Goal: Task Accomplishment & Management: Complete application form

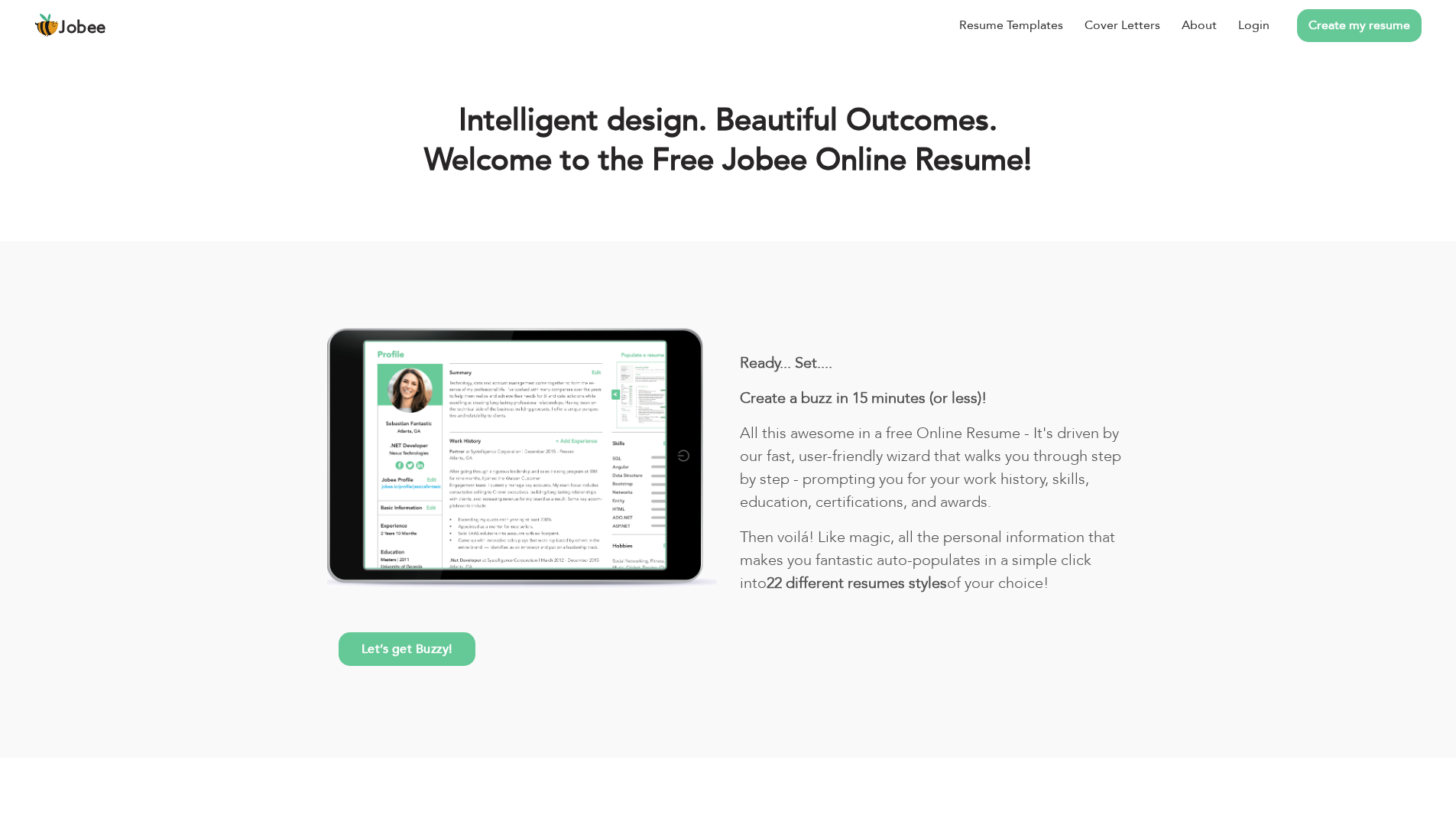
click at [1335, 29] on link "Create my resume" at bounding box center [1359, 26] width 124 height 33
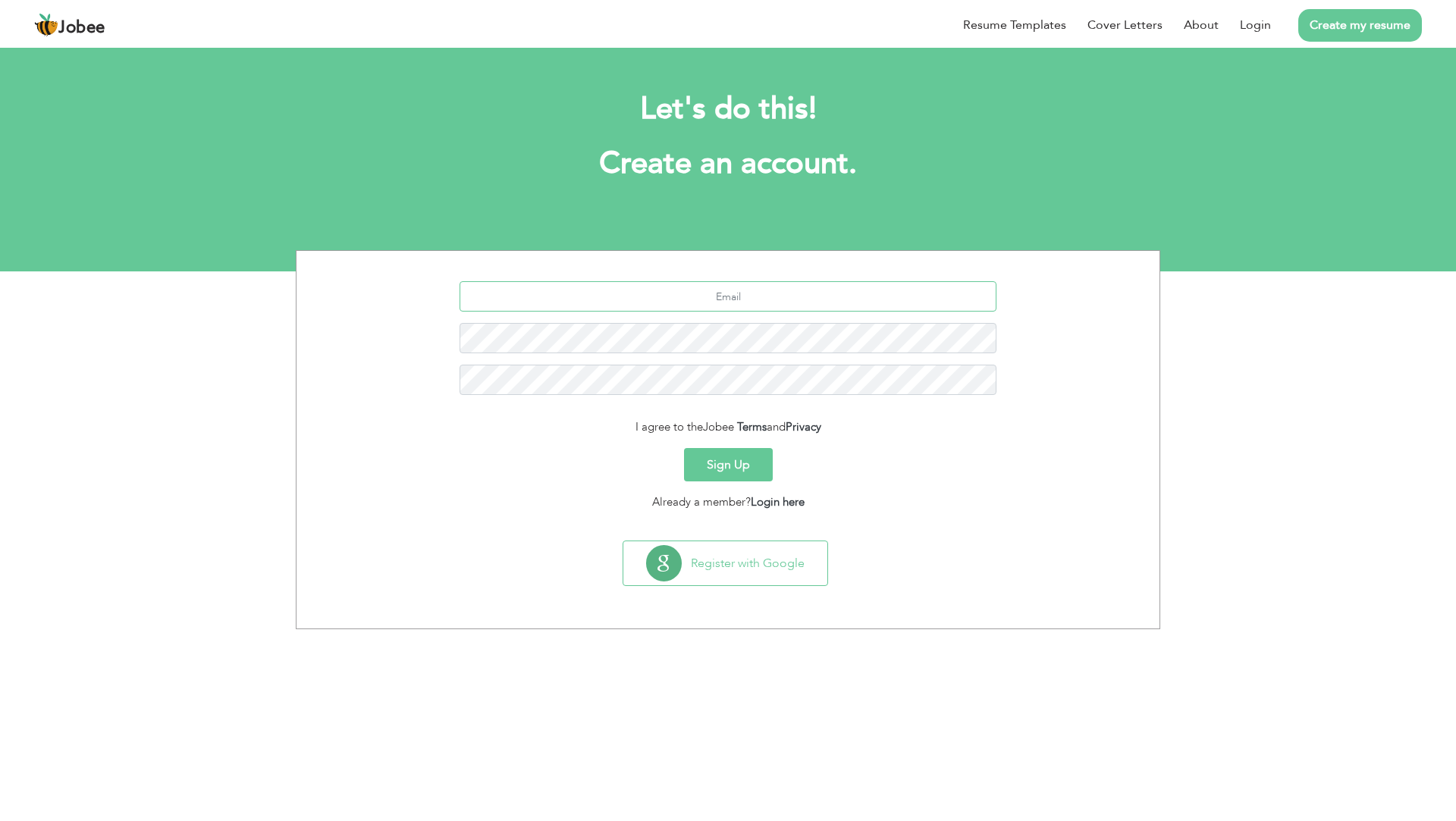
click at [767, 302] on input "text" at bounding box center [728, 296] width 538 height 30
type input "[EMAIL_ADDRESS][DOMAIN_NAME]"
click at [745, 462] on button "Sign Up" at bounding box center [728, 465] width 89 height 34
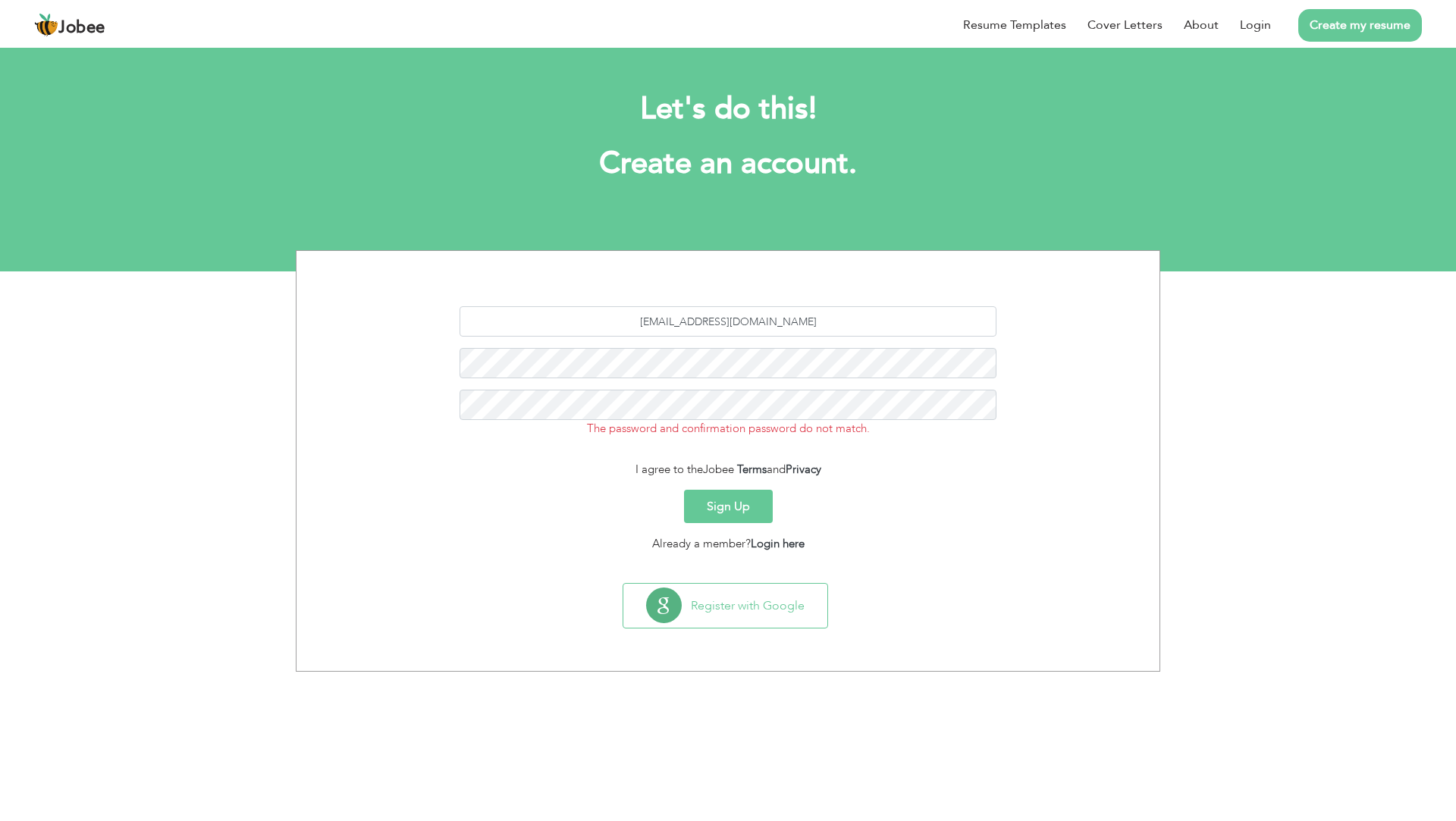
click at [760, 510] on button "Sign Up" at bounding box center [728, 506] width 89 height 34
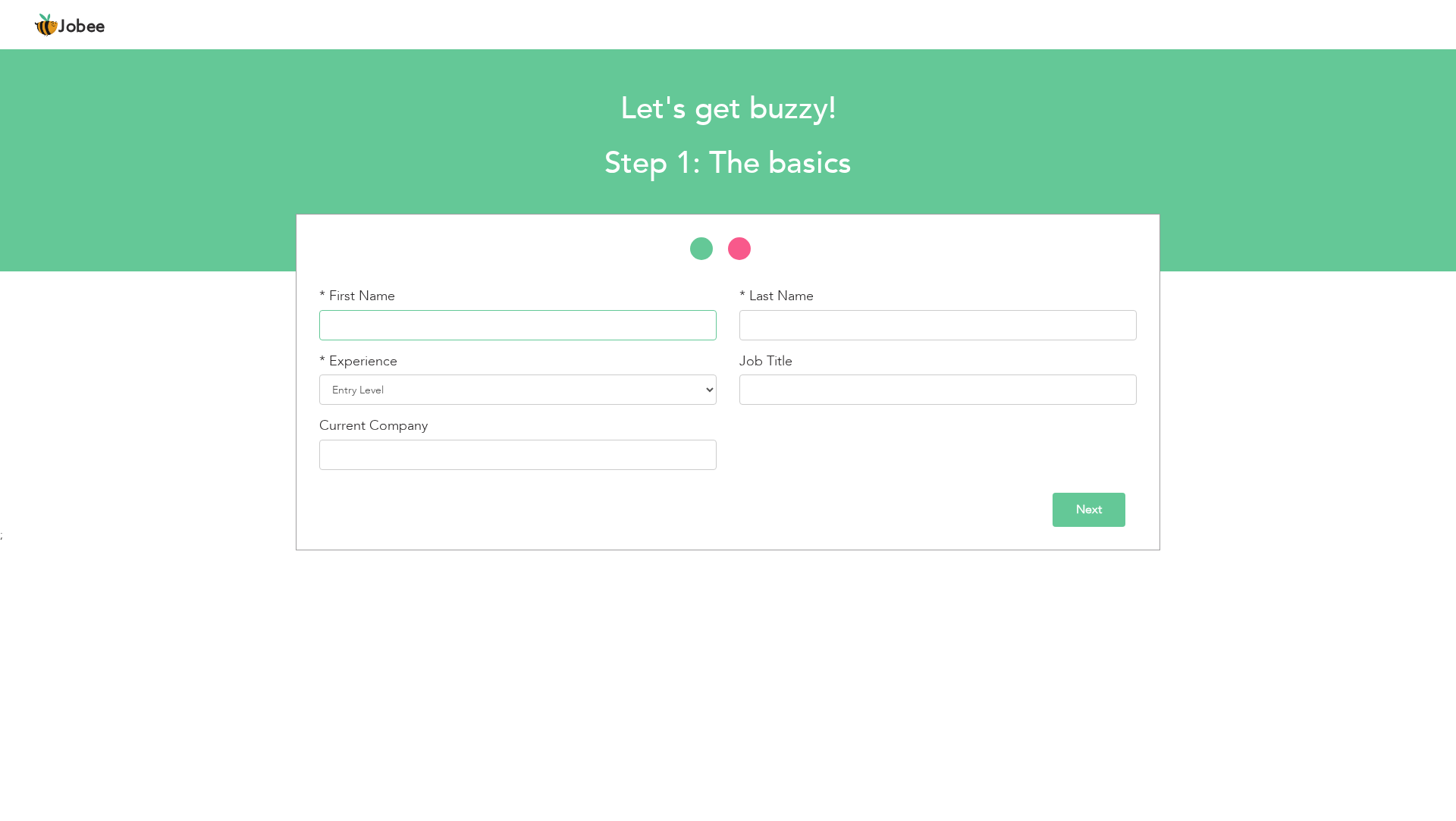
click at [435, 334] on input "text" at bounding box center [518, 325] width 398 height 30
type input "Muhammad Adeel"
type input "Ayub Khan"
drag, startPoint x: 489, startPoint y: 398, endPoint x: 488, endPoint y: 391, distance: 7.1
click at [489, 396] on select "Entry Level Less than 1 Year 1 Year 2 Years 3 Years 4 Years 5 Years 6 Years 7 Y…" at bounding box center [518, 389] width 398 height 30
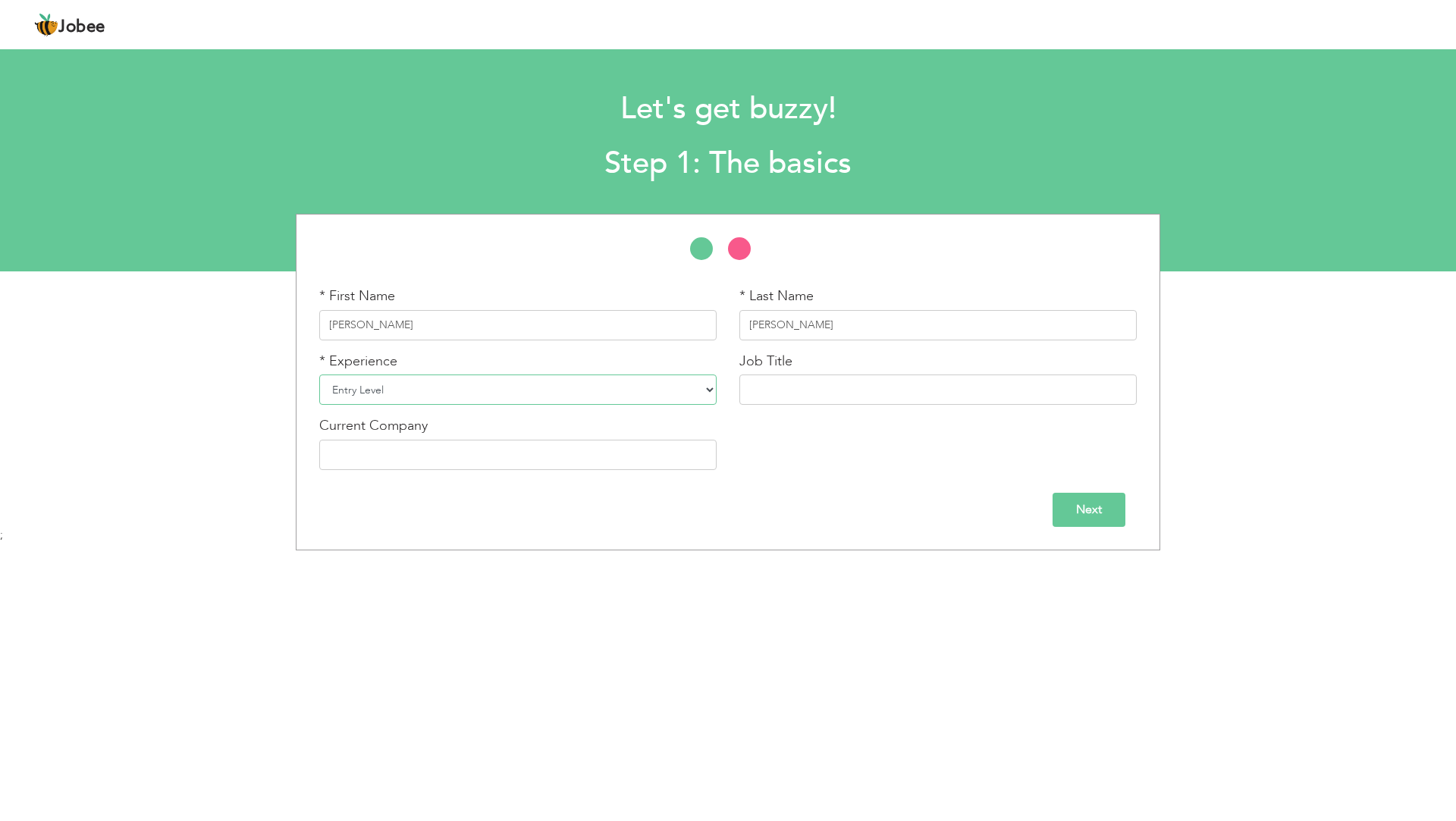
select select "10"
click at [320, 374] on select "Entry Level Less than 1 Year 1 Year 2 Years 3 Years 4 Years 5 Years 6 Years 7 Y…" at bounding box center [518, 389] width 398 height 30
click at [783, 394] on input "text" at bounding box center [938, 389] width 398 height 30
type input "Customer Support"
click at [1096, 524] on input "Next" at bounding box center [1089, 510] width 73 height 34
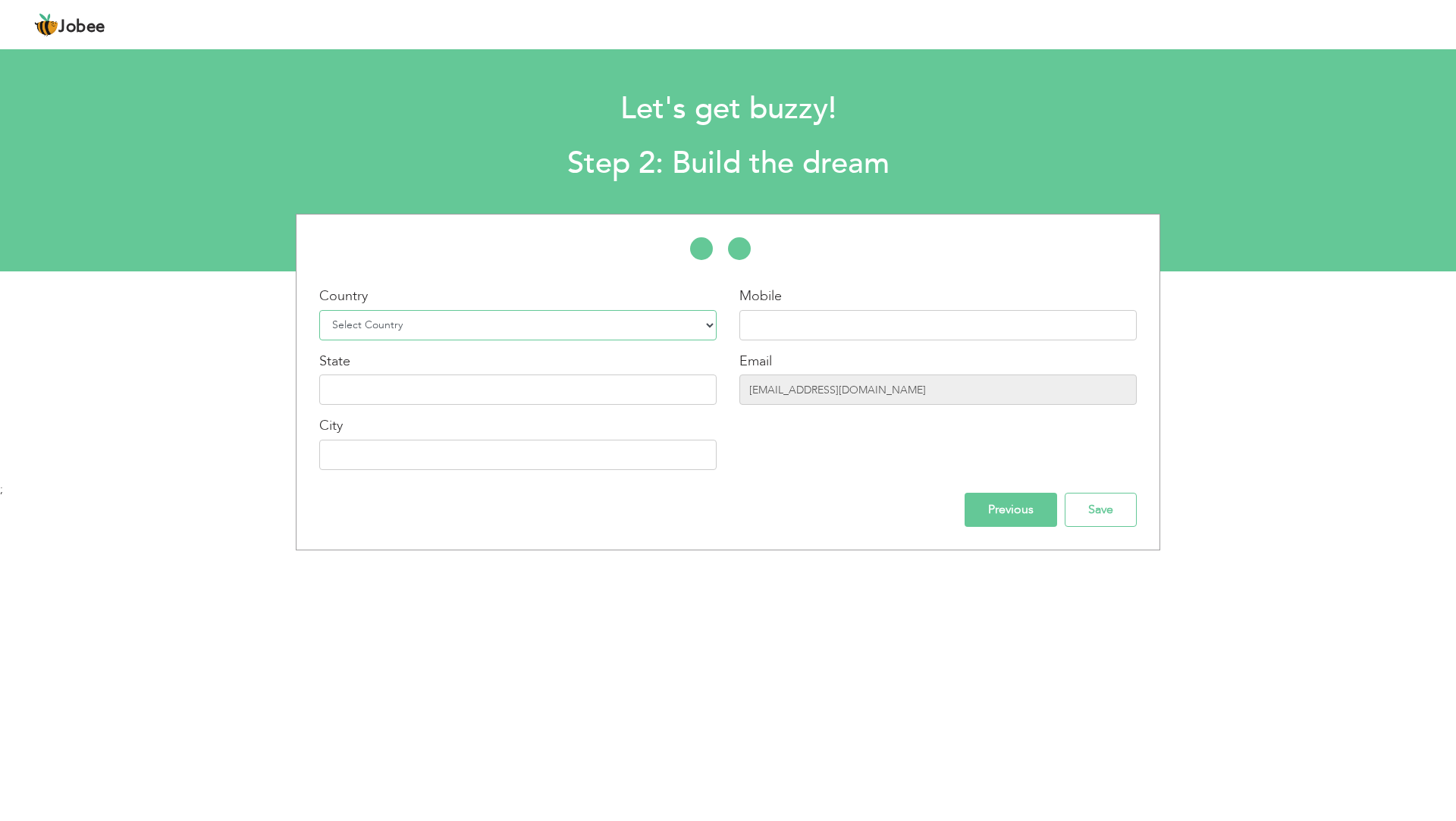
click at [363, 330] on select "Select Country Afghanistan Albania Algeria American Samoa Andorra Angola Anguil…" at bounding box center [518, 325] width 398 height 30
select select "166"
click at [320, 310] on select "Select Country Afghanistan Albania Algeria American Samoa Andorra Angola Anguil…" at bounding box center [518, 325] width 398 height 30
click at [872, 321] on input "text" at bounding box center [938, 325] width 398 height 30
click at [810, 304] on div "Mobile" at bounding box center [938, 313] width 398 height 54
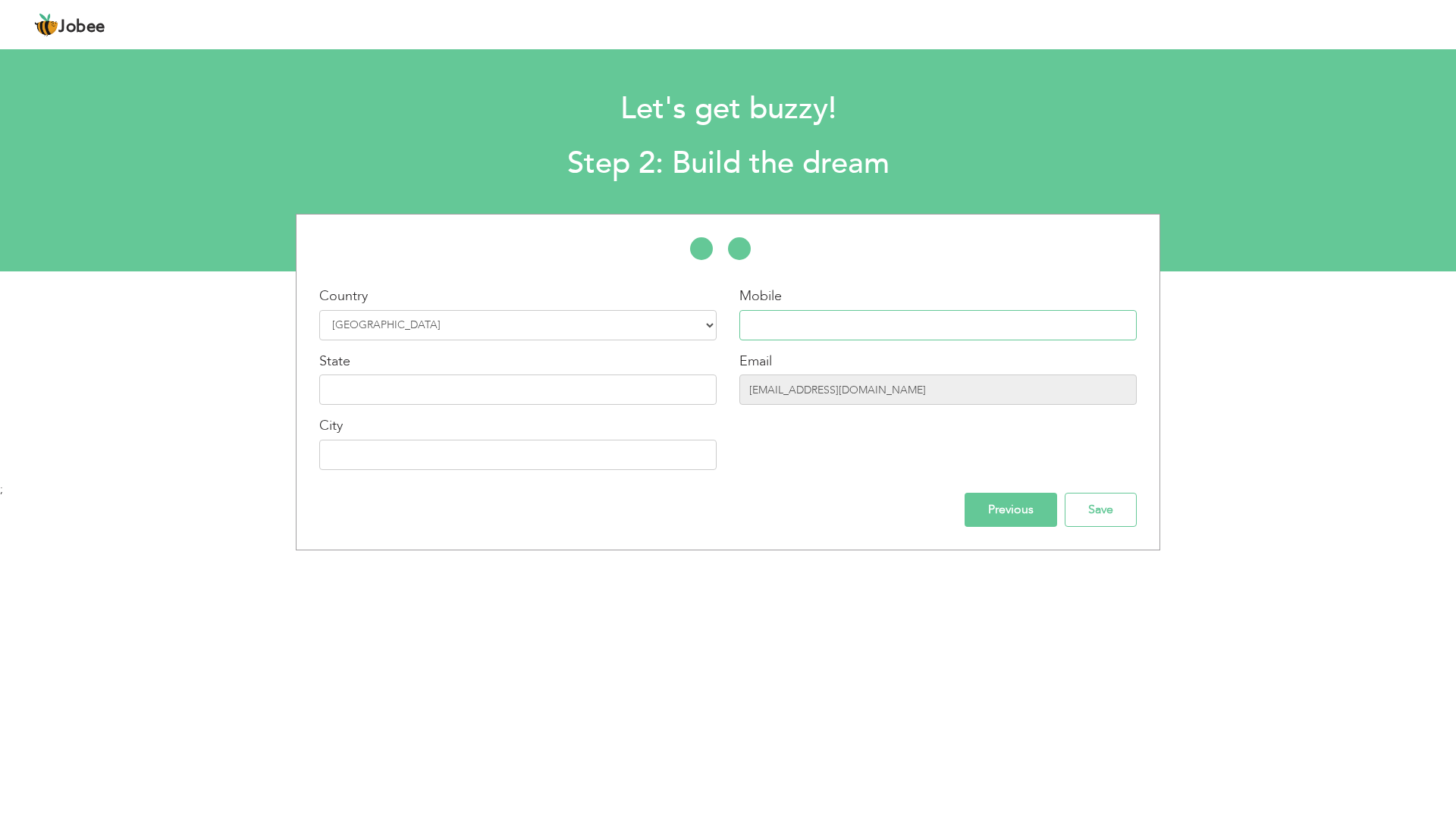
click at [810, 329] on input "text" at bounding box center [938, 325] width 398 height 30
type input "03009466644"
click at [342, 398] on input "text" at bounding box center [518, 389] width 398 height 30
type input "Punjab"
type input "[GEOGRAPHIC_DATA]"
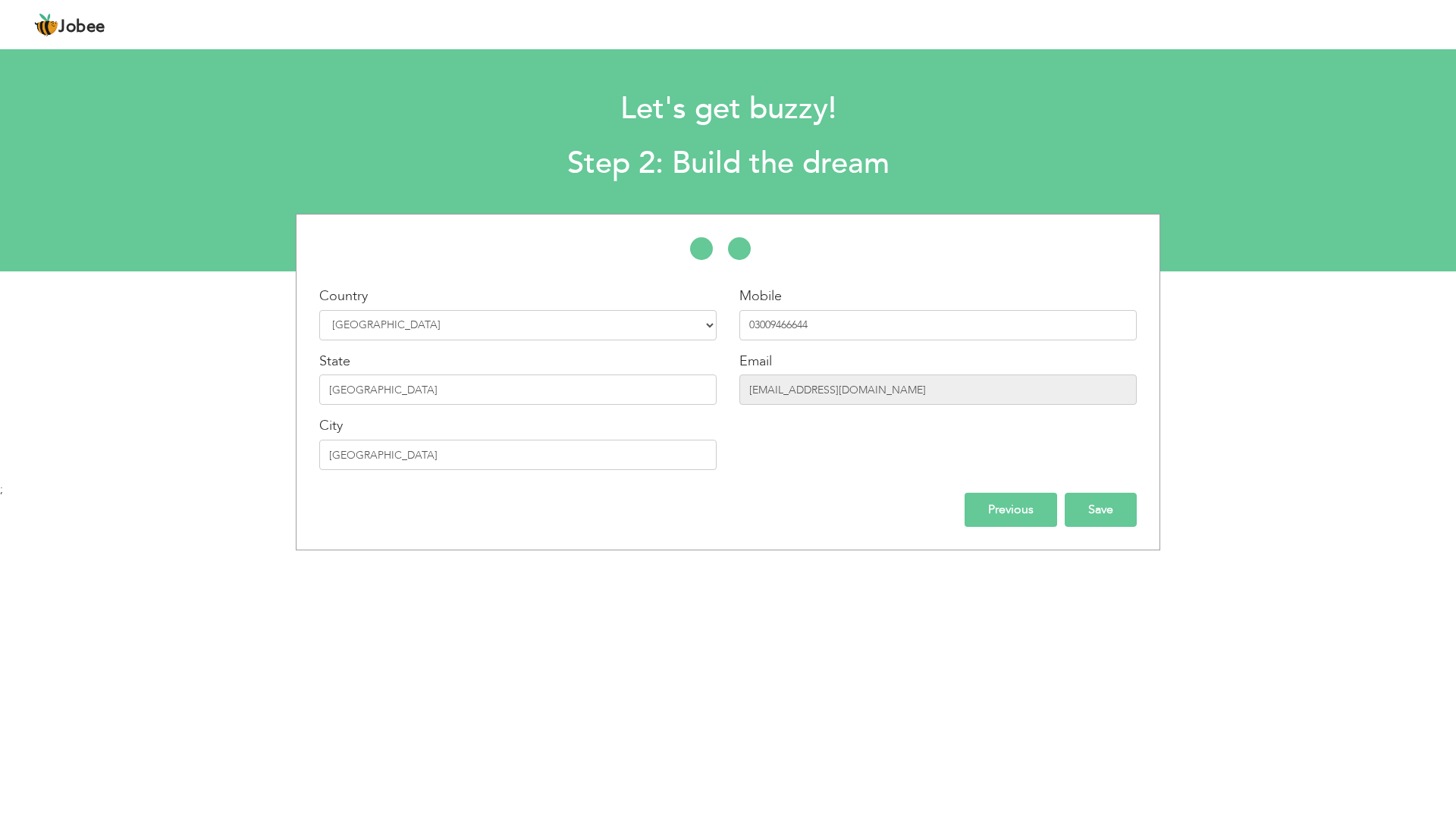
click at [1074, 508] on input "Save" at bounding box center [1100, 510] width 72 height 34
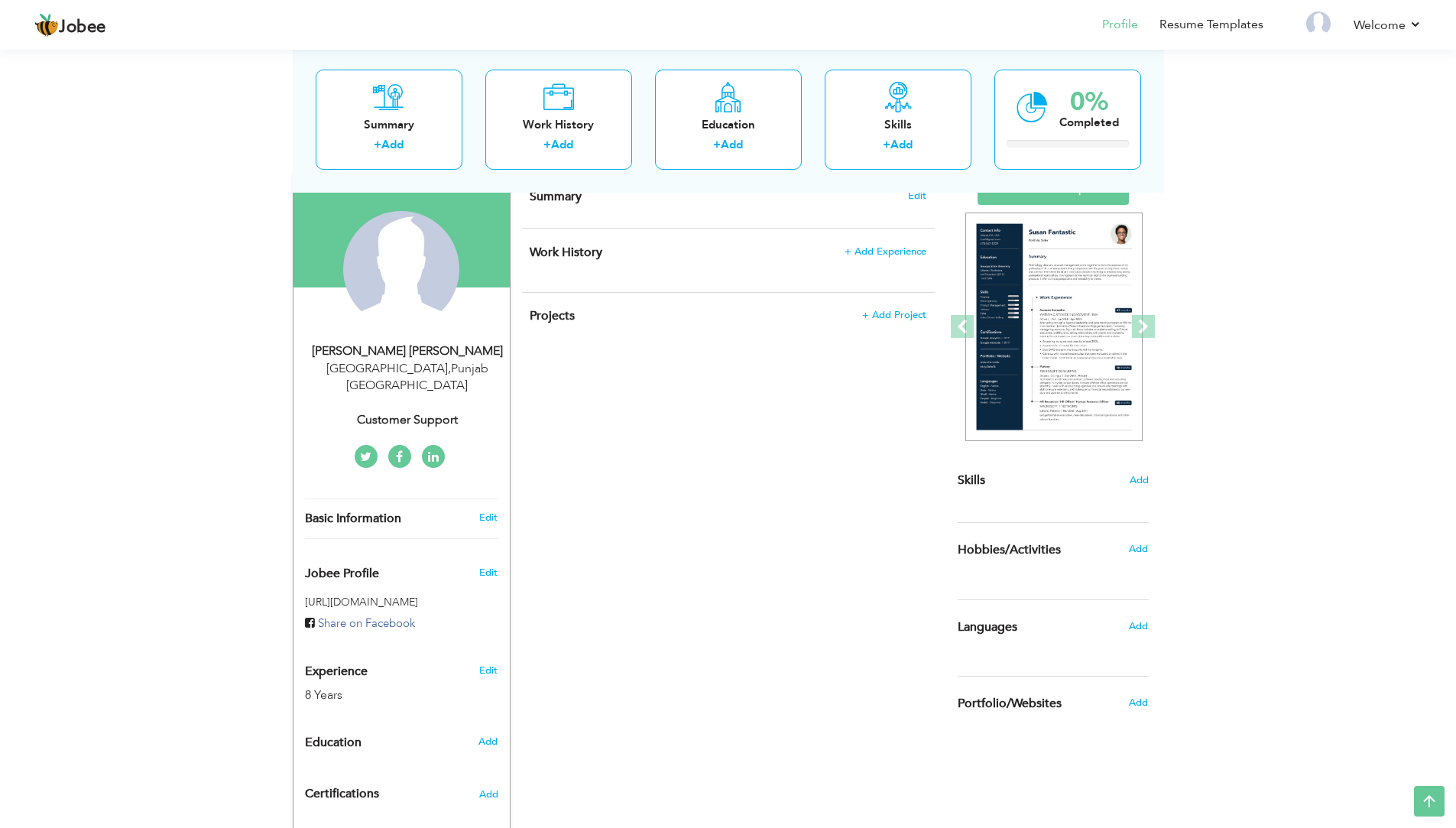
scroll to position [76, 0]
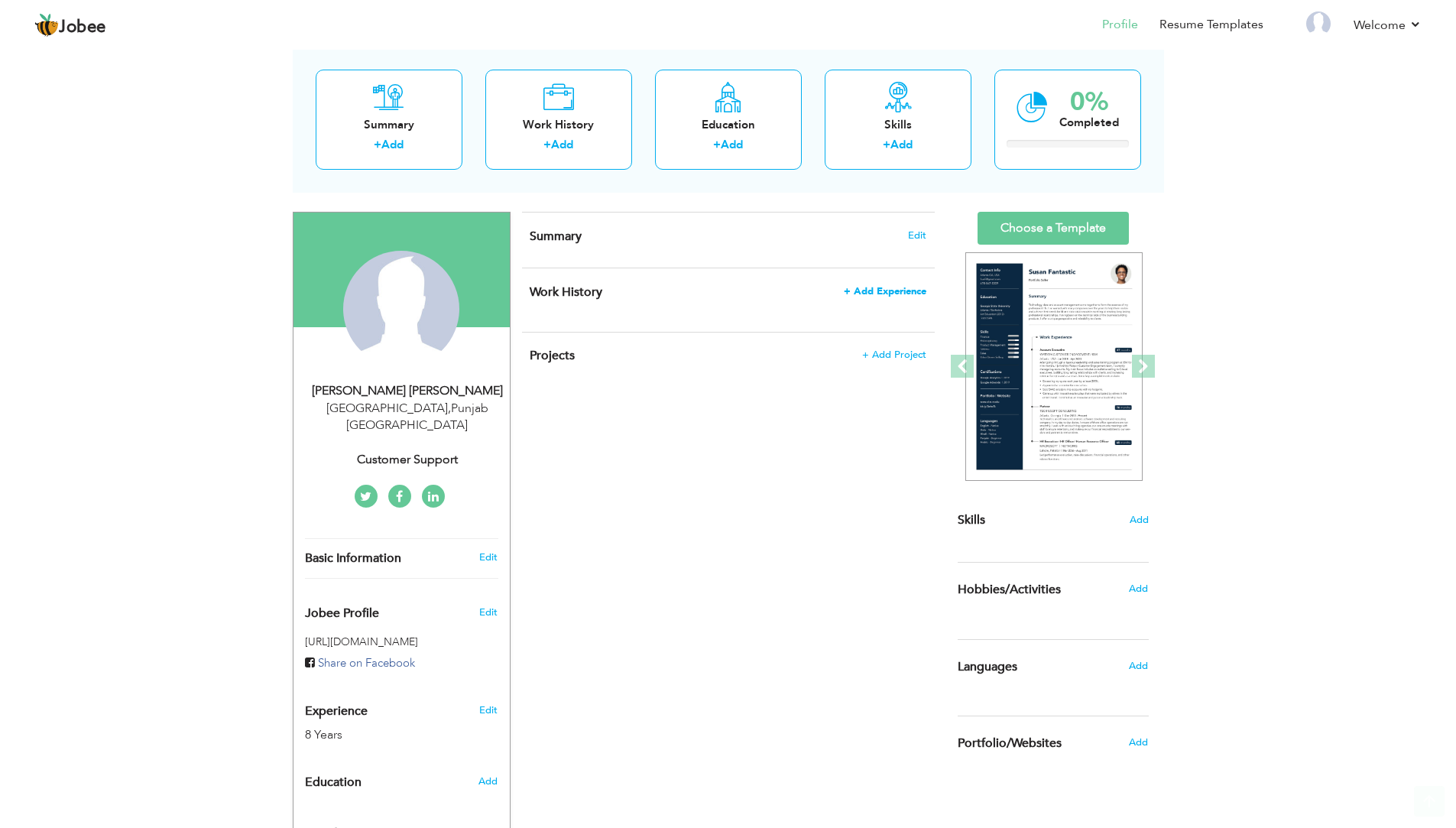
click at [854, 294] on span "+ Add Experience" at bounding box center [884, 291] width 83 height 11
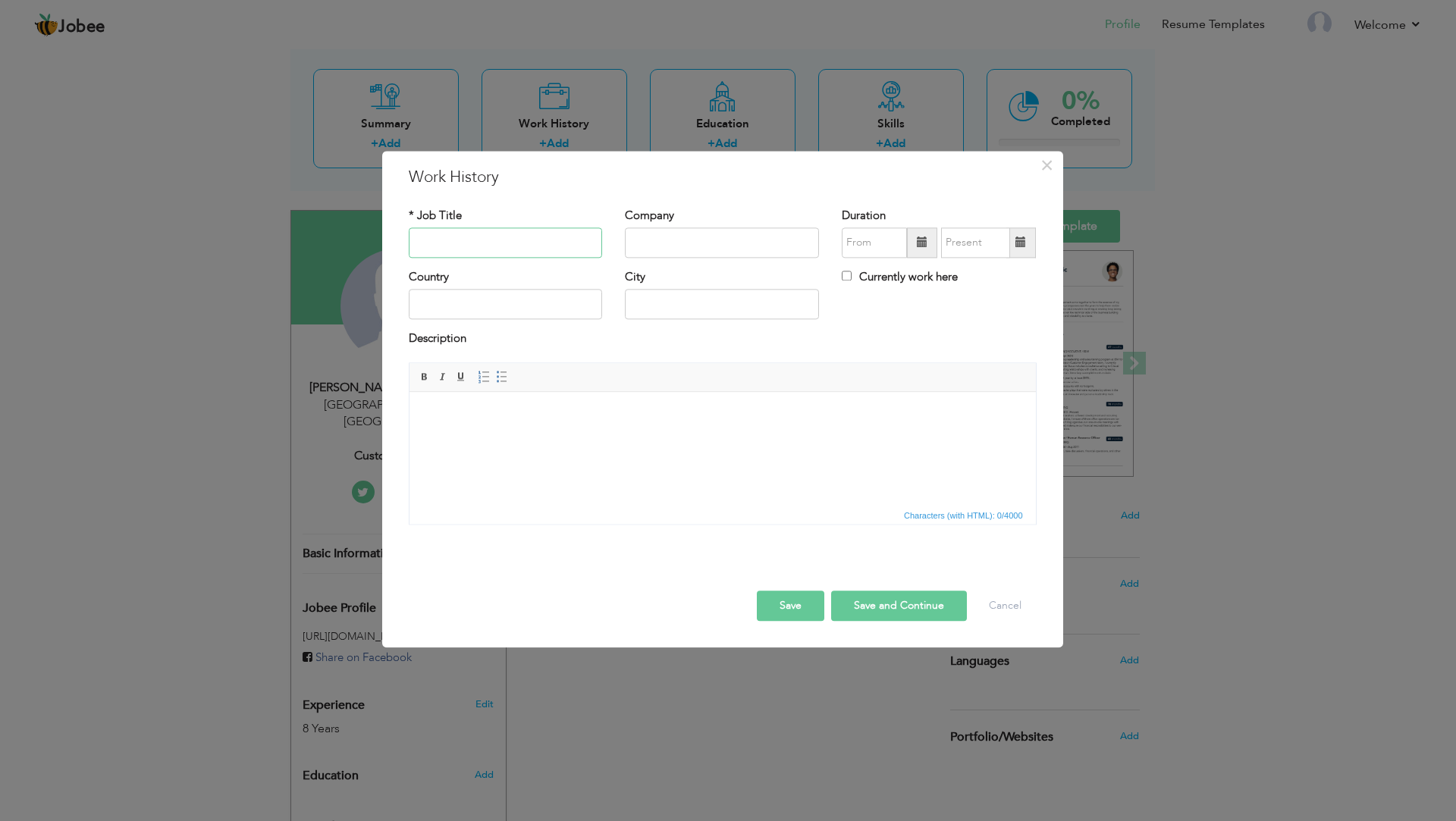
click at [442, 239] on input "text" at bounding box center [506, 242] width 194 height 30
click at [474, 242] on input "text" at bounding box center [506, 242] width 194 height 30
paste input "WARE HOUSE OFFICER"
type input "WARE HOUSE OFFICER"
click at [682, 237] on input "text" at bounding box center [722, 242] width 194 height 30
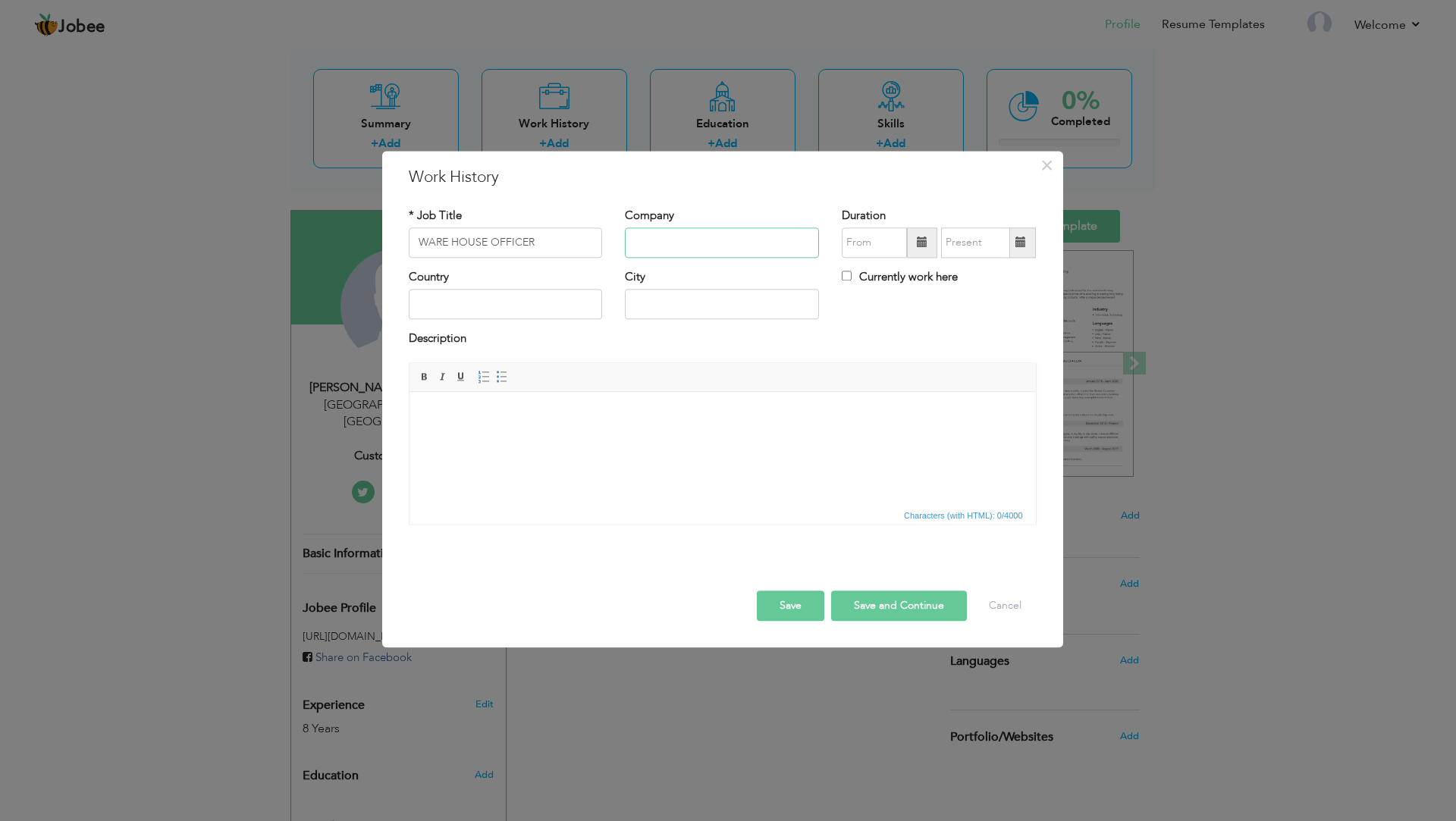
paste input "Traditions"
type input "Traditions"
click at [865, 239] on input "09/2025" at bounding box center [874, 242] width 65 height 30
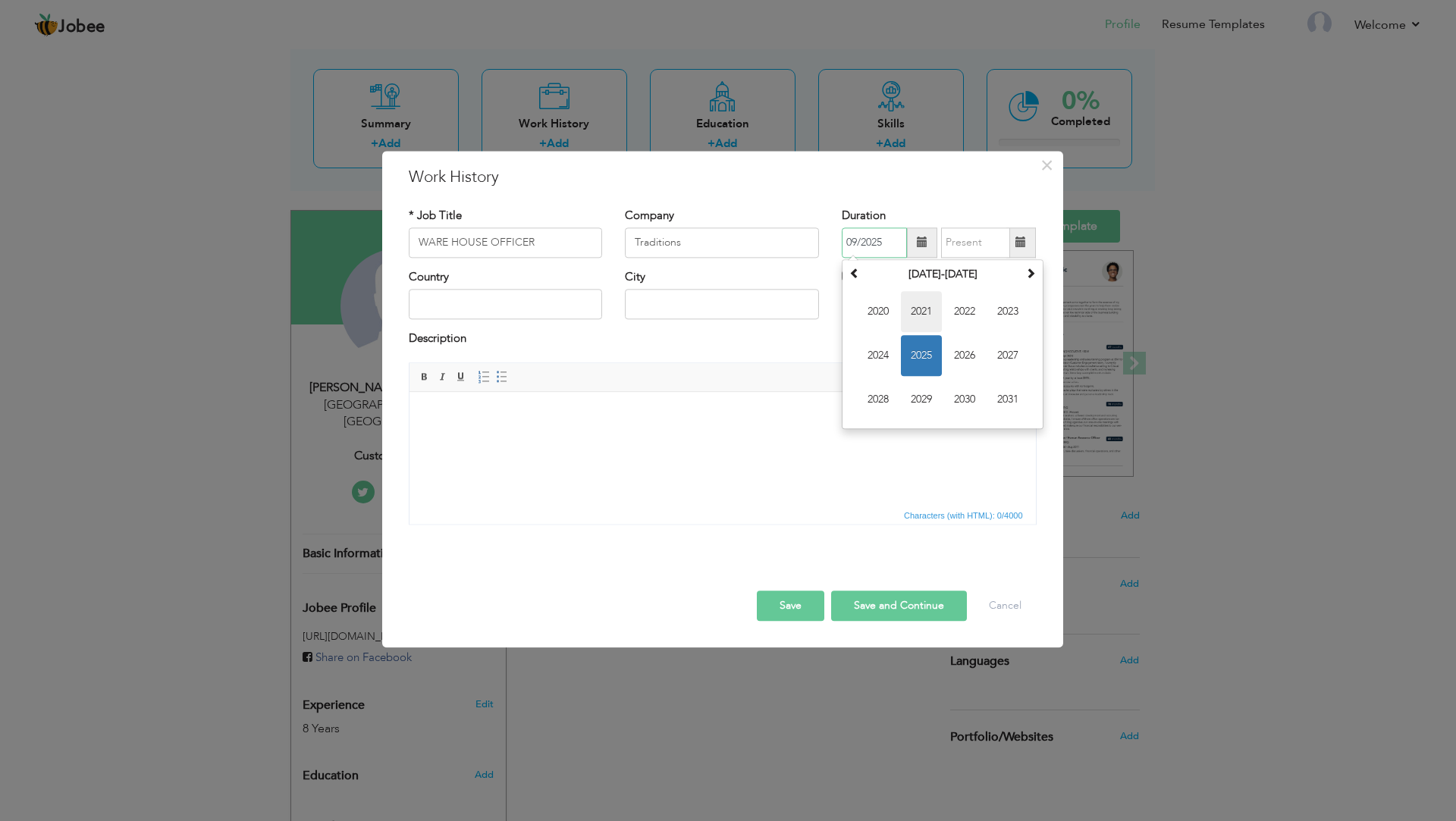
click at [921, 321] on span "2021" at bounding box center [921, 312] width 41 height 41
click at [920, 241] on span at bounding box center [922, 243] width 11 height 11
click at [961, 345] on span "Jul" at bounding box center [964, 355] width 41 height 41
type input "07/2025"
click at [903, 243] on input "07/2025" at bounding box center [874, 242] width 65 height 30
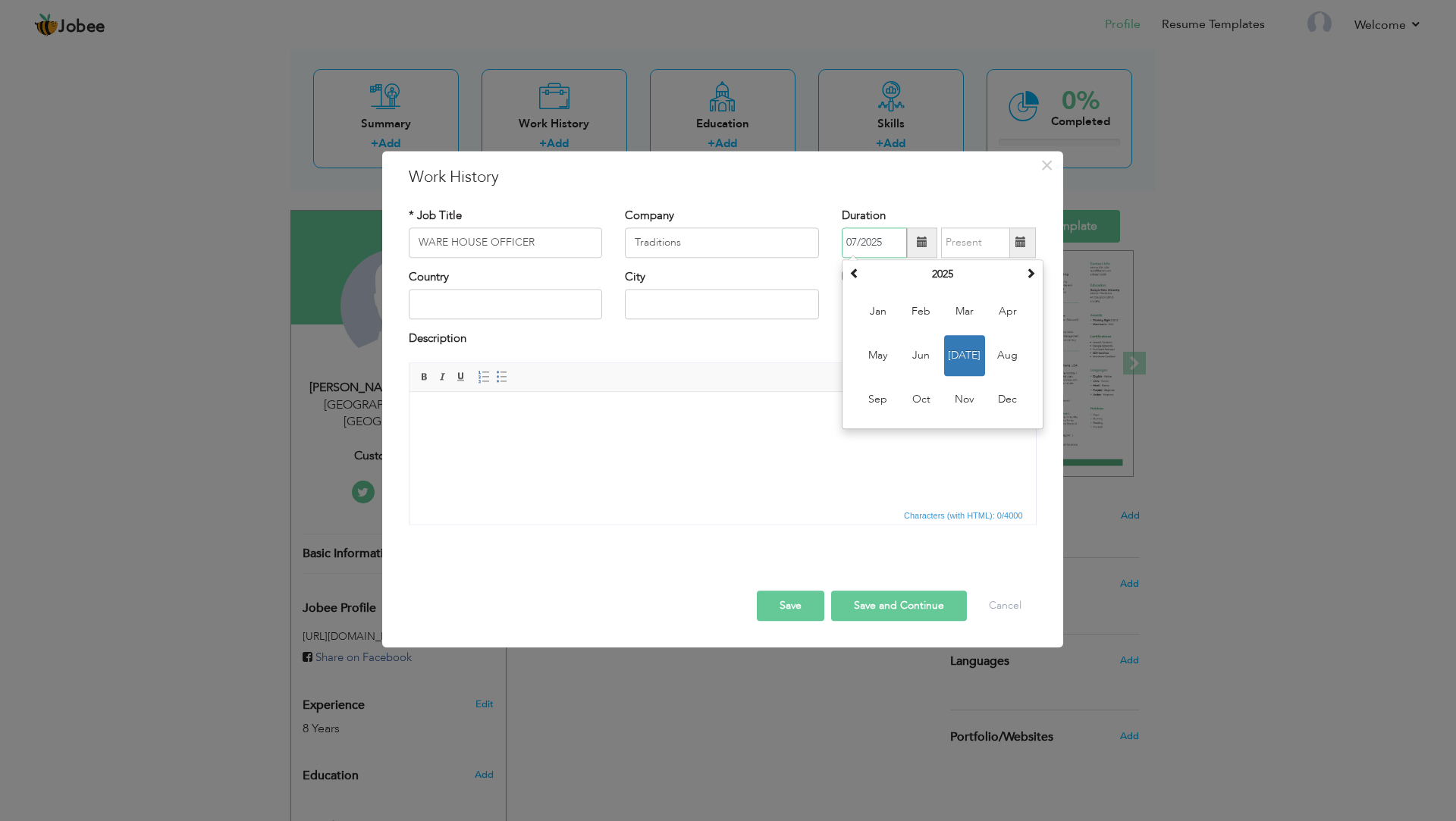
click at [858, 262] on div "July 2025 Su Mo Tu We Th Fr Sa 29 30 1 2 3 4 5 6 7 8 9 10 11 12 13 14 15 16 17 …" at bounding box center [943, 344] width 202 height 170
click at [857, 270] on span at bounding box center [855, 273] width 11 height 11
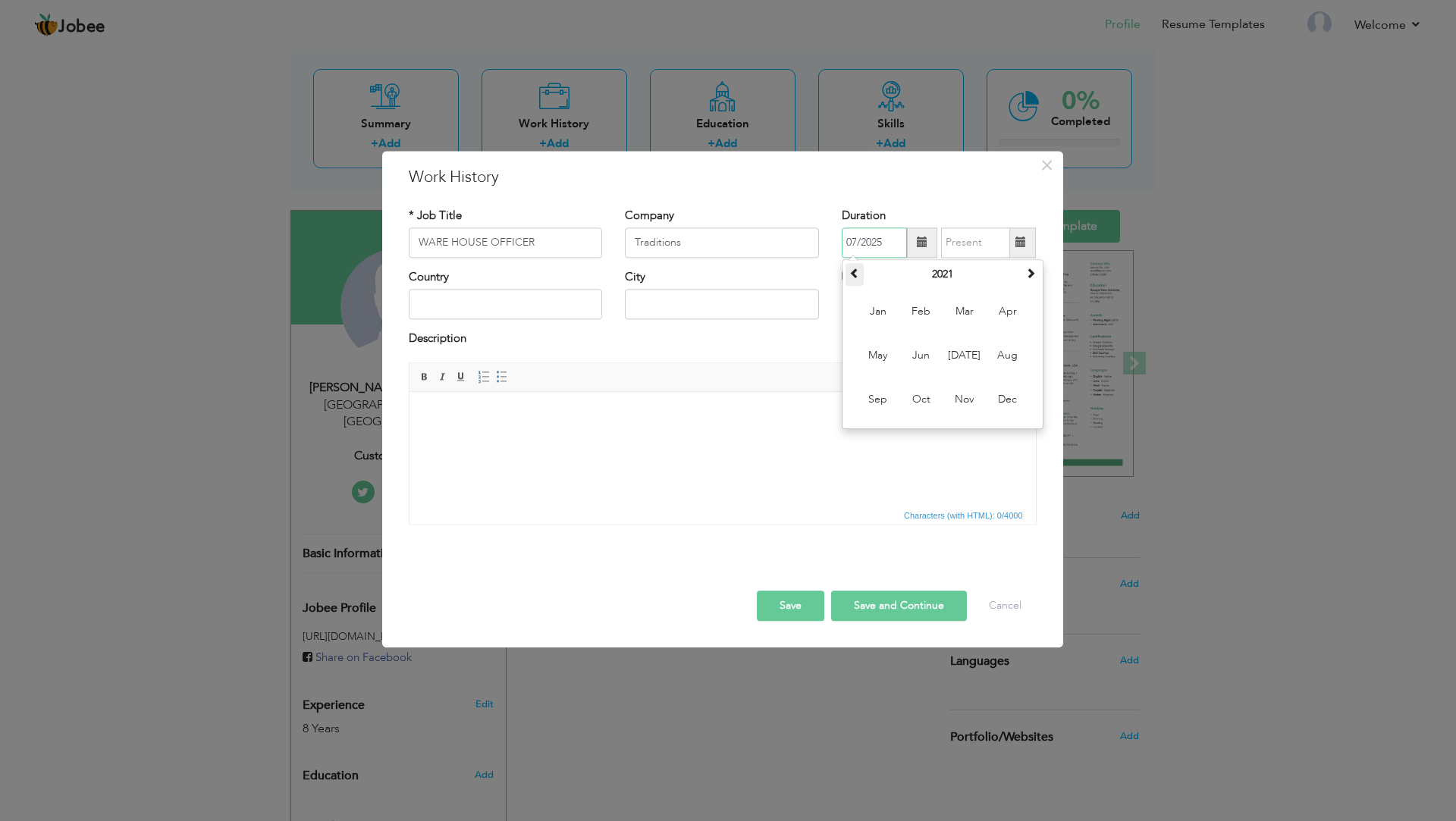
click at [857, 270] on span at bounding box center [855, 273] width 11 height 11
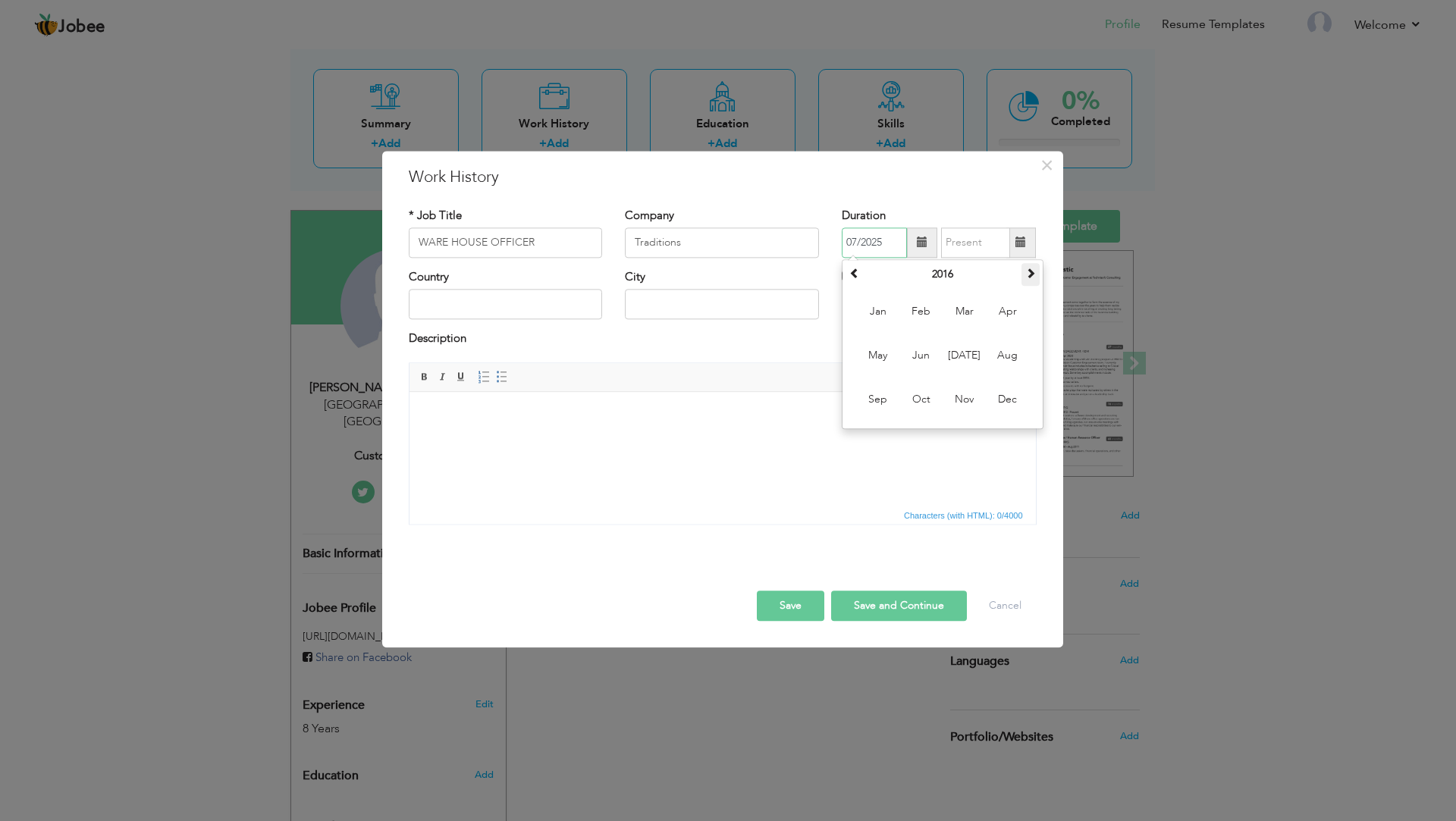
click at [1030, 269] on span at bounding box center [1031, 273] width 11 height 11
click at [936, 241] on span at bounding box center [922, 242] width 30 height 30
click at [1025, 241] on span at bounding box center [1021, 243] width 11 height 11
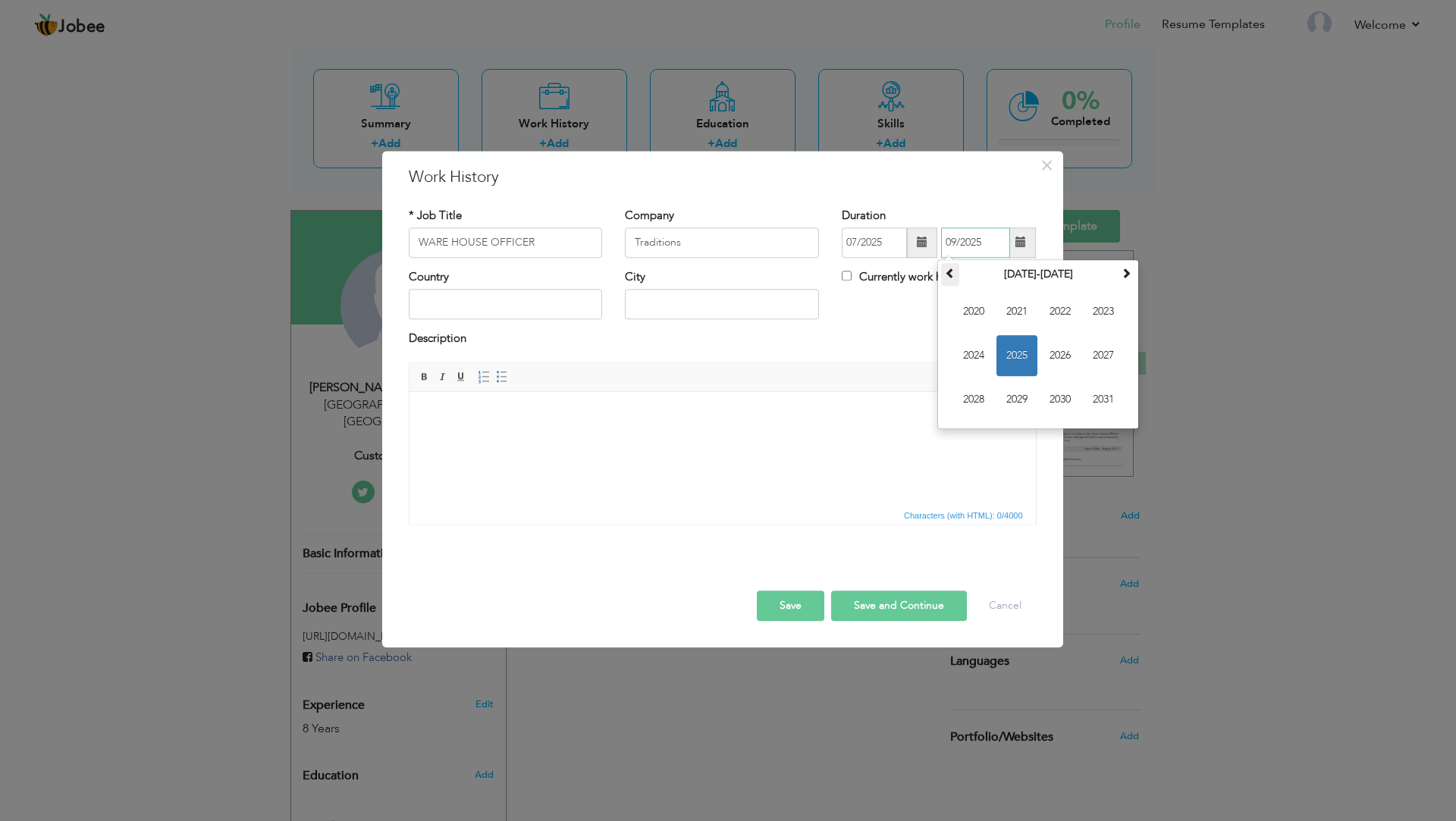
click at [947, 273] on span at bounding box center [950, 273] width 11 height 11
click at [1021, 398] on span "2019" at bounding box center [1017, 399] width 41 height 41
click at [1063, 313] on span "Mar" at bounding box center [1060, 312] width 41 height 41
type input "03/2019"
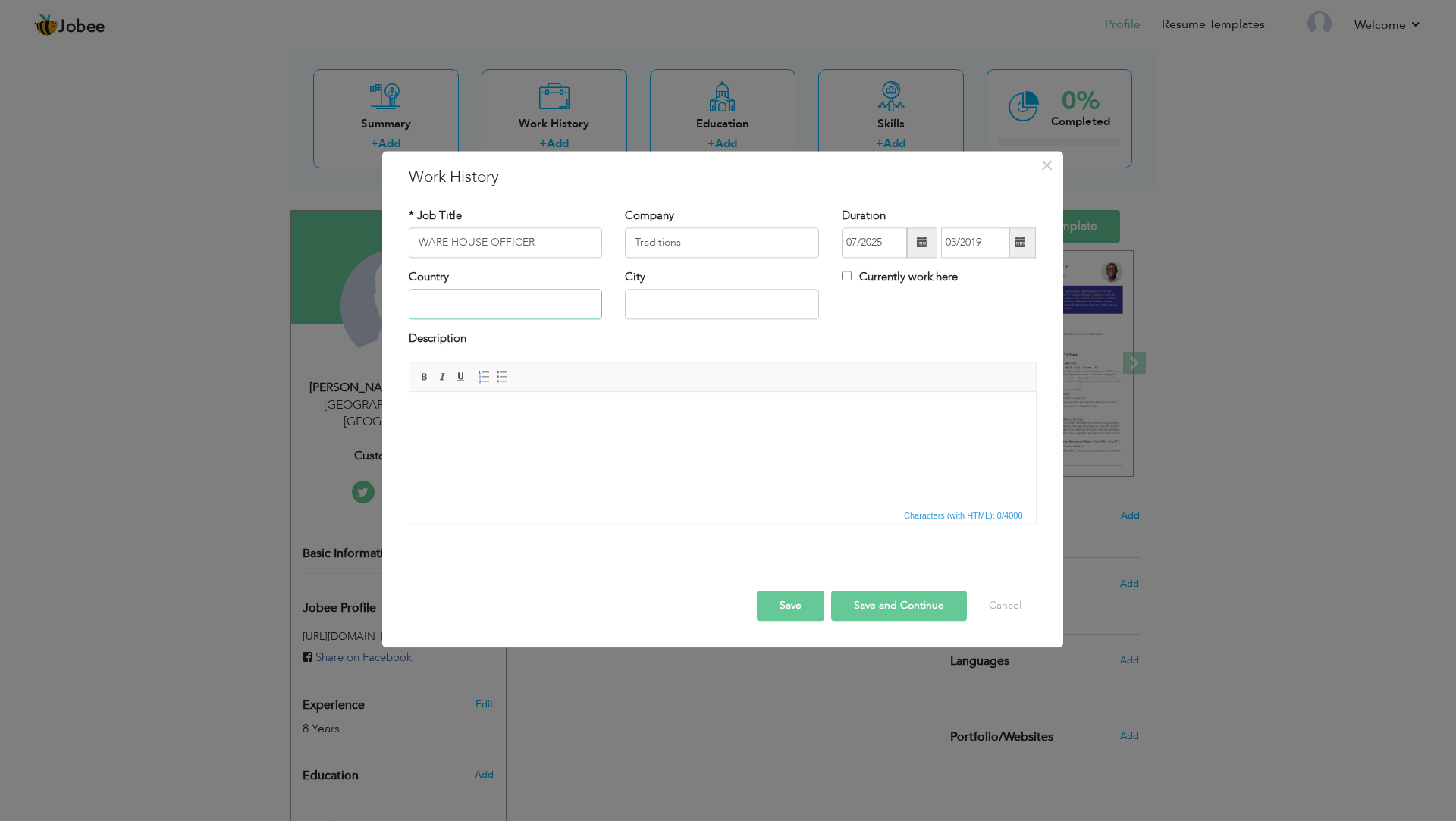
click at [517, 308] on input "text" at bounding box center [506, 305] width 194 height 30
type input "Pakistan"
type input "Lahore"
click at [899, 609] on button "Save and Continue" at bounding box center [900, 605] width 136 height 30
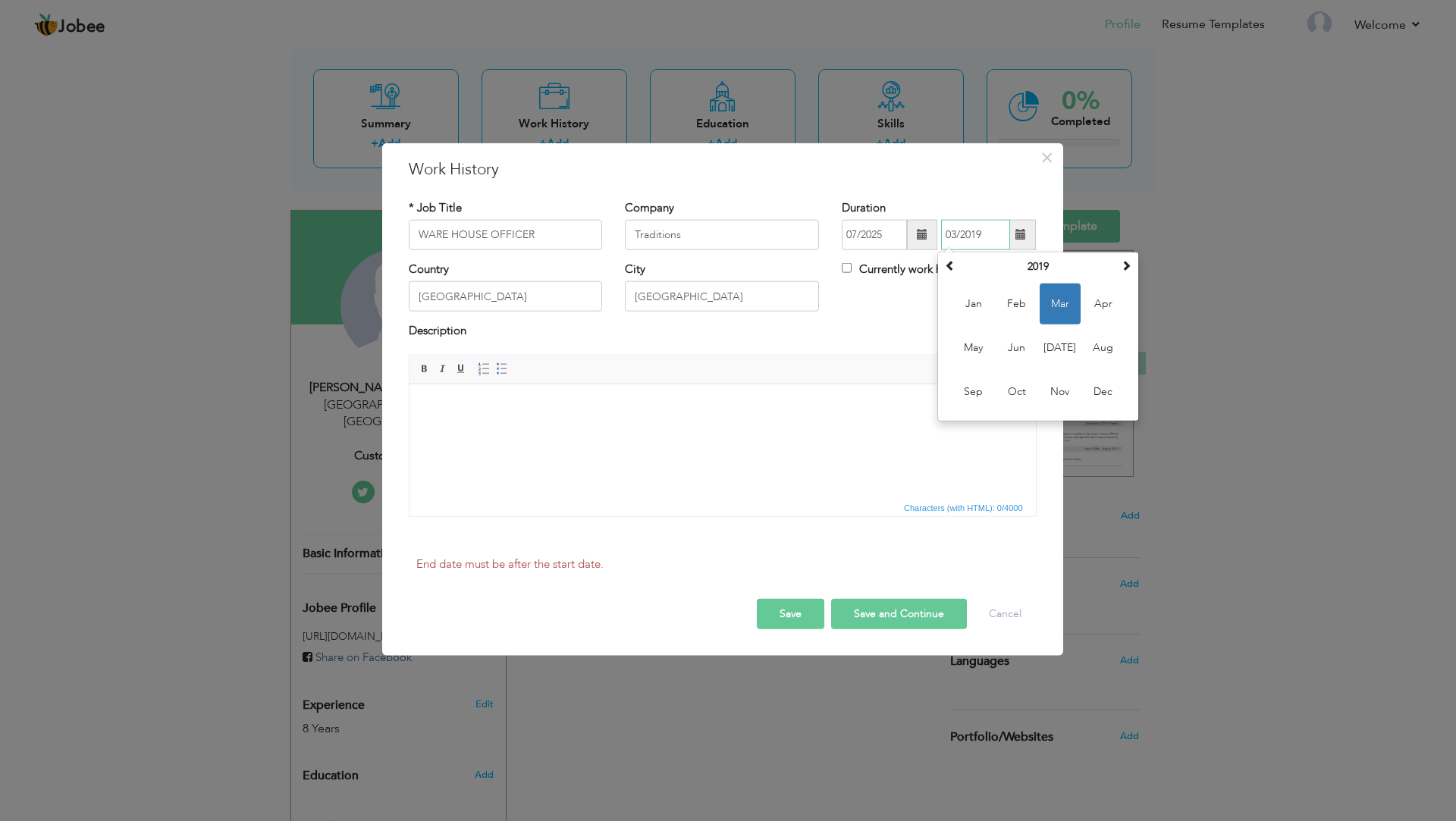
click at [1059, 306] on span "Mar" at bounding box center [1060, 304] width 41 height 41
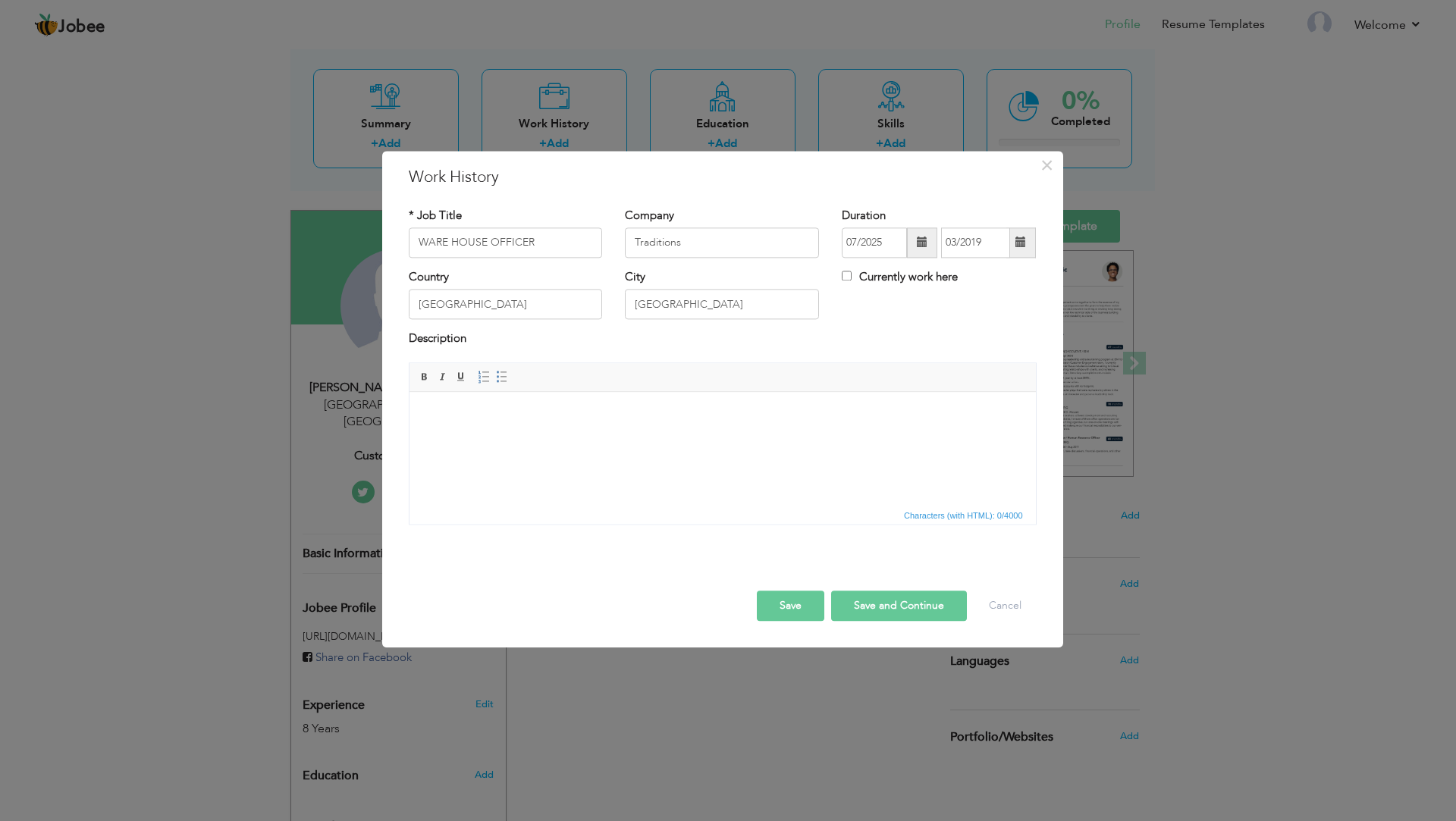
click at [860, 611] on button "Save and Continue" at bounding box center [900, 605] width 136 height 30
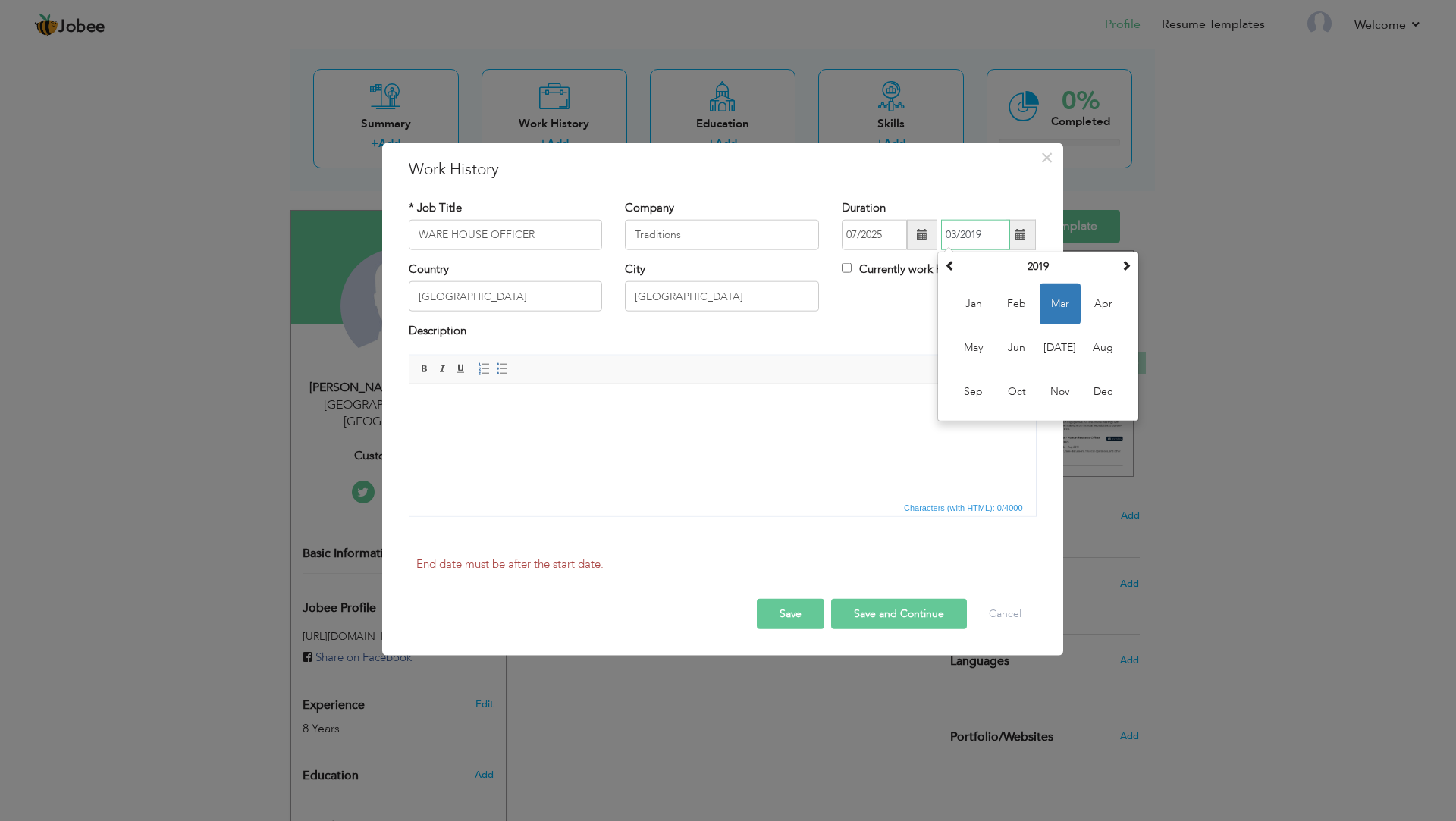
click at [1064, 297] on span "Mar" at bounding box center [1060, 304] width 41 height 41
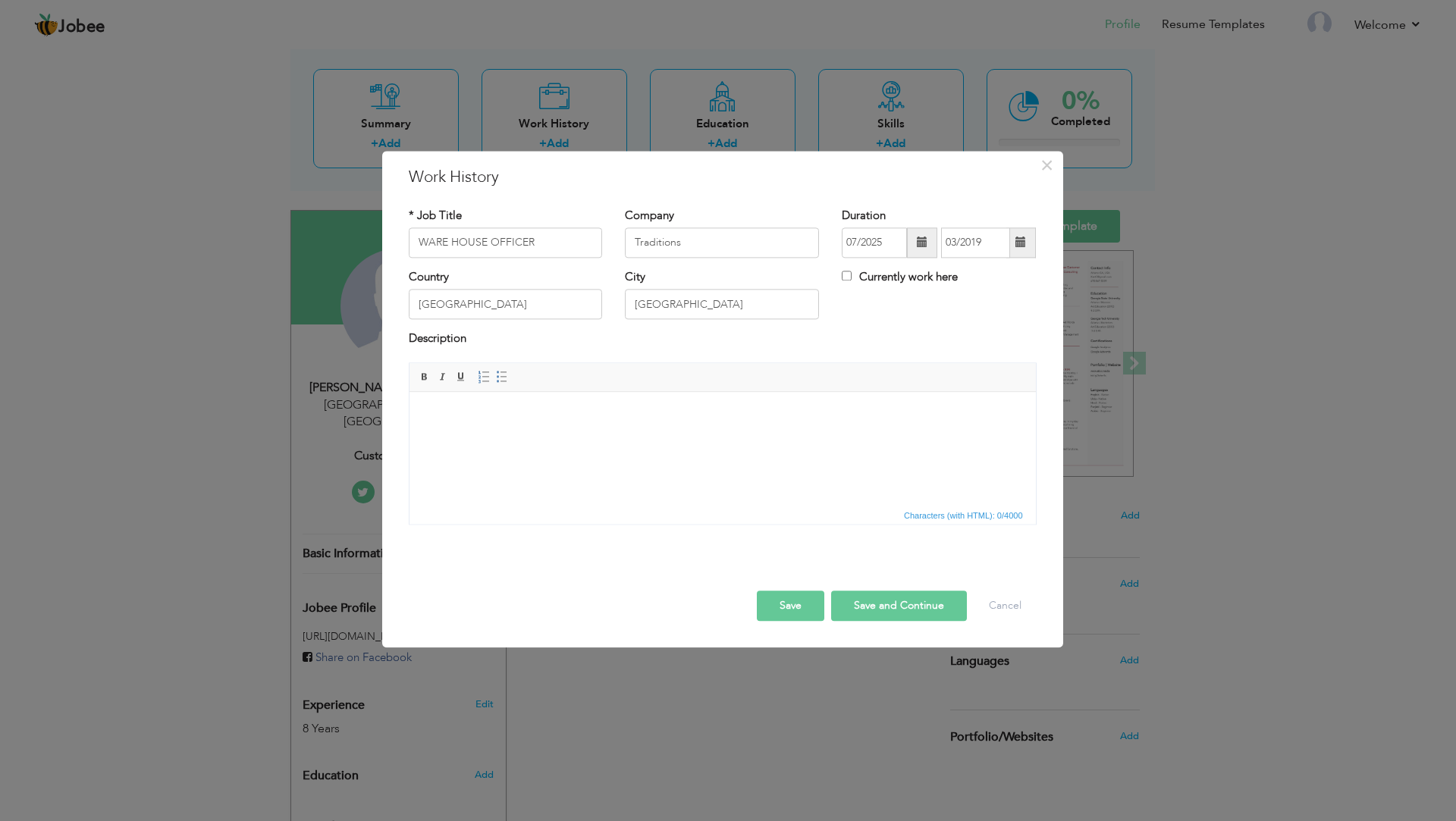
click at [925, 250] on span at bounding box center [922, 242] width 30 height 30
click at [959, 270] on th "2025" at bounding box center [943, 274] width 158 height 23
click at [847, 276] on th at bounding box center [854, 274] width 18 height 23
click at [852, 272] on span at bounding box center [855, 273] width 11 height 11
click at [1028, 276] on span at bounding box center [1031, 273] width 11 height 11
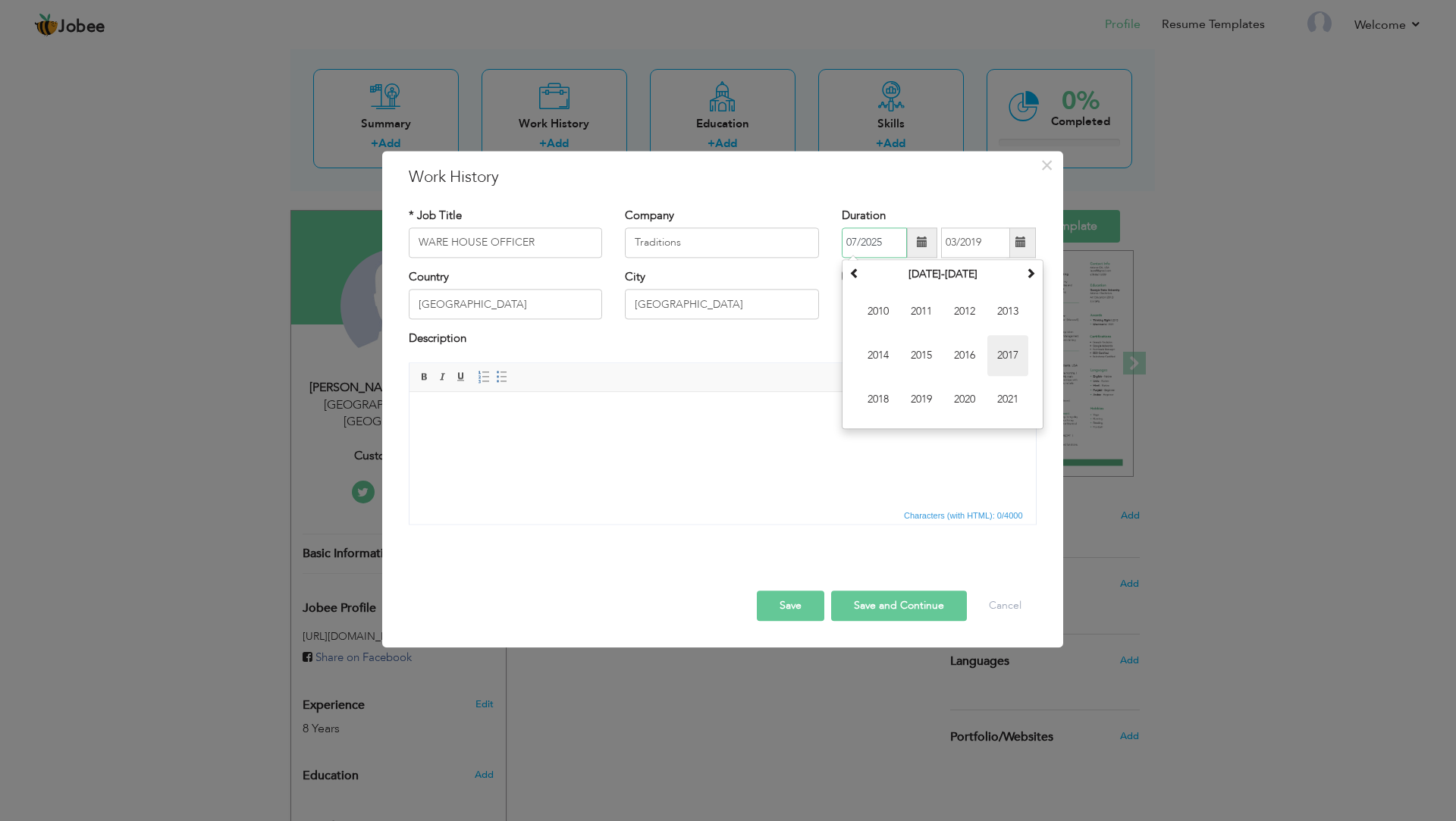
click at [1010, 364] on span "2017" at bounding box center [1007, 355] width 41 height 41
click at [966, 352] on span "Jul" at bounding box center [964, 355] width 41 height 41
type input "07/2017"
click at [907, 610] on button "Save and Continue" at bounding box center [900, 605] width 136 height 30
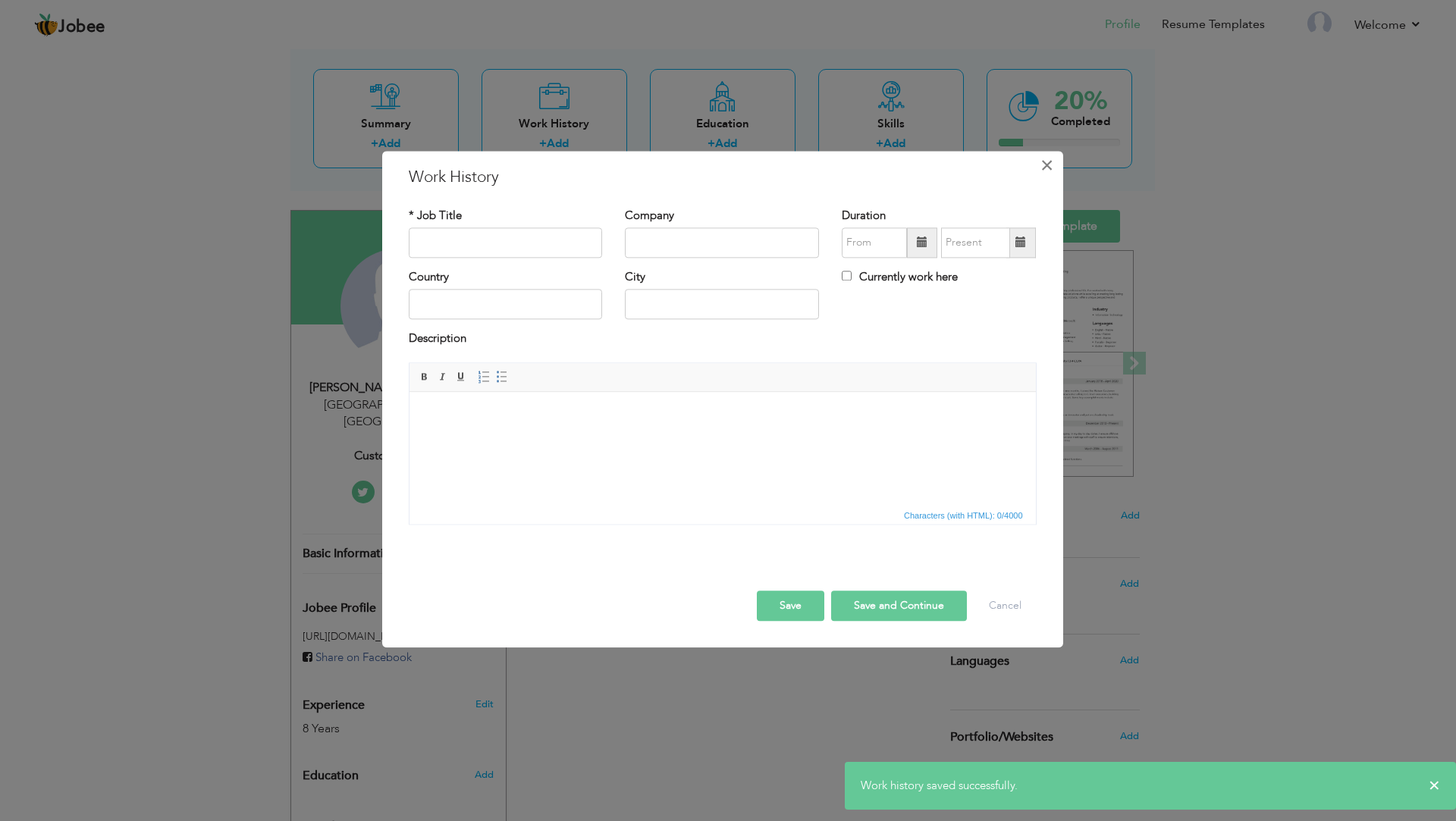
click at [1054, 174] on span "×" at bounding box center [1046, 165] width 13 height 27
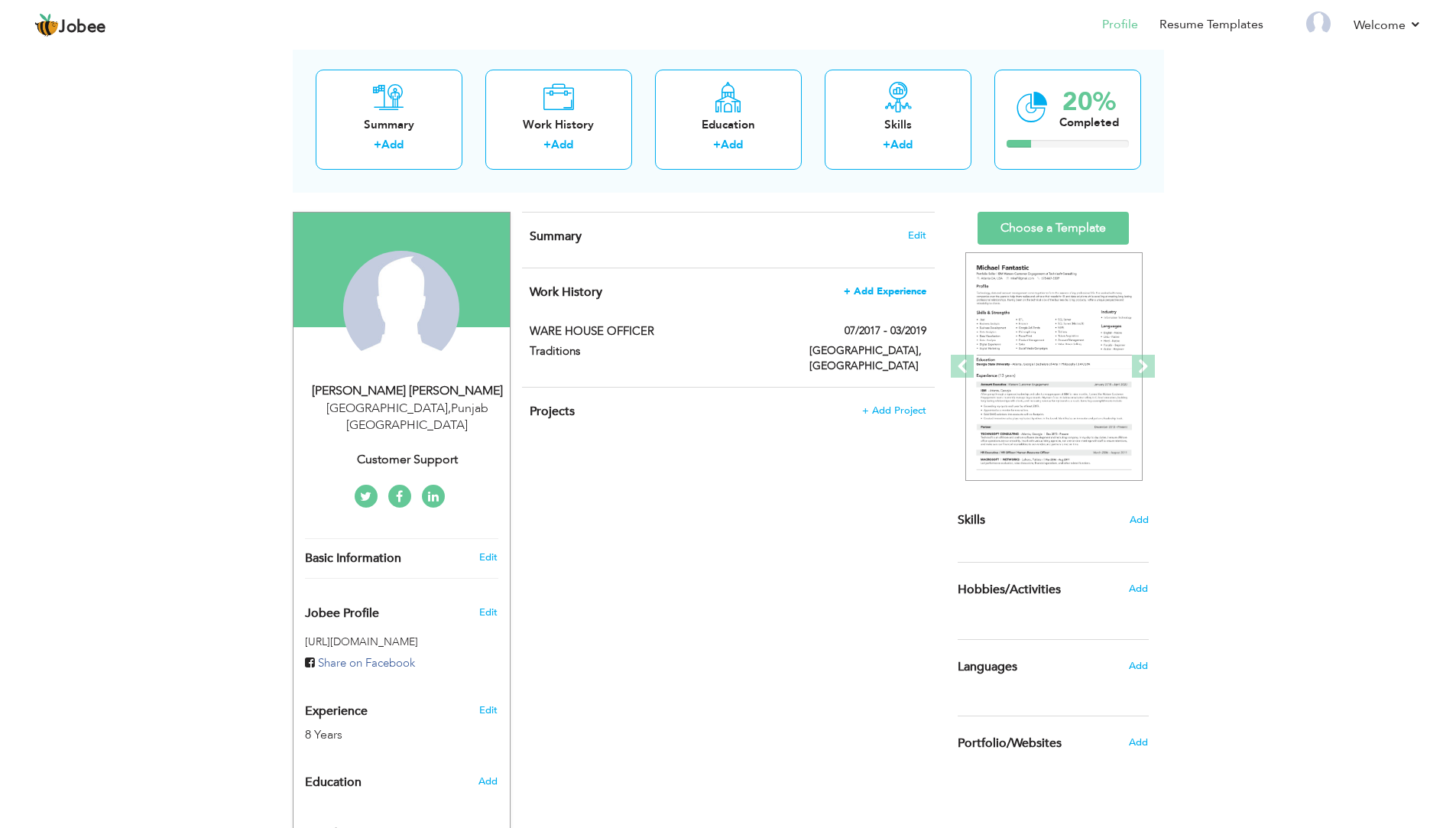
click at [902, 292] on span "+ Add Experience" at bounding box center [884, 291] width 83 height 11
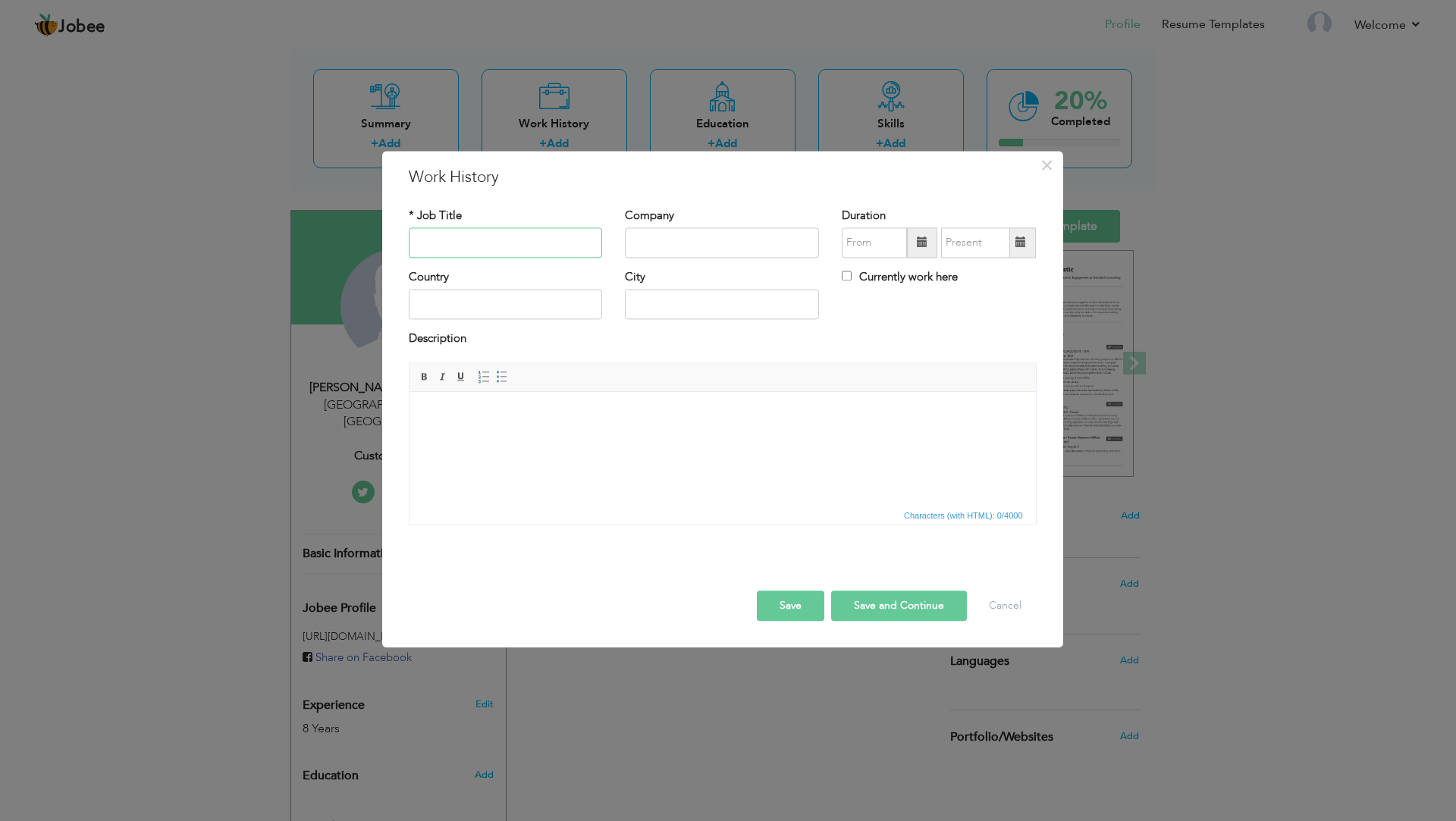
click at [462, 234] on input "text" at bounding box center [506, 242] width 194 height 30
paste input "CUSTUMER SALES EXECUTIVE"
click at [449, 244] on input "CUSTUMER SALES EXECUTIVE" at bounding box center [506, 242] width 194 height 30
type input "CUSTOMER SALES EXECUTIVE"
click at [689, 236] on input "text" at bounding box center [722, 242] width 194 height 30
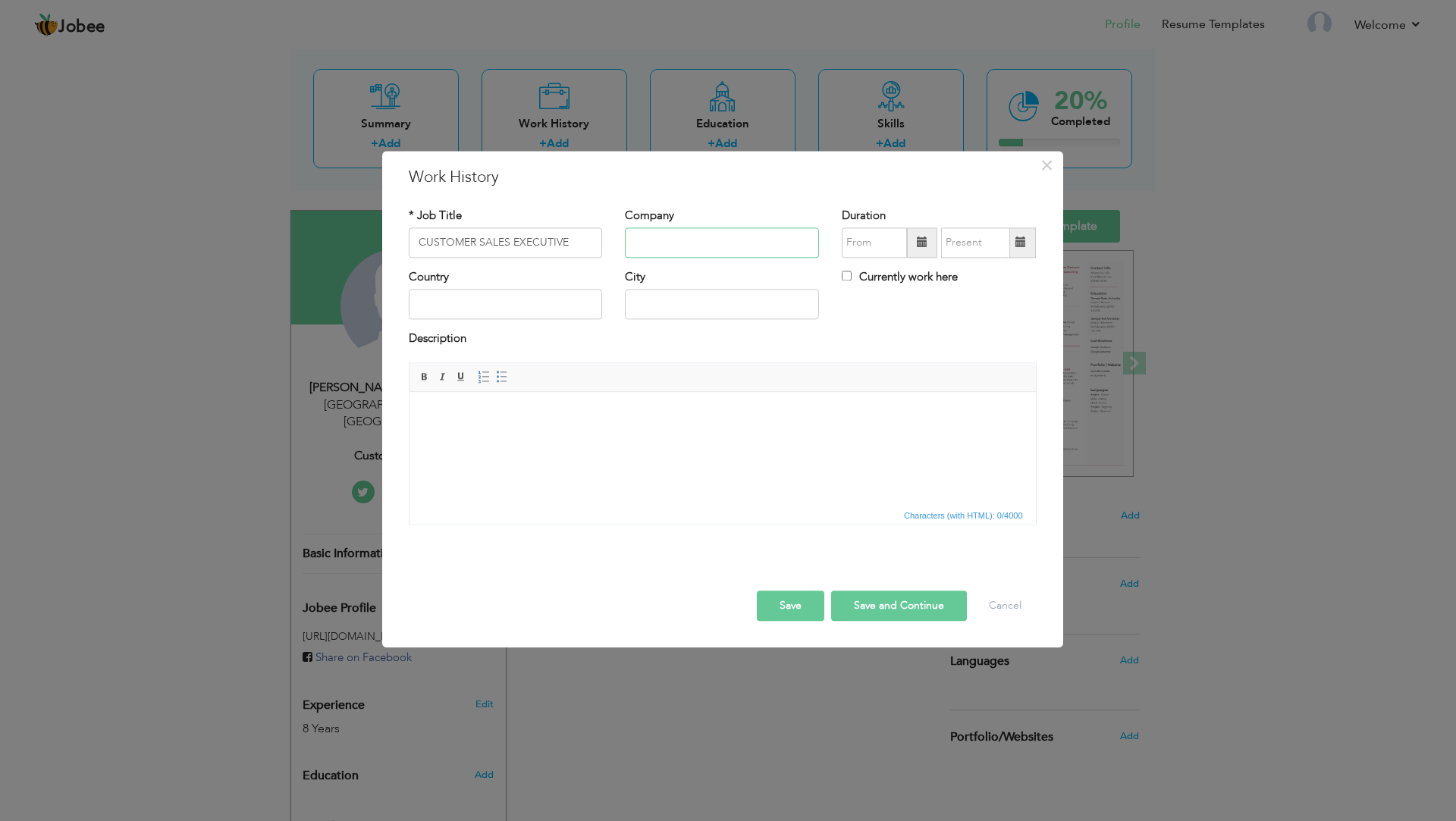
click at [682, 247] on input "text" at bounding box center [722, 242] width 194 height 30
paste input "Single Call BPO"
type input "Single Call BPO"
click at [858, 252] on input "text" at bounding box center [874, 242] width 65 height 30
click at [1032, 269] on span at bounding box center [1031, 273] width 11 height 11
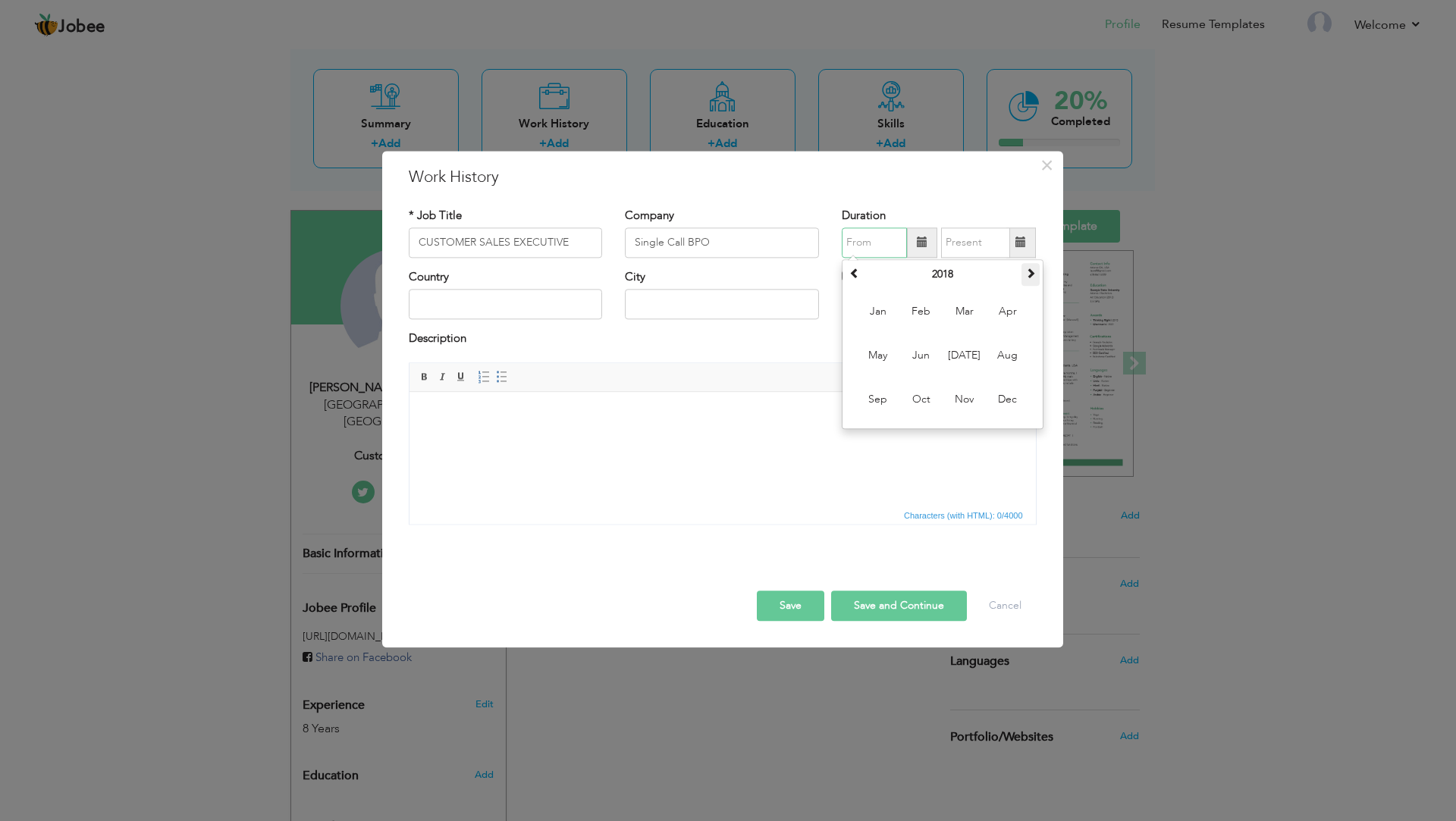
click at [1032, 269] on span at bounding box center [1031, 273] width 11 height 11
click at [920, 351] on span "Jun" at bounding box center [921, 355] width 41 height 41
click at [1024, 244] on span at bounding box center [1021, 243] width 11 height 11
click at [918, 244] on span at bounding box center [922, 243] width 11 height 11
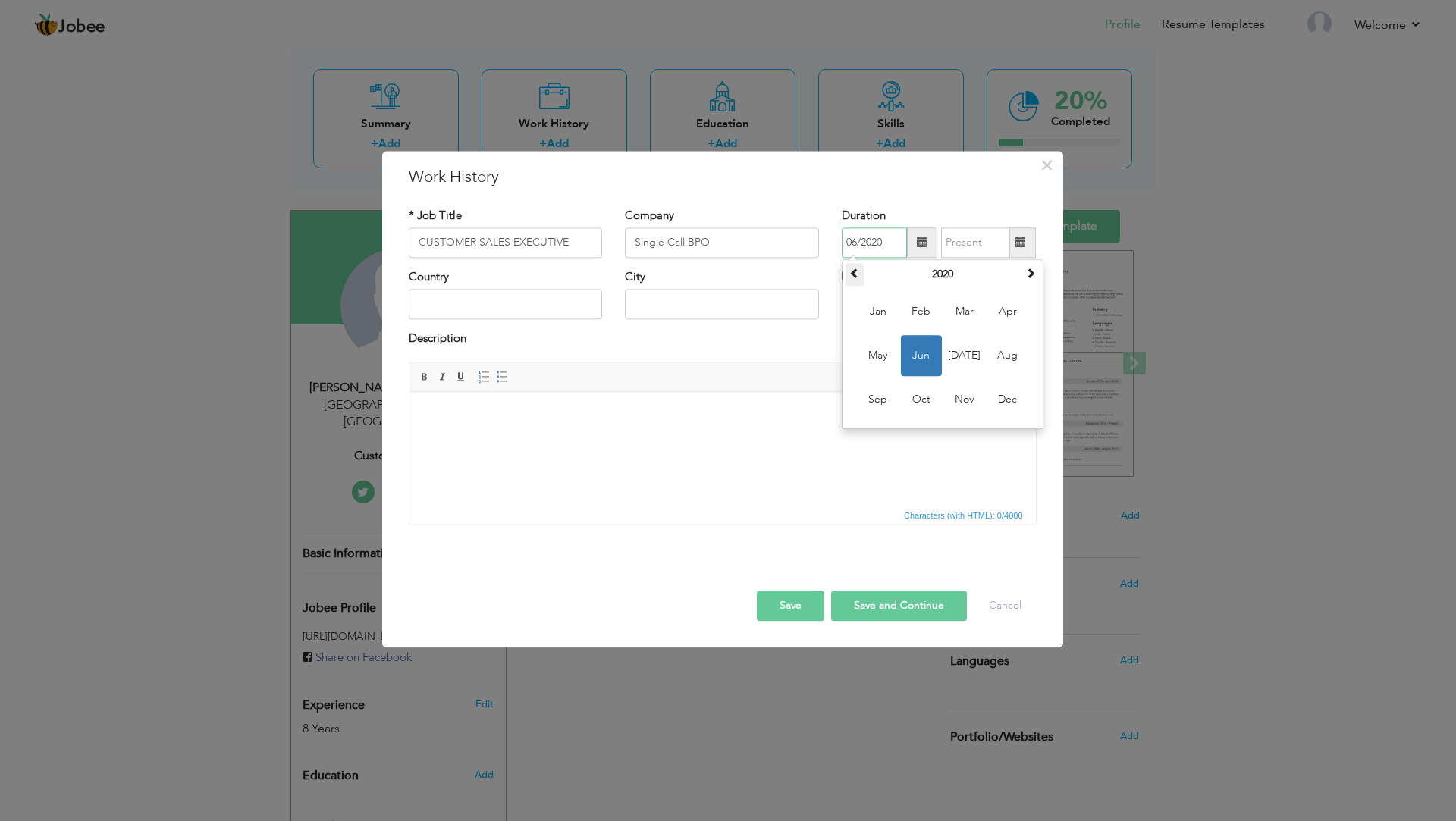
click at [861, 278] on th at bounding box center [854, 274] width 18 height 23
click at [914, 354] on span "Jun" at bounding box center [921, 355] width 41 height 41
type input "06/2019"
click at [1021, 245] on span at bounding box center [1021, 243] width 11 height 11
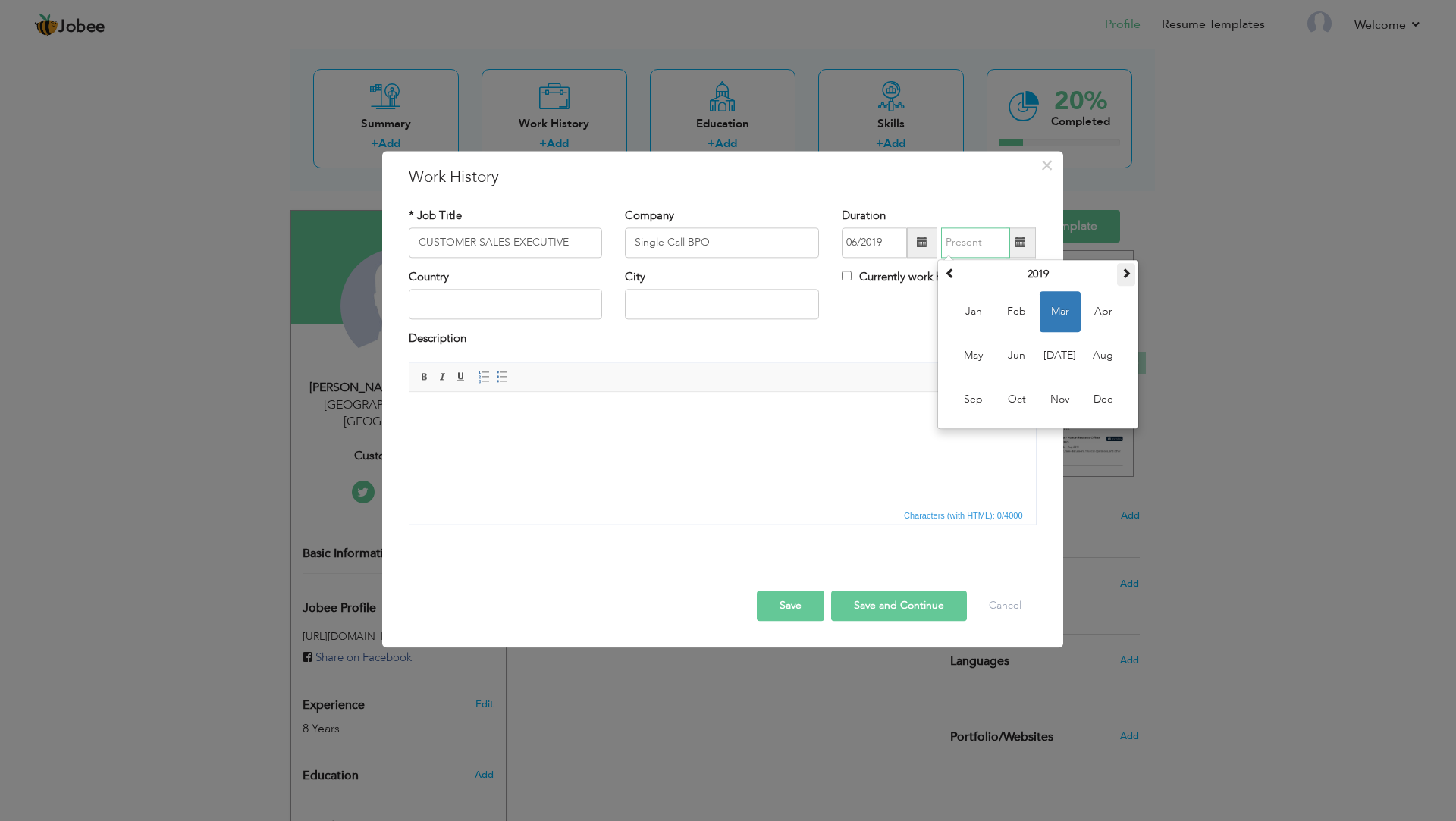
click at [1126, 277] on span at bounding box center [1126, 273] width 11 height 11
click at [1100, 310] on span "Apr" at bounding box center [1104, 312] width 41 height 41
type input "04/2021"
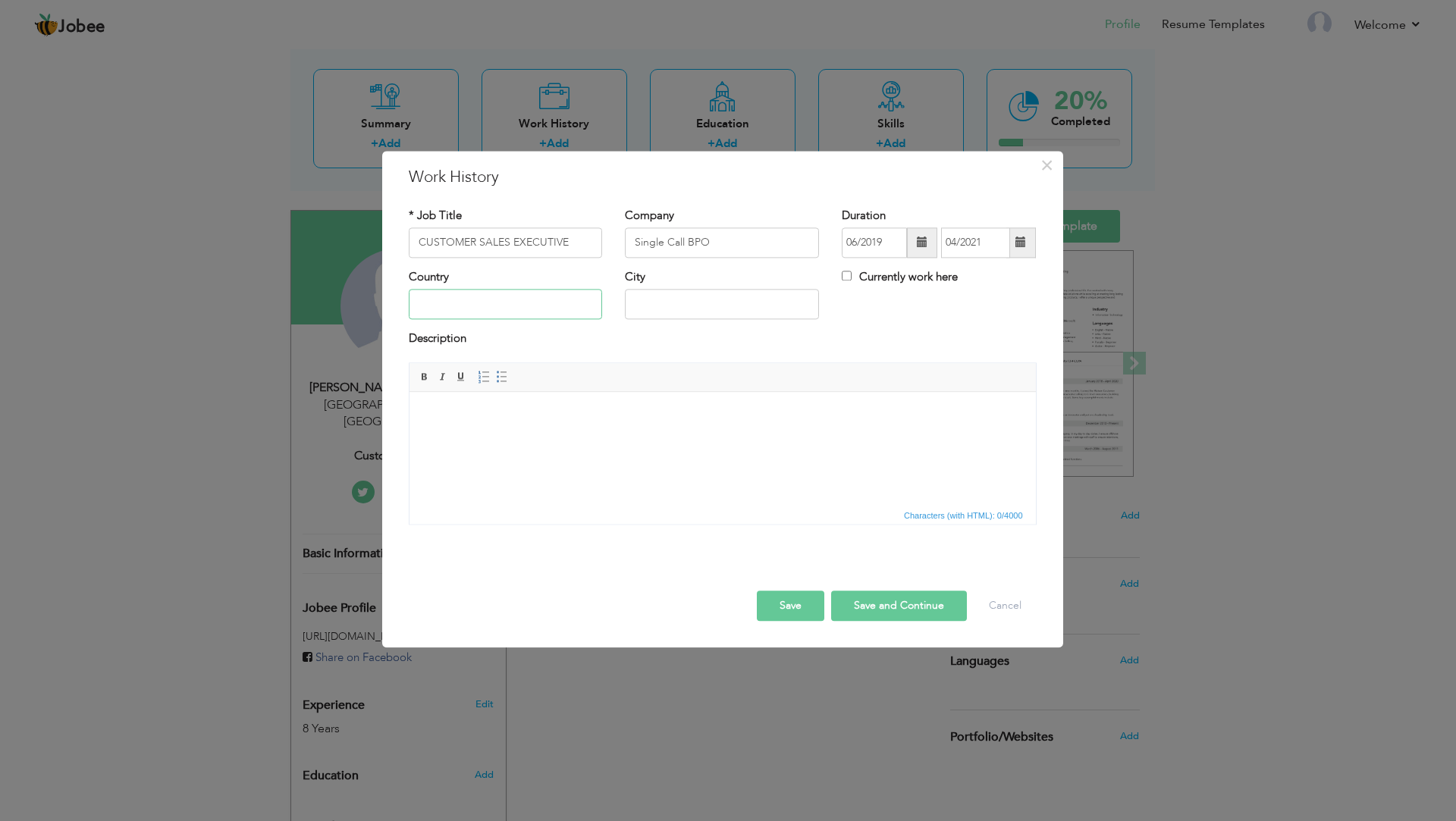
click at [445, 302] on input "text" at bounding box center [506, 305] width 194 height 30
type input "Qatar"
click at [757, 309] on input "text" at bounding box center [722, 305] width 194 height 30
type input "Al Rayan Al Jadeed"
click at [765, 601] on button "Save" at bounding box center [790, 605] width 67 height 30
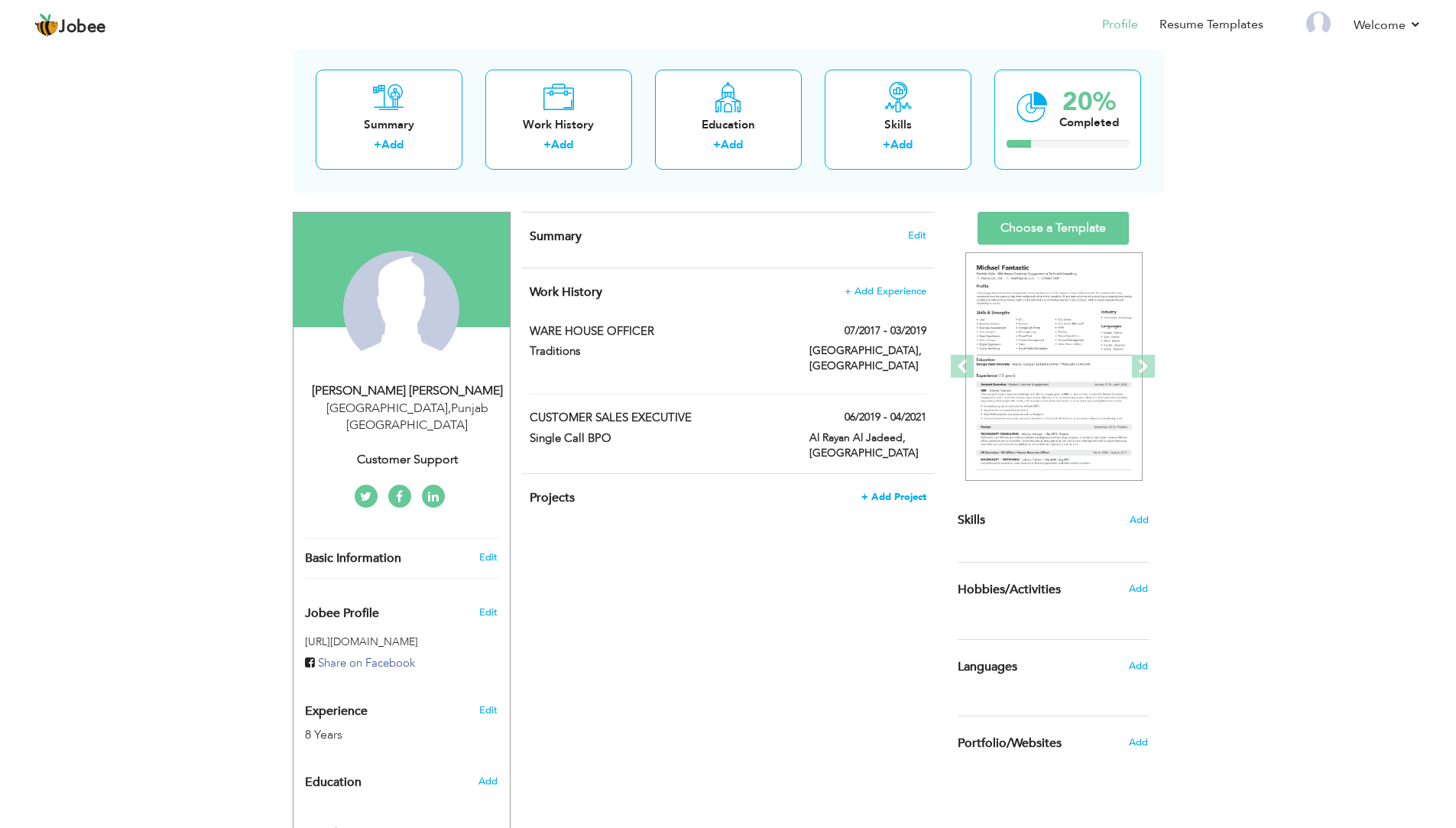
click at [898, 492] on span "+ Add Project" at bounding box center [894, 497] width 65 height 11
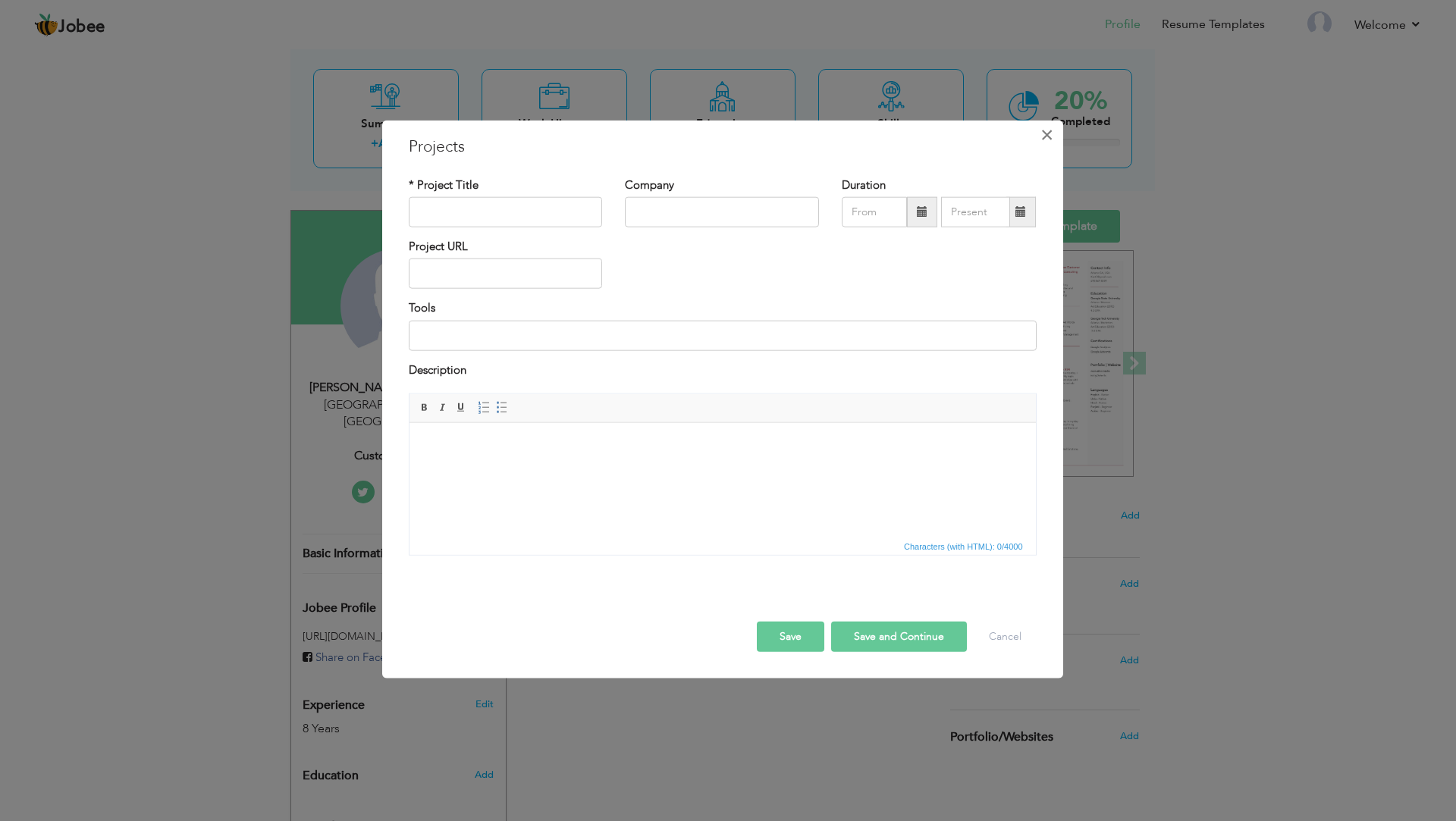
click at [1051, 138] on span "×" at bounding box center [1046, 134] width 13 height 27
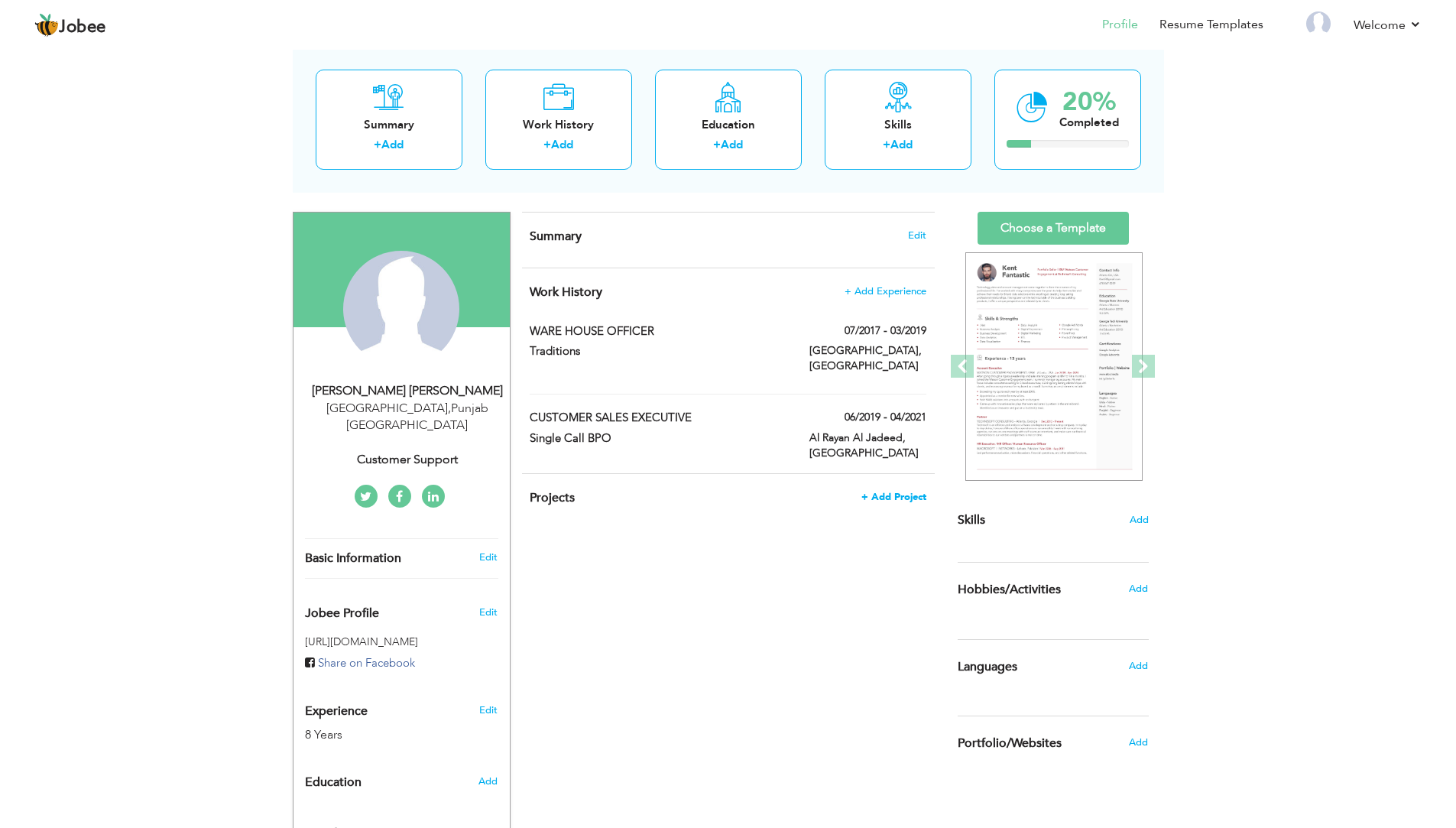
click at [895, 492] on span "+ Add Project" at bounding box center [894, 497] width 65 height 11
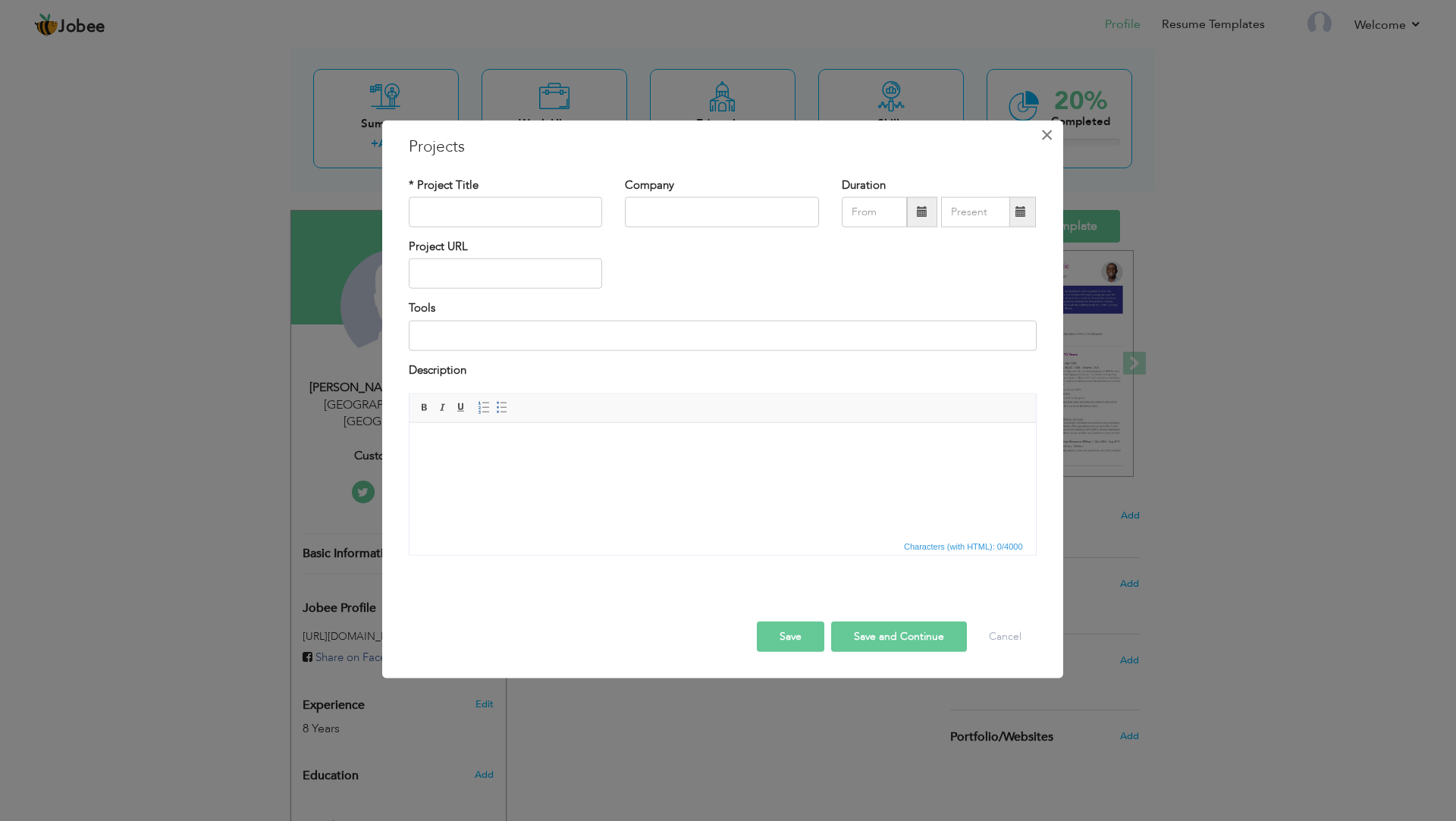
click at [1044, 134] on span "×" at bounding box center [1046, 134] width 13 height 27
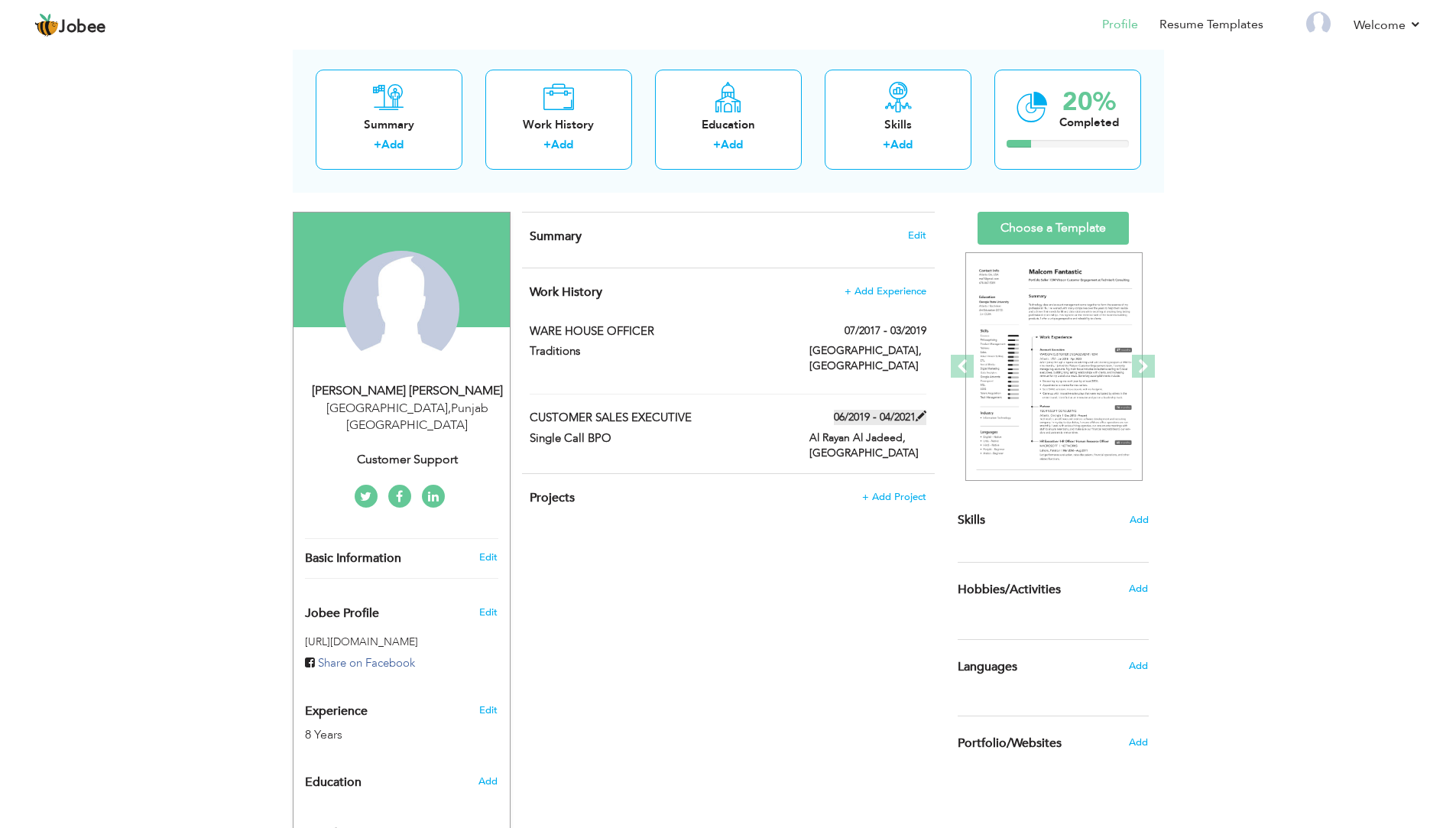
click at [921, 410] on span at bounding box center [921, 416] width 11 height 11
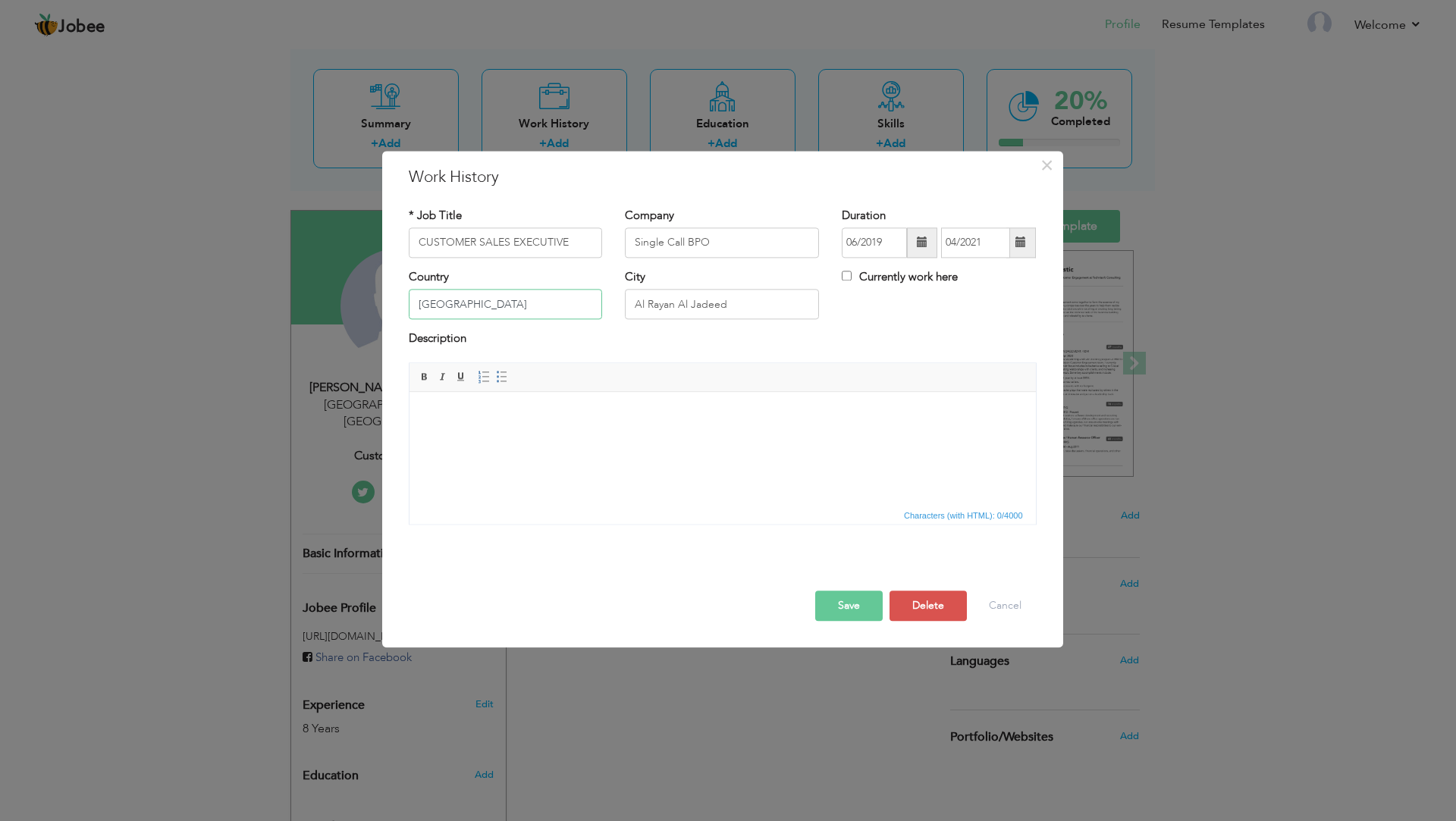
click at [506, 305] on input "Qatar" at bounding box center [506, 305] width 194 height 30
type input "Pakistan"
click at [705, 294] on input "Al Rayan Al Jadeed" at bounding box center [722, 305] width 194 height 30
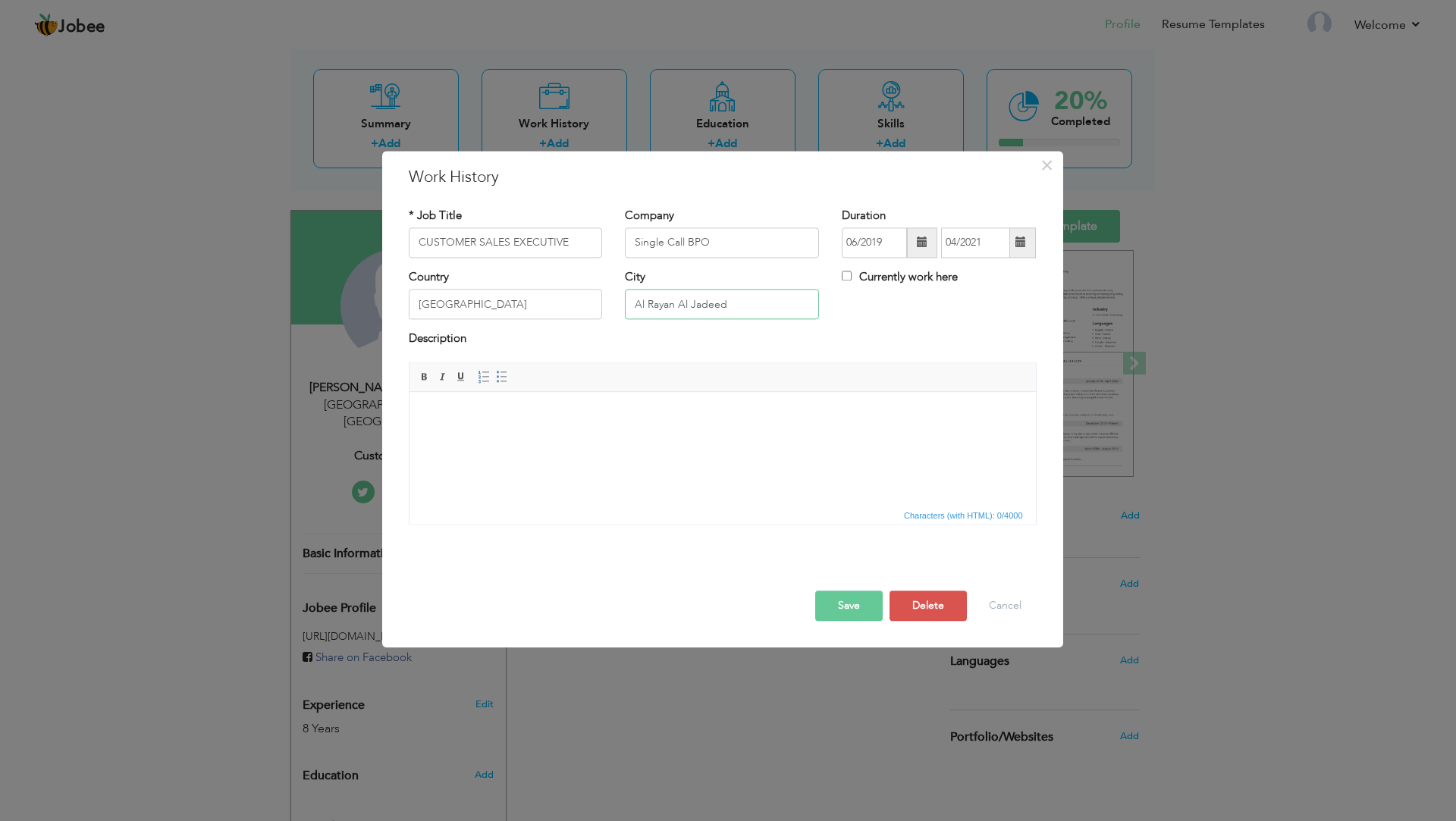
click at [704, 295] on input "Al Rayan Al Jadeed" at bounding box center [722, 305] width 194 height 30
type input "Islamabad"
click at [1025, 239] on span at bounding box center [1021, 243] width 11 height 11
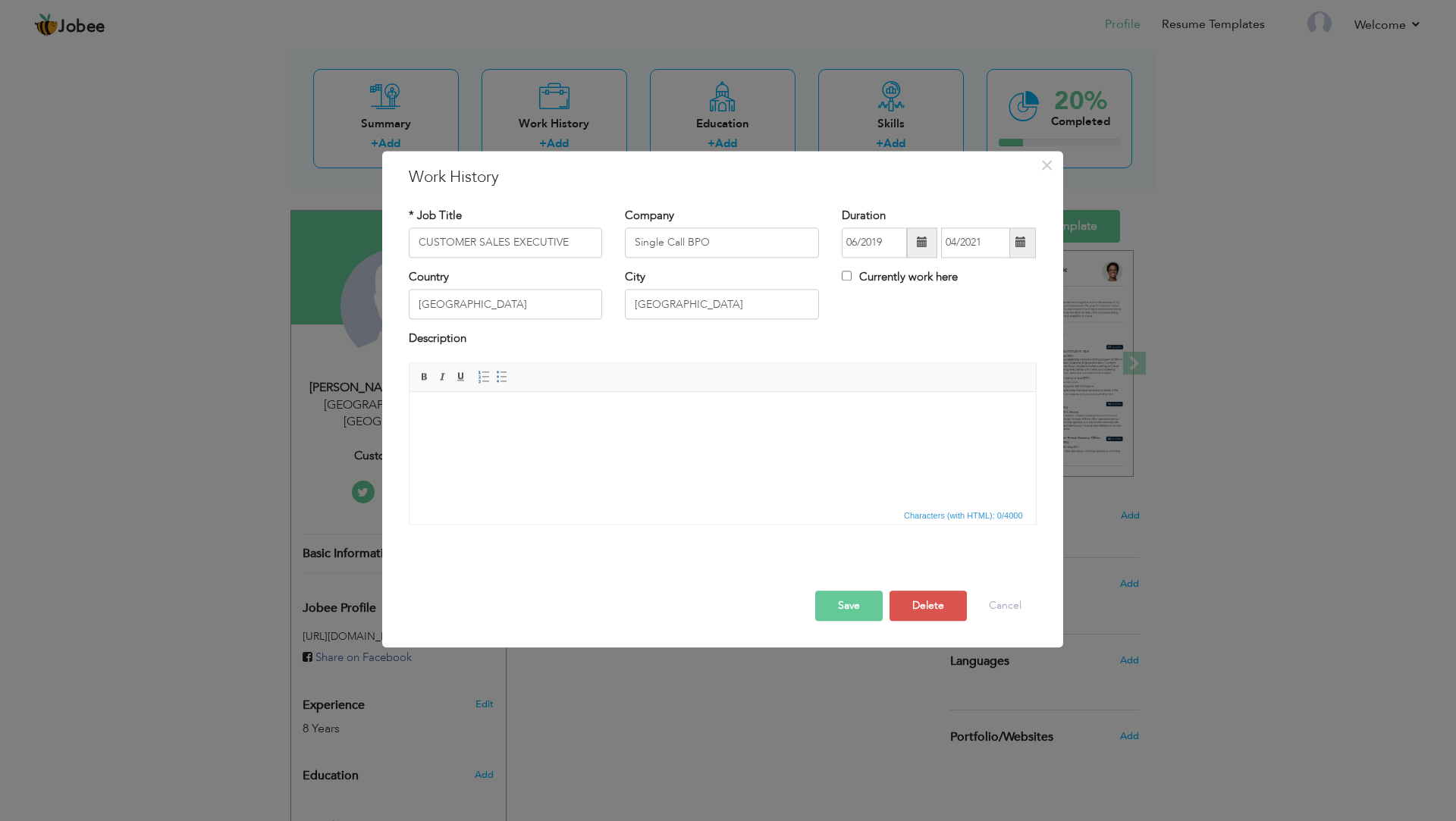
click at [1018, 246] on span at bounding box center [1021, 243] width 11 height 11
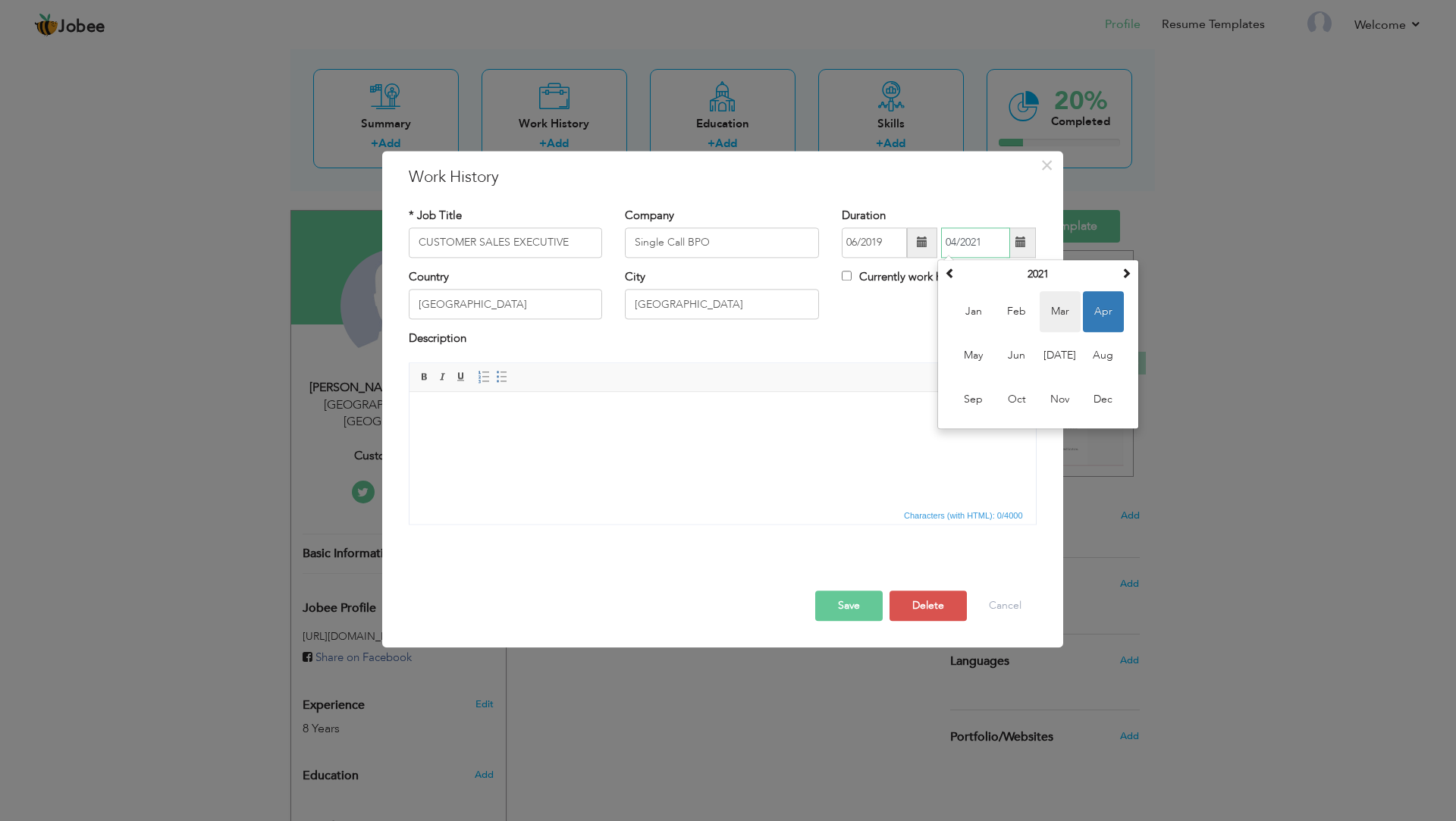
click at [1056, 314] on span "Mar" at bounding box center [1060, 312] width 41 height 41
type input "03/2021"
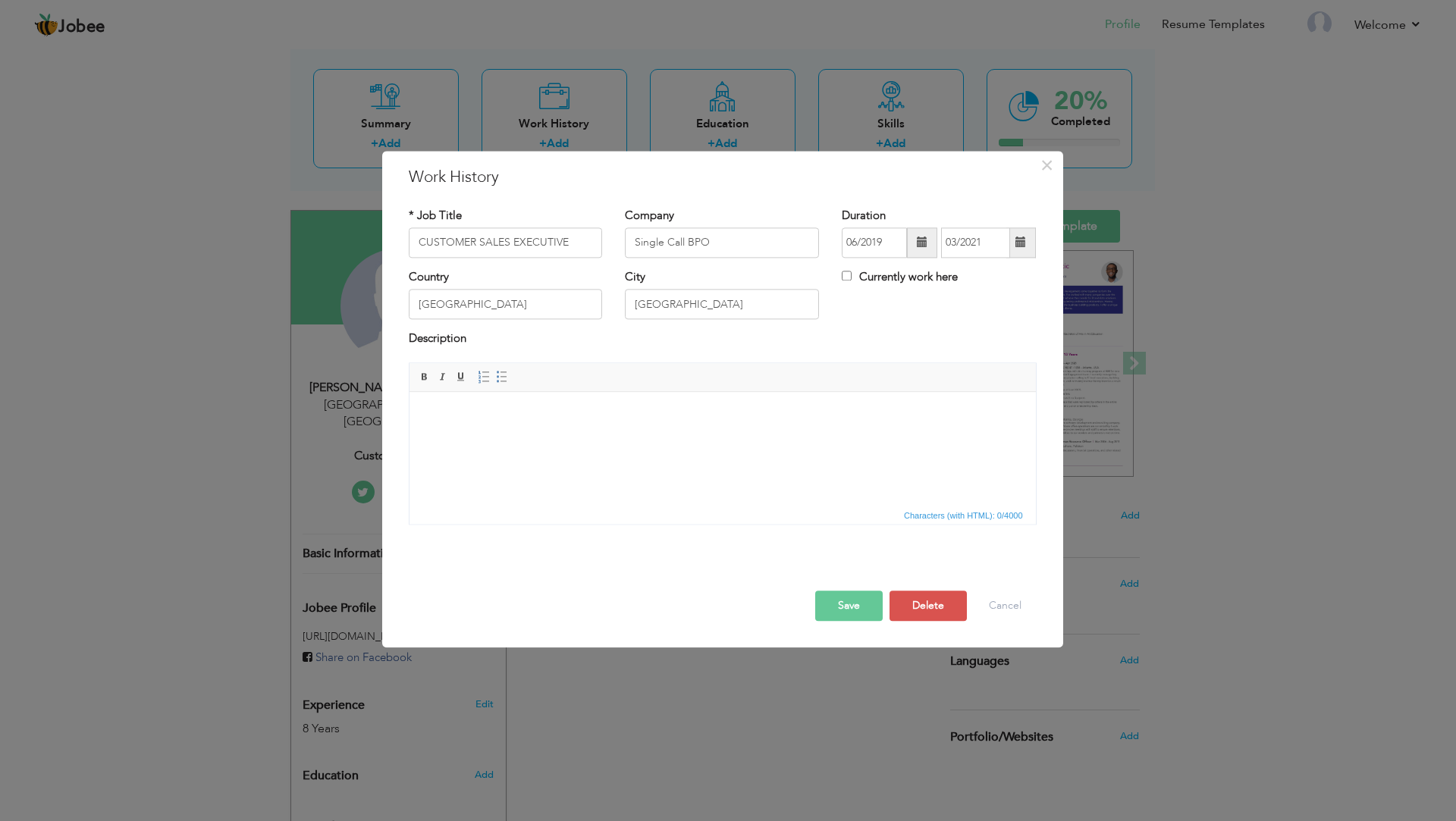
click at [859, 605] on button "Save" at bounding box center [849, 605] width 67 height 30
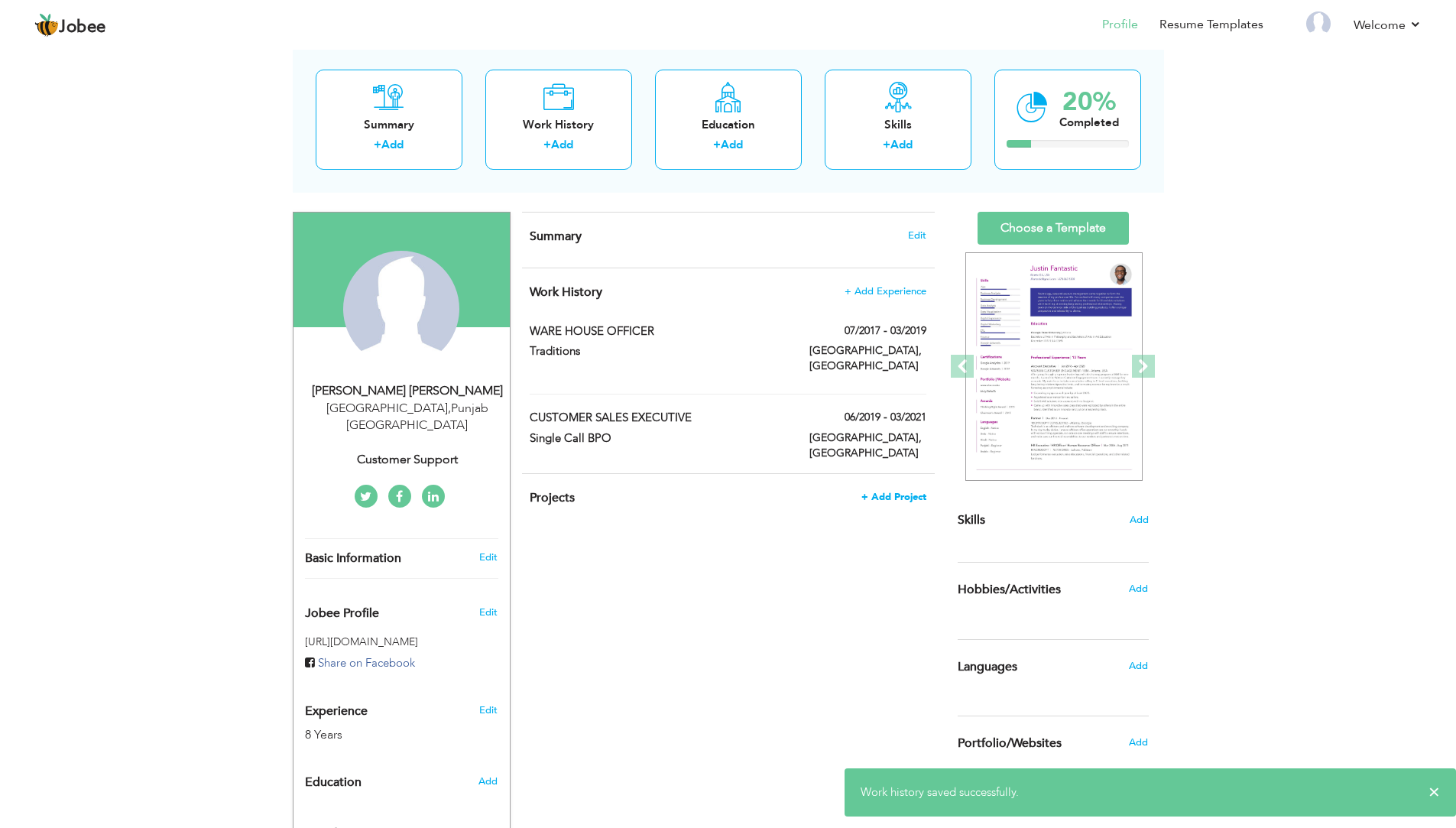
click at [889, 492] on span "+ Add Project" at bounding box center [894, 497] width 65 height 11
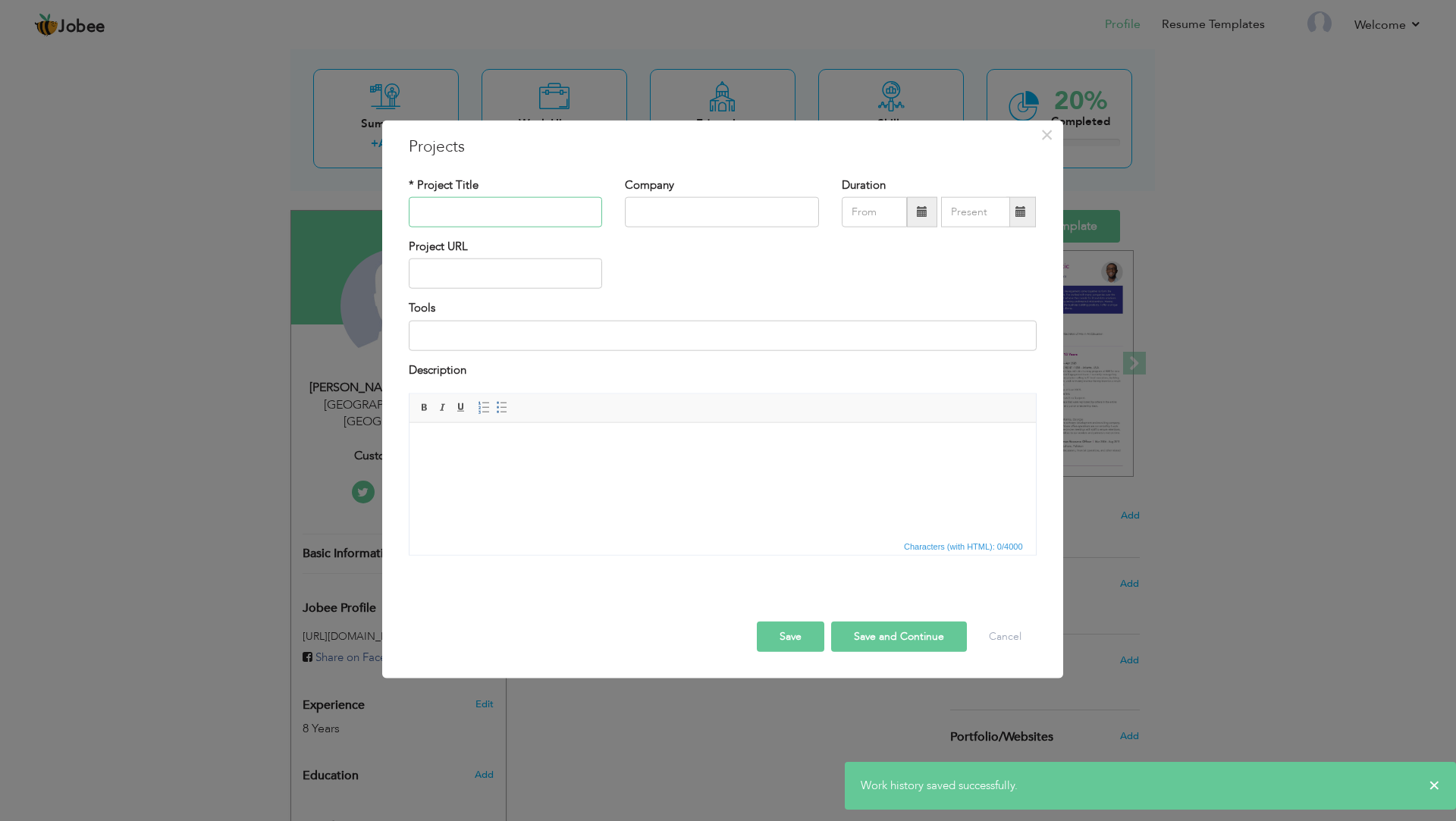
click at [476, 212] on input "text" at bounding box center [506, 212] width 194 height 30
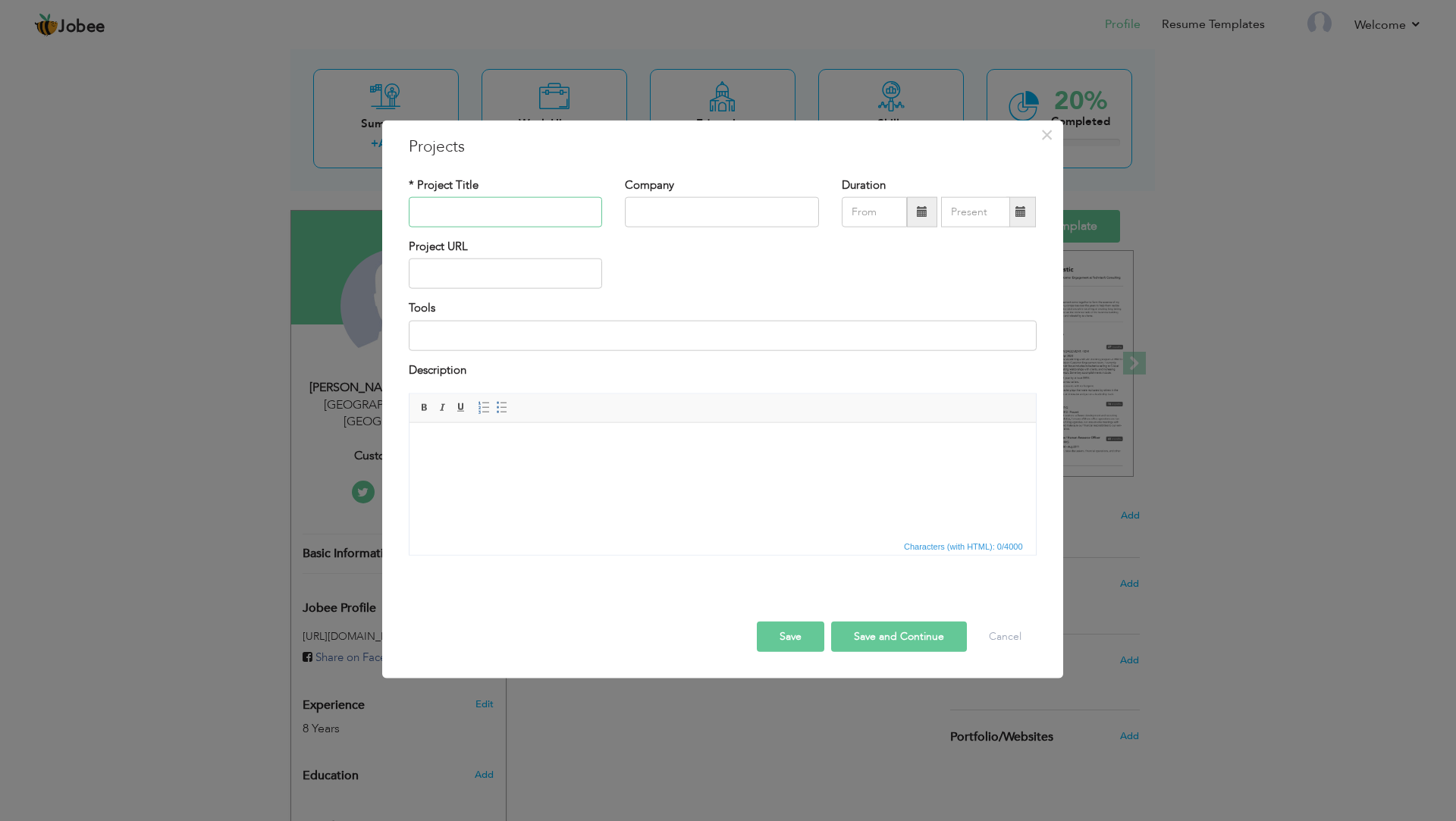
click at [453, 213] on input "text" at bounding box center [506, 212] width 194 height 30
paste input "ADMIN CUM ACCOUNTANT"
type input "ADMIN CUM ACCOUNTANT"
click at [710, 216] on input "text" at bounding box center [722, 212] width 194 height 30
click at [681, 217] on input "text" at bounding box center [722, 212] width 194 height 30
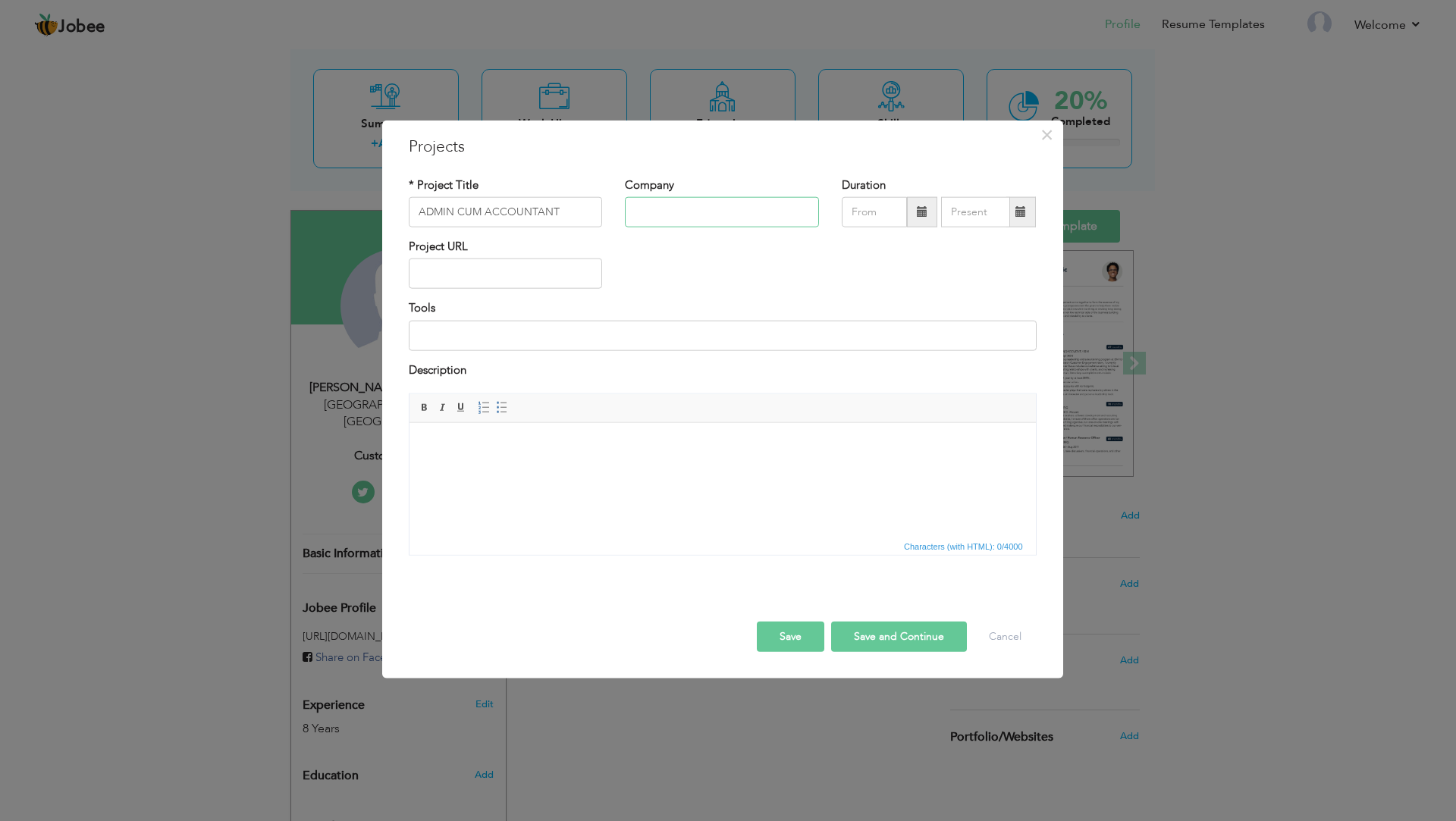
paste input "First Al Nasr"
type input "First Al Nasr"
click at [929, 216] on span at bounding box center [922, 212] width 30 height 30
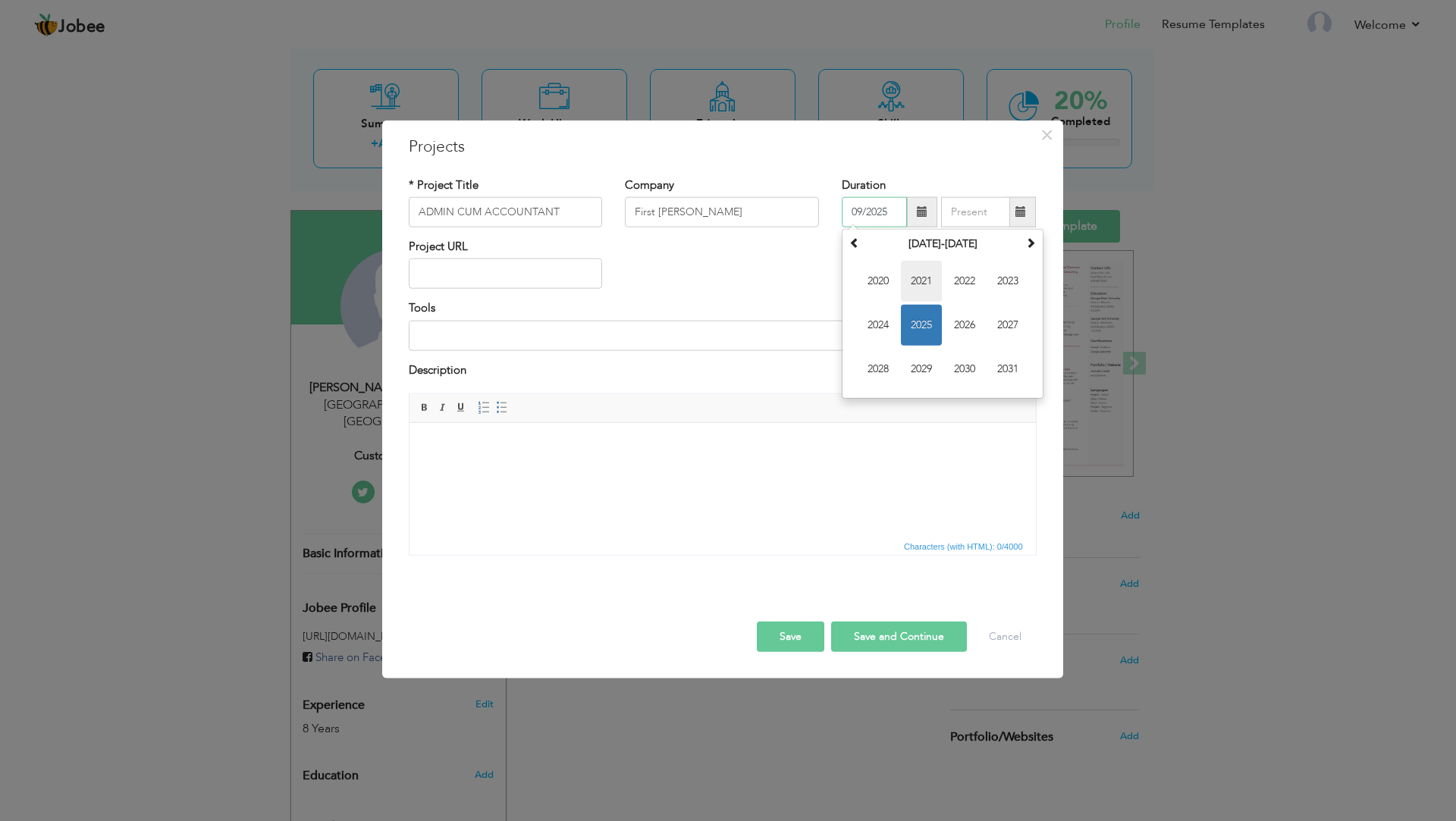
click at [936, 285] on span "2021" at bounding box center [921, 281] width 41 height 41
click at [1003, 279] on span "Apr" at bounding box center [1007, 281] width 41 height 41
type input "04/2021"
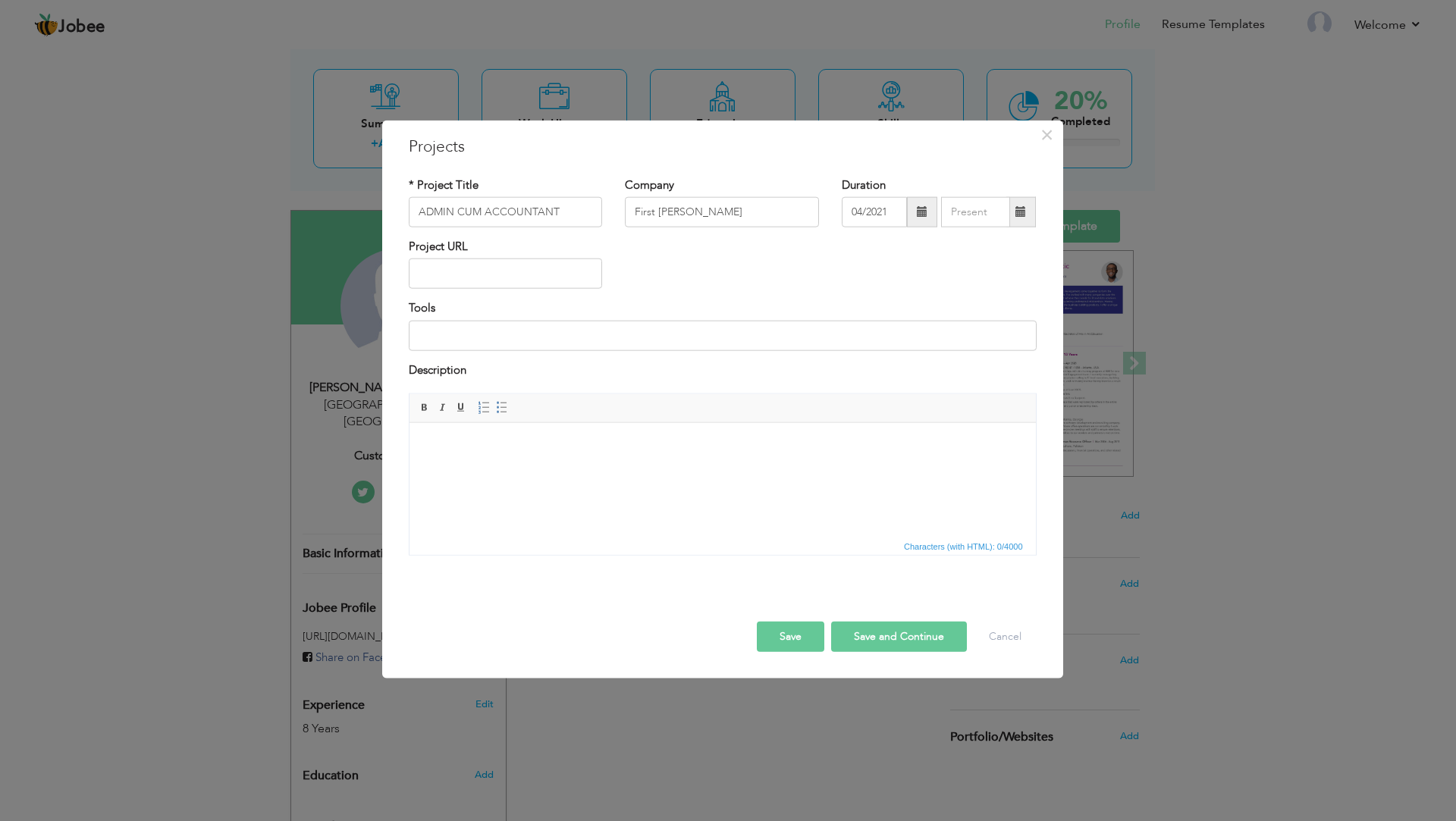
click at [1032, 211] on span at bounding box center [1021, 212] width 30 height 30
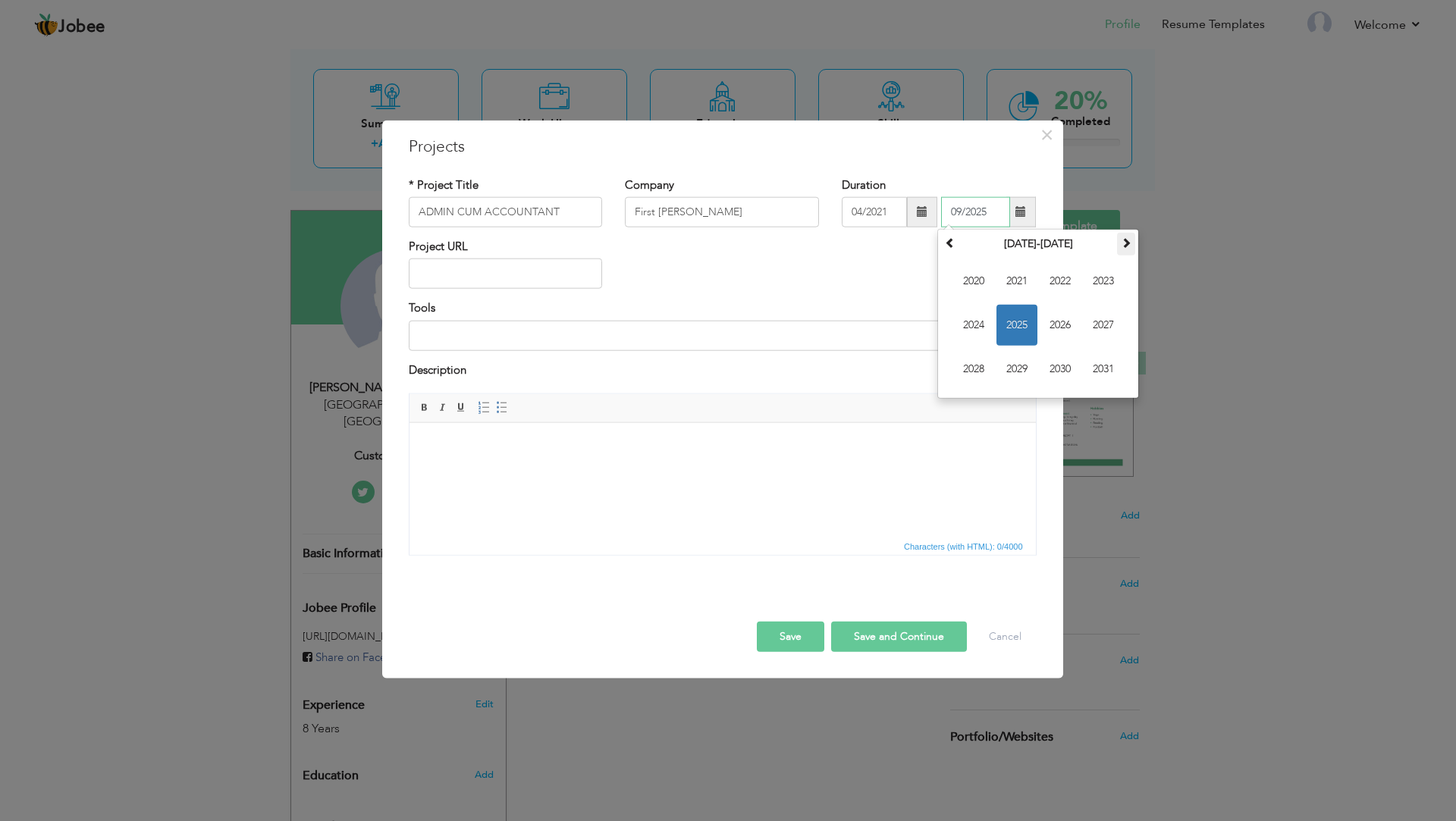
click at [1125, 243] on span at bounding box center [1126, 243] width 11 height 11
click at [940, 239] on div "September 2045 Su Mo Tu We Th Fr Sa 27 28 29 30 31 1 2 3 4 5 6 7 8 9 10 11 12 1…" at bounding box center [1038, 313] width 202 height 170
click at [947, 237] on span at bounding box center [950, 243] width 11 height 11
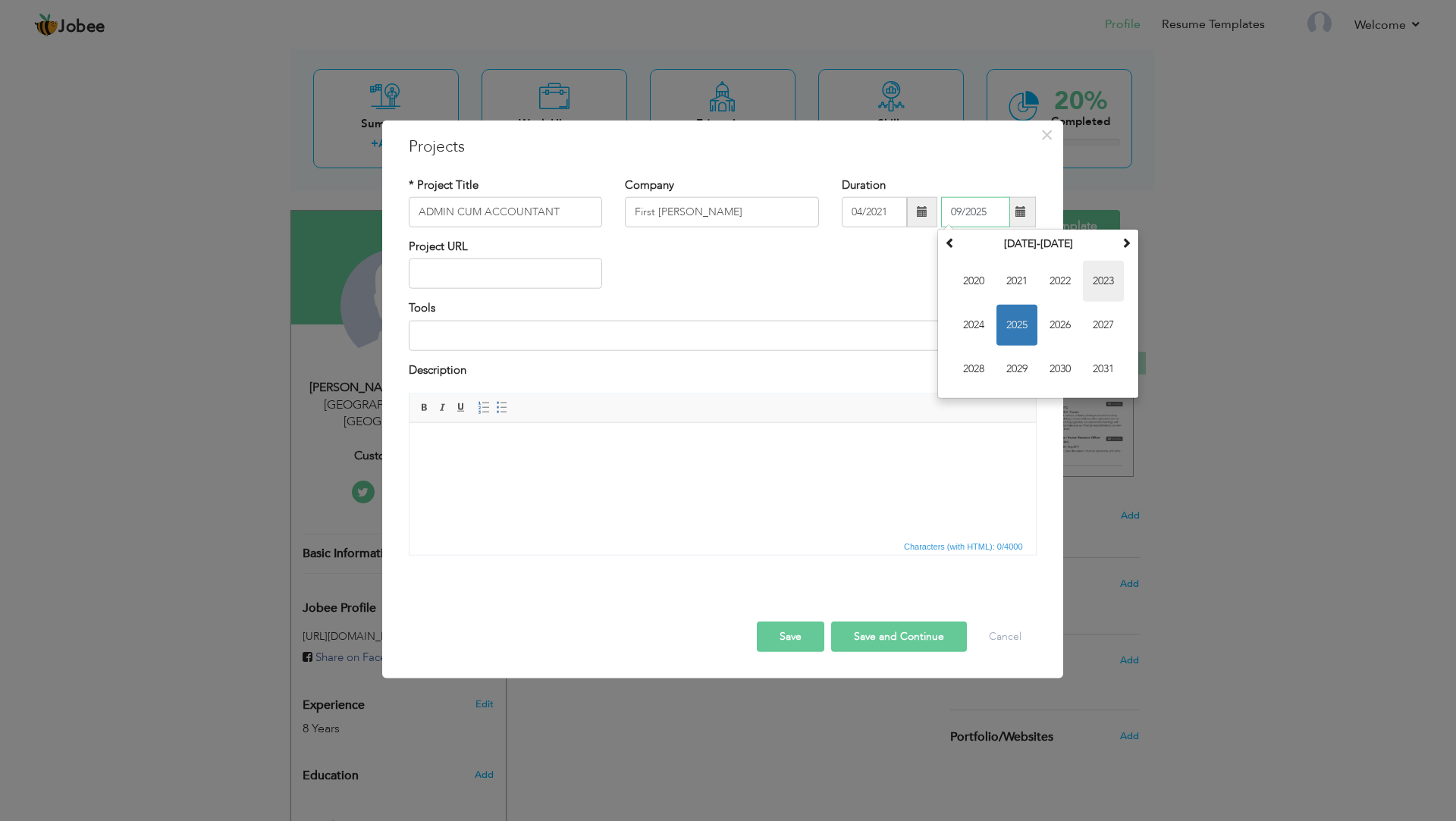
click at [1100, 277] on span "2023" at bounding box center [1104, 281] width 41 height 41
click at [1010, 327] on span "Jun" at bounding box center [1017, 325] width 41 height 41
type input "06/2023"
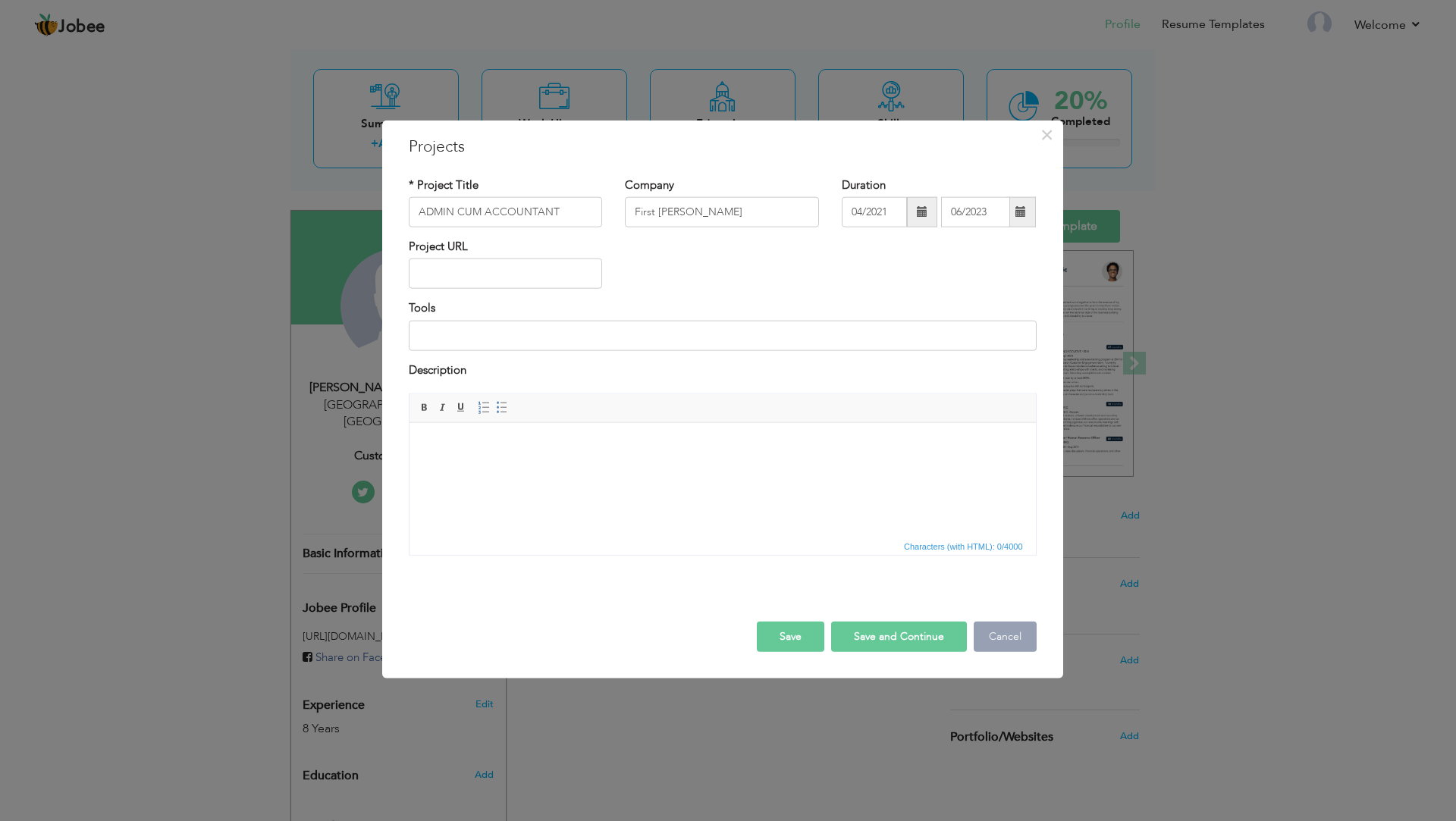
click at [993, 628] on button "Cancel" at bounding box center [1005, 637] width 63 height 30
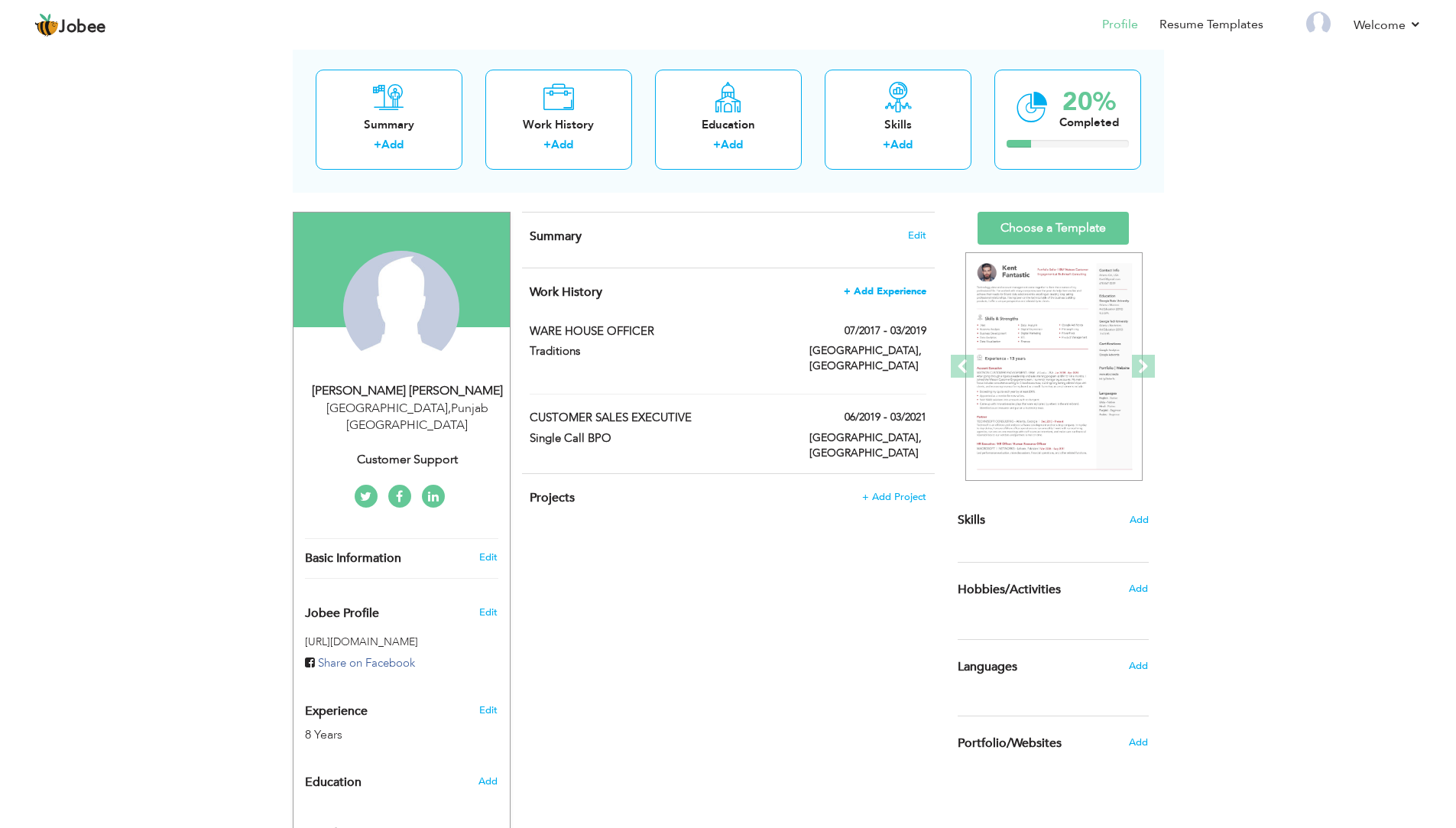
click at [893, 286] on span "+ Add Experience" at bounding box center [884, 291] width 83 height 11
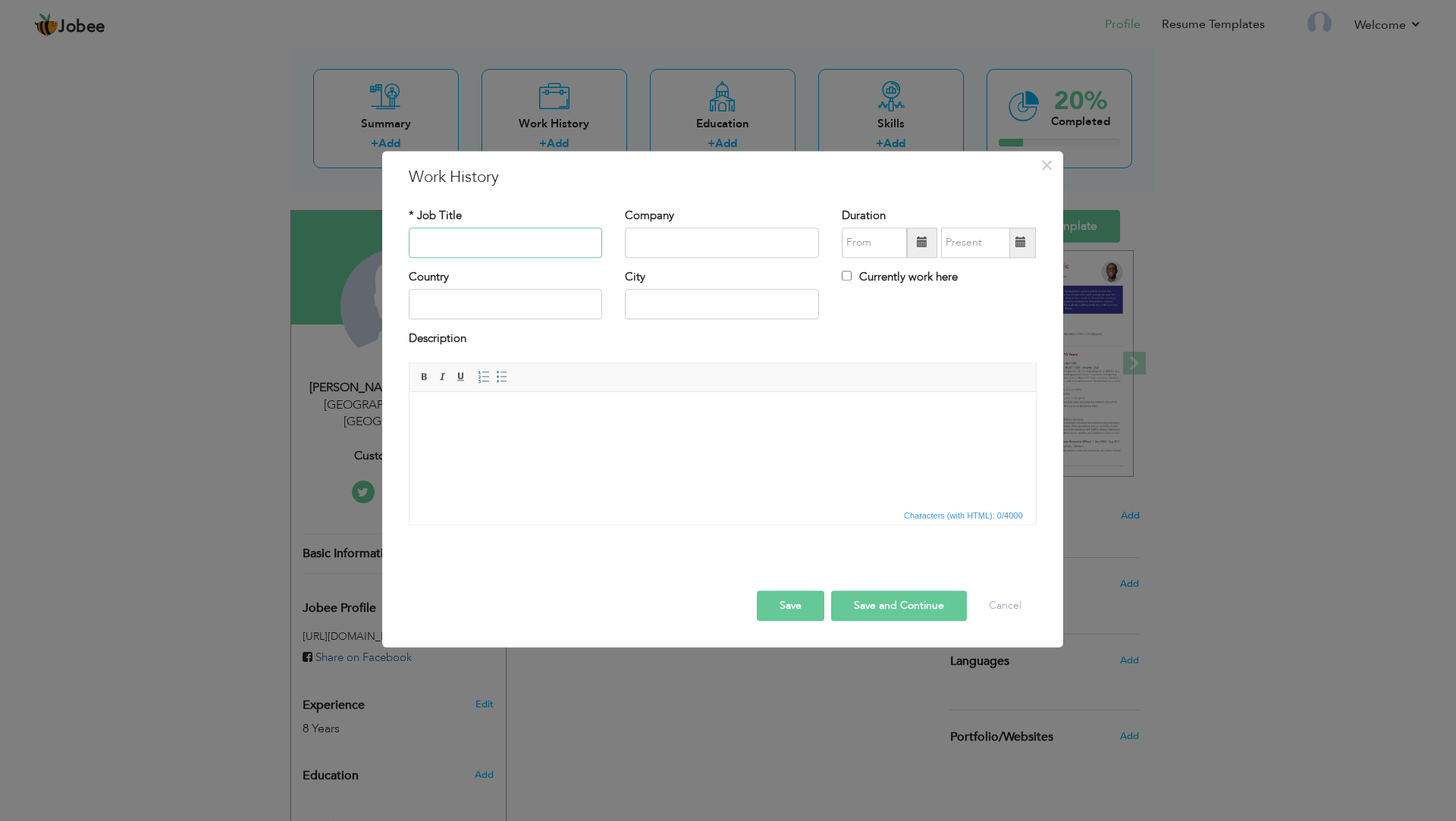
click at [462, 255] on input "text" at bounding box center [506, 242] width 194 height 30
paste input "ADMIN CUM ACCOUNTANT"
type input "ADMIN CUM ACCOUNTANT"
click at [703, 241] on input "text" at bounding box center [722, 242] width 194 height 30
click at [774, 240] on input "text" at bounding box center [722, 242] width 194 height 30
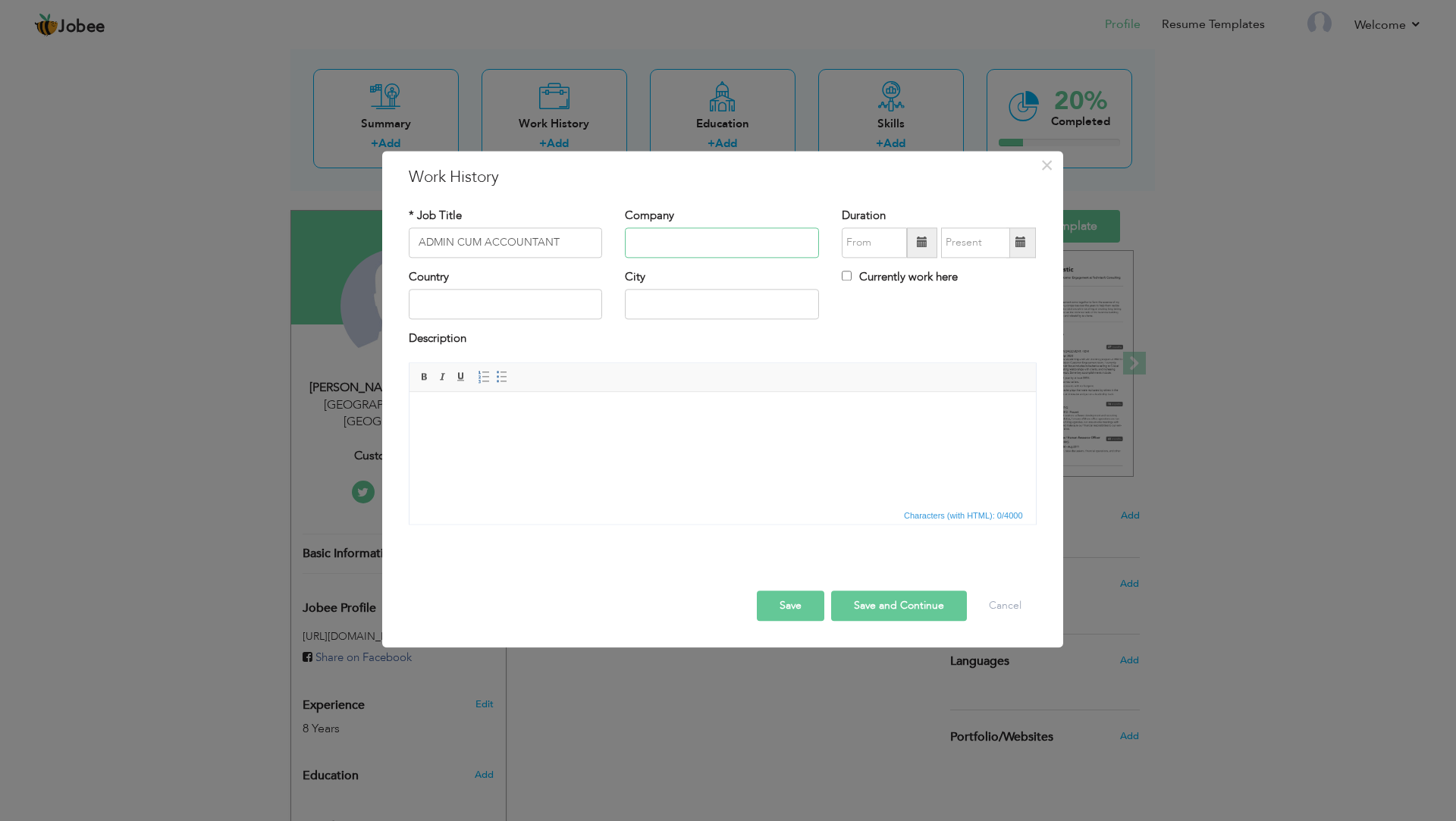
paste input "First Al Nasr"
type input "First Al Nasr"
click at [910, 242] on span at bounding box center [922, 242] width 30 height 30
click at [1005, 309] on span "Apr" at bounding box center [1007, 312] width 41 height 41
click at [1032, 243] on span at bounding box center [1021, 242] width 30 height 30
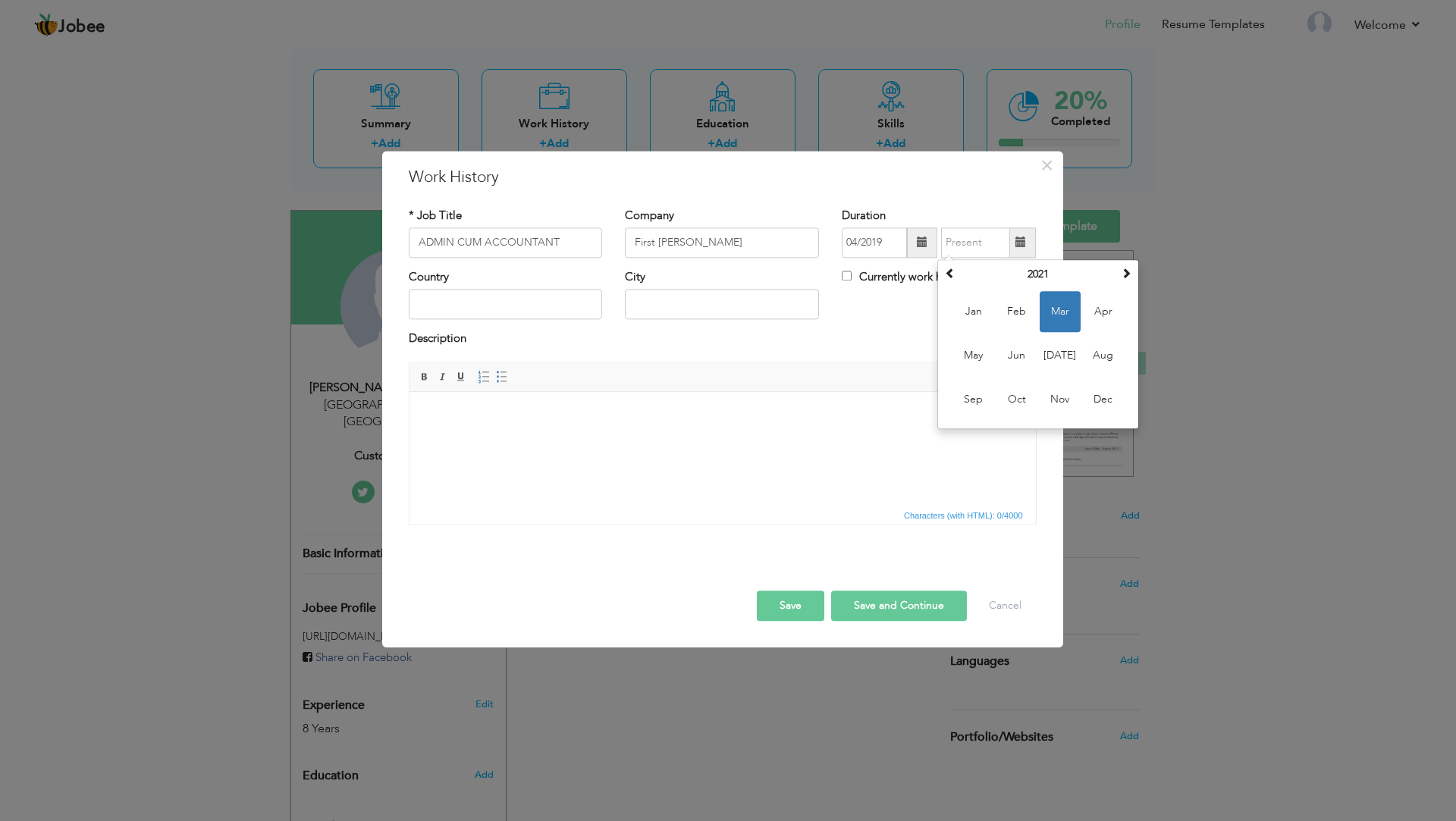
click at [933, 241] on span at bounding box center [922, 242] width 30 height 30
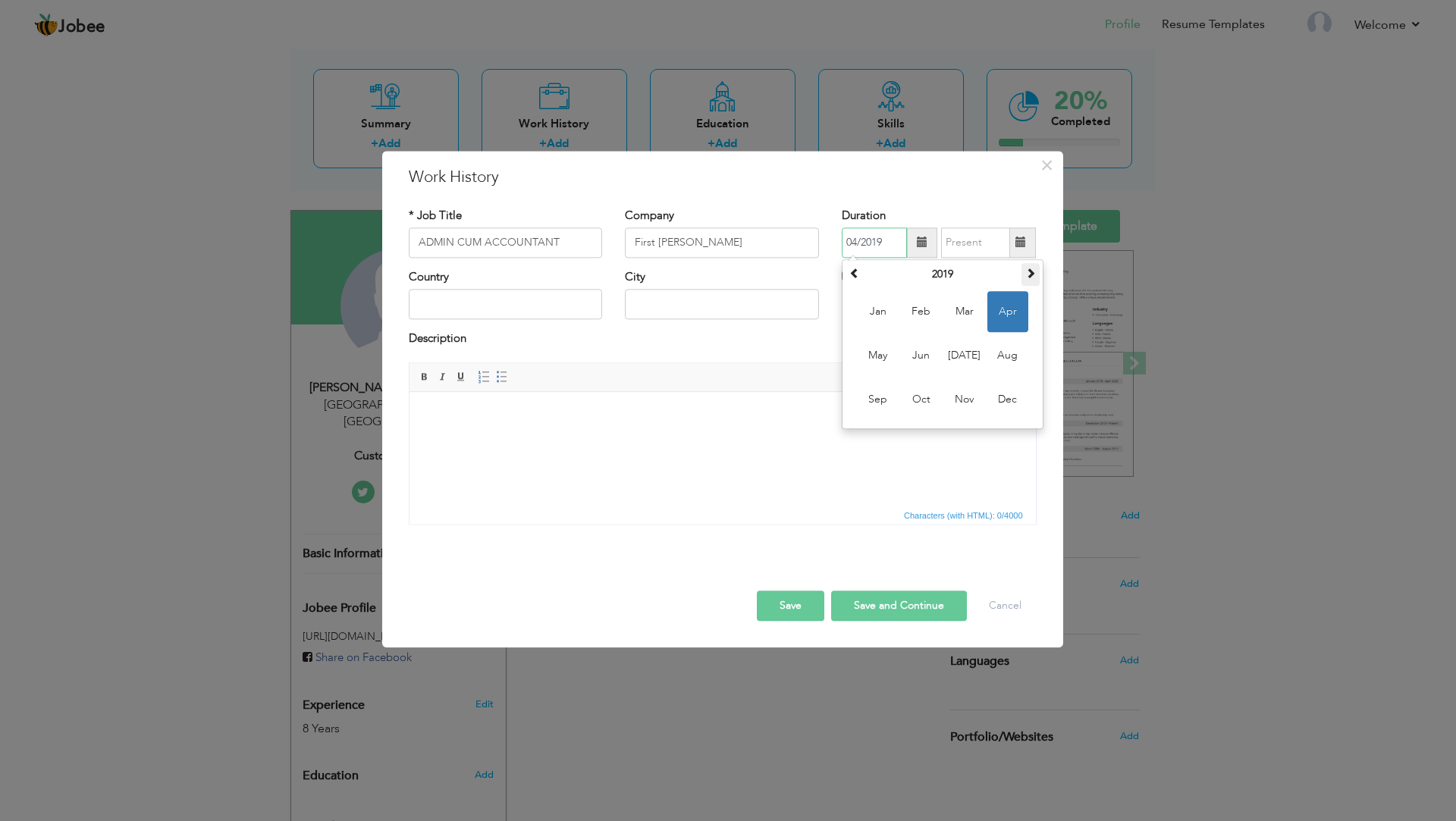
click at [1025, 272] on th at bounding box center [1030, 274] width 18 height 23
drag, startPoint x: 857, startPoint y: 281, endPoint x: 1073, endPoint y: 305, distance: 217.3
click at [862, 281] on th at bounding box center [854, 274] width 18 height 23
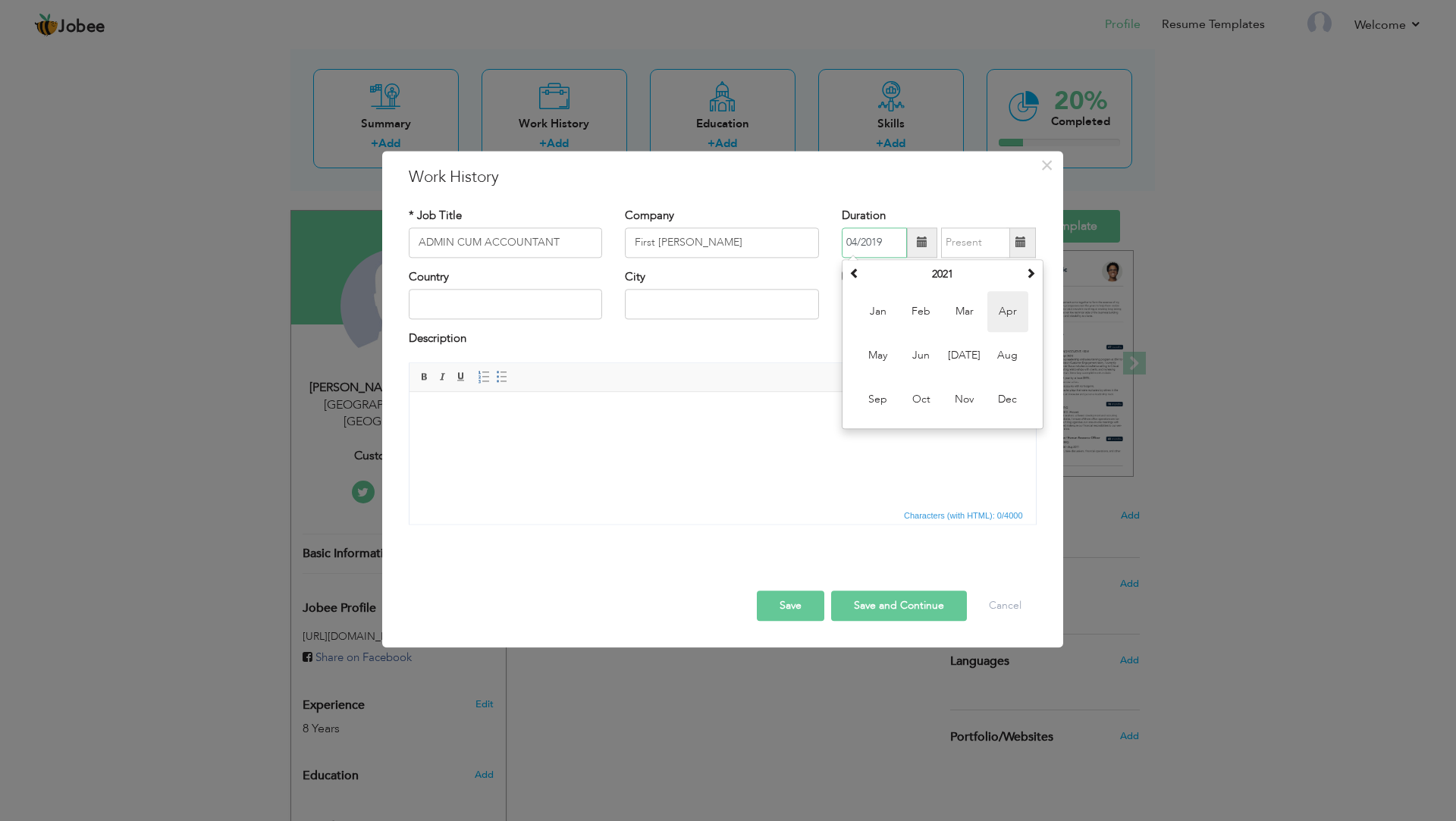
drag, startPoint x: 996, startPoint y: 308, endPoint x: 1058, endPoint y: 283, distance: 66.9
click at [995, 308] on span "Apr" at bounding box center [1007, 312] width 41 height 41
type input "04/2021"
click at [1023, 245] on span at bounding box center [1021, 243] width 11 height 11
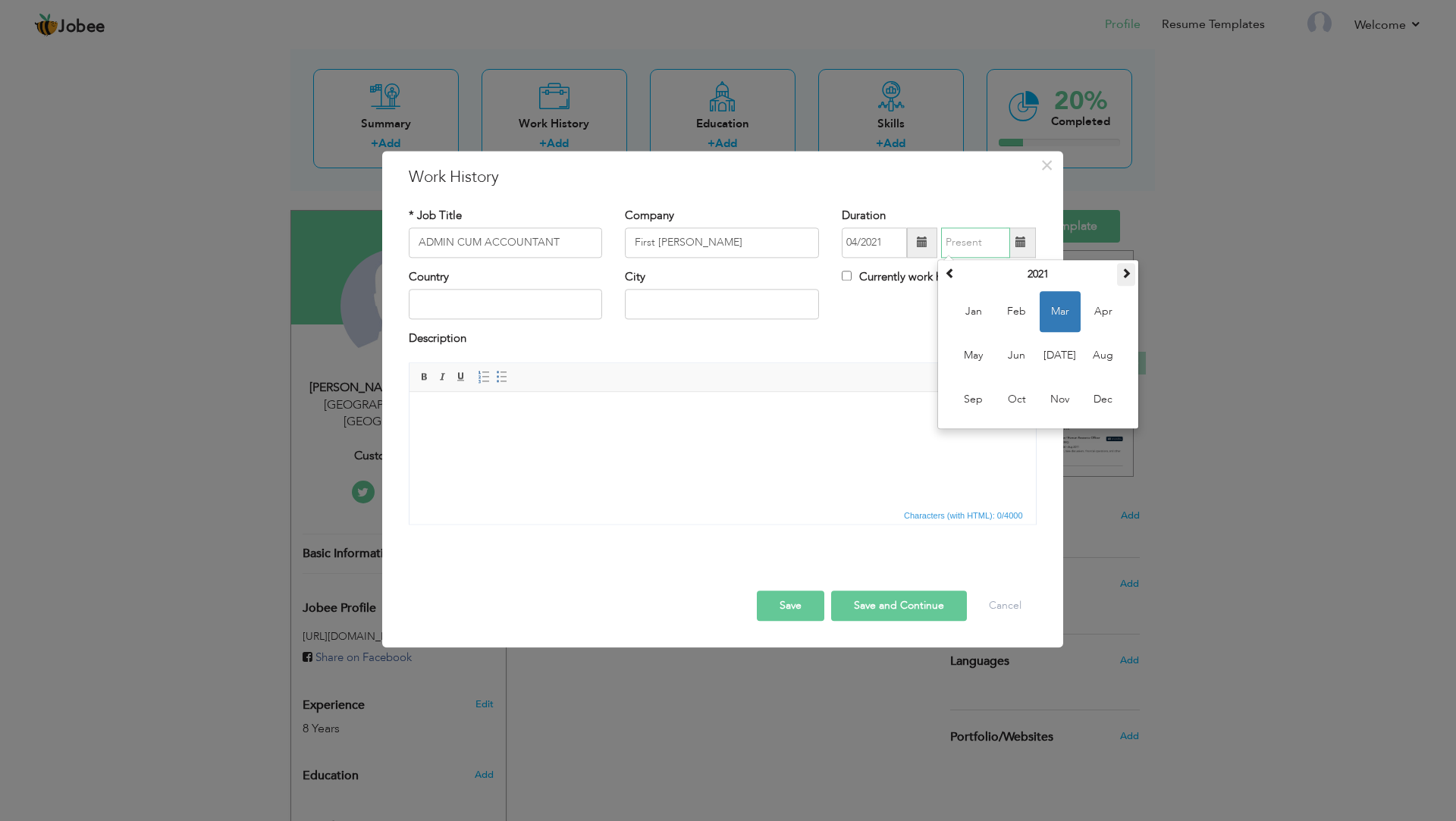
click at [1121, 270] on span at bounding box center [1126, 273] width 11 height 11
click at [1017, 362] on span "Jun" at bounding box center [1017, 355] width 41 height 41
type input "06/2023"
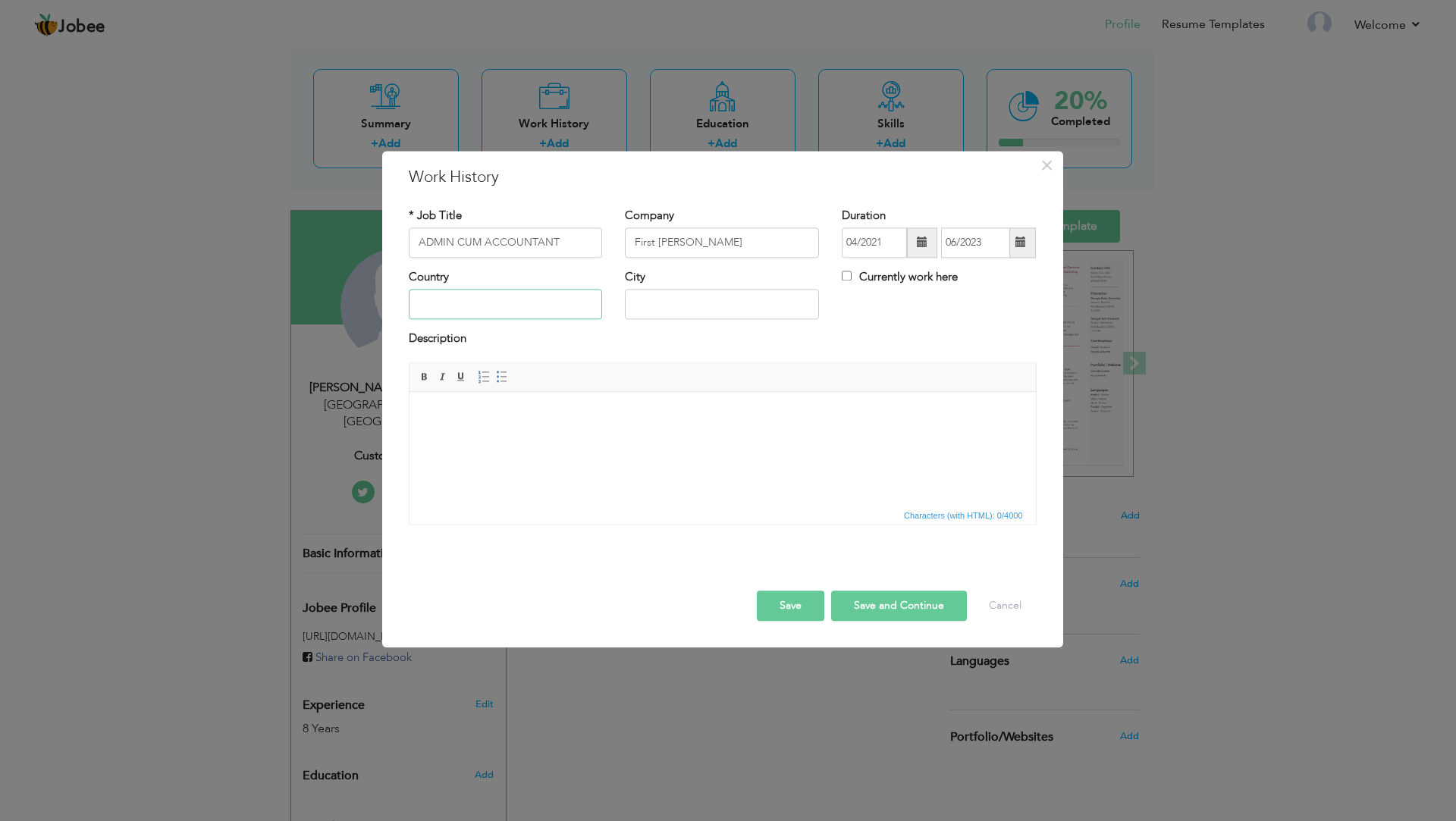
click at [456, 305] on input "text" at bounding box center [506, 305] width 194 height 30
click at [453, 312] on input "text" at bounding box center [506, 305] width 194 height 30
paste input ",Qatar"
drag, startPoint x: 424, startPoint y: 310, endPoint x: 471, endPoint y: 310, distance: 47.0
click at [431, 310] on input ",Qatar" at bounding box center [506, 305] width 194 height 30
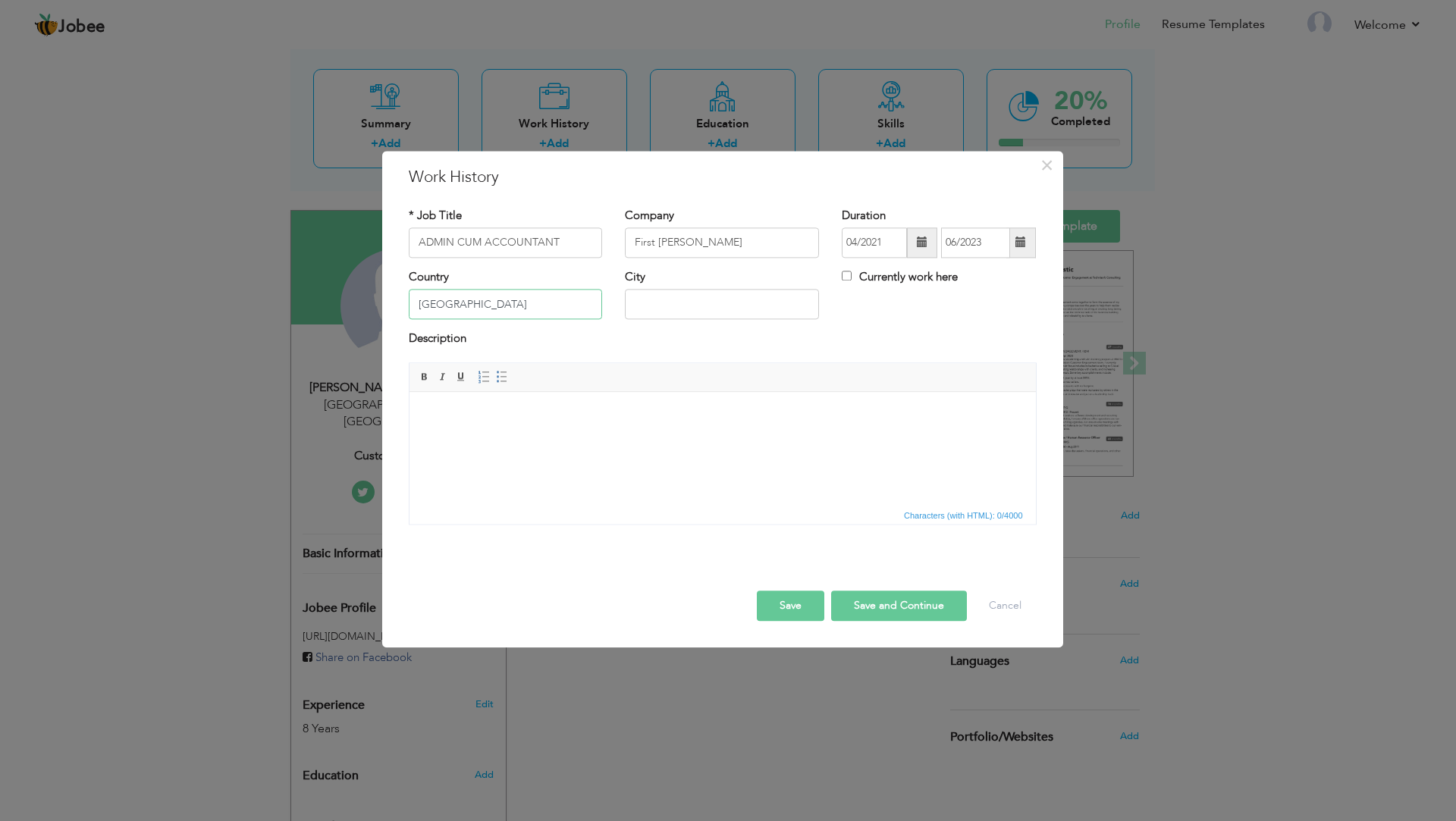
type input "Qatar"
click at [650, 308] on input "text" at bounding box center [722, 305] width 194 height 30
type input "AL RAYAN AL JADEED"
click at [796, 609] on button "Save" at bounding box center [790, 605] width 67 height 30
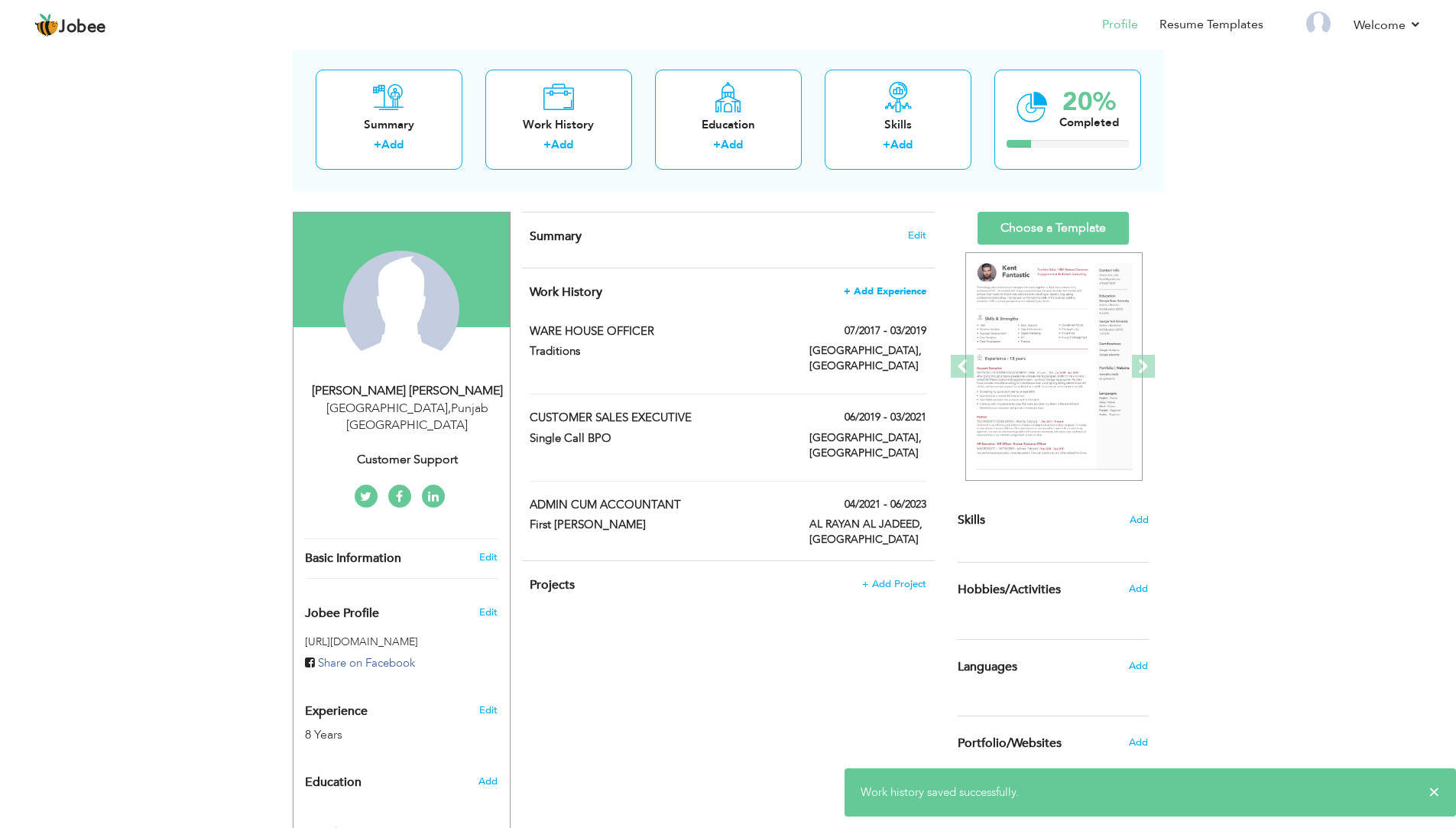
click at [909, 291] on span "+ Add Experience" at bounding box center [884, 291] width 83 height 11
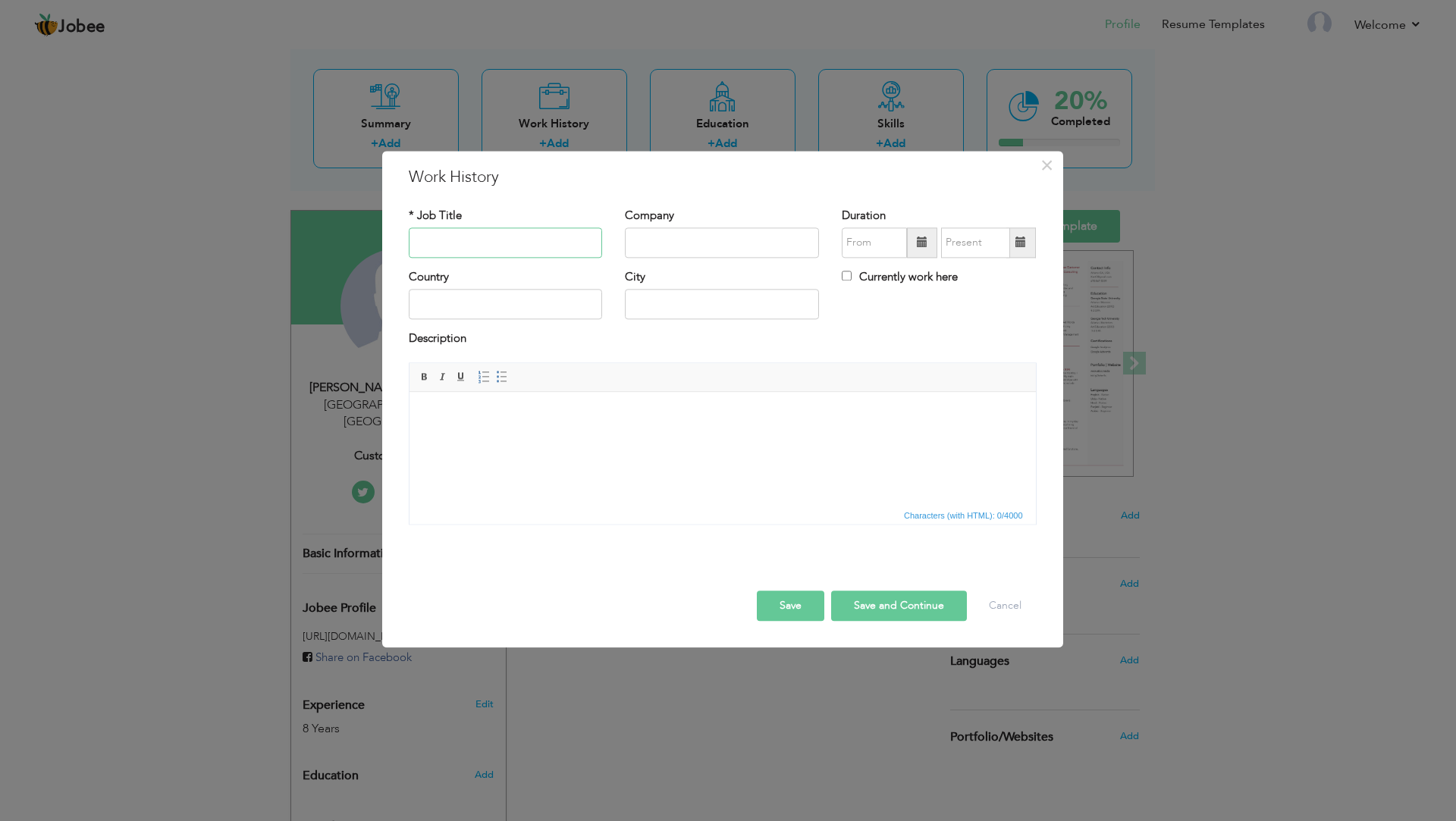
paste input "SALES EXECUTIVE"
type input "SALES EXECUTIVE"
click at [716, 248] on input "text" at bounding box center [722, 242] width 194 height 30
click at [678, 239] on input "text" at bounding box center [722, 242] width 194 height 30
paste input "Ming Tech"
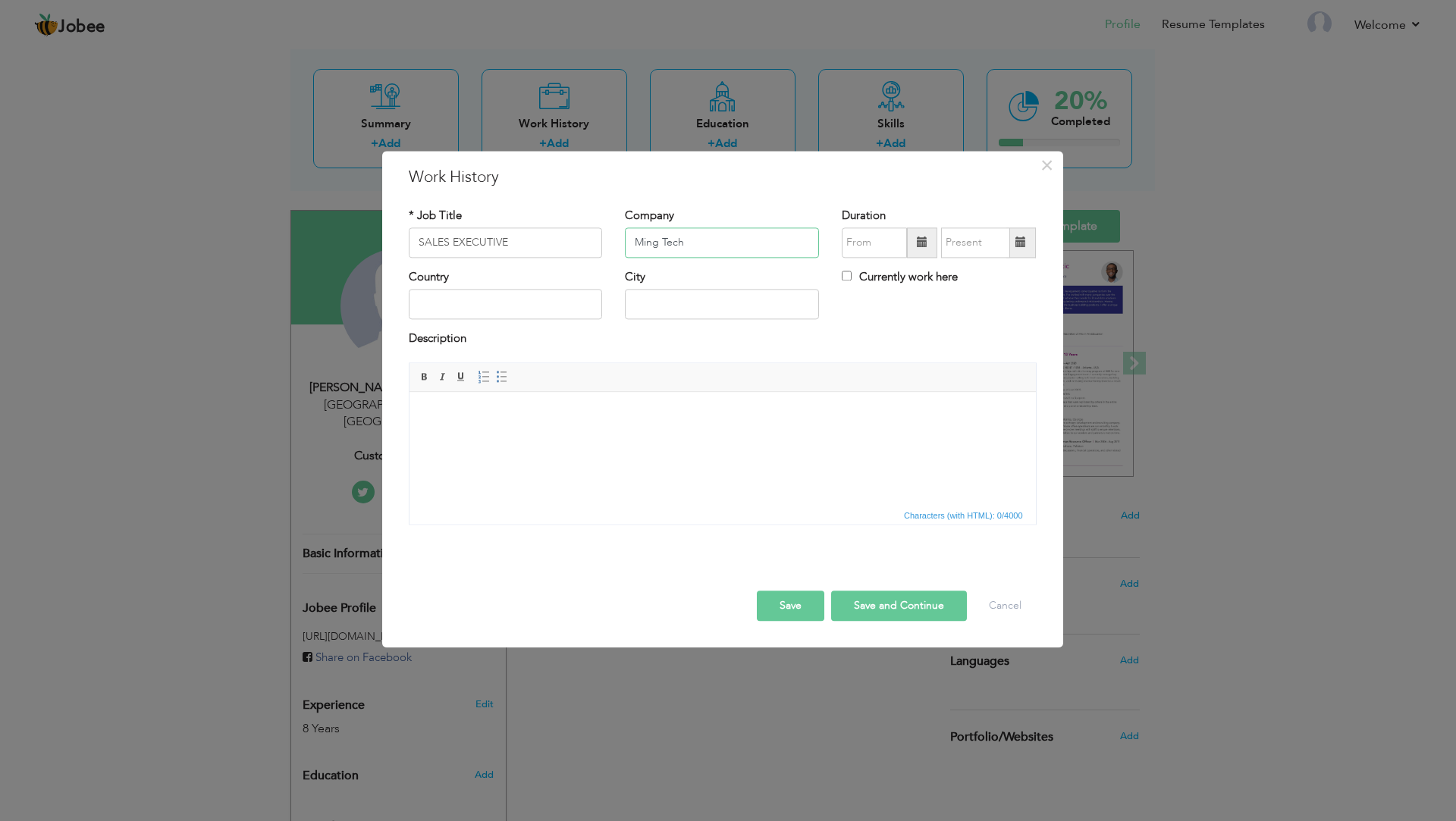
type input "Ming Tech"
click at [926, 243] on span at bounding box center [922, 243] width 11 height 11
click at [1036, 277] on span at bounding box center [1031, 273] width 11 height 11
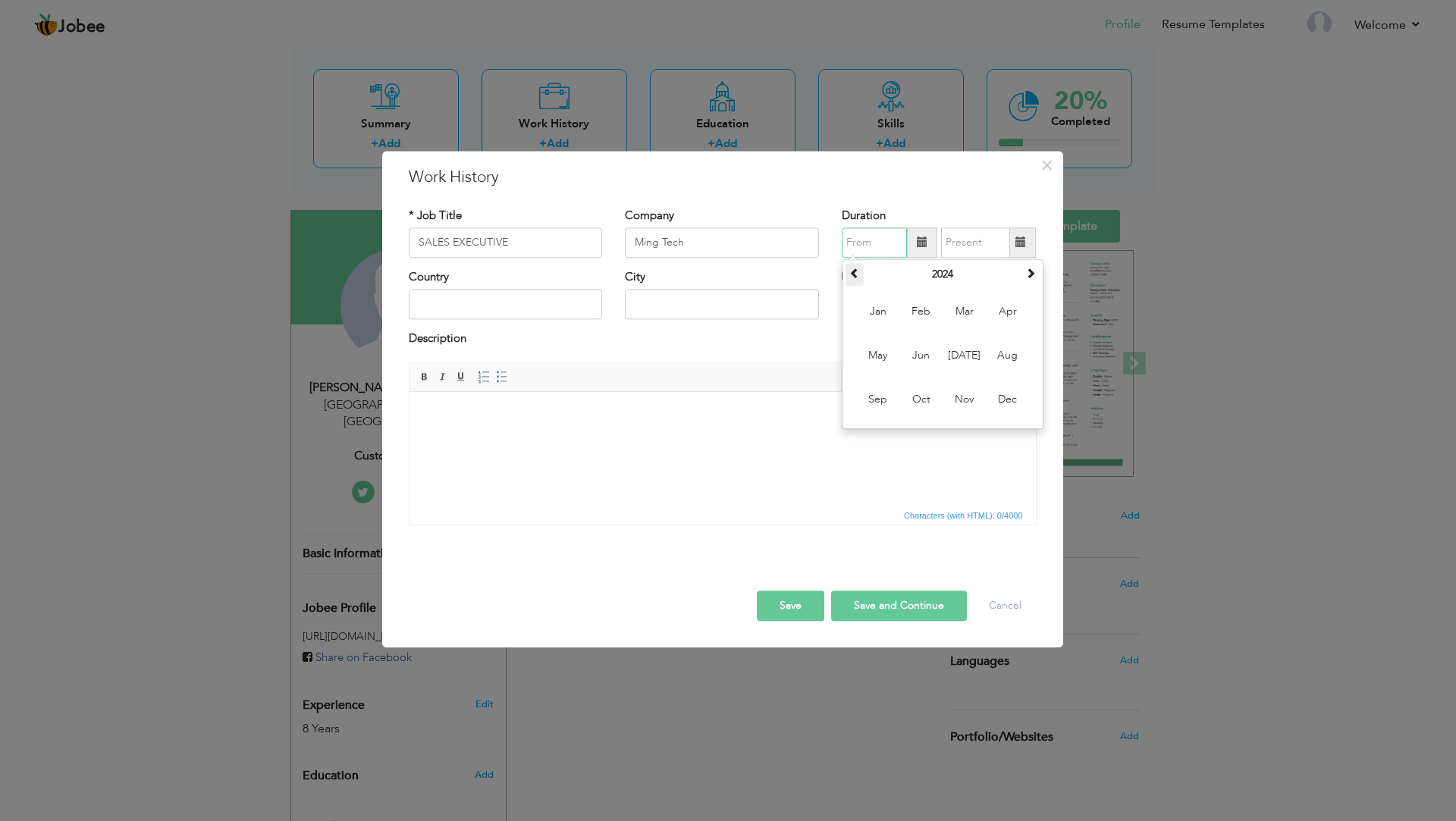
click at [859, 282] on th at bounding box center [854, 274] width 18 height 23
click at [956, 355] on span "Jul" at bounding box center [964, 355] width 41 height 41
type input "07/2023"
click at [1021, 241] on span at bounding box center [1021, 243] width 11 height 11
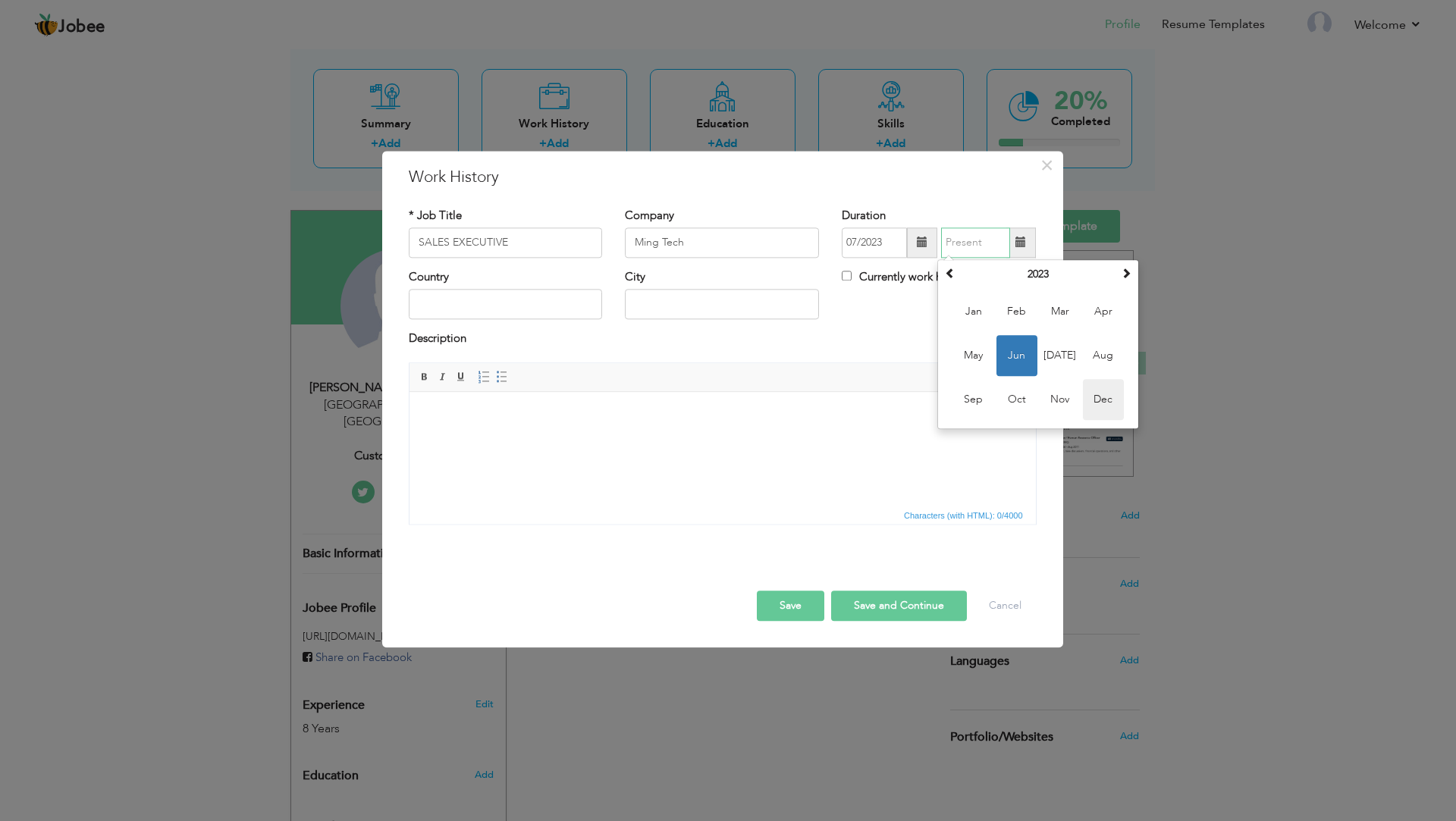
click at [1100, 408] on span "Dec" at bounding box center [1104, 399] width 41 height 41
type input "12/2023"
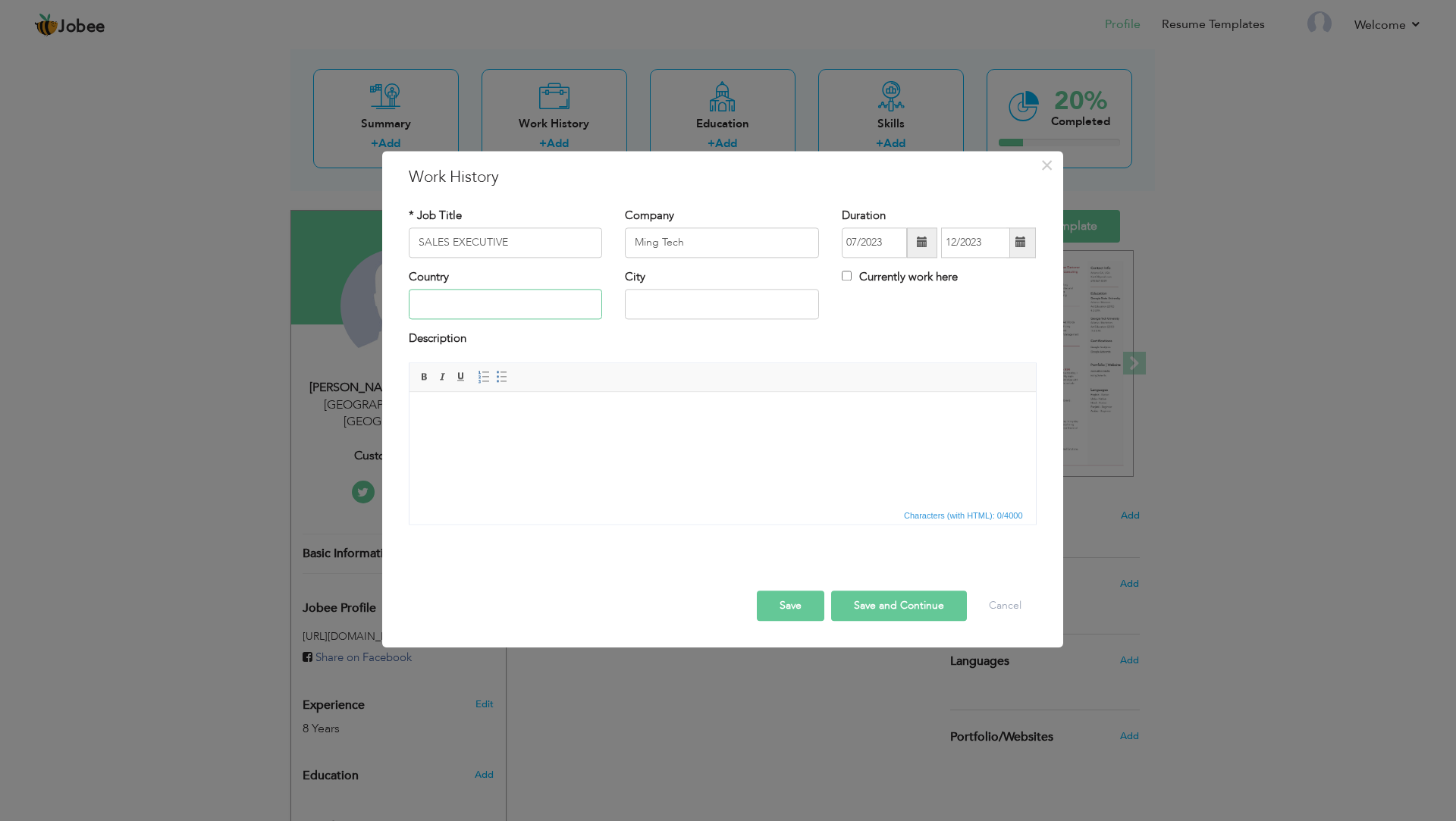
click at [422, 299] on input "text" at bounding box center [506, 305] width 194 height 30
paste input "United Arab Emirates"
type input "United Arab Emirates"
click at [680, 311] on input "text" at bounding box center [722, 305] width 194 height 30
type input "Dubai"
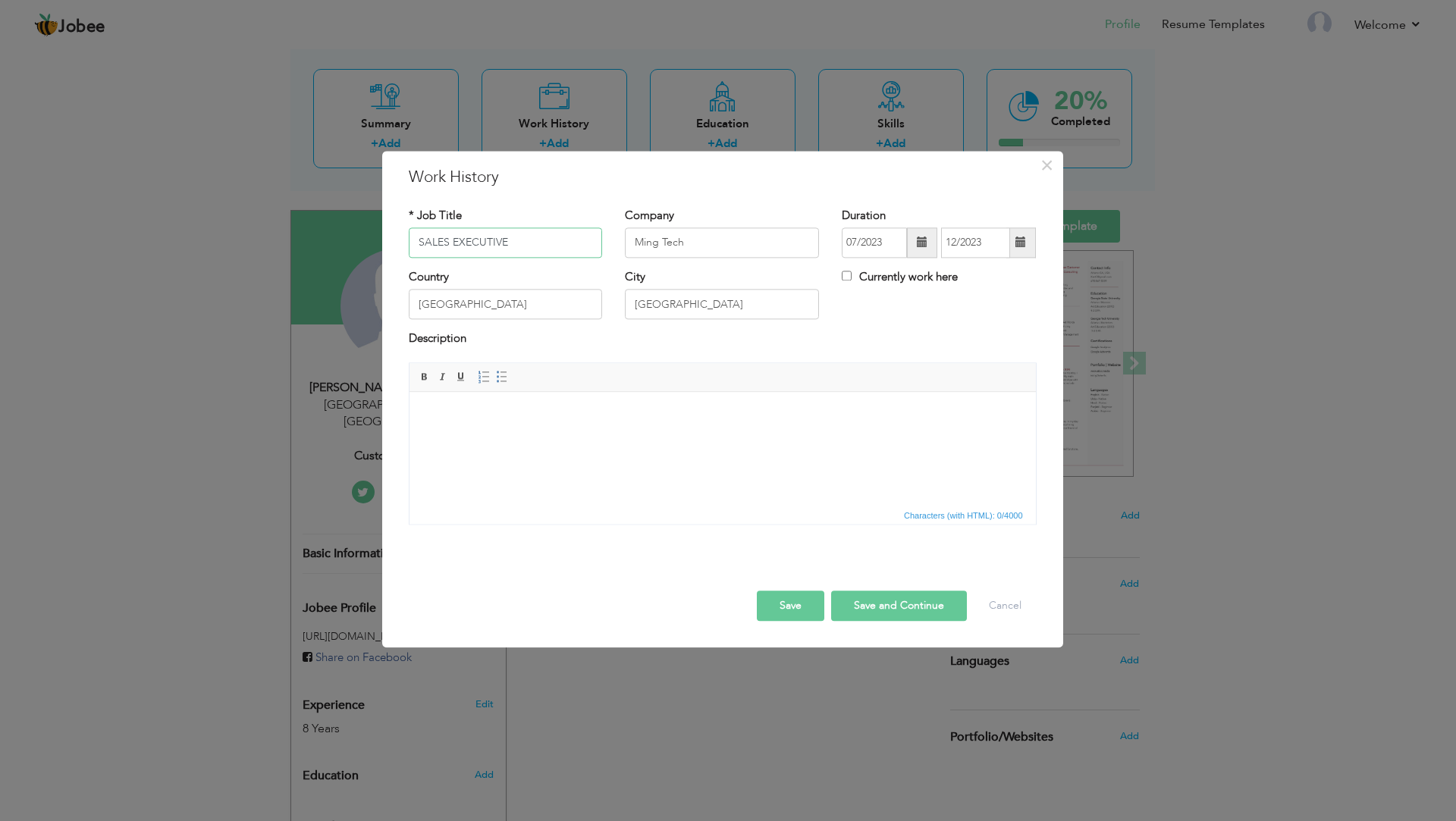
drag, startPoint x: 560, startPoint y: 244, endPoint x: 426, endPoint y: 247, distance: 134.0
click at [426, 247] on input "SALES EXECUTIVE" at bounding box center [506, 242] width 194 height 30
click at [785, 607] on button "Save" at bounding box center [790, 605] width 67 height 30
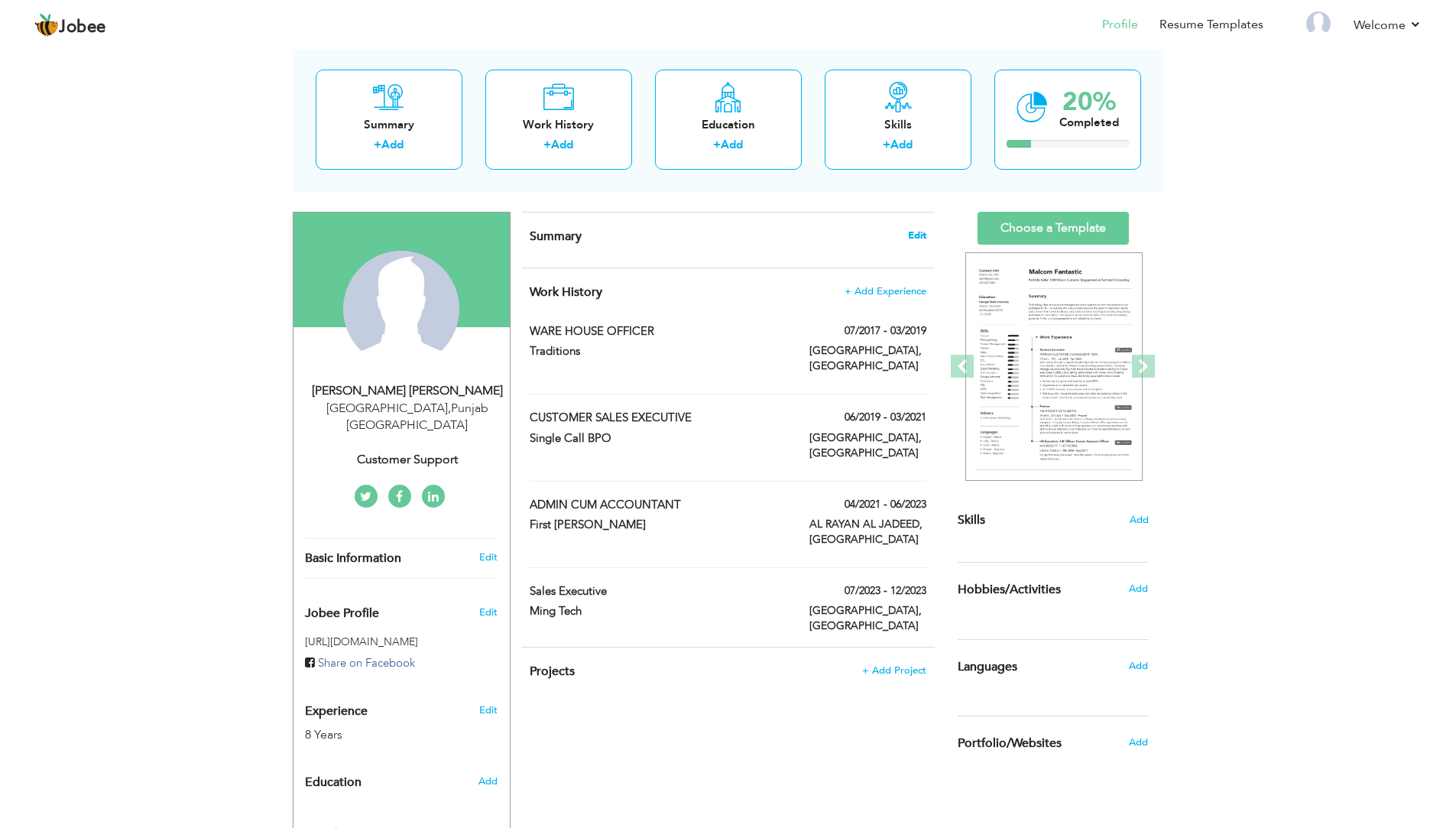
click at [924, 234] on span "Edit" at bounding box center [917, 236] width 18 height 11
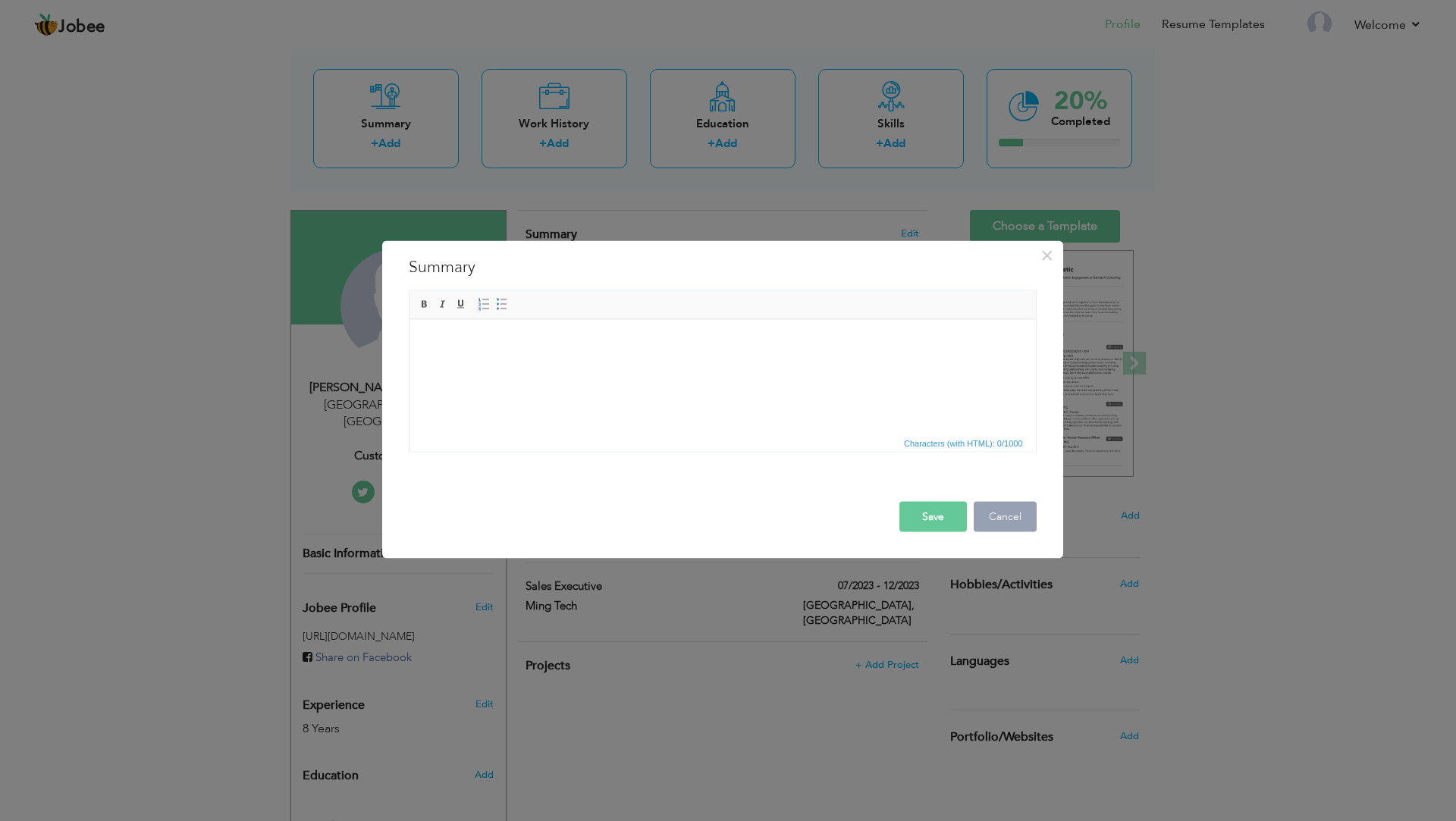
drag, startPoint x: 1004, startPoint y: 519, endPoint x: 80, endPoint y: 77, distance: 1024.3
click at [1004, 519] on button "Cancel" at bounding box center [1005, 516] width 63 height 30
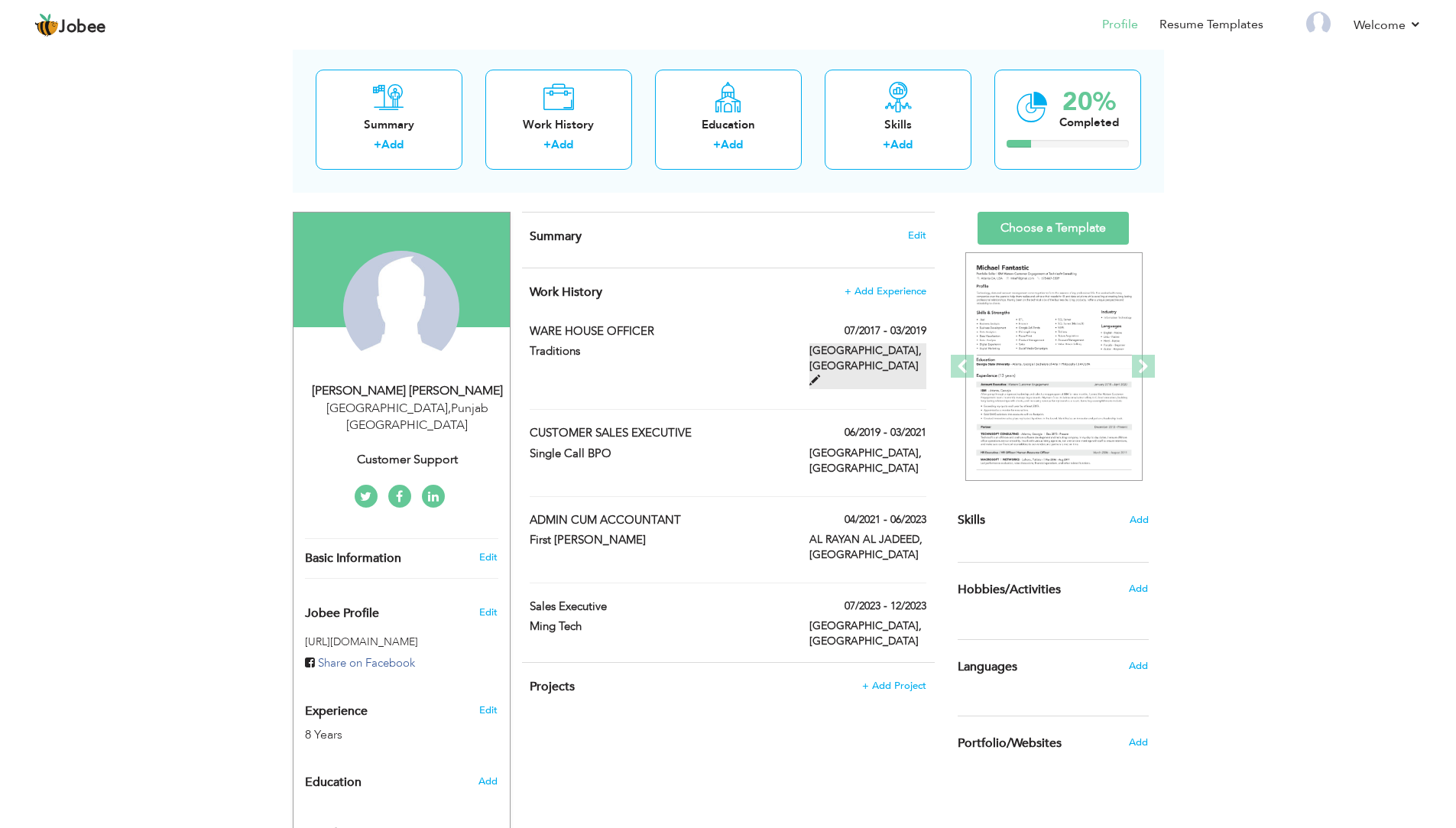
click at [820, 375] on span at bounding box center [815, 381] width 11 height 11
type input "WARE HOUSE OFFICER"
type input "Traditions"
type input "07/2017"
type input "03/2019"
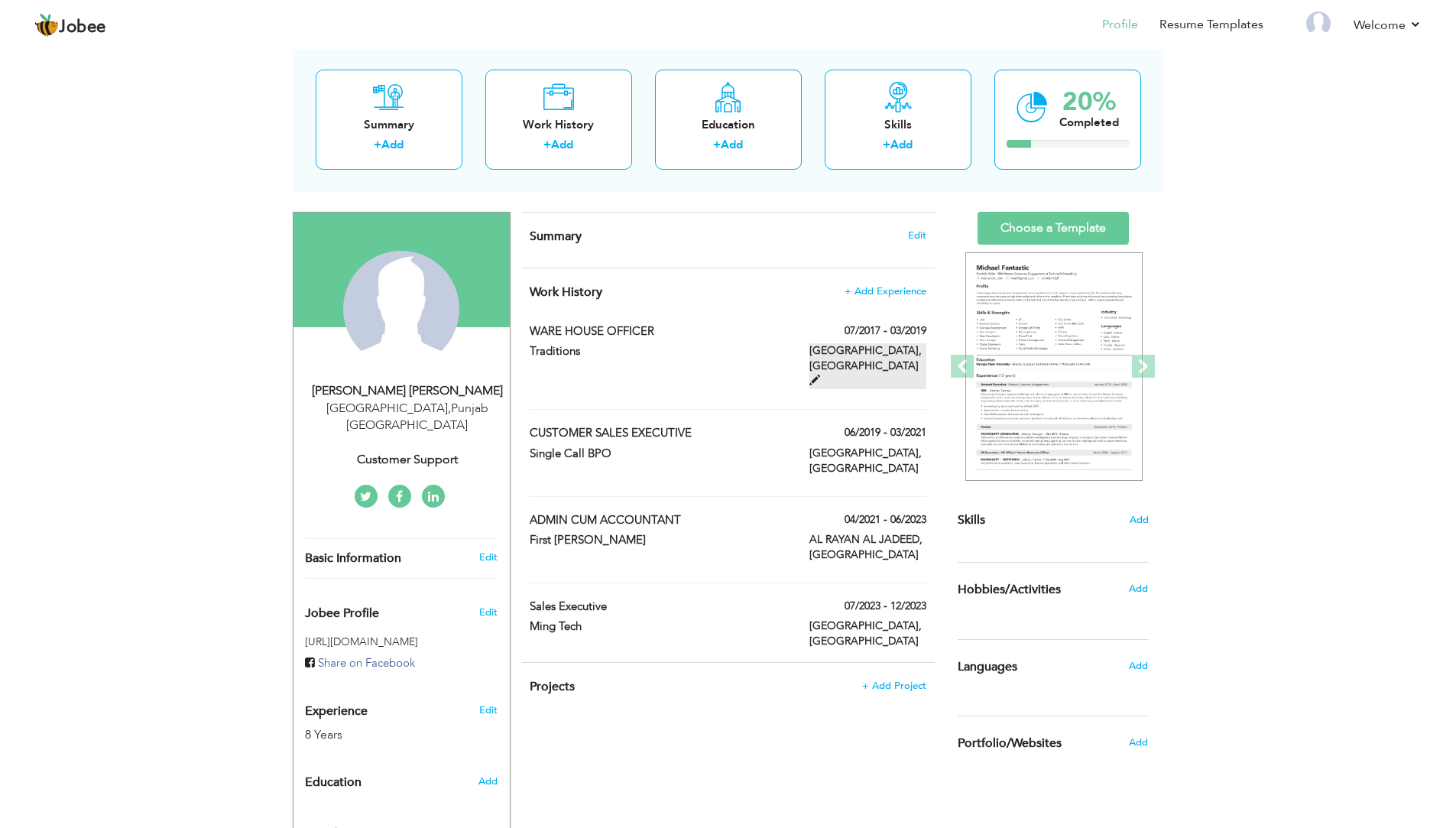
type input "Pakistan"
type input "Lahore"
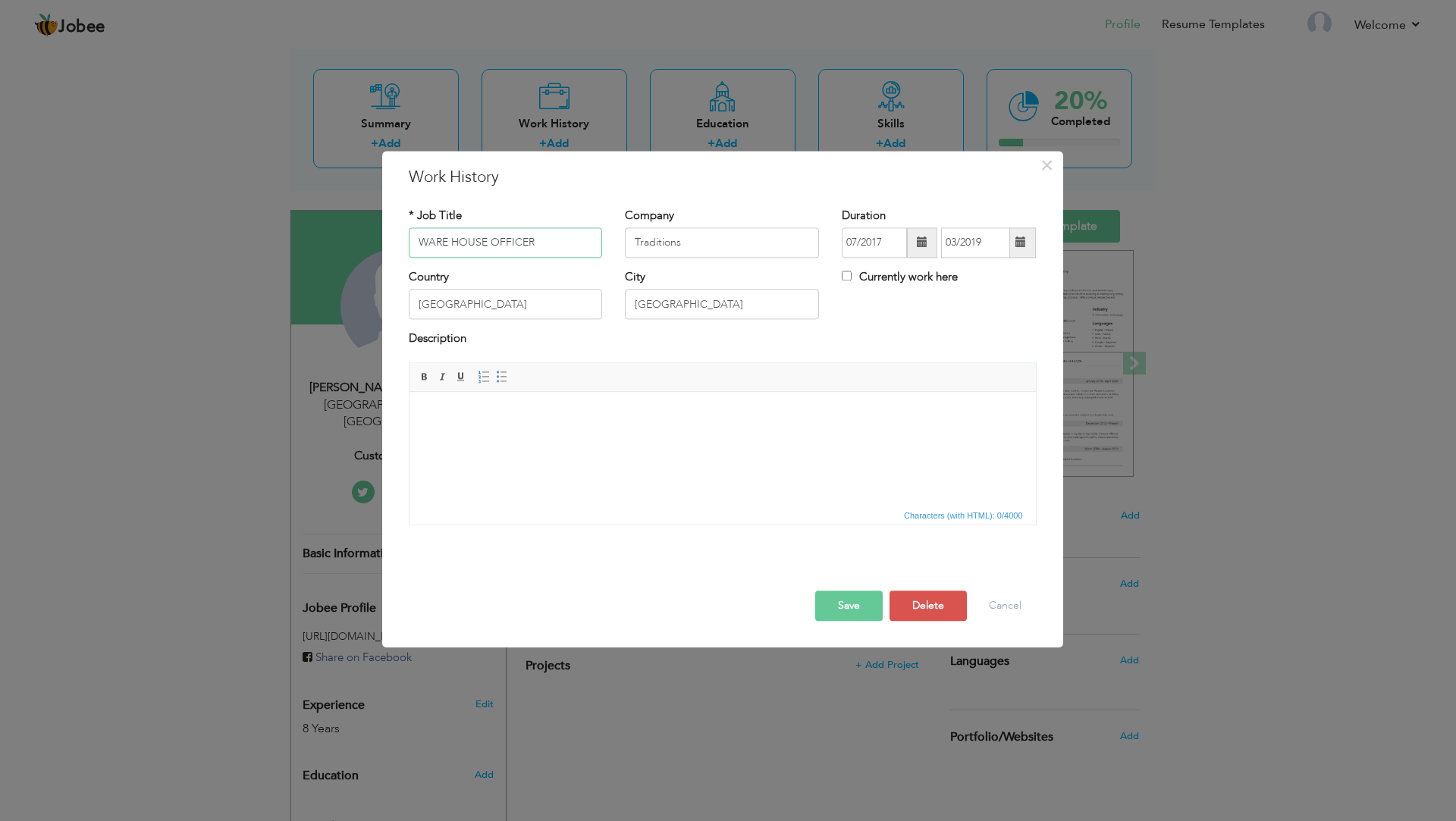
drag, startPoint x: 544, startPoint y: 240, endPoint x: 325, endPoint y: 241, distance: 219.0
click at [325, 241] on div "× Work History * Job Title WARE HOUSE OFFICER Company Traditions Duration" at bounding box center [728, 410] width 1456 height 821
click at [850, 602] on button "Save" at bounding box center [849, 605] width 67 height 30
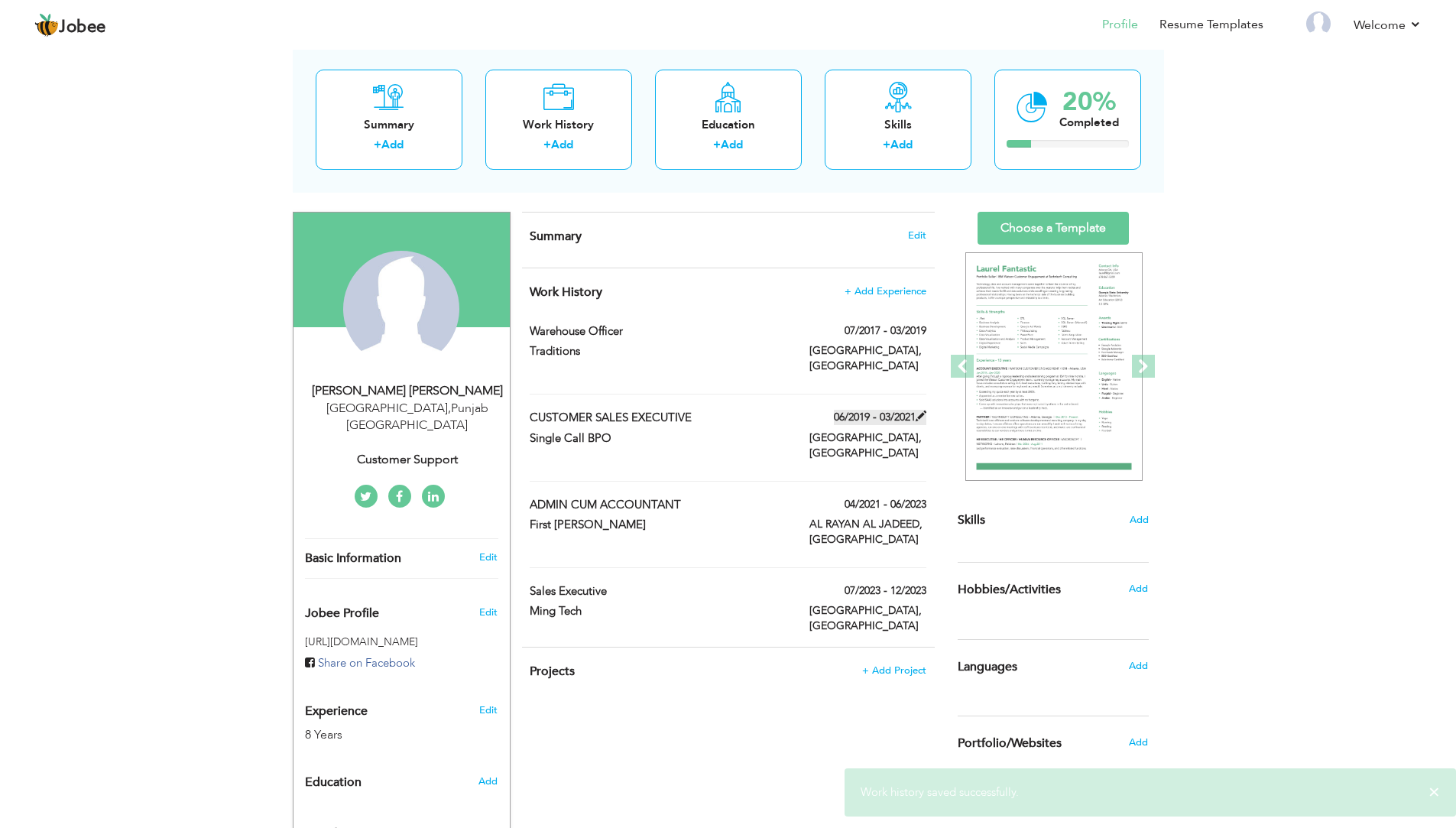
click at [919, 410] on span at bounding box center [921, 416] width 11 height 11
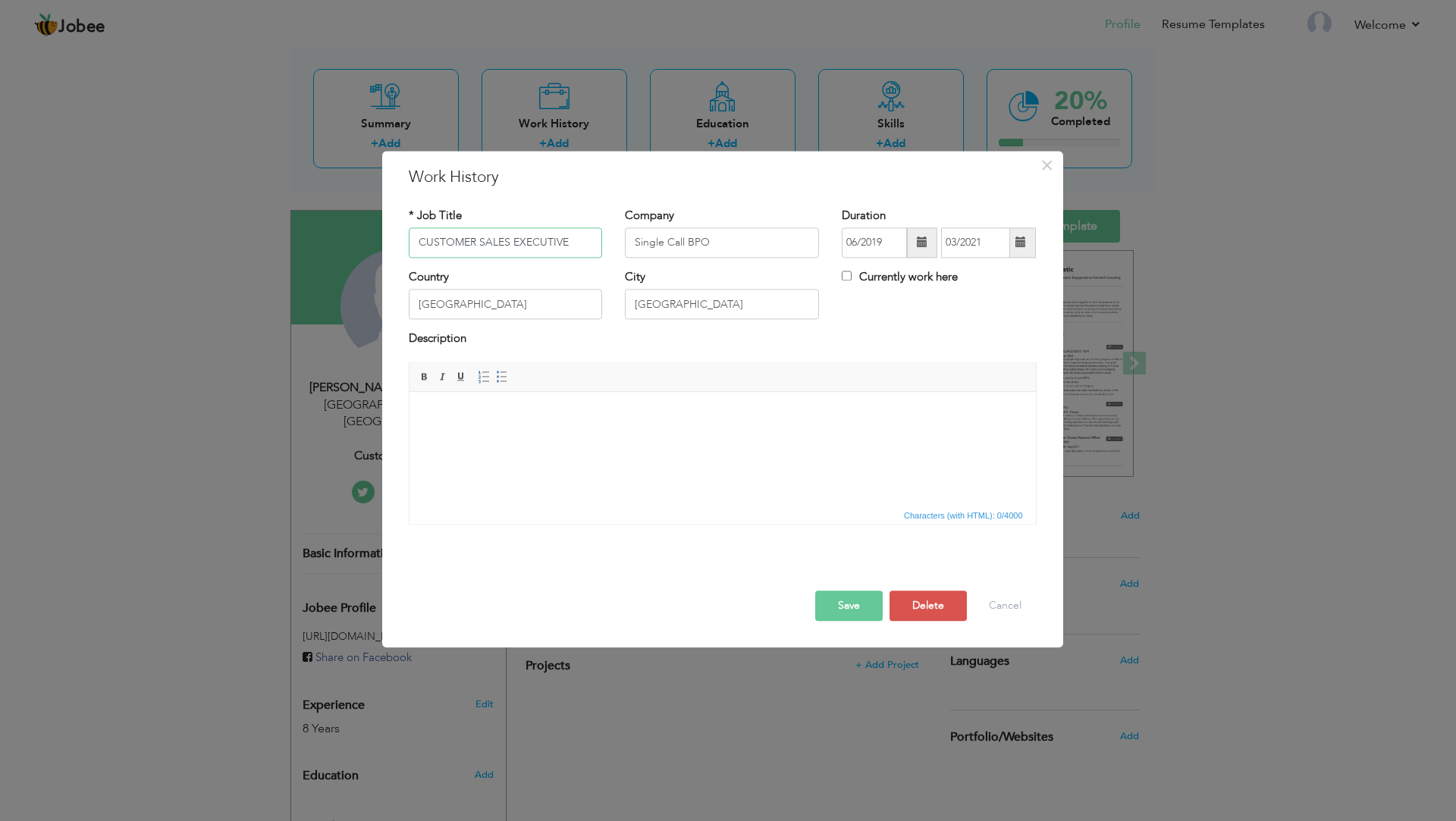
drag, startPoint x: 559, startPoint y: 239, endPoint x: 481, endPoint y: 255, distance: 79.6
click at [481, 255] on input "CUSTOMER SALES EXECUTIVE" at bounding box center [506, 242] width 194 height 30
type input "Customer Sales Executive"
drag, startPoint x: 698, startPoint y: 244, endPoint x: 669, endPoint y: 245, distance: 29.0
click at [669, 245] on input "Single Call BPO" at bounding box center [722, 242] width 194 height 30
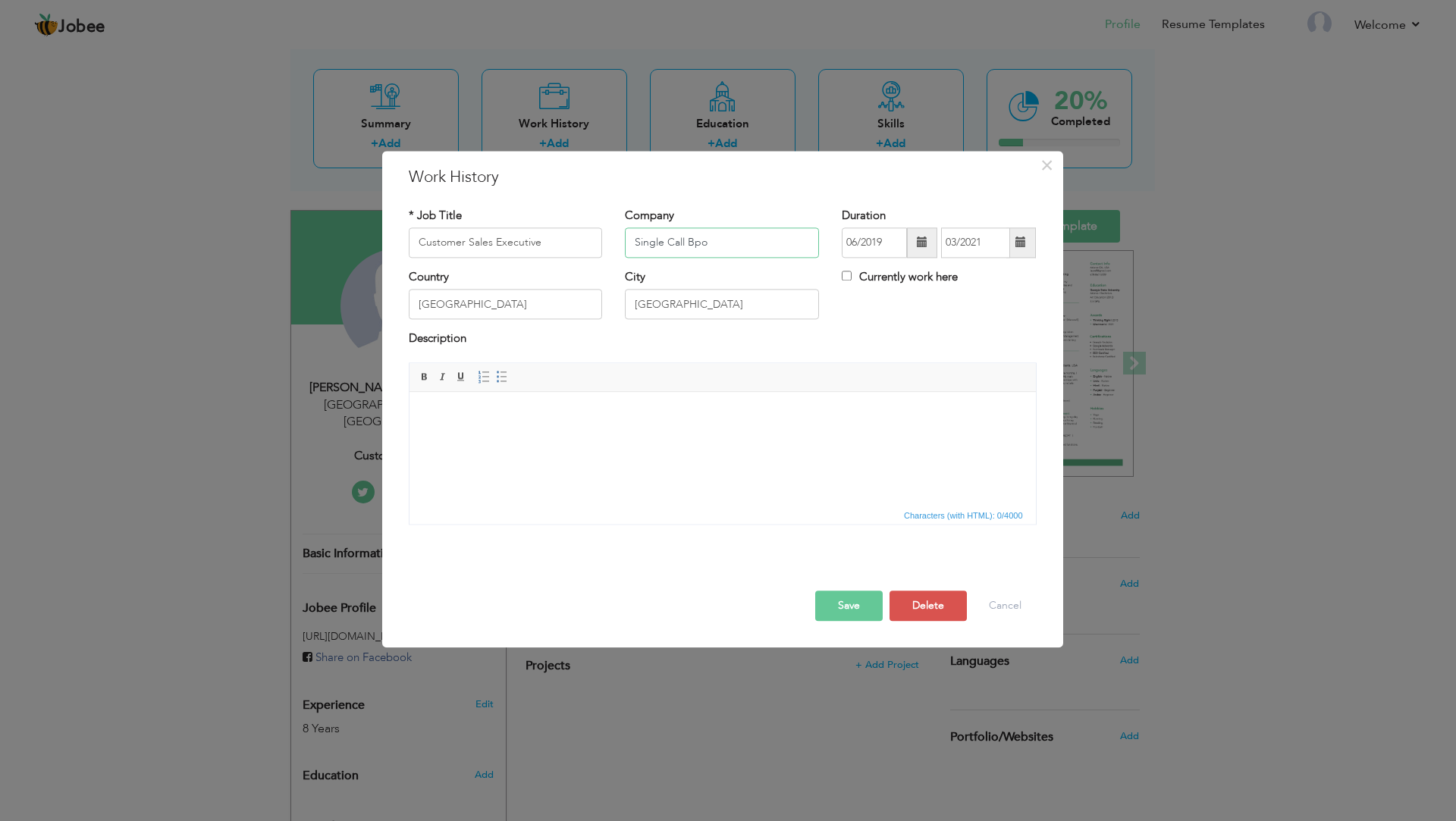
type input "Single Call Bpo"
click at [853, 592] on button "Save" at bounding box center [849, 605] width 67 height 30
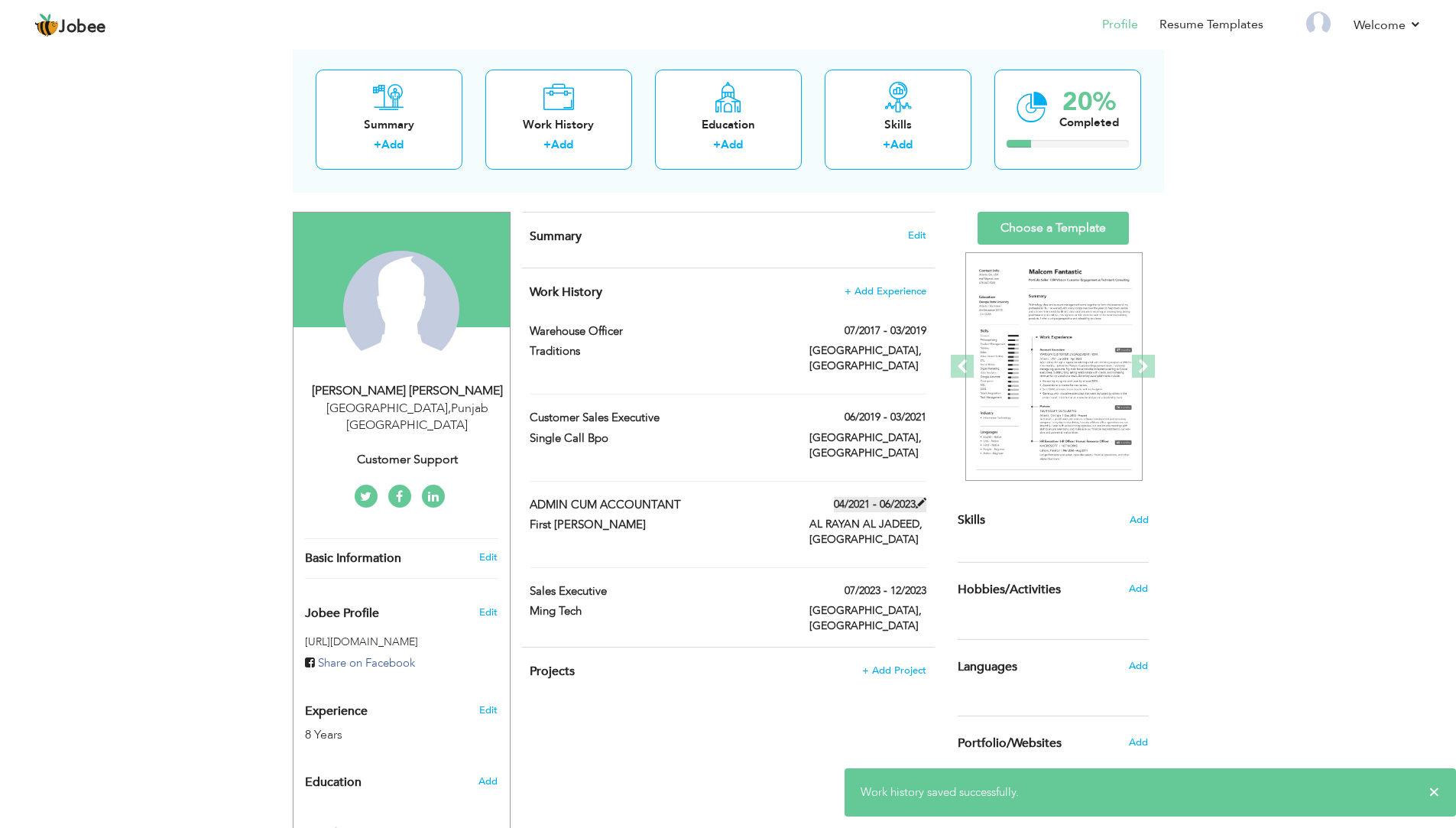
click at [924, 498] on span at bounding box center [921, 503] width 11 height 11
type input "ADMIN CUM ACCOUNTANT"
type input "First Al Nasr"
type input "04/2021"
type input "06/2023"
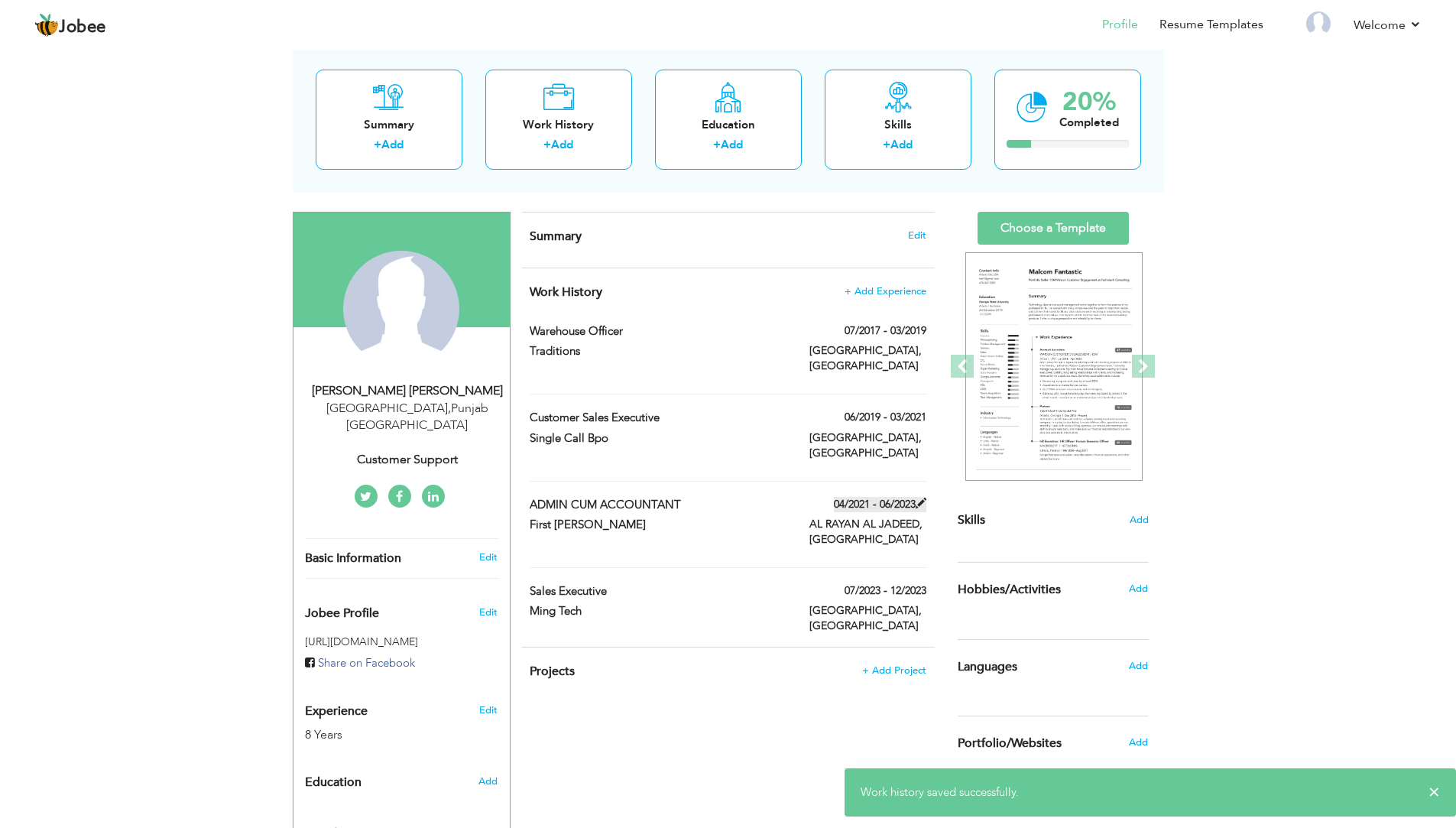
type input "Qatar"
type input "AL RAYAN AL JADEED"
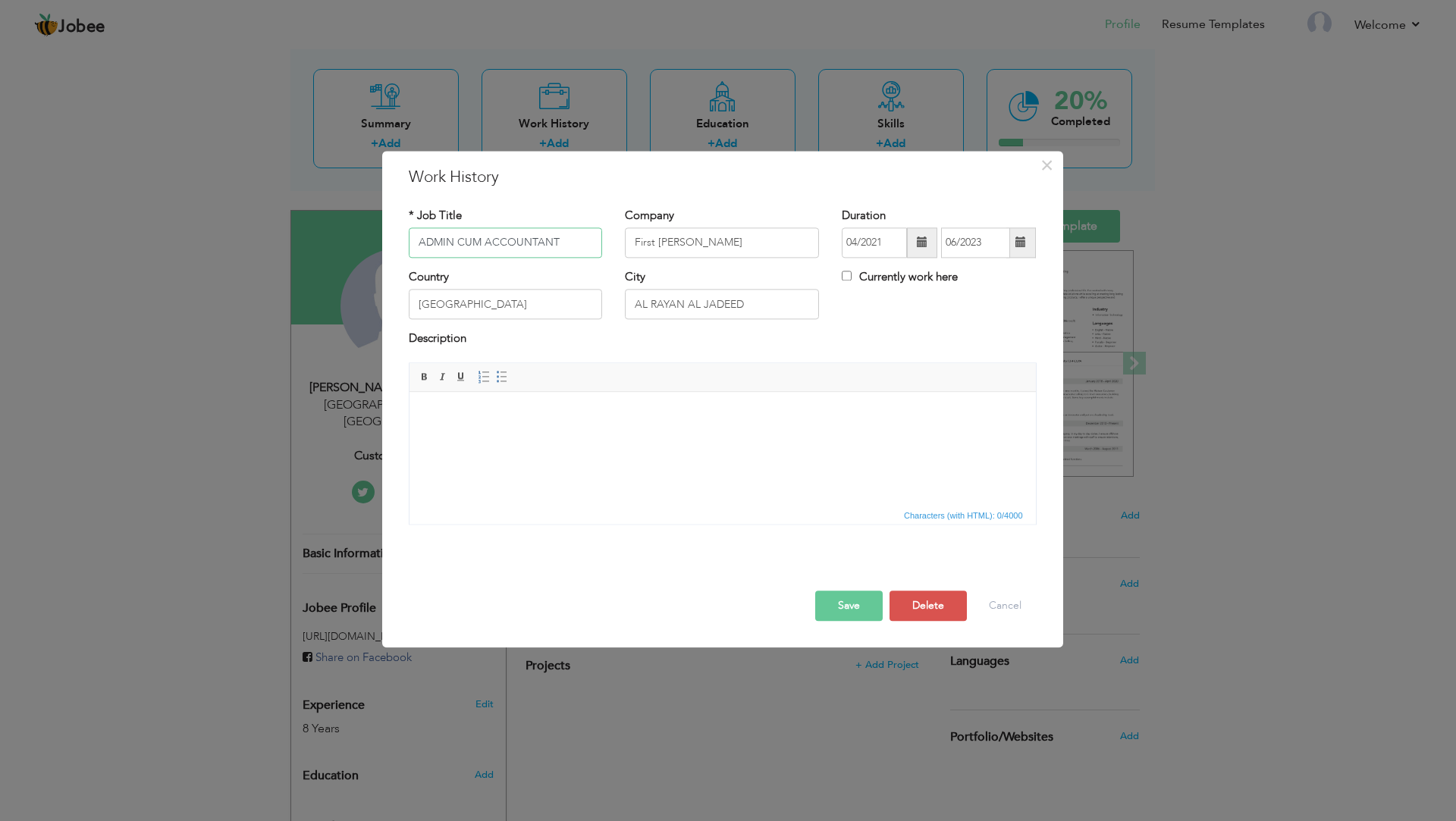
drag, startPoint x: 574, startPoint y: 245, endPoint x: 195, endPoint y: 245, distance: 379.0
click at [195, 245] on div "× Work History * Job Title ADMIN CUM ACCOUNTANT Company First Al Nasr" at bounding box center [728, 410] width 1456 height 821
type input "Admin Cum Accountant"
click at [844, 600] on button "Save" at bounding box center [849, 605] width 67 height 30
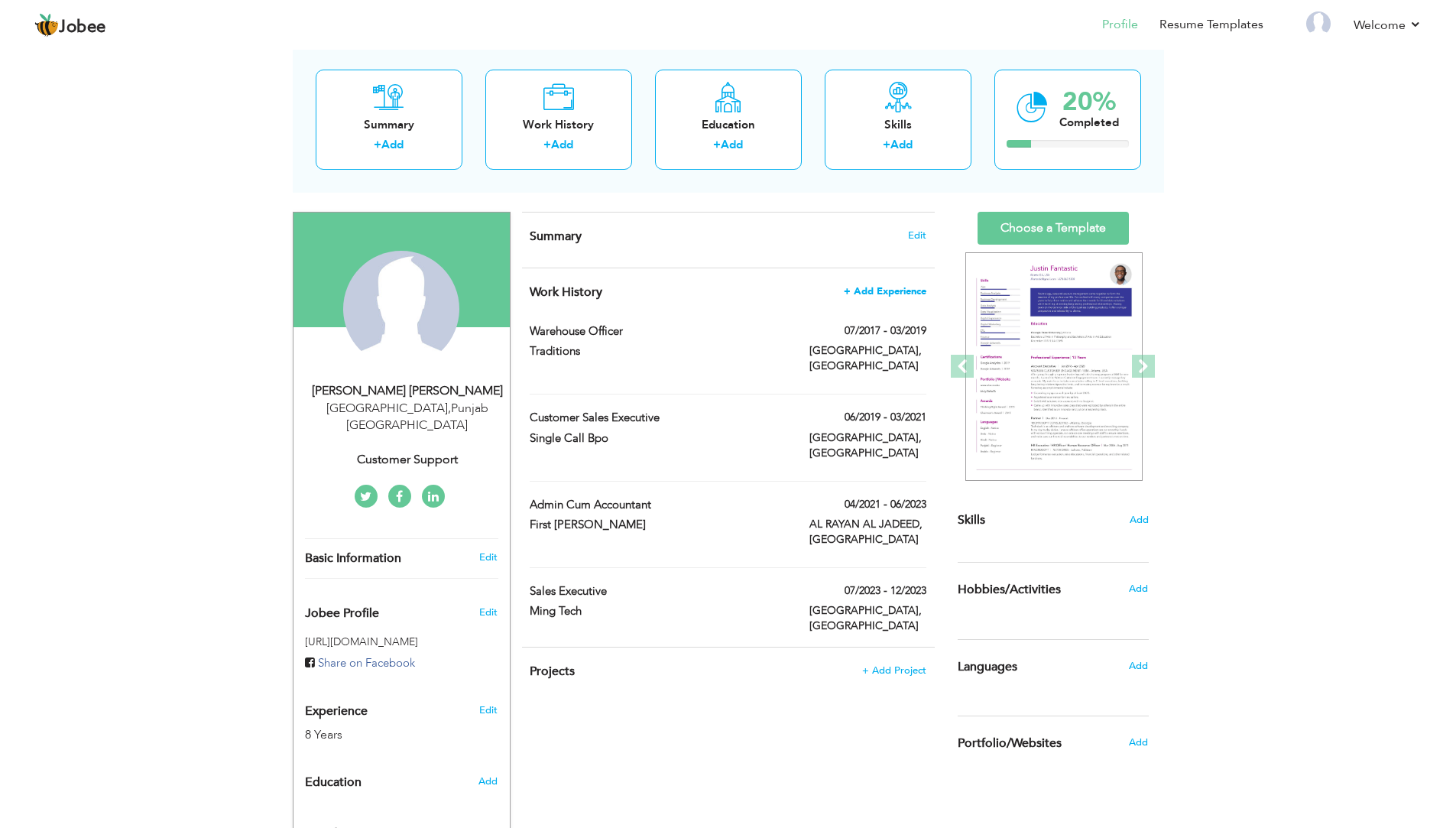
click at [873, 295] on span "+ Add Experience" at bounding box center [884, 291] width 83 height 11
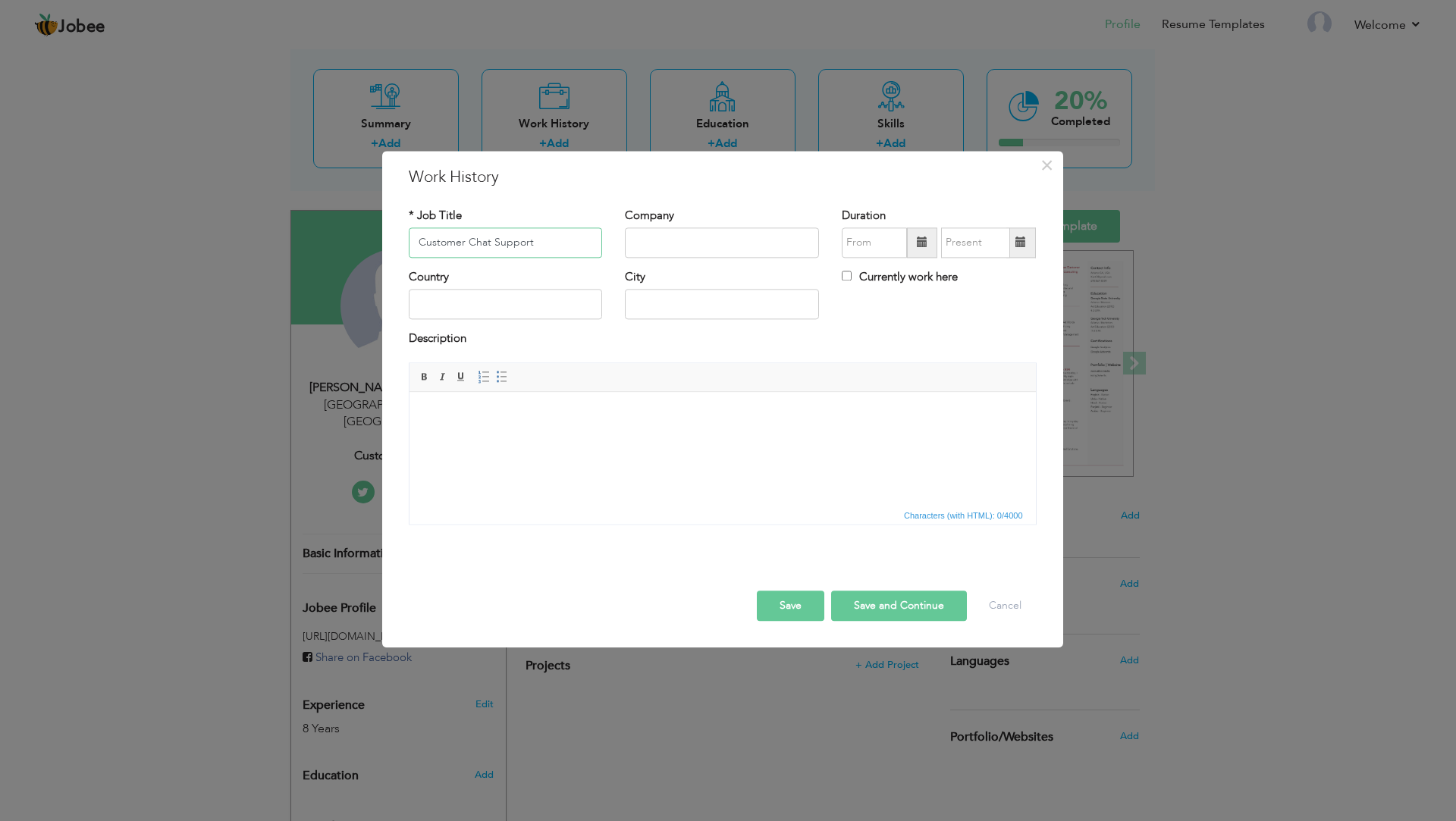
type input "Customer Chat Support"
paste input "Tech Choices"
click at [646, 244] on input "Tech Choices" at bounding box center [722, 242] width 194 height 30
type input "Tech Choices"
click at [914, 248] on span at bounding box center [922, 242] width 30 height 30
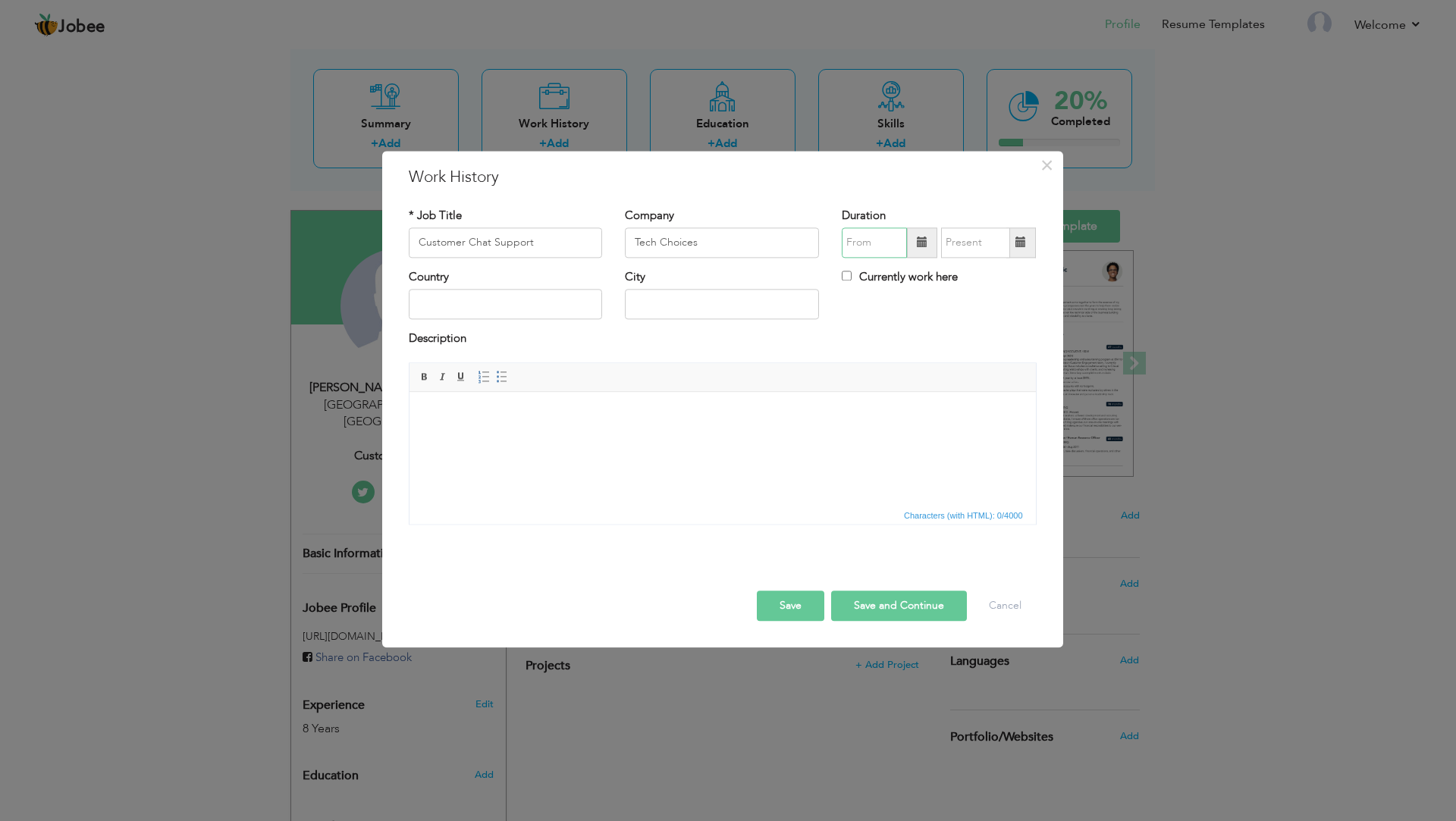
click at [850, 255] on div at bounding box center [939, 242] width 194 height 30
click at [1033, 278] on span at bounding box center [1031, 273] width 11 height 11
click at [853, 273] on span at bounding box center [855, 273] width 11 height 11
click at [1039, 275] on th at bounding box center [1030, 274] width 18 height 23
click at [886, 320] on span "Jan" at bounding box center [878, 312] width 41 height 41
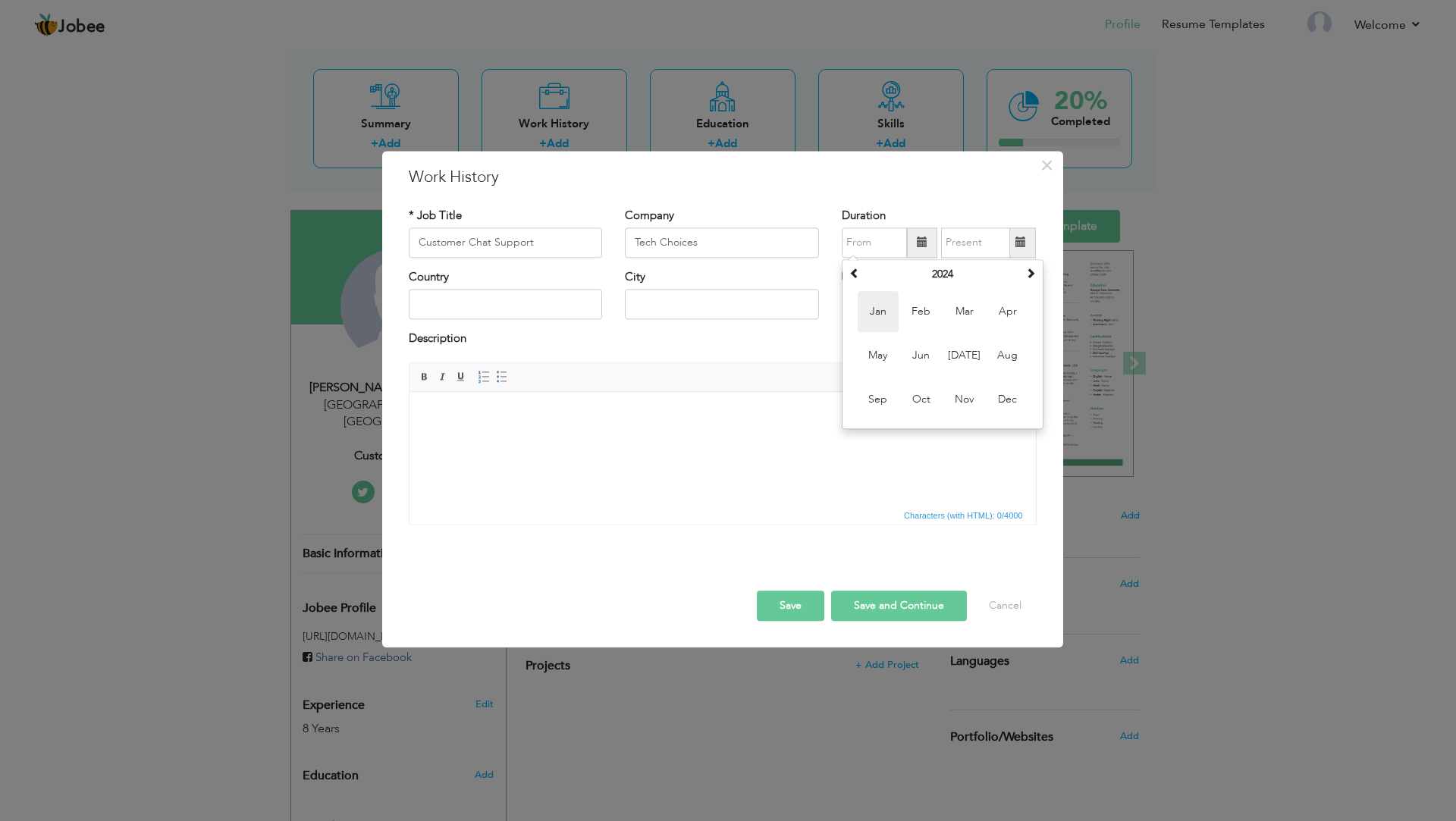
type input "01/2024"
click at [1029, 245] on span at bounding box center [1021, 242] width 30 height 30
click at [918, 238] on span at bounding box center [922, 243] width 11 height 11
click at [852, 272] on span at bounding box center [855, 273] width 11 height 11
click at [1045, 166] on span "×" at bounding box center [1046, 165] width 13 height 27
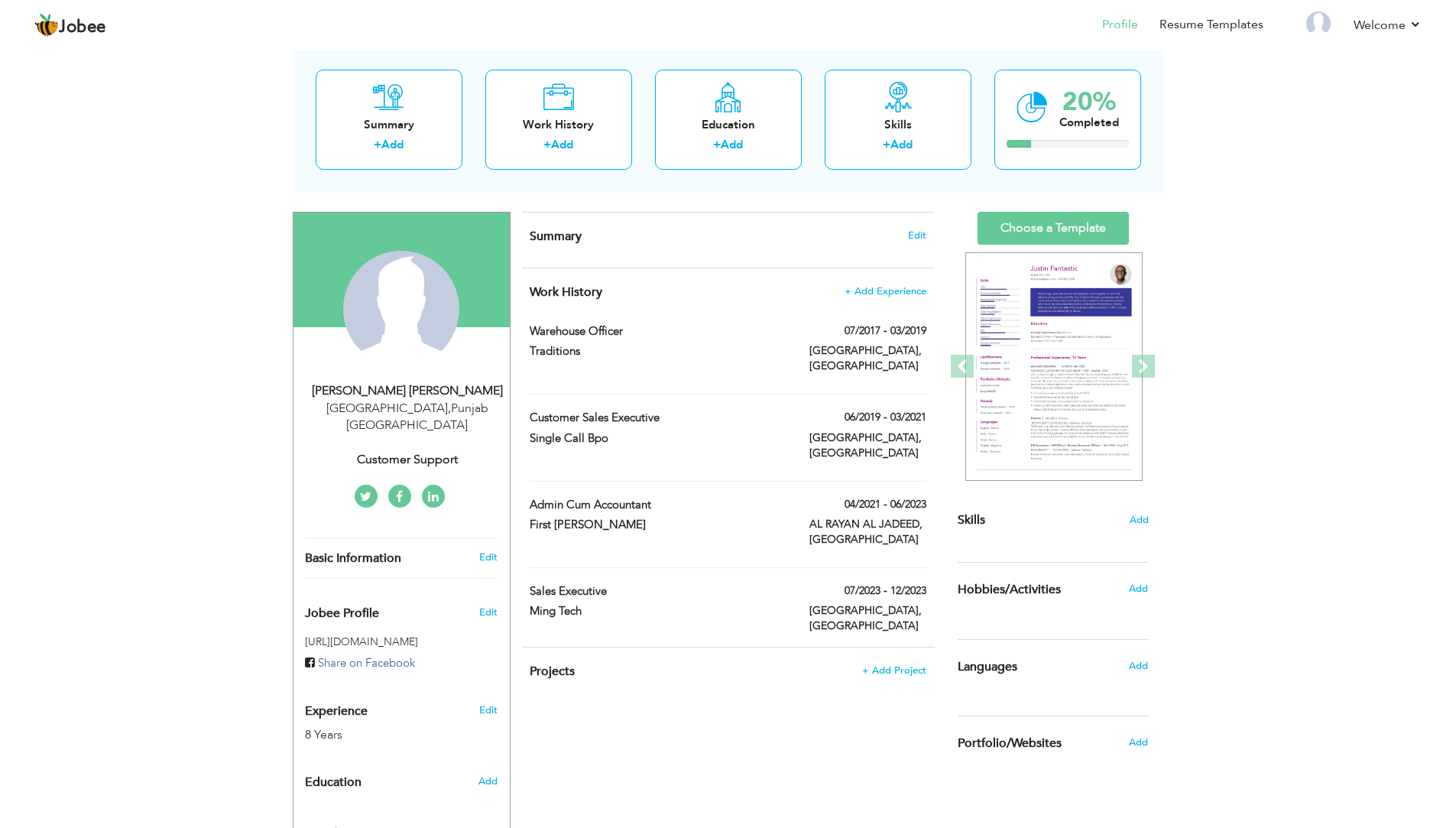
drag, startPoint x: 913, startPoint y: 236, endPoint x: 931, endPoint y: 299, distance: 65.5
click at [931, 299] on div "CV Import Profile Strength 0% Select an Item from right menu Work History * Job…" at bounding box center [728, 578] width 435 height 733
click at [916, 294] on span "+ Add Experience" at bounding box center [884, 291] width 83 height 11
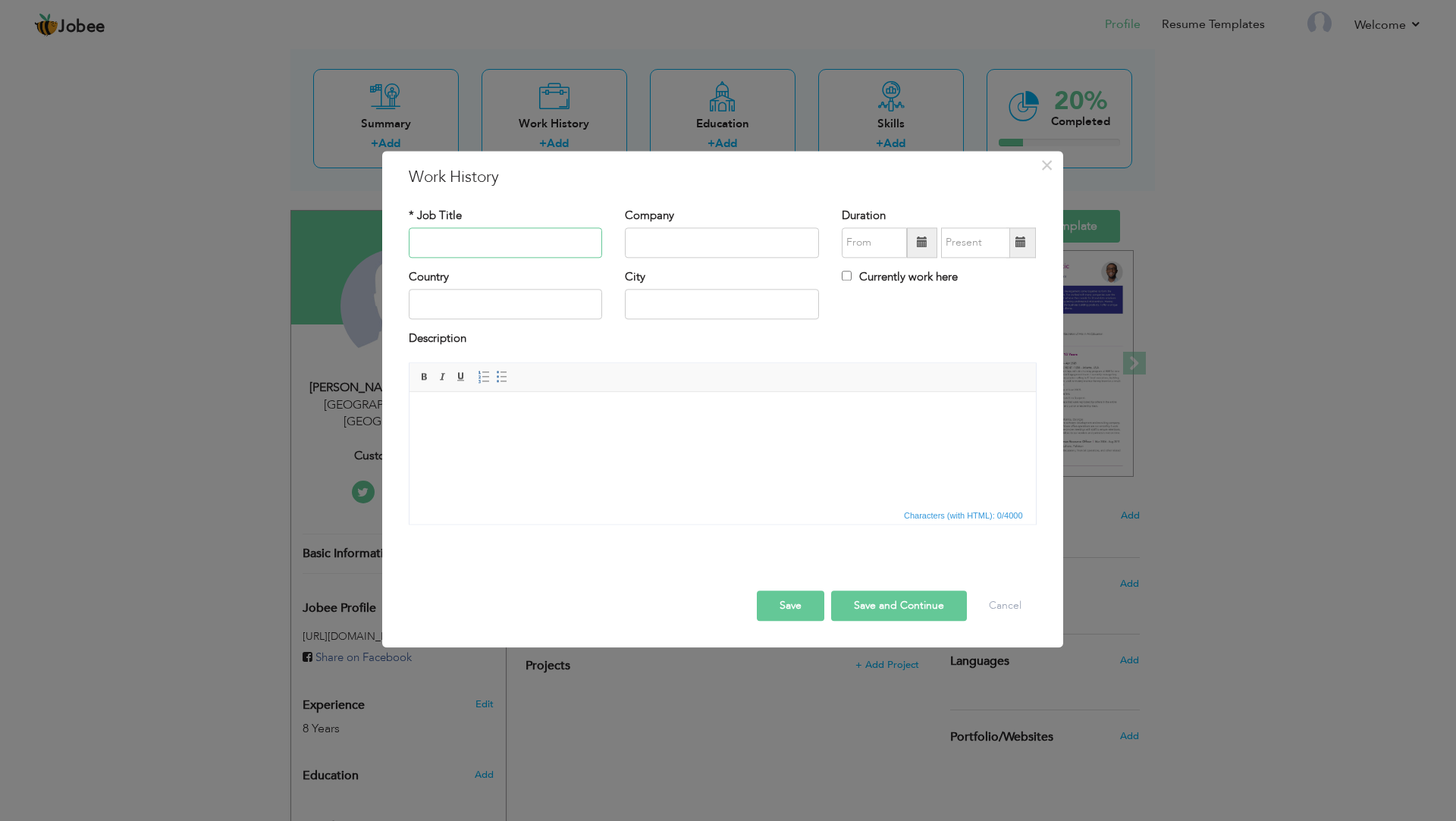
click at [450, 237] on input "text" at bounding box center [506, 242] width 194 height 30
type input "Customer Chat Suppoert"
type input "Tech Choices"
click at [922, 235] on span at bounding box center [922, 242] width 30 height 30
click at [1036, 277] on span at bounding box center [1031, 273] width 11 height 11
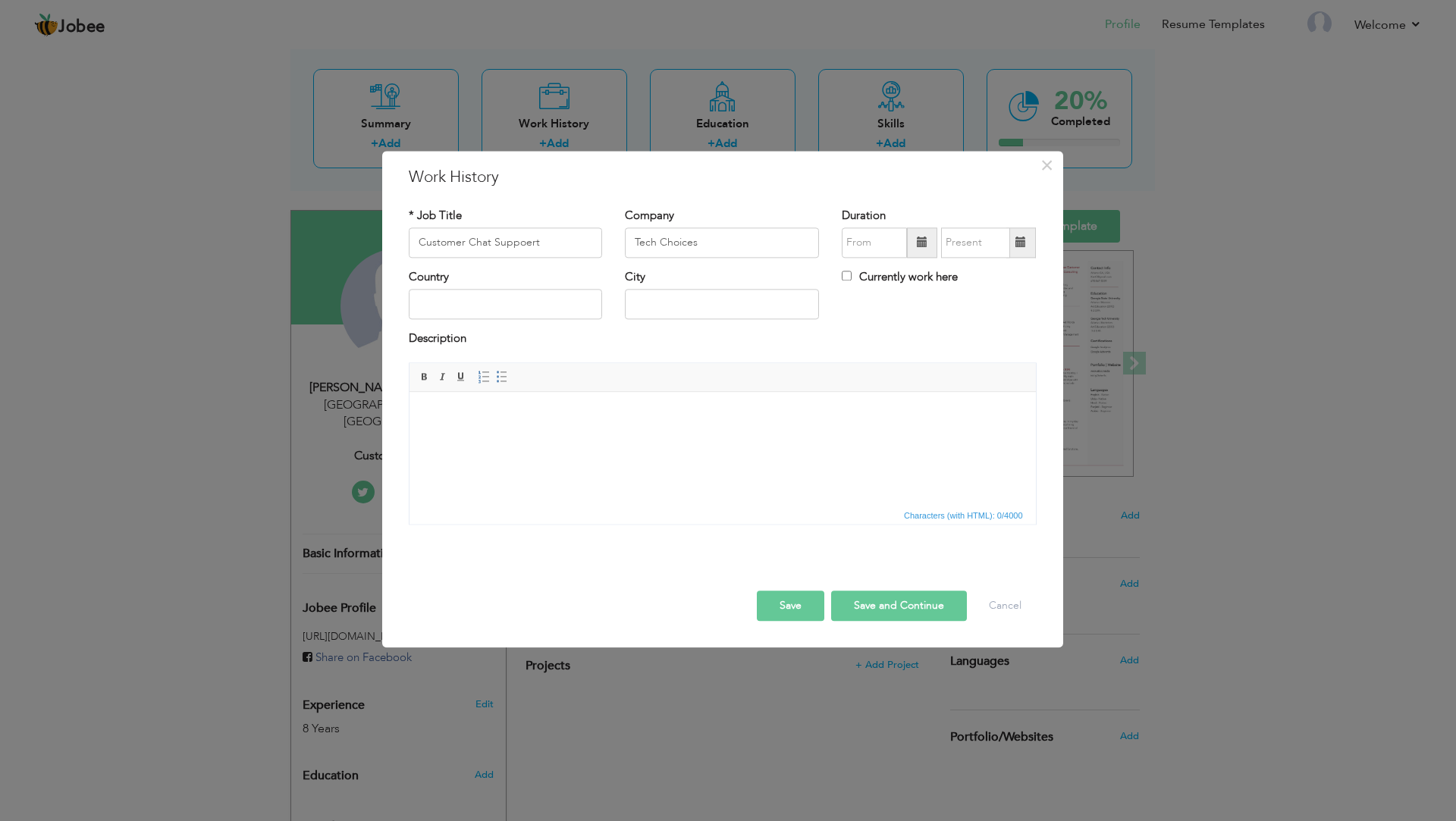
click at [916, 252] on span at bounding box center [922, 242] width 30 height 30
click at [1056, 159] on button "×" at bounding box center [1047, 165] width 24 height 24
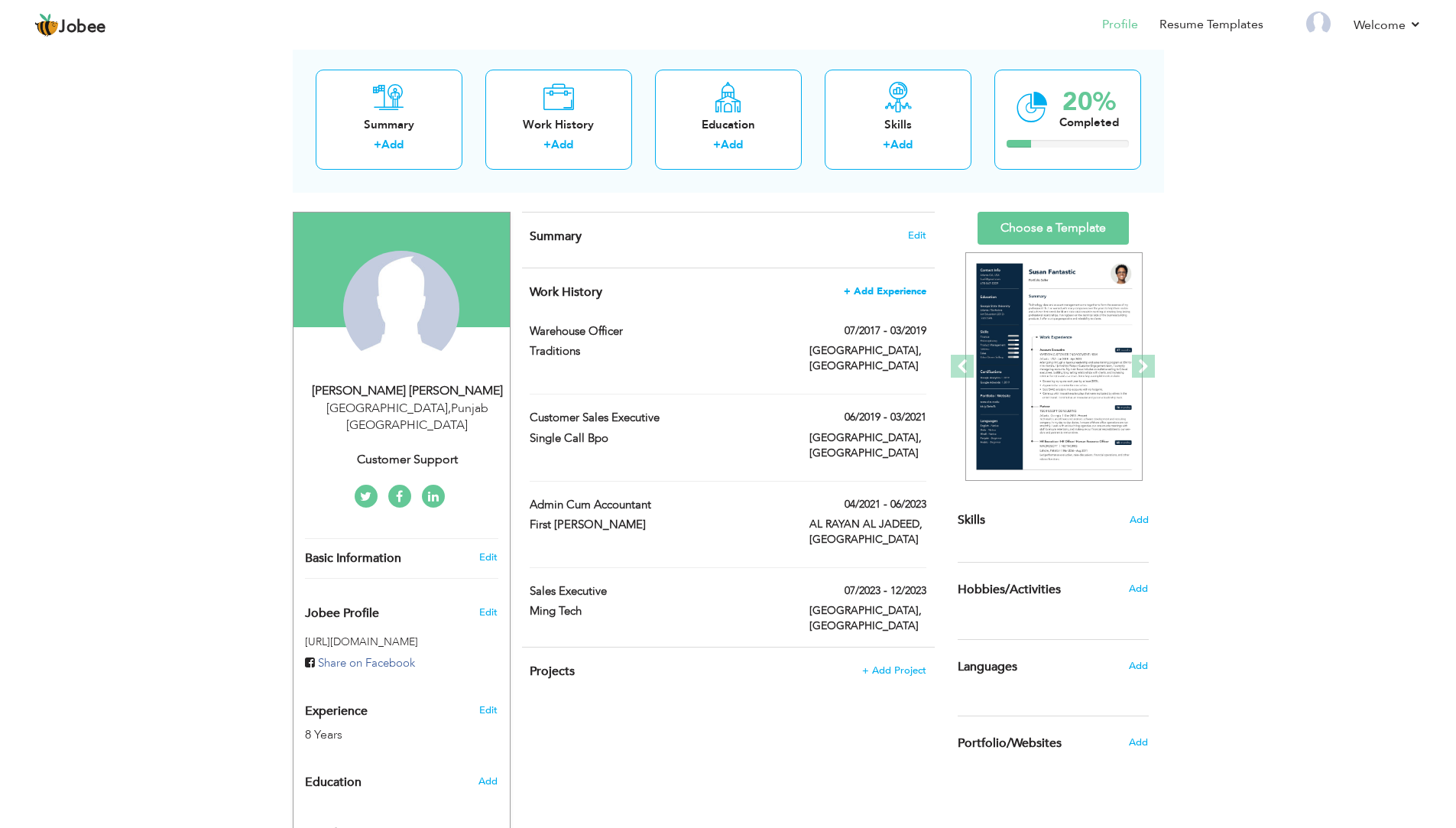
click at [911, 290] on span "+ Add Experience" at bounding box center [884, 291] width 83 height 11
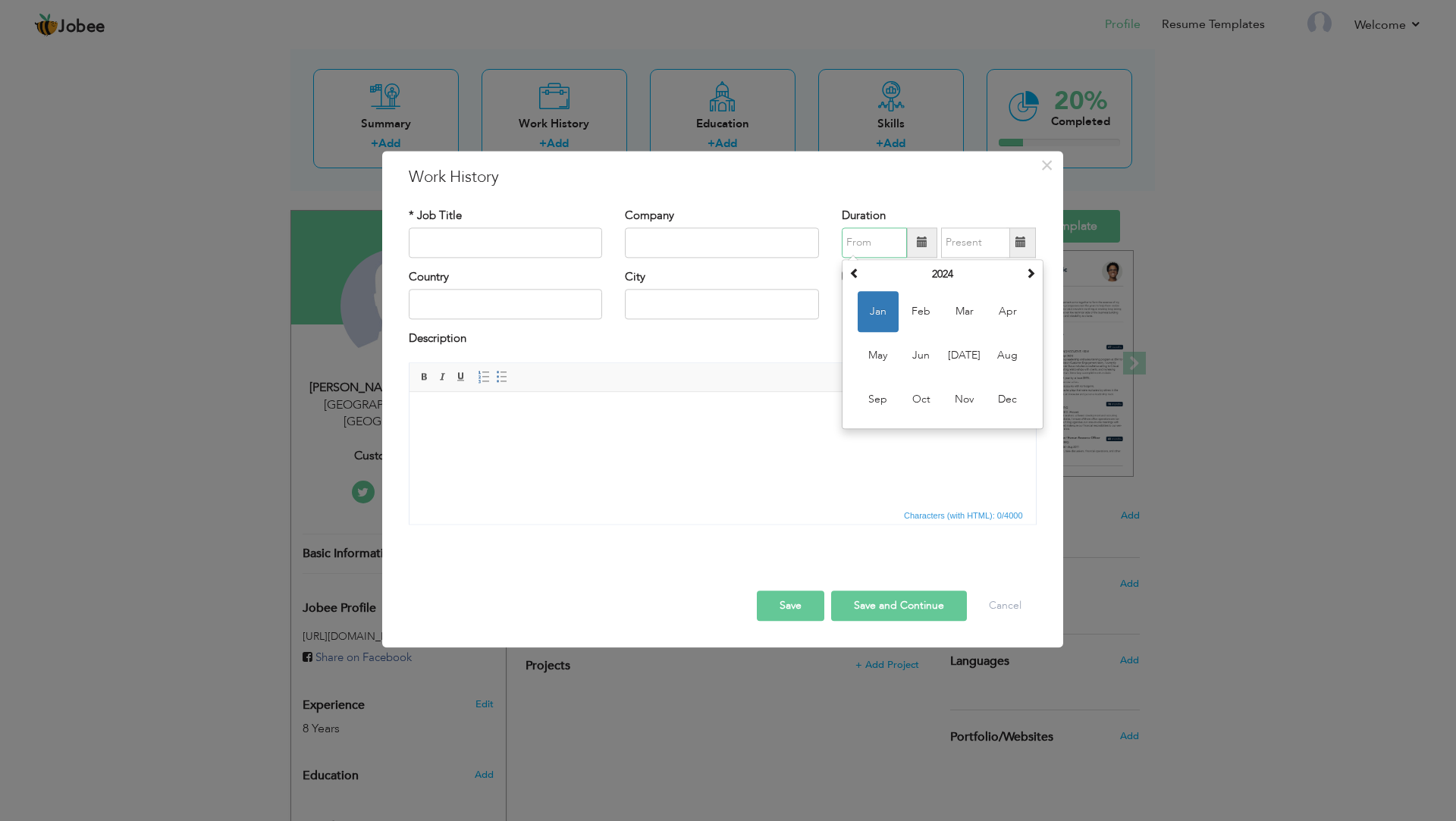
drag, startPoint x: 902, startPoint y: 245, endPoint x: 911, endPoint y: 244, distance: 9.1
click at [905, 245] on input "text" at bounding box center [874, 242] width 65 height 30
click at [1032, 274] on span at bounding box center [1031, 273] width 11 height 11
click at [859, 273] on span at bounding box center [855, 273] width 11 height 11
click at [867, 315] on span "Jan" at bounding box center [878, 312] width 41 height 41
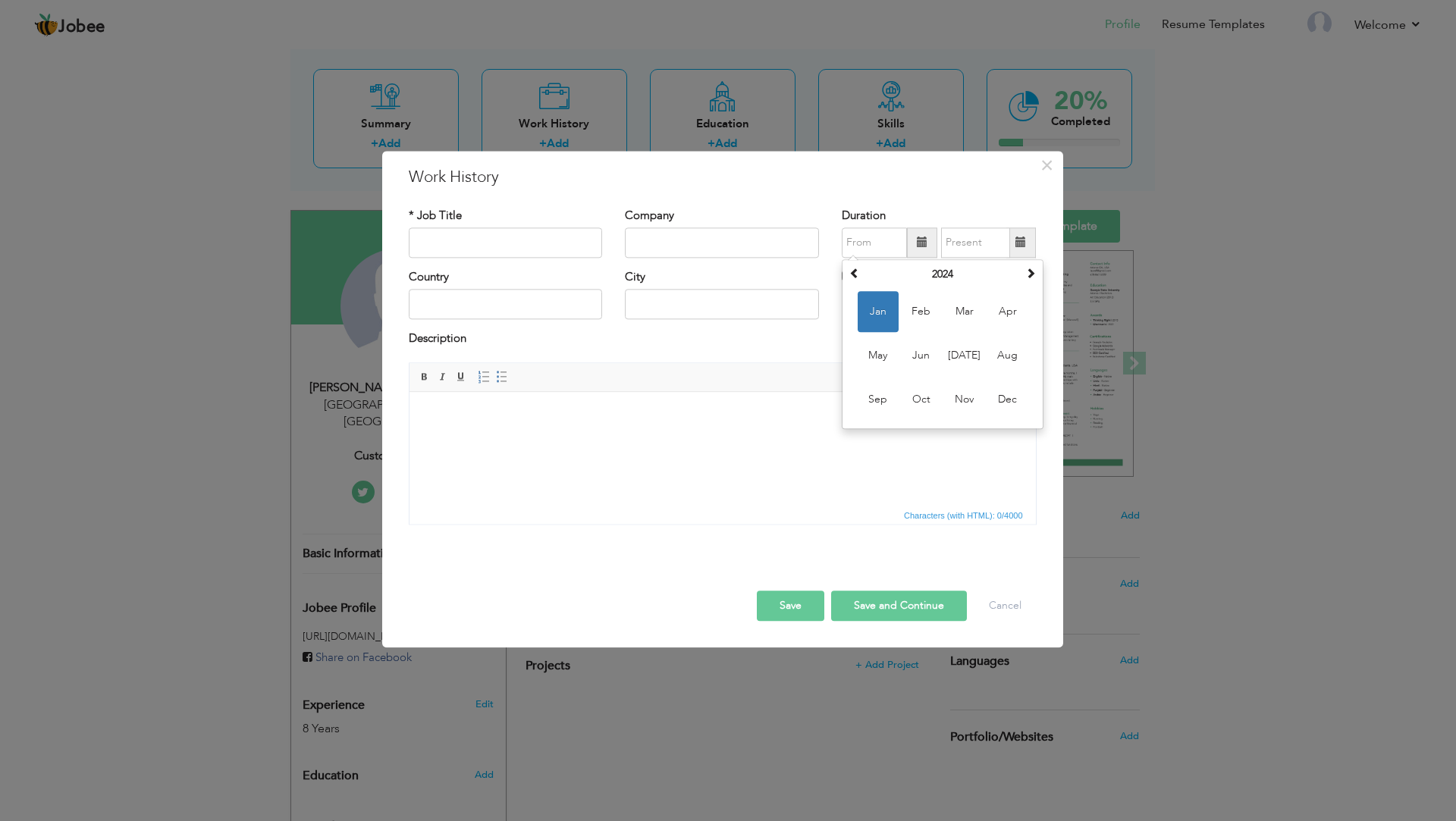
type input "01/2024"
click at [1030, 246] on span at bounding box center [1021, 242] width 30 height 30
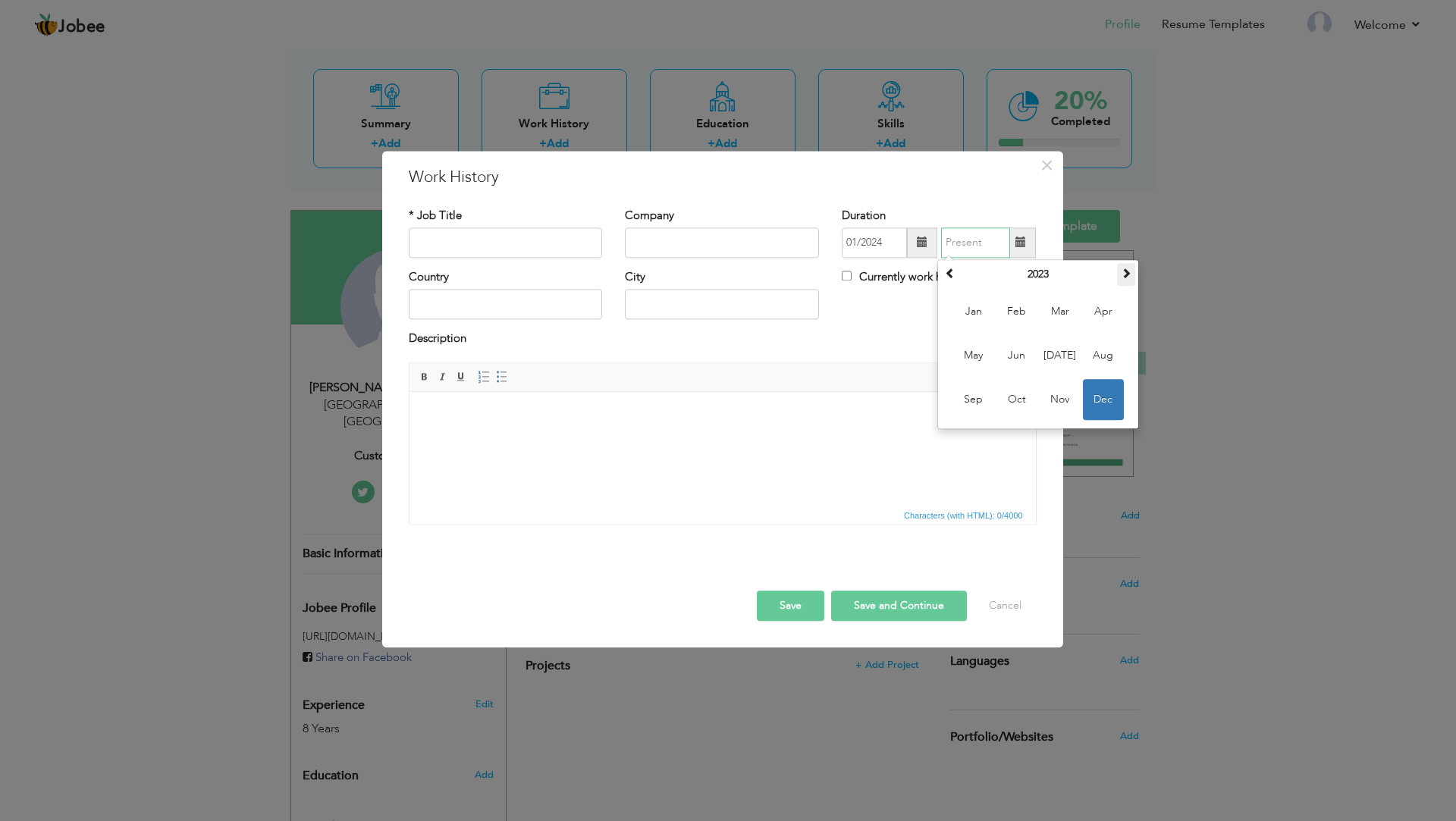
click at [1131, 275] on span at bounding box center [1126, 273] width 11 height 11
click at [1132, 273] on th at bounding box center [1125, 274] width 18 height 23
click at [1010, 400] on span "Oct" at bounding box center [1017, 399] width 41 height 41
type input "10/2025"
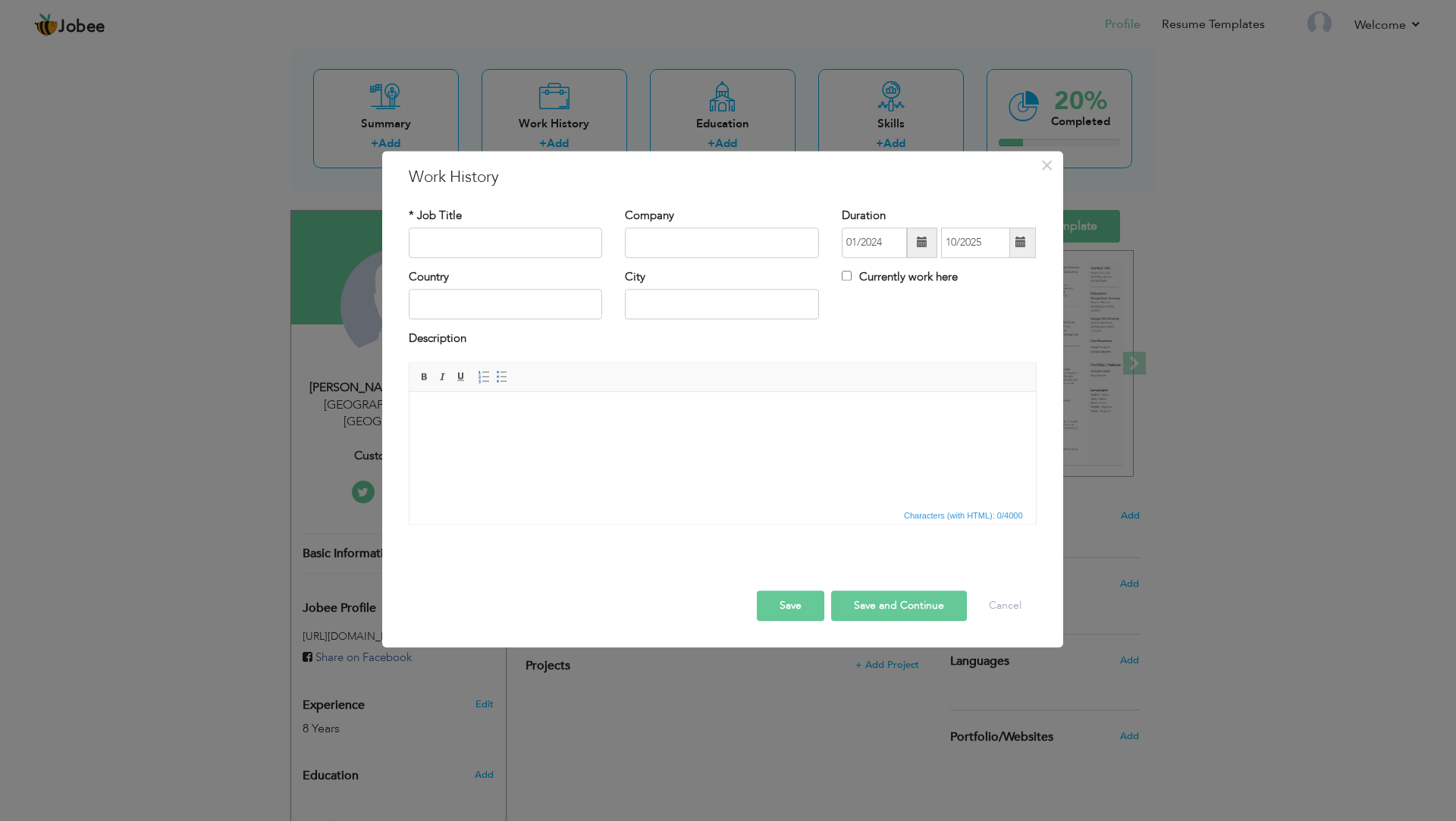
click at [1021, 243] on span at bounding box center [1021, 243] width 11 height 11
click at [919, 241] on span at bounding box center [922, 243] width 11 height 11
click at [1046, 433] on div "Rich Text Editor, workEditor Editor toolbars Basic Styles Bold Italic Underline…" at bounding box center [723, 449] width 651 height 173
click at [488, 238] on input "text" at bounding box center [506, 242] width 194 height 30
type input "Customer Chat Support"
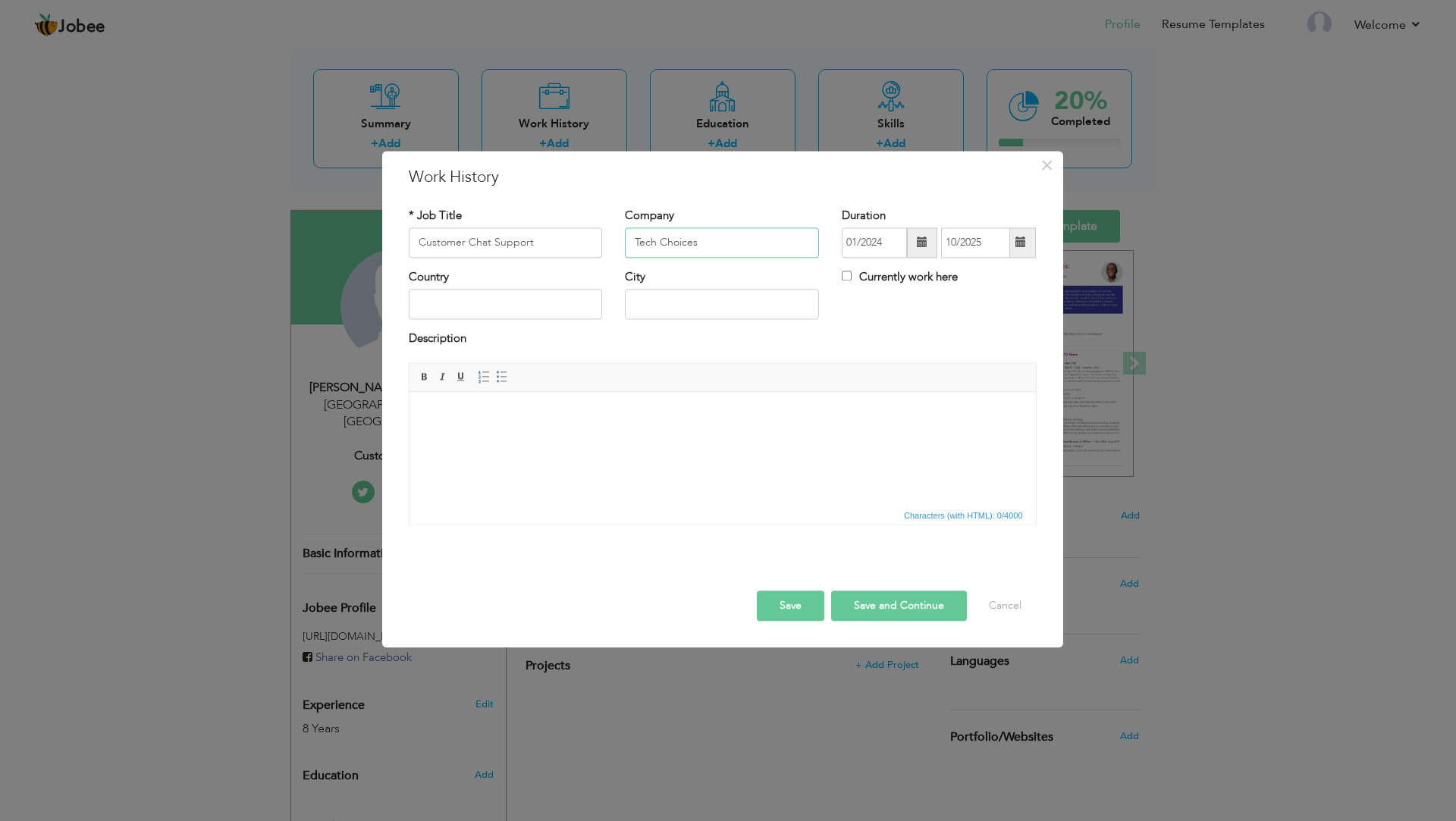
type input "Tech Choices"
click at [513, 297] on input "text" at bounding box center [506, 305] width 194 height 30
type input "p"
type input "Pakistan"
type input "Islamabad"
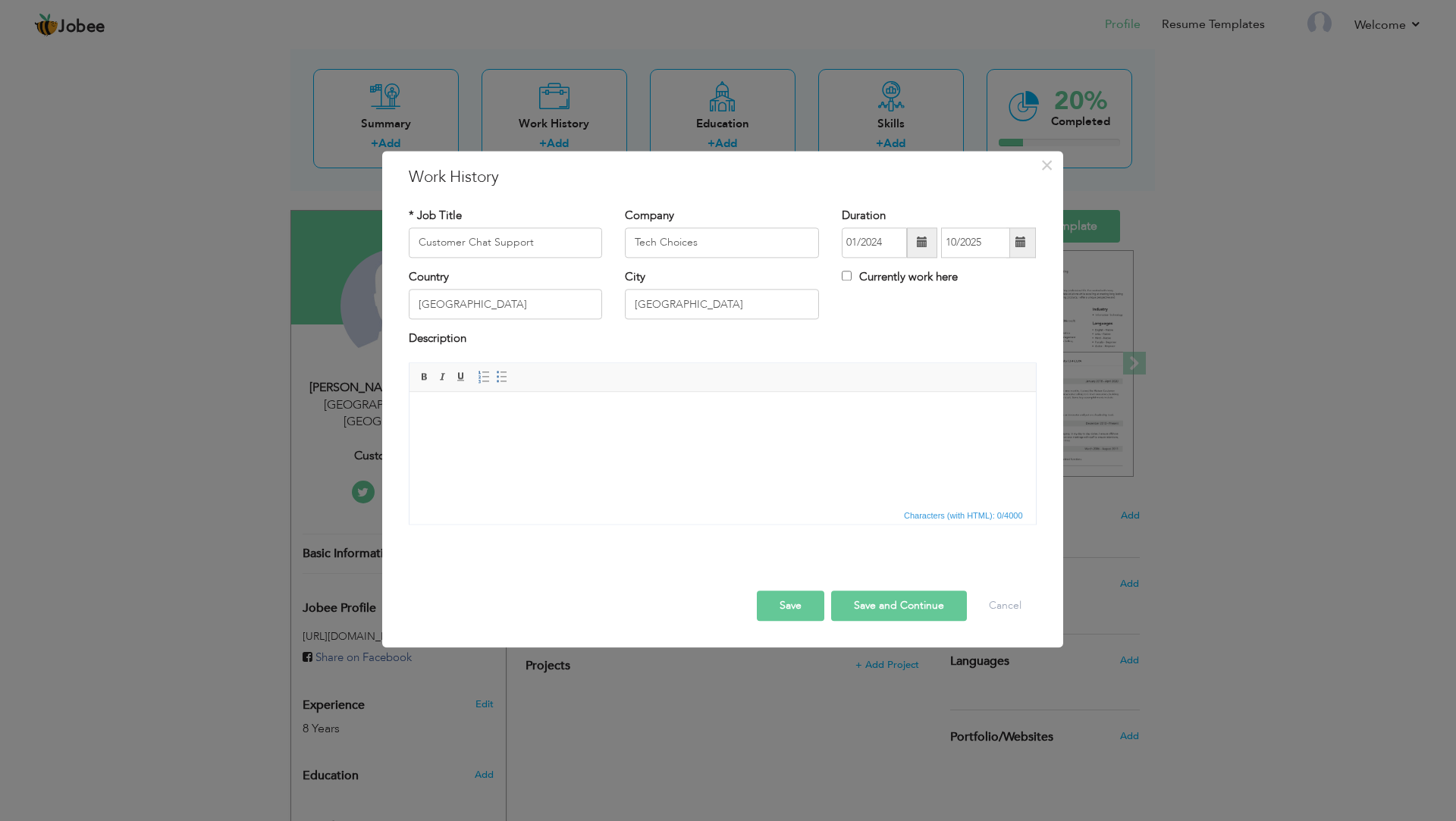
click at [802, 614] on button "Save" at bounding box center [790, 605] width 67 height 30
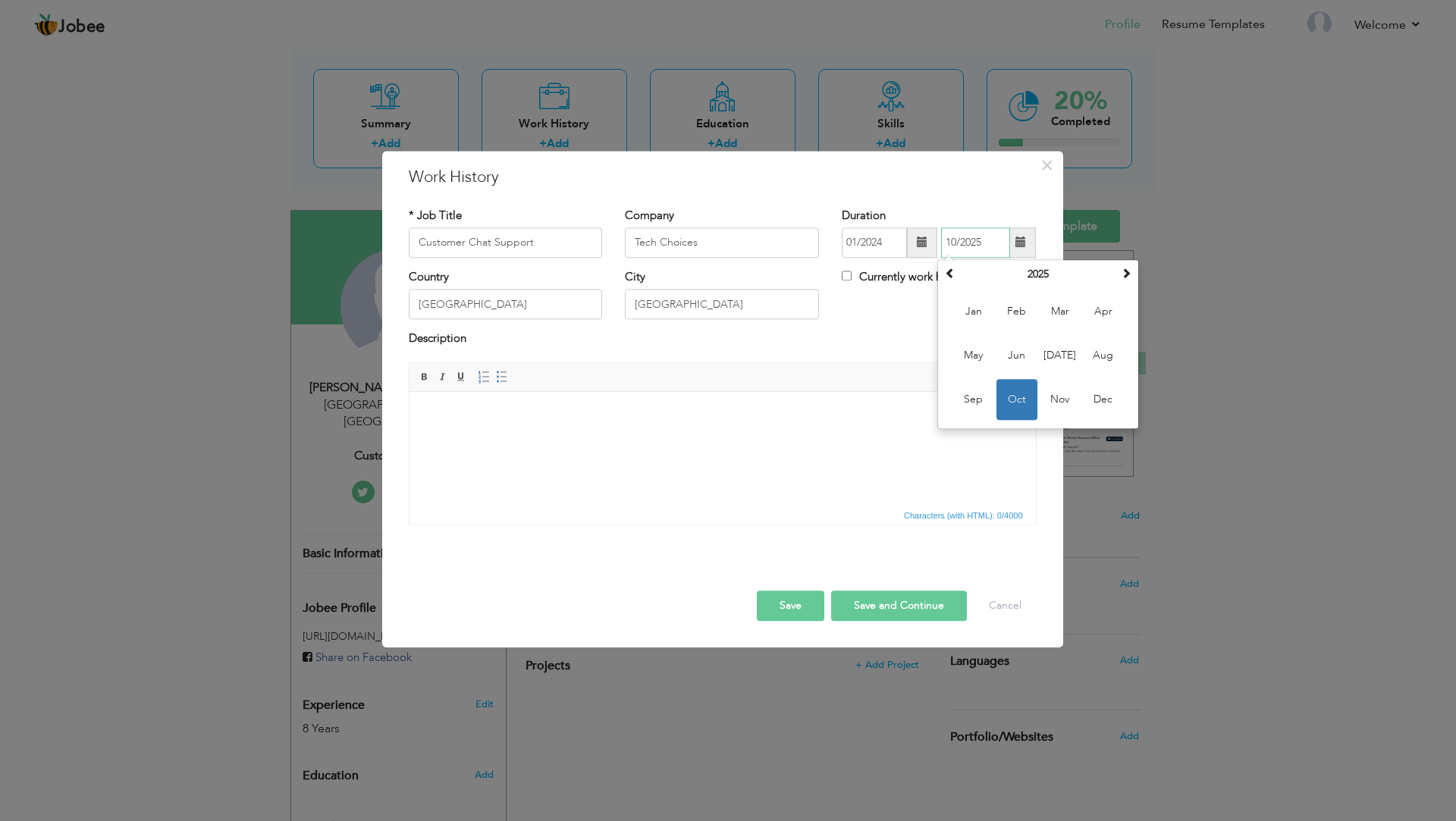
click at [1014, 391] on span "Oct" at bounding box center [1017, 399] width 41 height 41
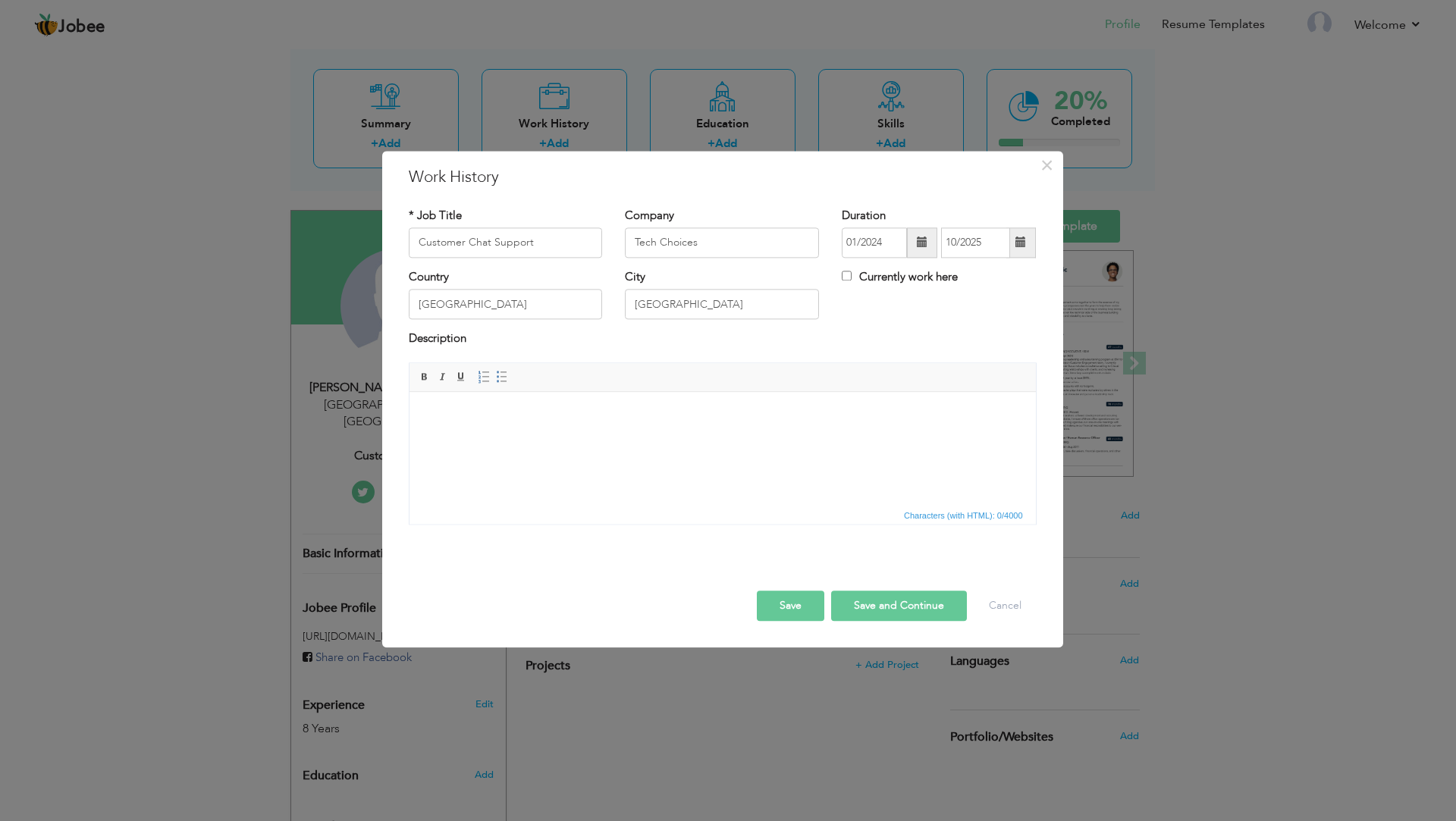
click at [782, 609] on button "Save" at bounding box center [790, 605] width 67 height 30
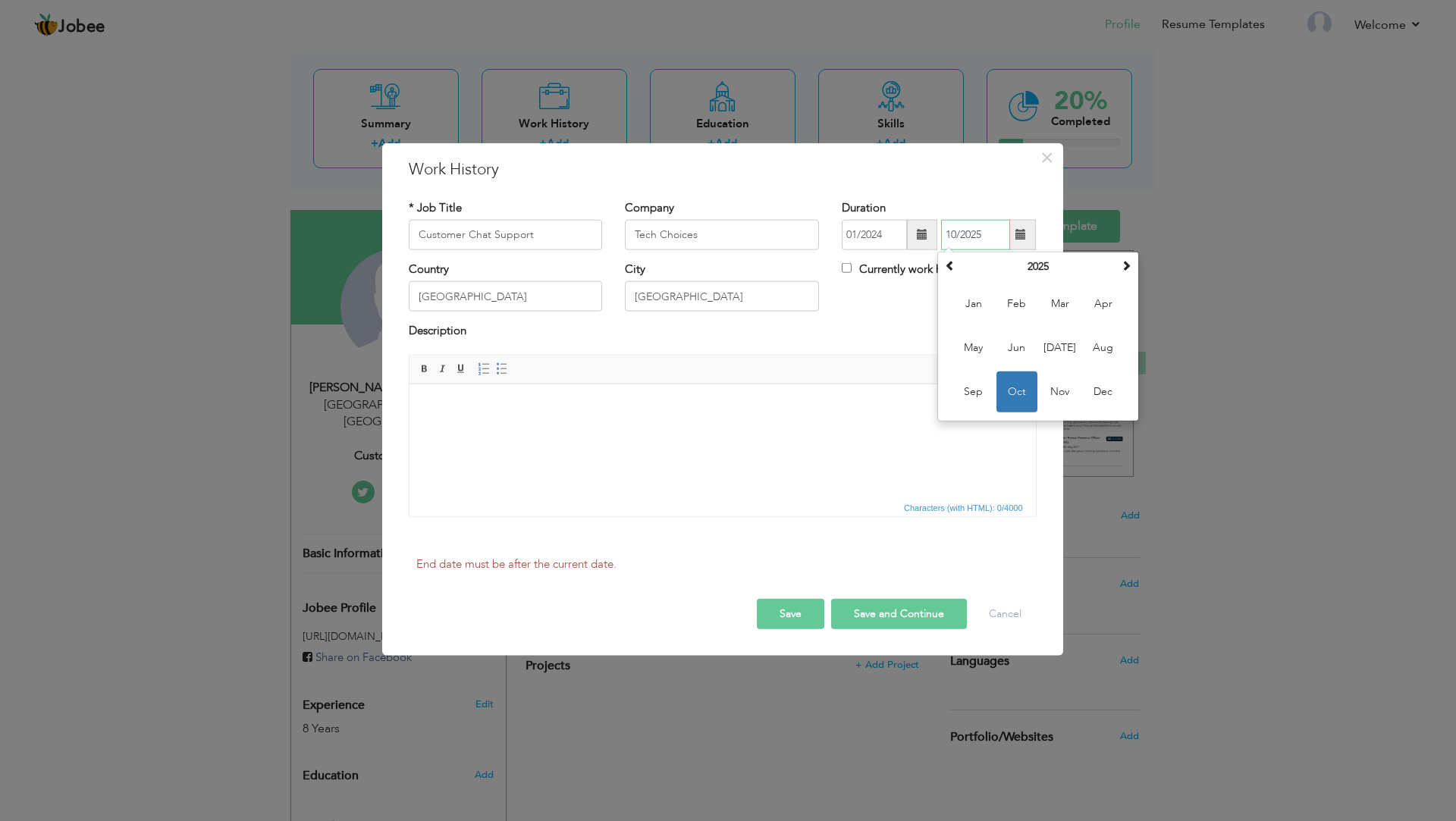
click at [1022, 389] on span "Oct" at bounding box center [1017, 392] width 41 height 41
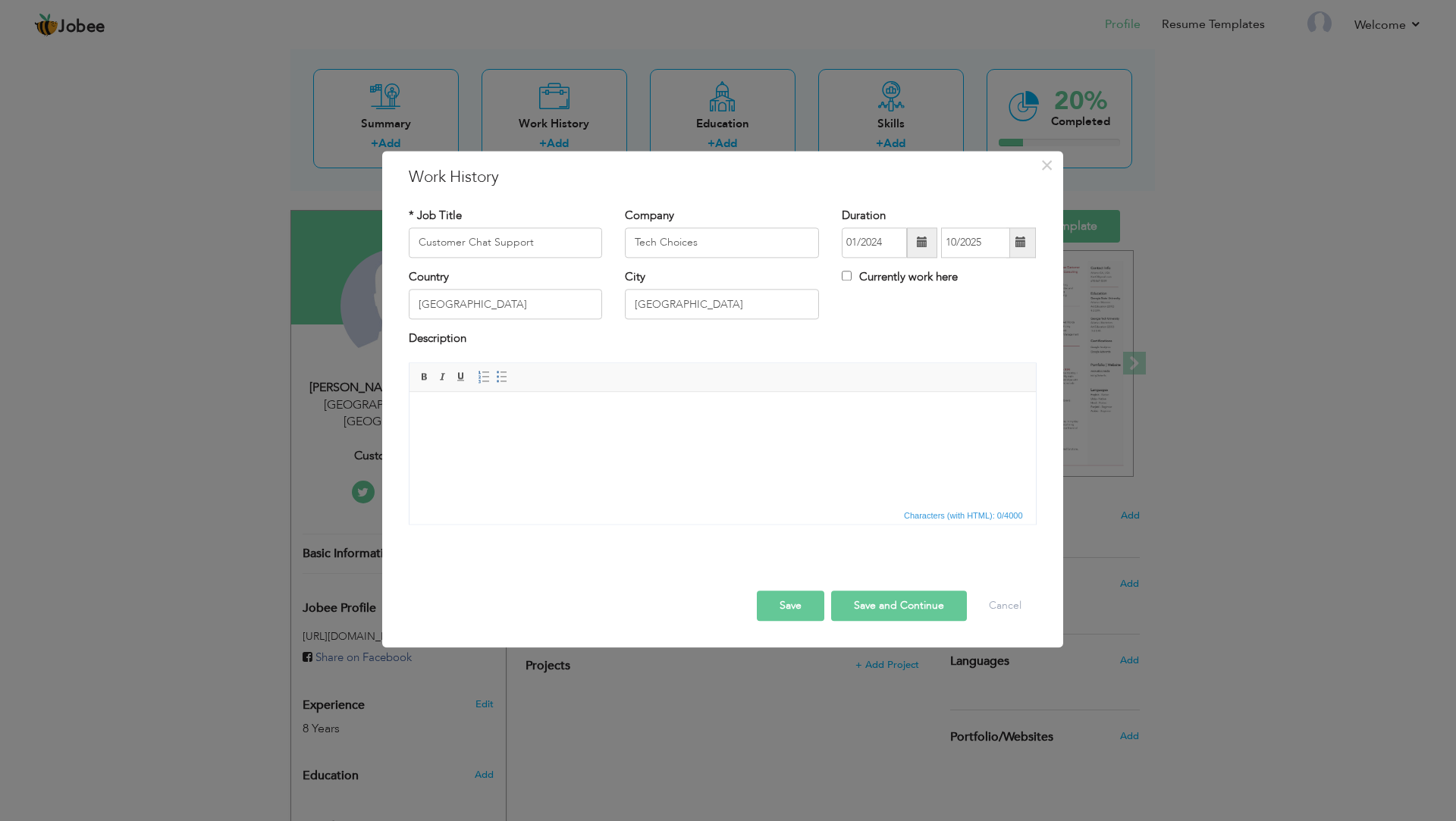
click at [778, 612] on button "Save" at bounding box center [790, 605] width 67 height 30
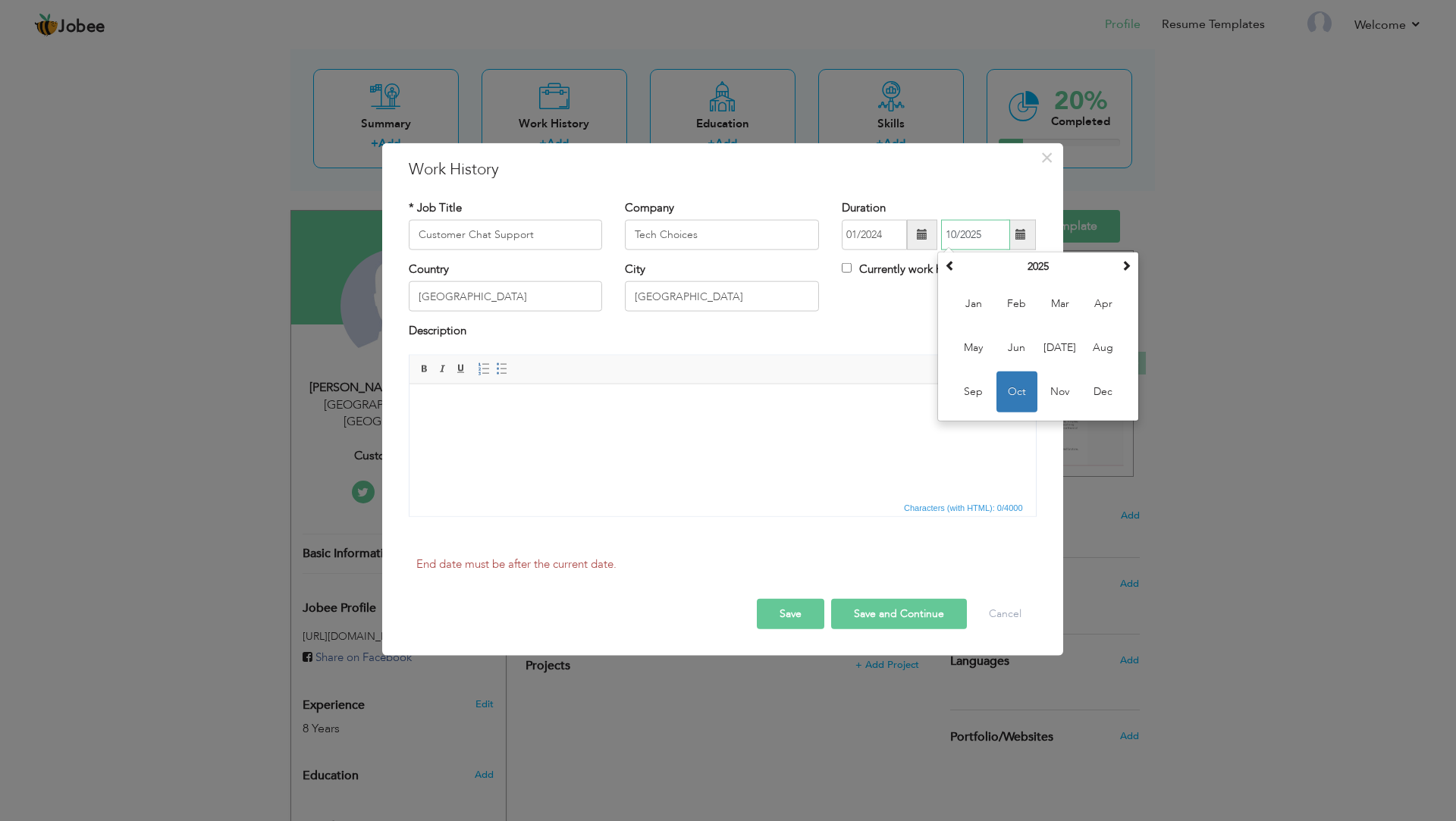
click at [1028, 402] on span "Oct" at bounding box center [1017, 392] width 41 height 41
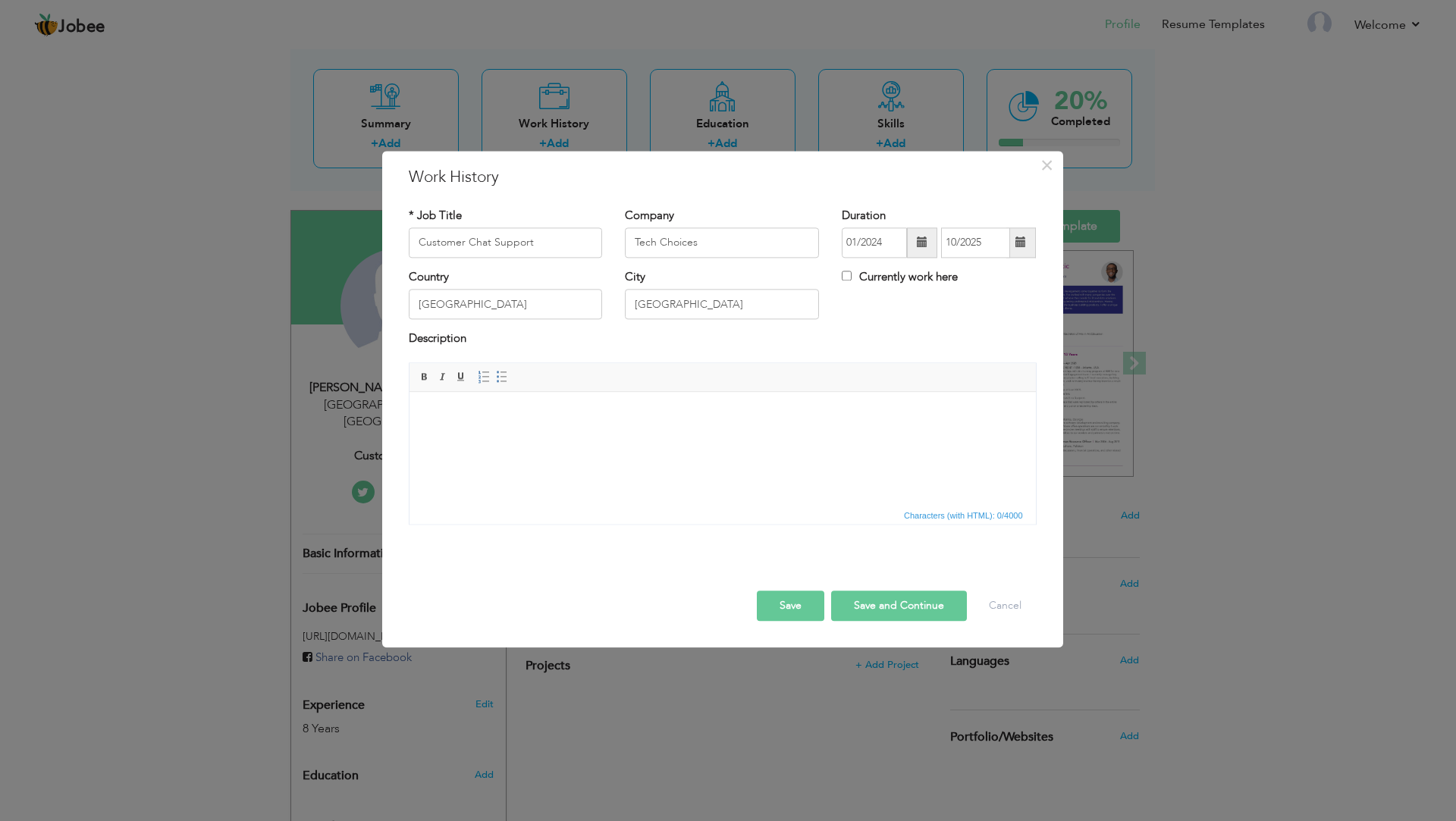
click at [785, 607] on button "Save" at bounding box center [790, 605] width 67 height 30
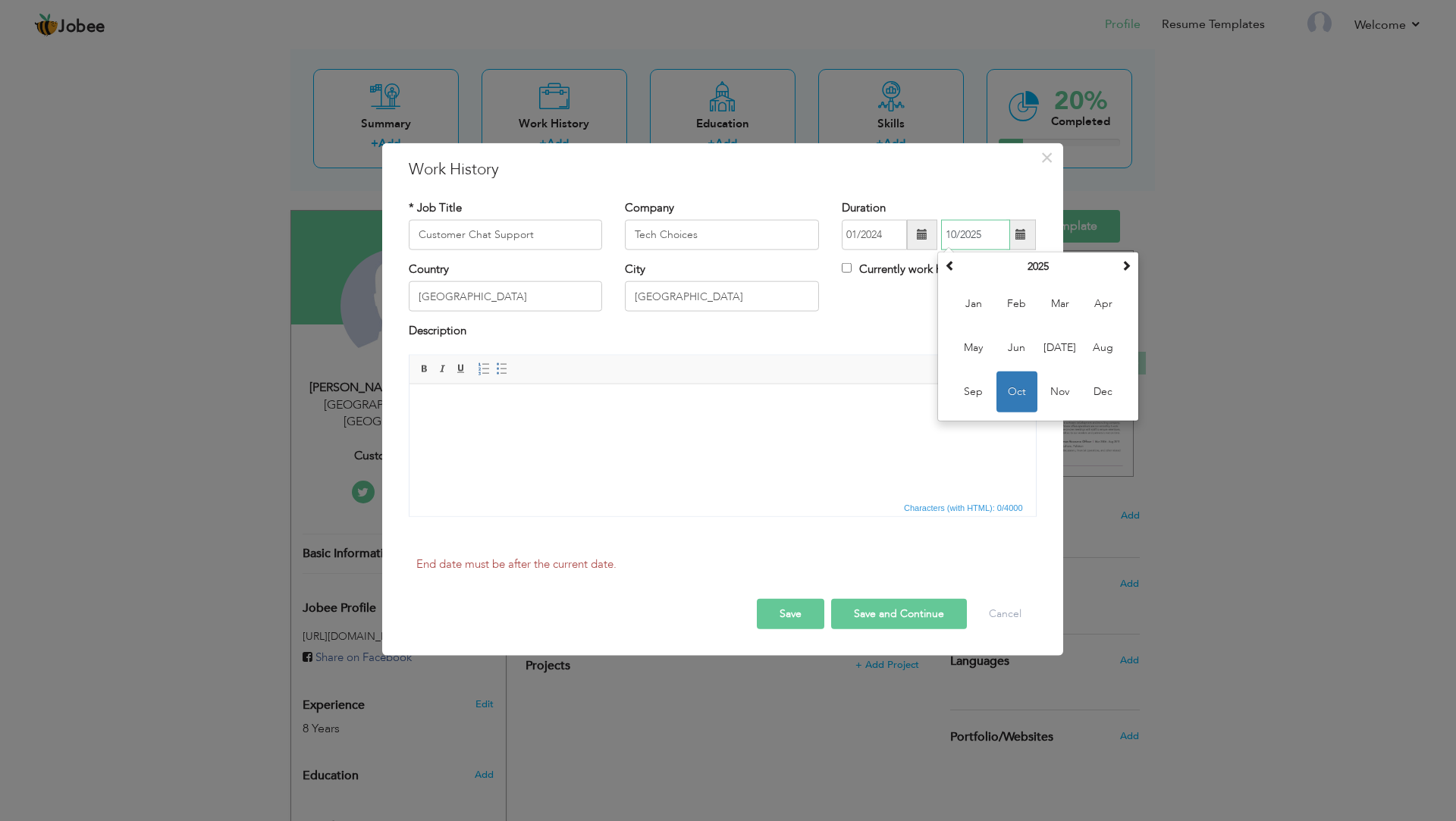
click at [1027, 404] on span "Oct" at bounding box center [1017, 392] width 41 height 41
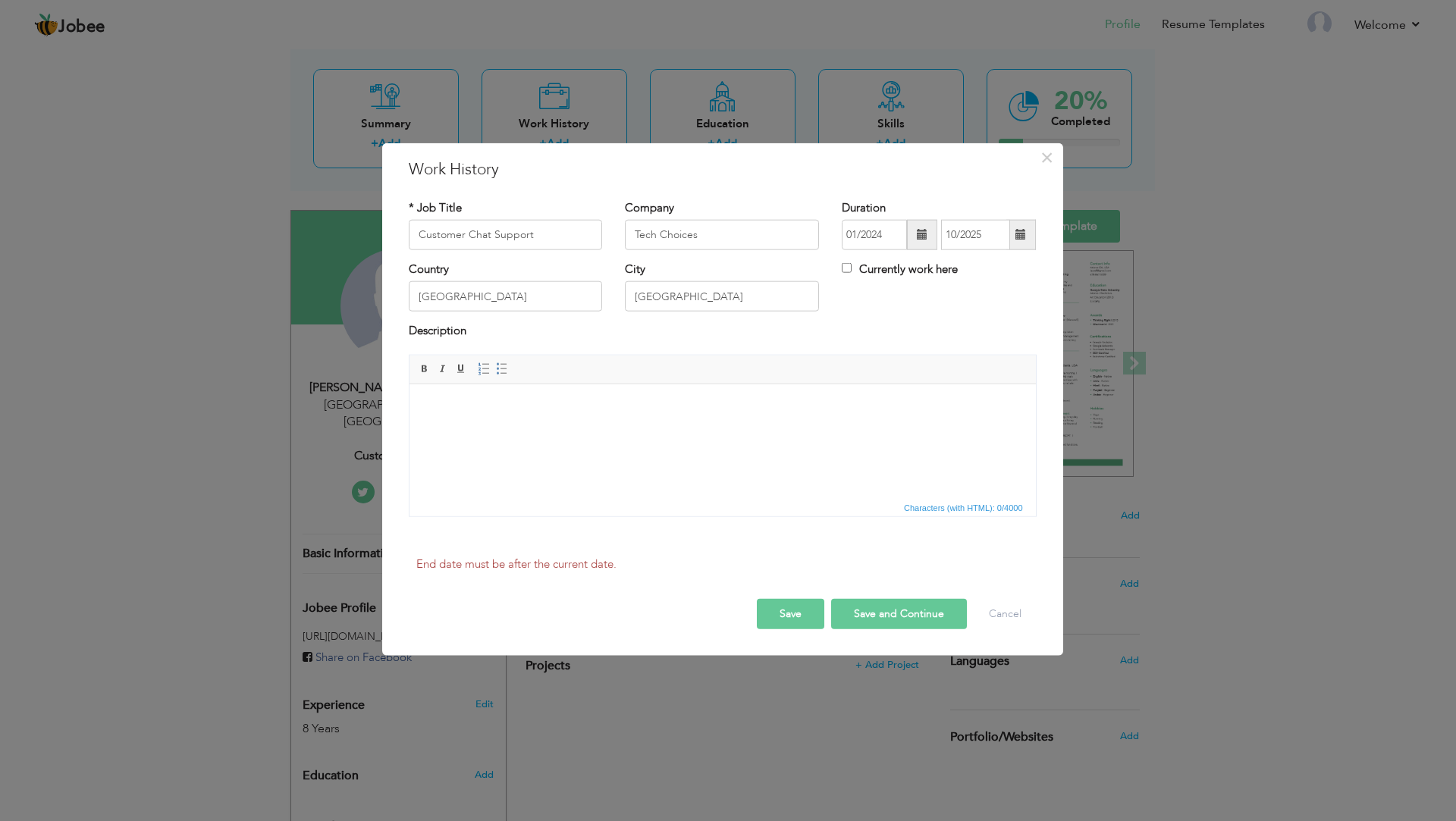
click at [1028, 234] on span at bounding box center [1021, 234] width 30 height 30
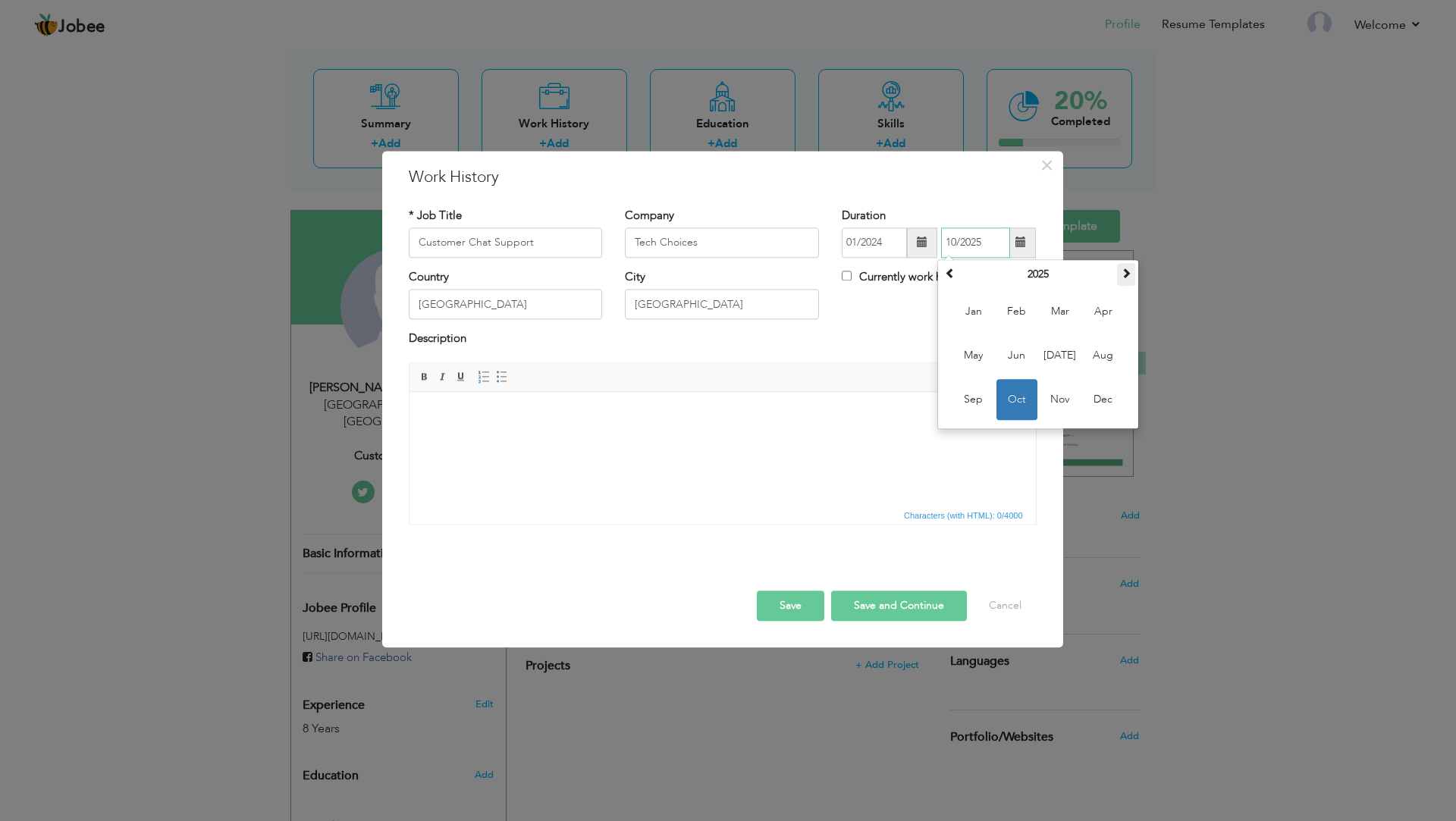
click at [1124, 269] on span at bounding box center [1126, 273] width 11 height 11
click at [941, 270] on th at bounding box center [950, 274] width 18 height 23
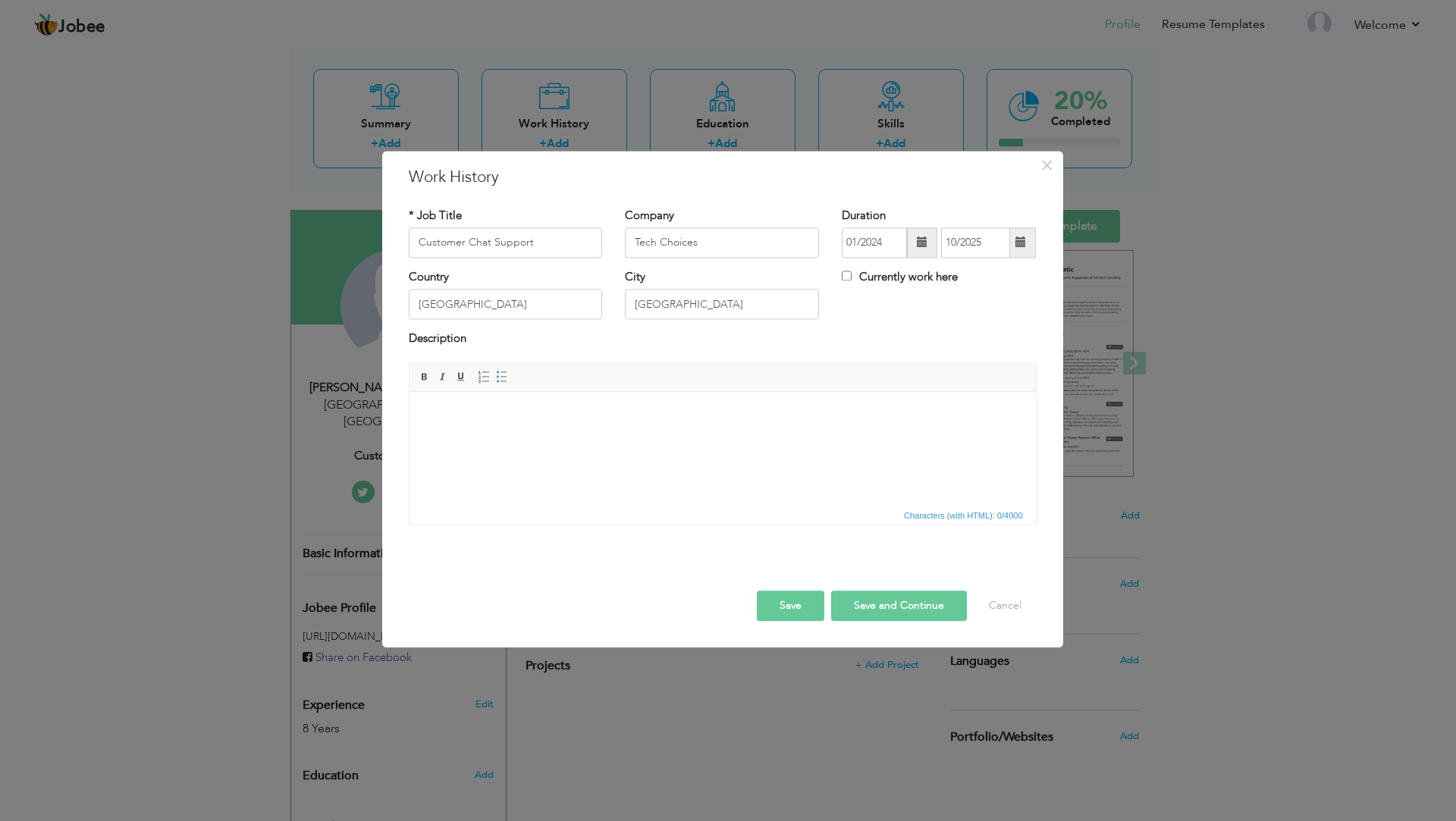
click at [915, 245] on span at bounding box center [922, 242] width 30 height 30
click at [877, 319] on span "Jan" at bounding box center [878, 312] width 41 height 41
click at [1032, 236] on span at bounding box center [1021, 242] width 30 height 30
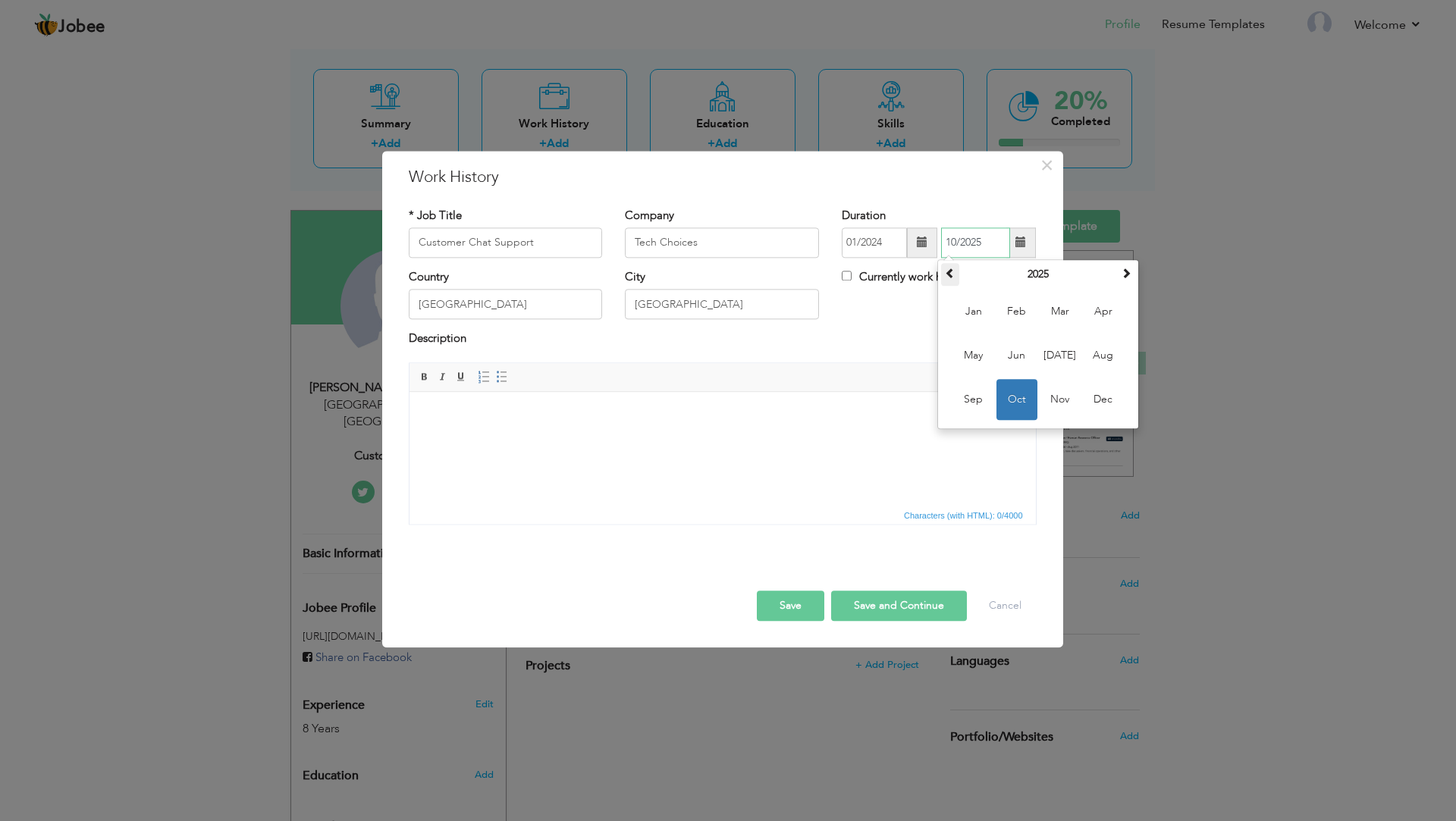
click at [954, 280] on th at bounding box center [950, 274] width 18 height 23
click at [1007, 402] on span "Oct" at bounding box center [1017, 399] width 41 height 41
type input "10/2024"
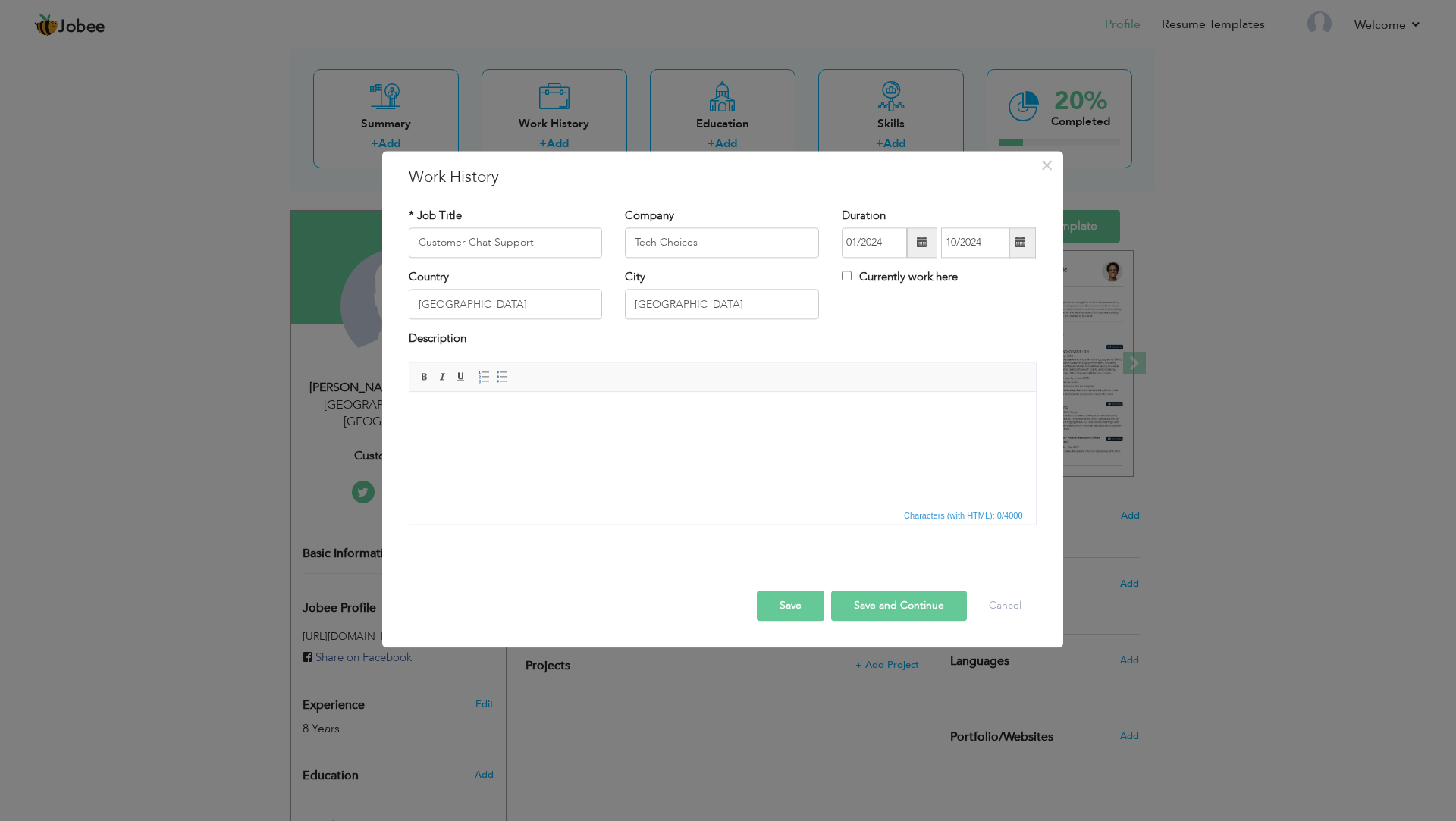
click at [782, 612] on button "Save" at bounding box center [790, 605] width 67 height 30
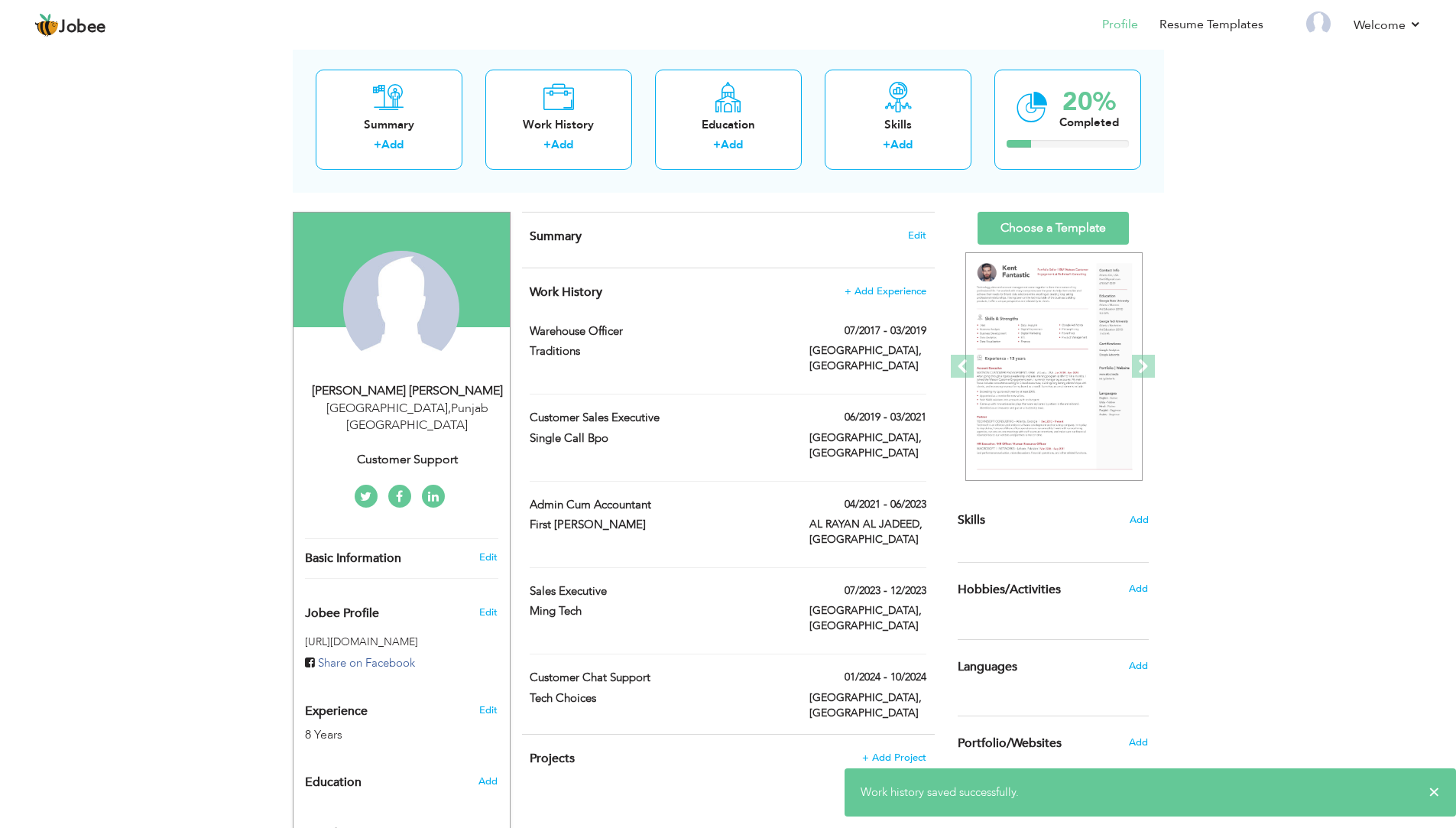
click at [795, 610] on div "Work History + Add Experience Warehouse Officer 07/2017 - 03/2019 Warehouse Off…" at bounding box center [728, 501] width 413 height 466
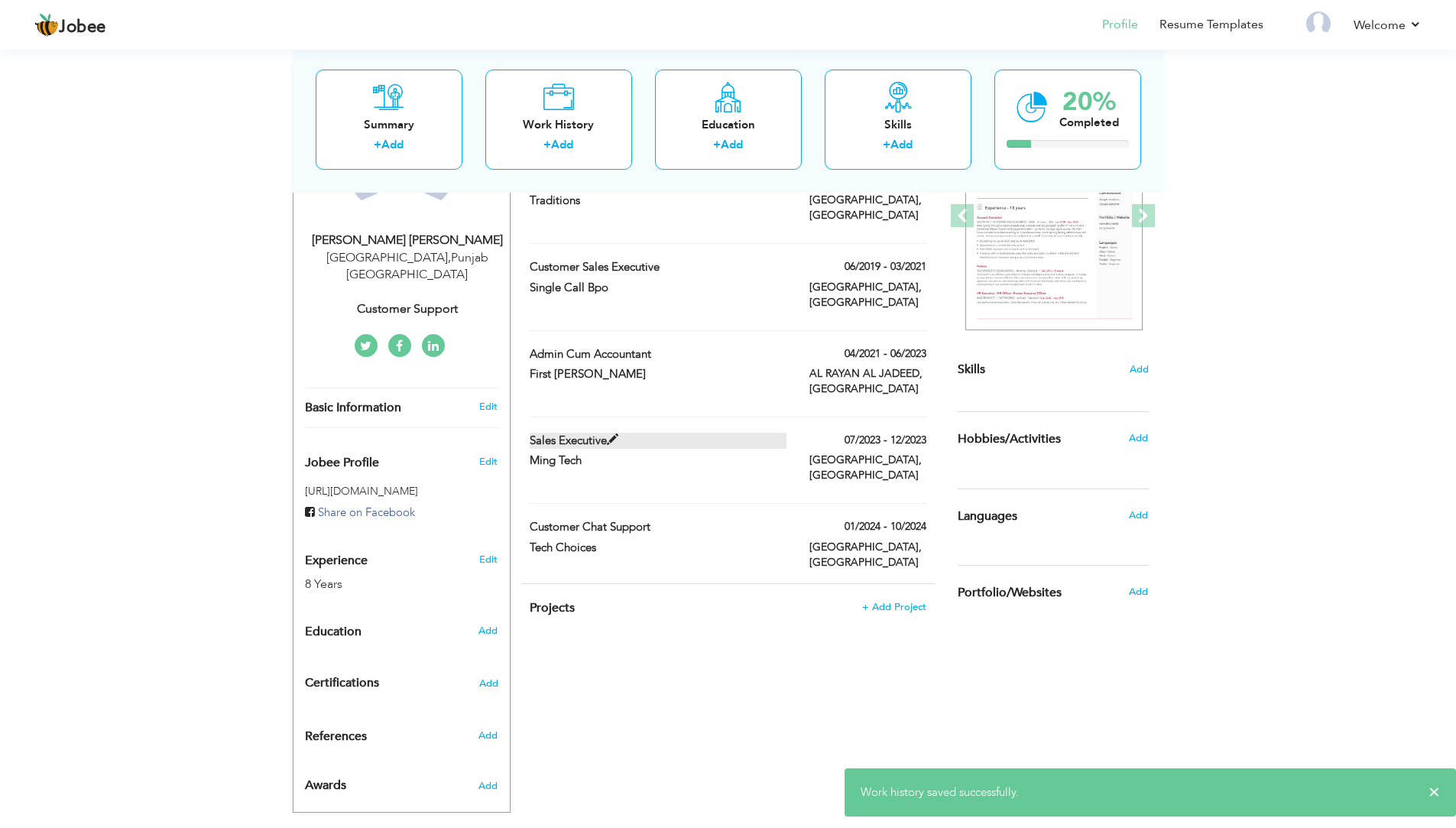
scroll to position [229, 0]
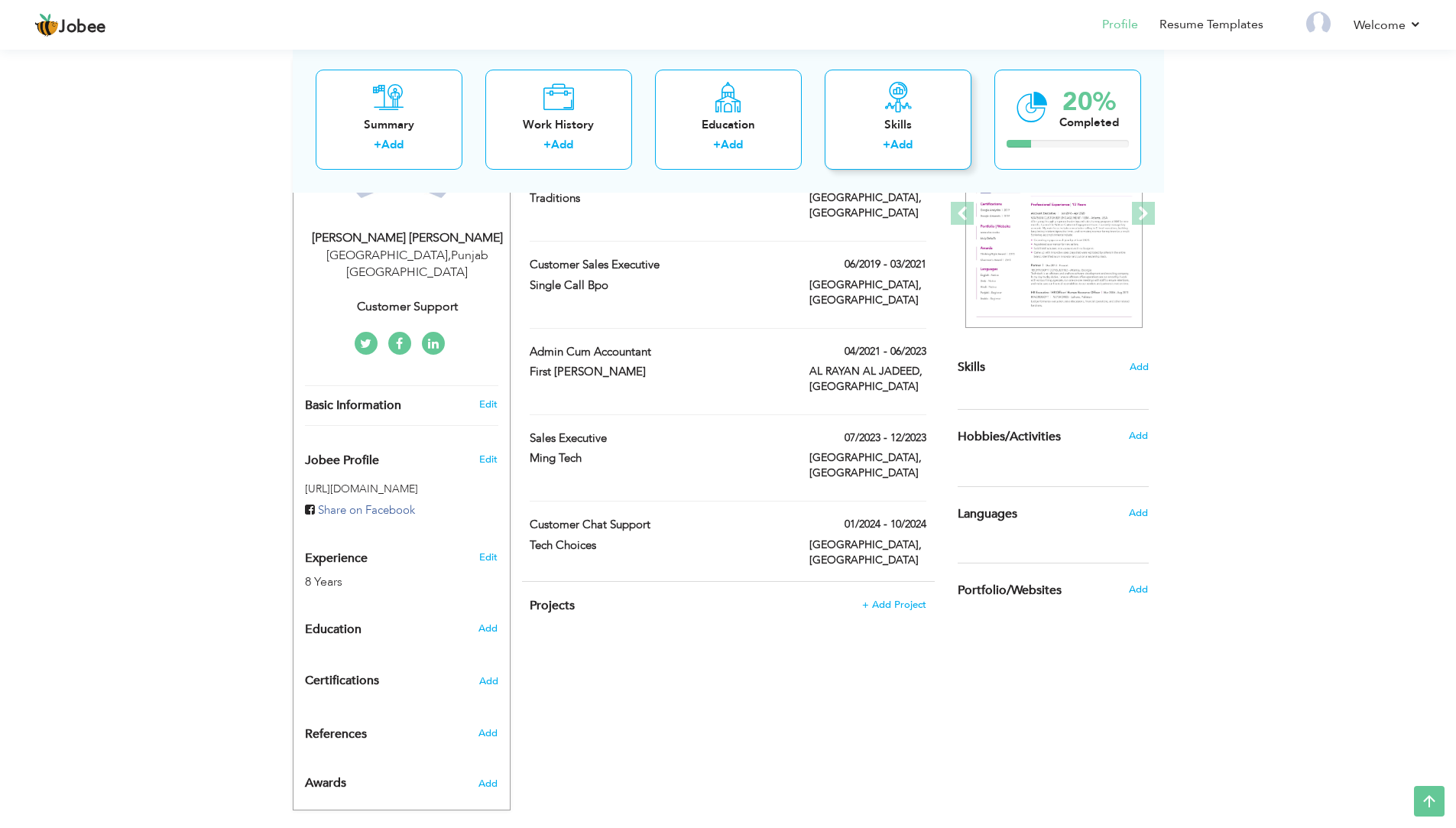
click at [898, 139] on link "Add" at bounding box center [902, 144] width 22 height 15
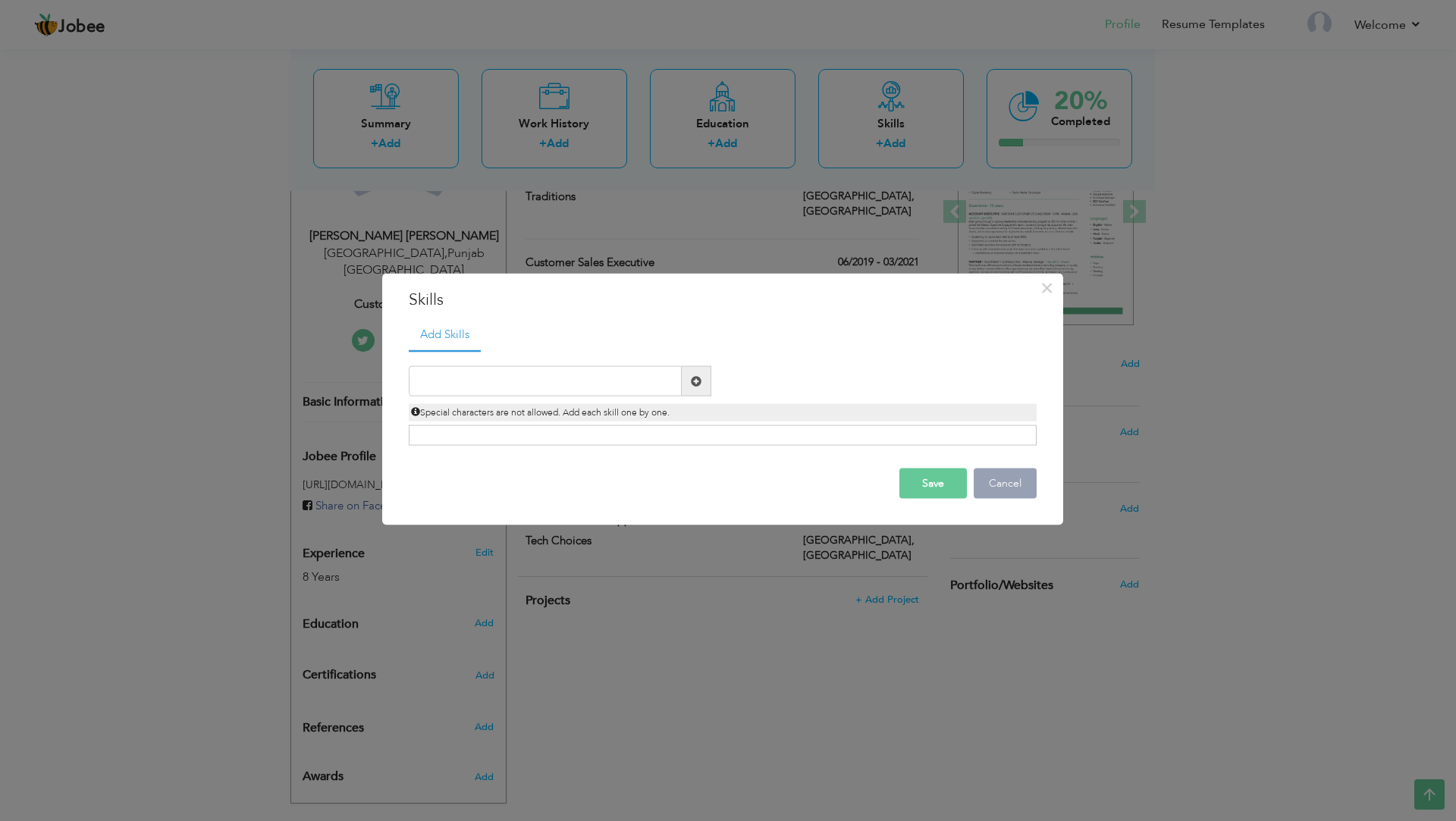
click at [1007, 477] on button "Cancel" at bounding box center [1005, 484] width 63 height 30
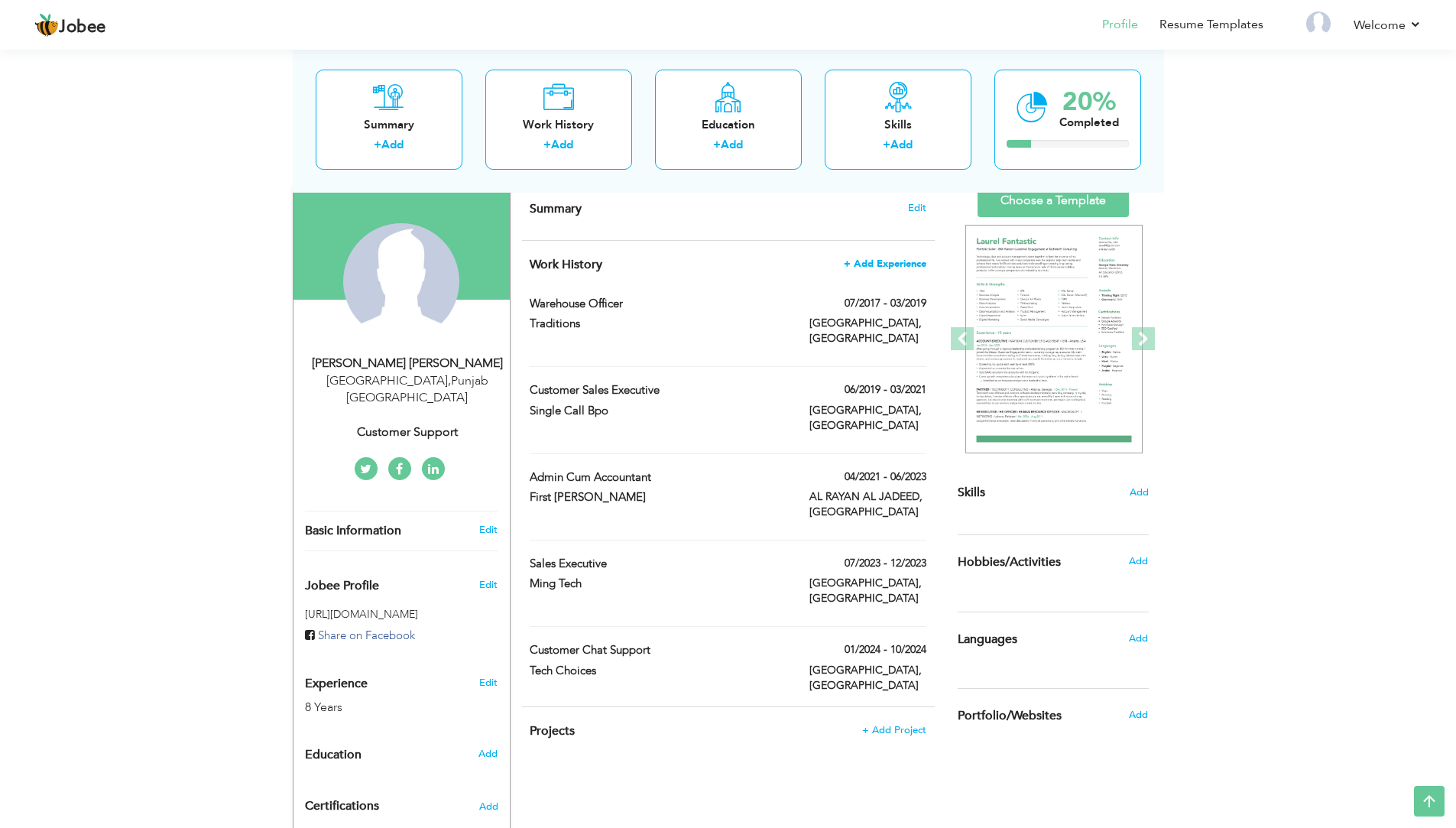
scroll to position [153, 0]
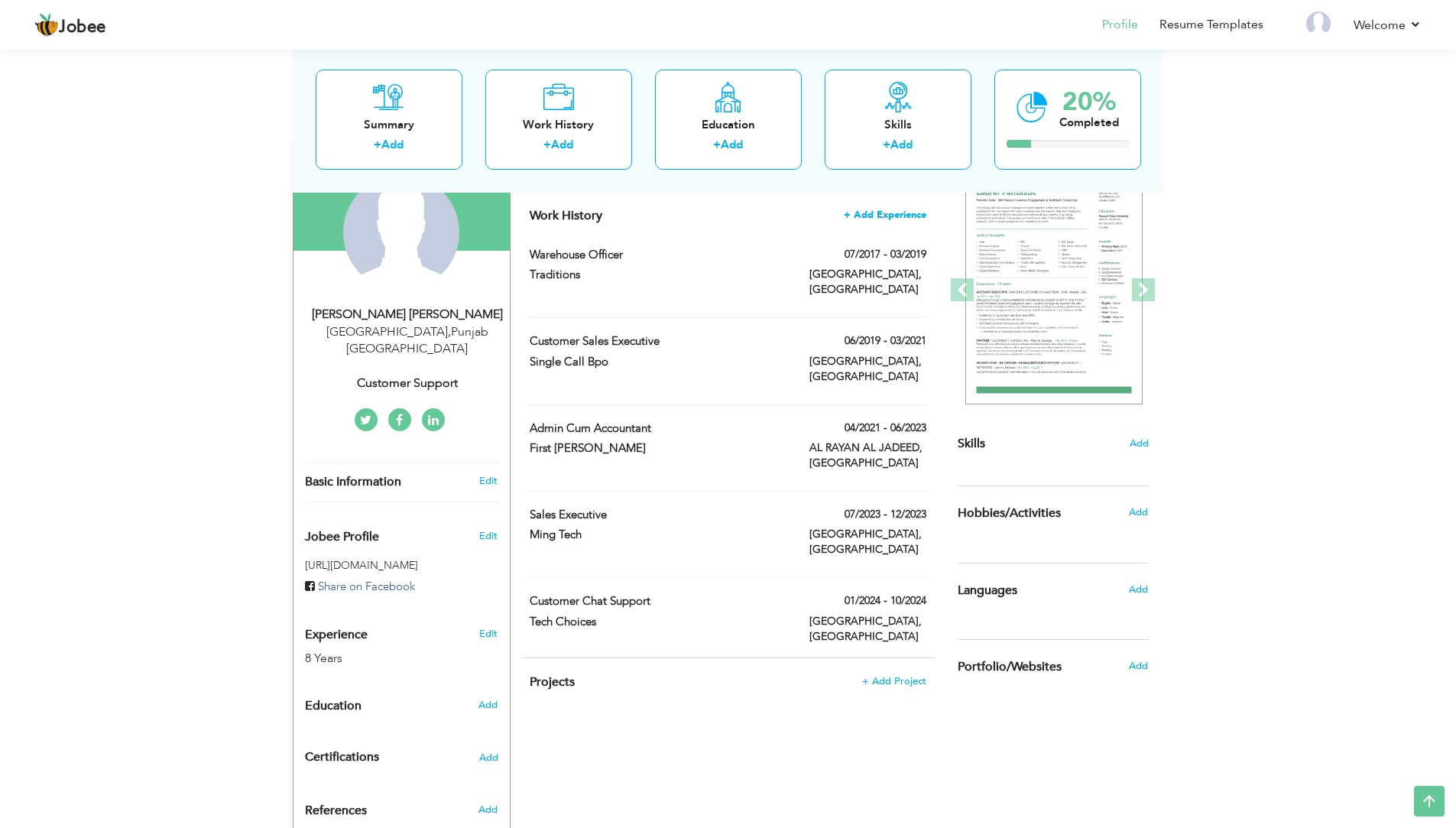
click at [891, 215] on span "+ Add Experience" at bounding box center [884, 215] width 83 height 11
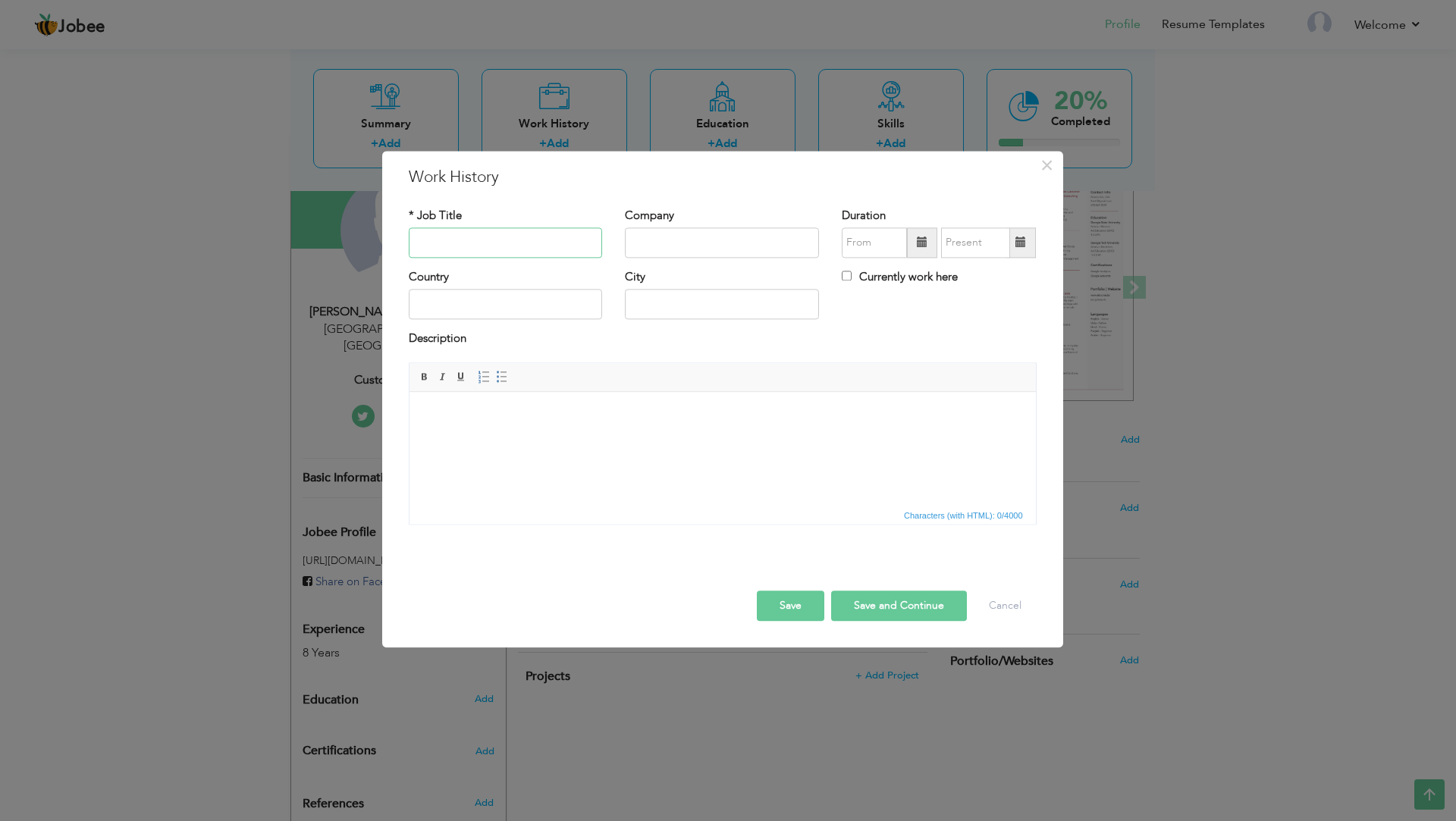
click at [444, 249] on input "text" at bounding box center [506, 242] width 194 height 30
type input "Warehouse Associate"
click at [654, 235] on input "text" at bounding box center [722, 242] width 194 height 30
type input "a"
type input "Amazon"
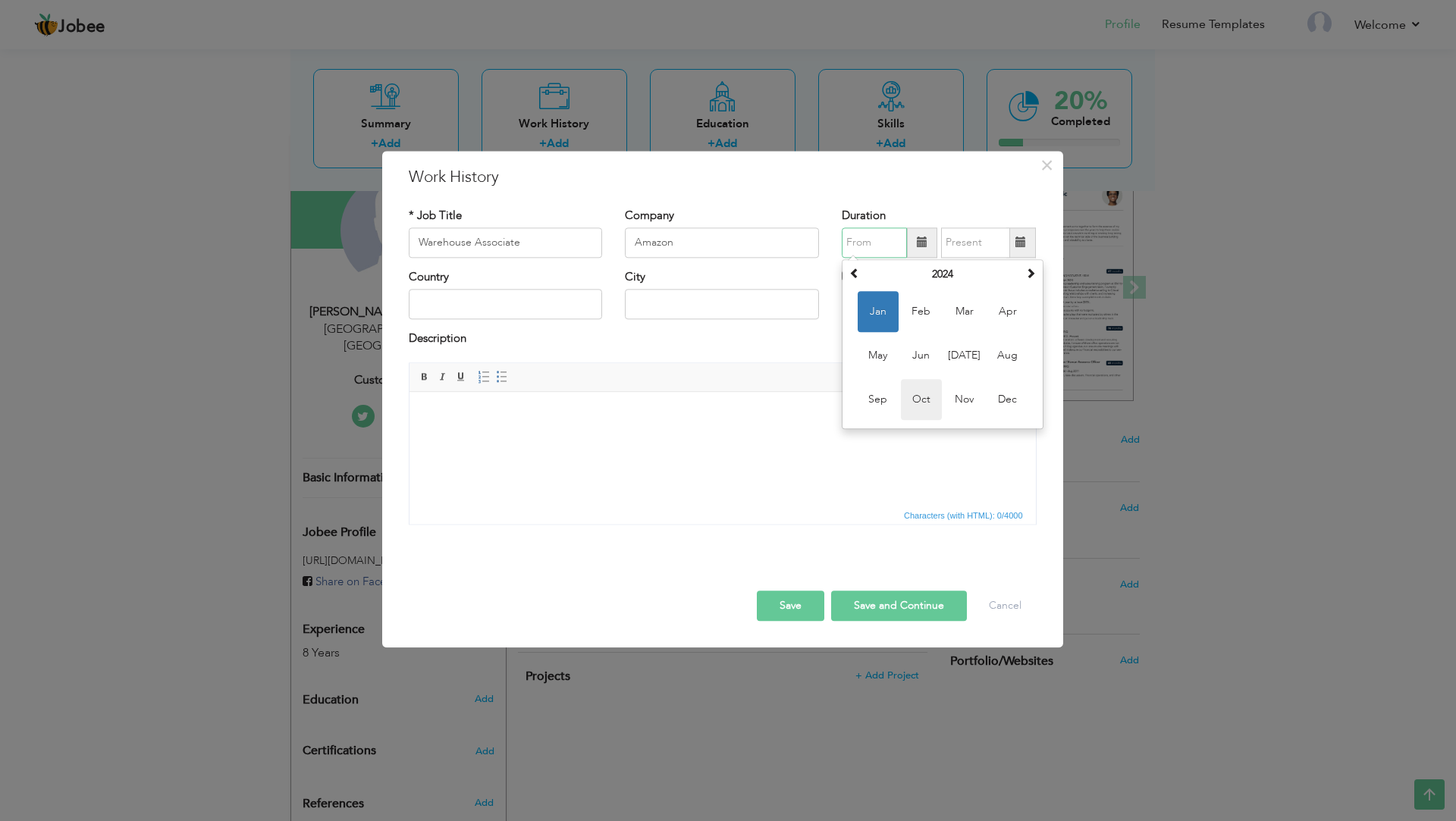
click at [914, 401] on span "Oct" at bounding box center [921, 399] width 41 height 41
type input "10/2024"
click at [1024, 247] on span at bounding box center [1021, 243] width 11 height 11
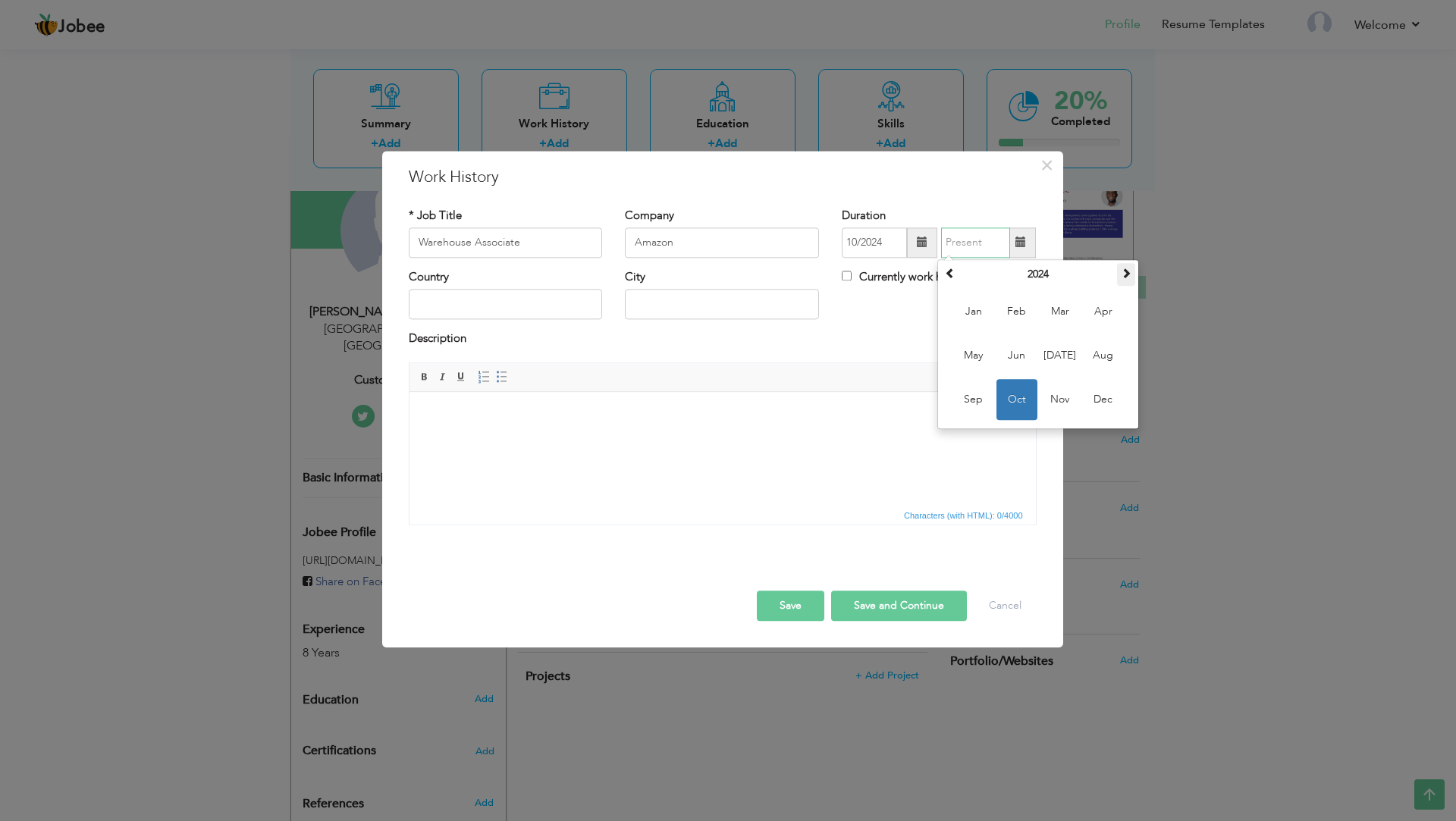
click at [1134, 281] on th at bounding box center [1125, 274] width 18 height 23
click at [1096, 314] on span "Apr" at bounding box center [1104, 312] width 41 height 41
type input "04/2025"
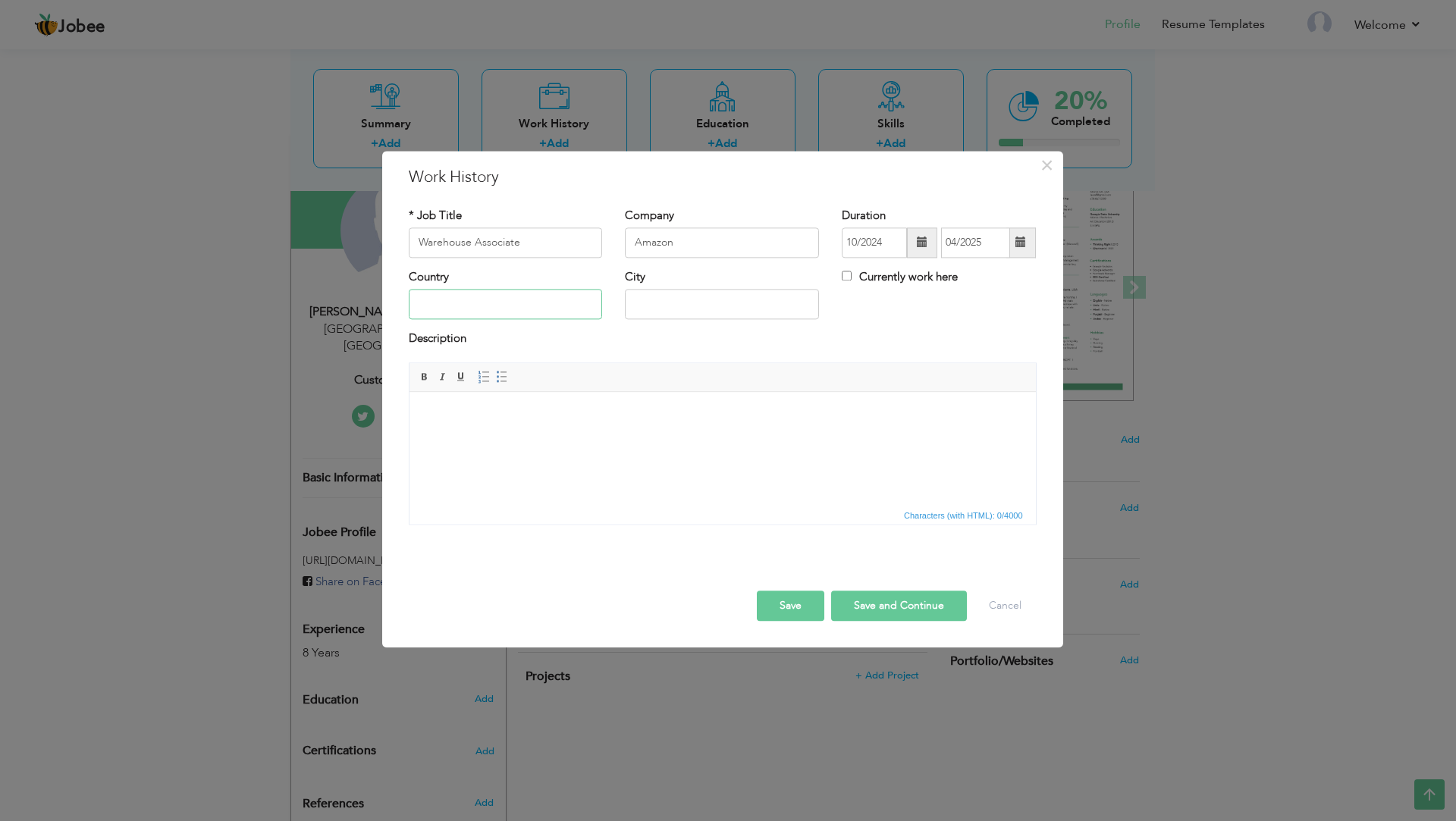
click at [431, 317] on input "text" at bounding box center [506, 305] width 194 height 30
type input "Saudia Arabia"
type input "Riyadh"
click at [784, 604] on button "Save" at bounding box center [790, 605] width 67 height 30
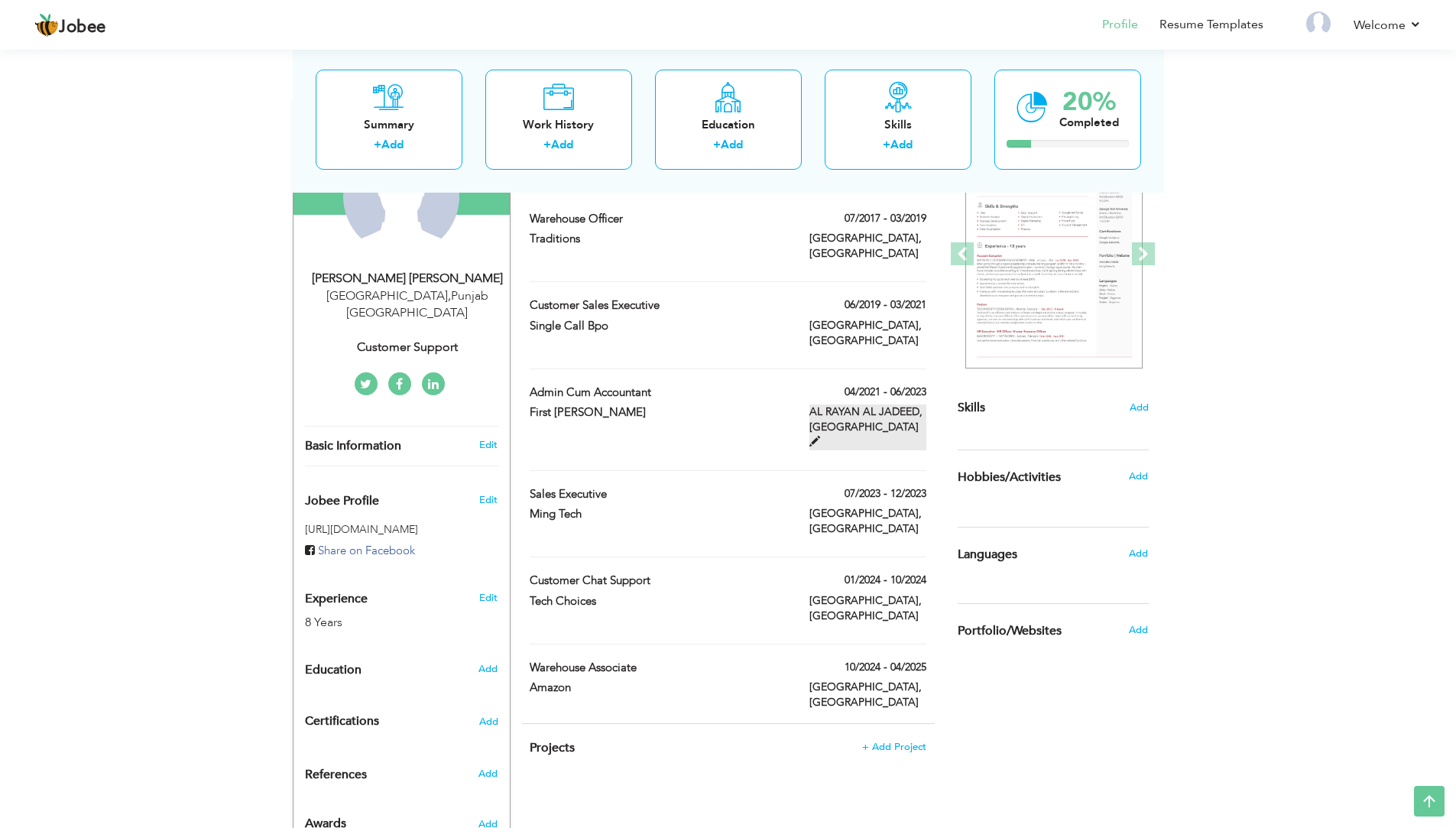
scroll to position [158, 0]
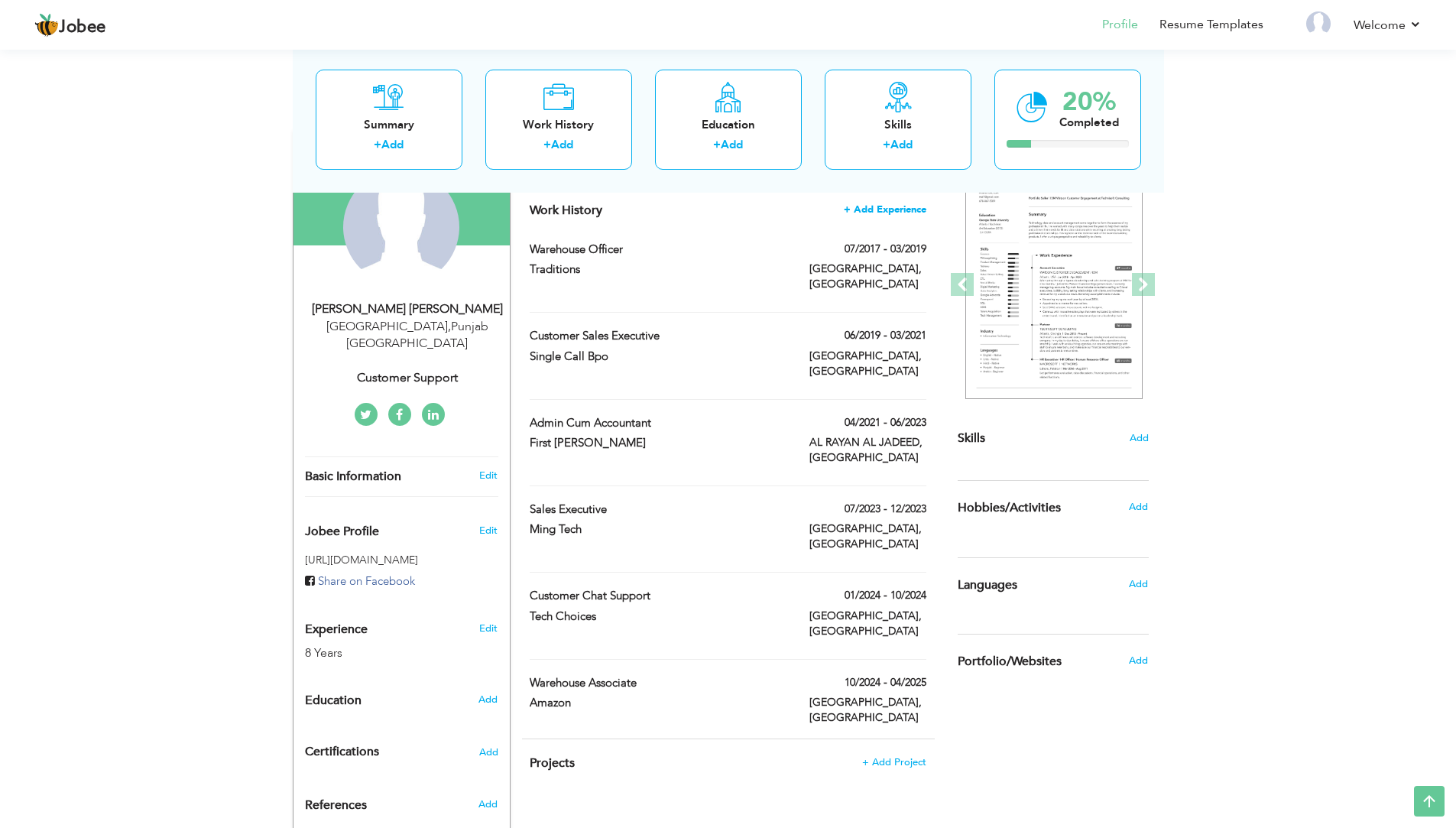
click at [887, 214] on span "+ Add Experience" at bounding box center [884, 210] width 83 height 11
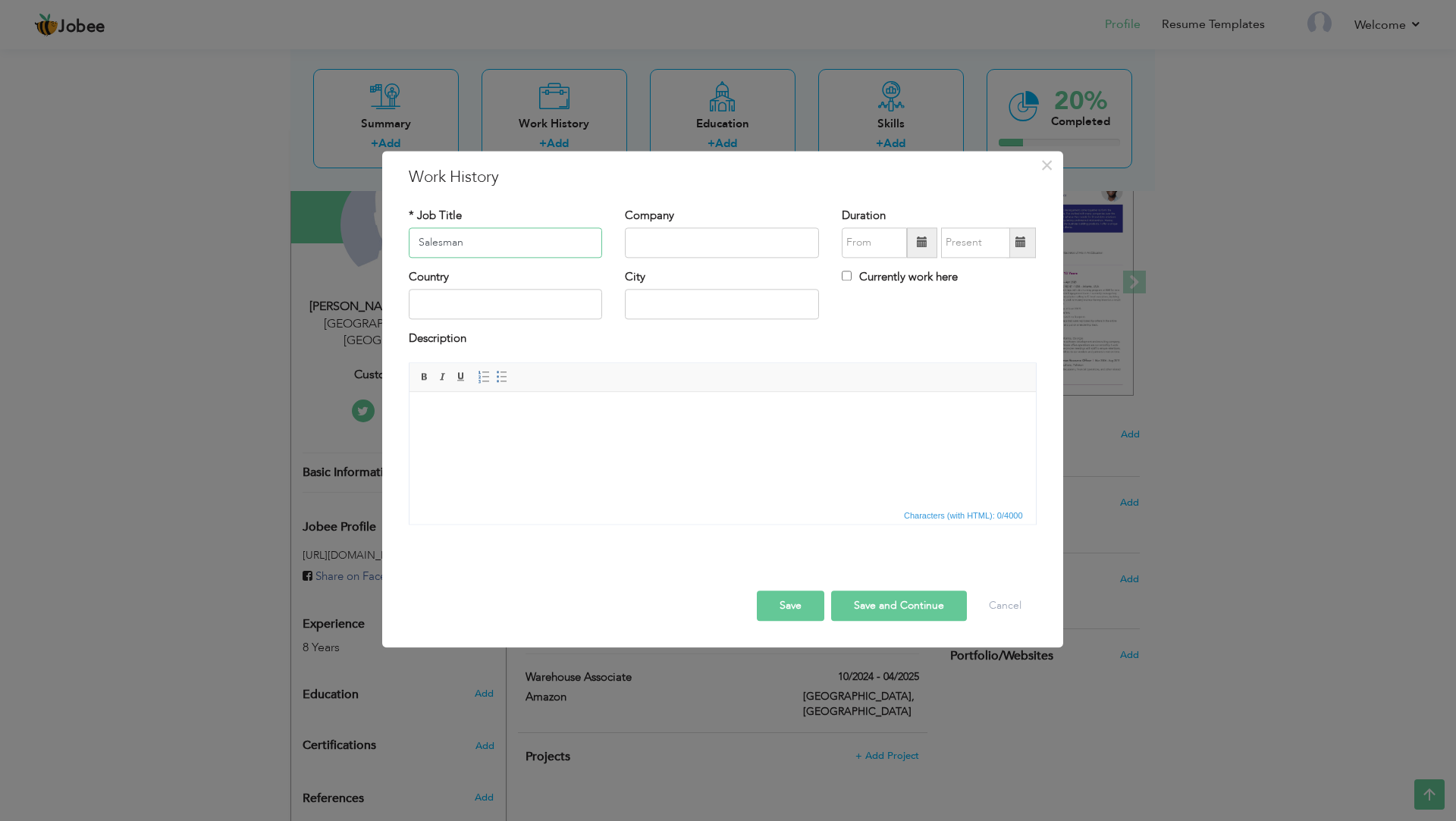
type input "Salesman"
type input "Abz Garments"
click at [935, 244] on span at bounding box center [922, 242] width 30 height 30
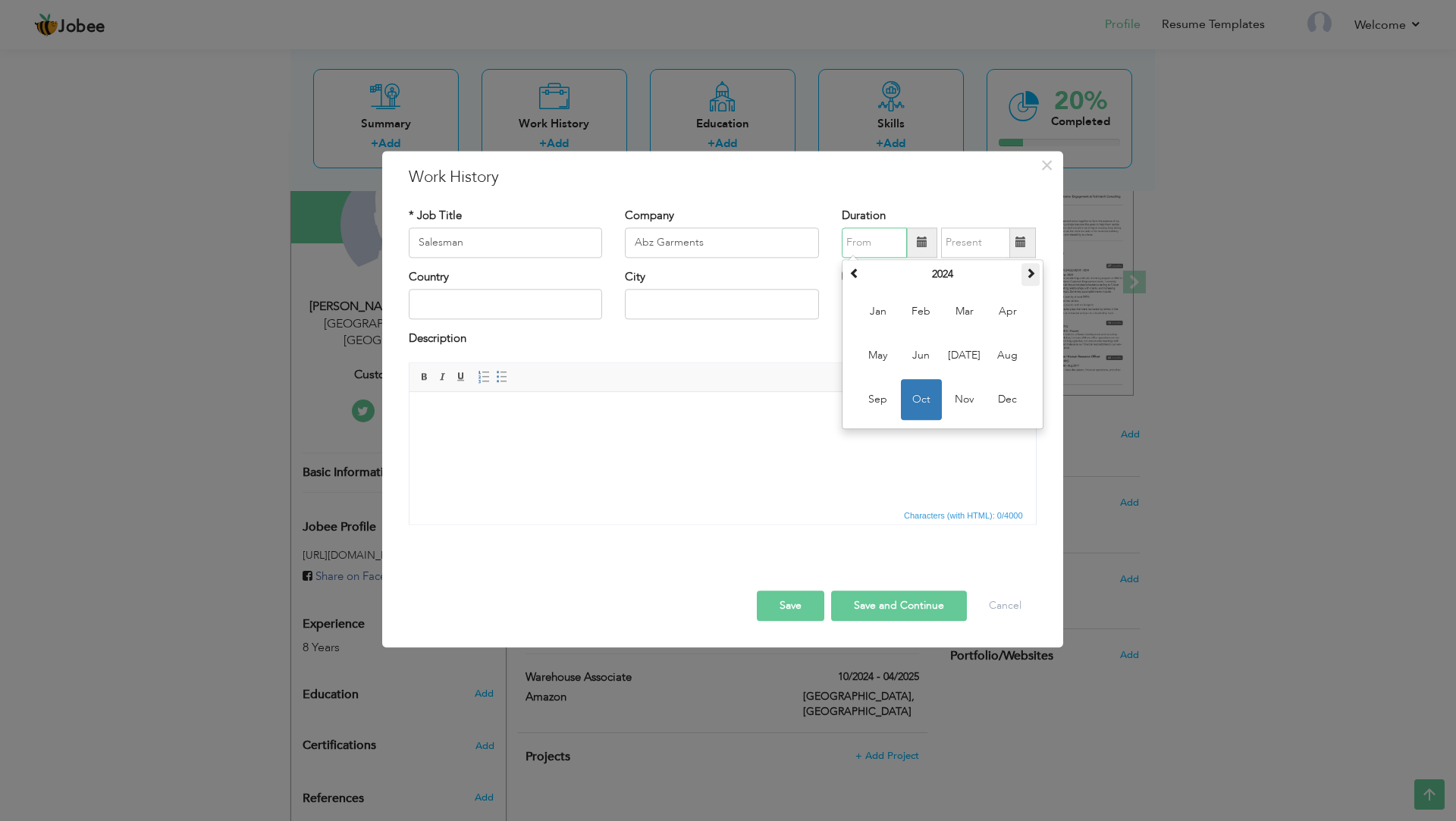
click at [1027, 277] on span at bounding box center [1031, 273] width 11 height 11
click at [1001, 312] on span "Apr" at bounding box center [1007, 312] width 41 height 41
type input "04/2025"
click at [1025, 237] on span at bounding box center [1021, 243] width 11 height 11
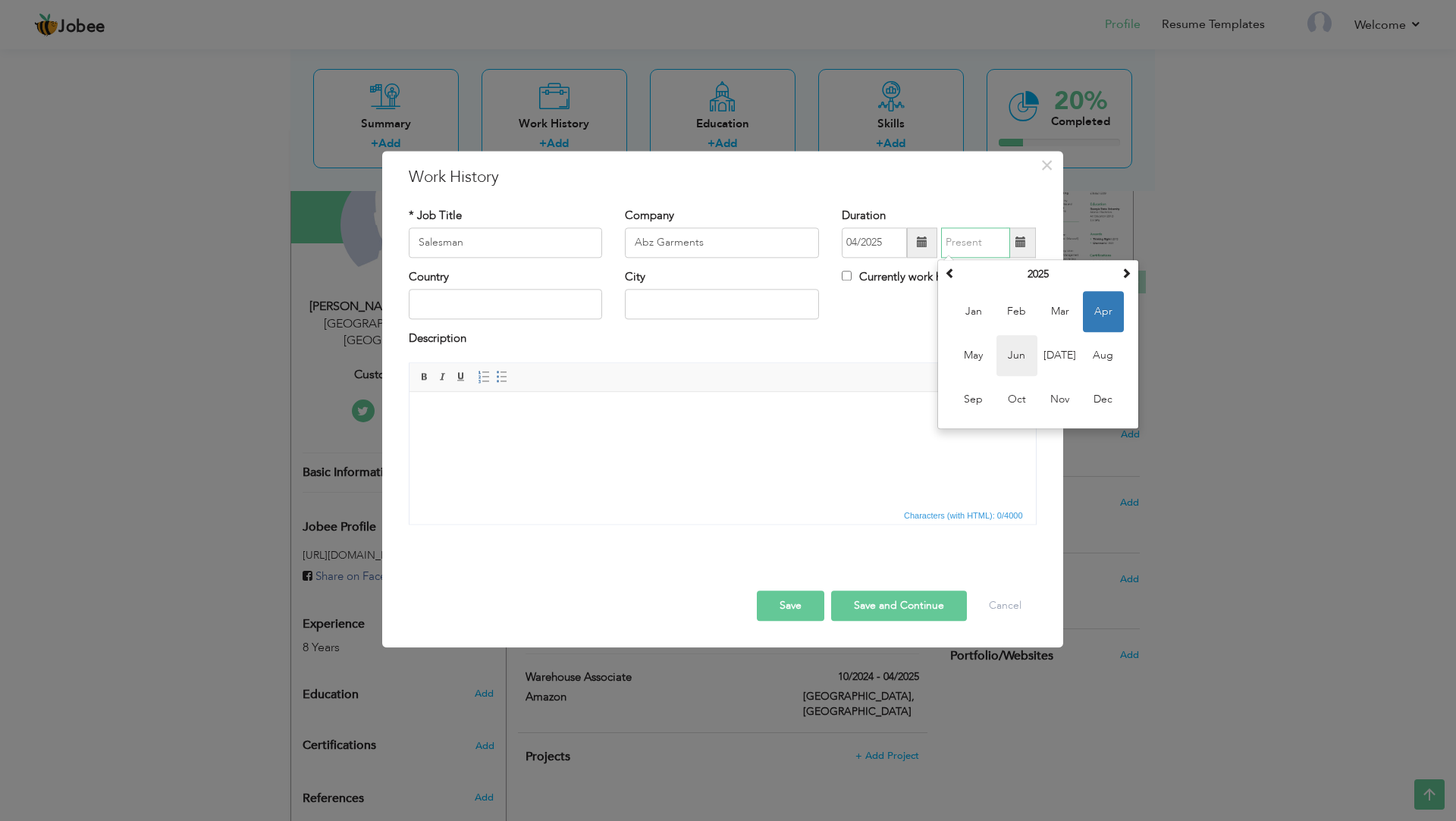
click at [1032, 365] on span "Jun" at bounding box center [1017, 355] width 41 height 41
type input "06/2025"
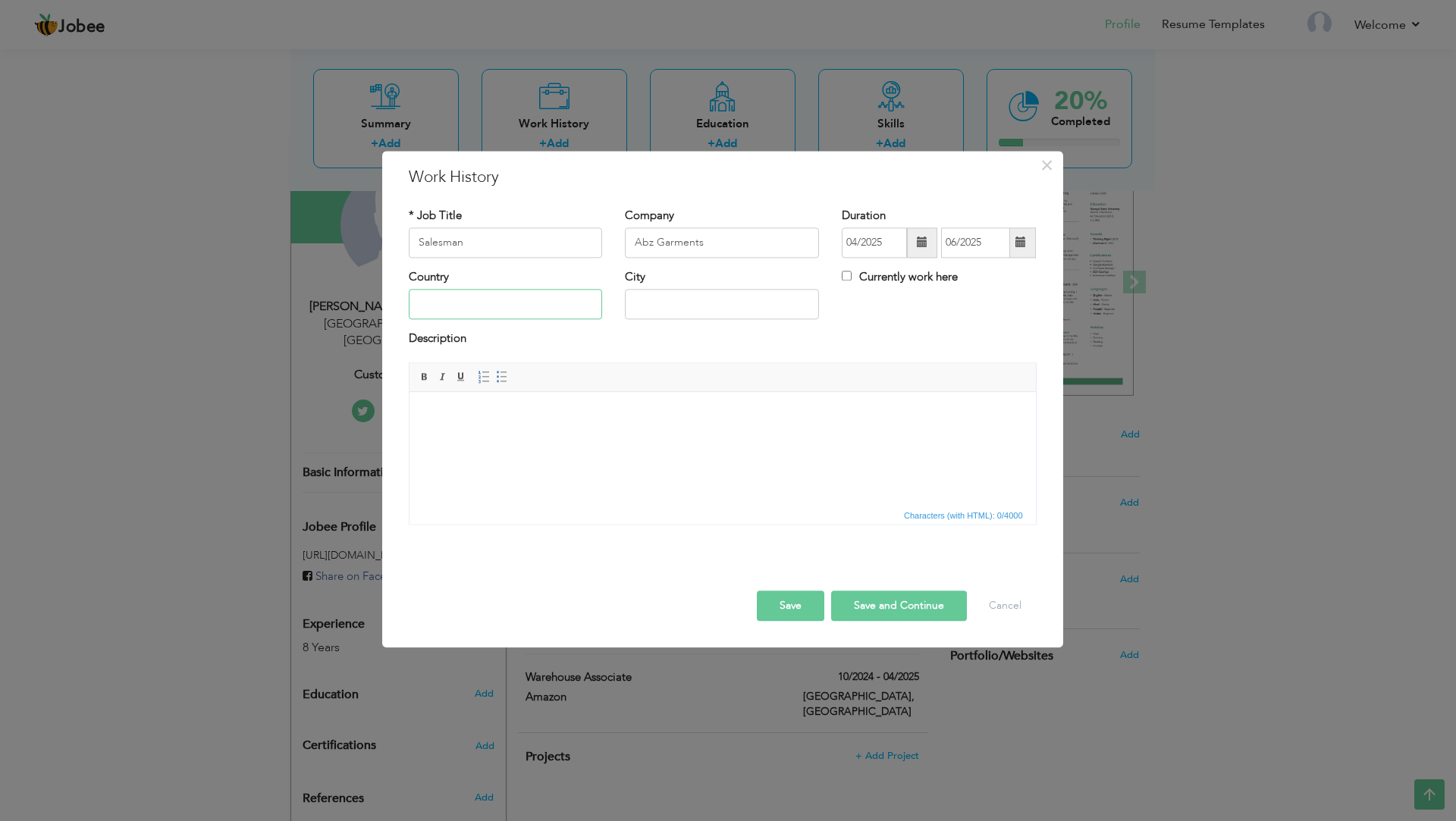
click at [431, 309] on input "text" at bounding box center [506, 305] width 194 height 30
type input "Thailand"
type input "Bangkok"
click at [802, 612] on button "Save" at bounding box center [790, 605] width 67 height 30
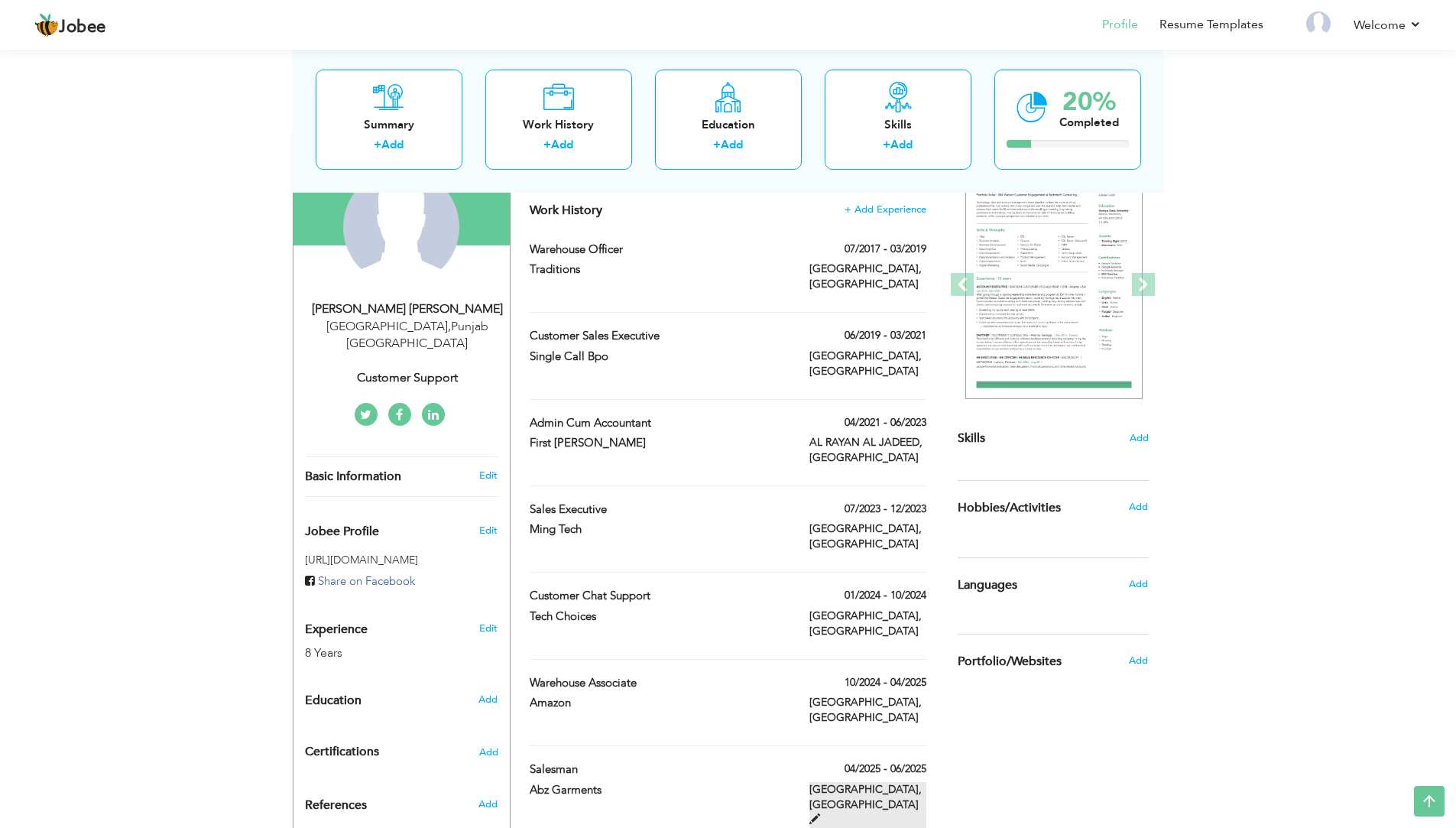
click at [820, 814] on span at bounding box center [815, 819] width 11 height 11
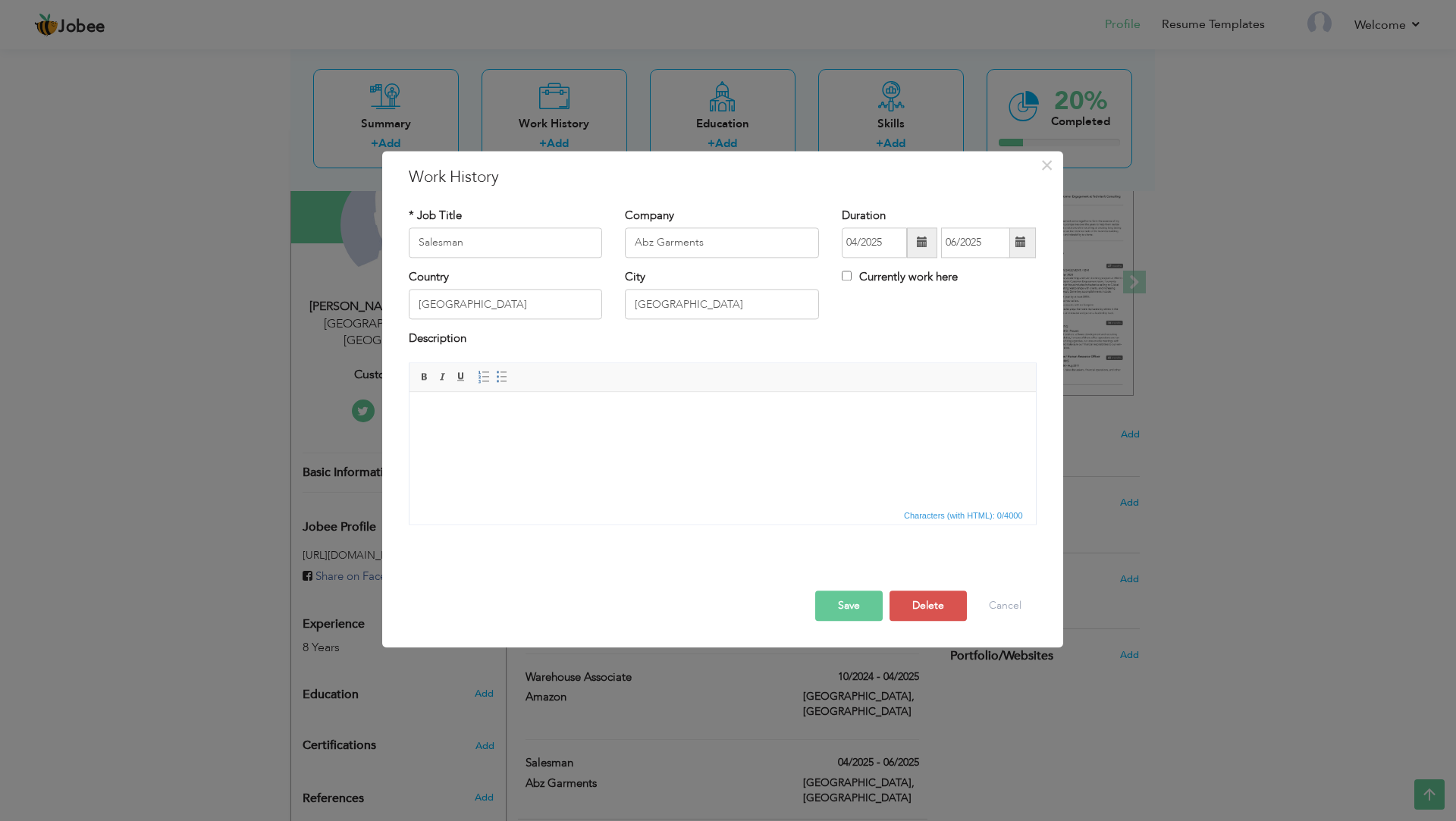
click at [1027, 246] on span at bounding box center [1021, 242] width 30 height 30
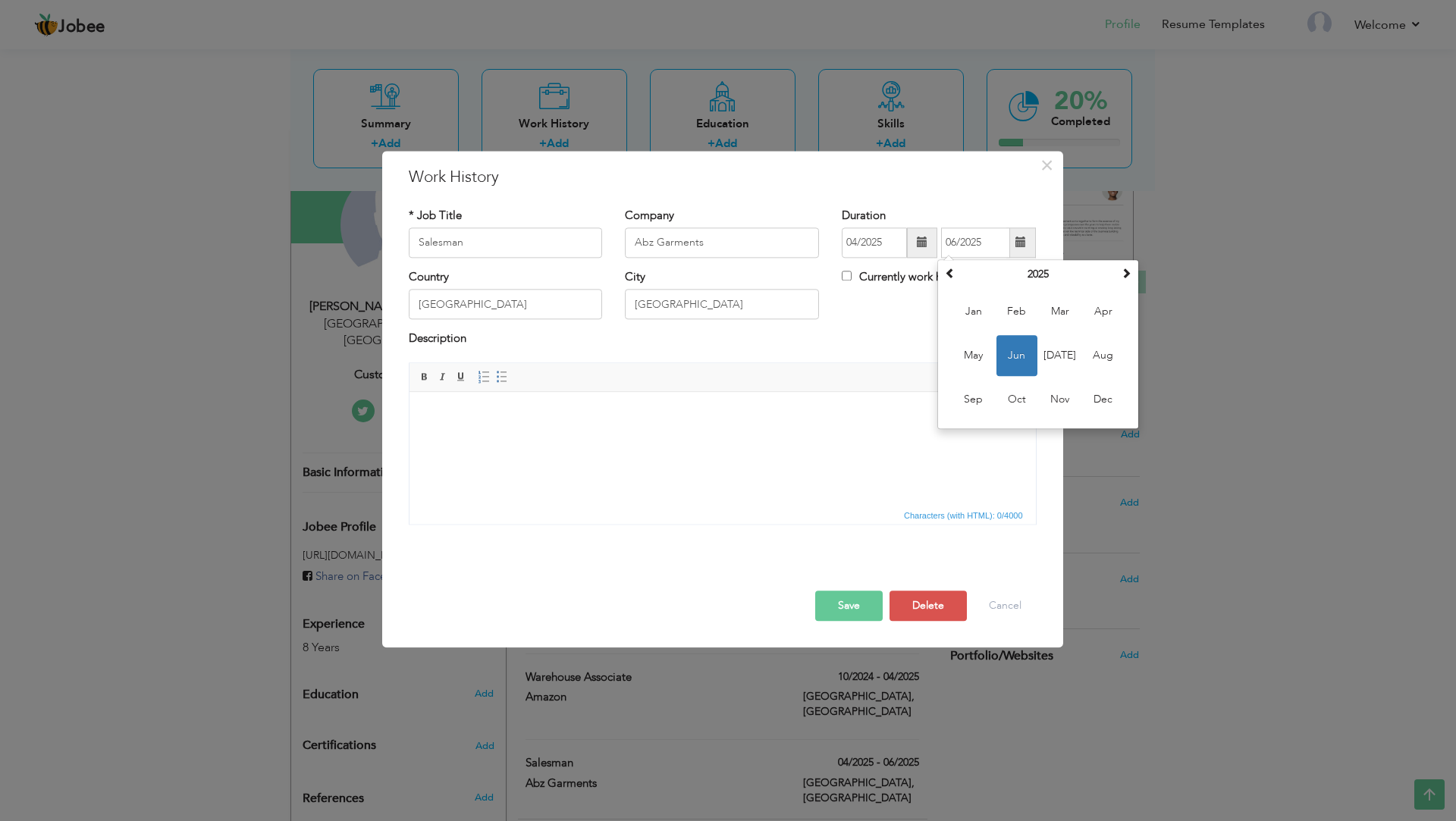
click at [842, 423] on html at bounding box center [722, 415] width 627 height 46
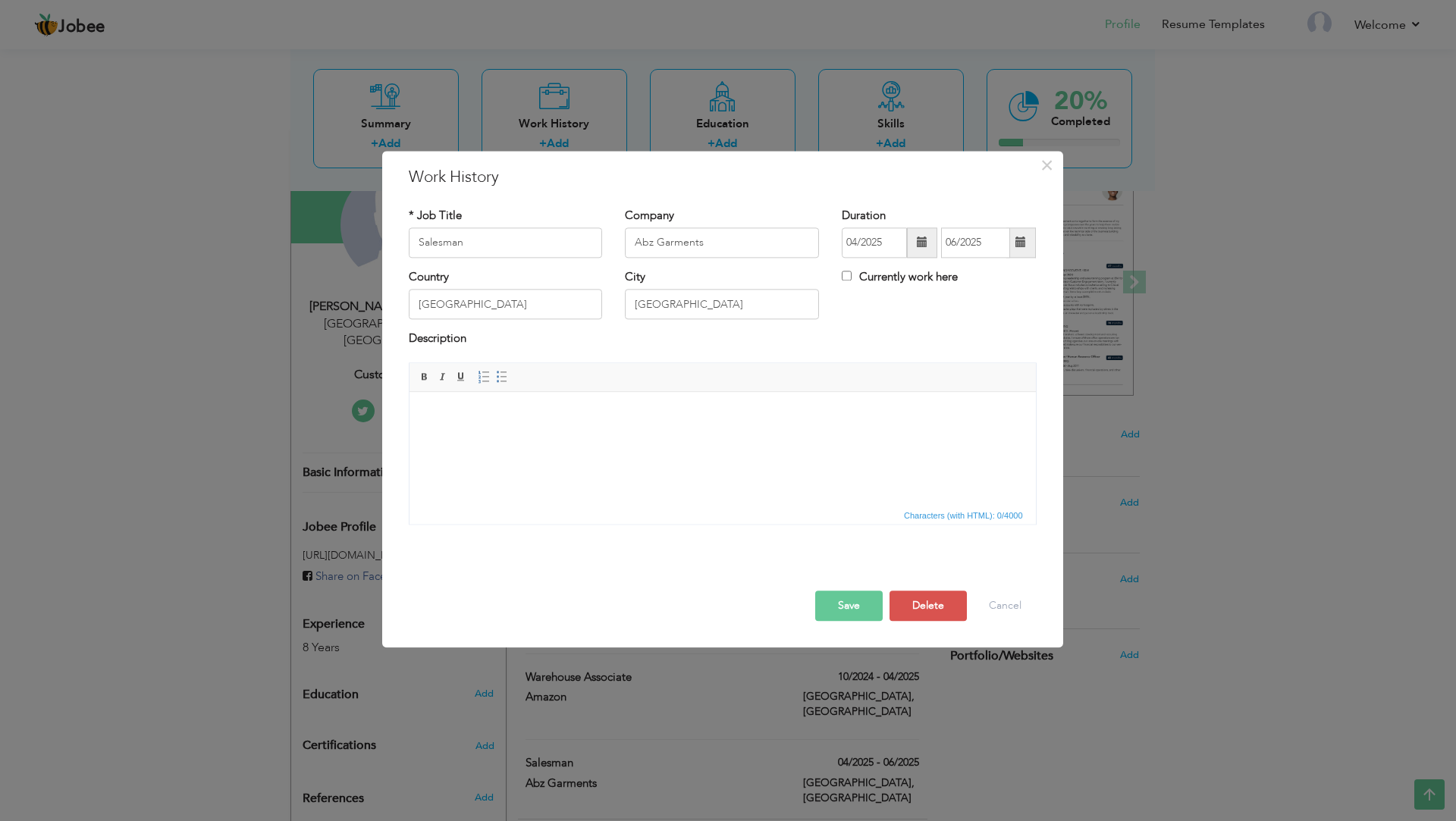
click at [828, 591] on button "Save" at bounding box center [849, 605] width 67 height 30
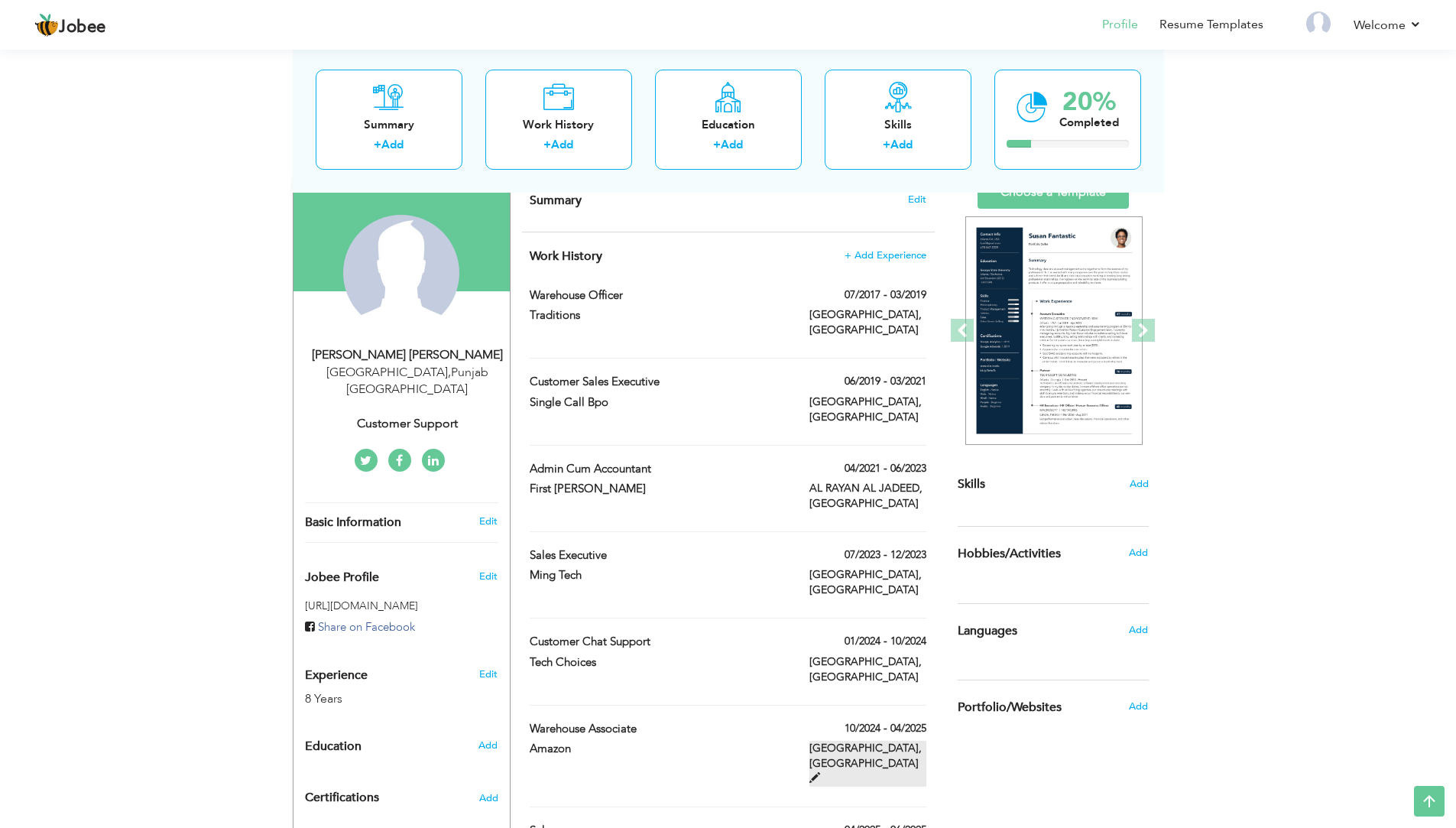
scroll to position [82, 0]
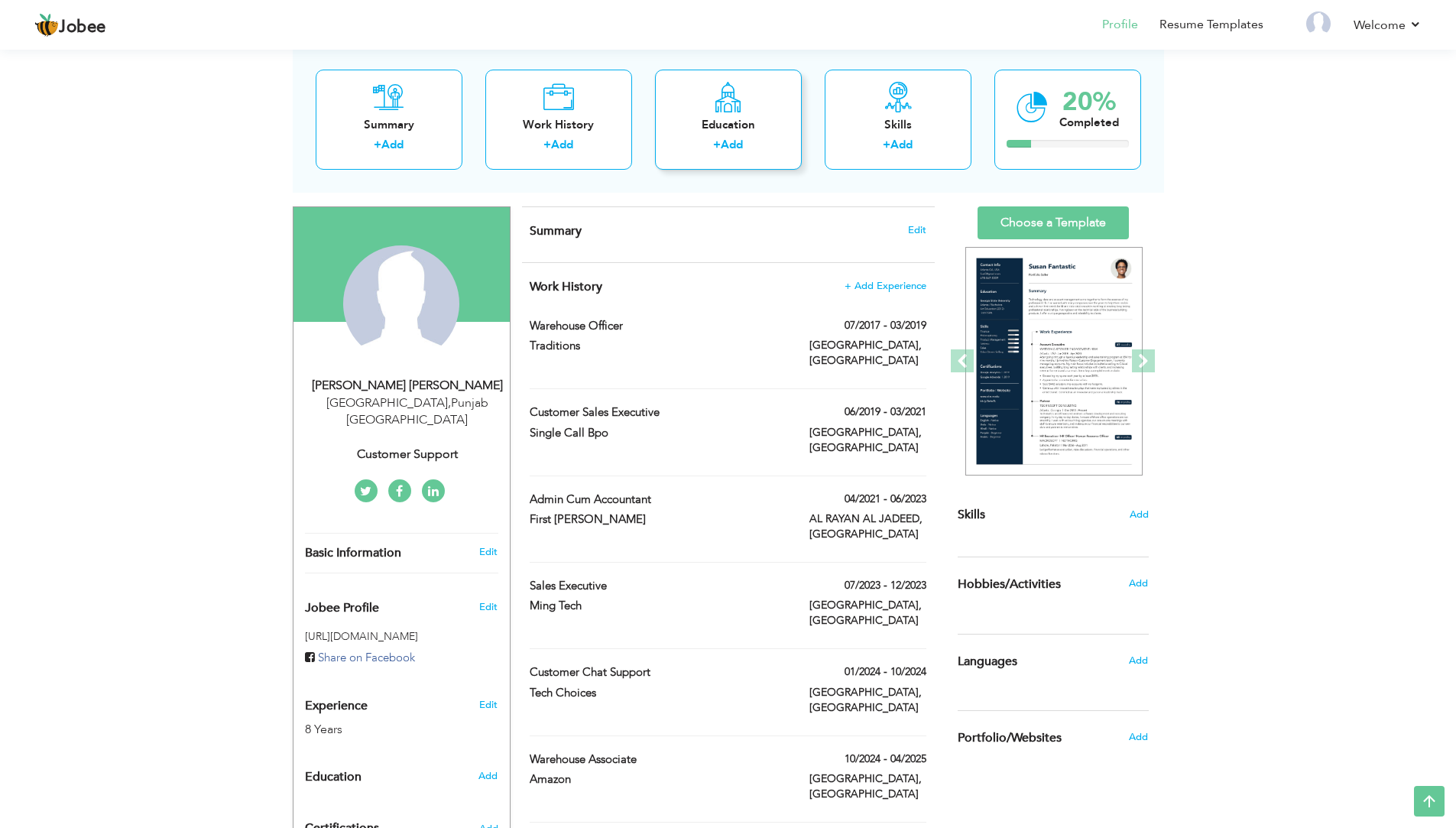
click at [727, 135] on div "Education + Add" at bounding box center [728, 118] width 146 height 100
radio input "true"
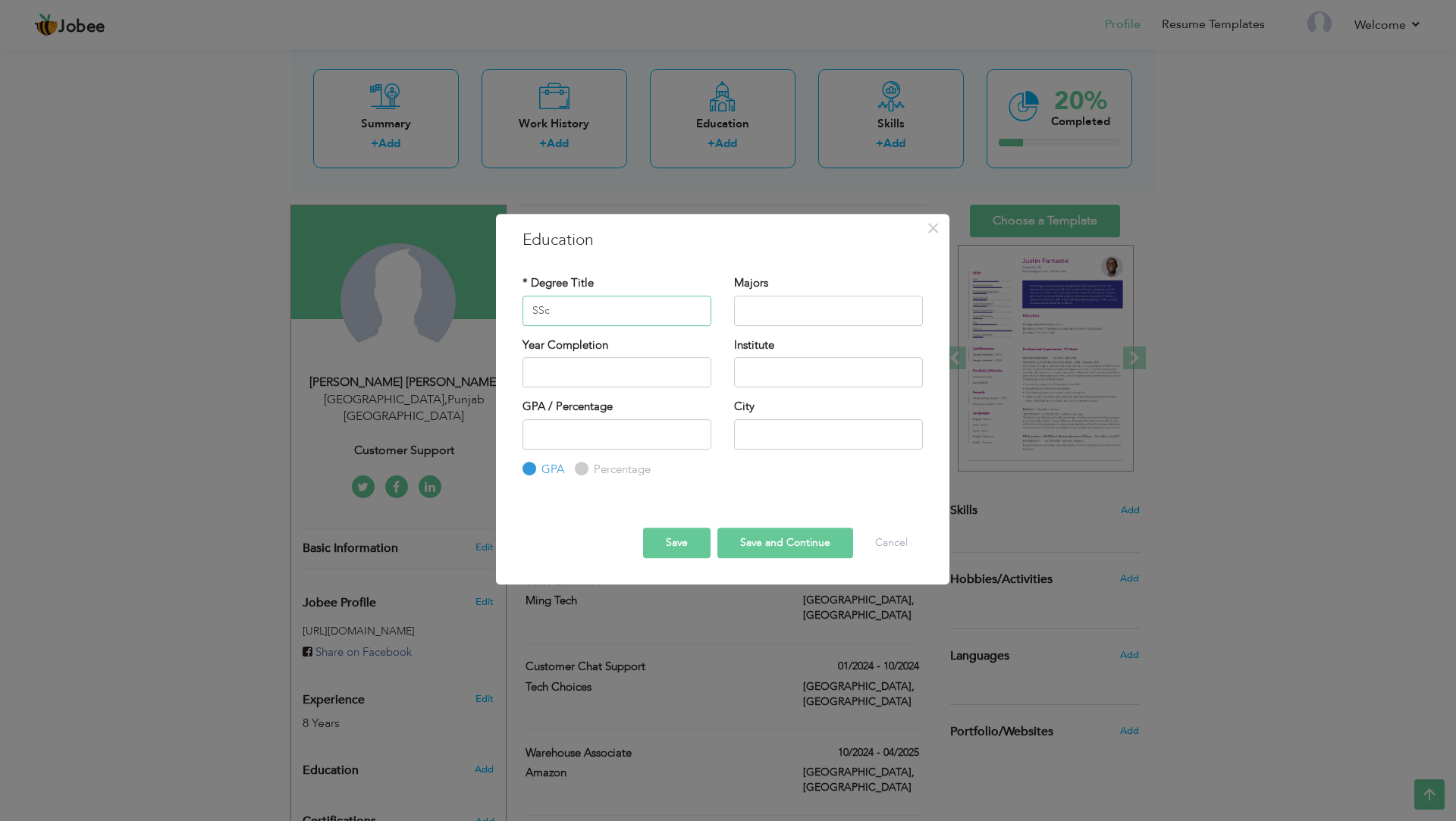
type input "SSc"
click at [643, 326] on div "* Degree Title SSc" at bounding box center [617, 305] width 212 height 62
click at [654, 319] on input "SSc" at bounding box center [617, 310] width 189 height 30
type input "s"
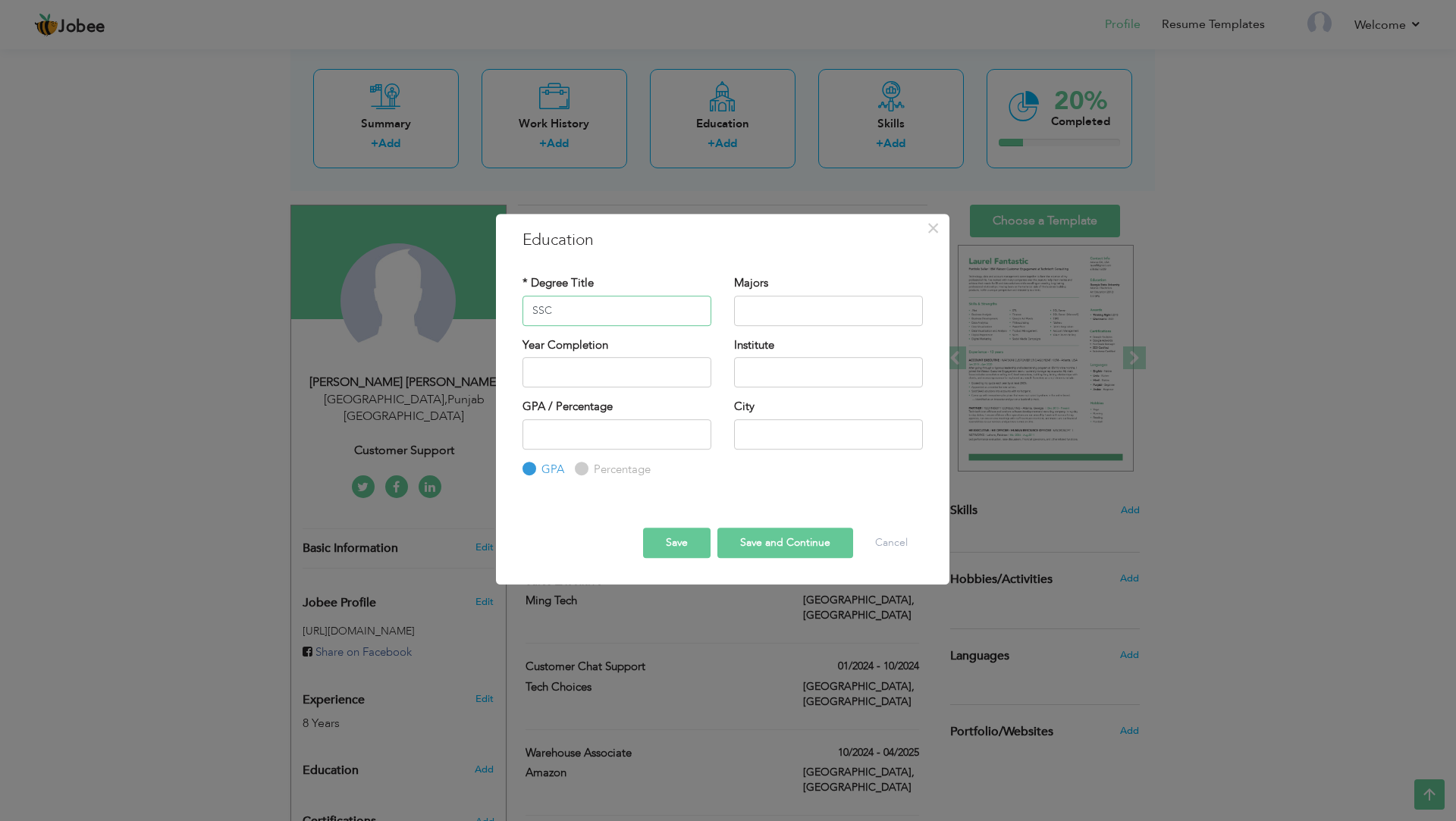
type input "SSC"
type input "c"
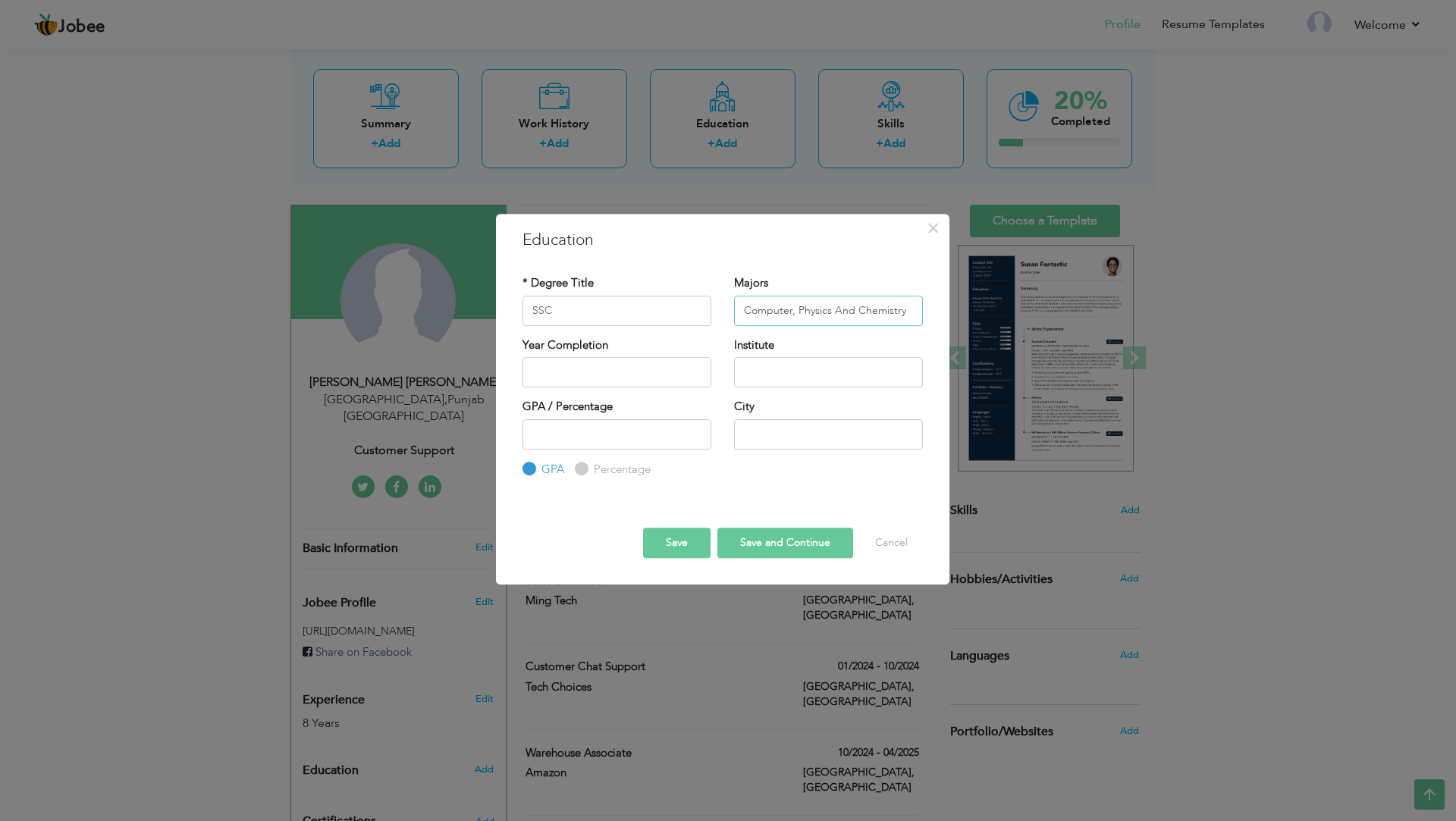
type input "Computer, Physics And Chemistry"
click at [603, 380] on input "2025" at bounding box center [617, 372] width 189 height 30
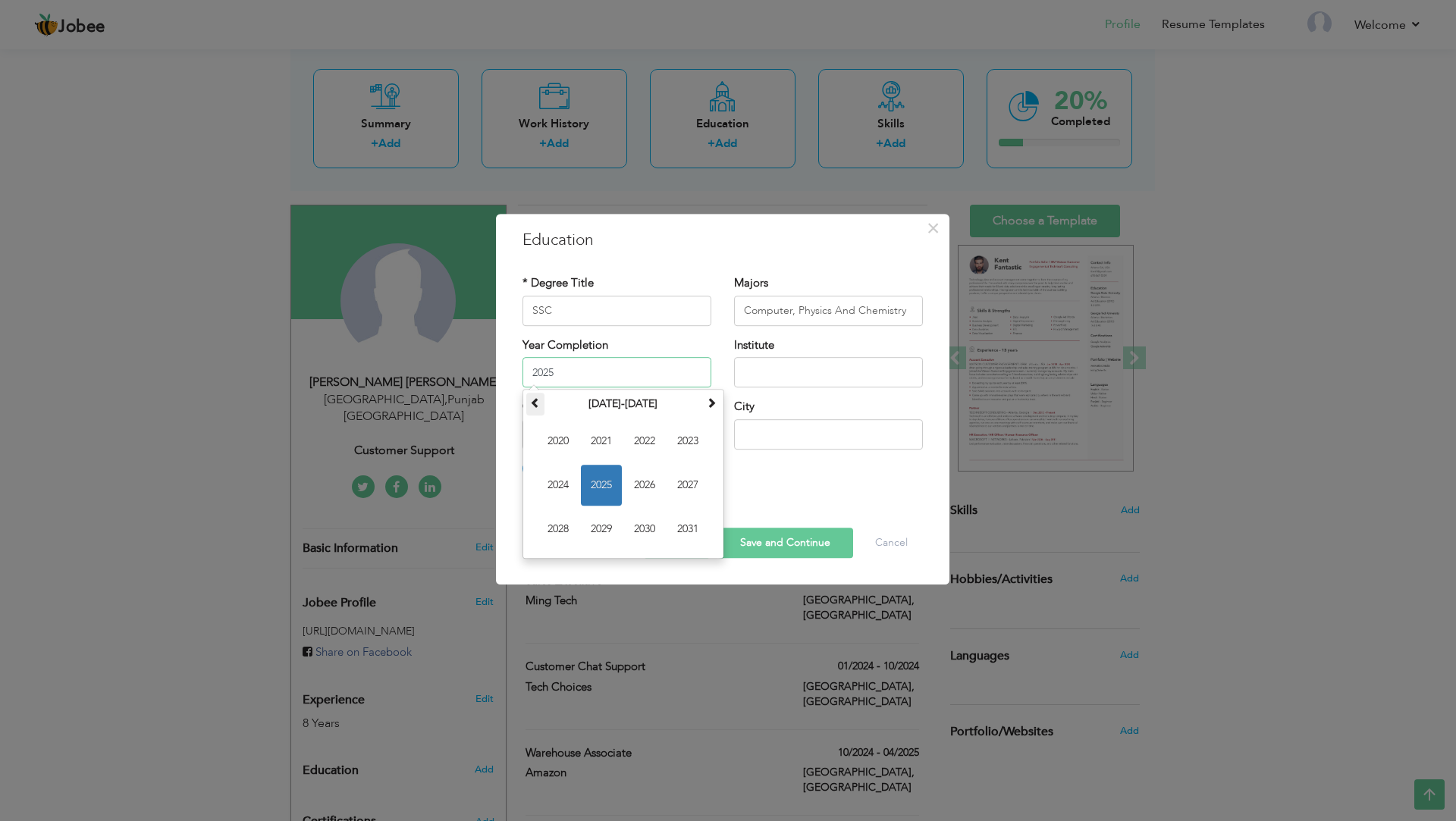
click at [528, 405] on th at bounding box center [535, 404] width 18 height 23
click at [723, 401] on div "September 2005 Su Mo Tu We Th Fr Sa 28 29 30 31 1 2 3 4 5 6 7 8 9 10 11 12 13 1…" at bounding box center [624, 473] width 202 height 170
drag, startPoint x: 716, startPoint y: 405, endPoint x: 714, endPoint y: 392, distance: 13.2
click at [714, 405] on span at bounding box center [711, 403] width 11 height 11
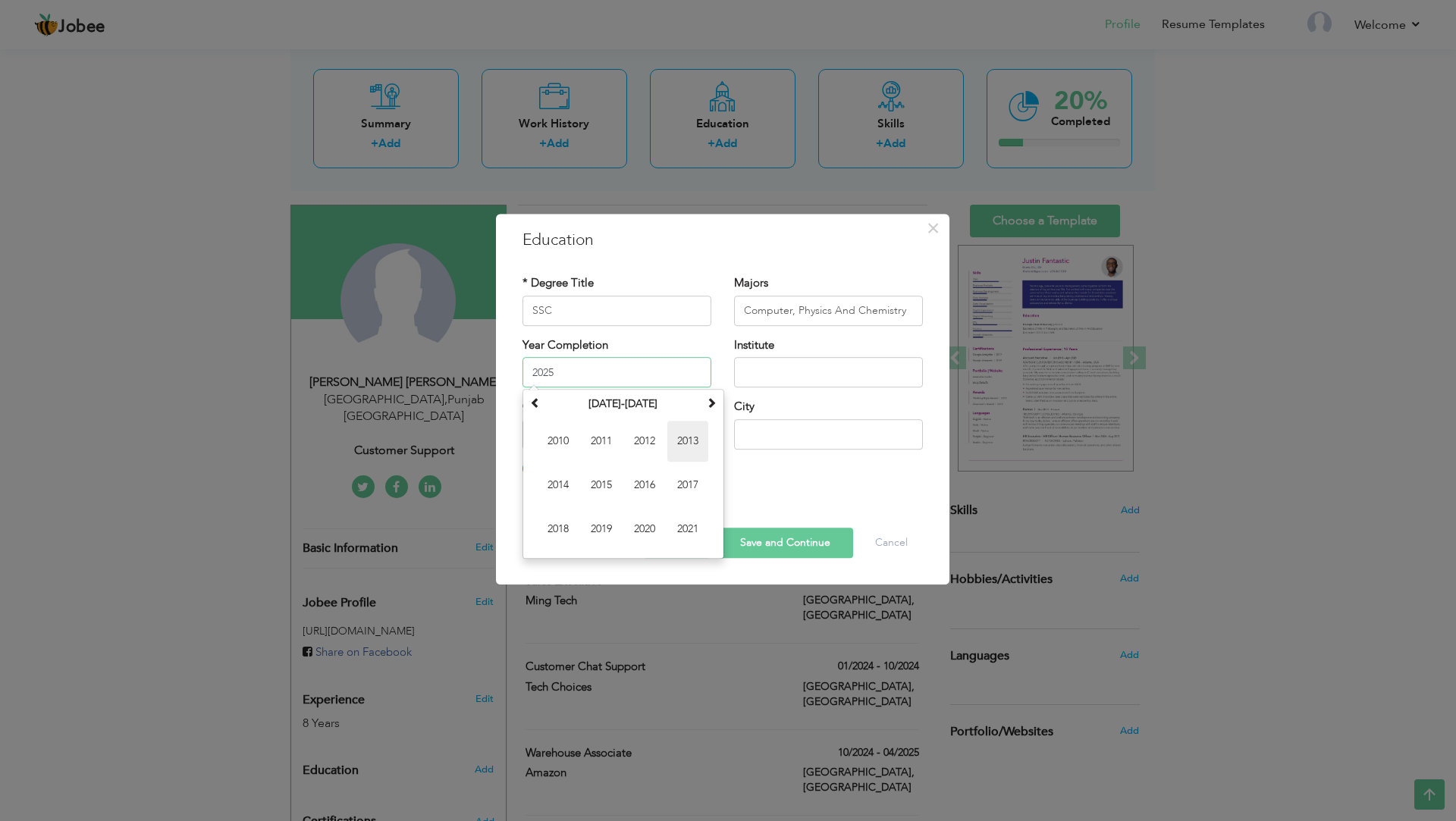
click at [693, 443] on span "2013" at bounding box center [688, 441] width 41 height 41
type input "2013"
click at [805, 367] on input "text" at bounding box center [828, 372] width 189 height 30
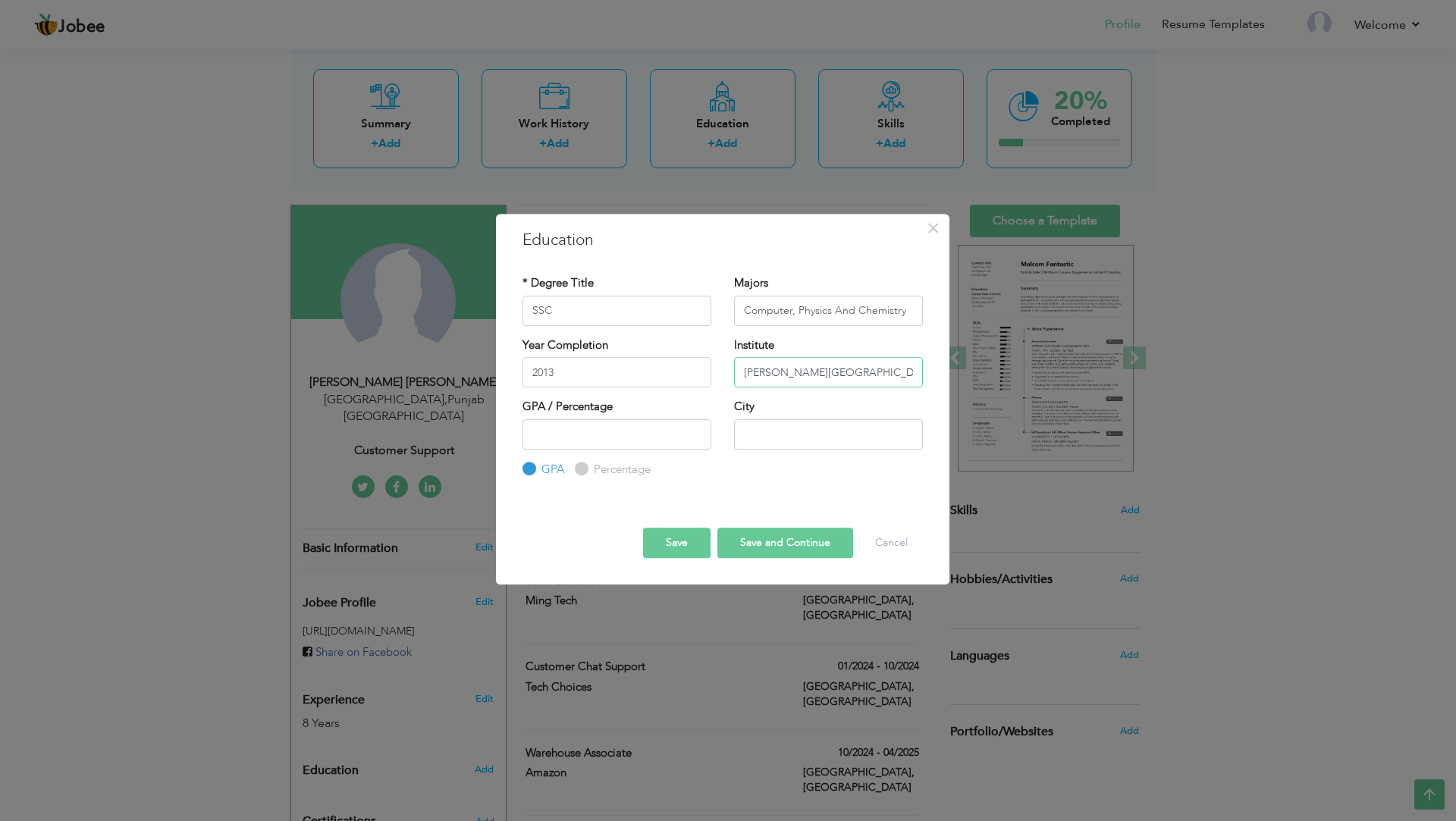
type input "Garrison Boys High School"
click at [590, 471] on label "Percentage" at bounding box center [621, 469] width 61 height 16
click at [584, 471] on input "Percentage" at bounding box center [580, 469] width 10 height 10
radio input "true"
click at [595, 439] on input "number" at bounding box center [617, 434] width 189 height 30
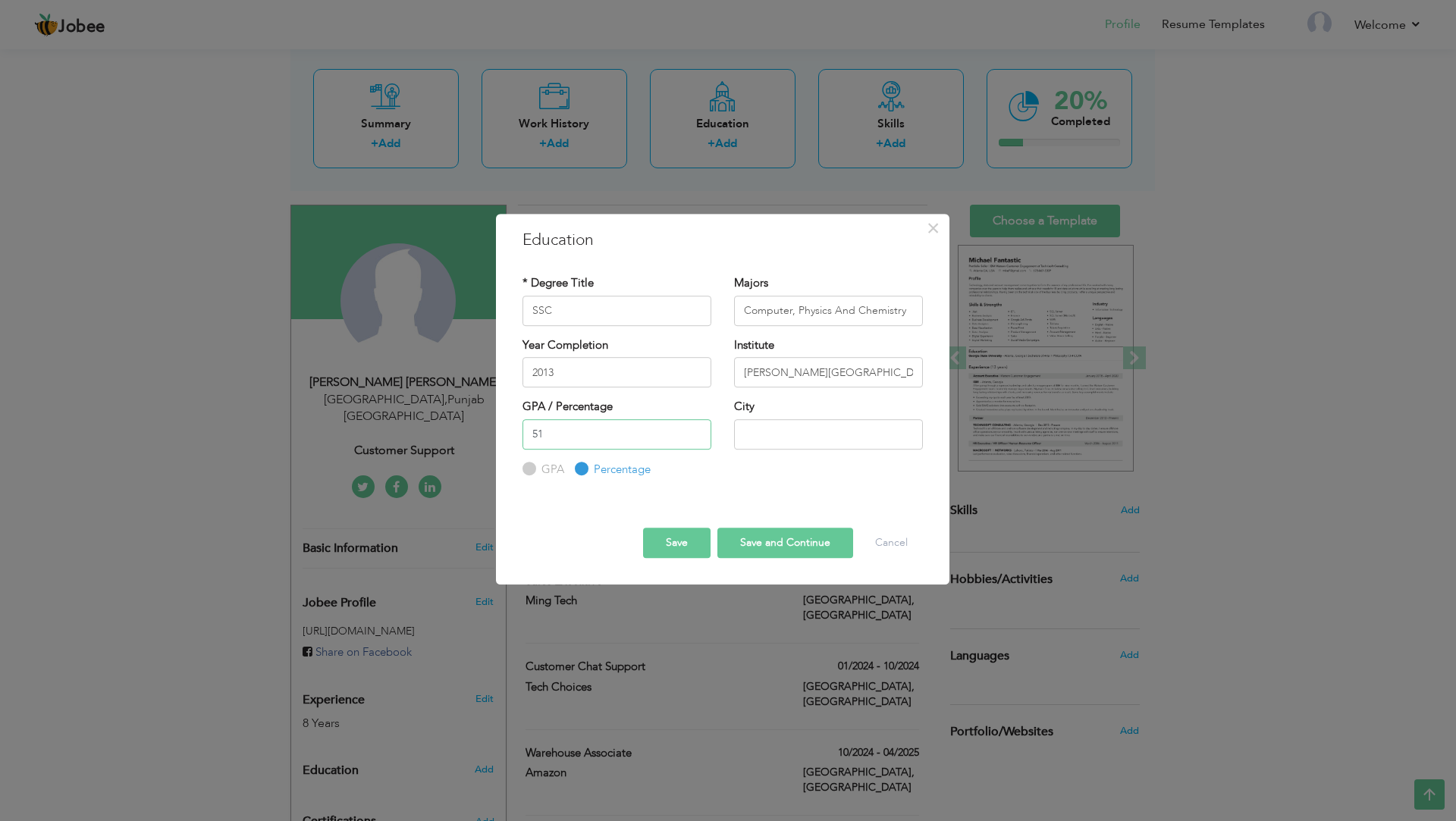
type input "51"
click at [817, 436] on input "text" at bounding box center [828, 434] width 189 height 30
type input "l"
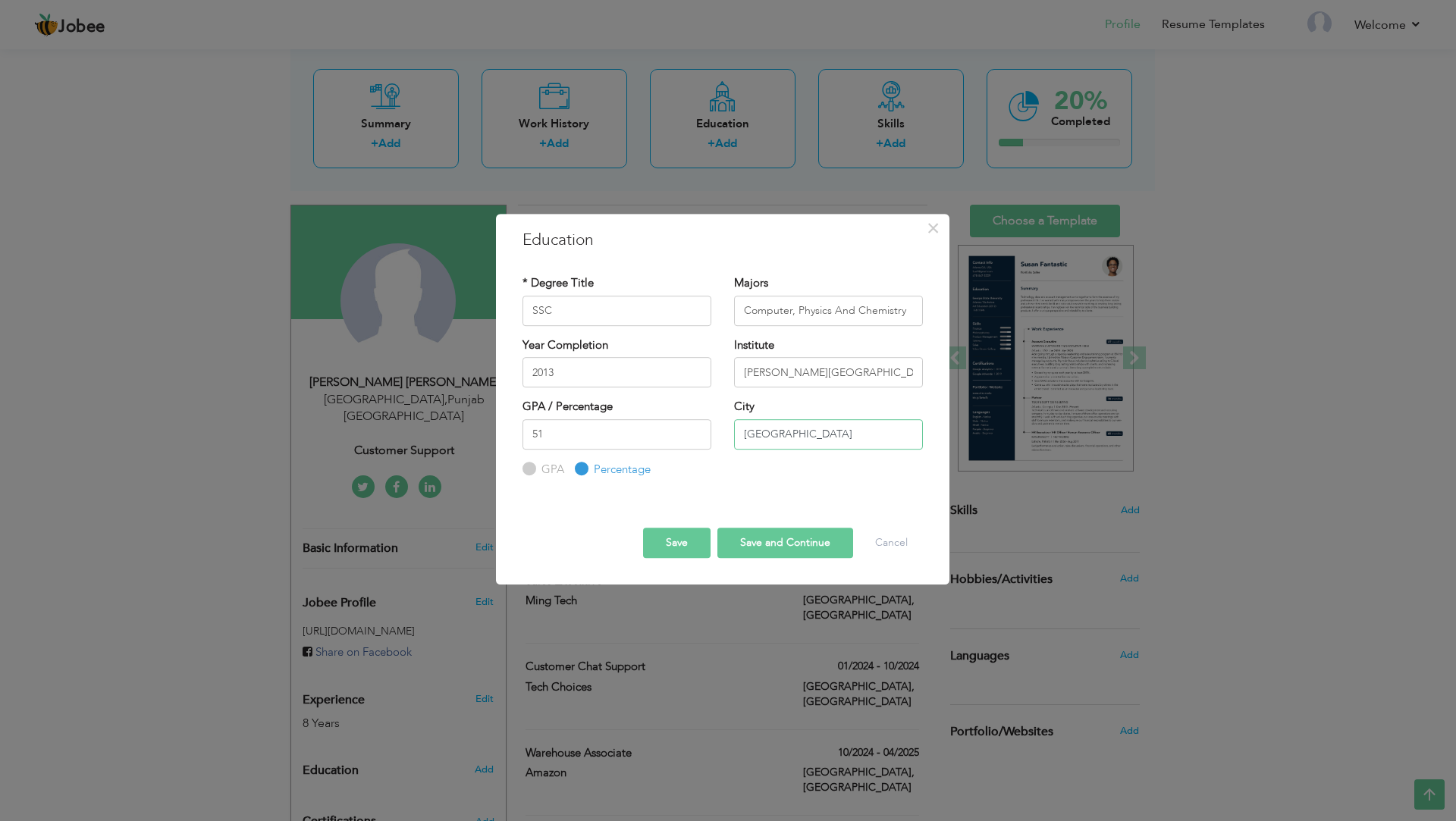
type input "Lahore"
click at [679, 532] on button "Save" at bounding box center [677, 542] width 67 height 30
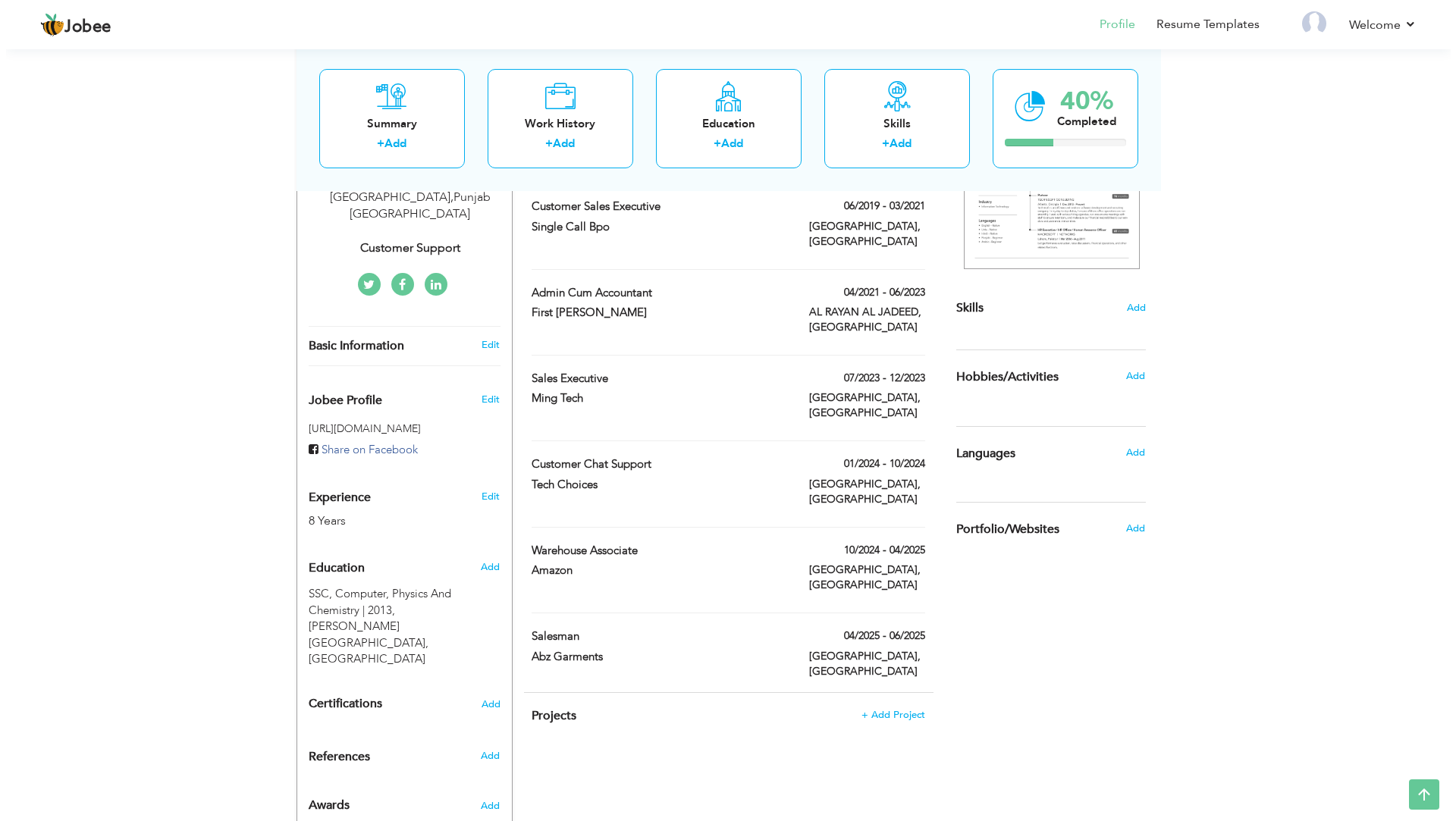
scroll to position [286, 0]
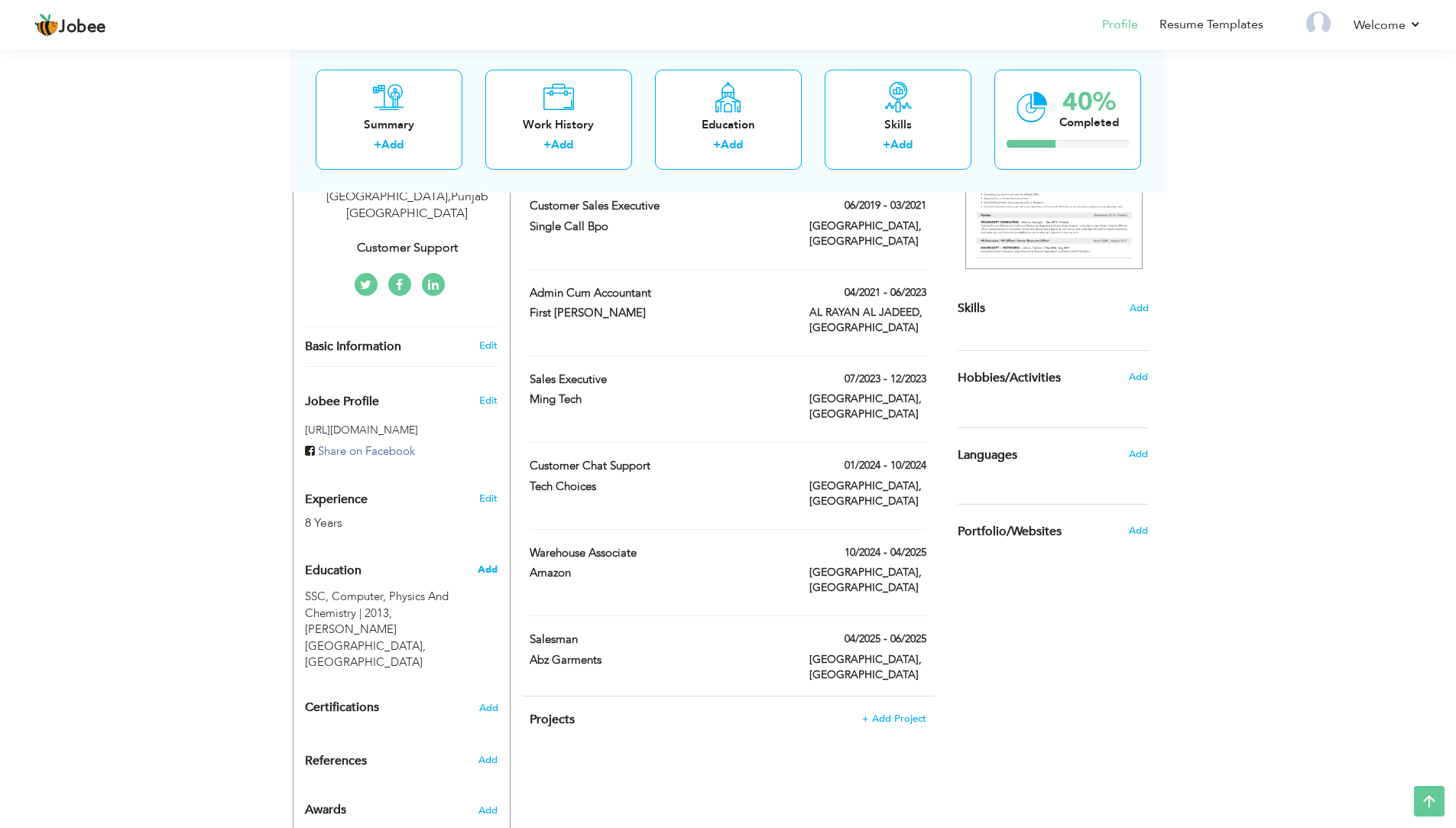
click at [493, 563] on span "Add" at bounding box center [487, 569] width 20 height 13
radio input "true"
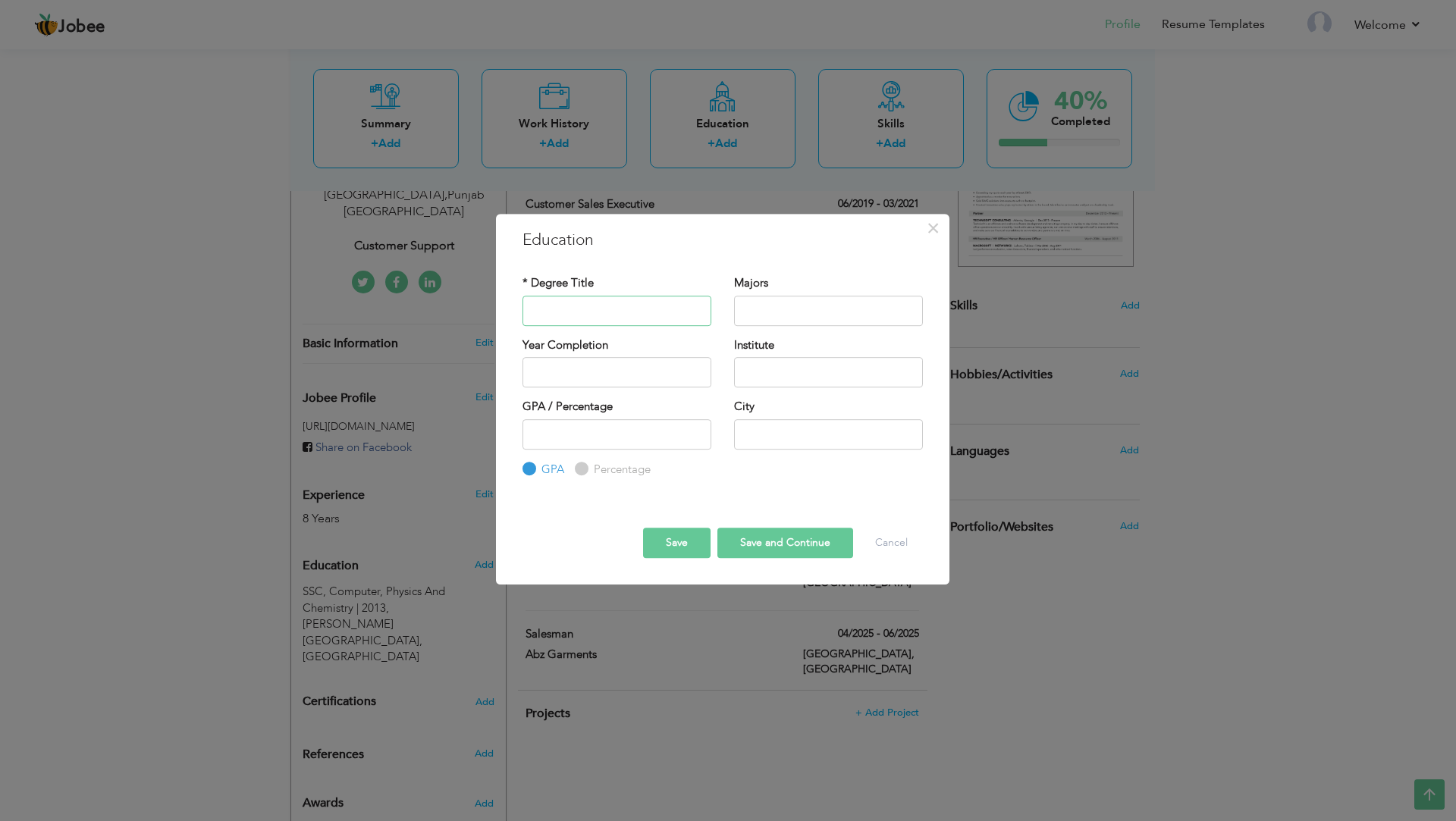
click at [650, 314] on input "text" at bounding box center [617, 310] width 189 height 30
type input "HSSC"
type input "Sociology And Education"
click at [604, 362] on input "text" at bounding box center [617, 372] width 189 height 30
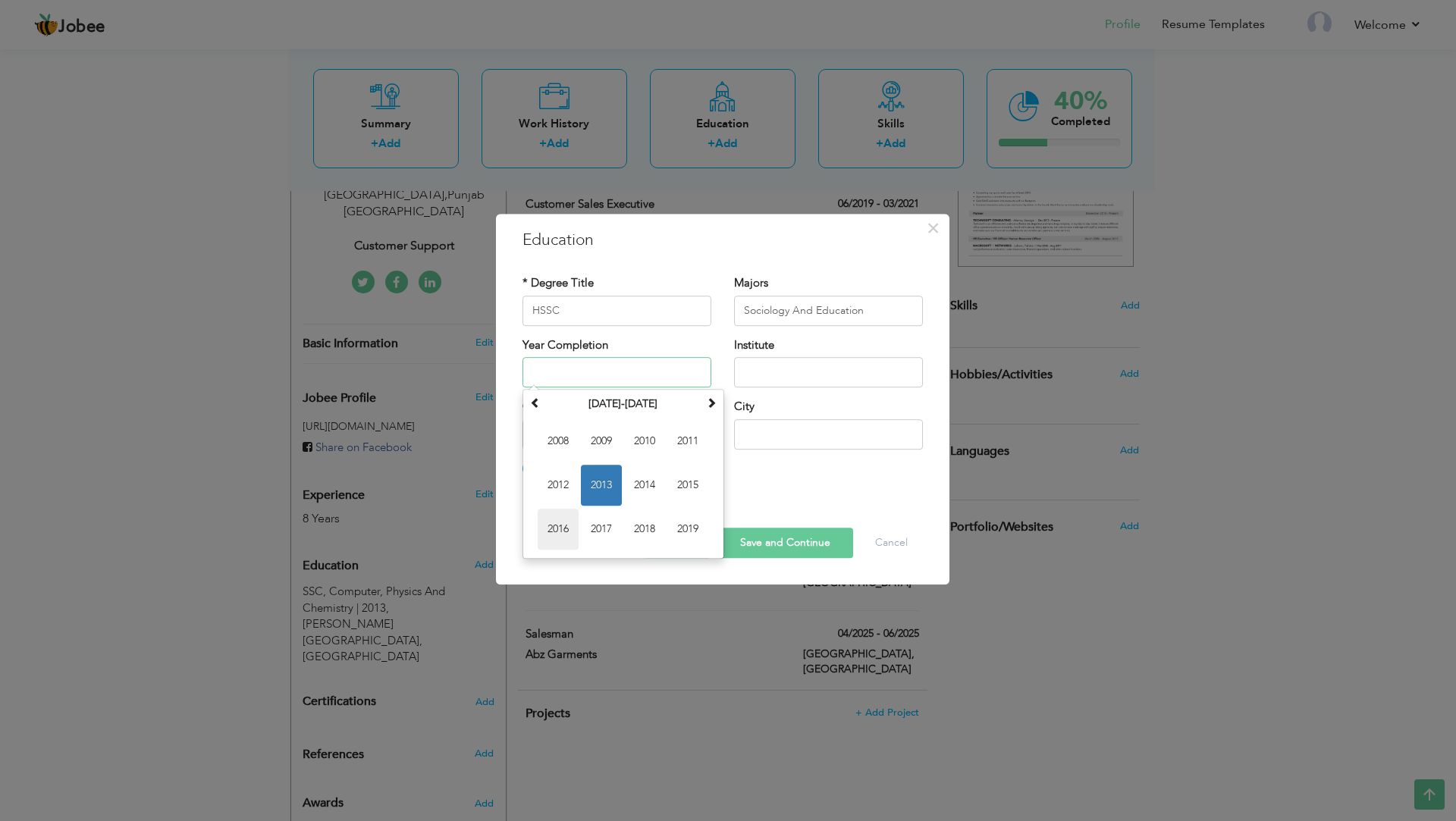
click at [558, 540] on span "2016" at bounding box center [558, 529] width 41 height 41
type input "2016"
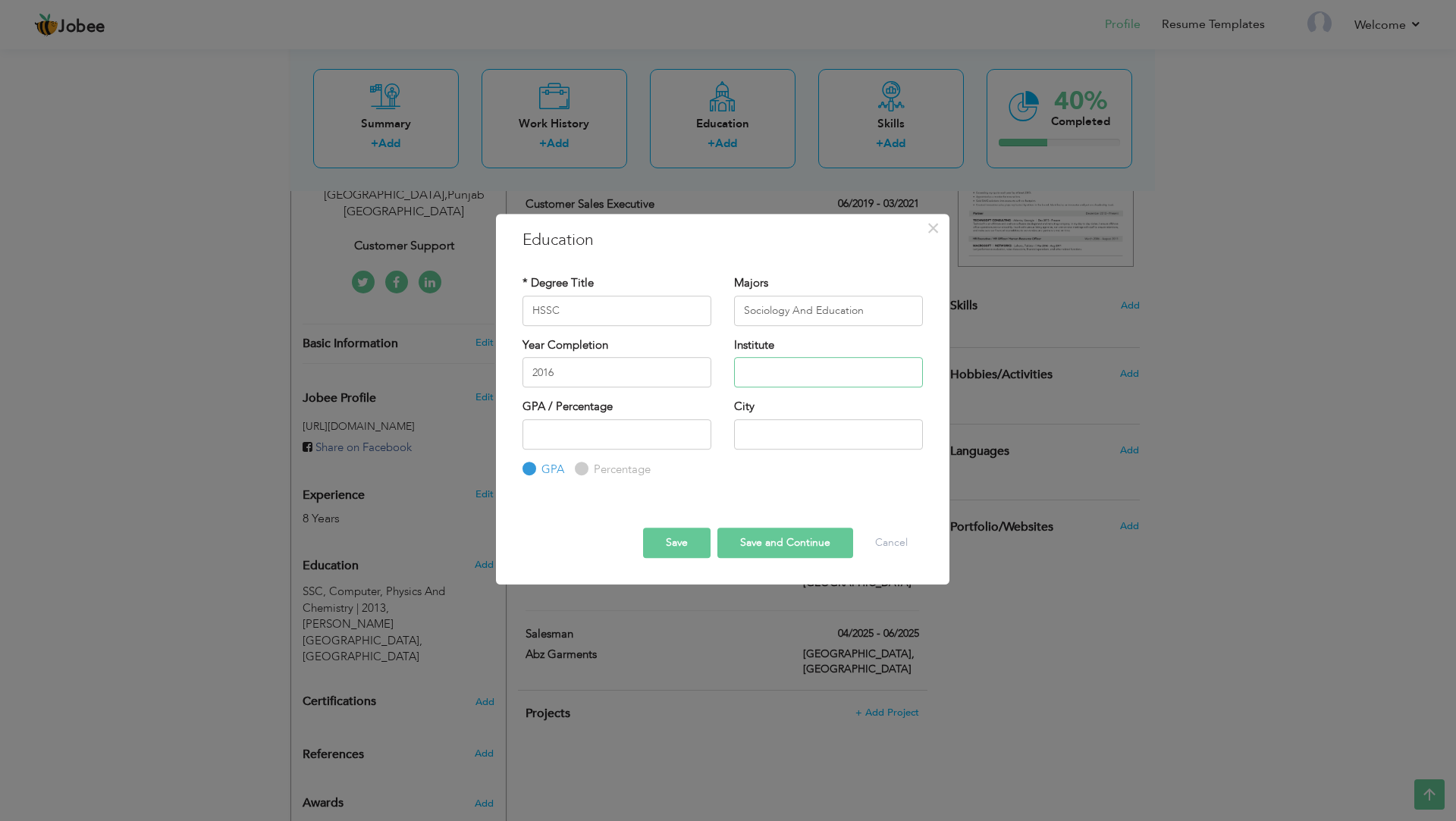
click at [749, 381] on input "text" at bounding box center [828, 372] width 189 height 30
paste input "Board of Intermediate and Secondary Education, Lahore"
type input "Board of Intermediate and Secondary Education, Lahore"
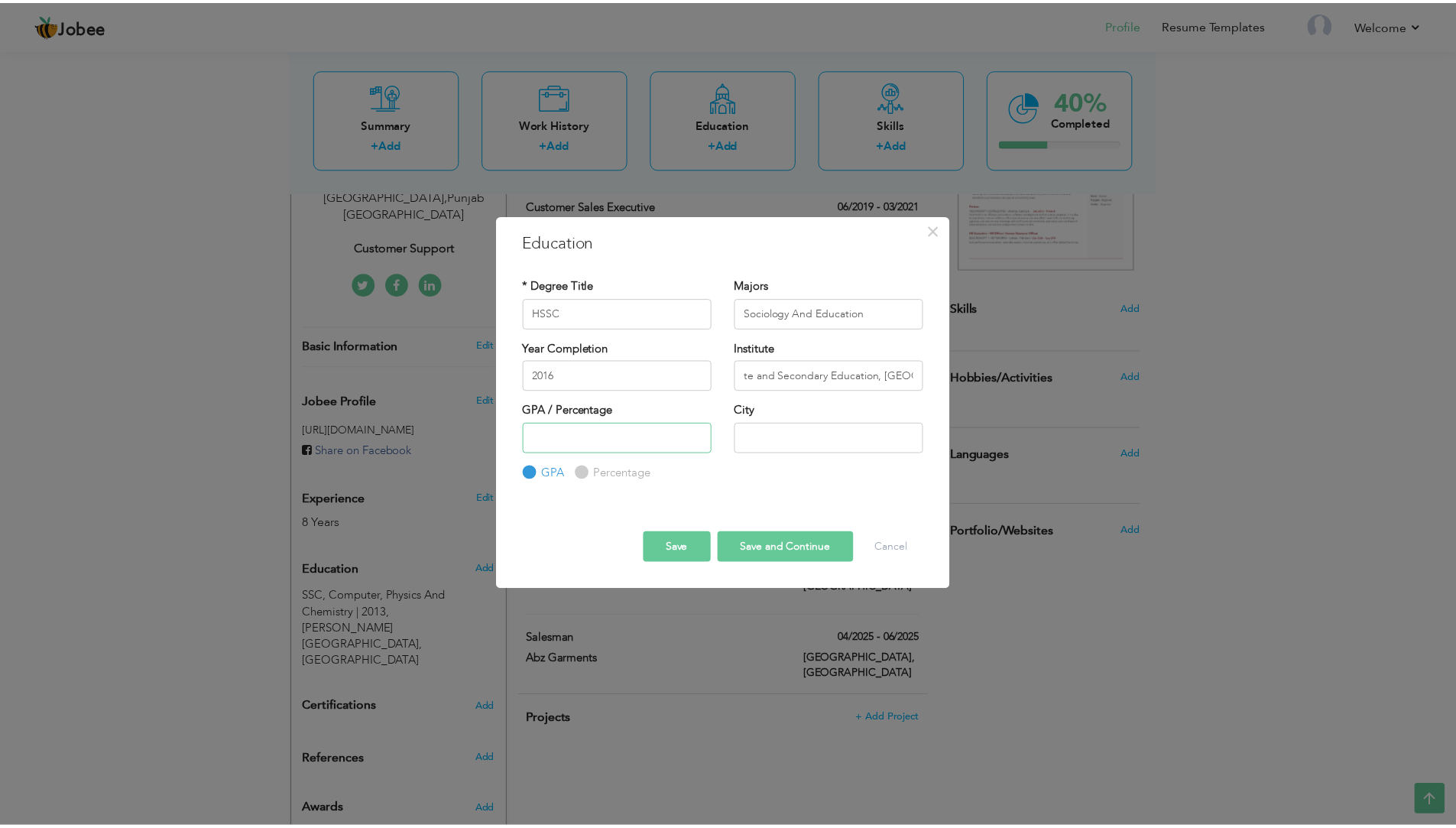
scroll to position [0, 0]
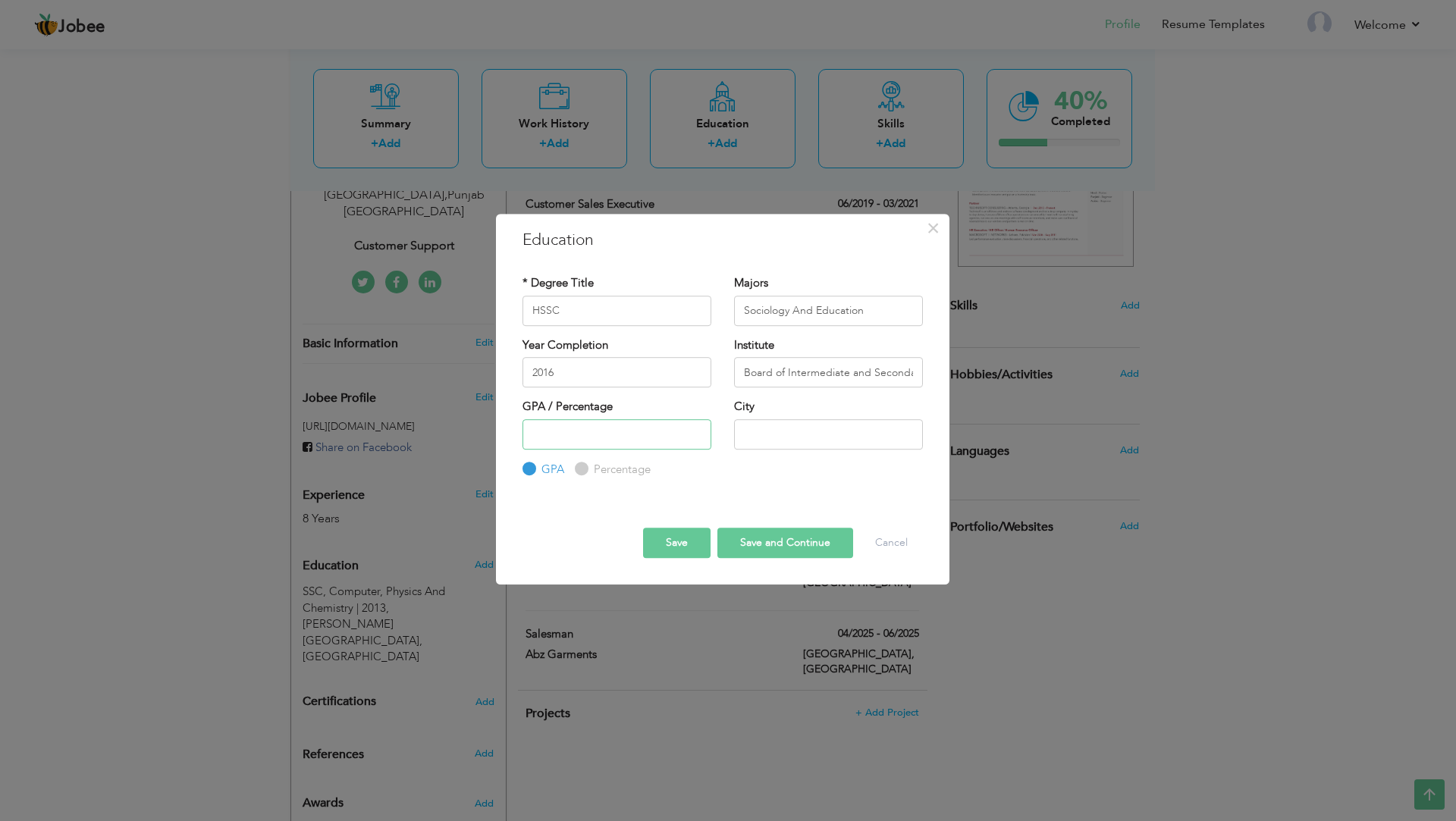
click at [613, 434] on input "number" at bounding box center [617, 434] width 189 height 30
click at [609, 475] on label "Percentage" at bounding box center [621, 469] width 61 height 16
click at [585, 474] on input "Percentage" at bounding box center [580, 469] width 10 height 10
radio input "true"
click at [585, 441] on input "number" at bounding box center [617, 434] width 189 height 30
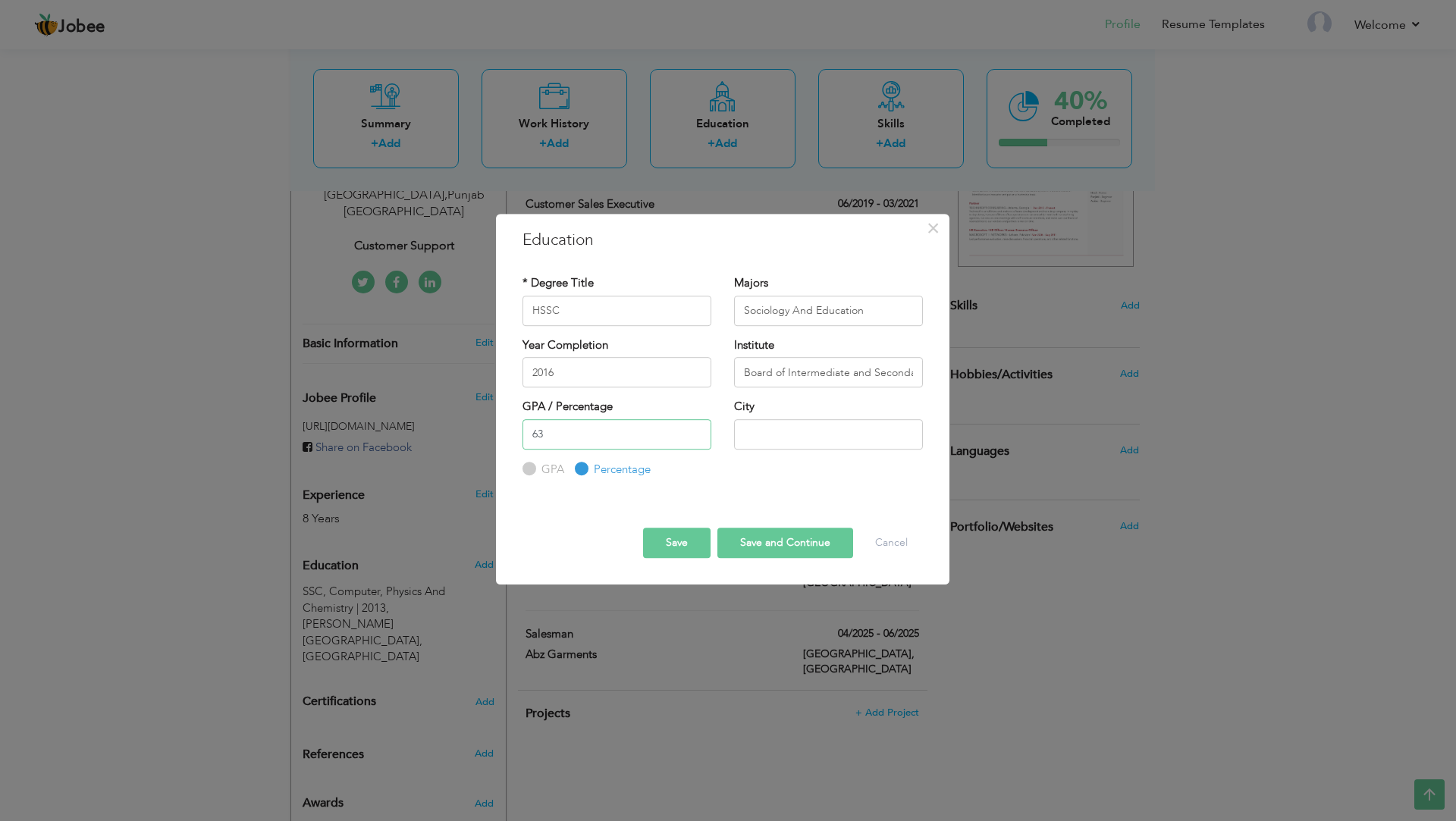
type input "63"
click at [767, 433] on input "text" at bounding box center [828, 434] width 189 height 30
type input "Lahore"
click at [668, 548] on button "Save" at bounding box center [677, 542] width 67 height 30
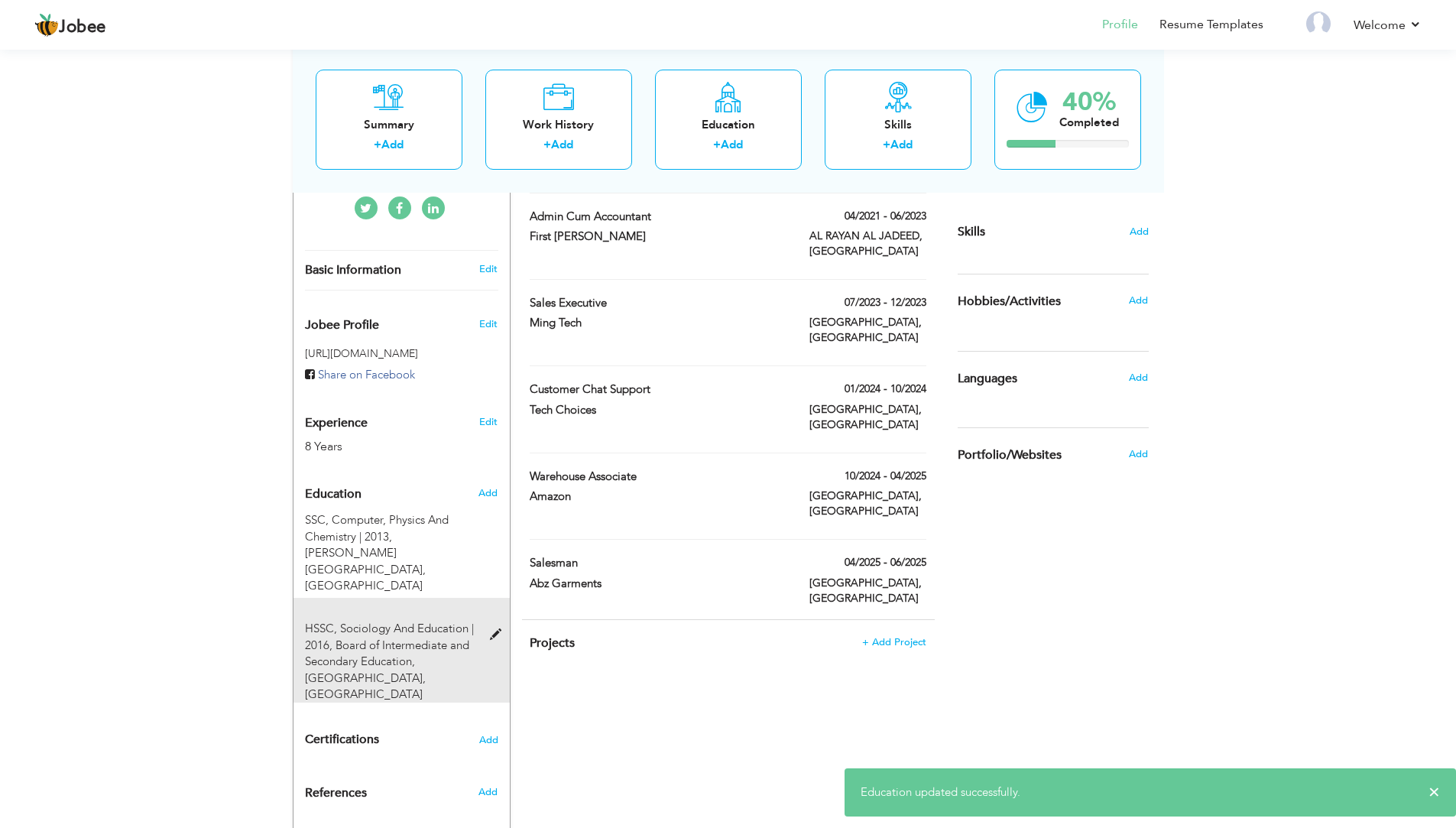
scroll to position [380, 0]
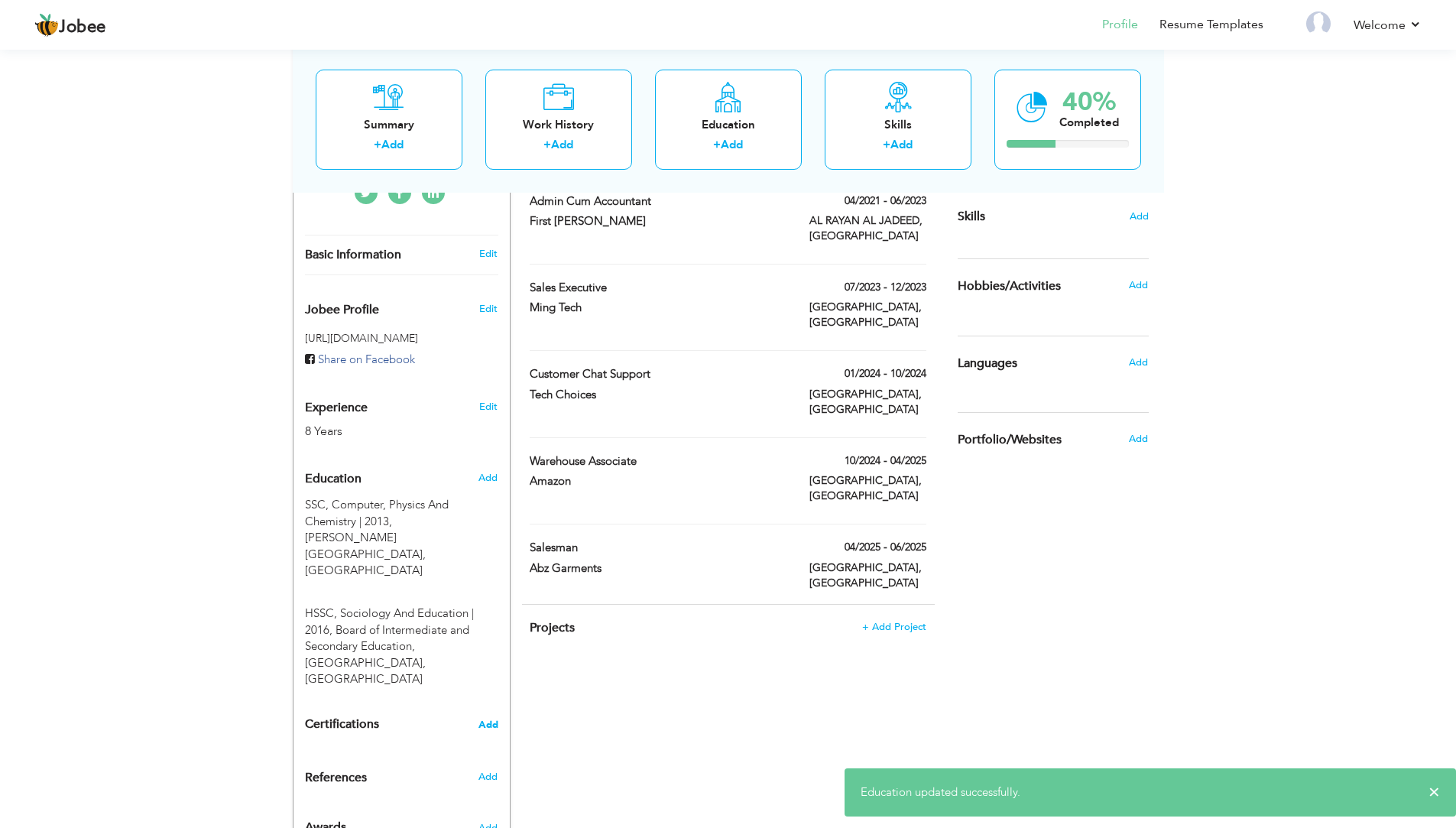
click at [493, 719] on span "Add" at bounding box center [487, 725] width 20 height 11
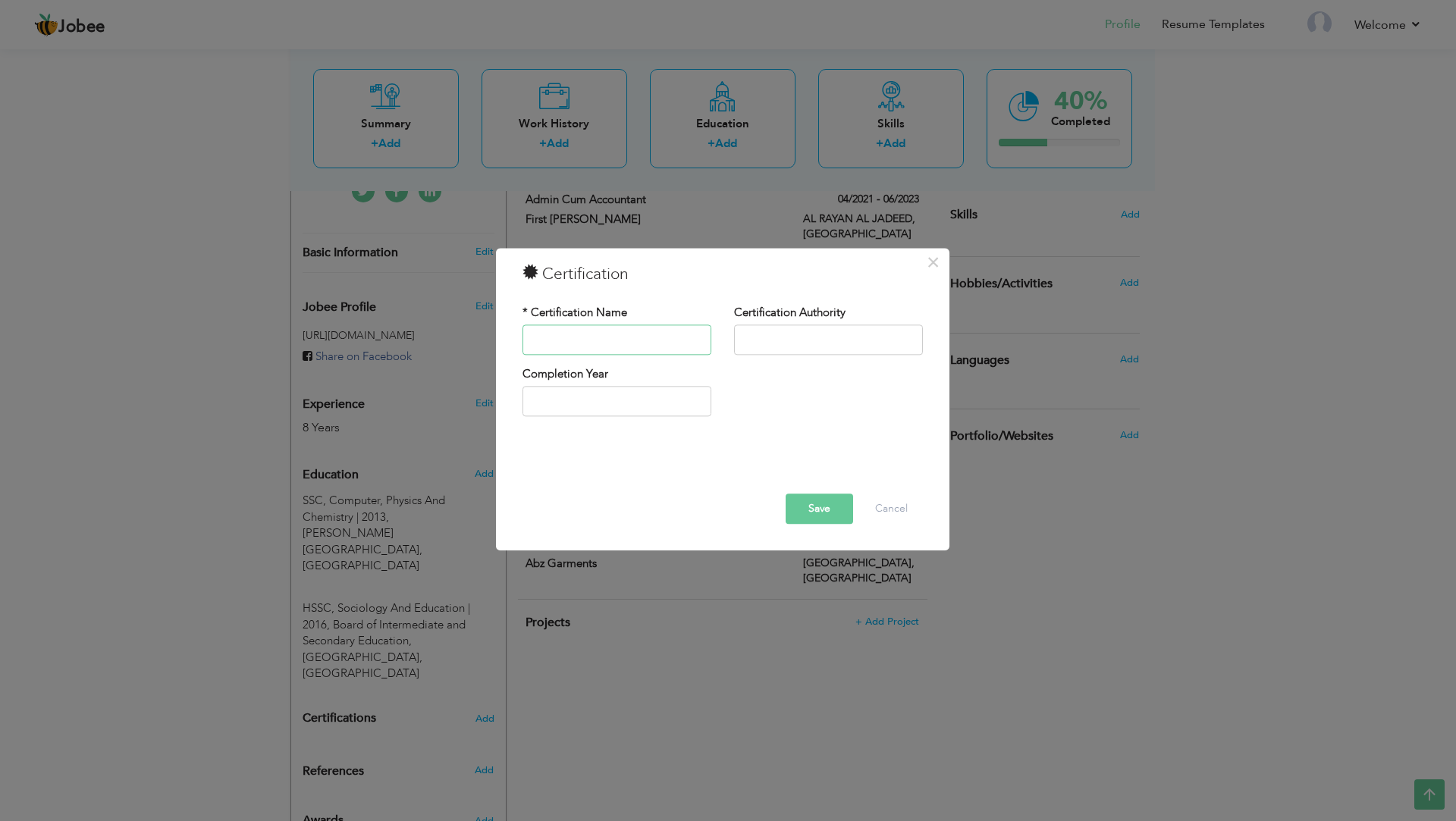
click at [666, 346] on input "text" at bounding box center [617, 339] width 189 height 30
type input "H"
type input "Safety Inspector"
type input "Descon Technical Institute"
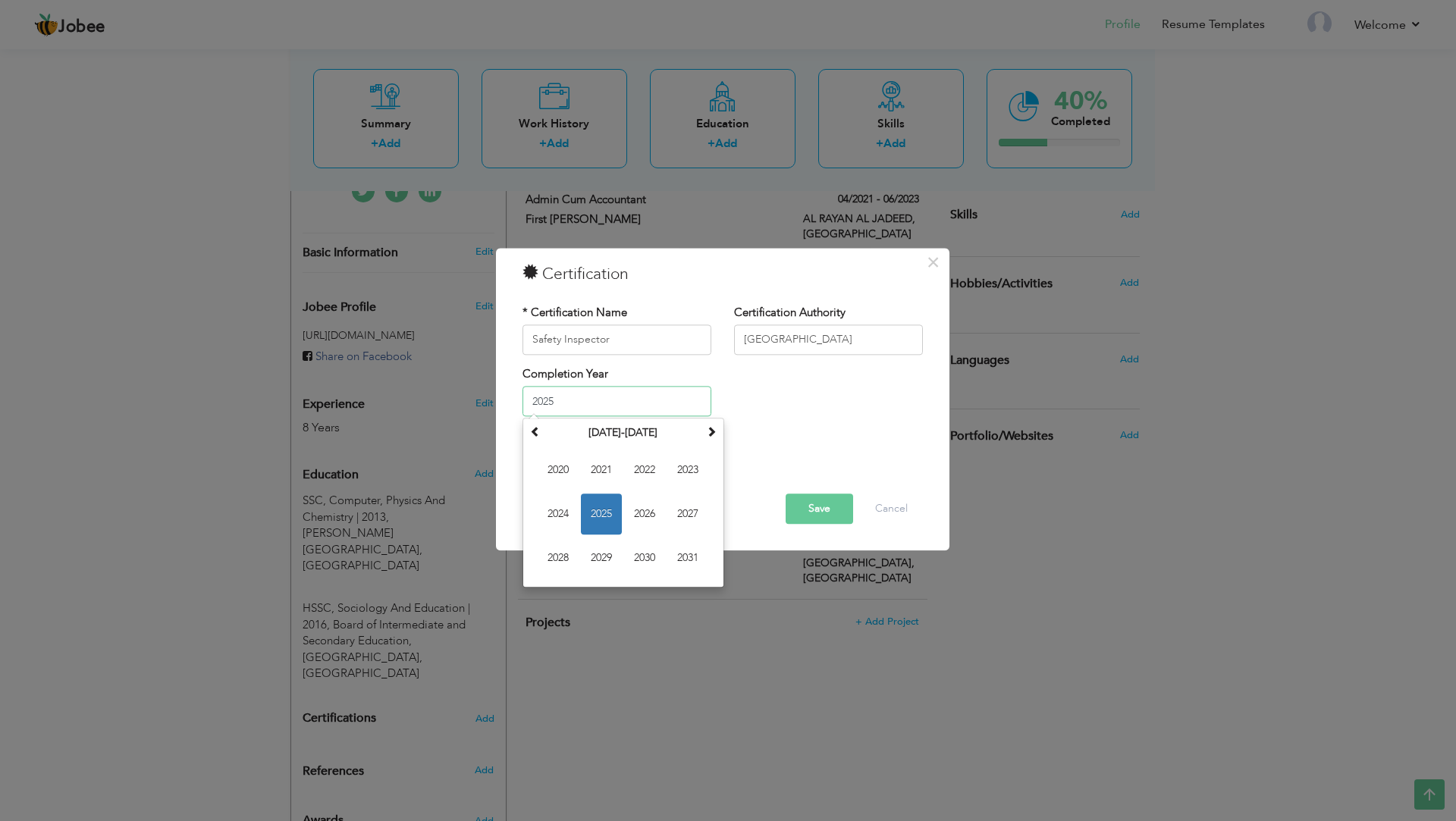
click at [556, 404] on input "2025" at bounding box center [617, 402] width 189 height 30
click at [535, 433] on span at bounding box center [535, 432] width 11 height 11
click at [601, 561] on span "2019" at bounding box center [601, 559] width 41 height 41
type input "2019"
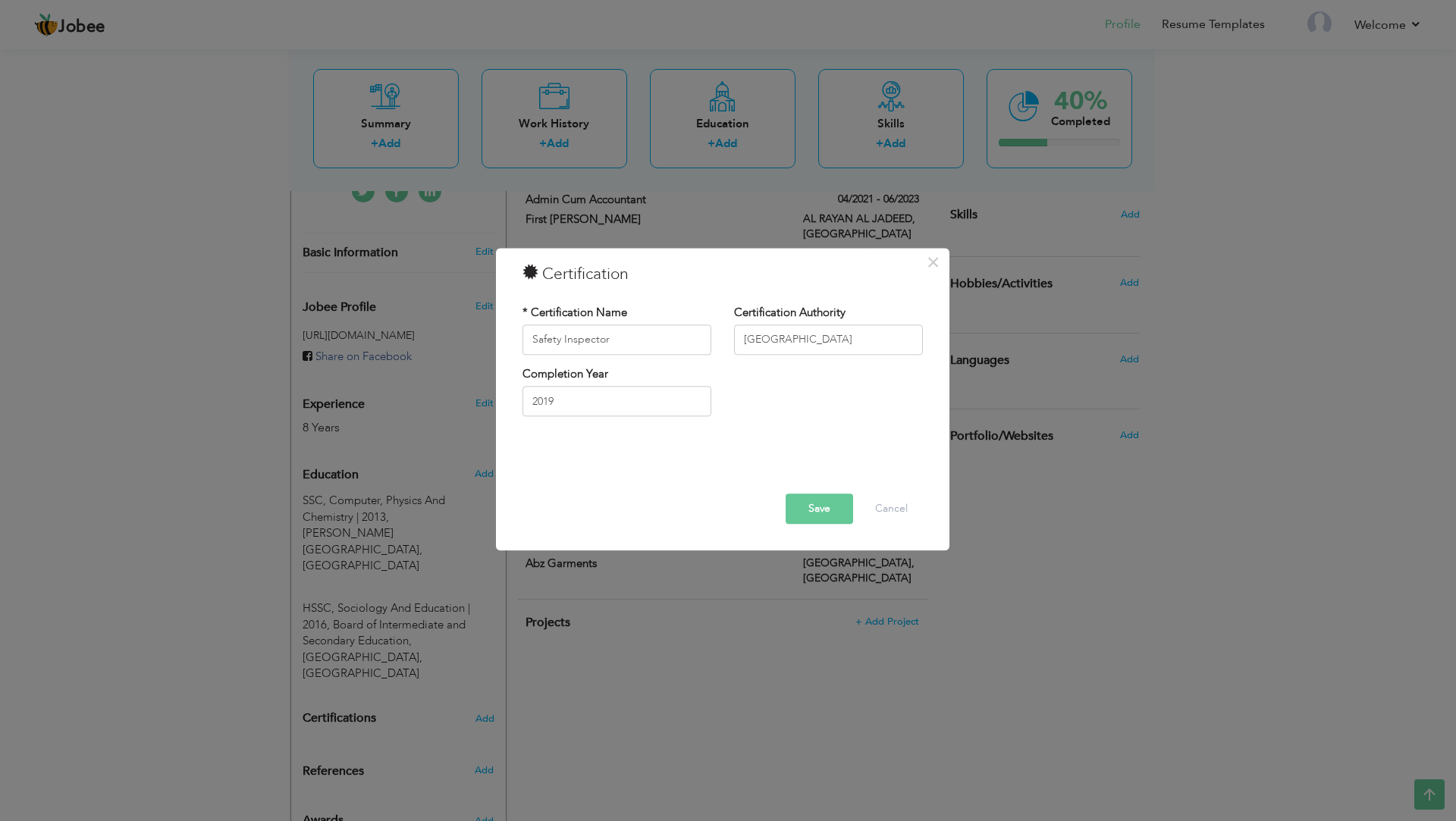
click at [818, 520] on button "Save" at bounding box center [819, 509] width 67 height 30
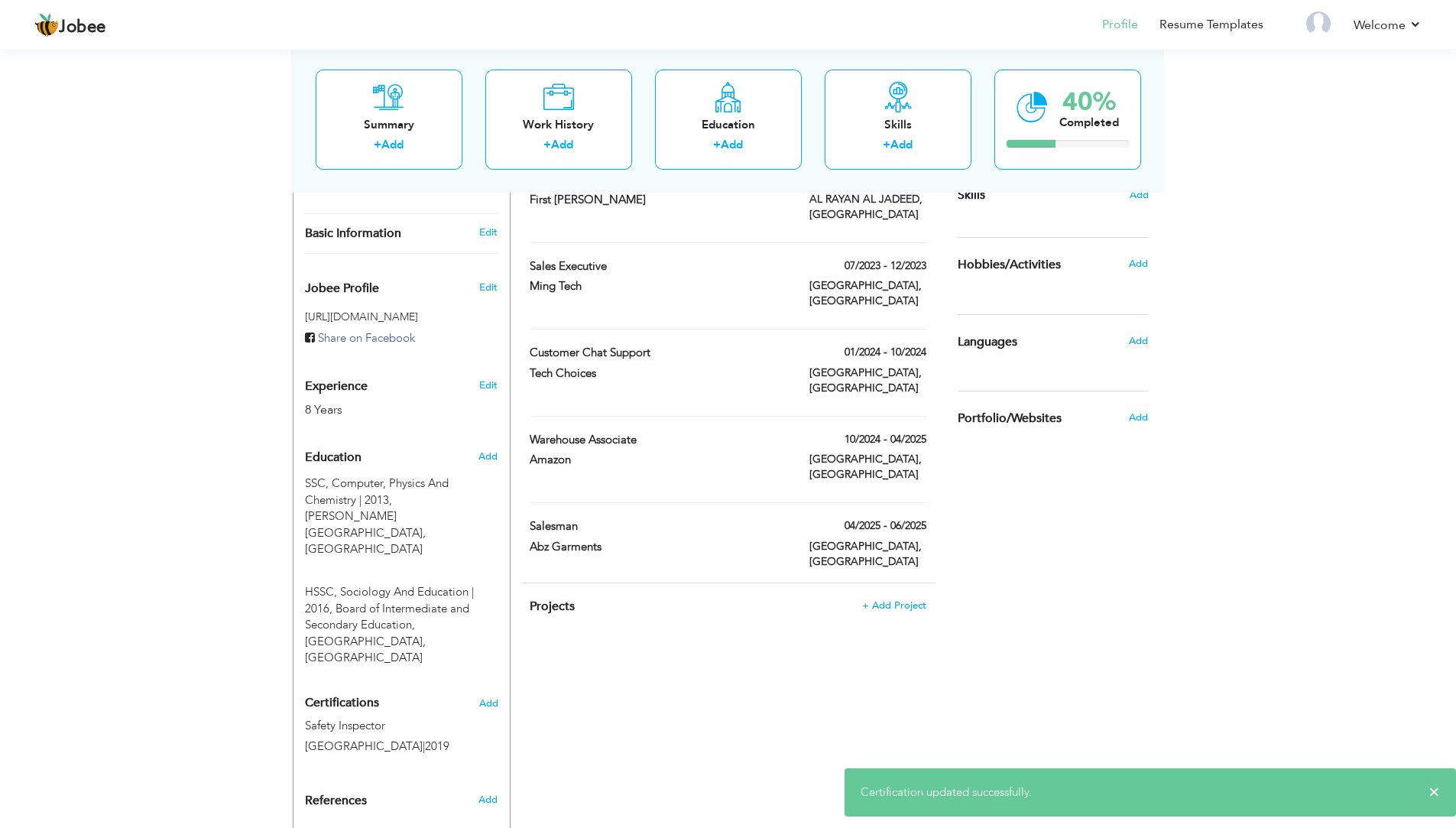
scroll to position [425, 0]
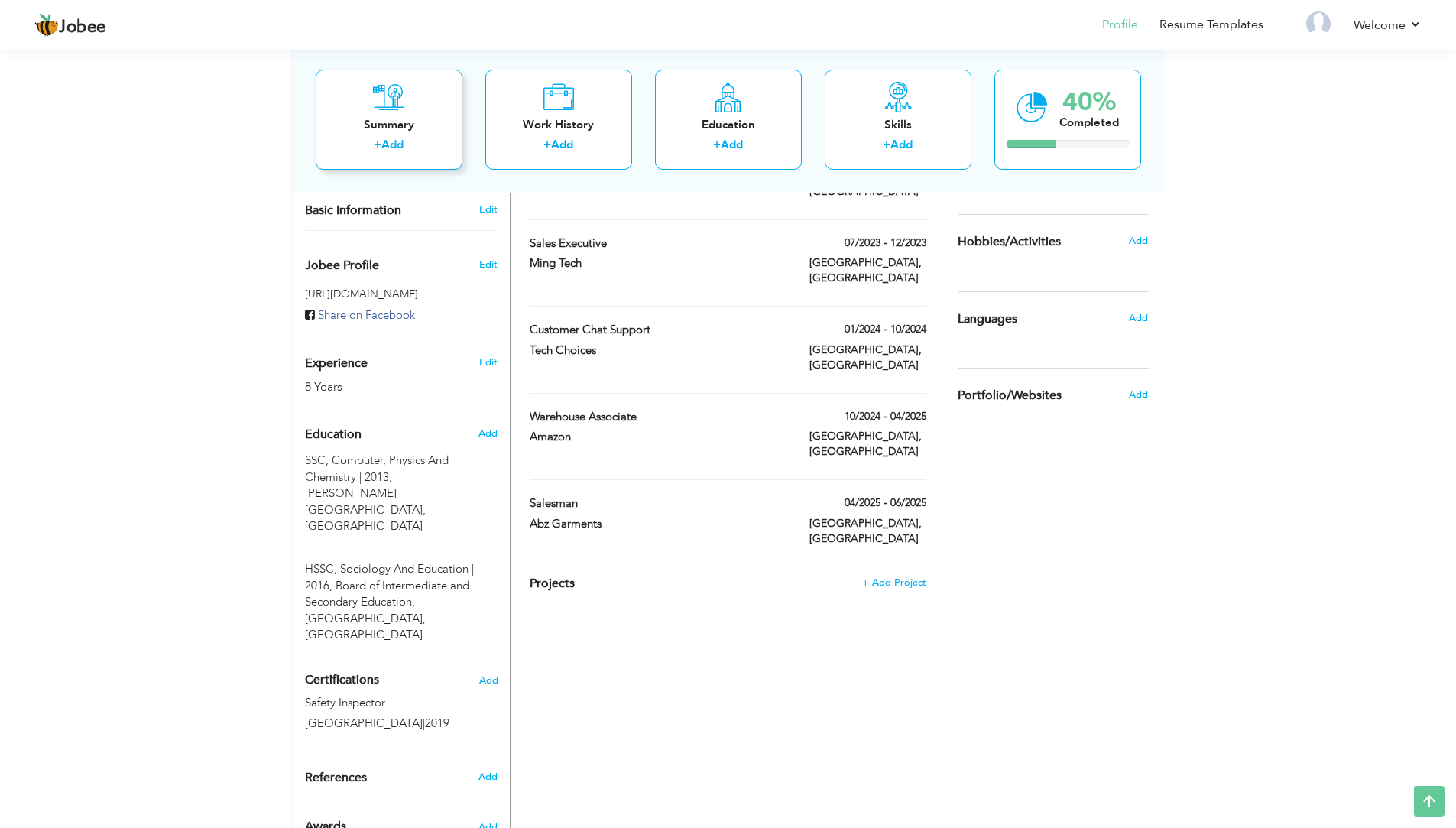
click at [398, 142] on link "Add" at bounding box center [392, 144] width 22 height 15
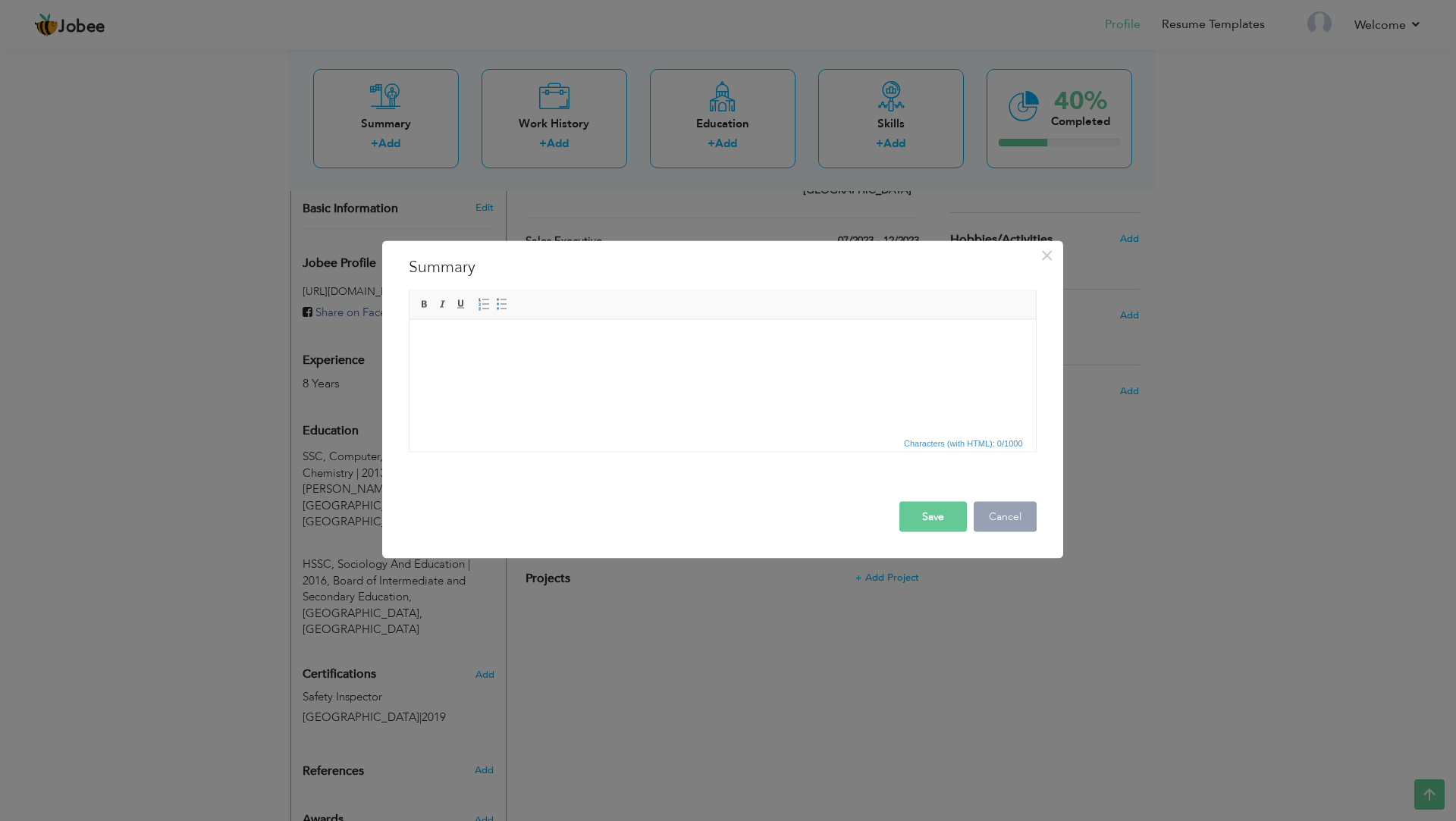
click at [1008, 524] on button "Cancel" at bounding box center [1005, 516] width 63 height 30
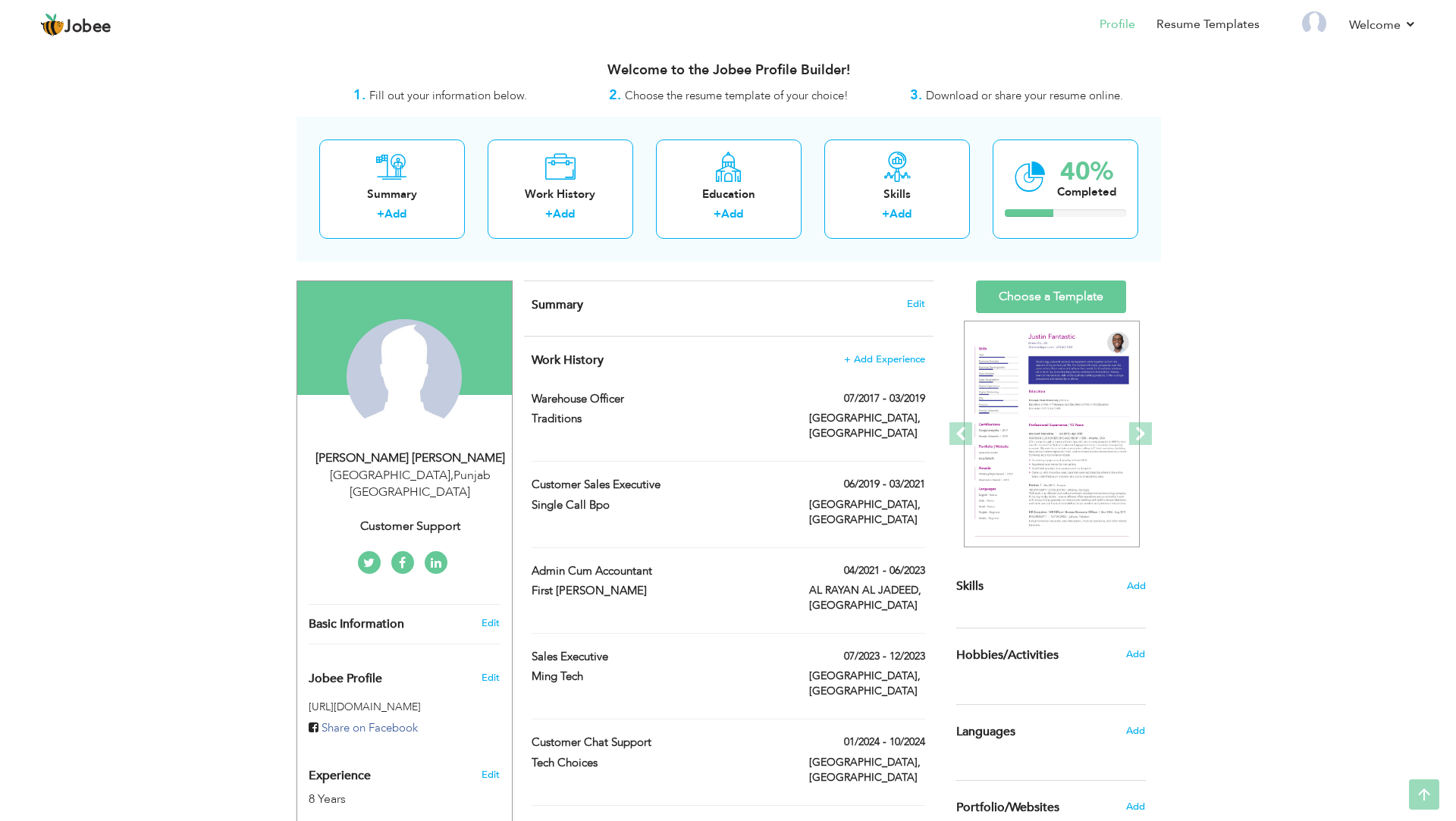
scroll to position [0, 0]
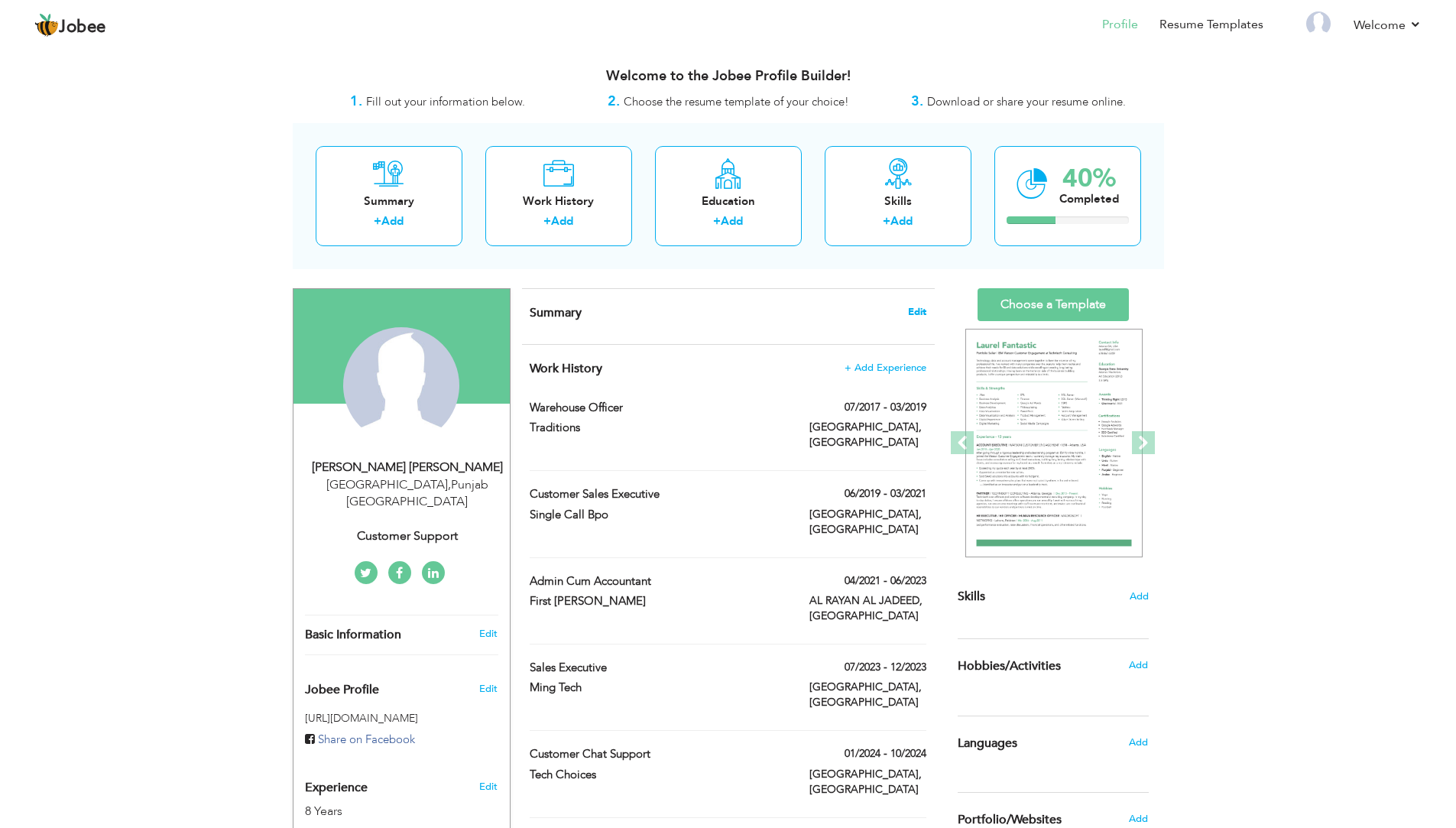
click at [923, 313] on span "Edit" at bounding box center [917, 312] width 18 height 11
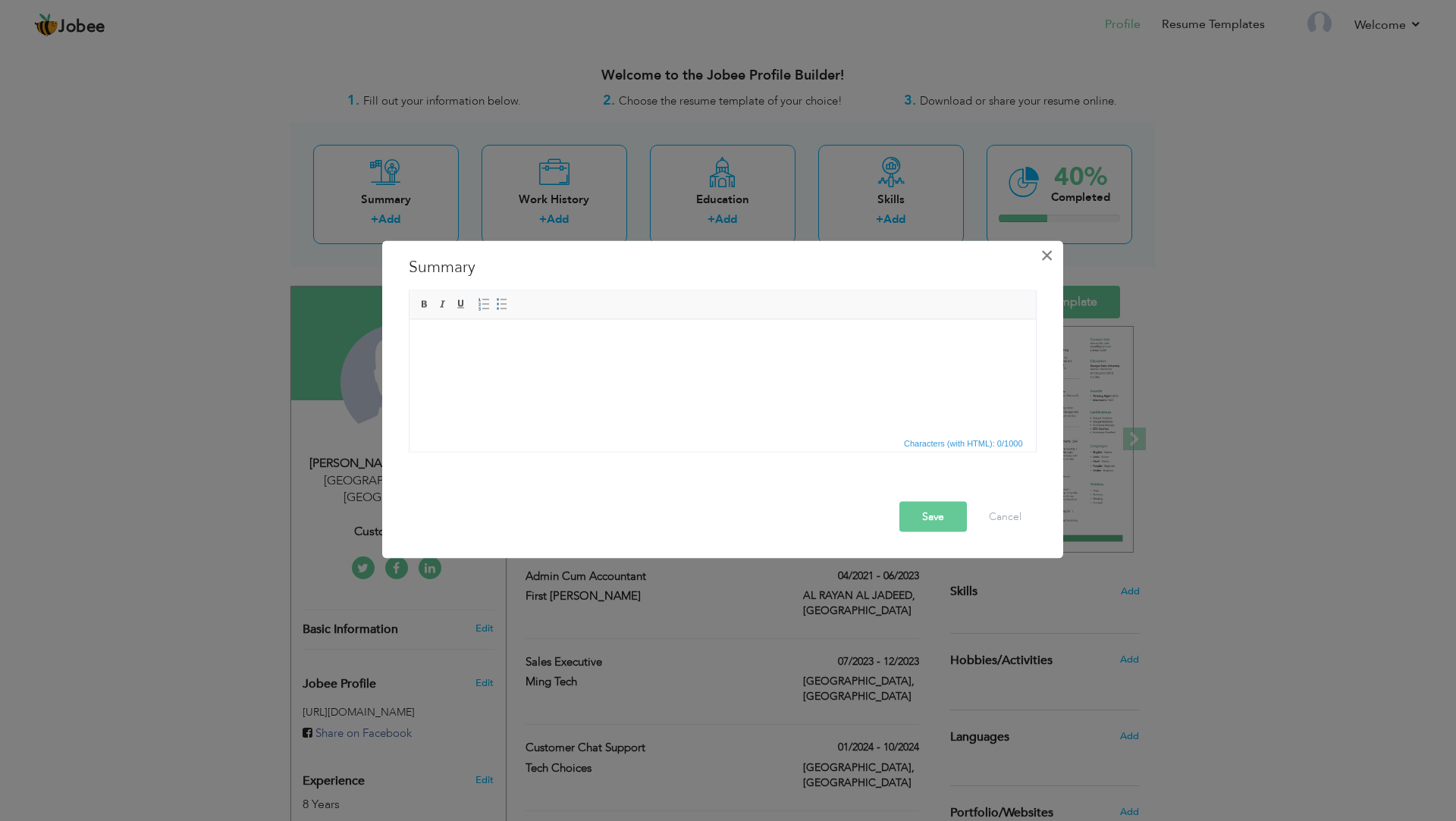
click at [1054, 257] on button "×" at bounding box center [1047, 255] width 24 height 24
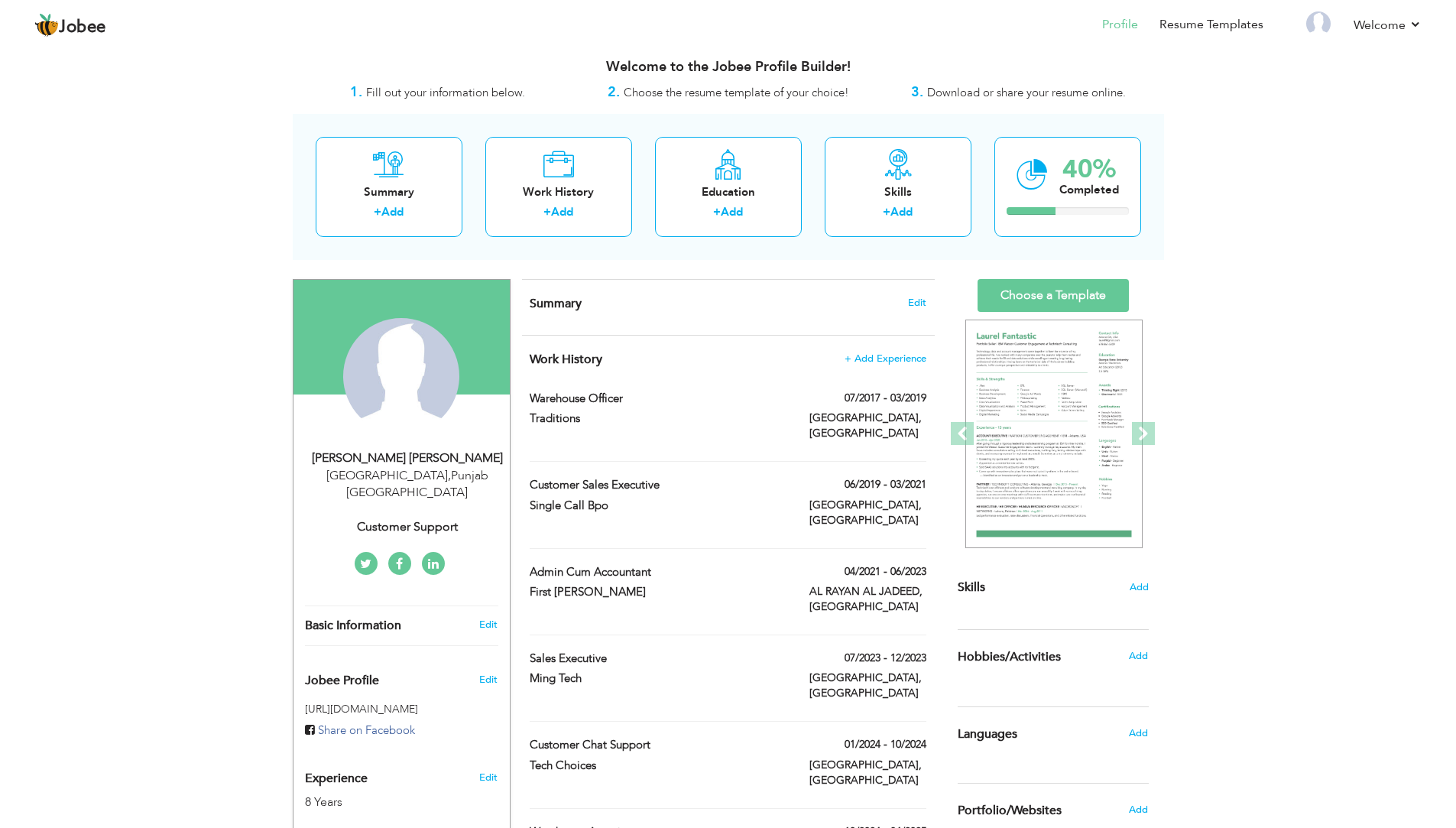
scroll to position [76, 0]
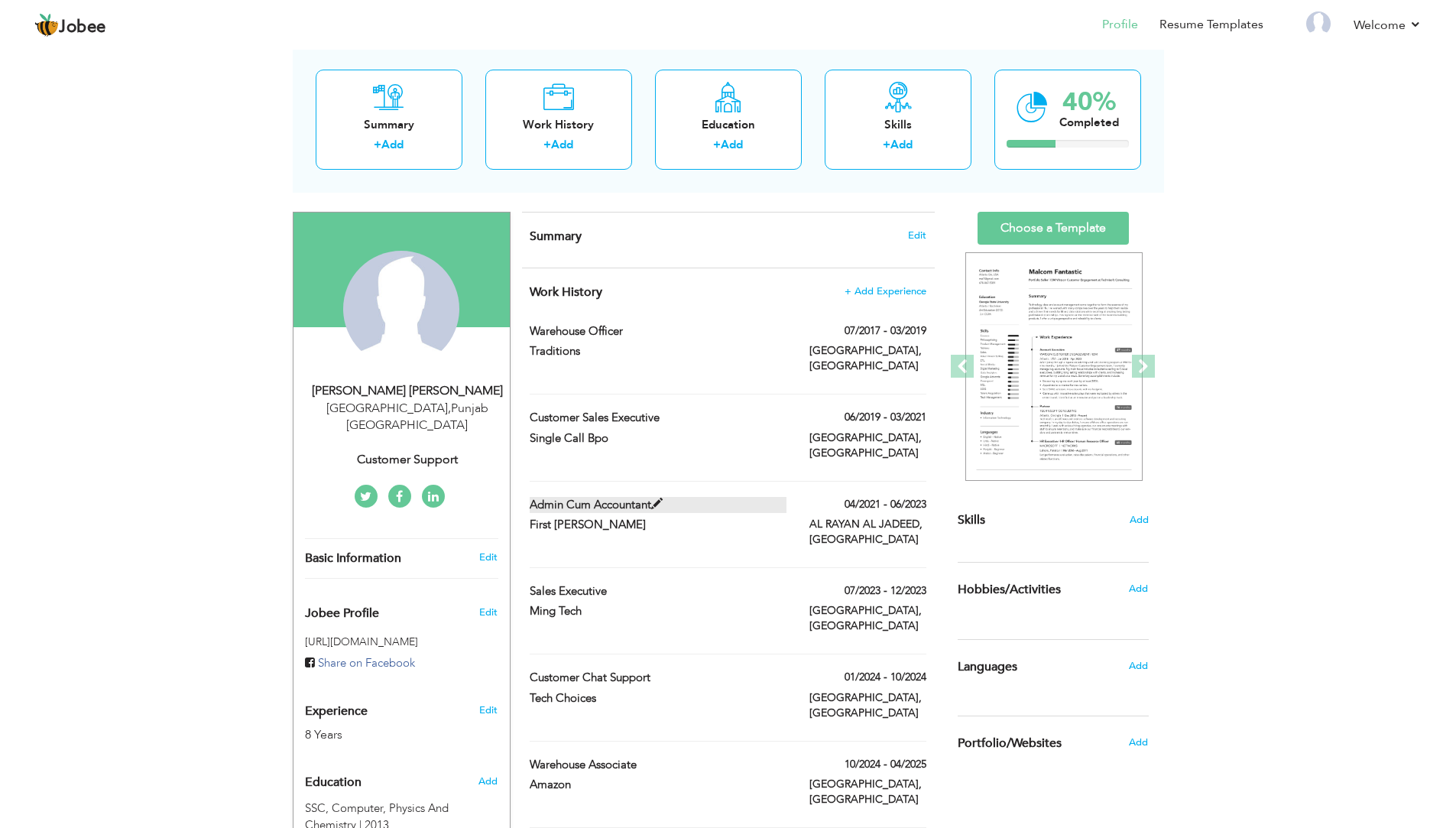
drag, startPoint x: 524, startPoint y: 329, endPoint x: 749, endPoint y: 483, distance: 272.7
click at [749, 483] on div "Work History + Add Experience Warehouse Officer 07/2017 - 03/2019 Warehouse Off…" at bounding box center [728, 588] width 413 height 639
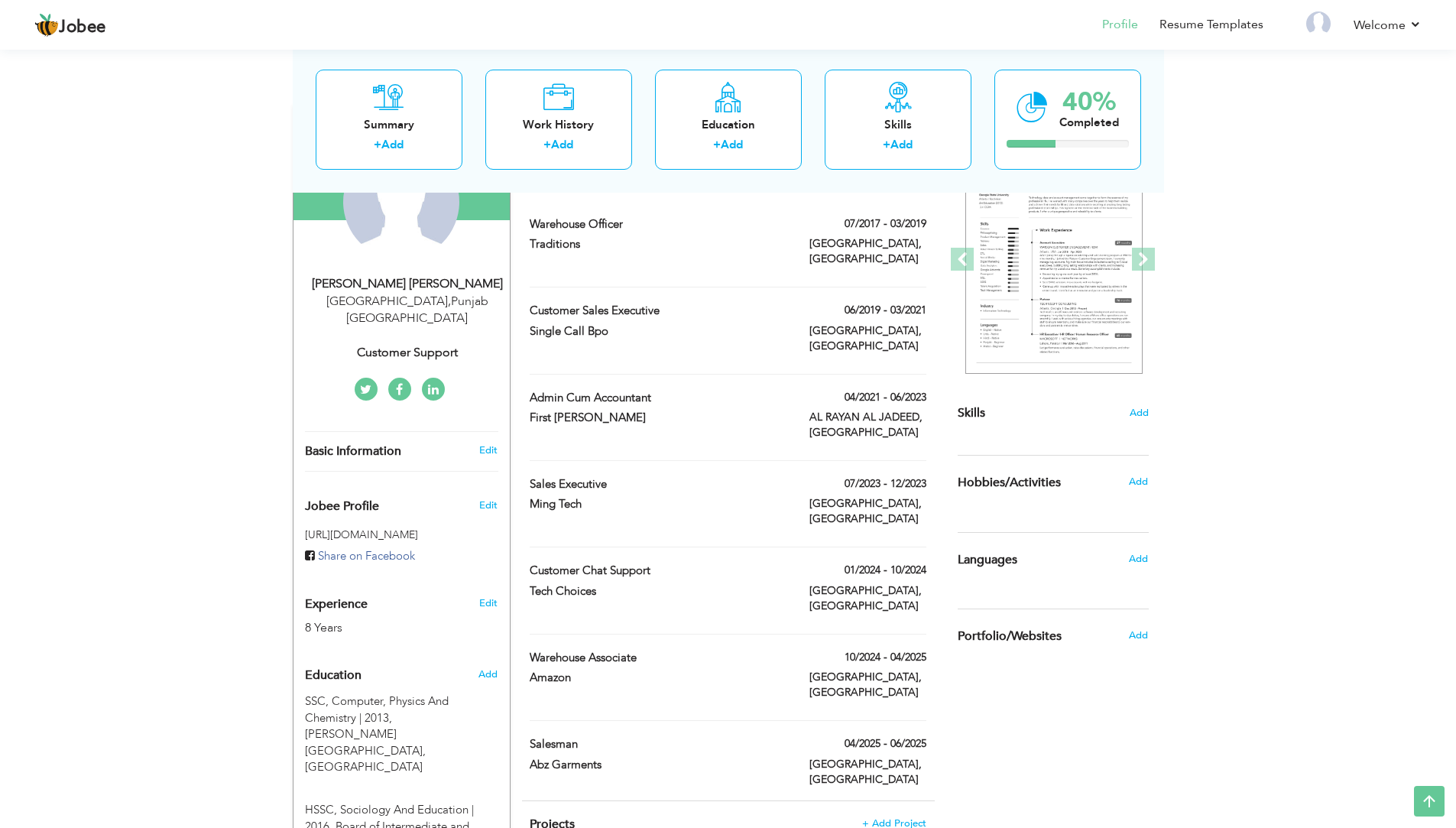
scroll to position [153, 0]
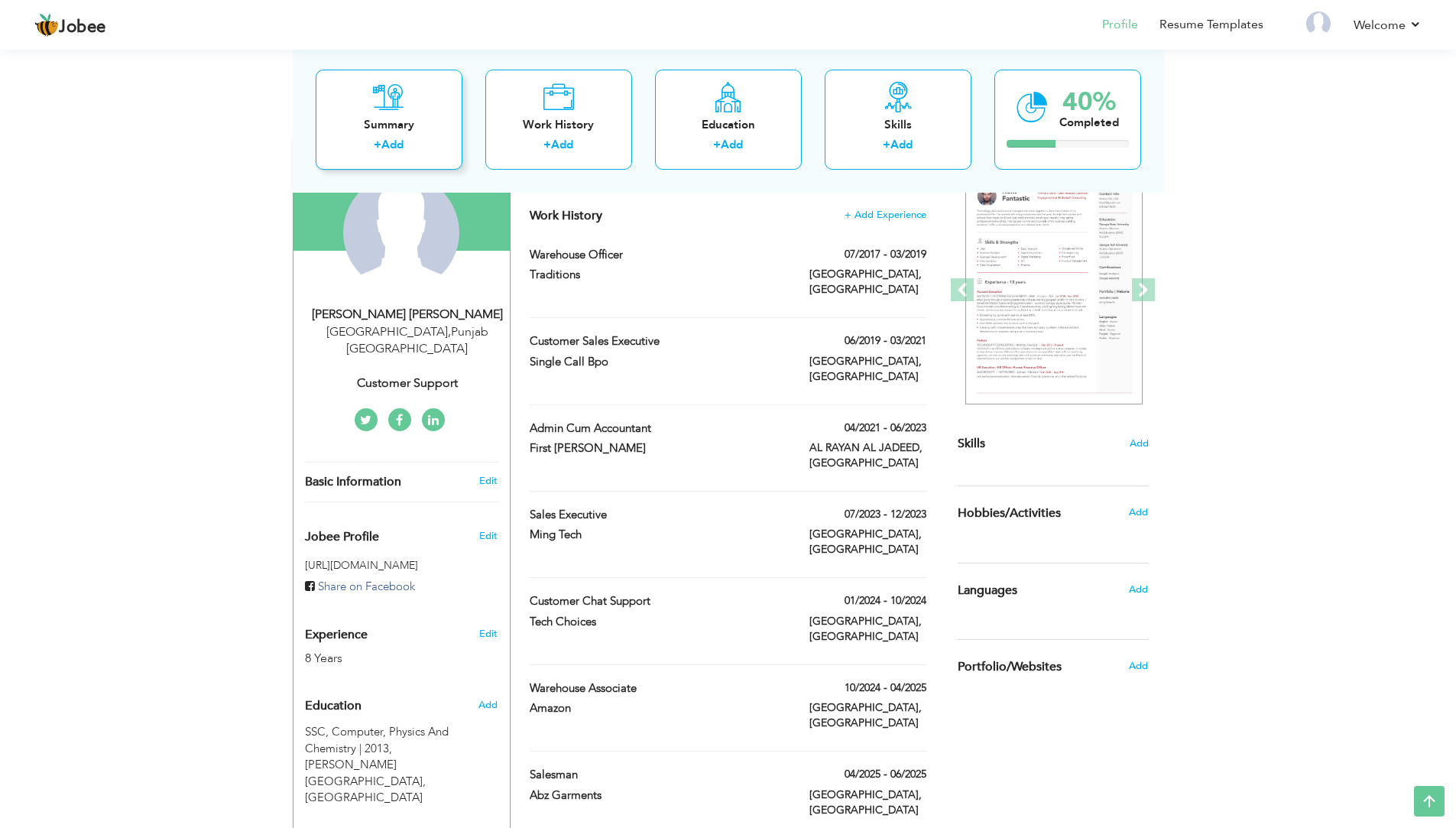
click at [398, 147] on link "Add" at bounding box center [392, 144] width 22 height 15
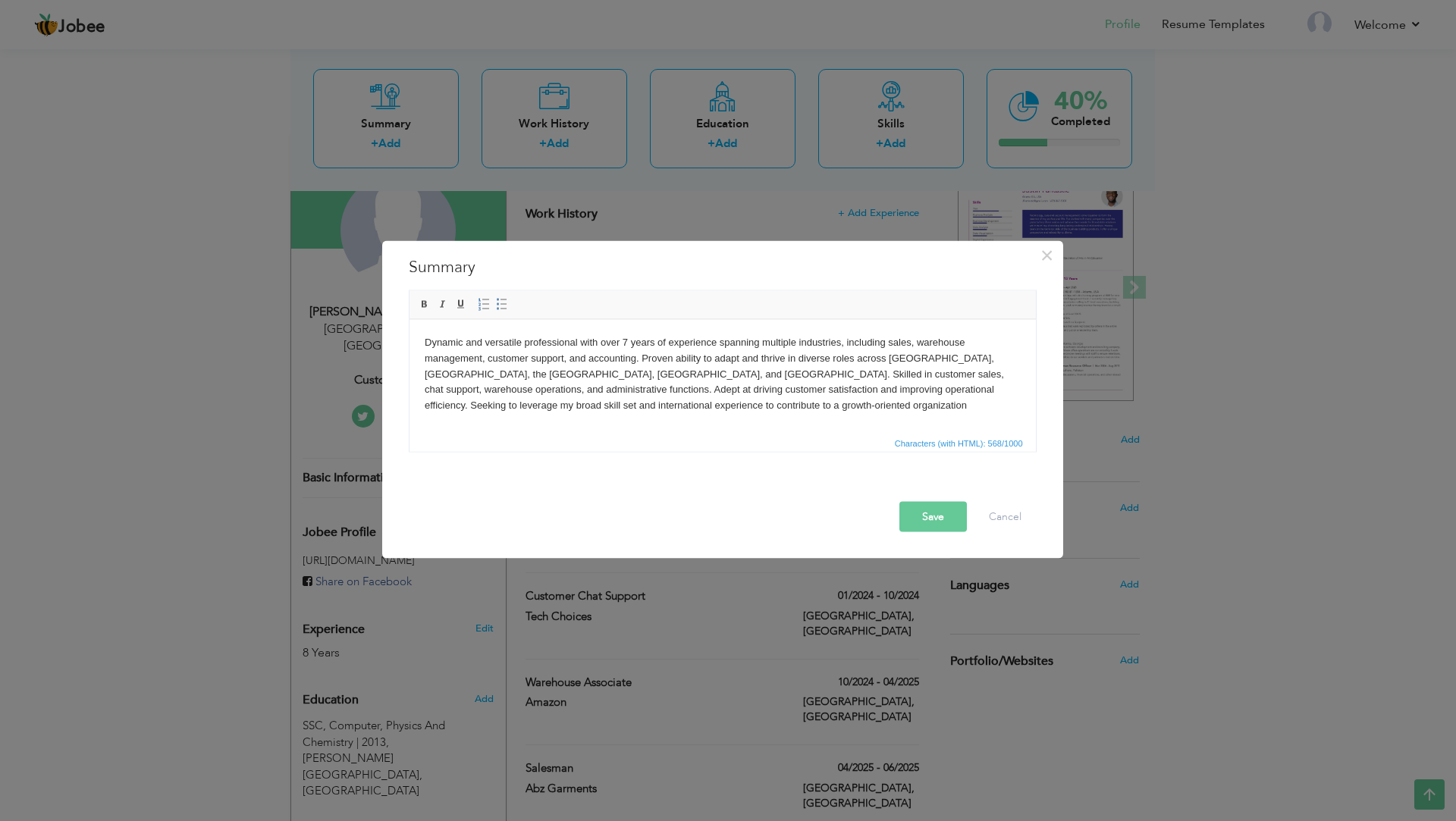
click at [939, 516] on button "Save" at bounding box center [933, 516] width 67 height 30
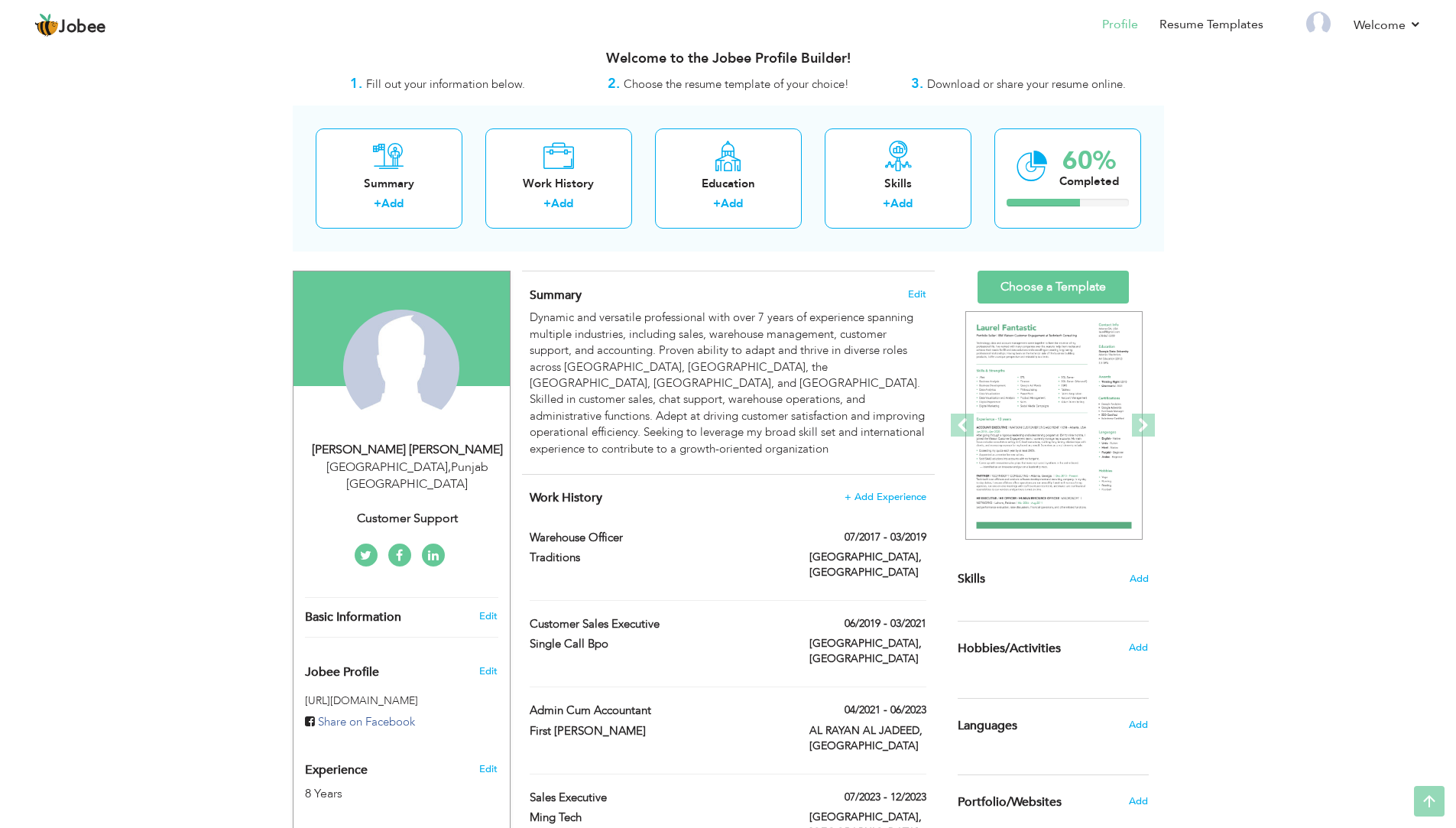
scroll to position [0, 0]
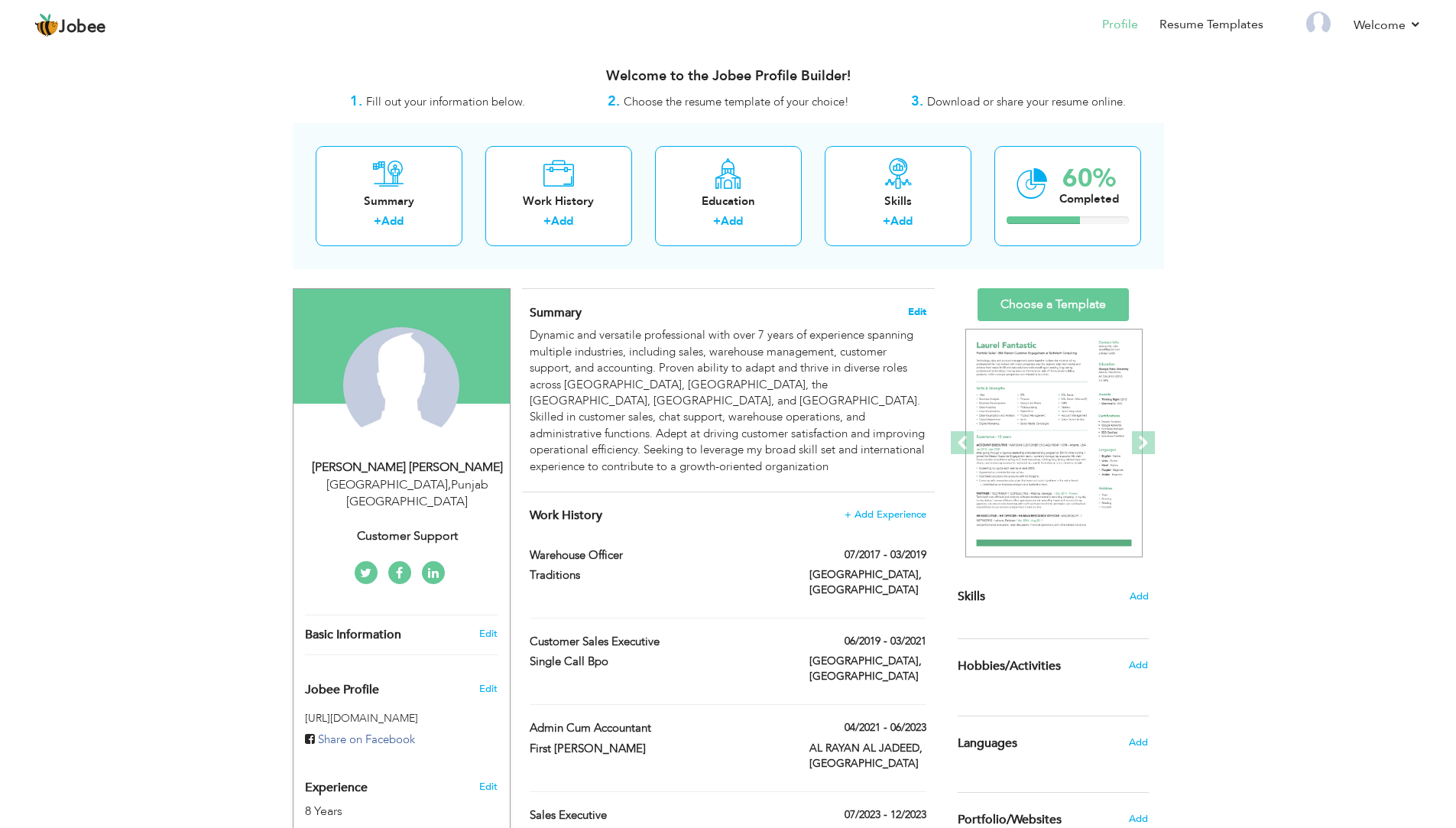
click at [923, 309] on span "Edit" at bounding box center [917, 312] width 18 height 11
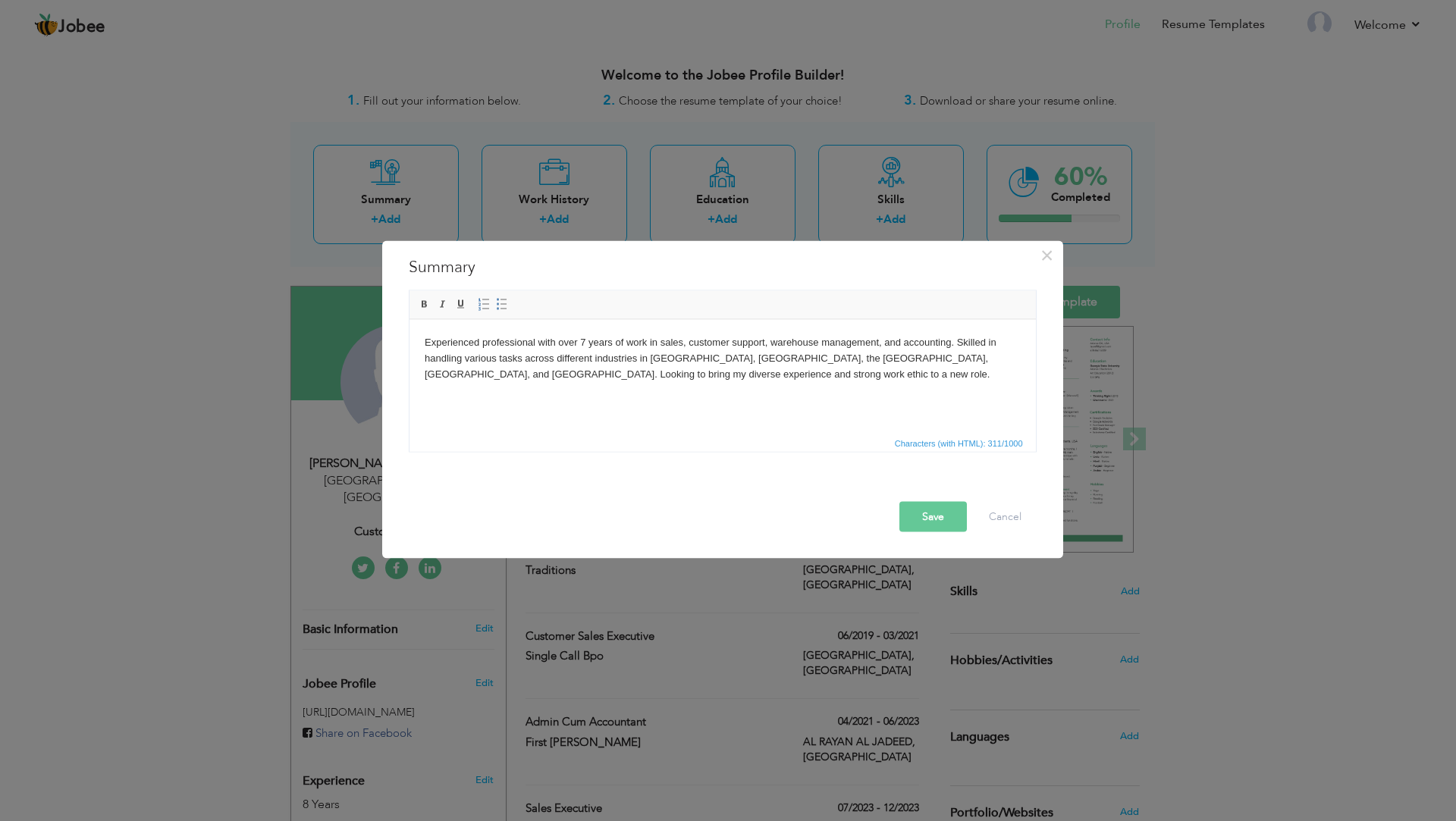
click at [932, 509] on button "Save" at bounding box center [933, 516] width 67 height 30
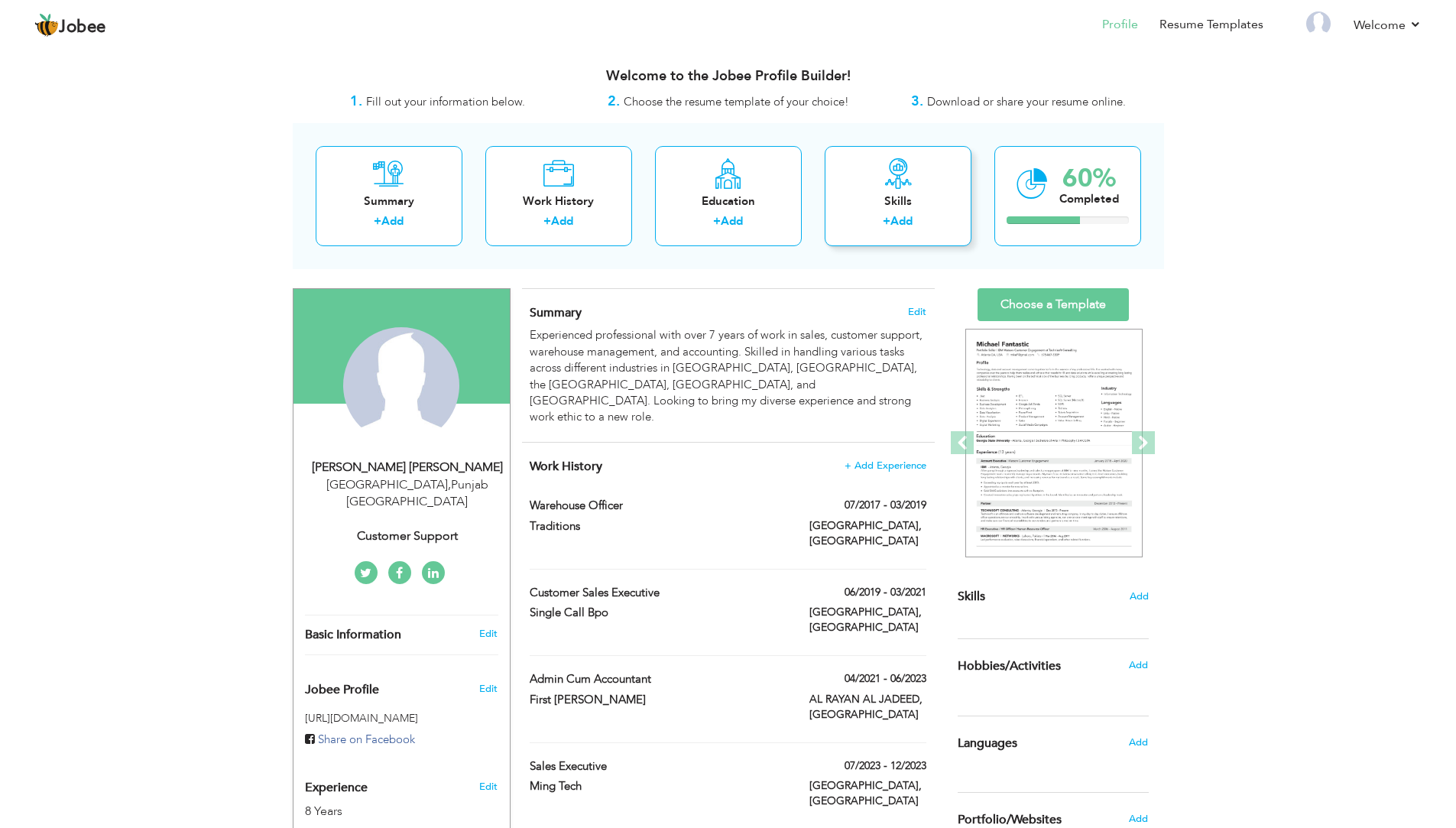
click at [901, 227] on link "Add" at bounding box center [902, 221] width 22 height 15
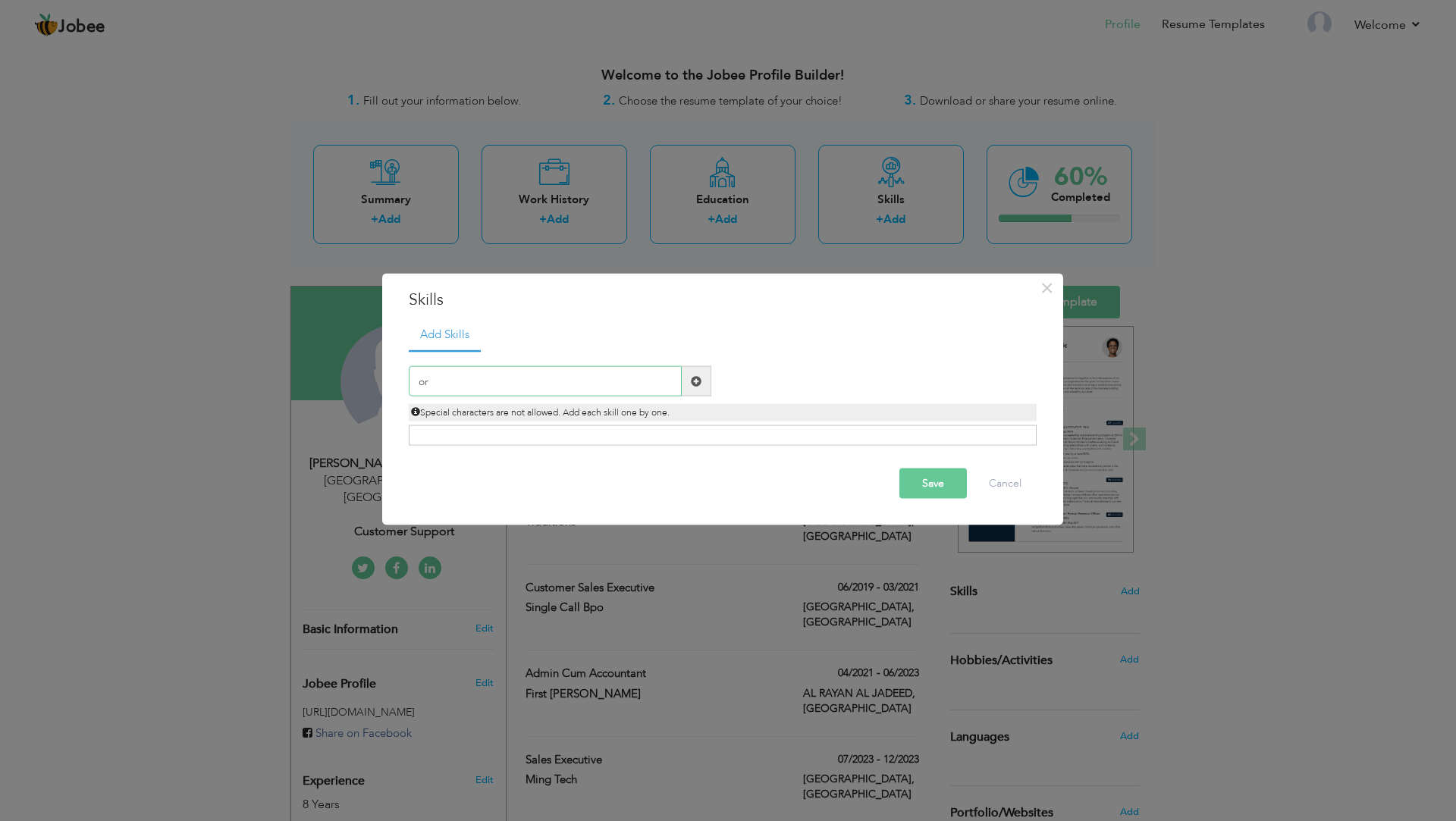
type input "o"
click at [443, 384] on input "Organised" at bounding box center [545, 381] width 273 height 30
type input "Organized"
click at [696, 385] on span at bounding box center [696, 380] width 11 height 11
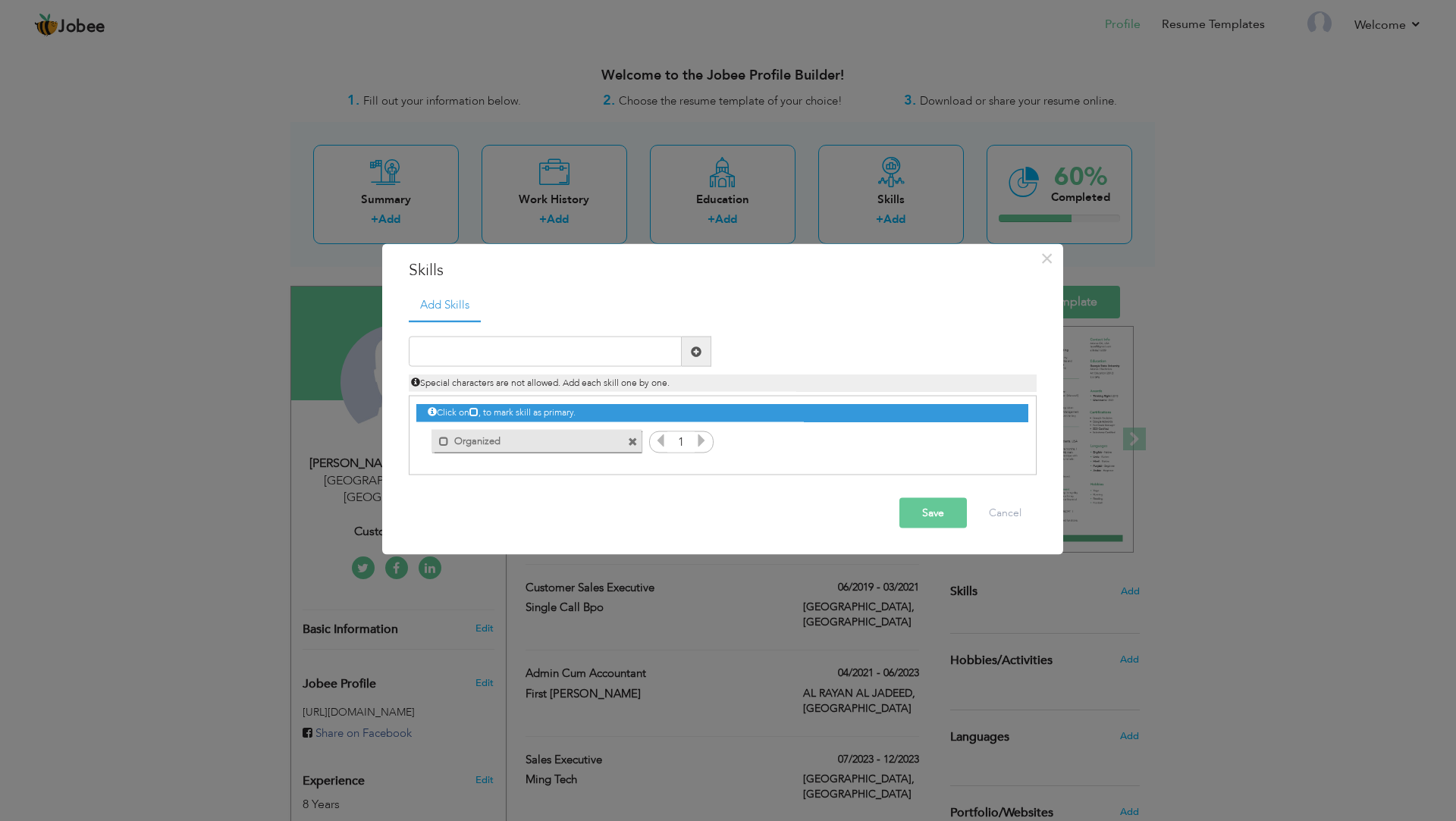
click at [459, 334] on div "Duplicate entry" at bounding box center [723, 398] width 628 height 155
click at [458, 346] on input "text" at bounding box center [545, 352] width 273 height 30
type input "Communication"
click at [717, 355] on div "Communication" at bounding box center [560, 352] width 325 height 30
click at [698, 346] on span at bounding box center [696, 352] width 11 height 11
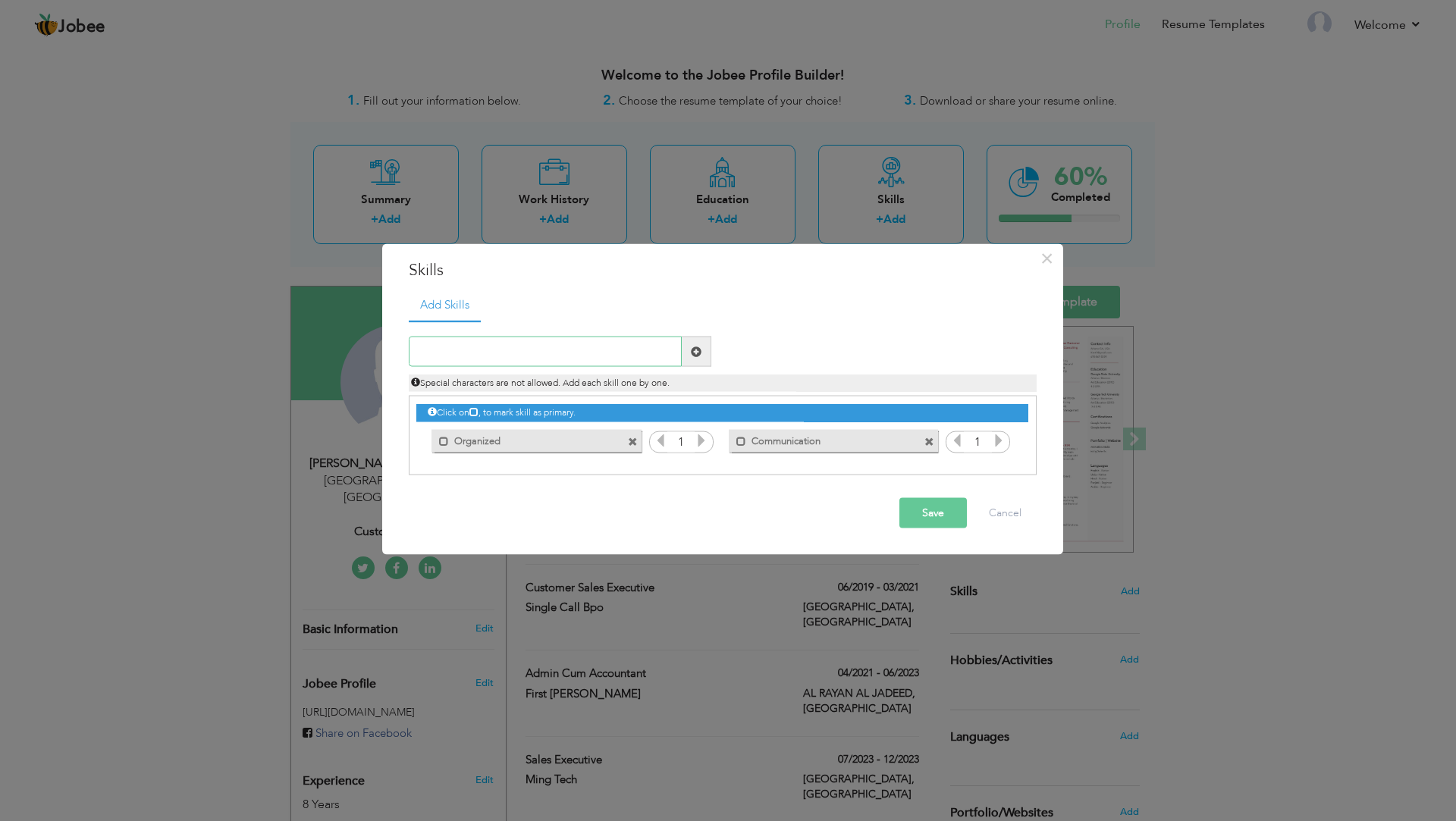
click at [580, 360] on input "text" at bounding box center [545, 352] width 273 height 30
type input "Teamwork"
click at [702, 351] on span at bounding box center [696, 352] width 30 height 30
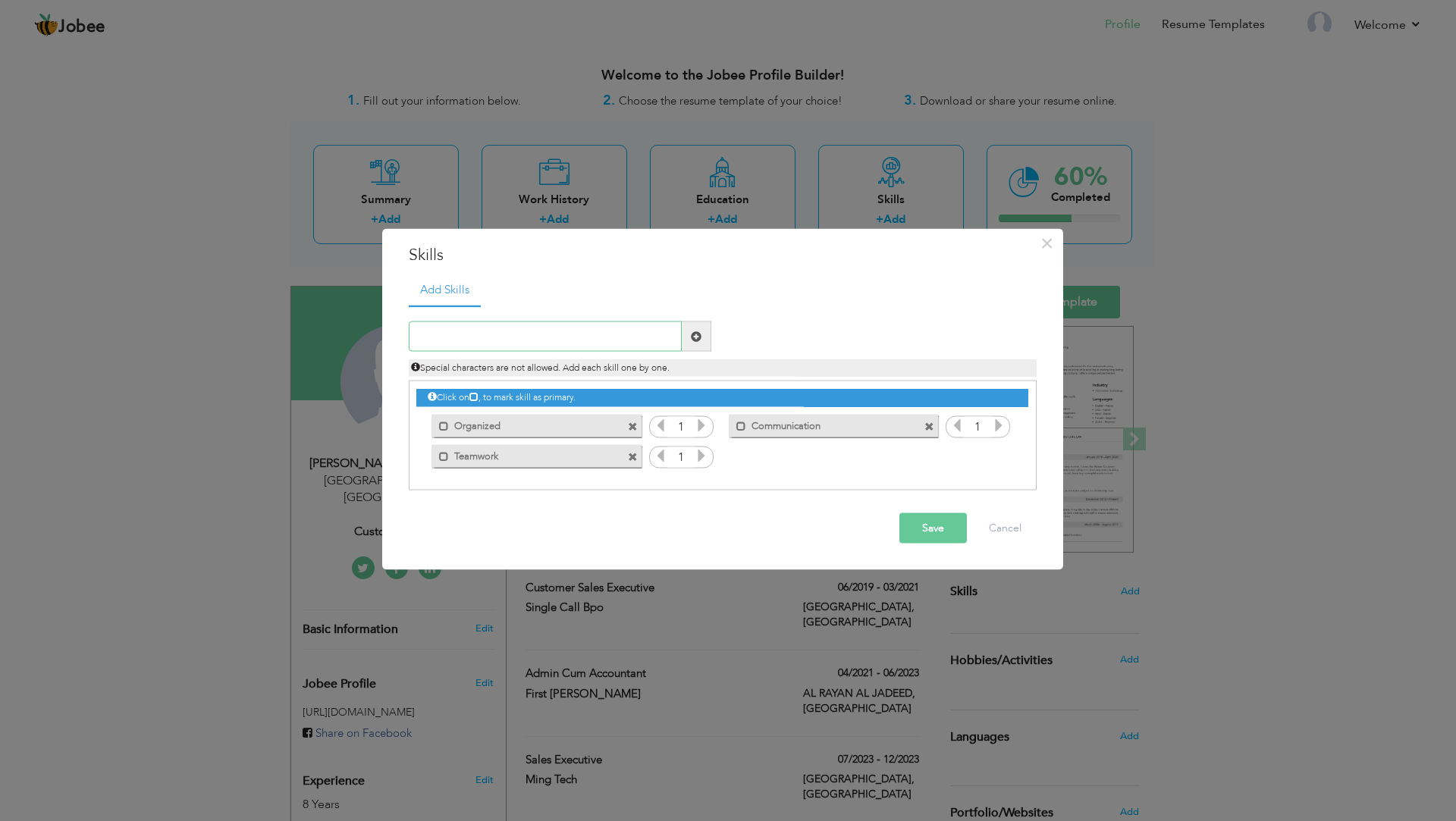
click at [588, 344] on input "text" at bounding box center [545, 336] width 273 height 30
type input "TechSavy"
click at [688, 337] on span at bounding box center [696, 336] width 30 height 30
click at [590, 341] on input "text" at bounding box center [545, 336] width 273 height 30
type input "Ms Office"
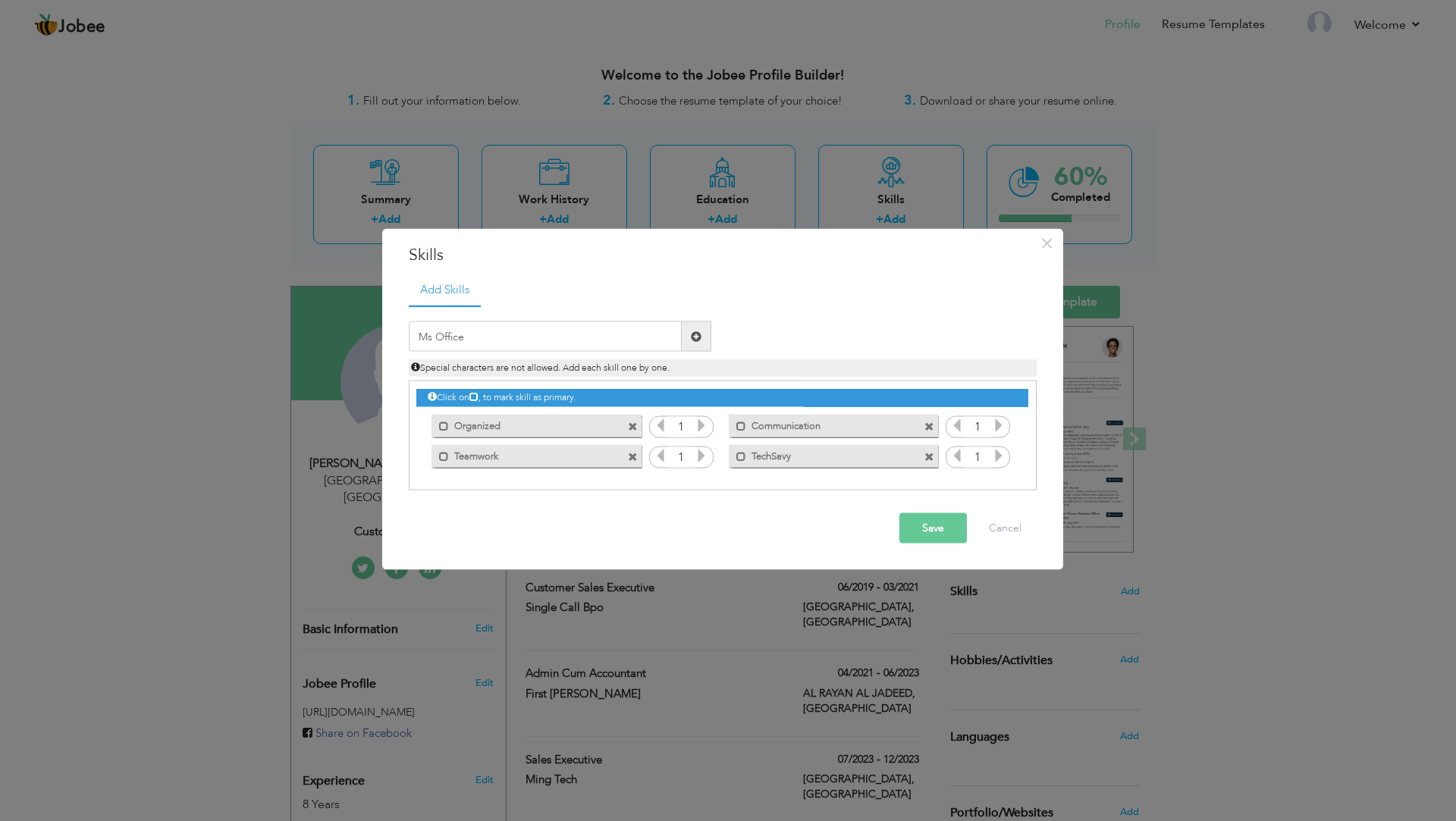
click at [691, 337] on span at bounding box center [696, 336] width 11 height 11
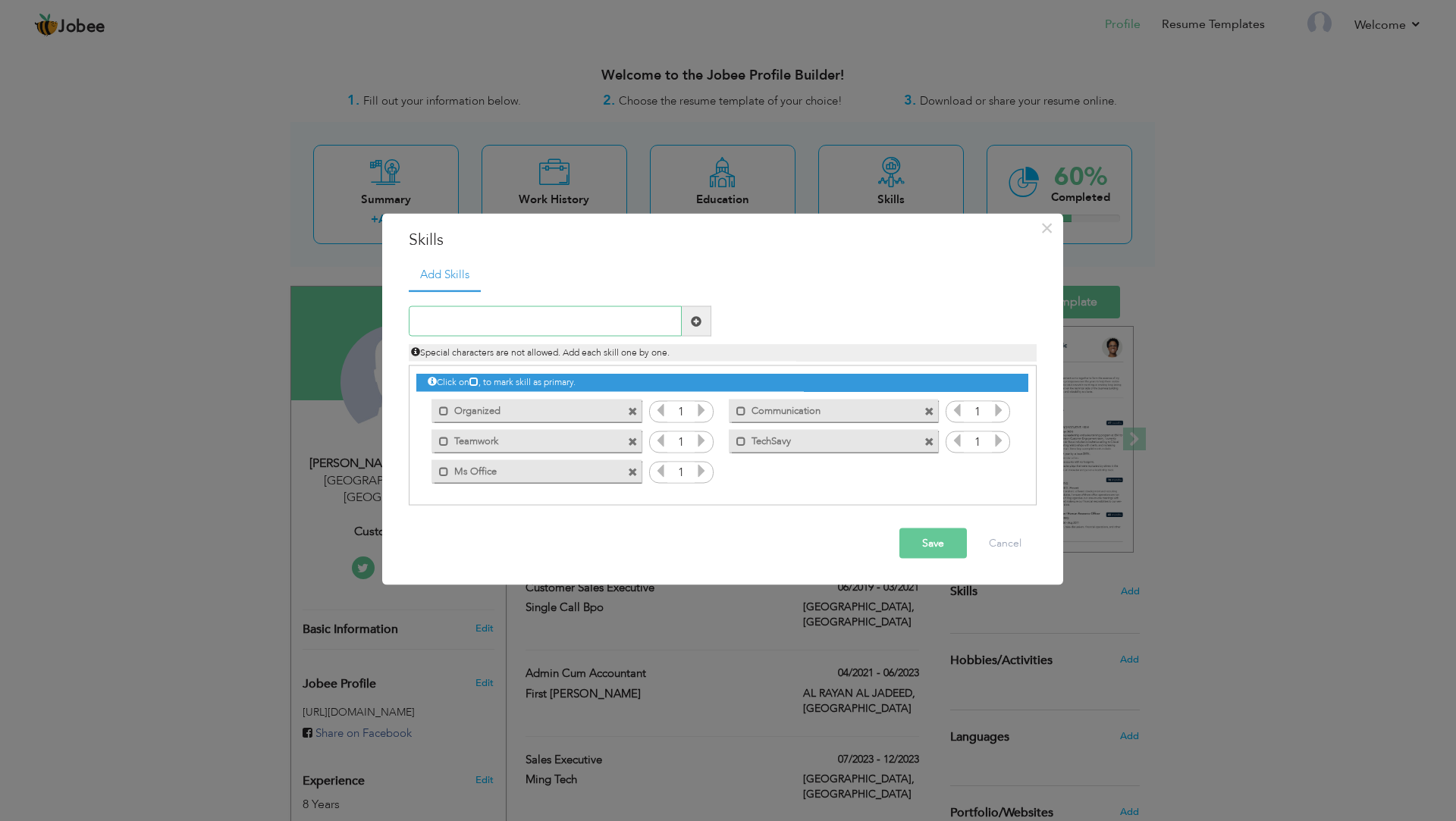
click at [578, 314] on input "text" at bounding box center [545, 321] width 273 height 30
type input "Creativity"
click at [707, 315] on span at bounding box center [696, 321] width 30 height 30
click at [531, 320] on input "text" at bounding box center [545, 321] width 273 height 30
type input "Leadership"
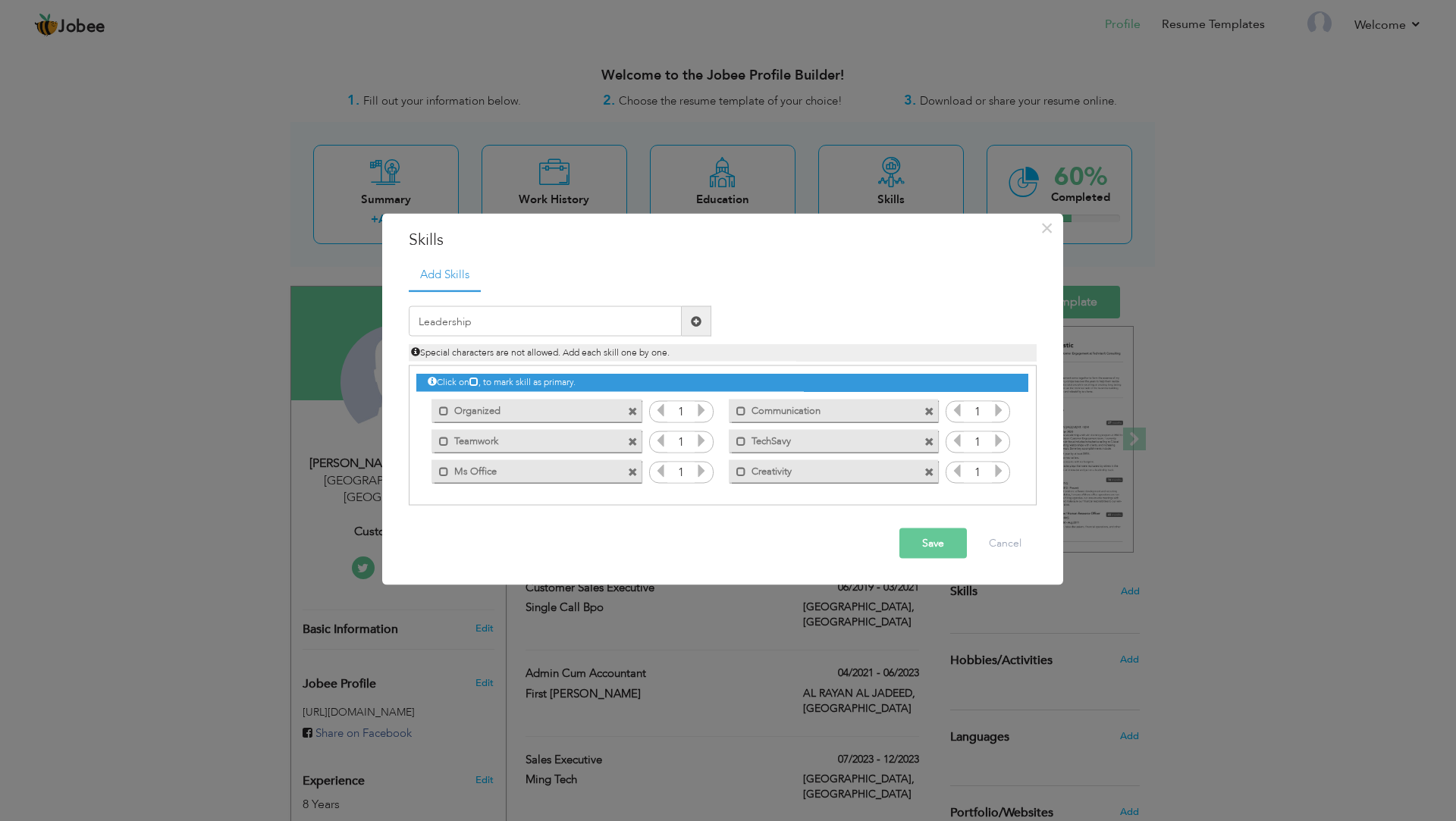
click at [696, 326] on span at bounding box center [696, 321] width 11 height 11
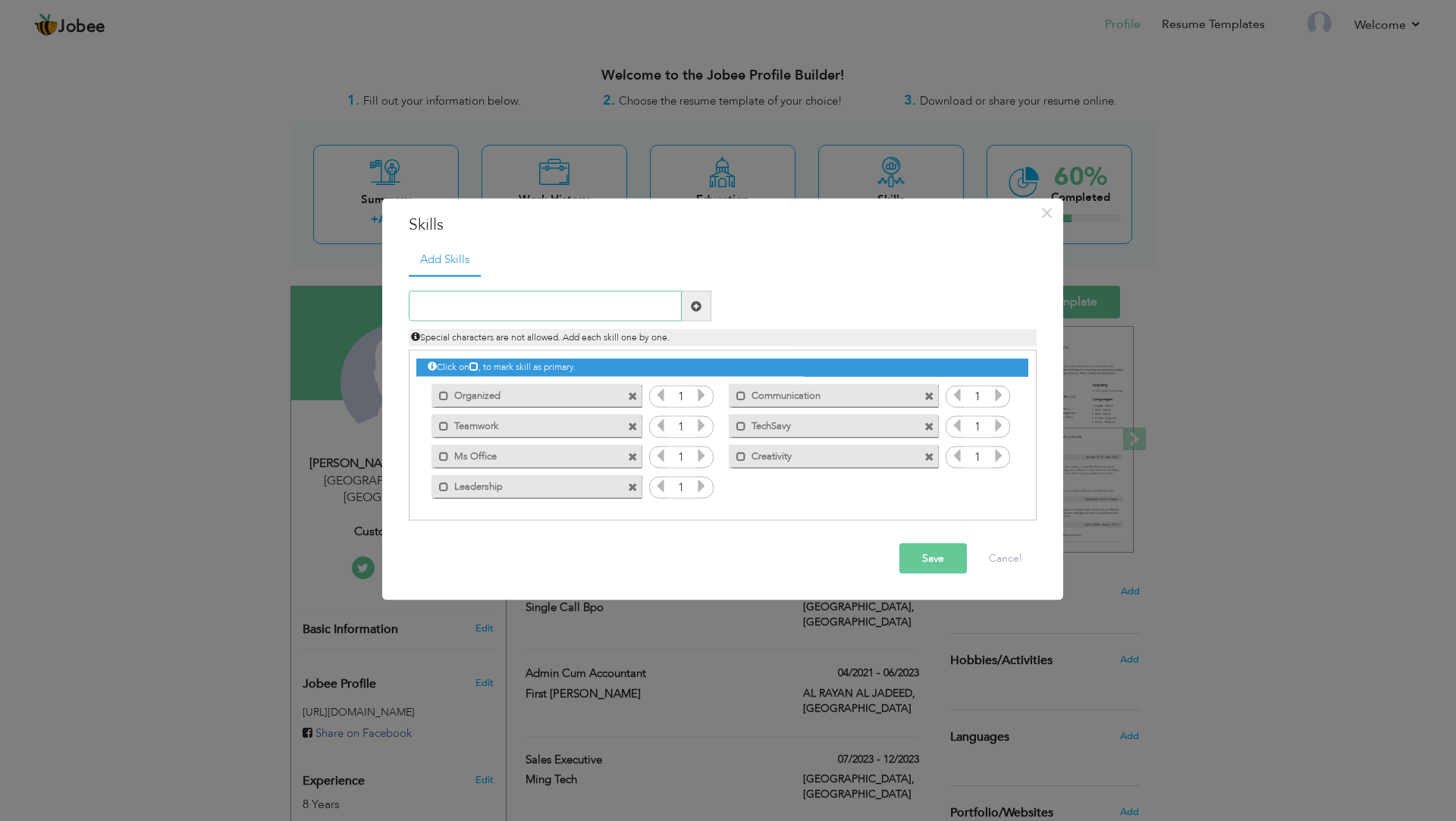
click at [577, 317] on input "text" at bounding box center [545, 306] width 273 height 30
type input "Ax Dynamics 2009"
click at [707, 303] on span at bounding box center [696, 306] width 30 height 30
click at [596, 311] on input "text" at bounding box center [545, 306] width 273 height 30
type input "Salesforce"
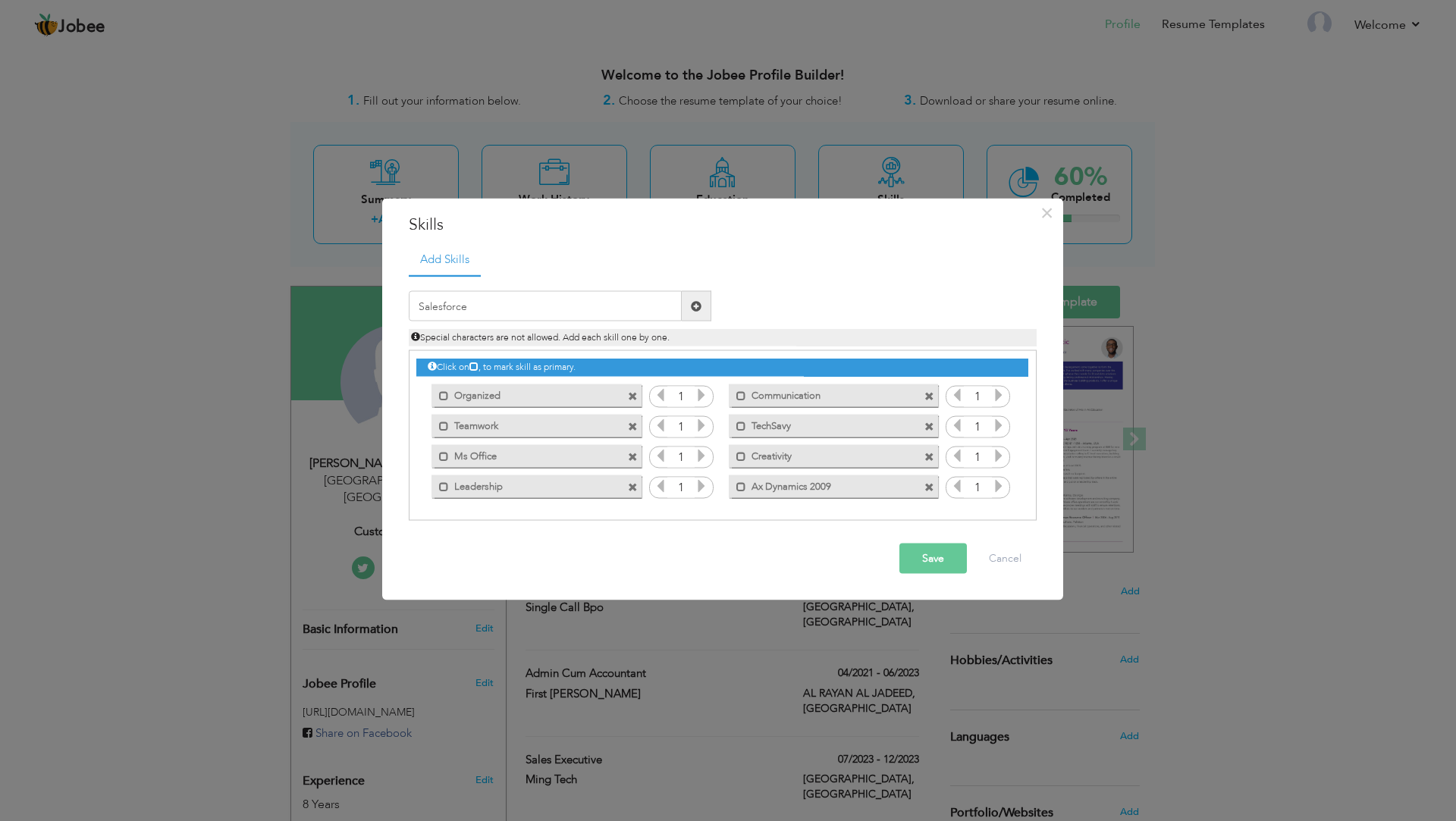
click at [697, 305] on span at bounding box center [696, 305] width 11 height 11
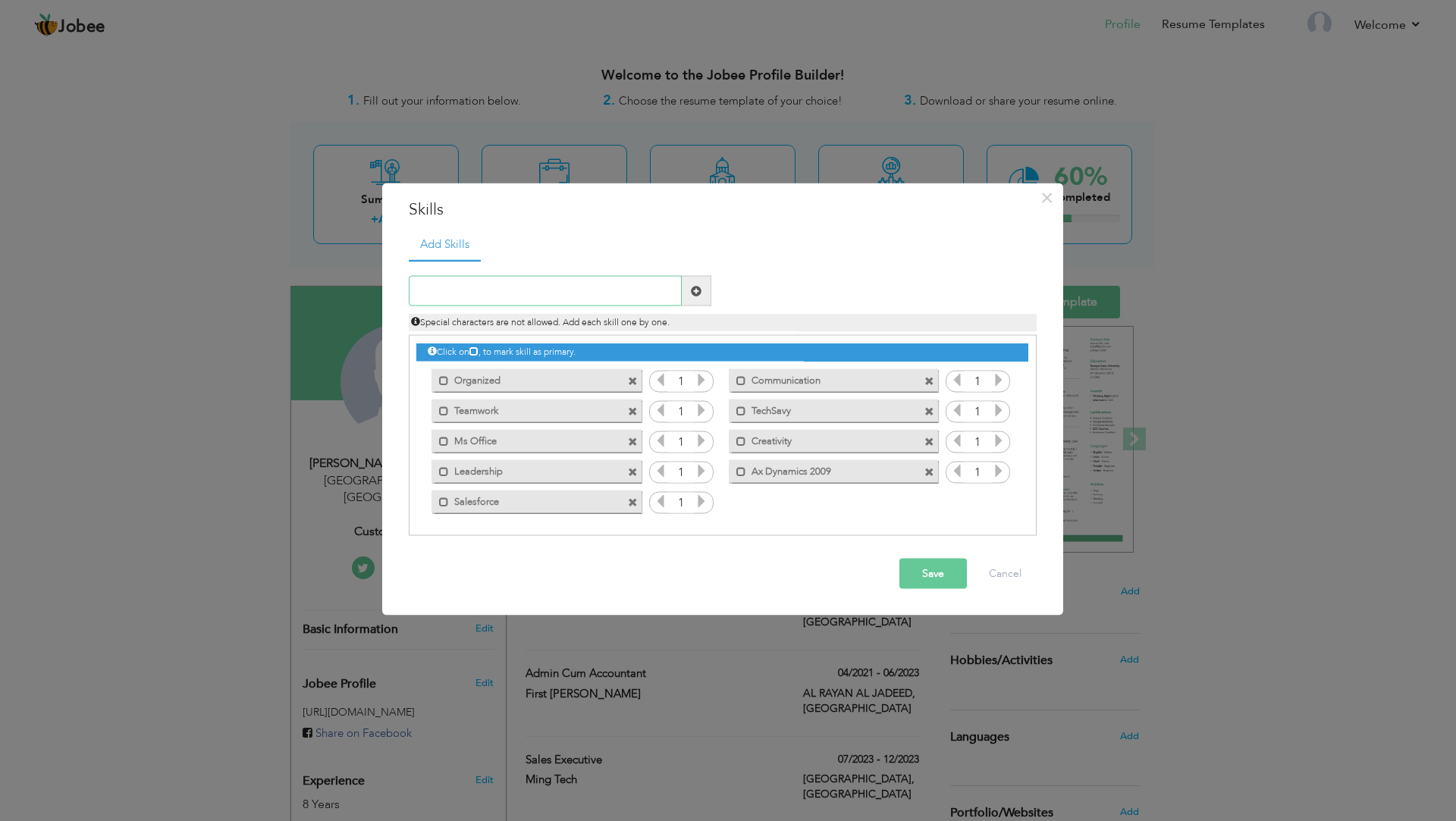
click at [650, 298] on input "text" at bounding box center [545, 291] width 273 height 30
type input "Slack"
click at [701, 290] on span at bounding box center [696, 291] width 11 height 11
click at [954, 579] on button "Save" at bounding box center [933, 573] width 67 height 30
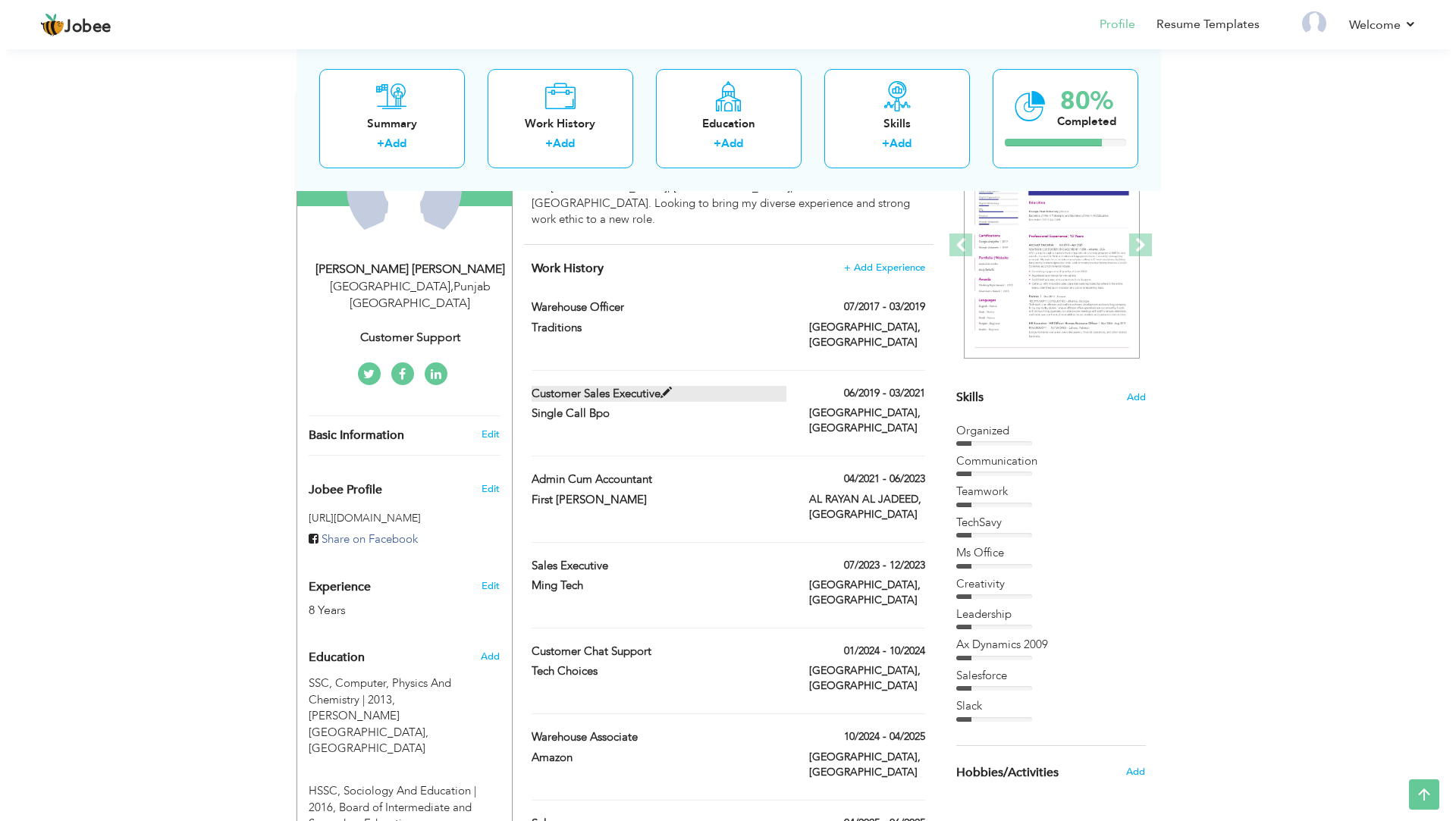
scroll to position [117, 0]
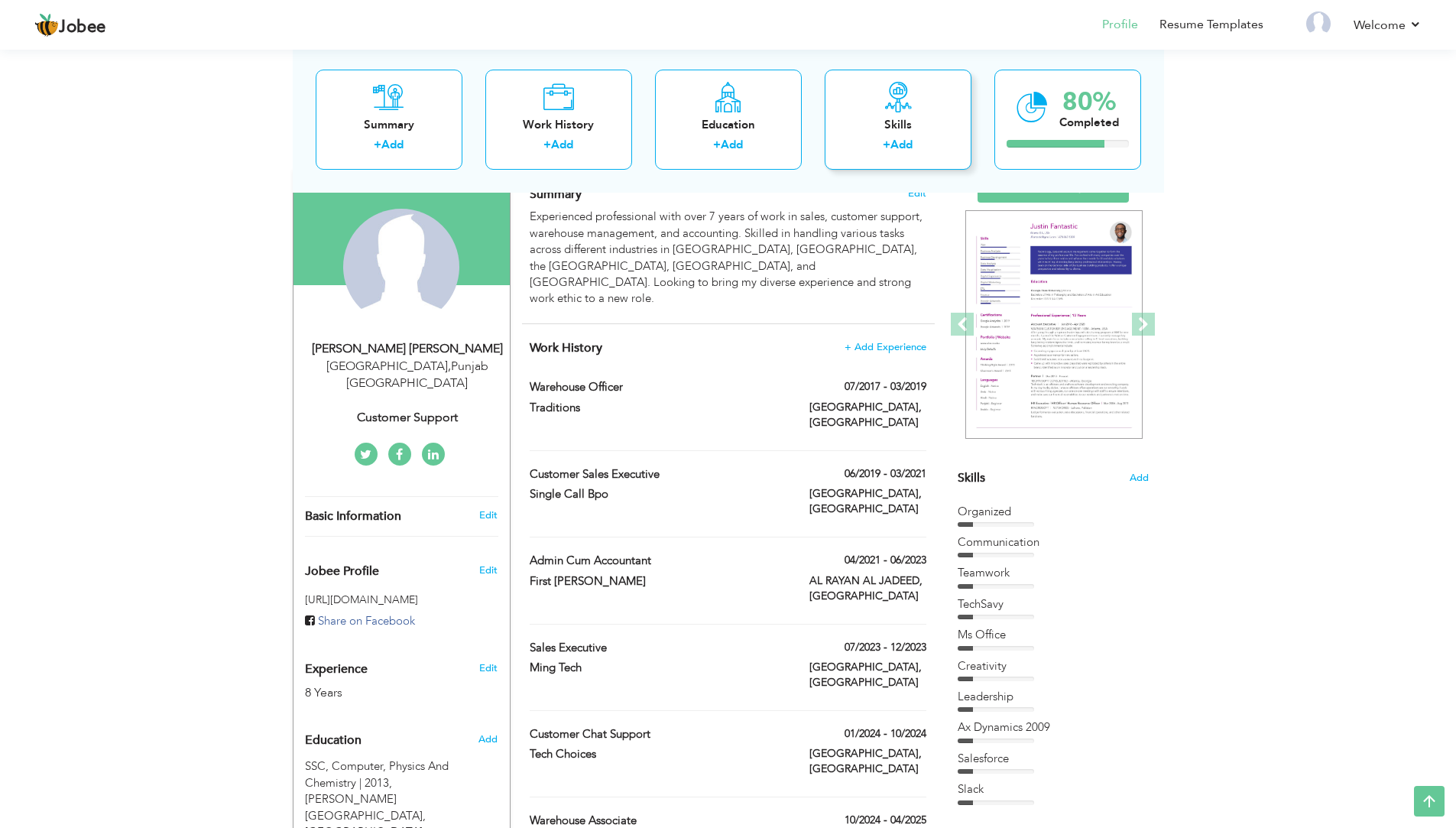
click at [903, 109] on icon at bounding box center [898, 96] width 31 height 31
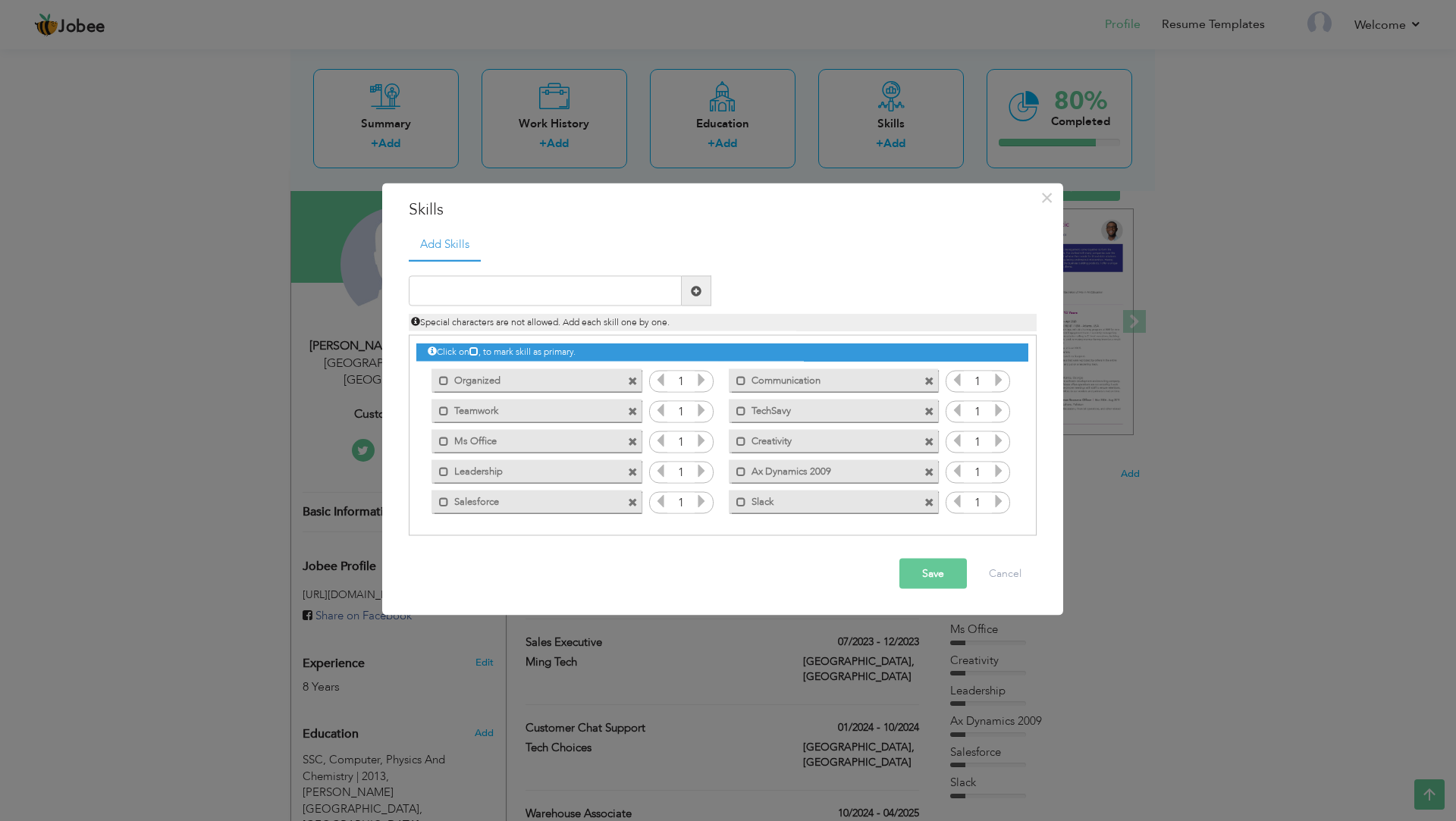
drag, startPoint x: 515, startPoint y: 325, endPoint x: 526, endPoint y: 294, distance: 32.9
click at [514, 322] on span "Special characters are not allowed. Add each skill one by one." at bounding box center [540, 323] width 259 height 12
click at [535, 273] on div "Duplicate entry" at bounding box center [723, 398] width 628 height 277
click at [531, 298] on input "text" at bounding box center [545, 291] width 273 height 30
type input "Monday.com"
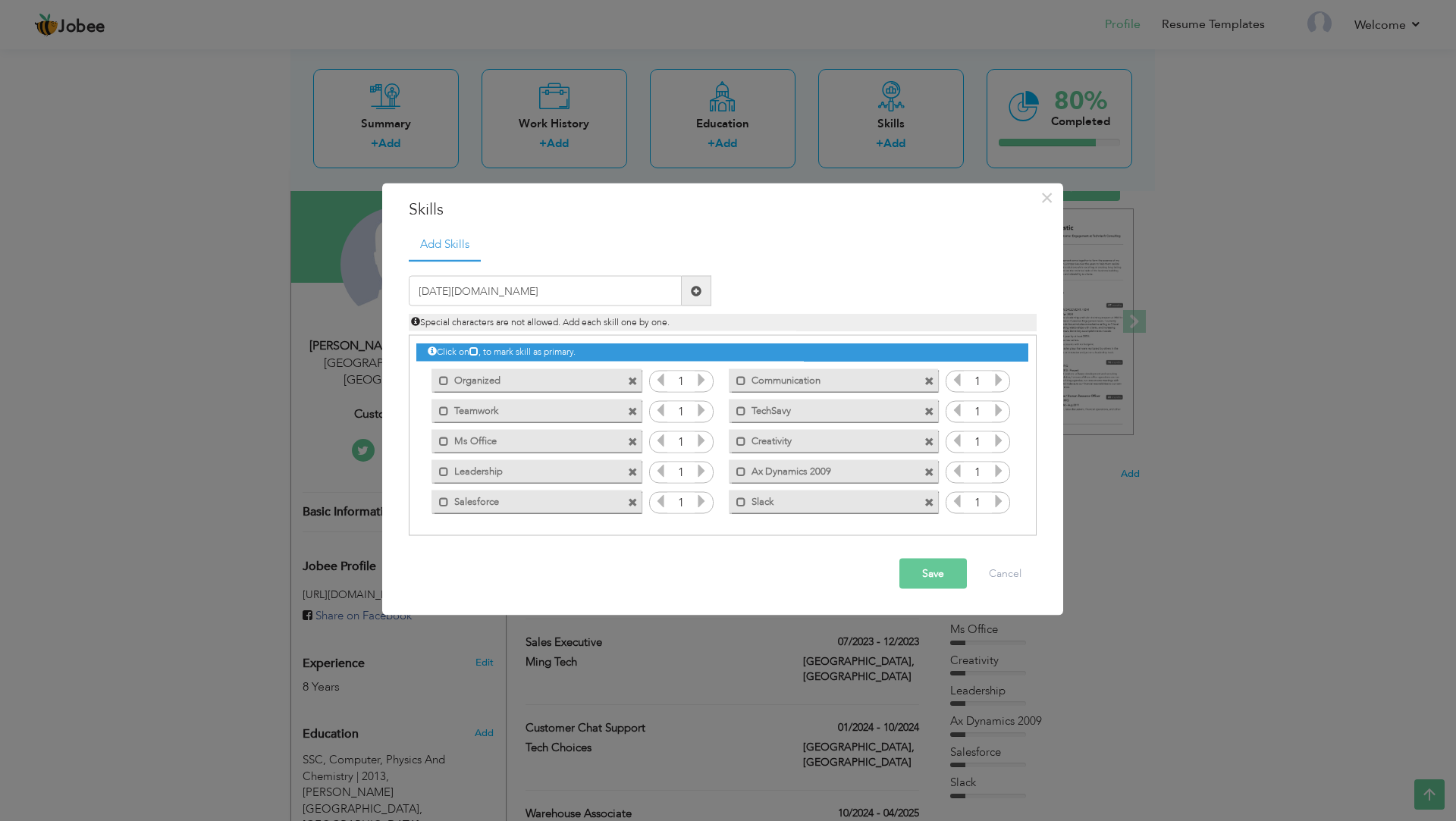
click at [691, 289] on span at bounding box center [696, 291] width 11 height 11
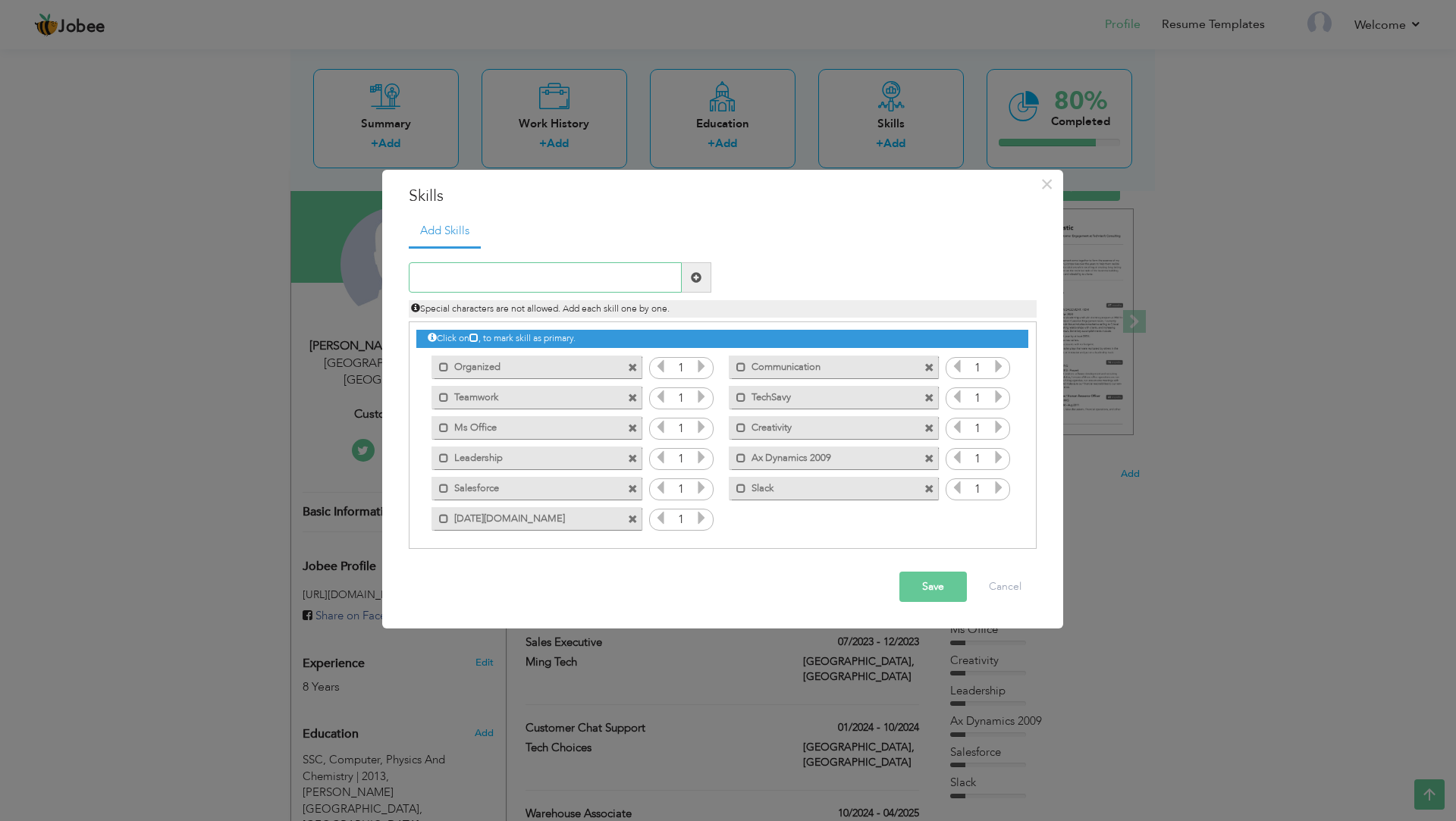
click at [520, 290] on input "text" at bounding box center [545, 277] width 273 height 30
click at [438, 284] on input "Googlesheet" at bounding box center [545, 277] width 273 height 30
type input "Google sheet"
click at [703, 281] on span at bounding box center [696, 277] width 30 height 30
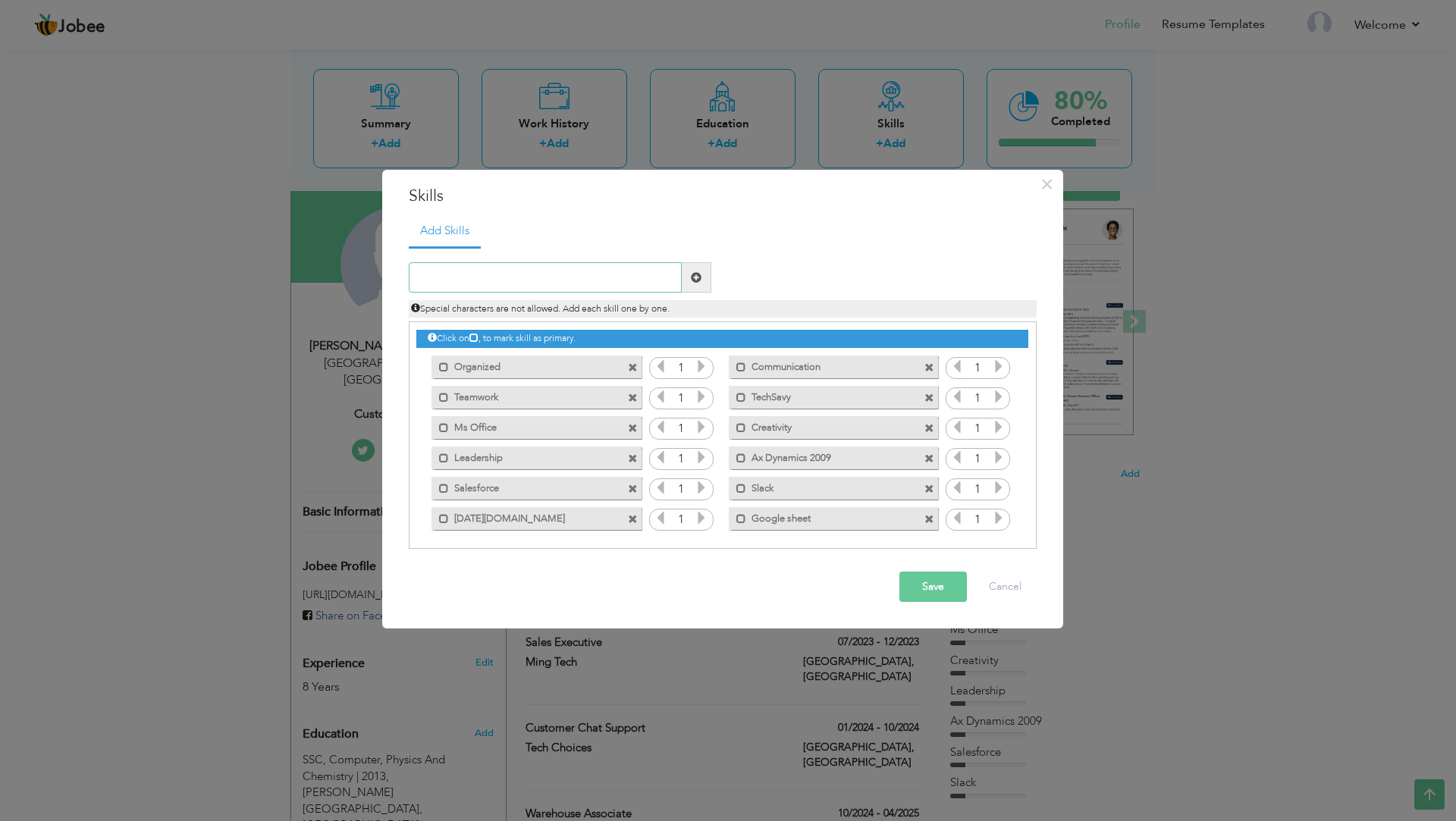
click at [424, 279] on input "text" at bounding box center [545, 277] width 273 height 30
type input "Google Drive"
click at [695, 273] on span at bounding box center [696, 277] width 11 height 11
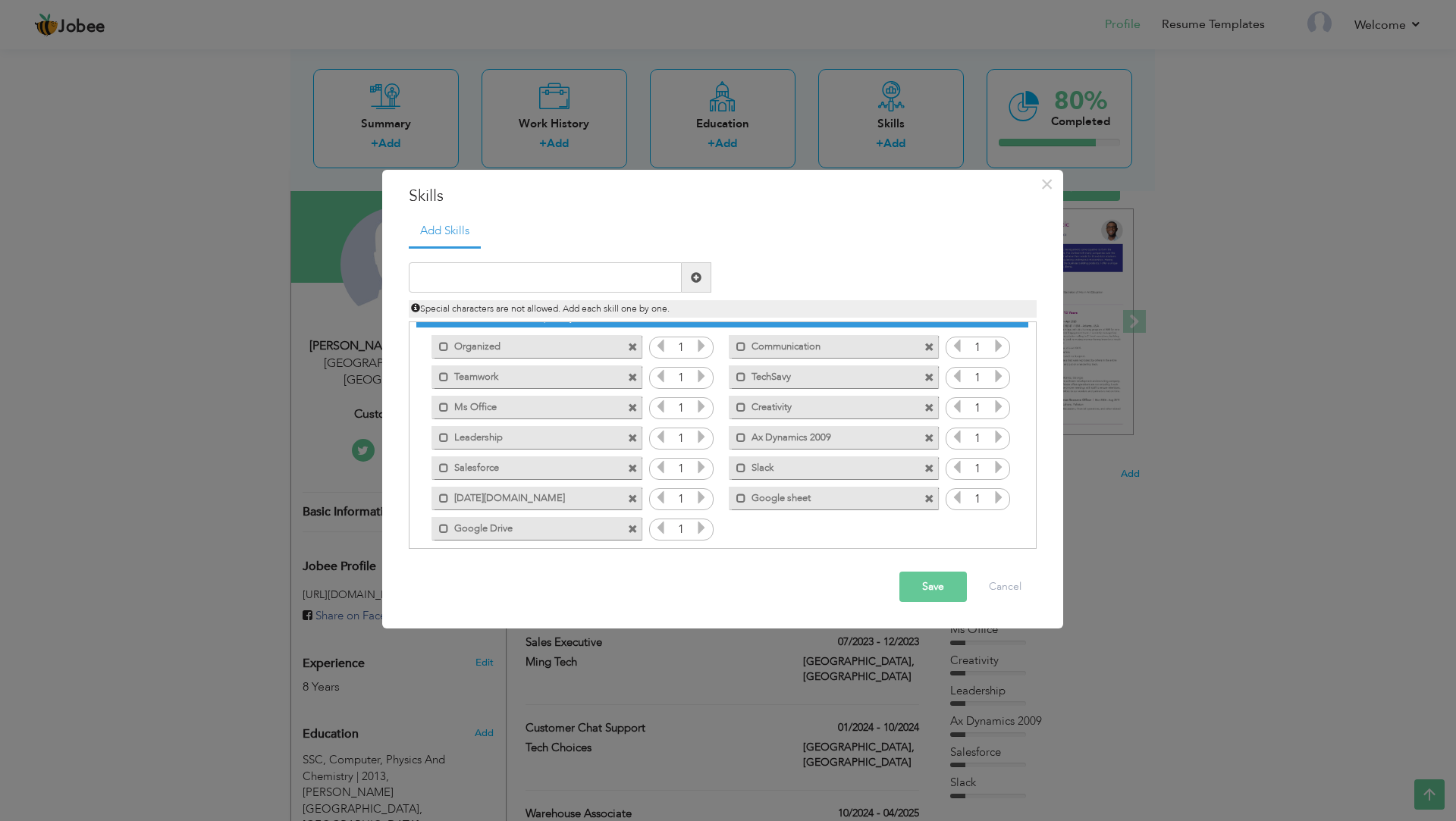
scroll to position [34, 0]
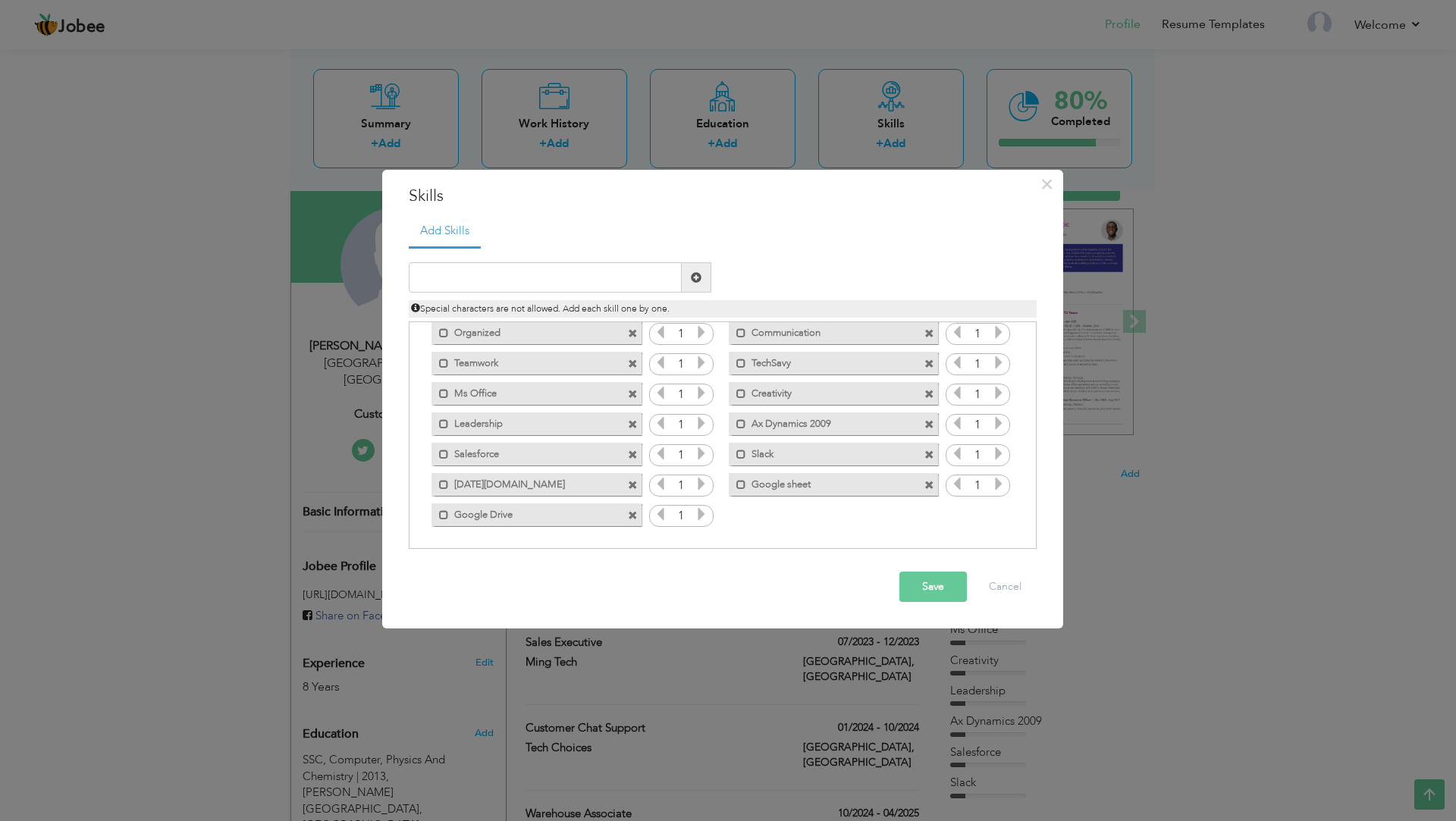
click at [927, 488] on span at bounding box center [929, 485] width 10 height 10
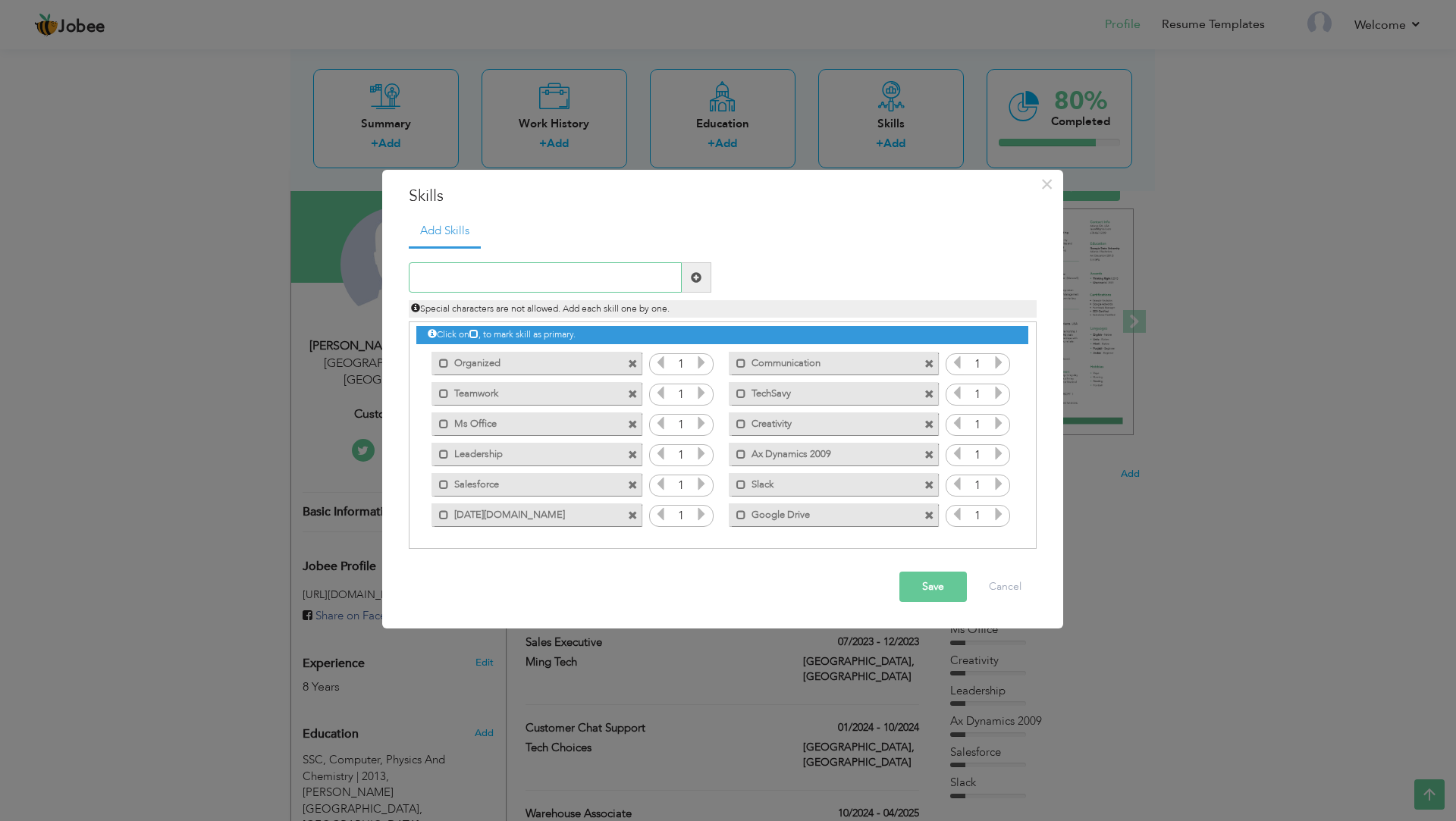
click at [510, 276] on input "text" at bounding box center [545, 277] width 273 height 30
type input "Google Sheet"
click at [687, 284] on span at bounding box center [696, 277] width 30 height 30
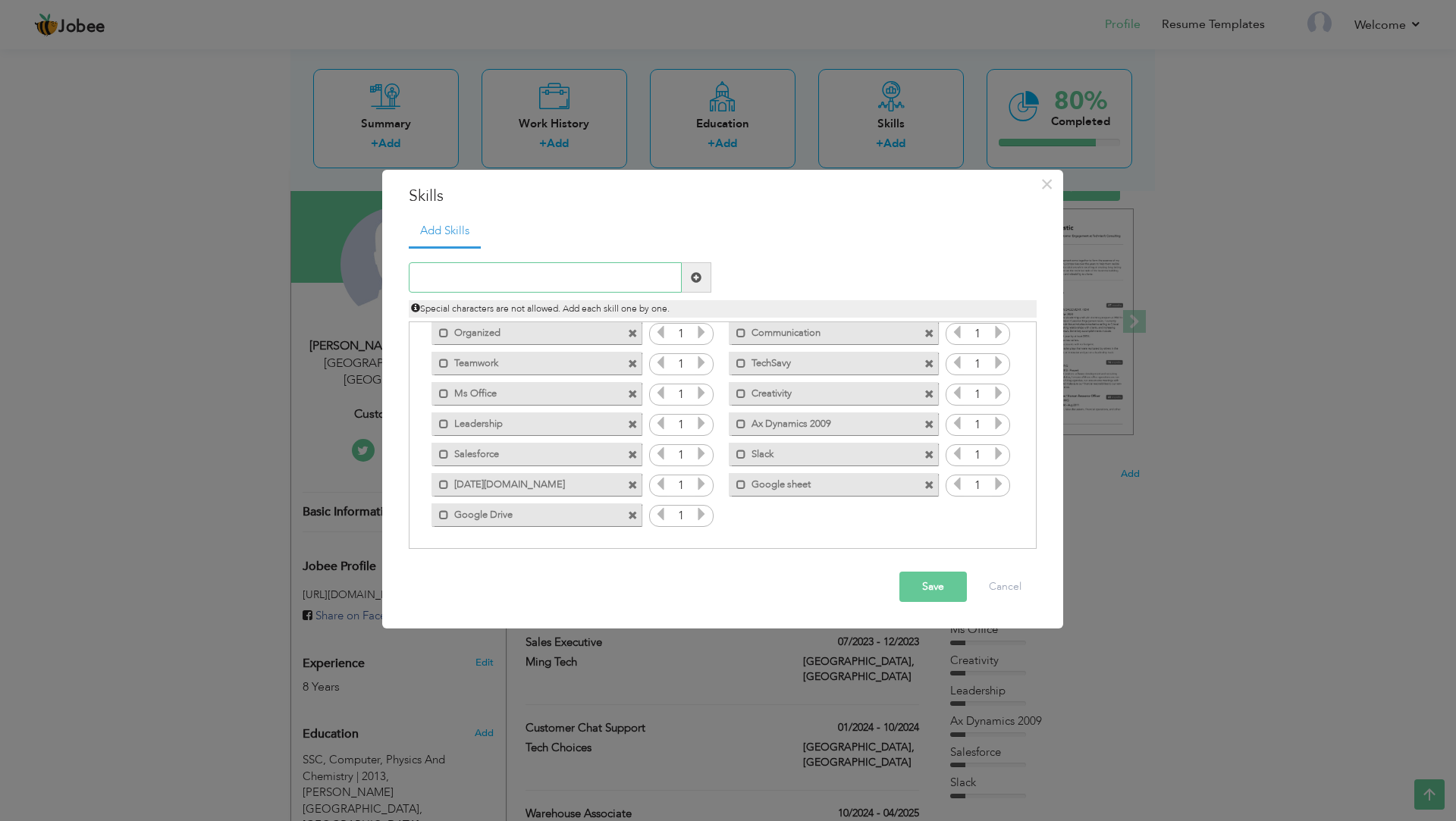
click at [524, 270] on input "text" at bounding box center [545, 277] width 273 height 30
type input "Digital Marketting"
click at [919, 584] on button "Save" at bounding box center [933, 587] width 67 height 30
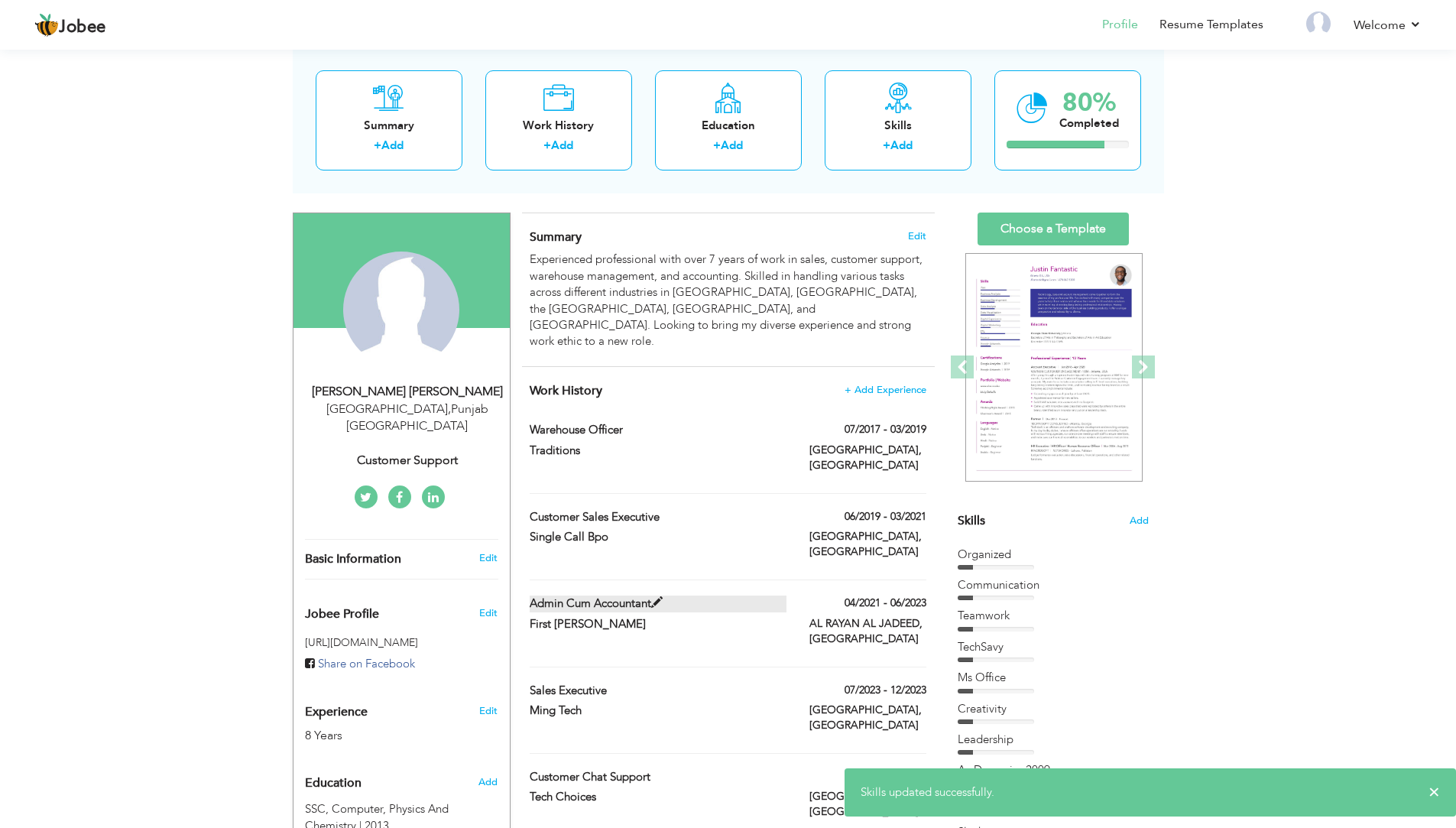
scroll to position [0, 0]
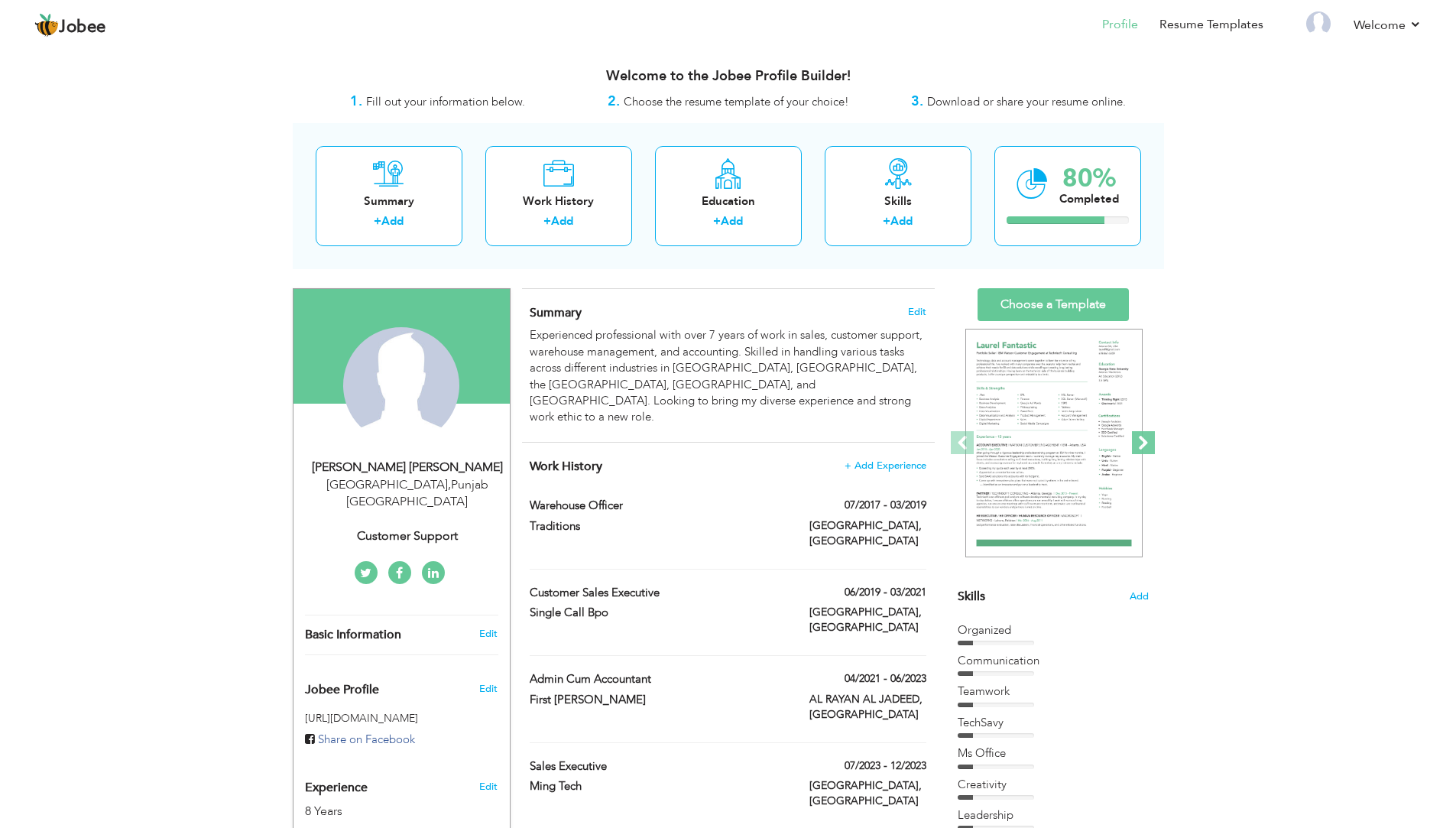
click at [1150, 446] on span at bounding box center [1143, 442] width 23 height 23
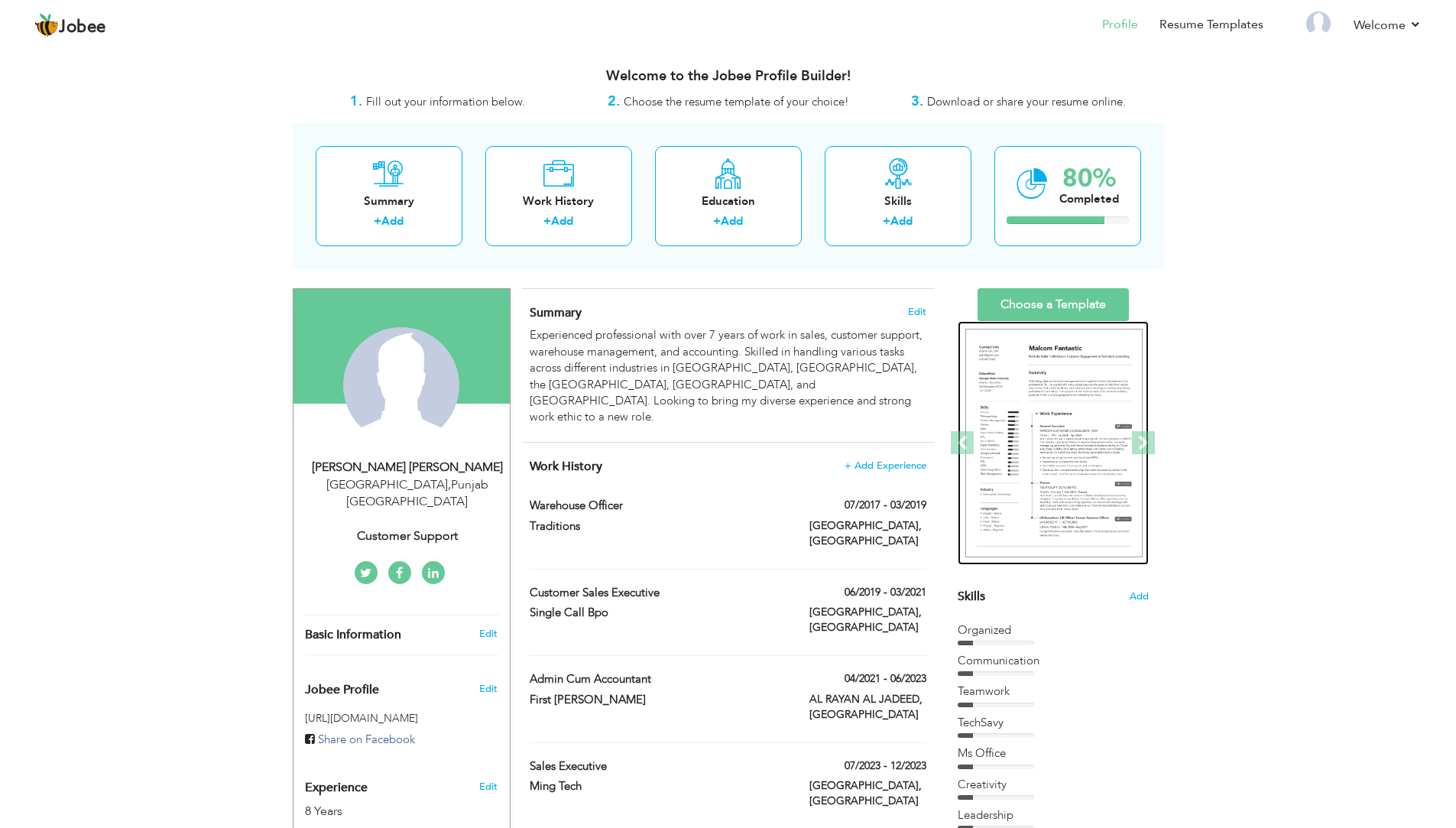
click at [1060, 443] on img at bounding box center [1054, 443] width 177 height 229
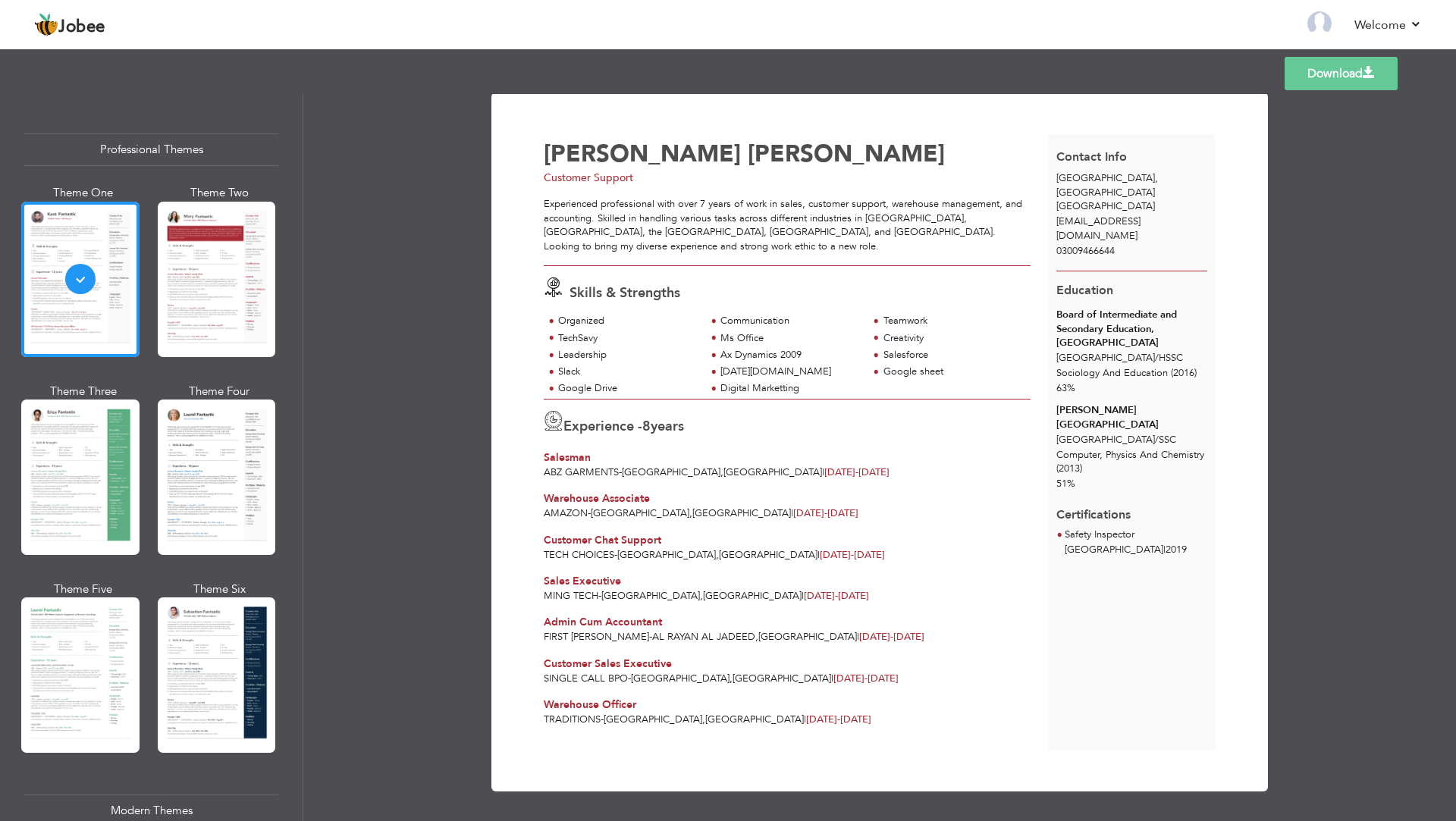
scroll to position [8, 0]
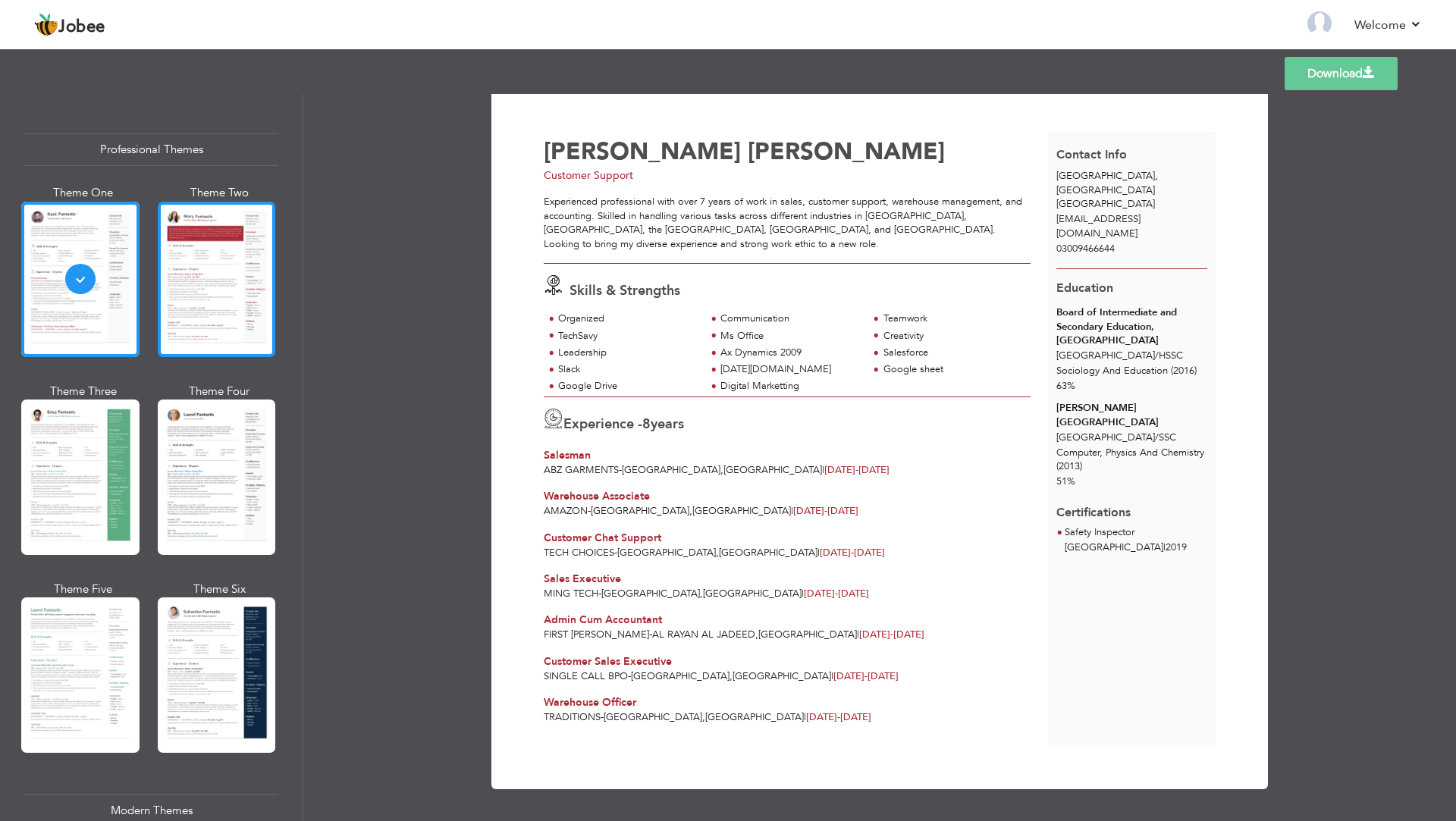
click at [173, 262] on div at bounding box center [216, 279] width 118 height 155
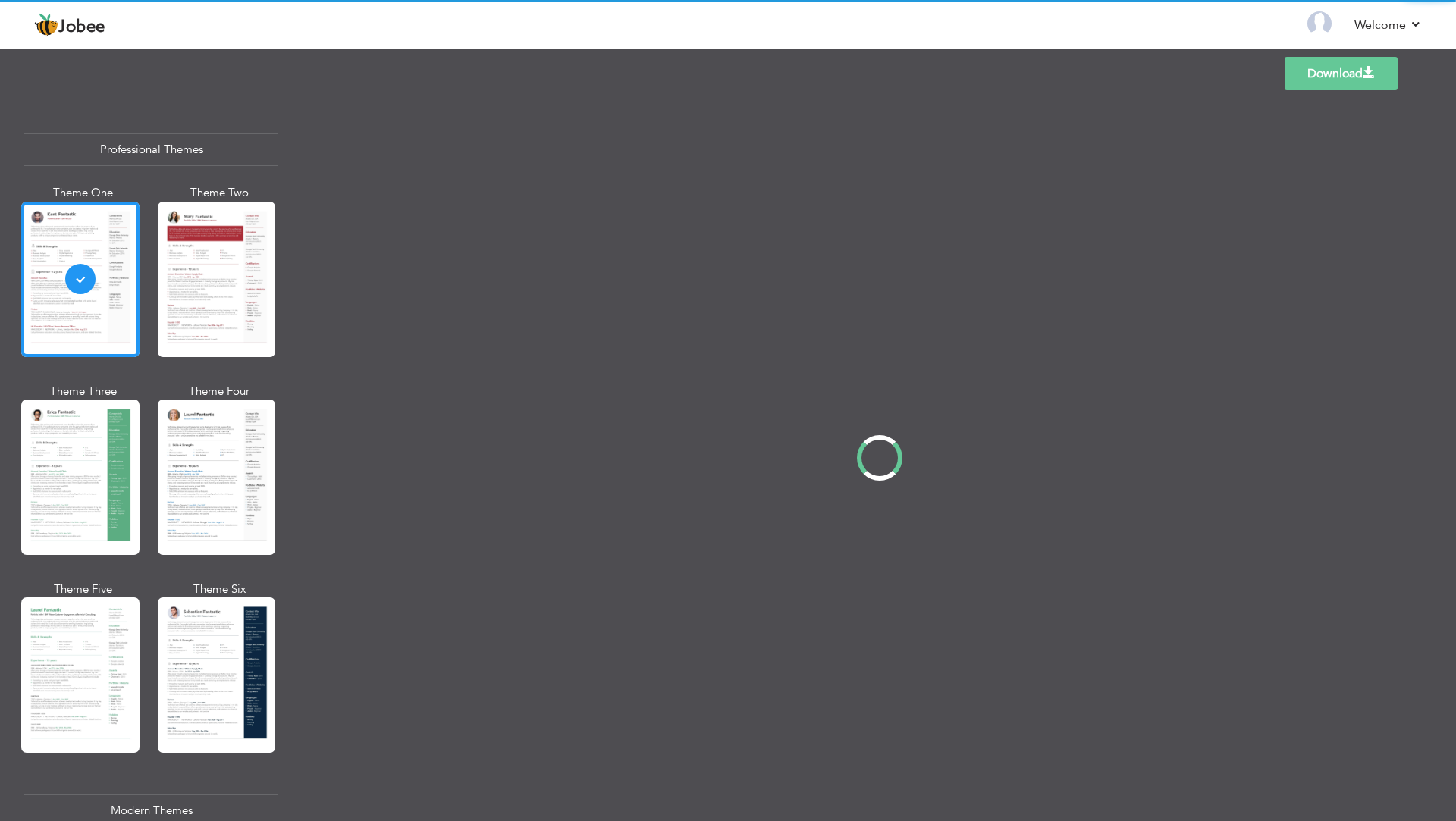
scroll to position [0, 0]
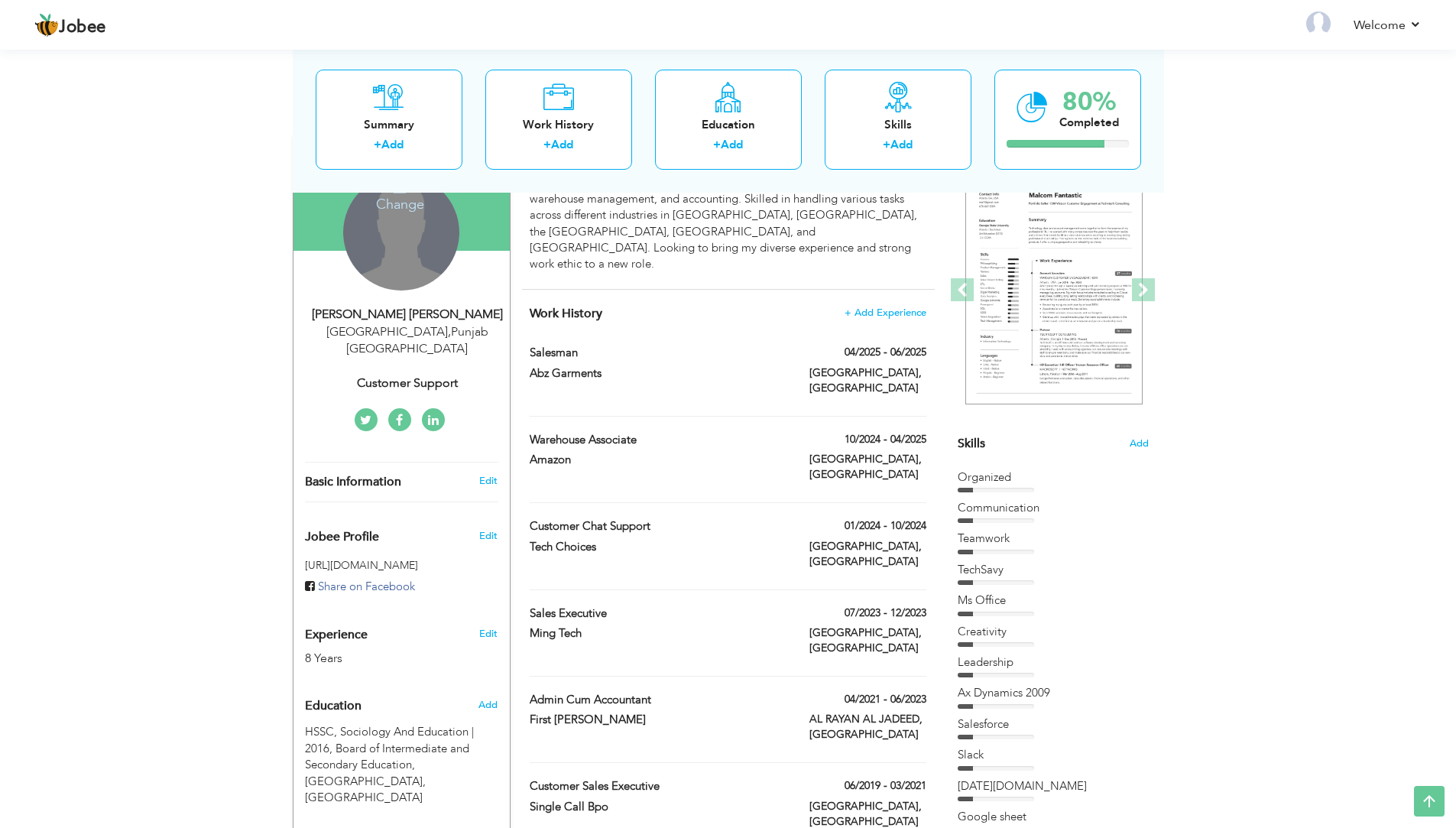
click at [406, 247] on div "Change Remove" at bounding box center [402, 232] width 117 height 117
click at [409, 205] on h4 "Change" at bounding box center [400, 194] width 109 height 37
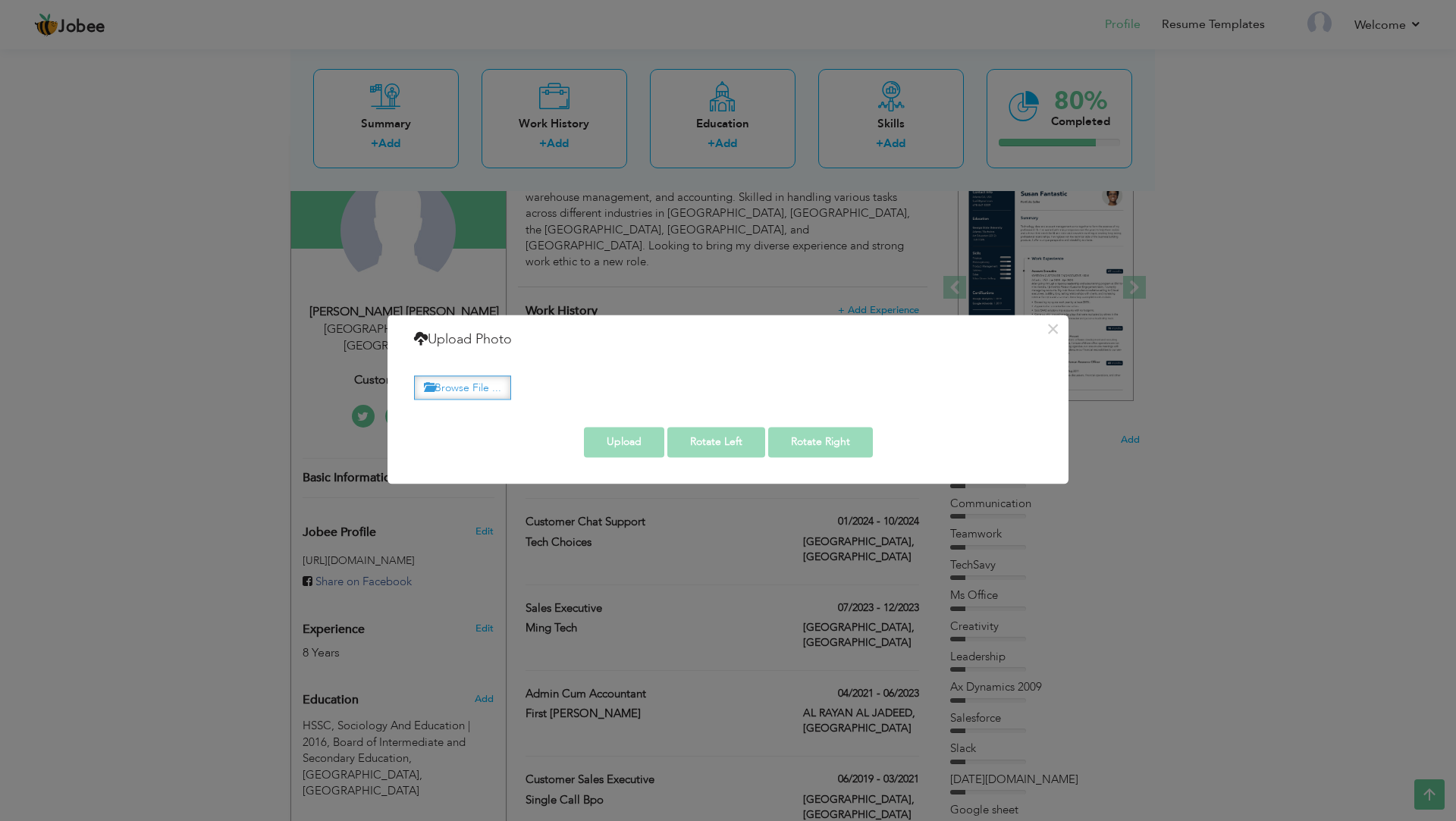
click at [475, 379] on label "Browse File ..." at bounding box center [463, 387] width 97 height 23
click at [0, 0] on input "Browse File ..." at bounding box center [0, 0] width 0 height 0
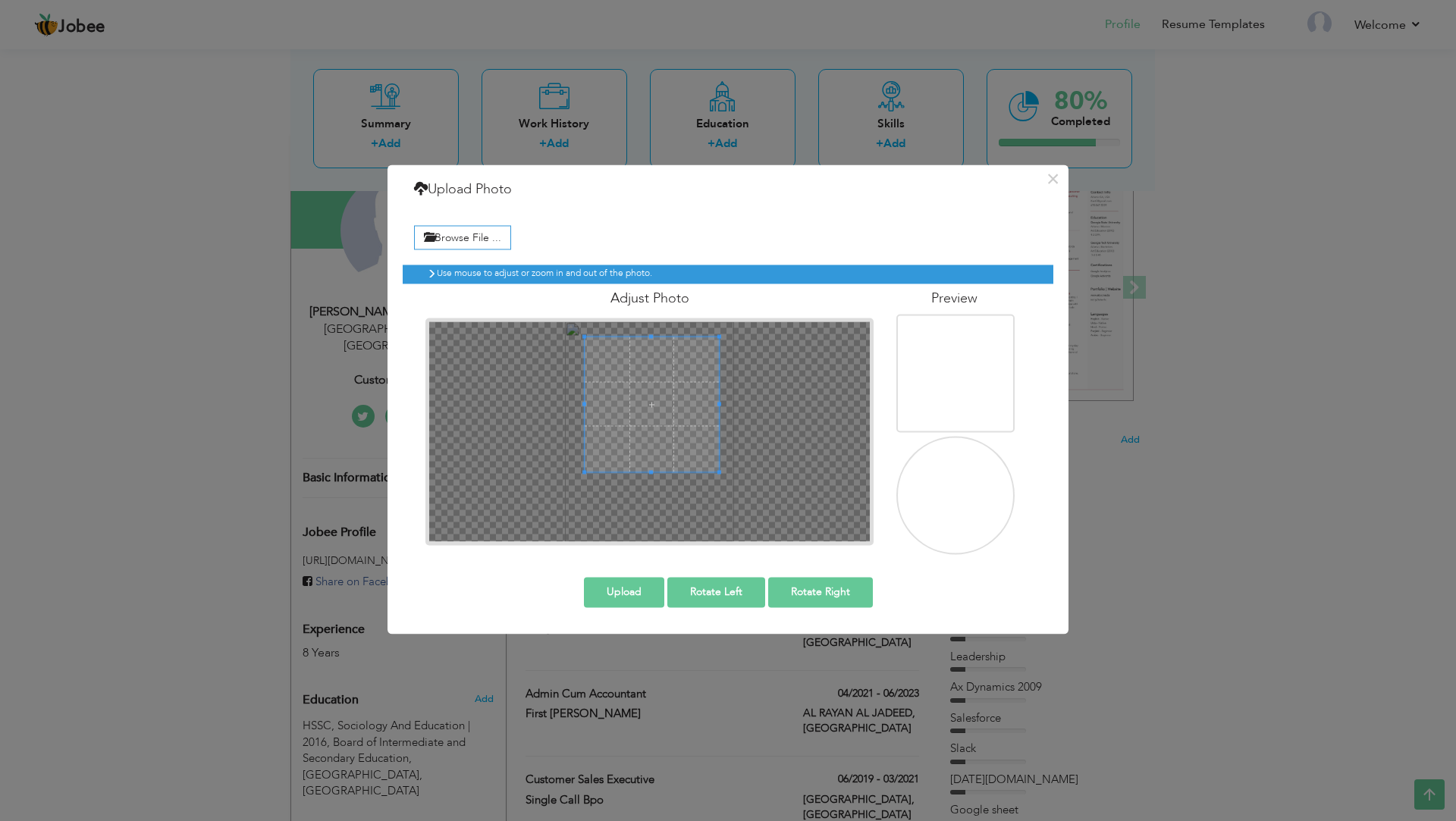
click at [635, 426] on span at bounding box center [652, 404] width 135 height 135
click at [652, 436] on span at bounding box center [656, 404] width 135 height 135
click at [672, 446] on span at bounding box center [656, 404] width 135 height 135
click at [744, 568] on div "× Upload Photo Browse File ... Adjust Photo Preview Upload Rotate Left" at bounding box center [728, 399] width 681 height 469
click at [710, 452] on span at bounding box center [652, 420] width 159 height 159
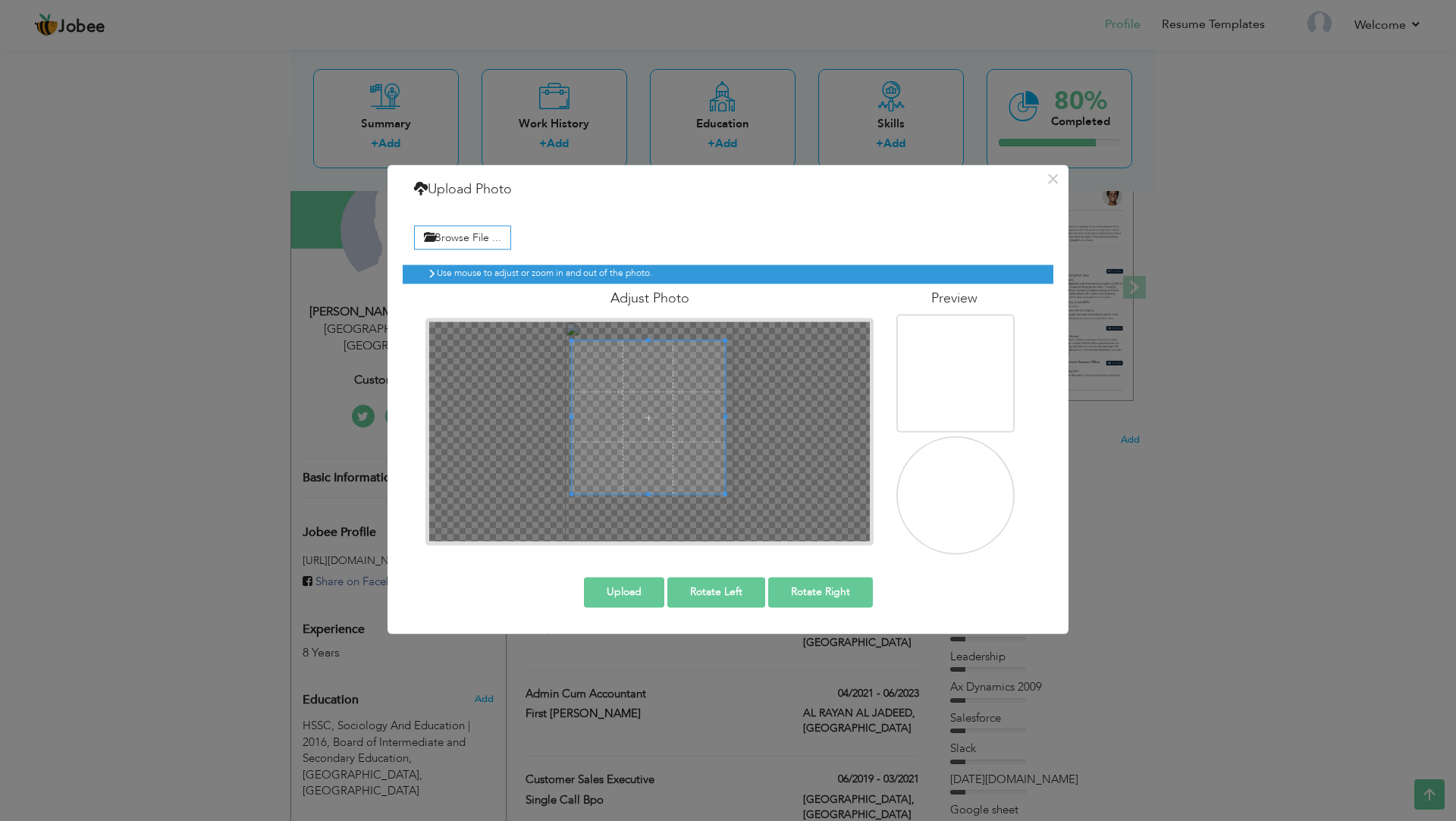
click at [724, 495] on span at bounding box center [725, 494] width 4 height 4
click at [655, 441] on span at bounding box center [651, 417] width 153 height 153
click at [719, 488] on span at bounding box center [720, 486] width 4 height 4
click at [680, 442] on span at bounding box center [651, 408] width 145 height 145
click at [652, 487] on span at bounding box center [651, 485] width 4 height 4
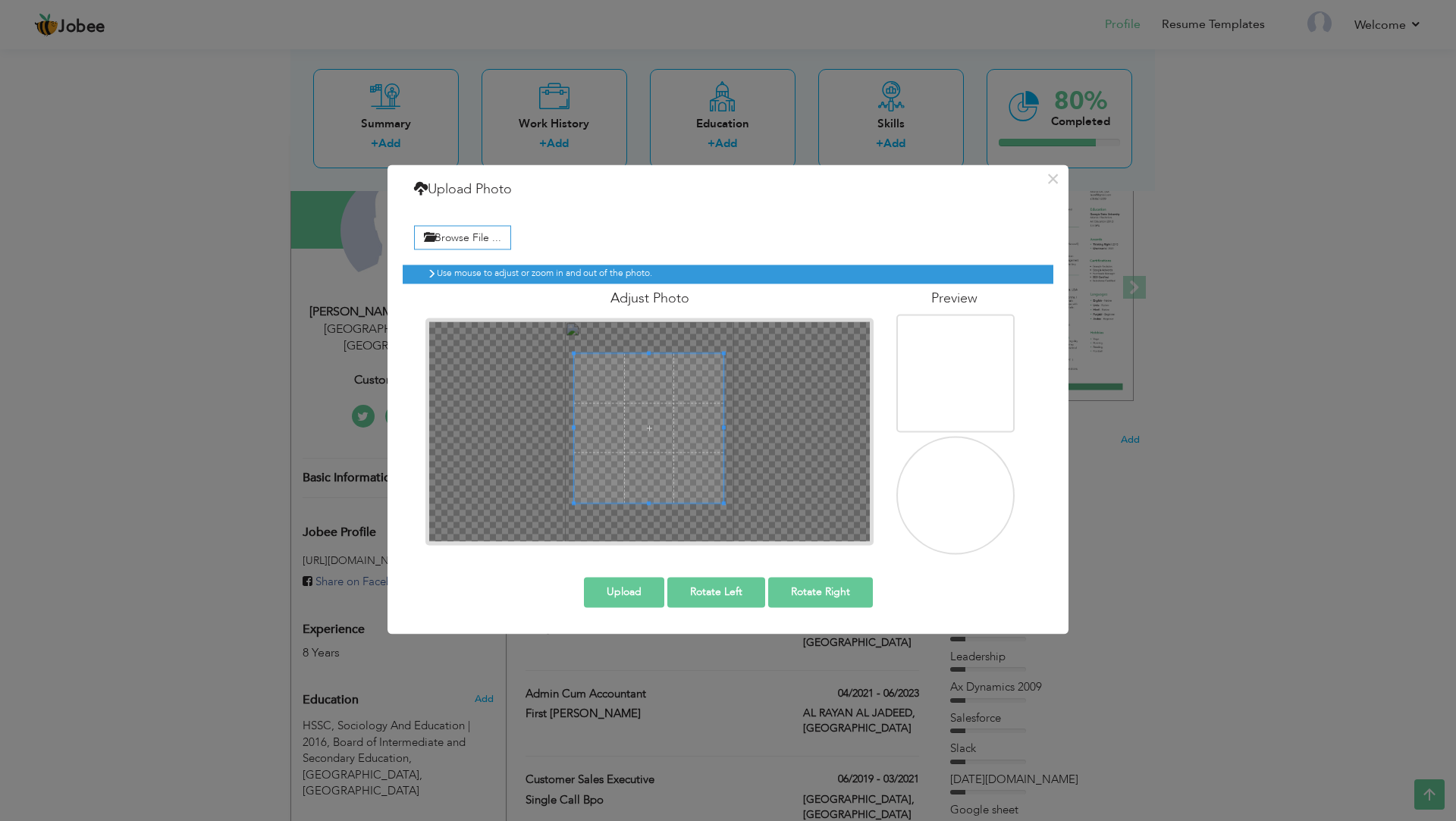
click at [662, 468] on span at bounding box center [649, 427] width 149 height 149
click at [646, 344] on div at bounding box center [649, 423] width 160 height 160
click at [654, 377] on span at bounding box center [649, 416] width 160 height 160
click at [572, 412] on span at bounding box center [573, 417] width 4 height 156
click at [724, 416] on span at bounding box center [649, 417] width 156 height 156
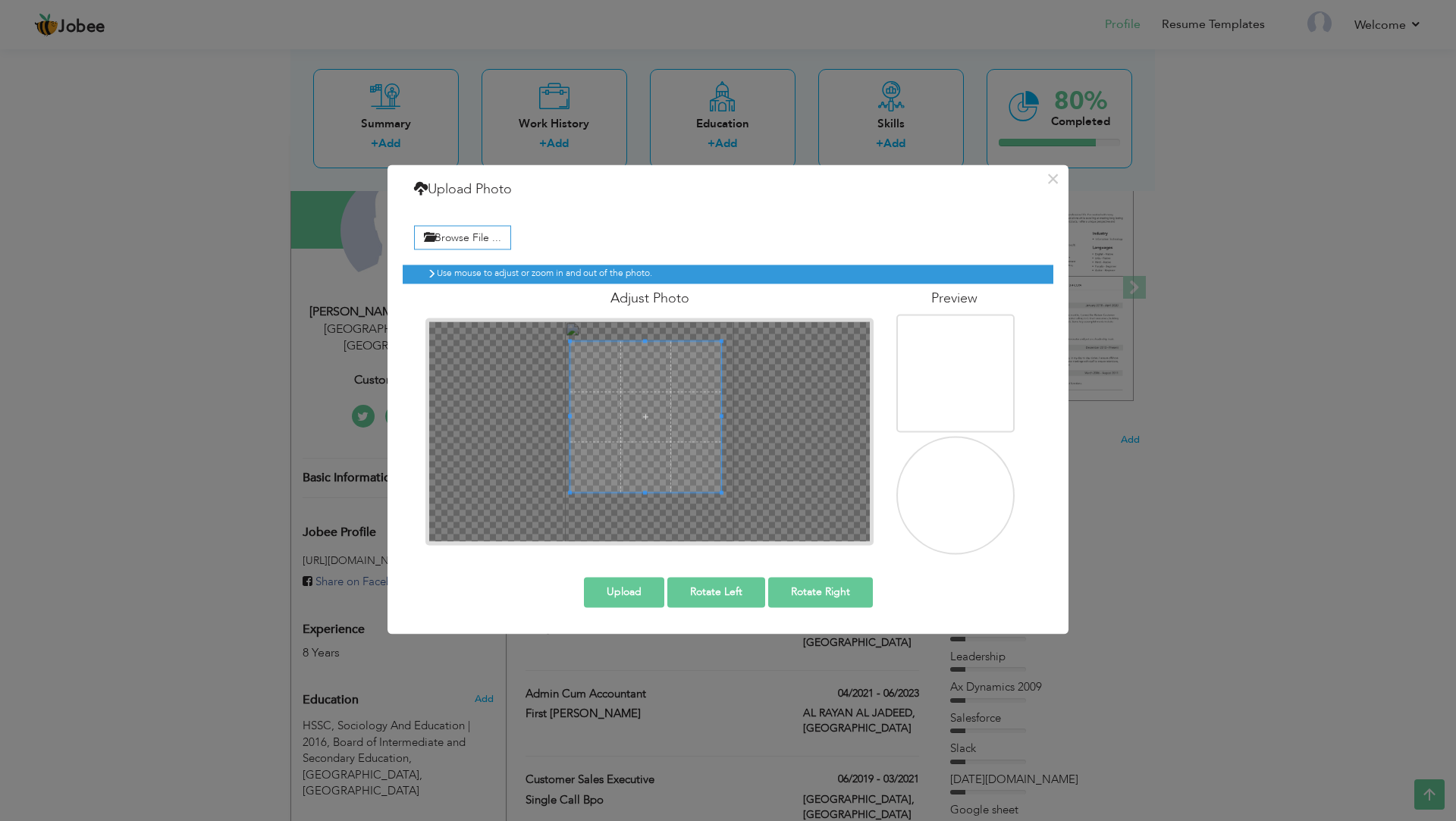
click at [721, 417] on span at bounding box center [721, 416] width 4 height 4
click at [674, 421] on span at bounding box center [648, 411] width 151 height 151
click at [660, 584] on button "Upload" at bounding box center [624, 591] width 80 height 30
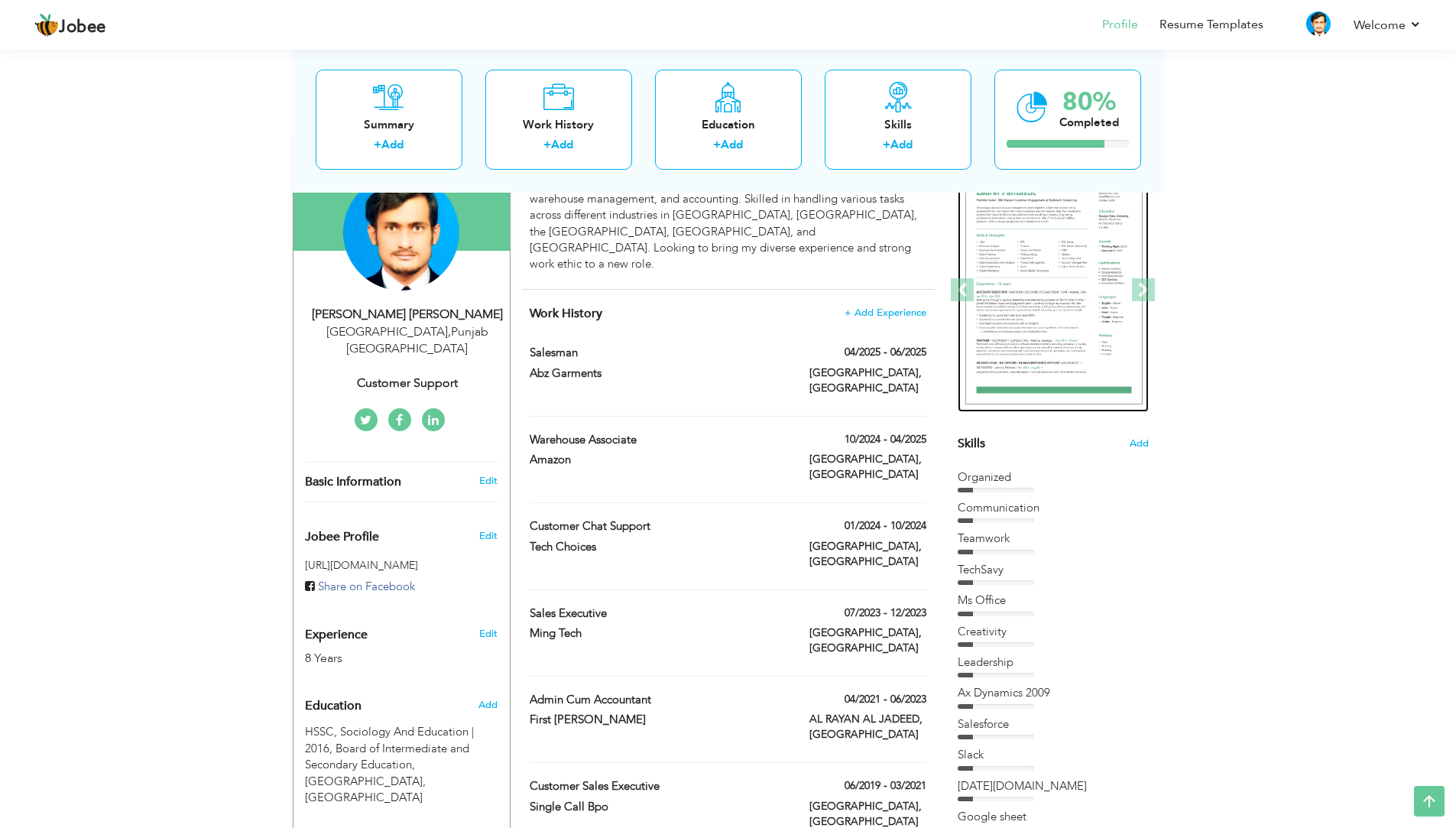
click at [1093, 297] on img at bounding box center [1054, 290] width 177 height 229
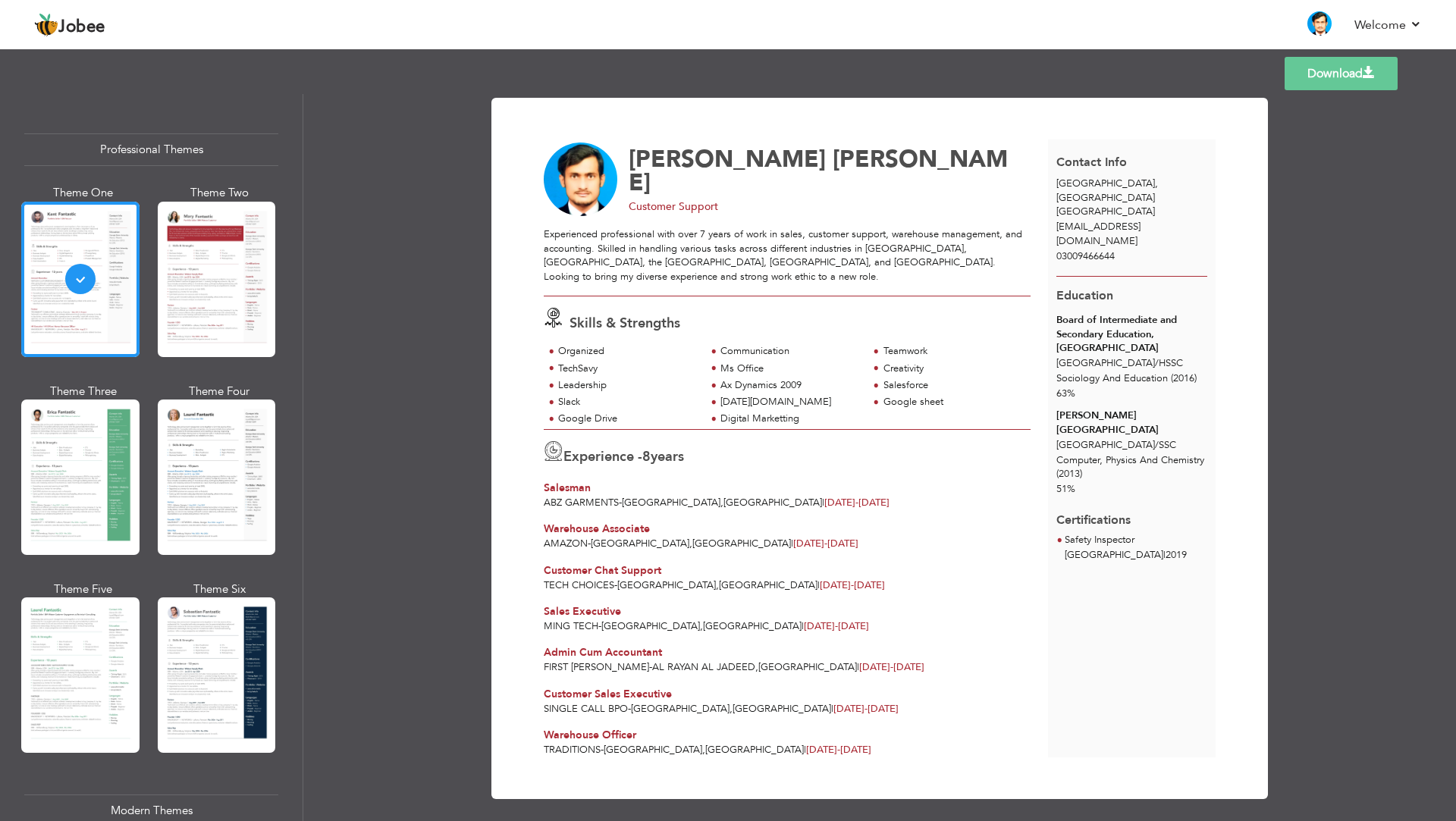
click at [166, 281] on div at bounding box center [216, 279] width 118 height 155
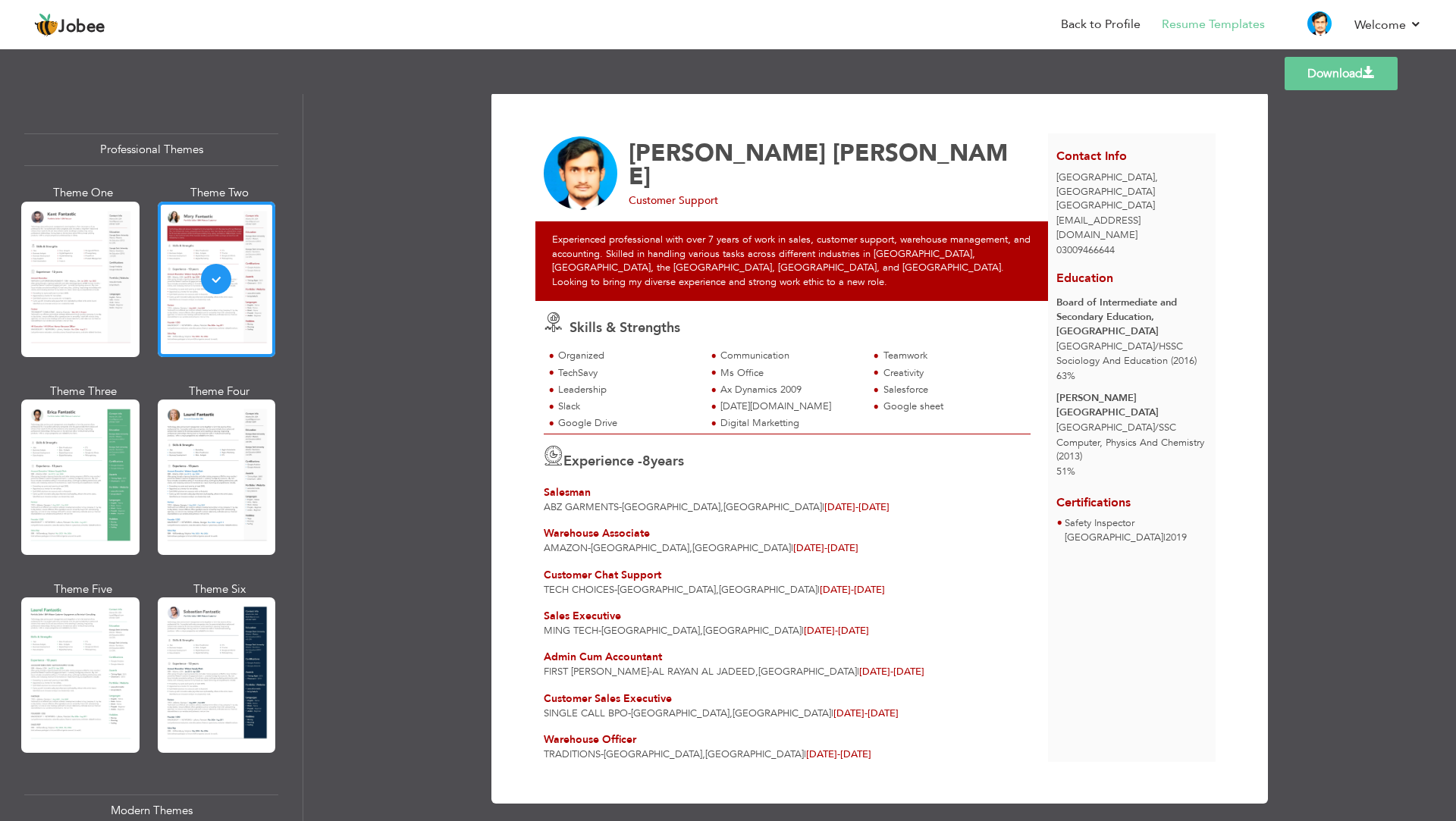
scroll to position [8, 0]
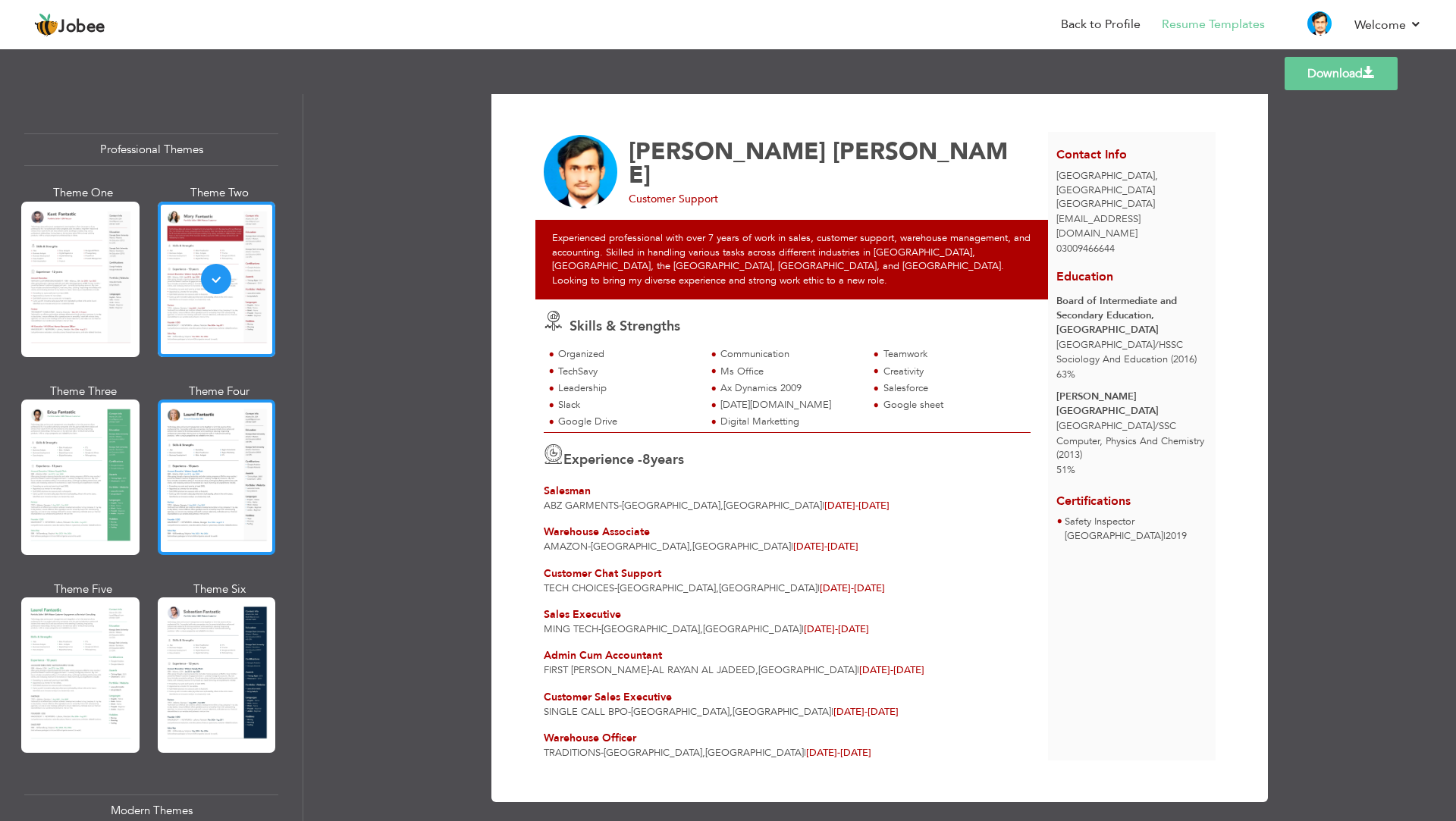
click at [238, 444] on div at bounding box center [216, 477] width 118 height 155
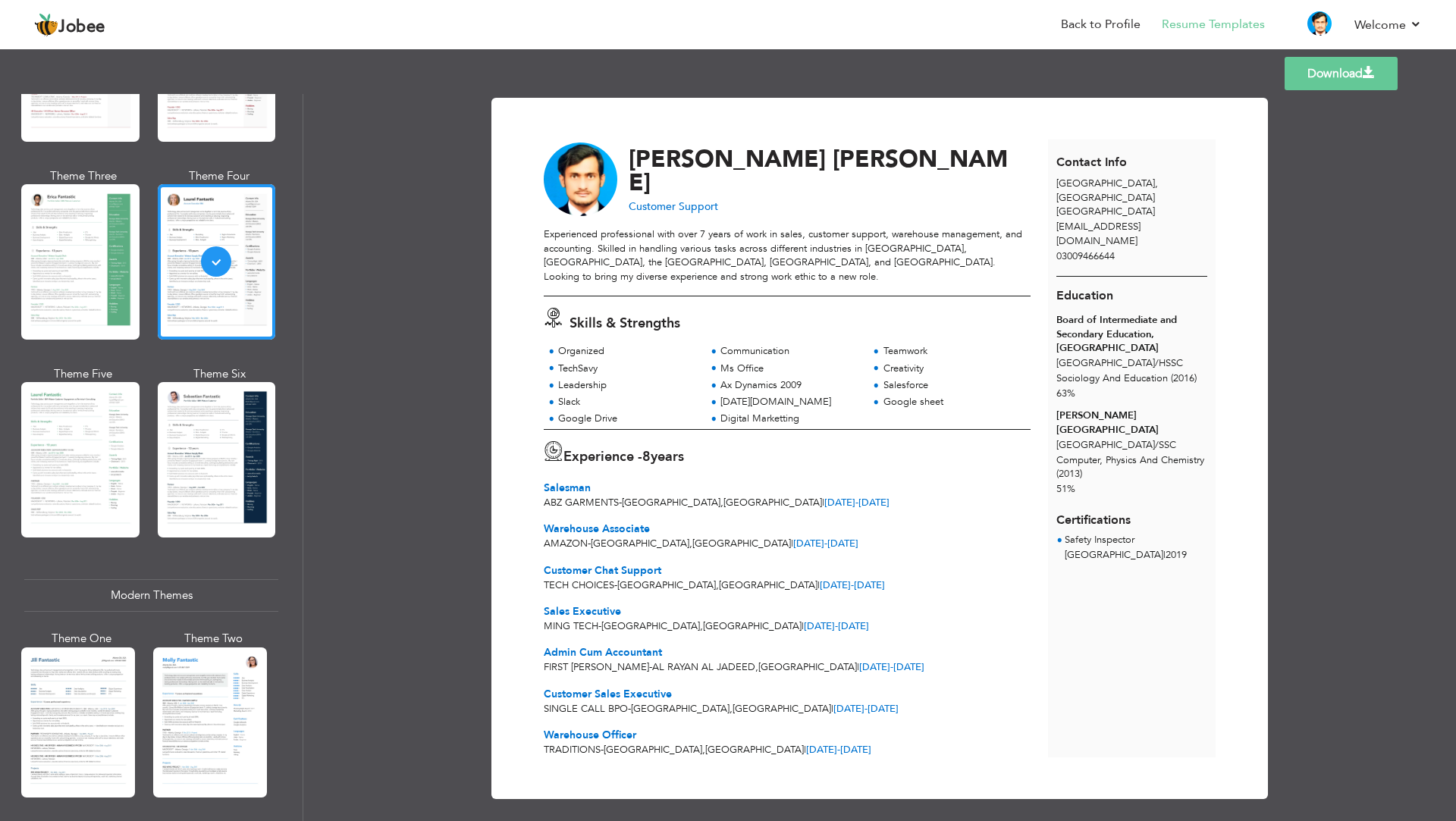
scroll to position [227, 0]
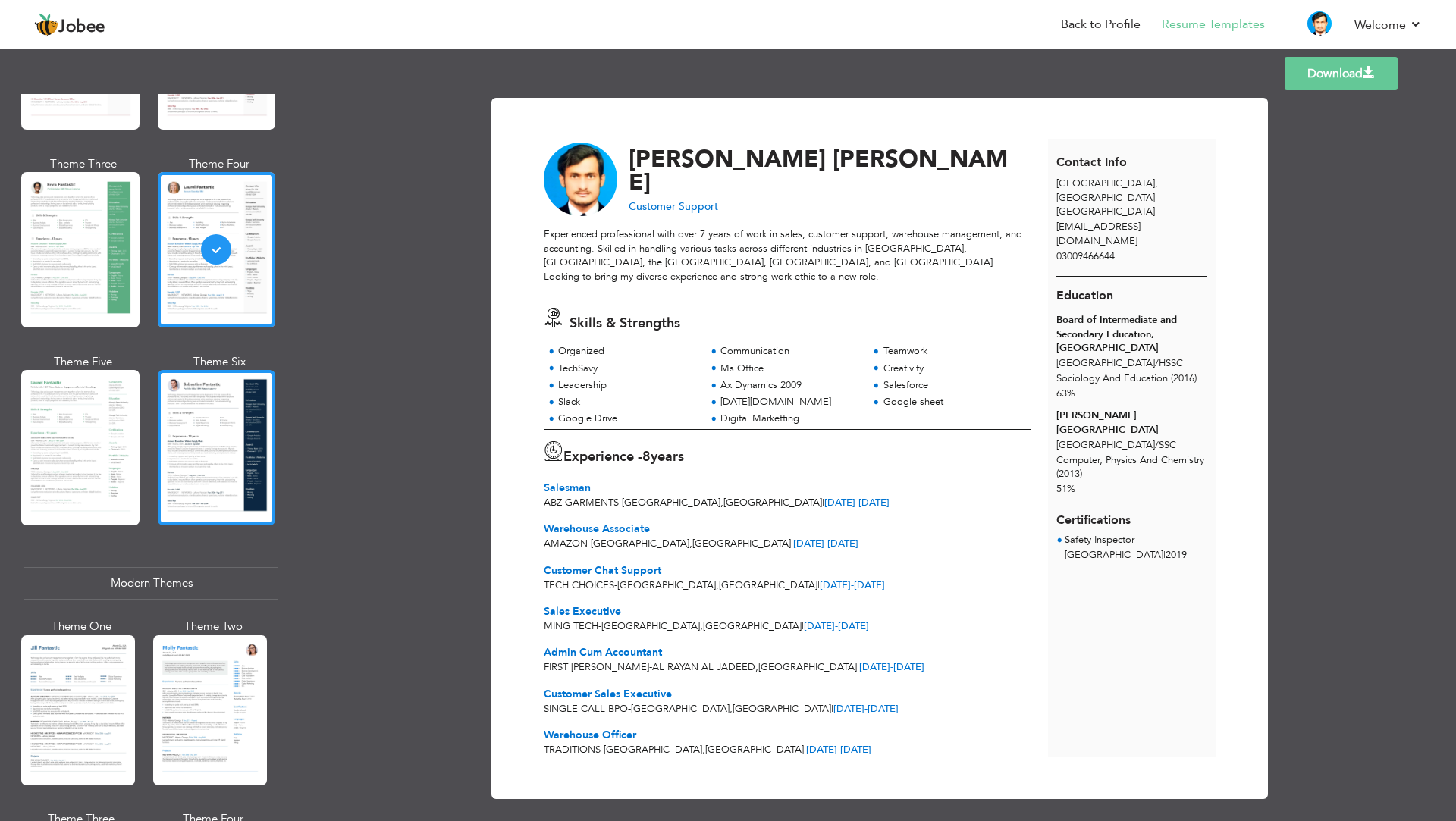
click at [216, 466] on div at bounding box center [216, 448] width 118 height 155
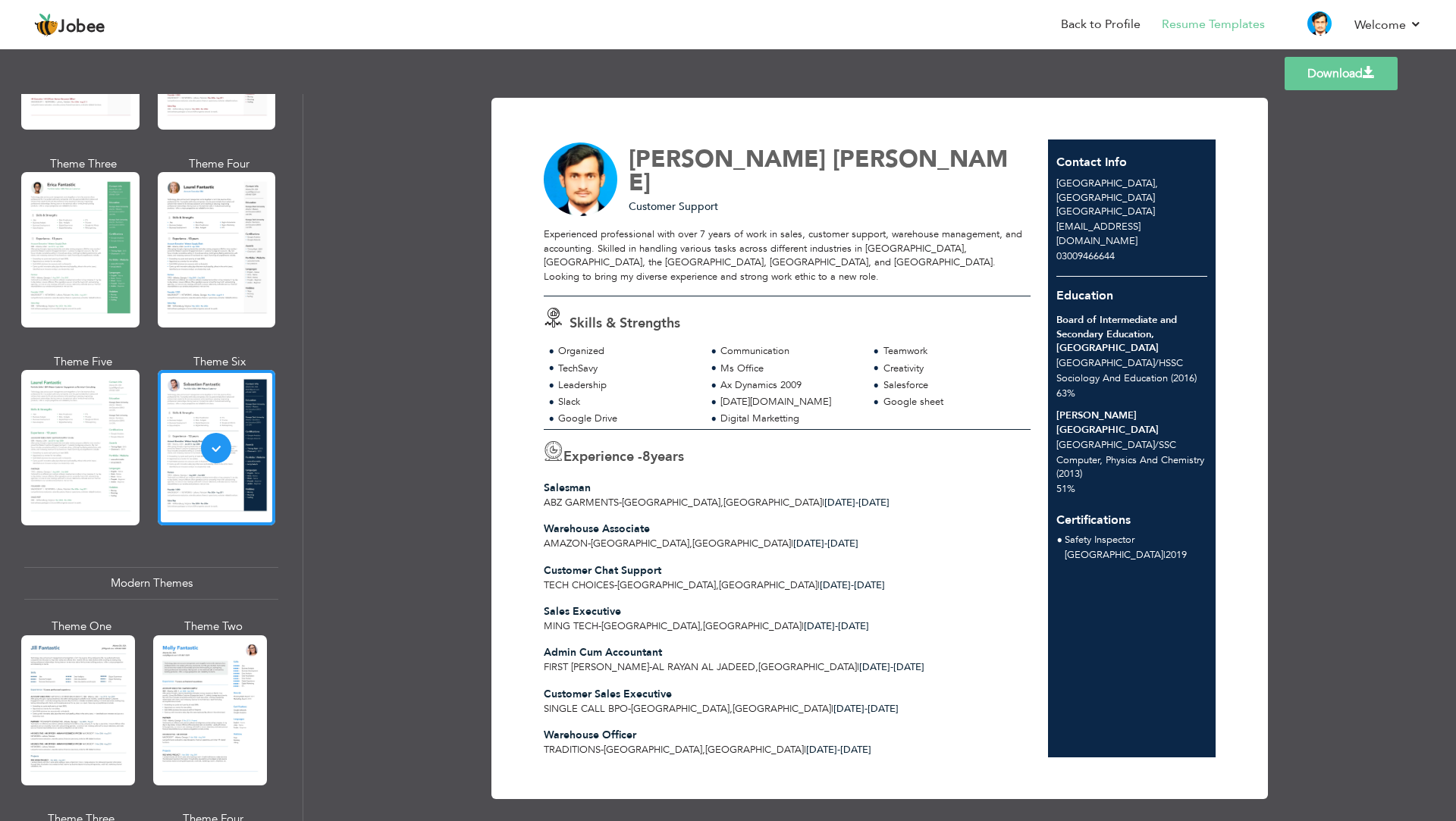
scroll to position [8, 0]
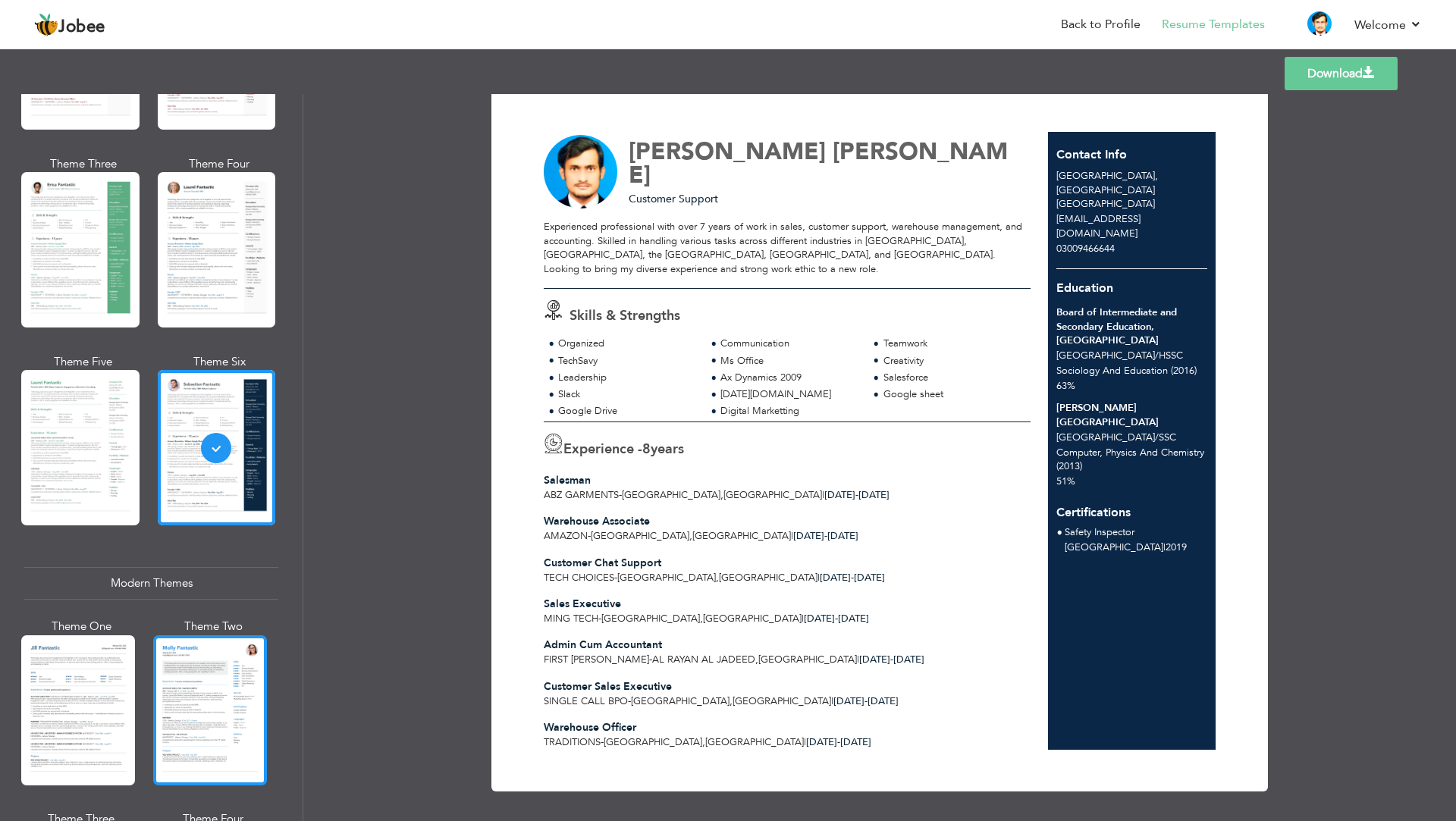
click at [241, 695] on div at bounding box center [210, 710] width 114 height 150
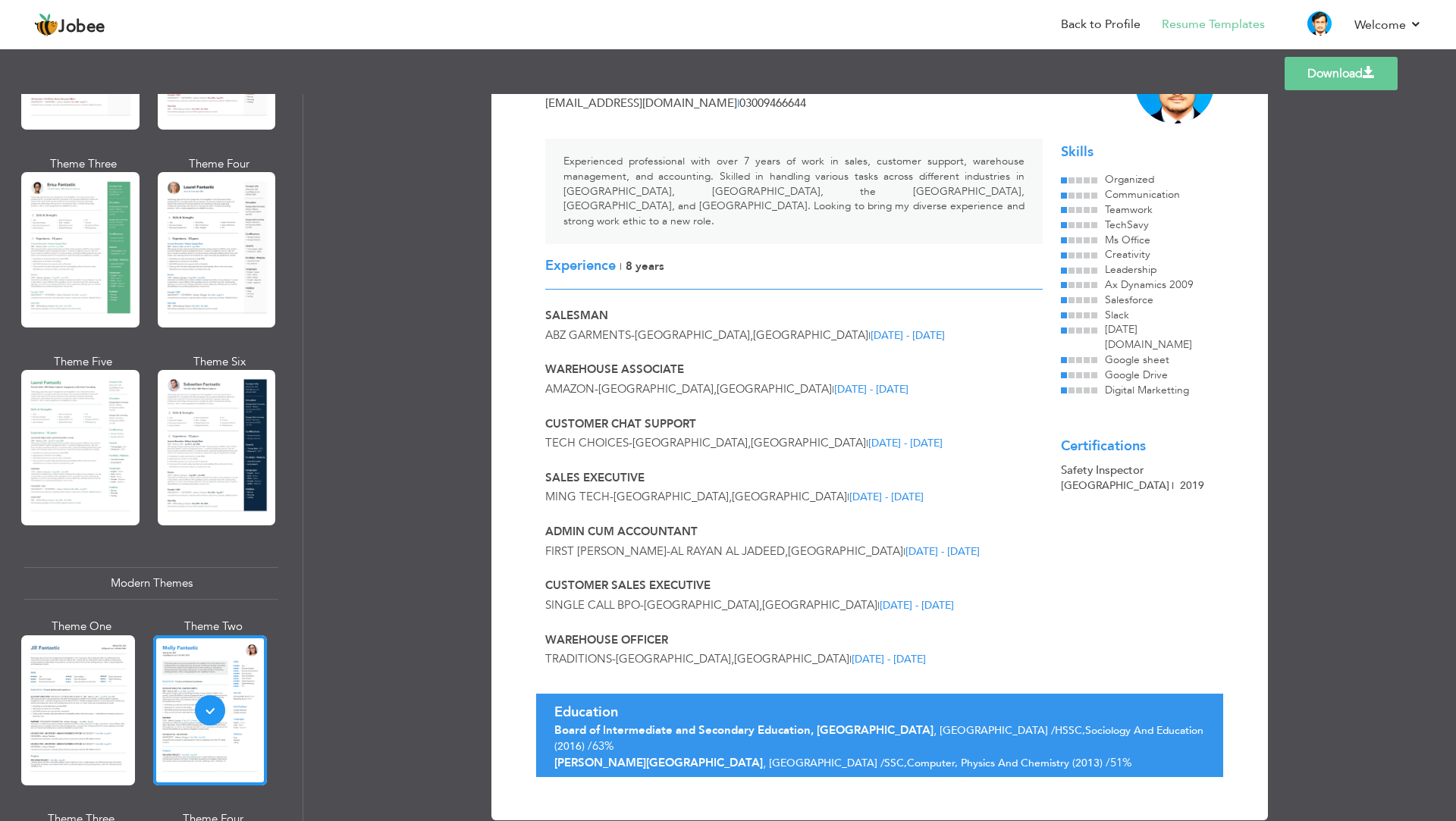
scroll to position [0, 0]
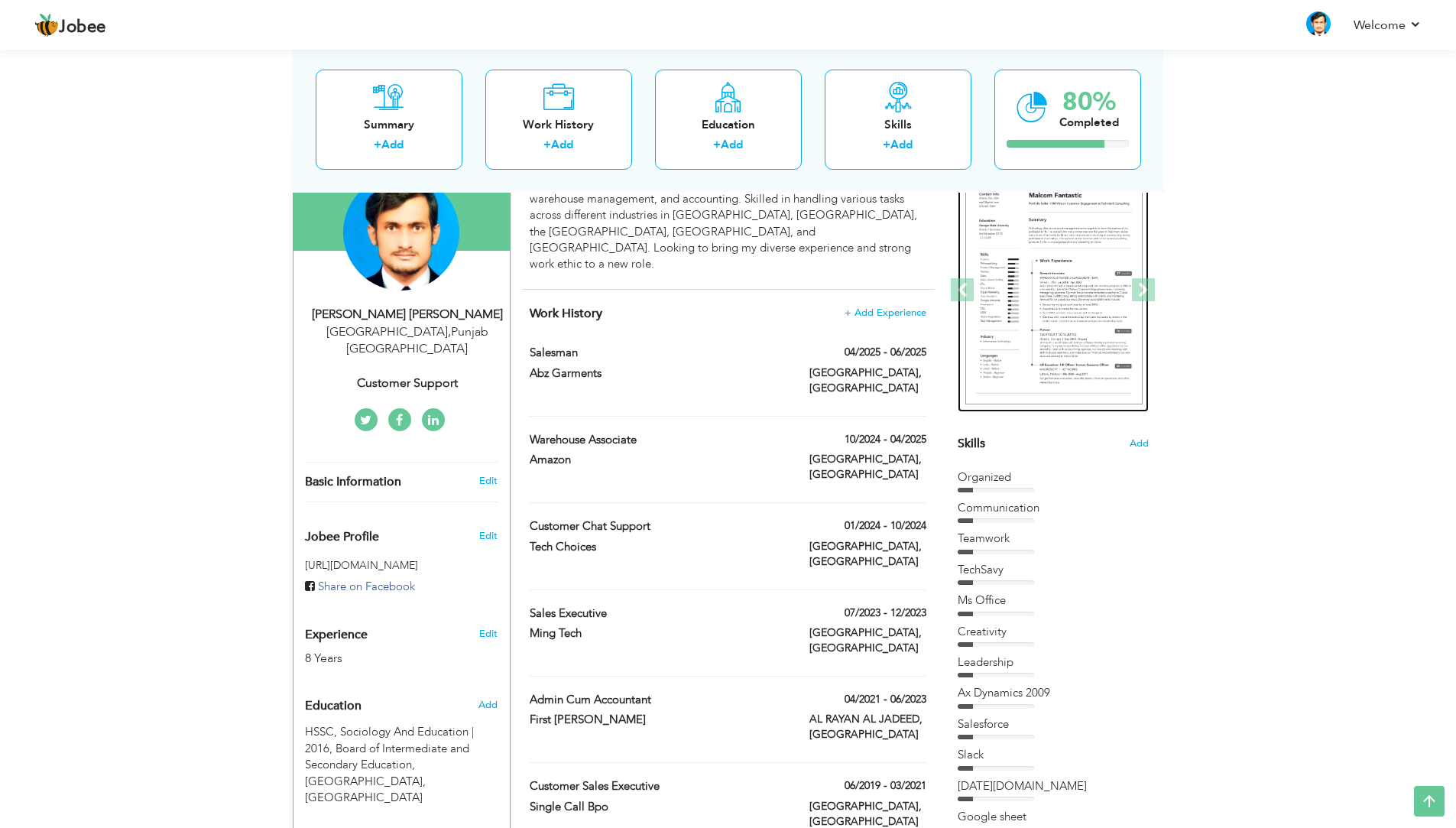
click at [1052, 303] on img at bounding box center [1054, 290] width 177 height 229
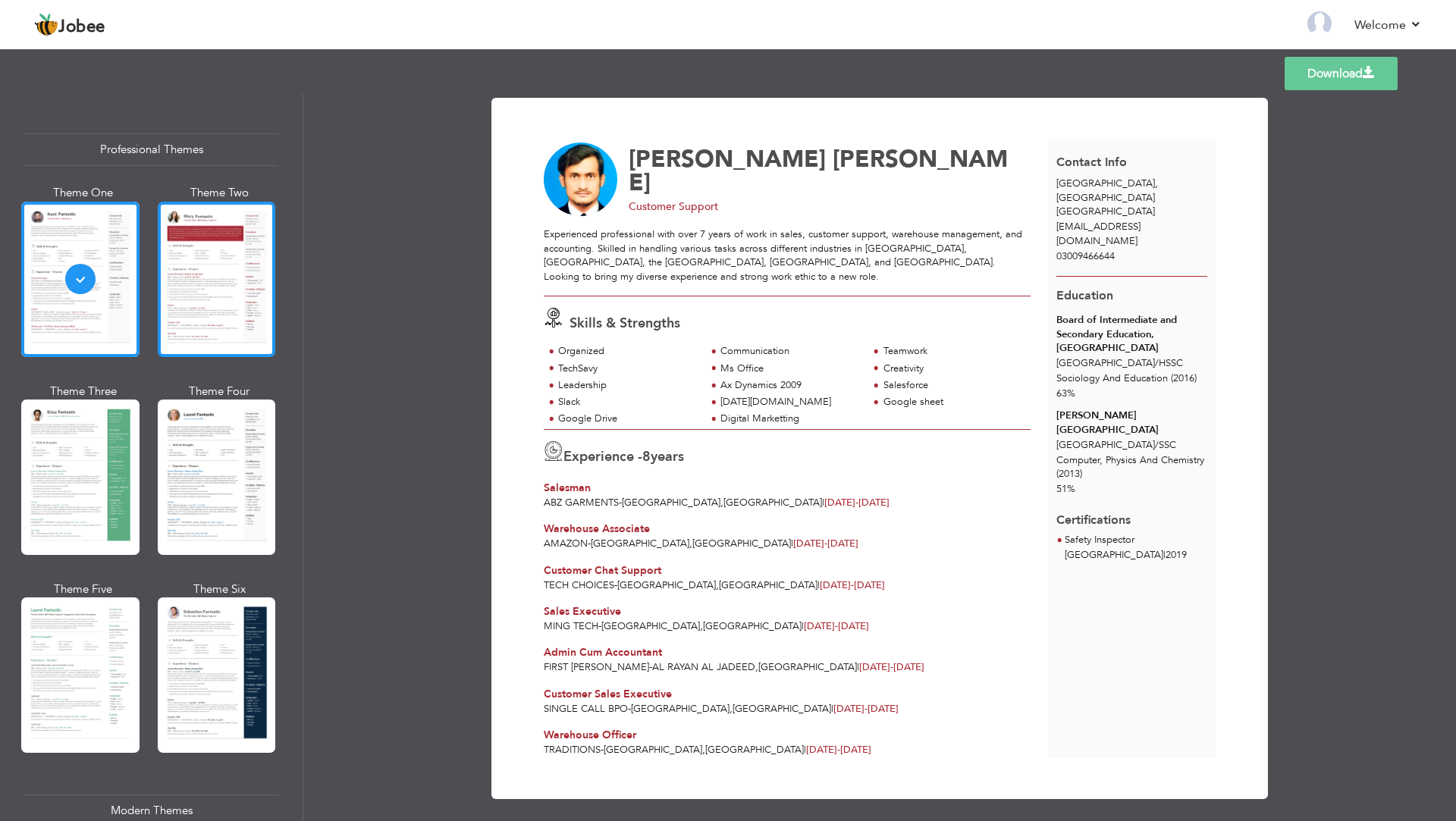
click at [243, 342] on div at bounding box center [216, 279] width 118 height 155
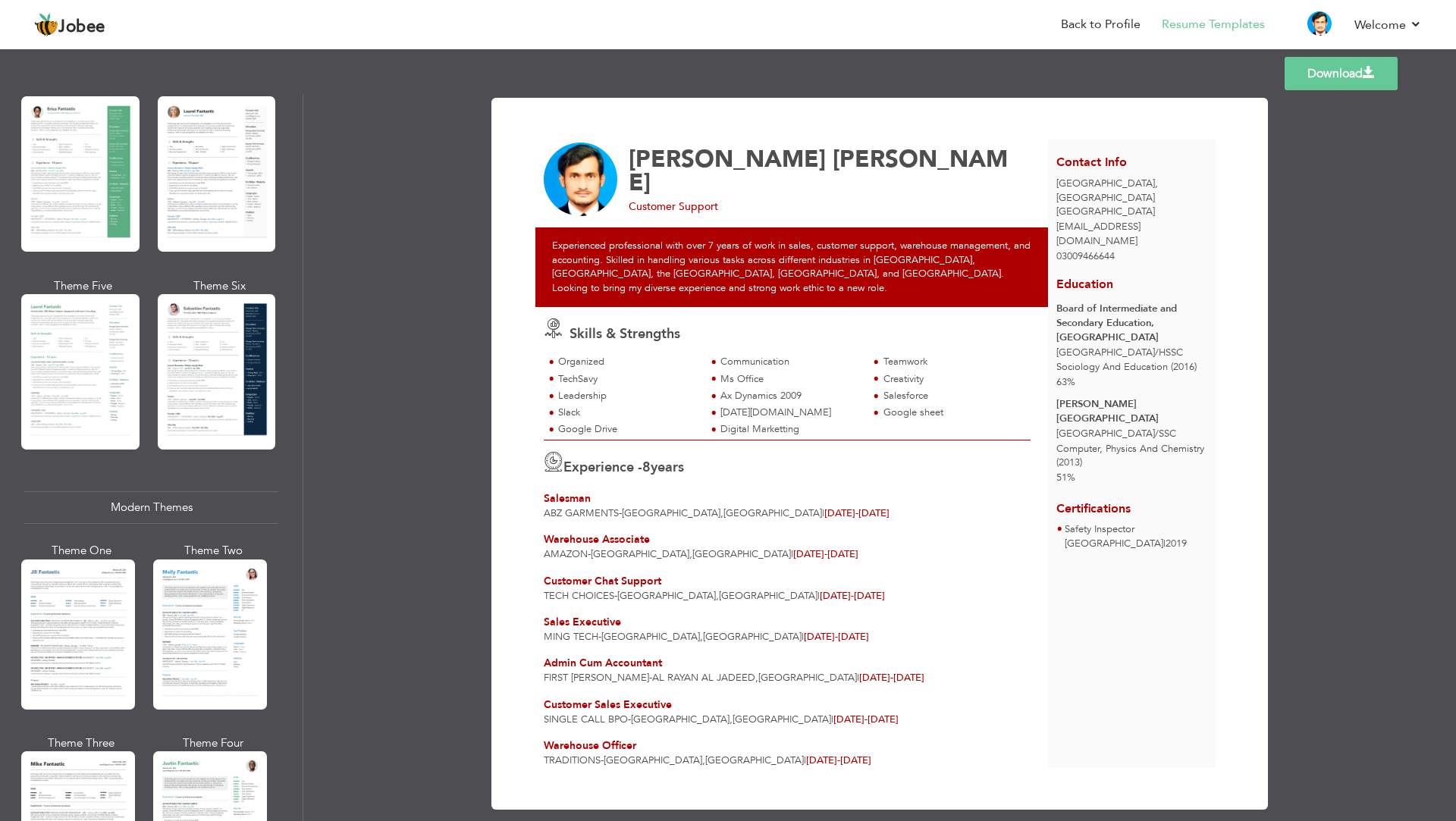
scroll to position [379, 0]
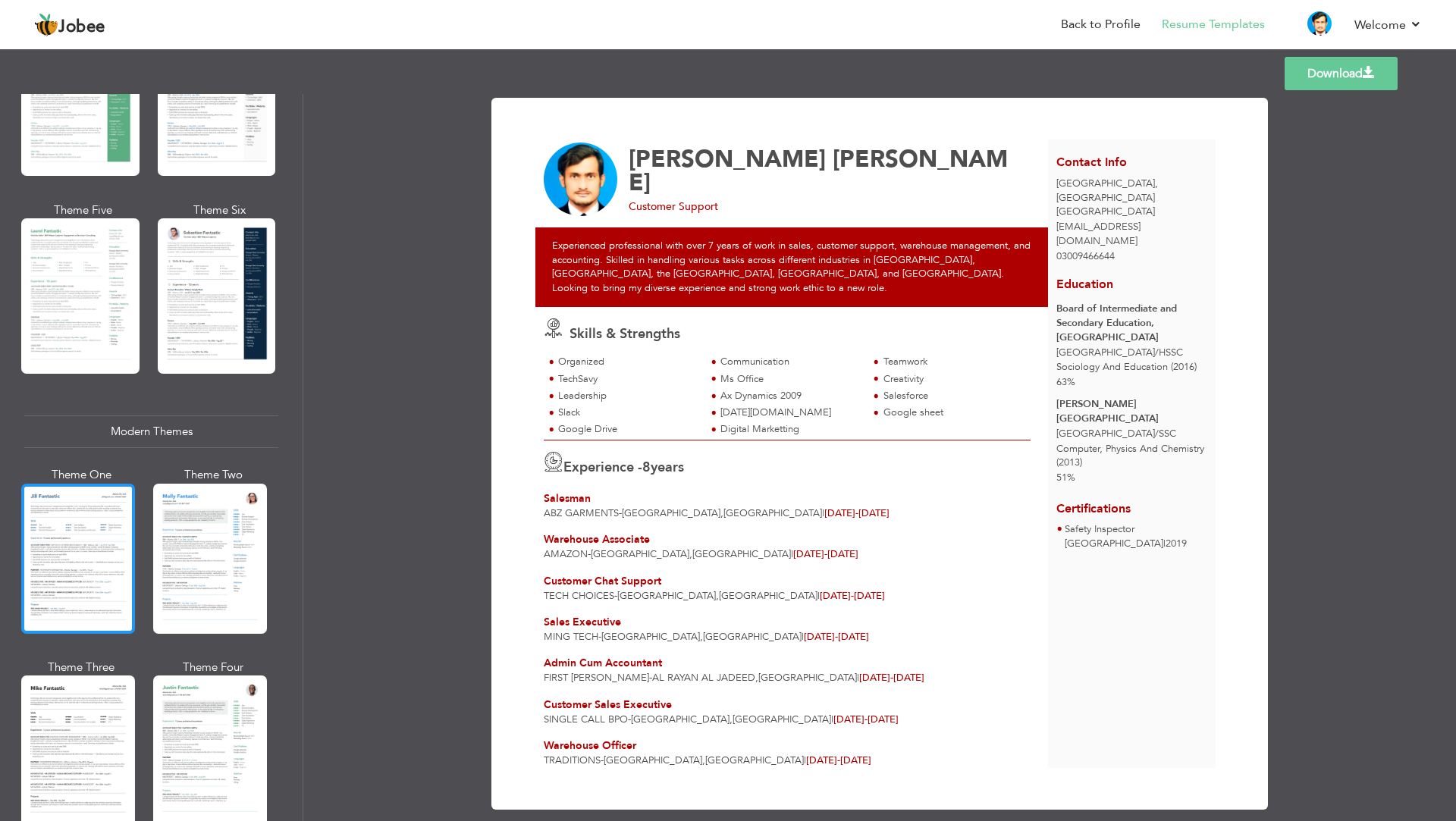
click at [44, 553] on div at bounding box center [78, 559] width 114 height 150
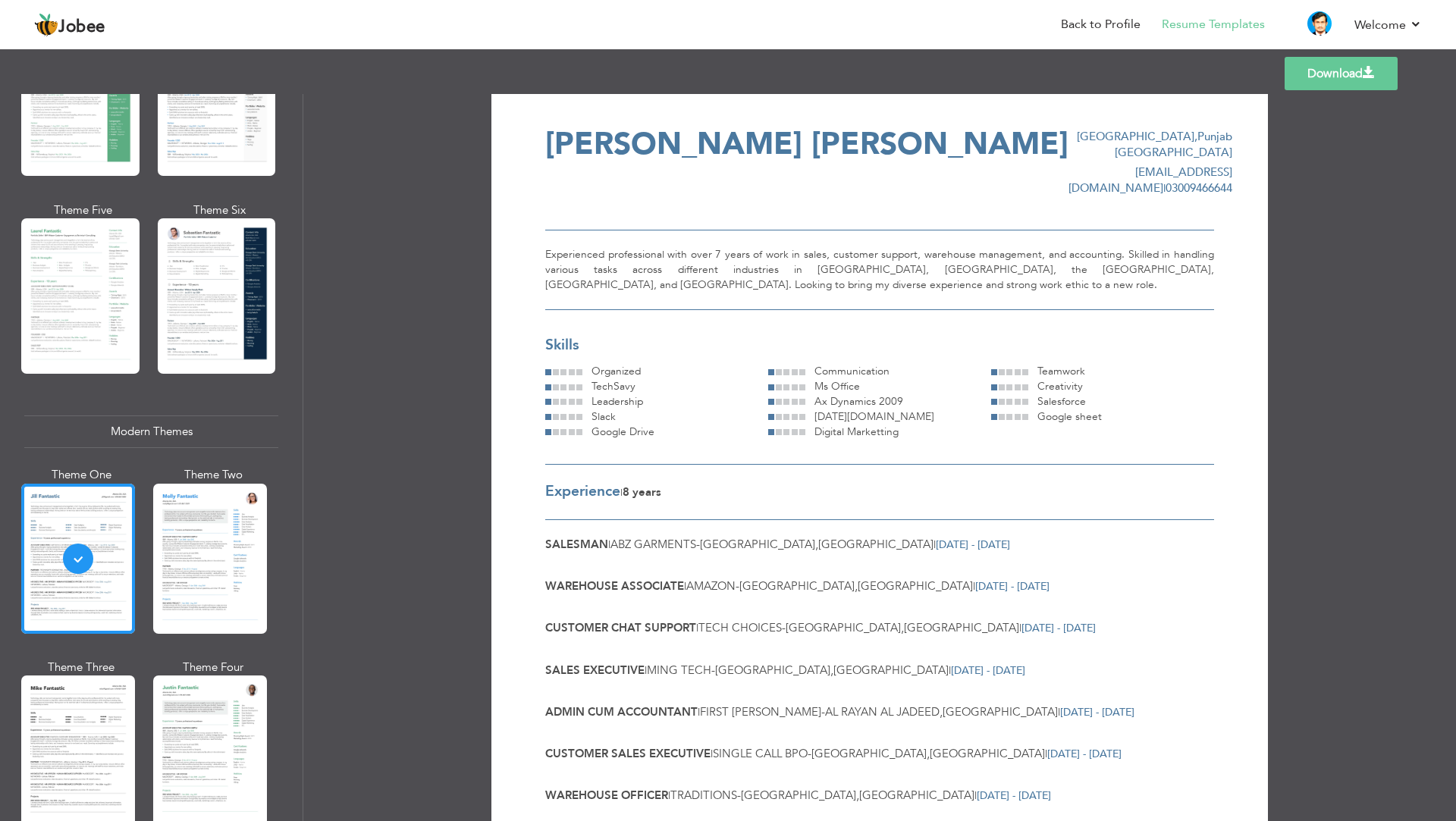
scroll to position [0, 0]
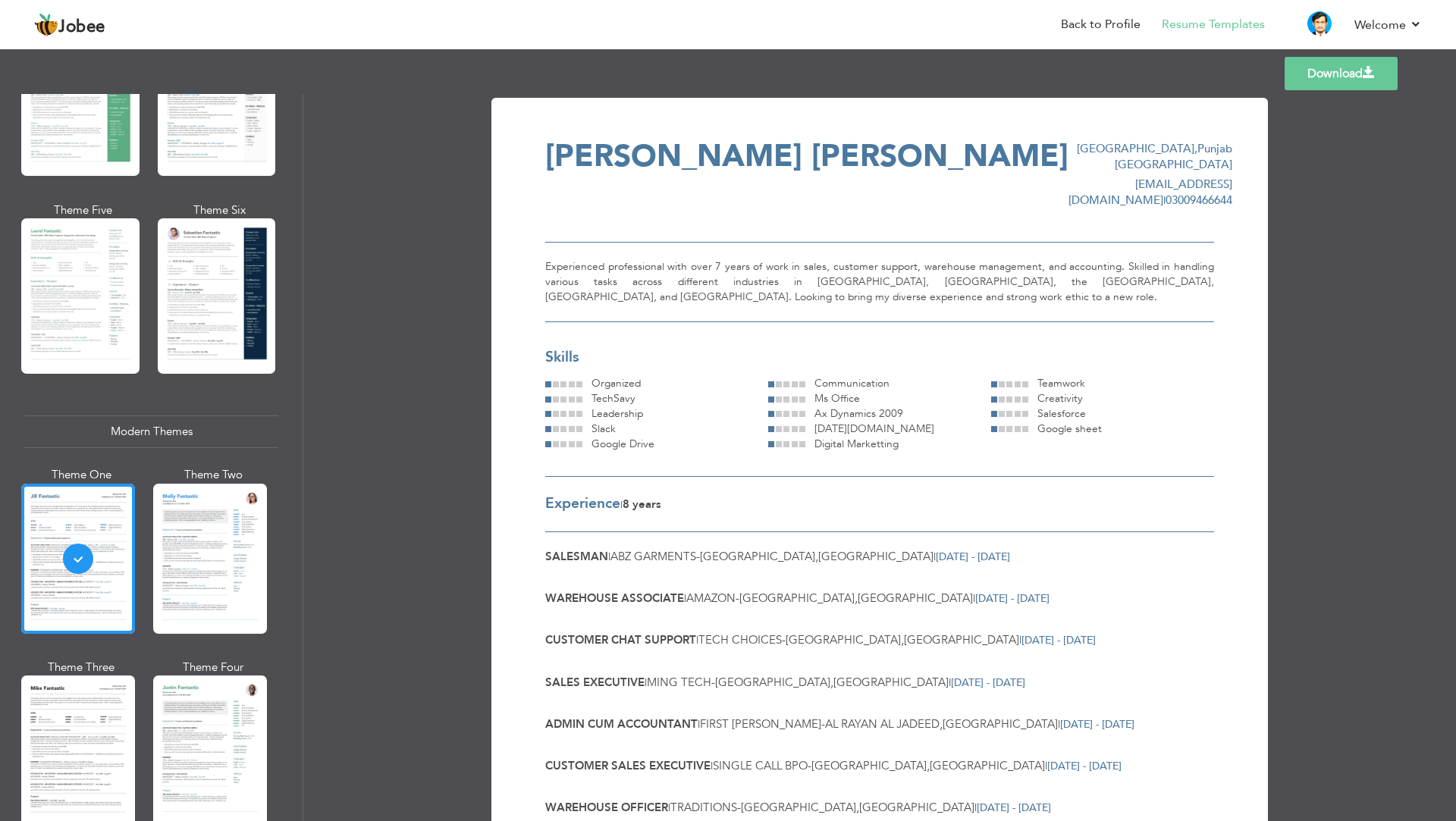
drag, startPoint x: 233, startPoint y: 598, endPoint x: 225, endPoint y: 593, distance: 9.4
click at [230, 598] on div at bounding box center [210, 559] width 114 height 150
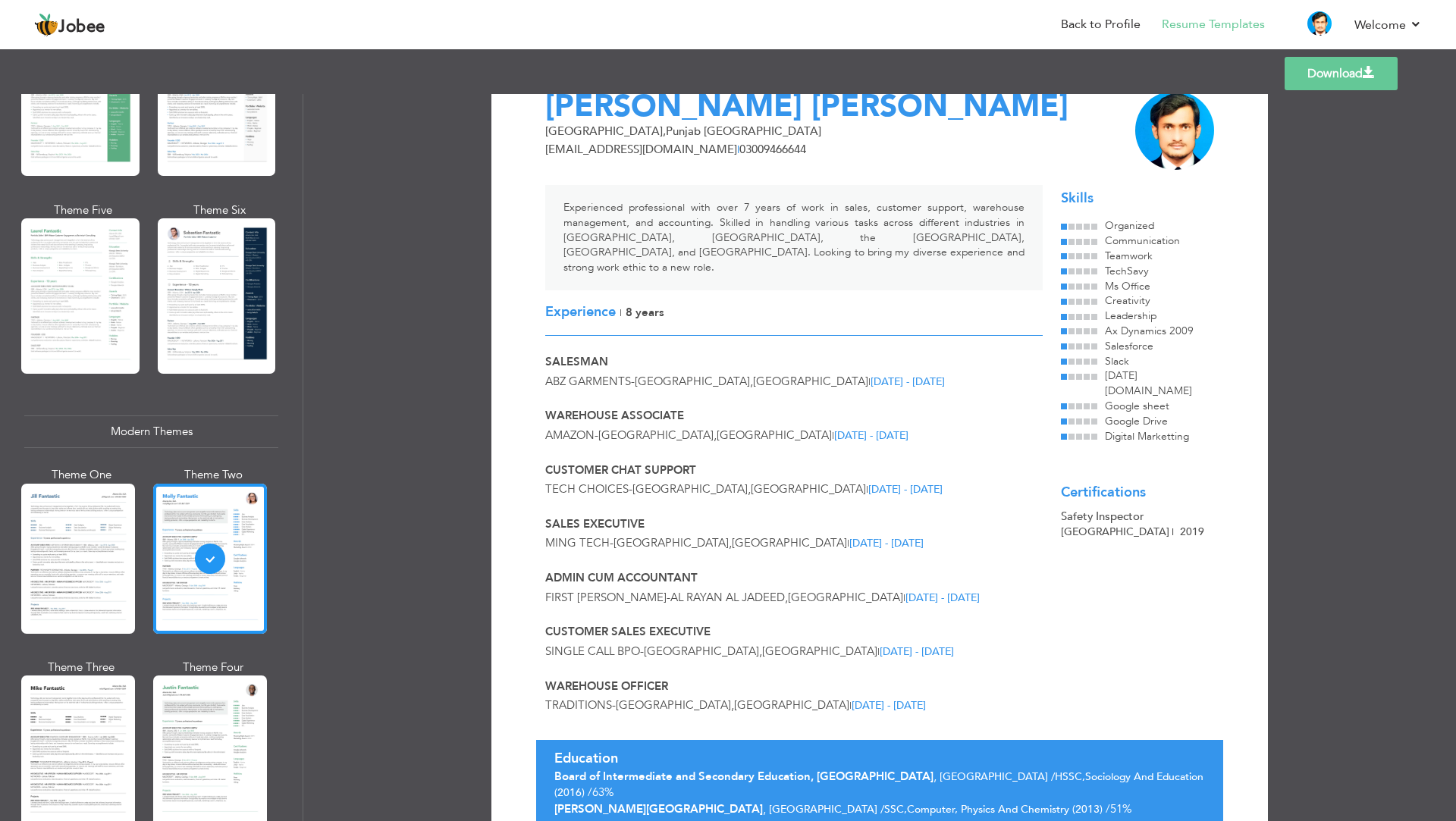
scroll to position [96, 0]
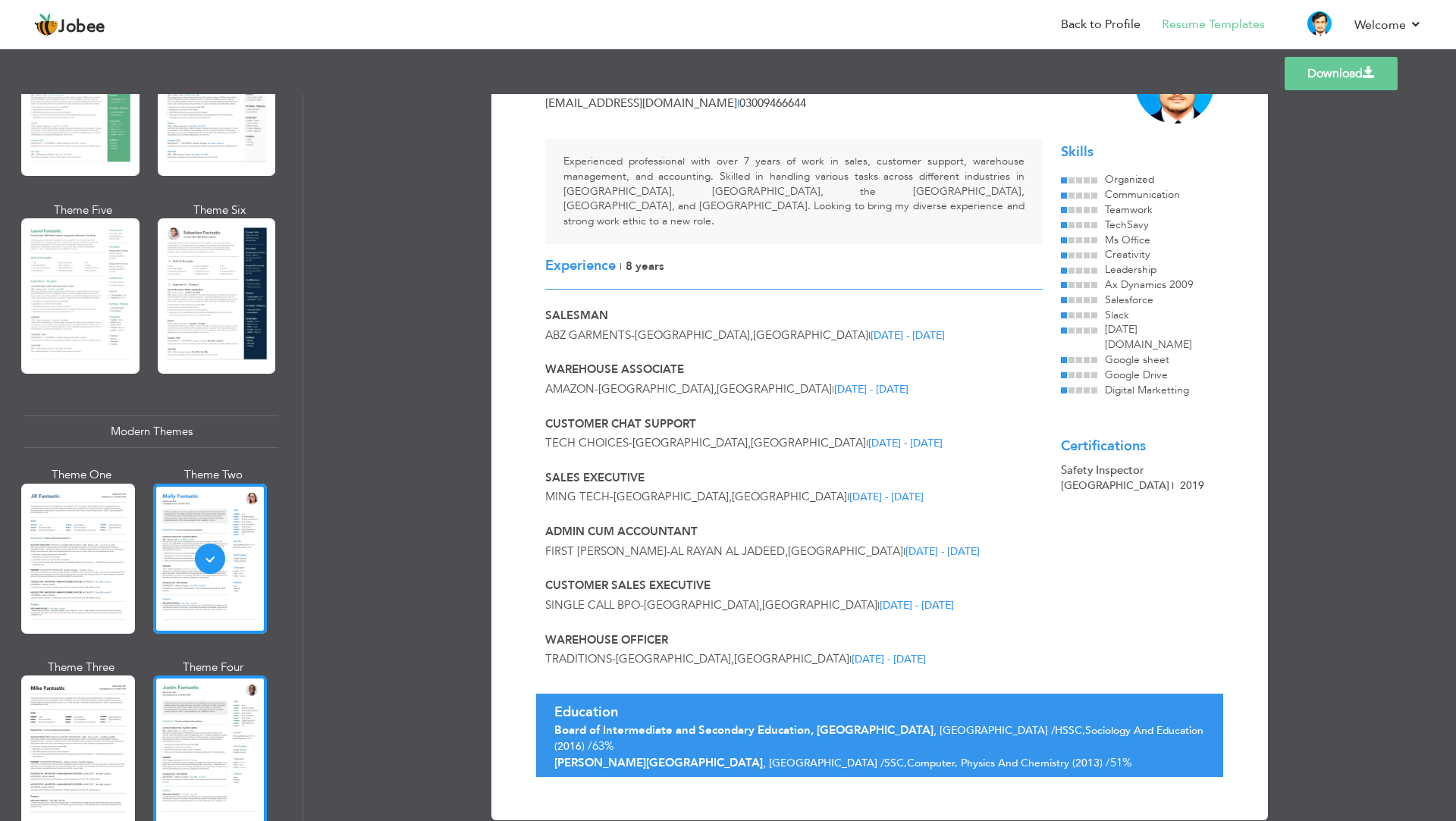
click at [192, 725] on div at bounding box center [210, 751] width 114 height 150
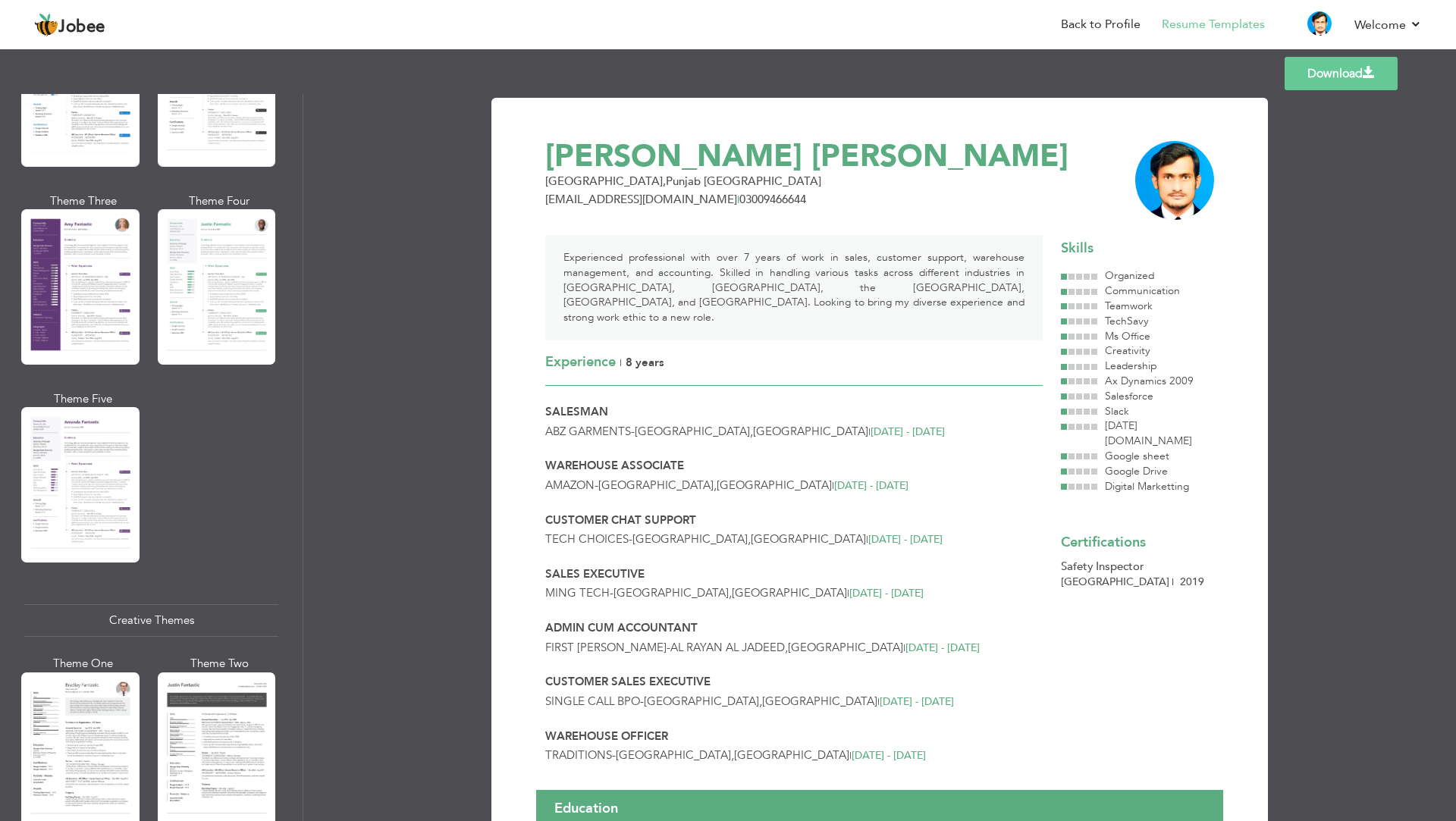
scroll to position [923, 0]
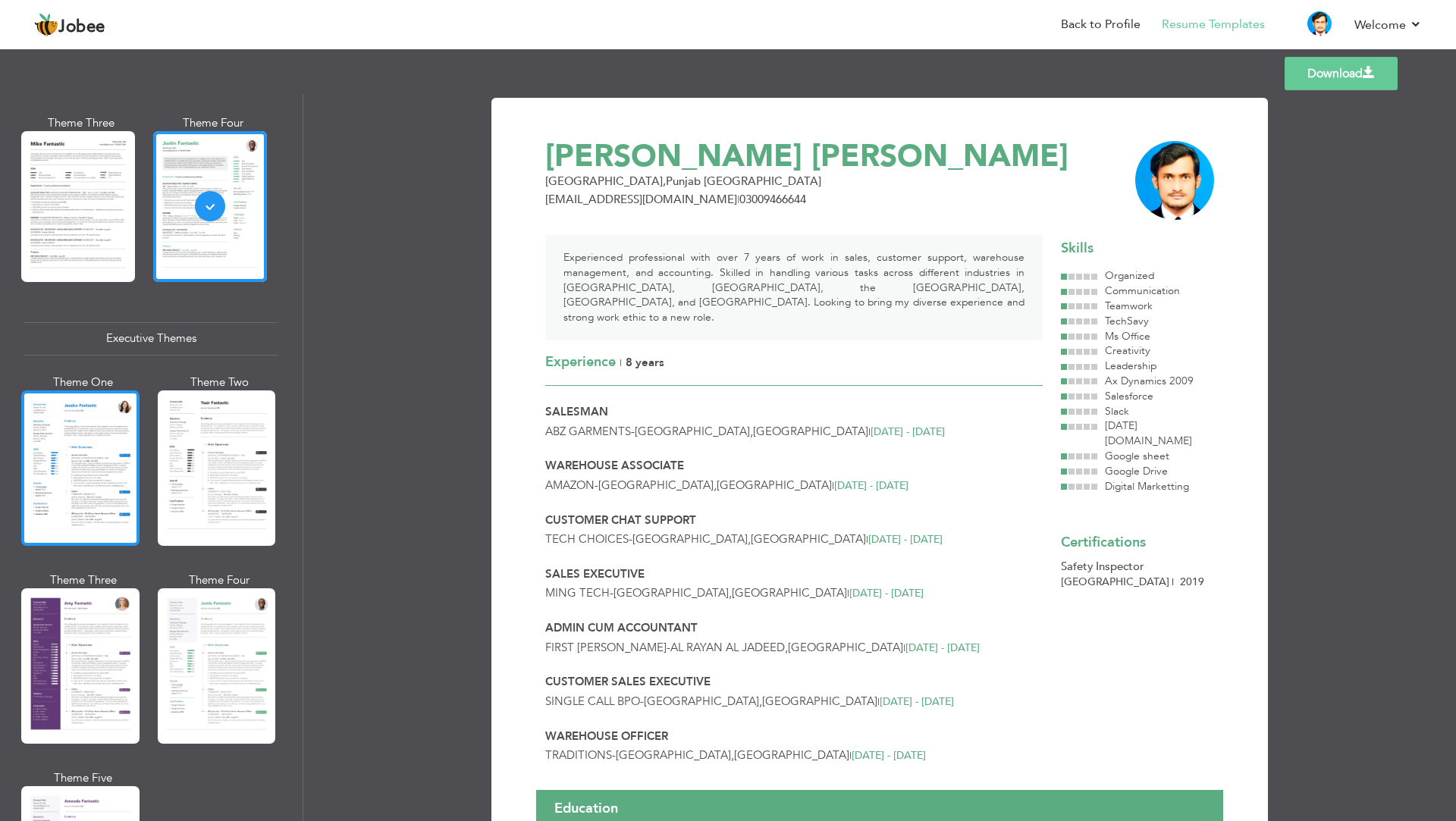
click at [73, 466] on div at bounding box center [80, 468] width 118 height 155
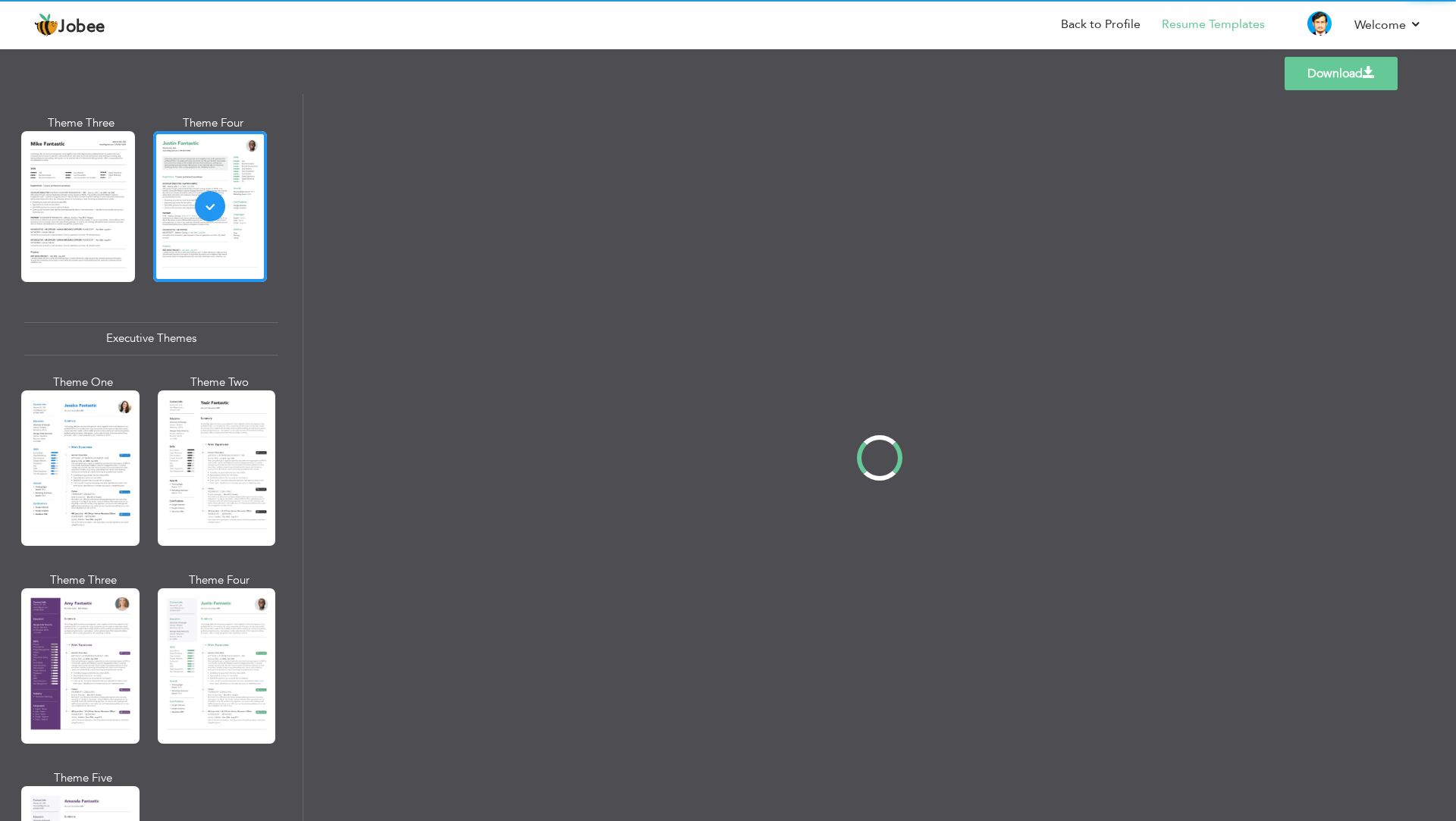
scroll to position [923, 0]
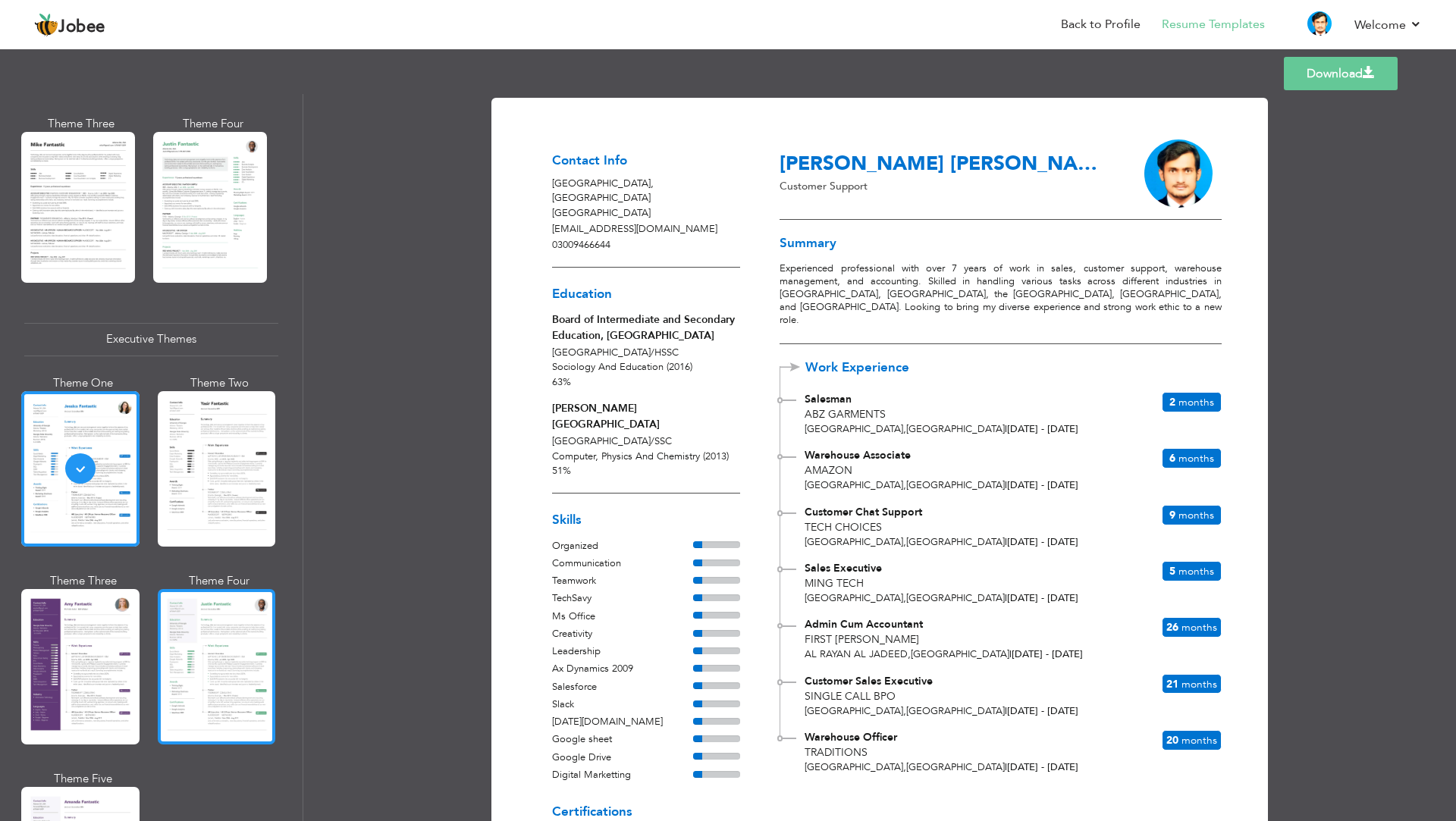
click at [192, 632] on div at bounding box center [216, 666] width 118 height 155
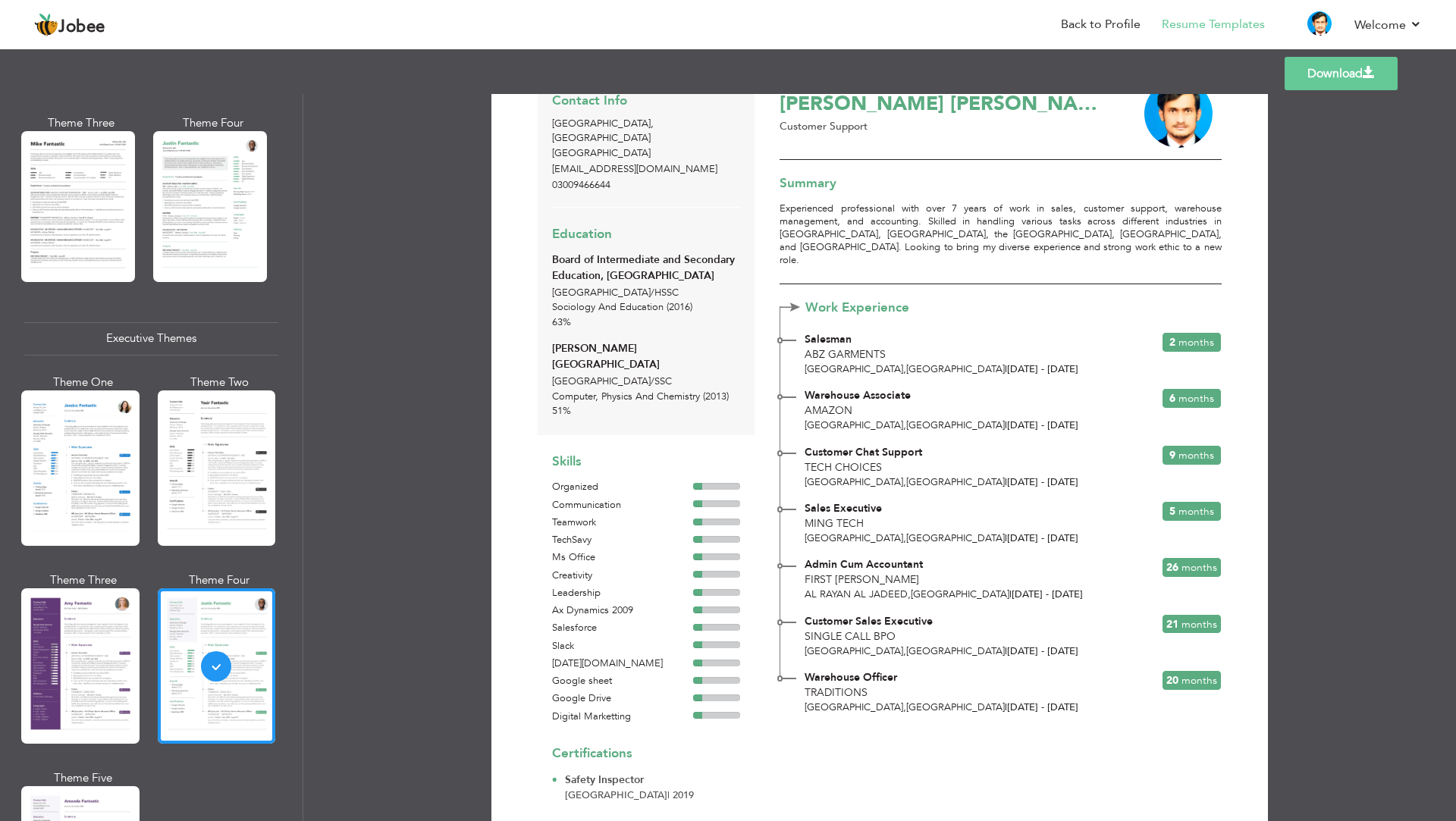
scroll to position [90, 0]
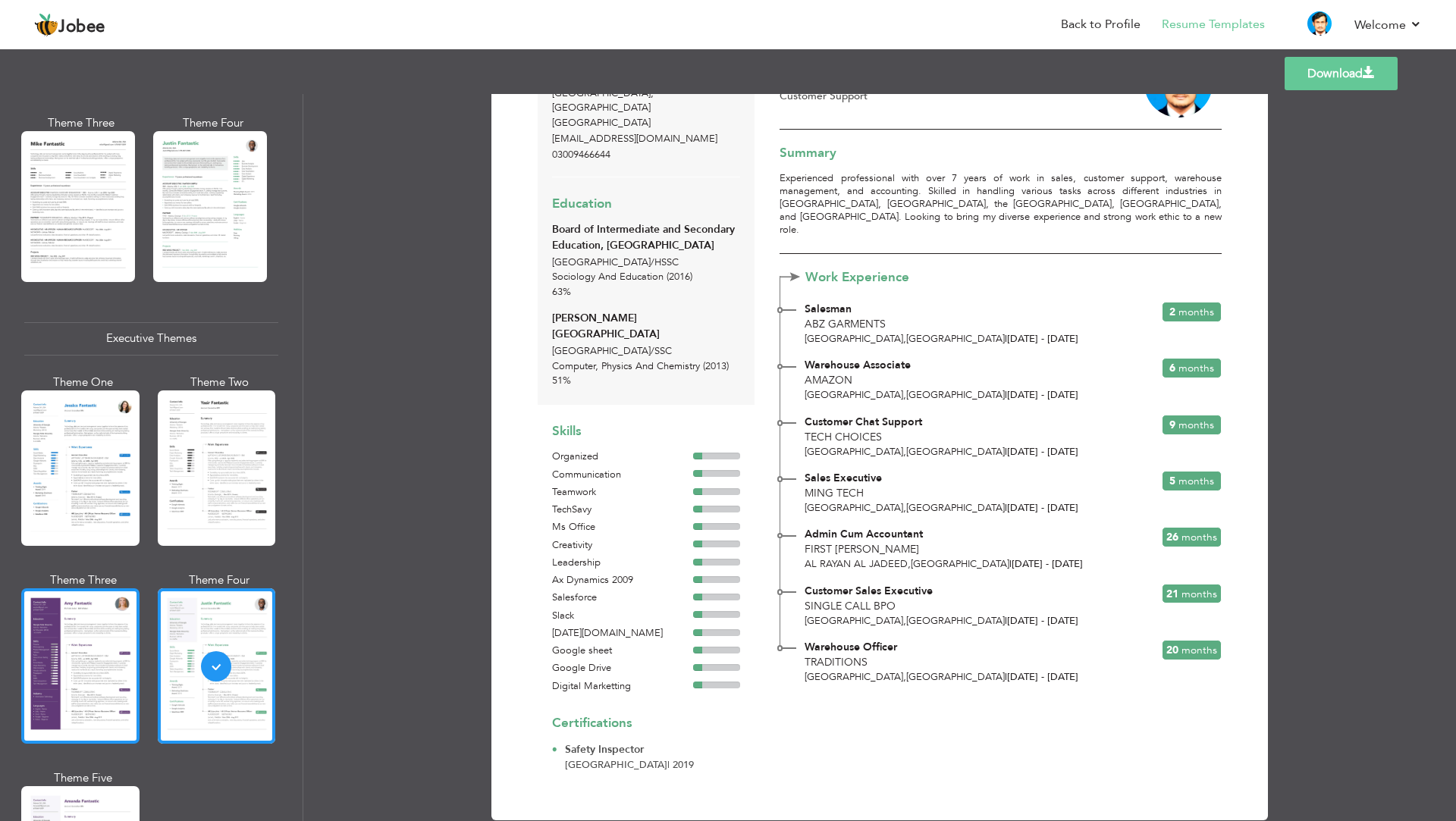
click at [99, 646] on div at bounding box center [80, 666] width 118 height 155
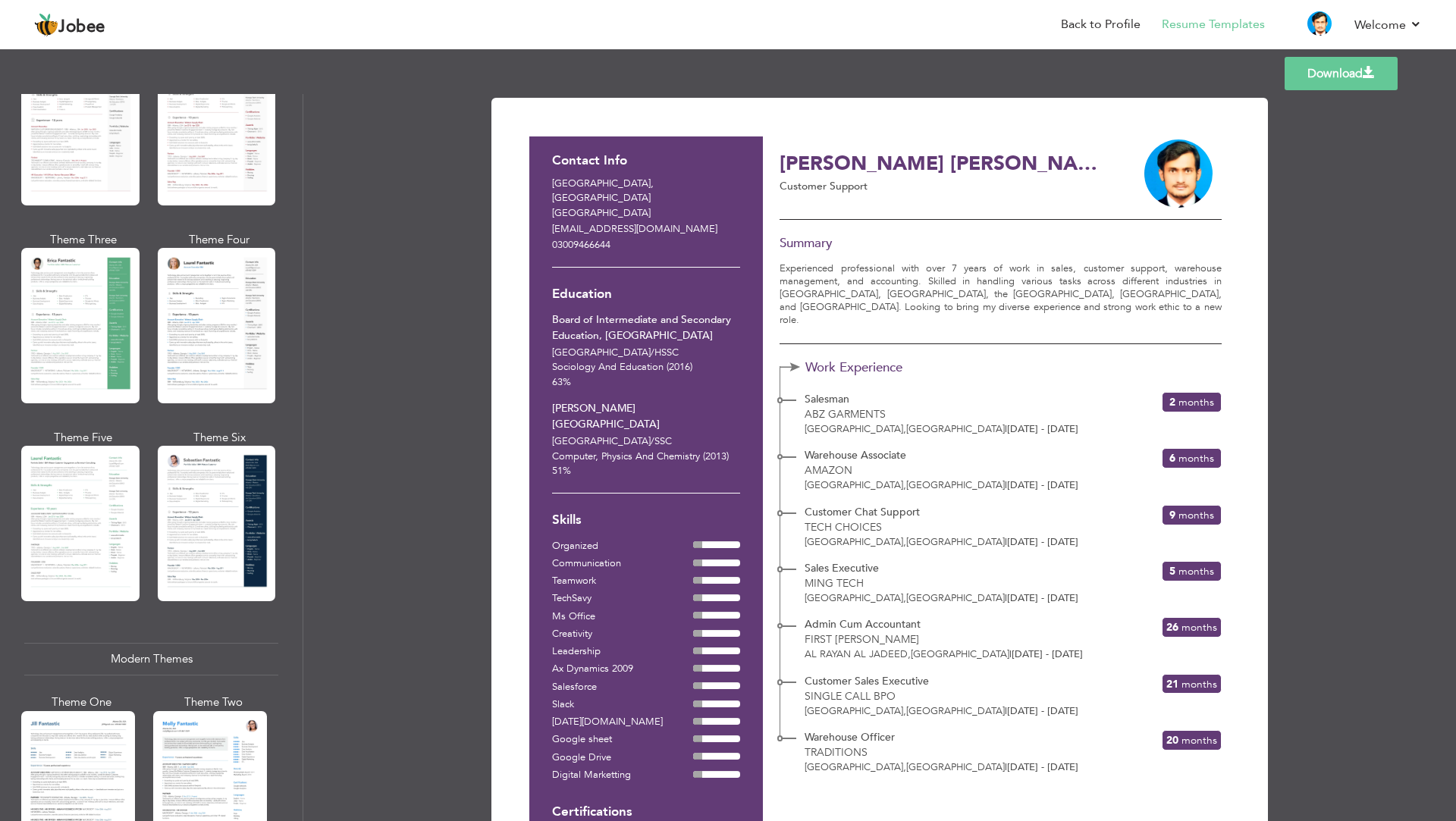
scroll to position [76, 0]
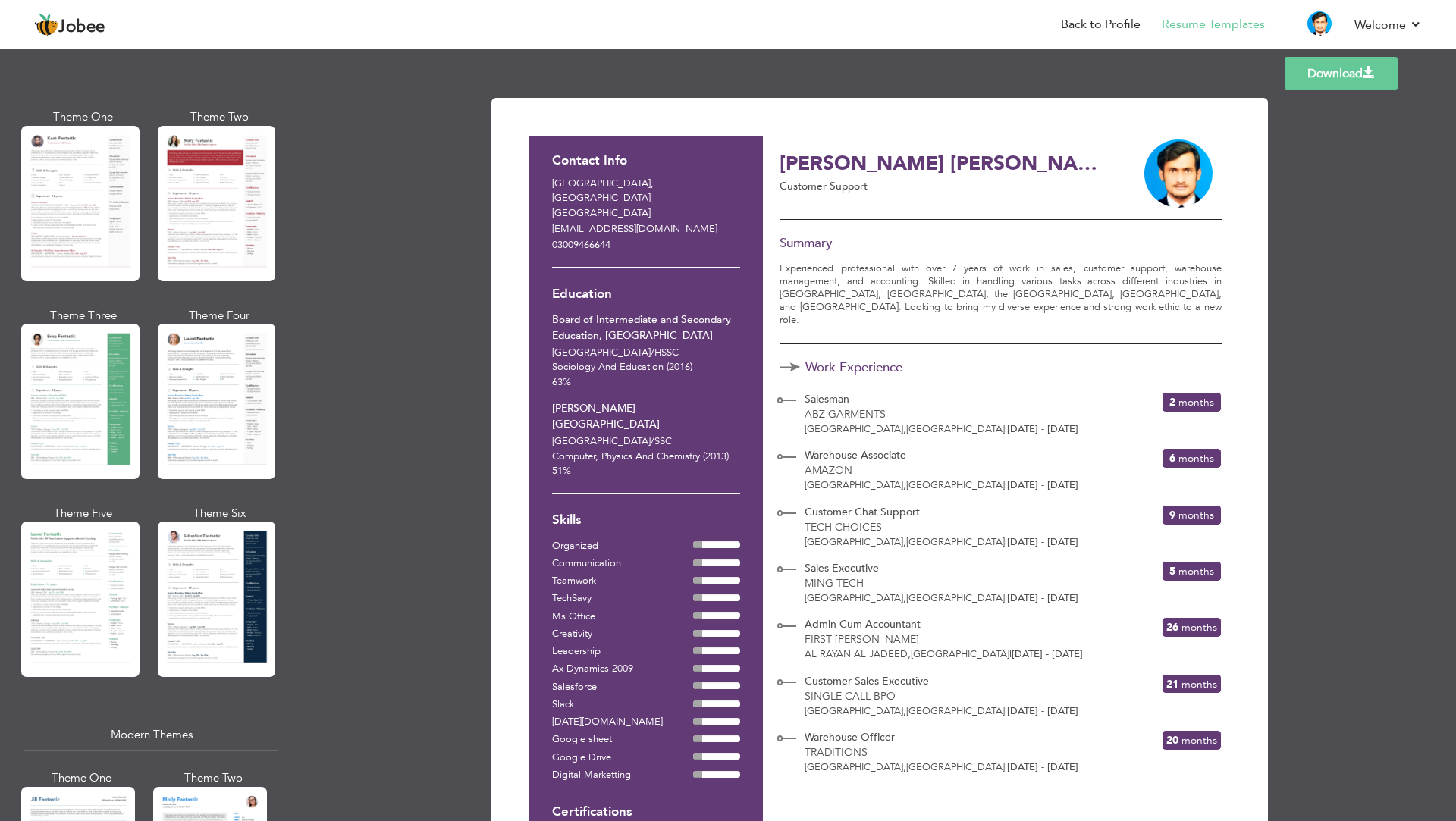
click at [118, 438] on div at bounding box center [80, 401] width 118 height 155
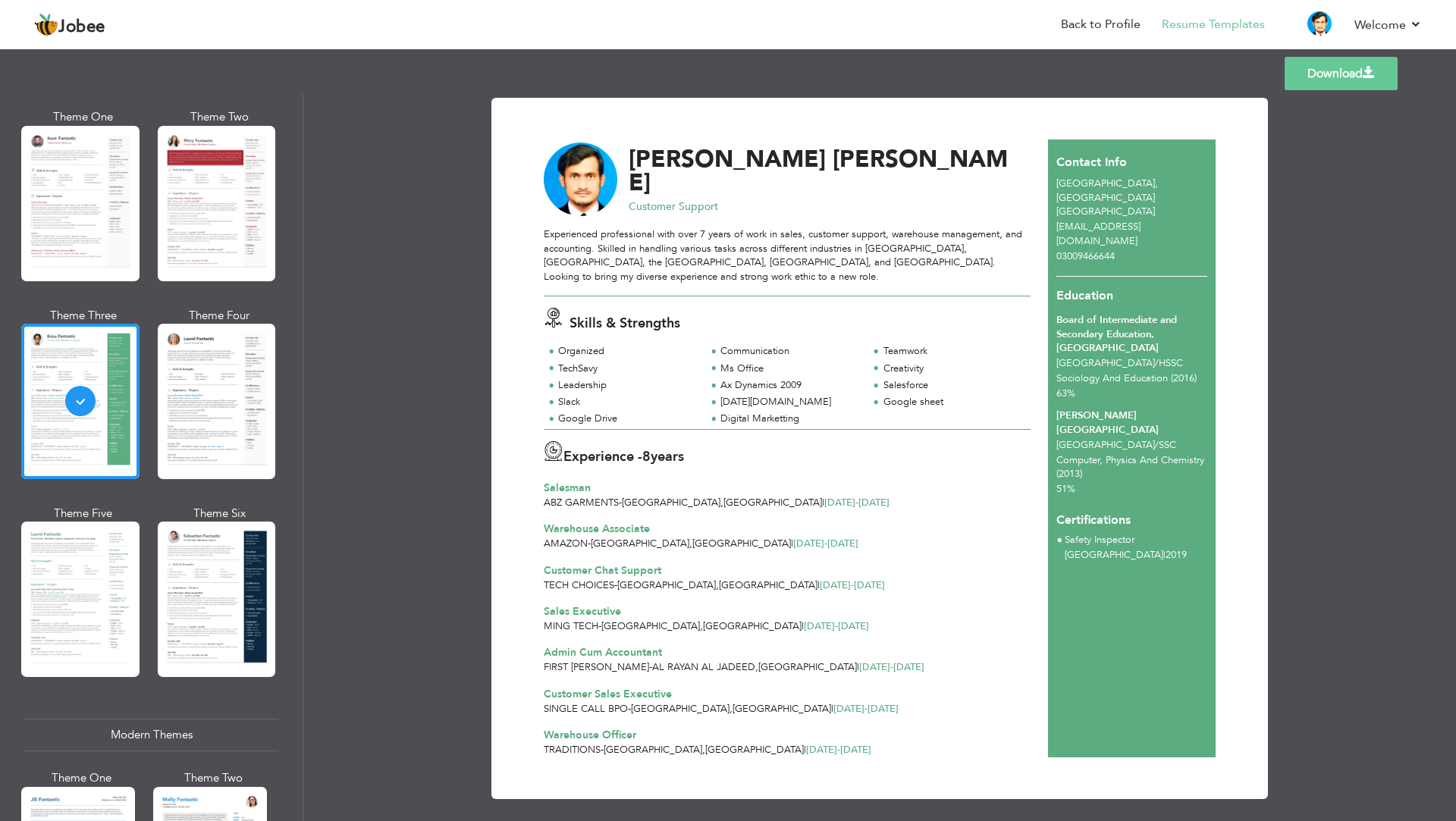
scroll to position [8, 0]
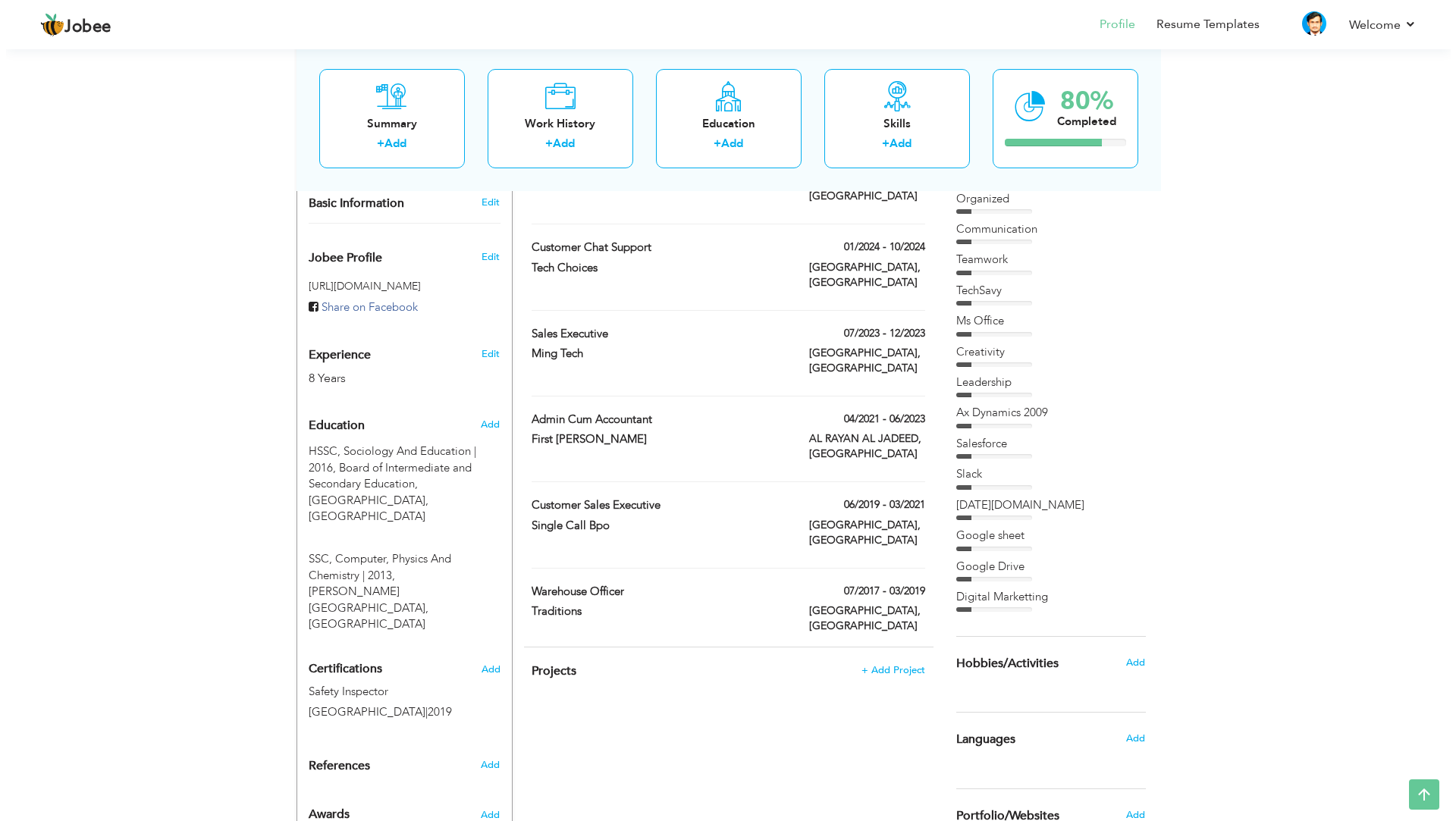
scroll to position [284, 0]
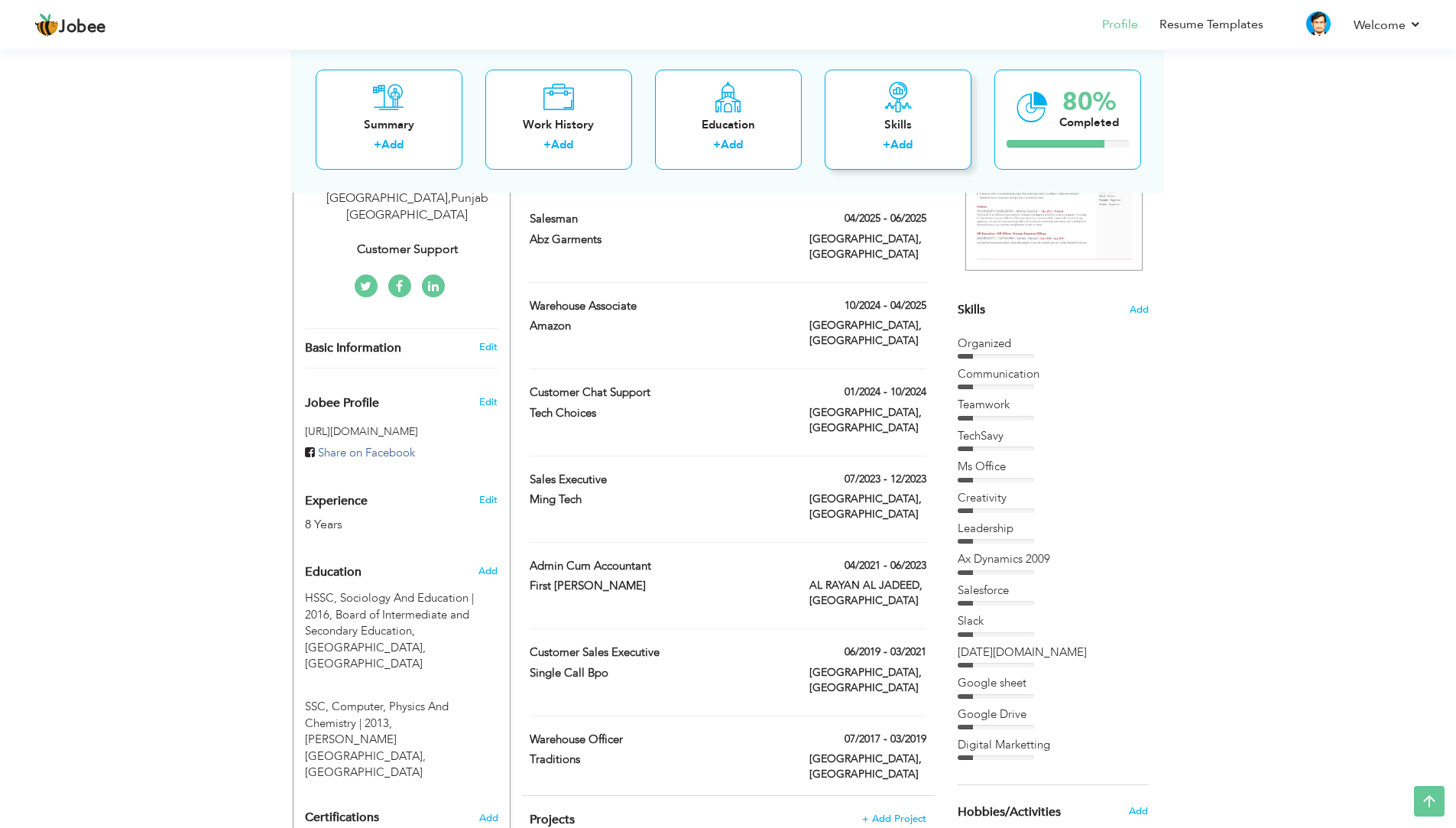
click at [911, 136] on div "Skills + Add" at bounding box center [898, 118] width 146 height 100
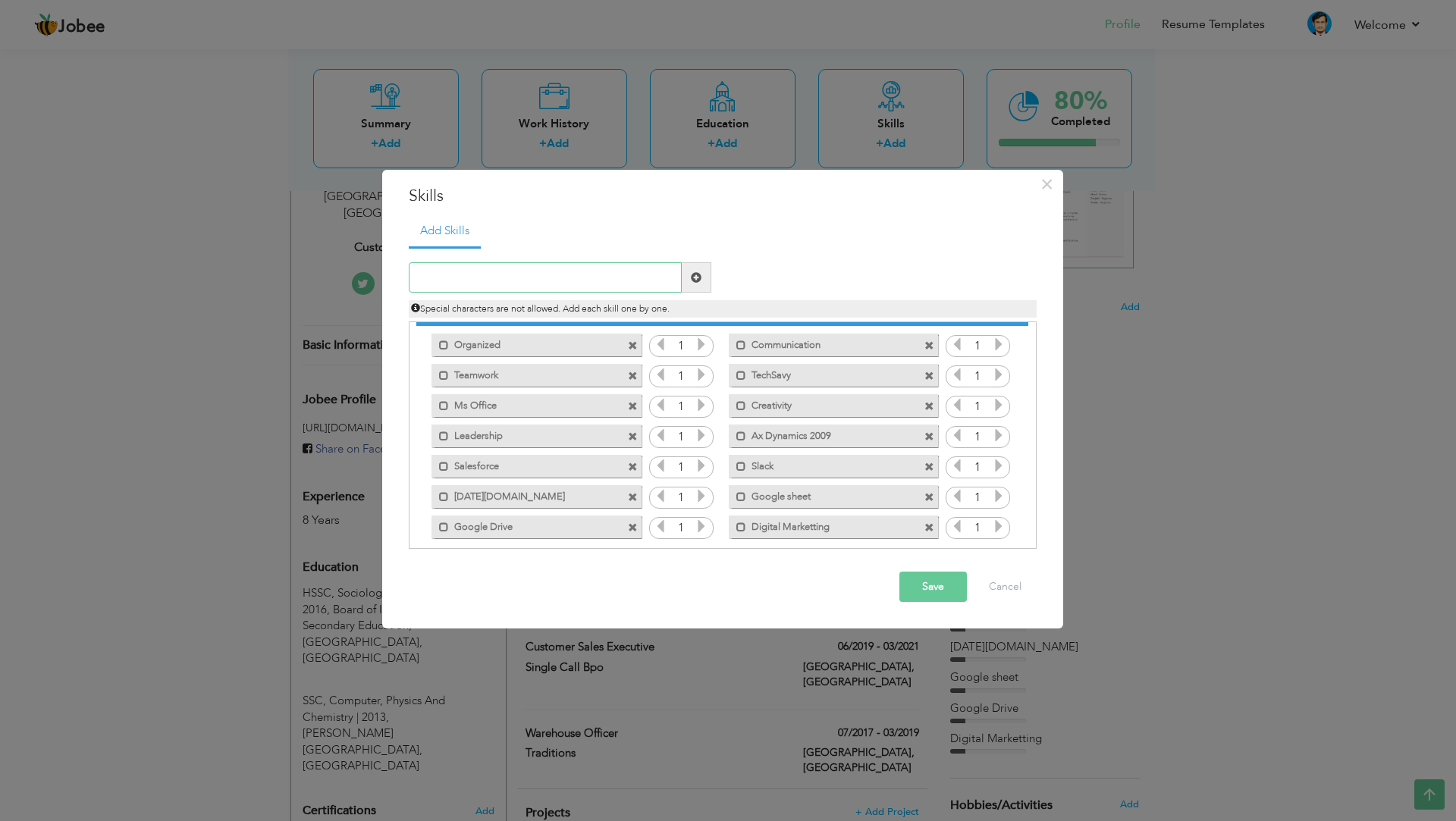
scroll to position [34, 0]
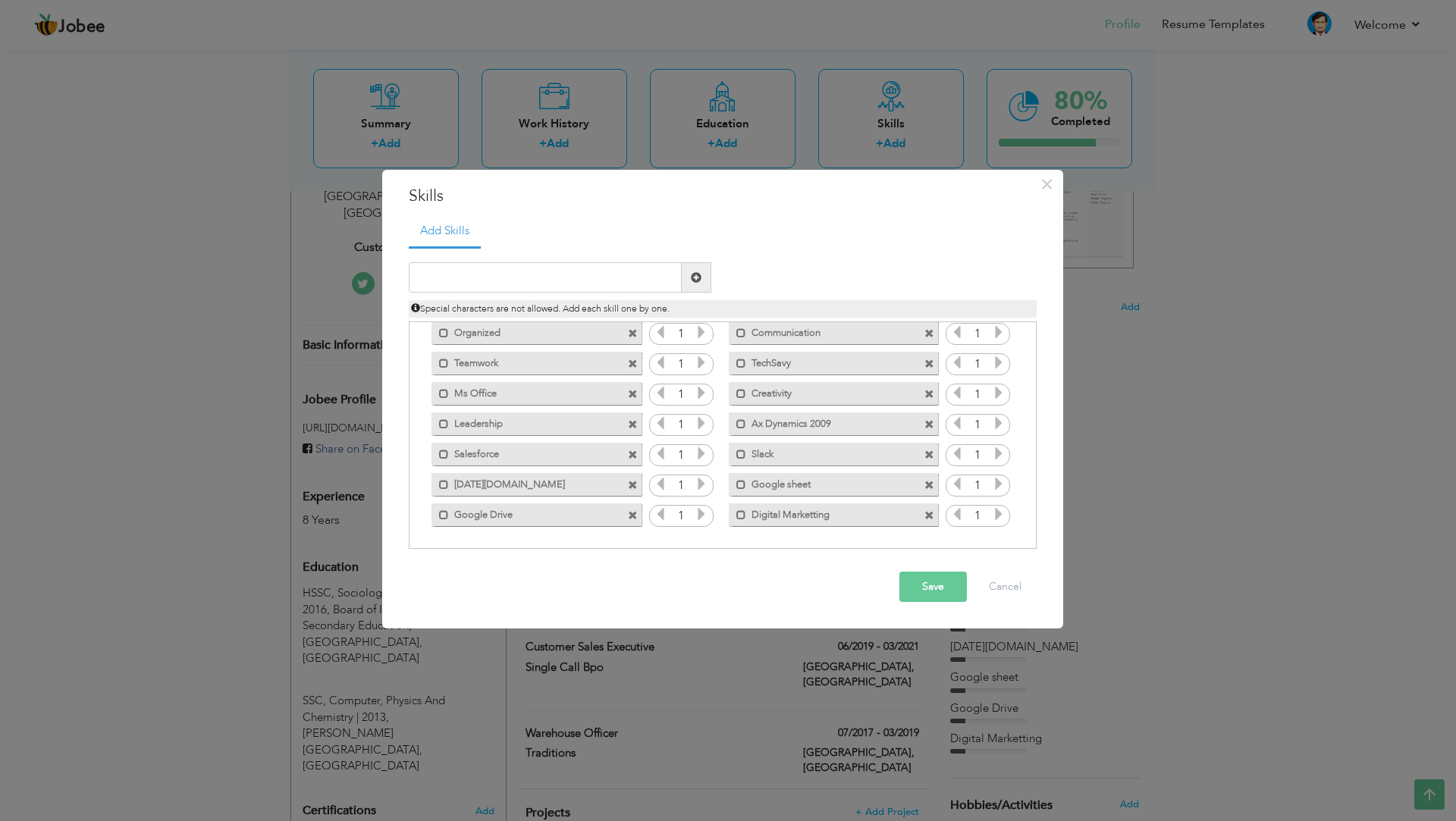
click at [925, 487] on span at bounding box center [929, 485] width 10 height 10
click at [517, 280] on input "text" at bounding box center [545, 277] width 273 height 30
type input "Google Sheet"
click at [683, 269] on span at bounding box center [696, 277] width 30 height 30
click at [907, 577] on button "Save" at bounding box center [933, 587] width 67 height 30
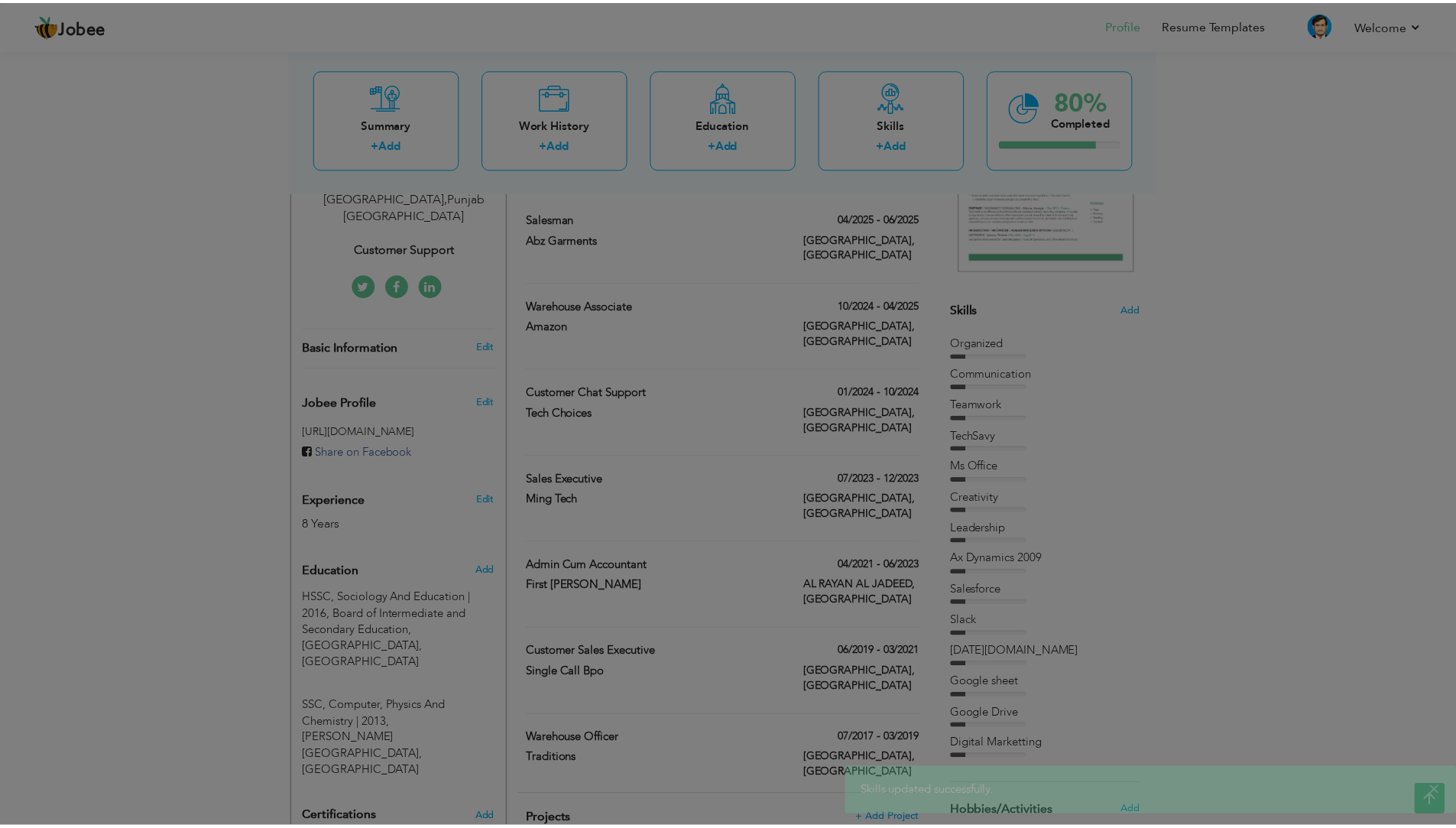
scroll to position [0, 0]
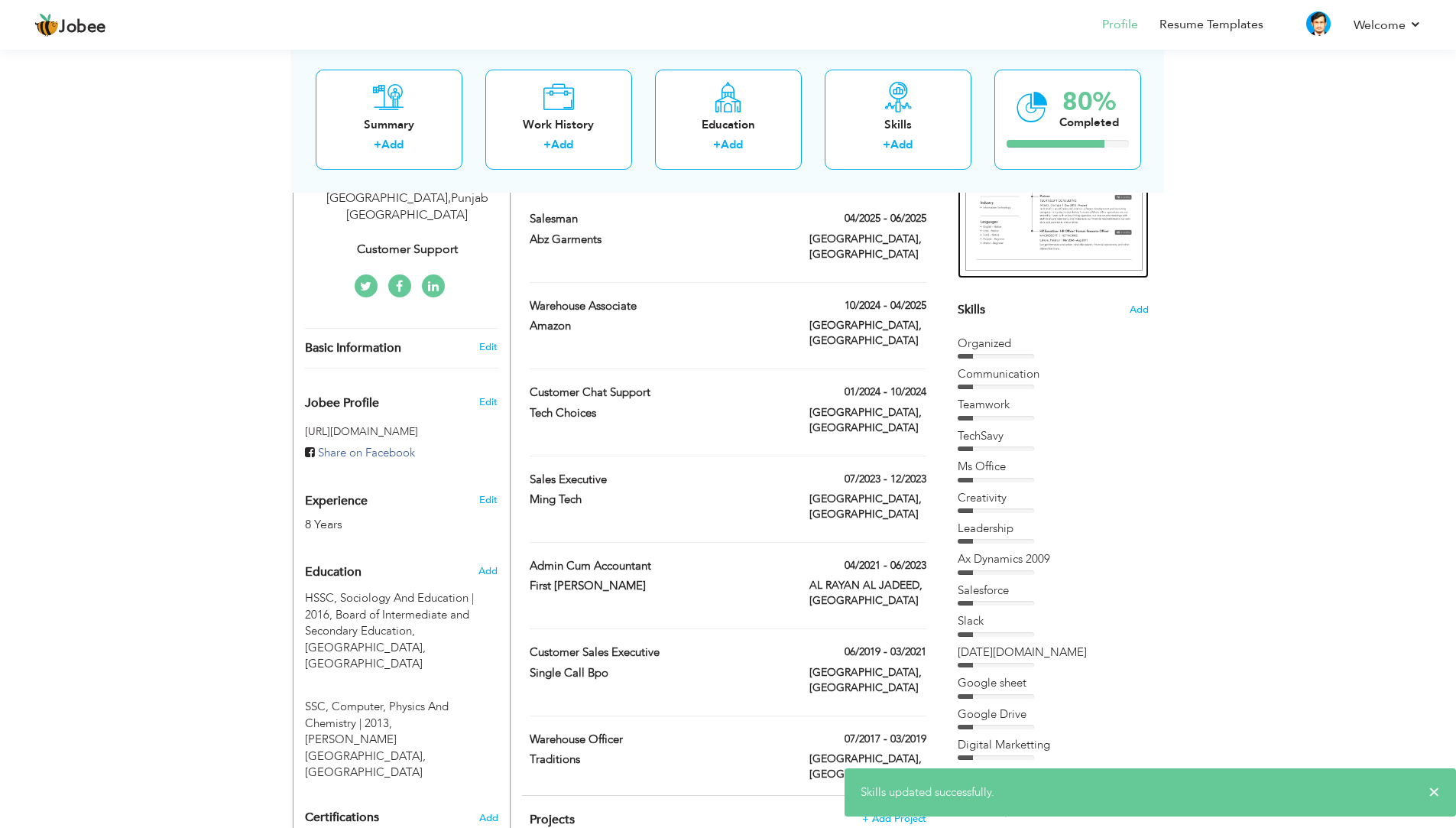
click at [998, 258] on img at bounding box center [1054, 156] width 177 height 229
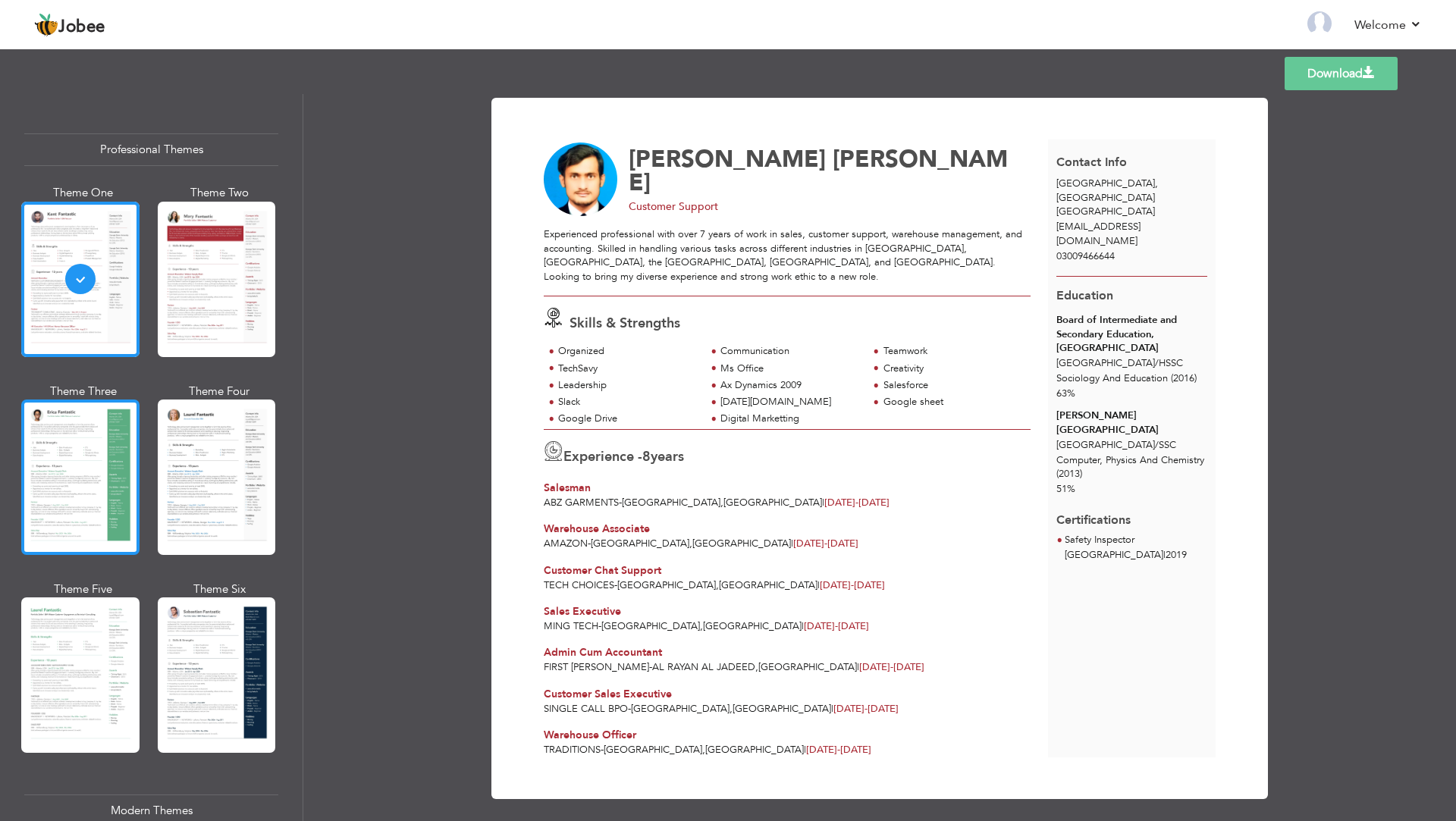
click at [88, 448] on div at bounding box center [80, 477] width 118 height 155
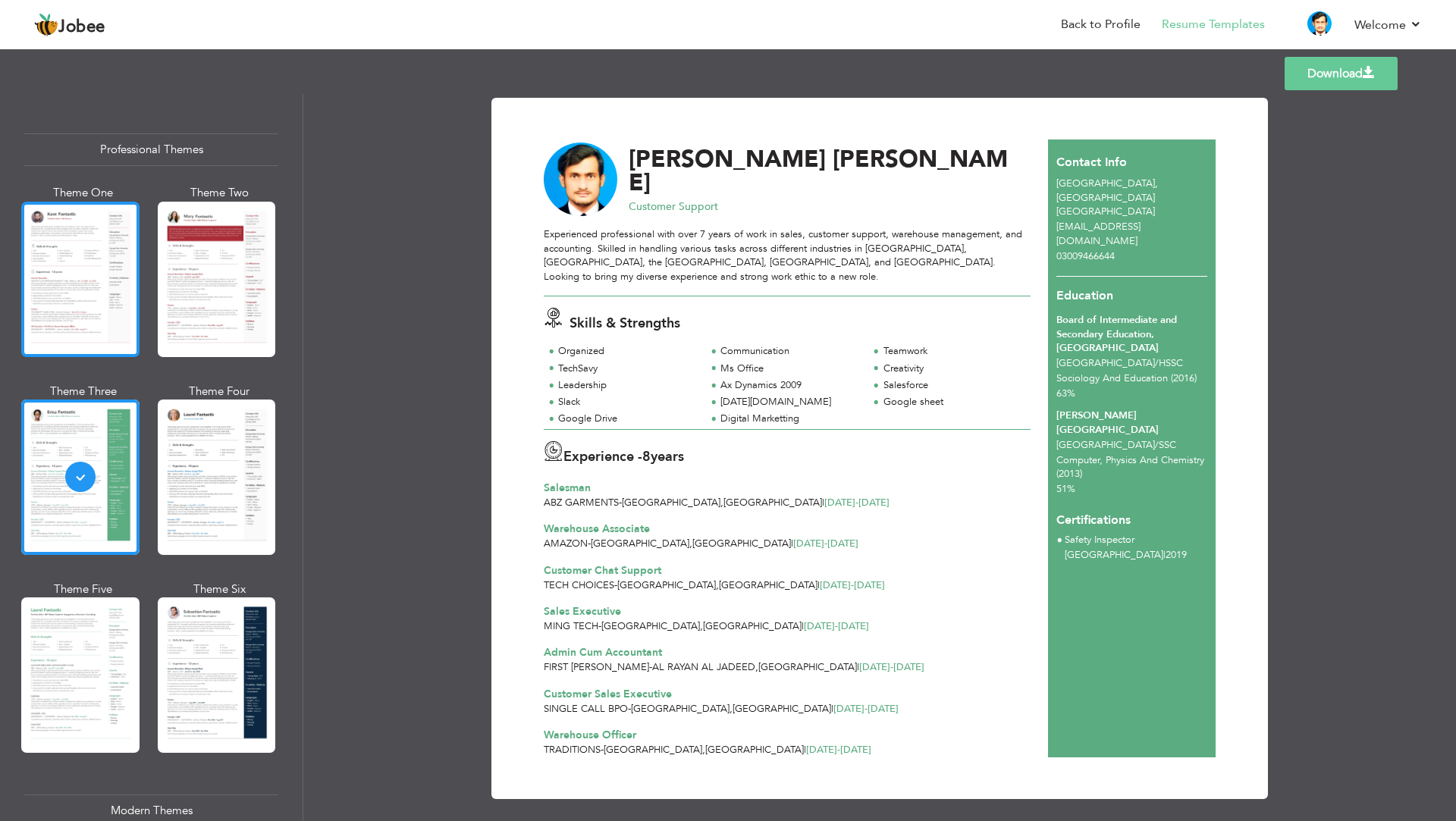
click at [102, 321] on div at bounding box center [80, 279] width 118 height 155
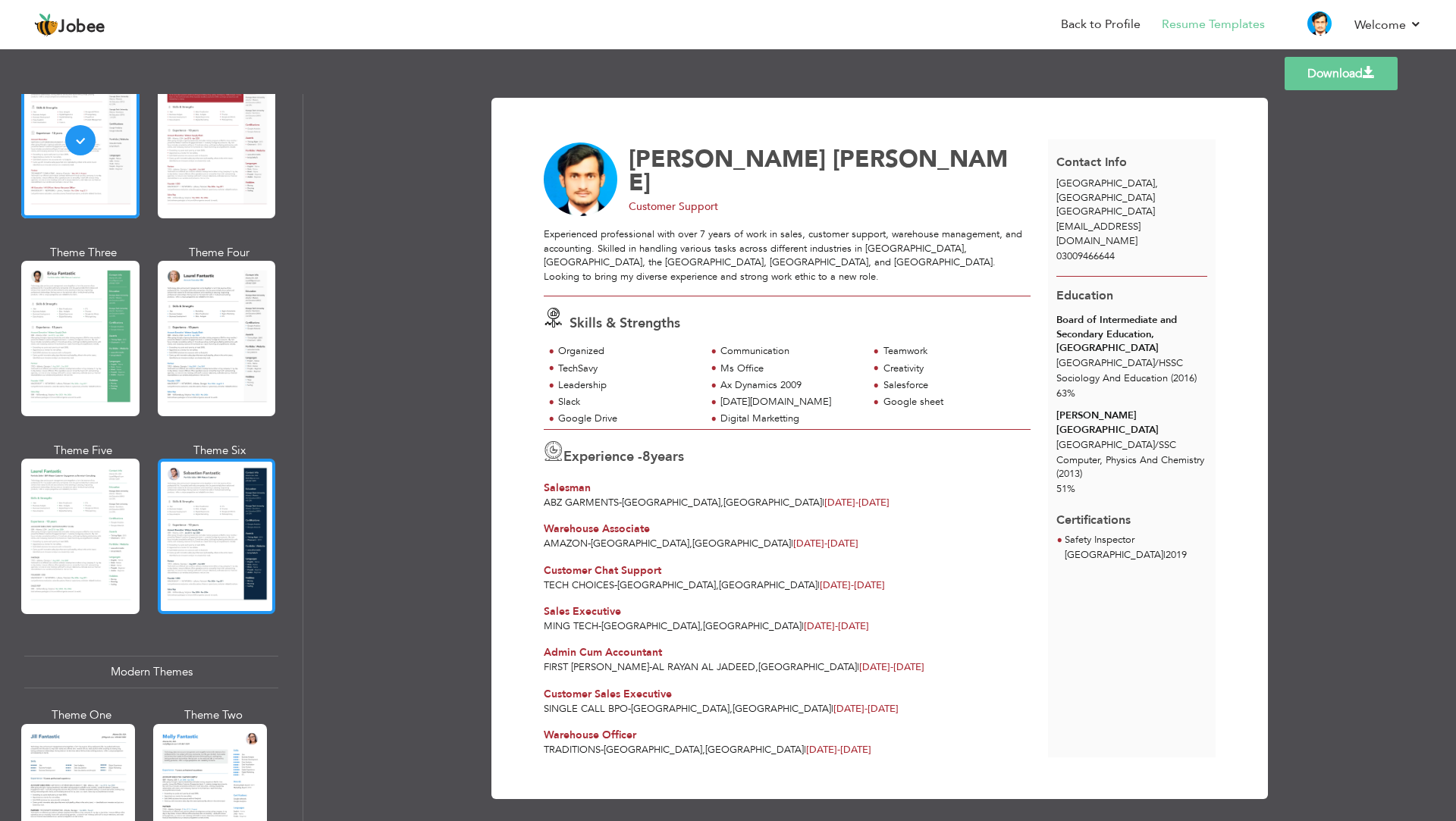
scroll to position [152, 0]
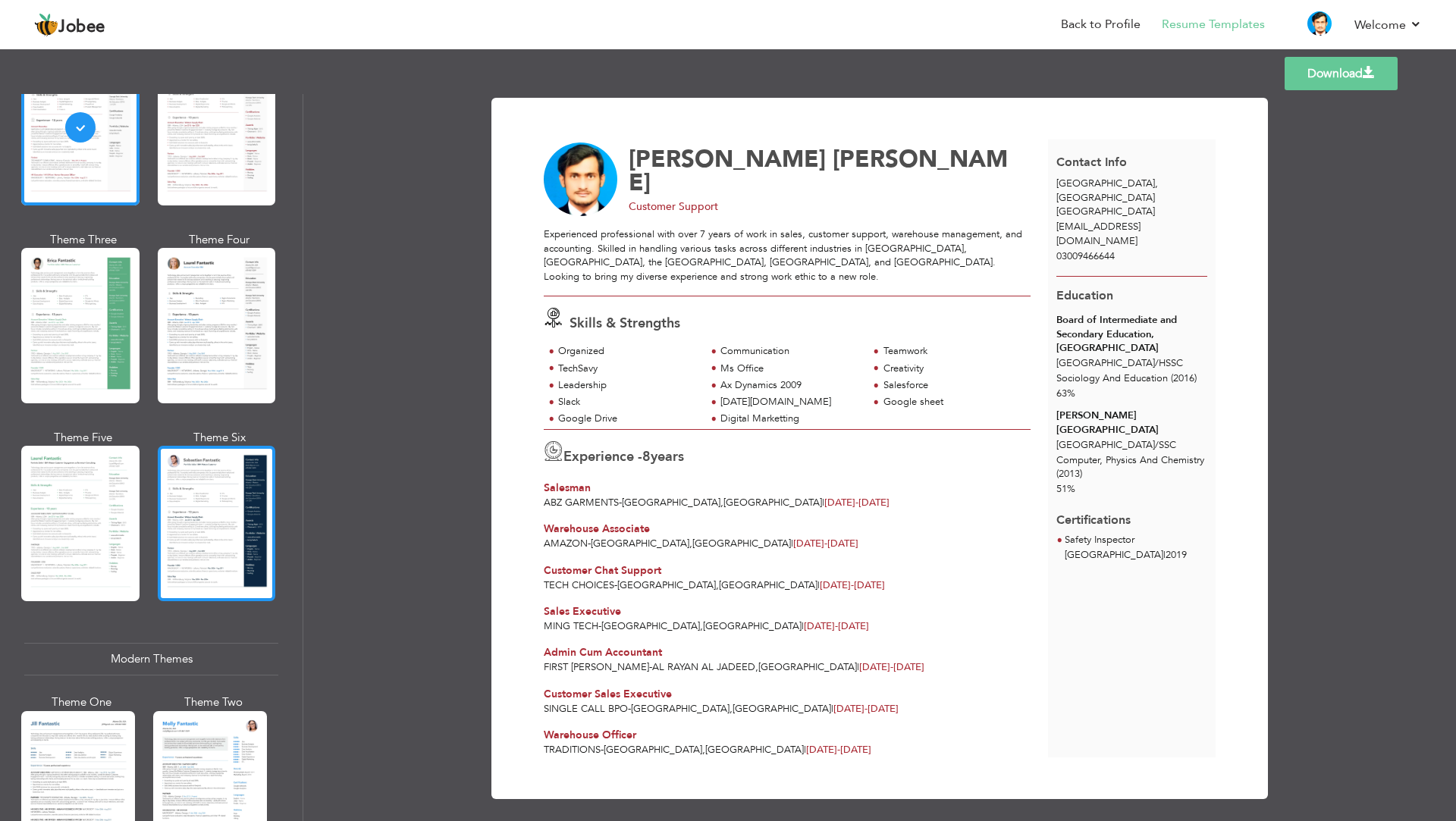
click at [234, 501] on div at bounding box center [216, 523] width 118 height 155
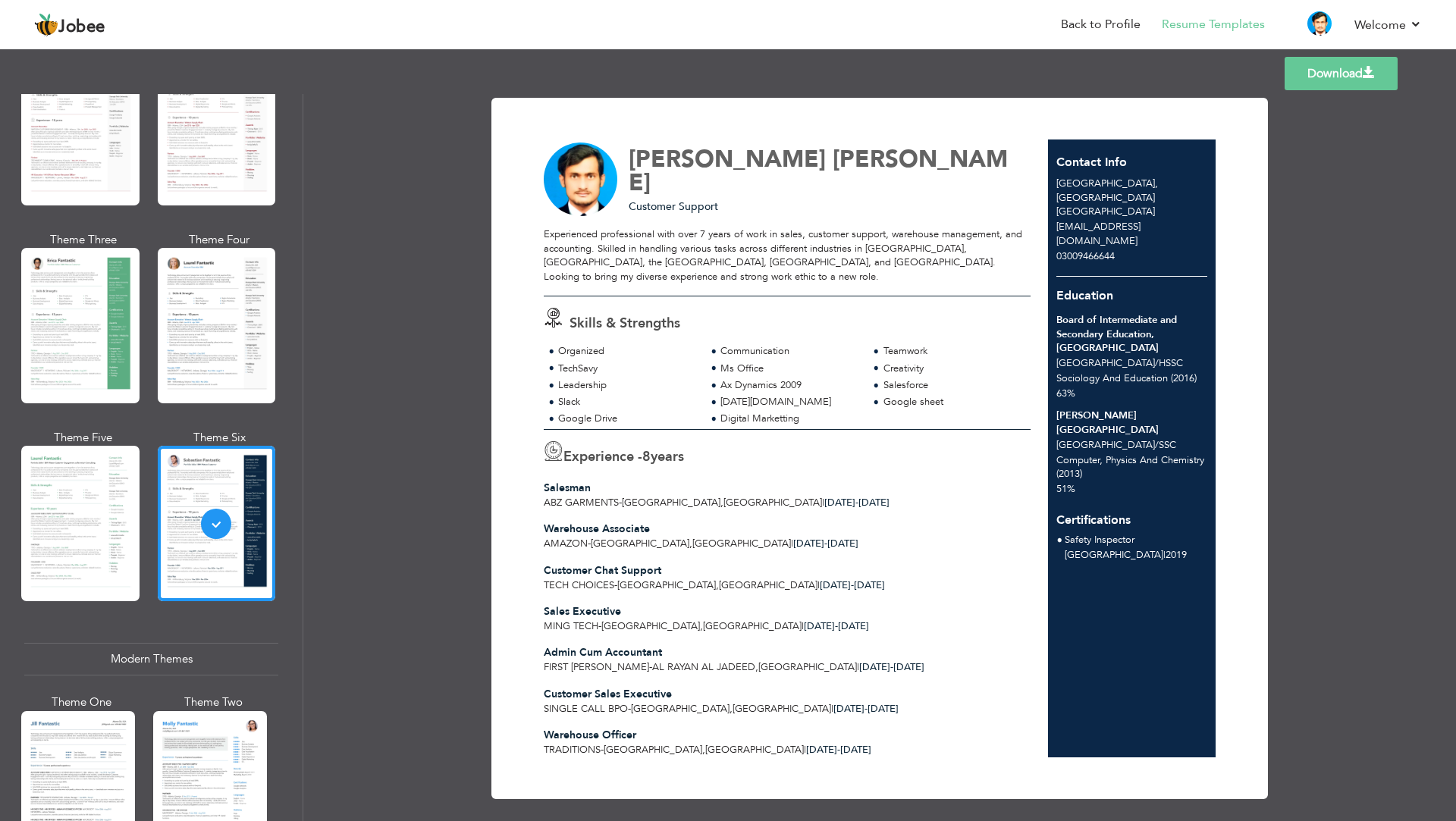
click at [216, 483] on div at bounding box center [216, 523] width 118 height 155
click at [199, 294] on div at bounding box center [216, 325] width 118 height 155
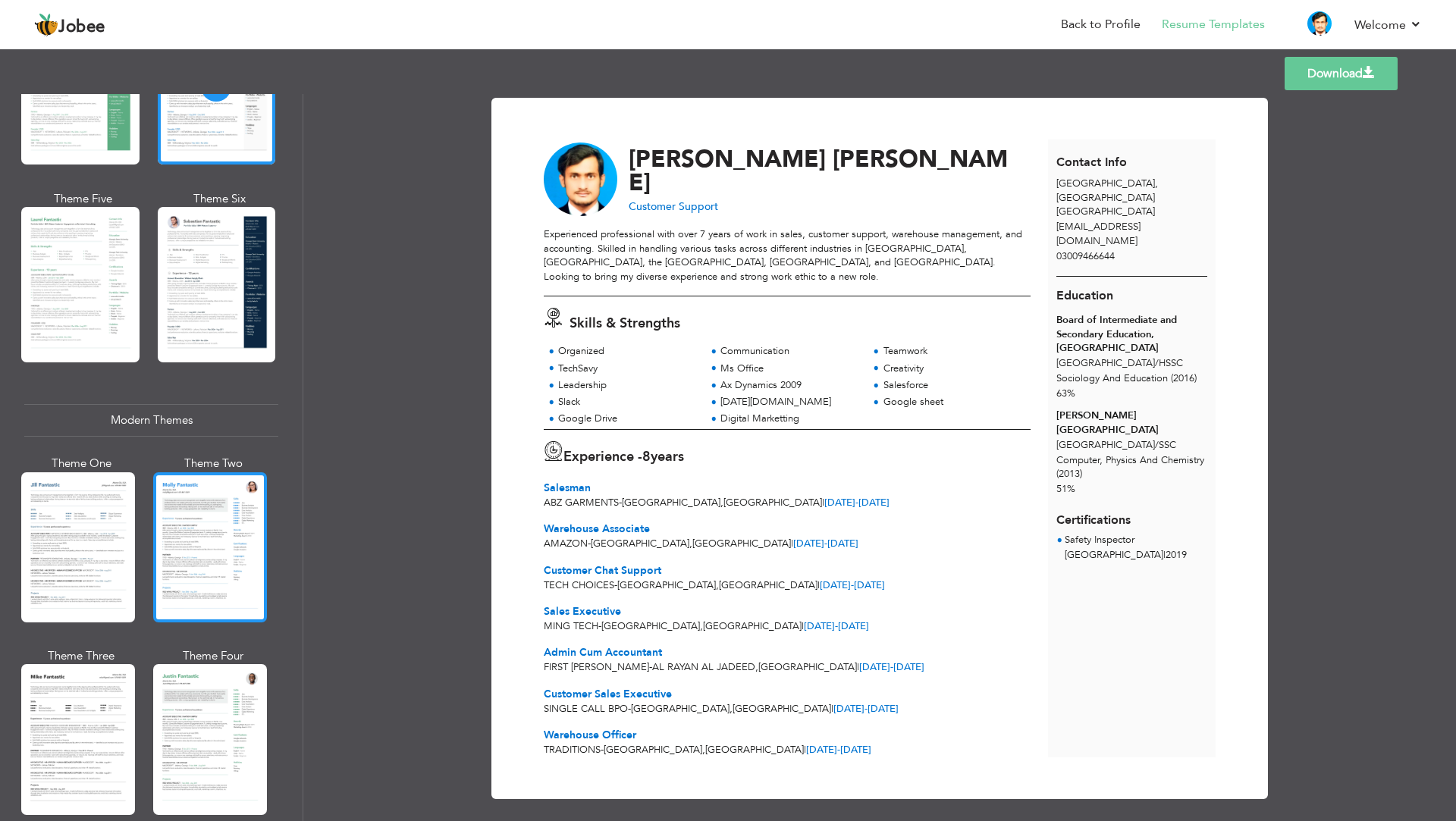
scroll to position [455, 0]
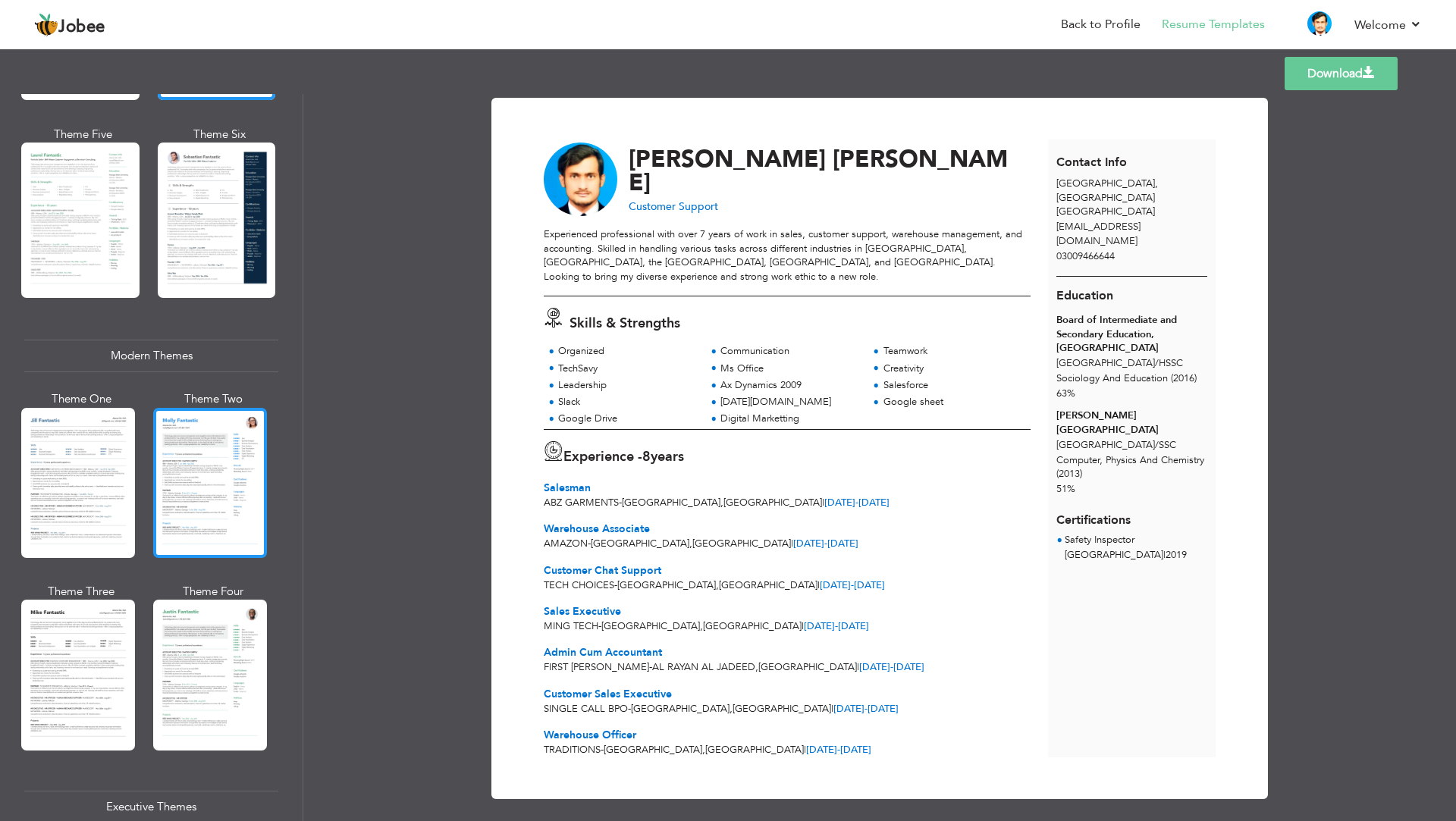
click at [213, 487] on div at bounding box center [210, 483] width 114 height 150
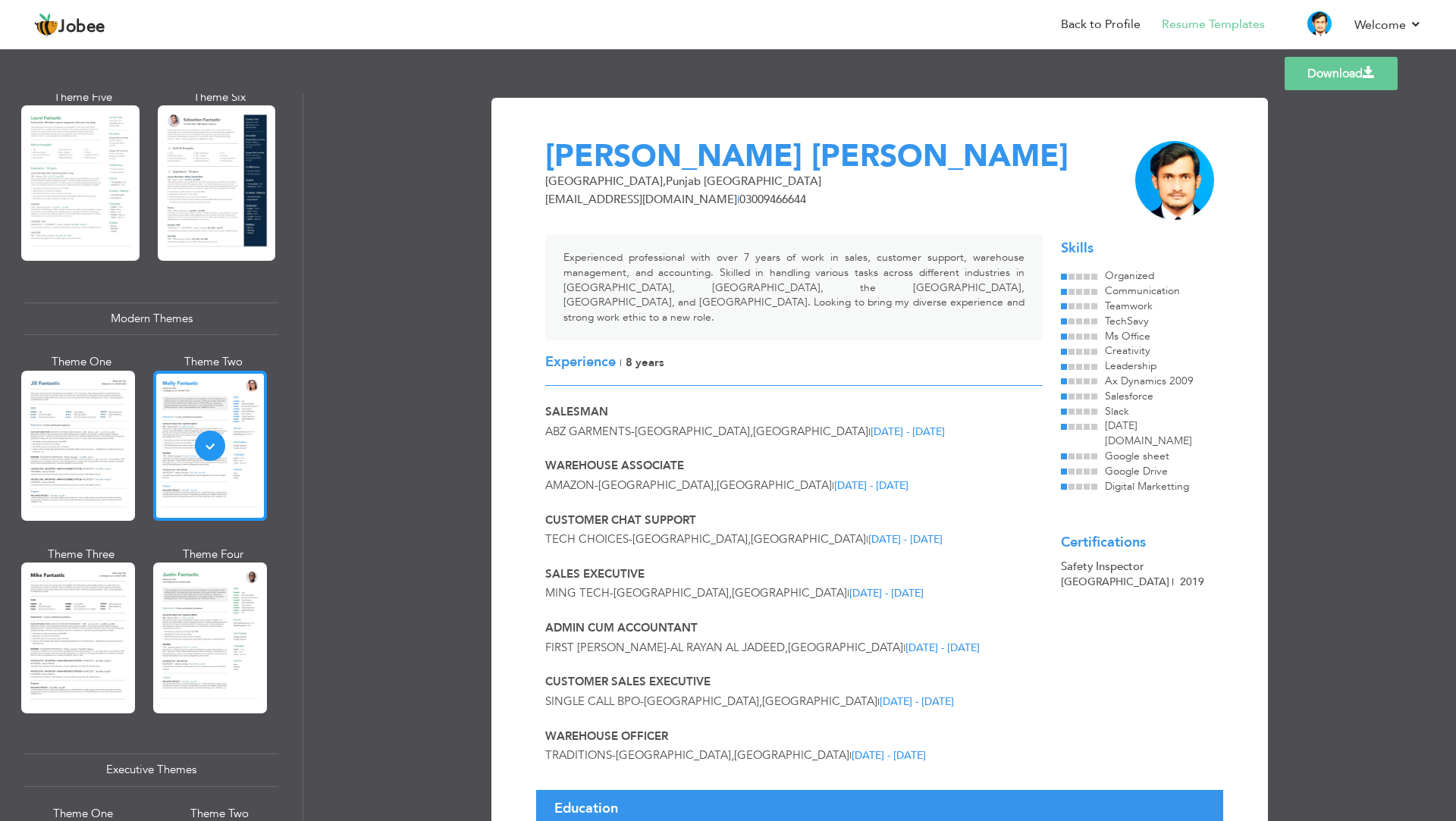
scroll to position [530, 0]
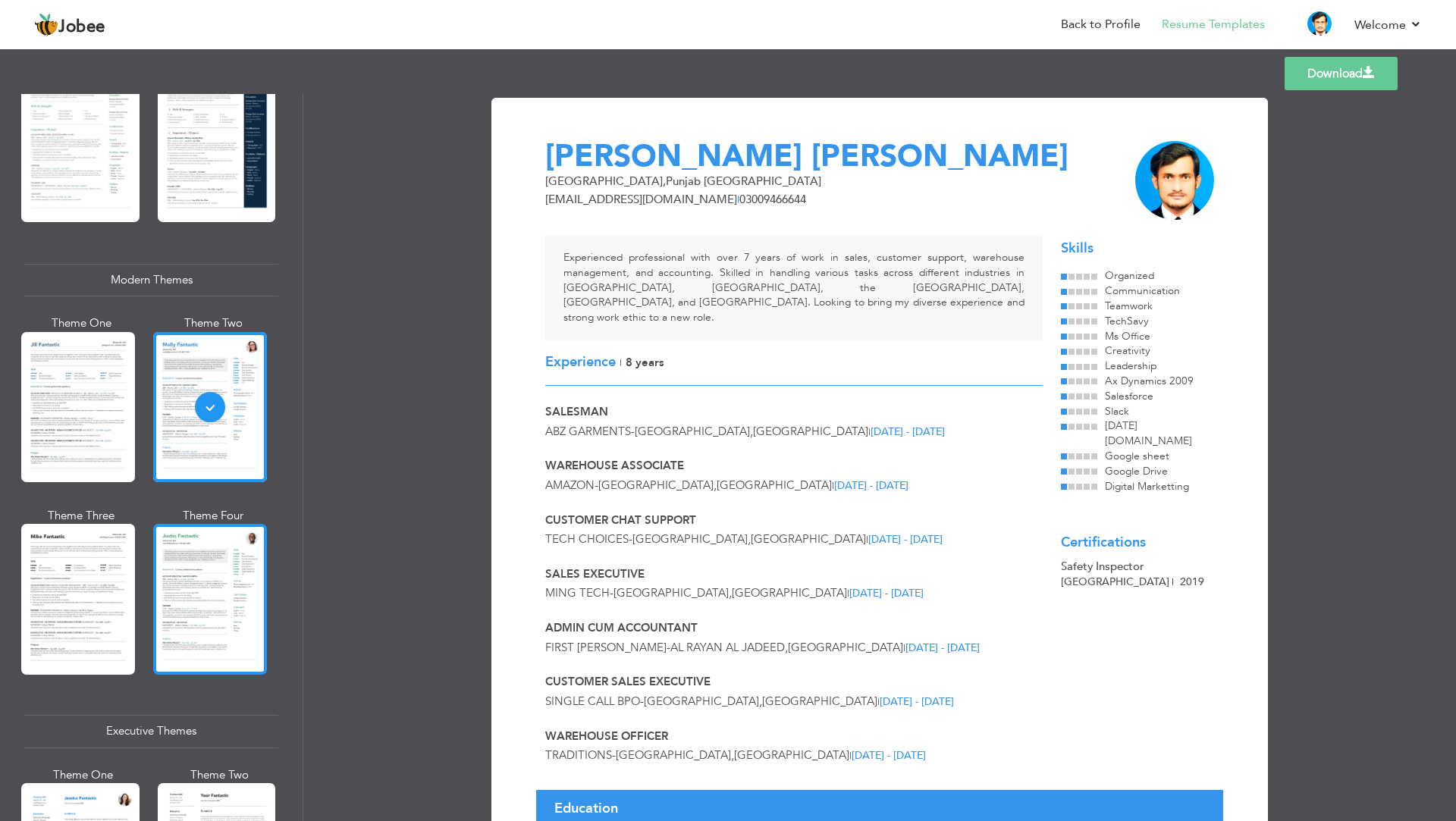
click at [209, 626] on div at bounding box center [210, 599] width 114 height 150
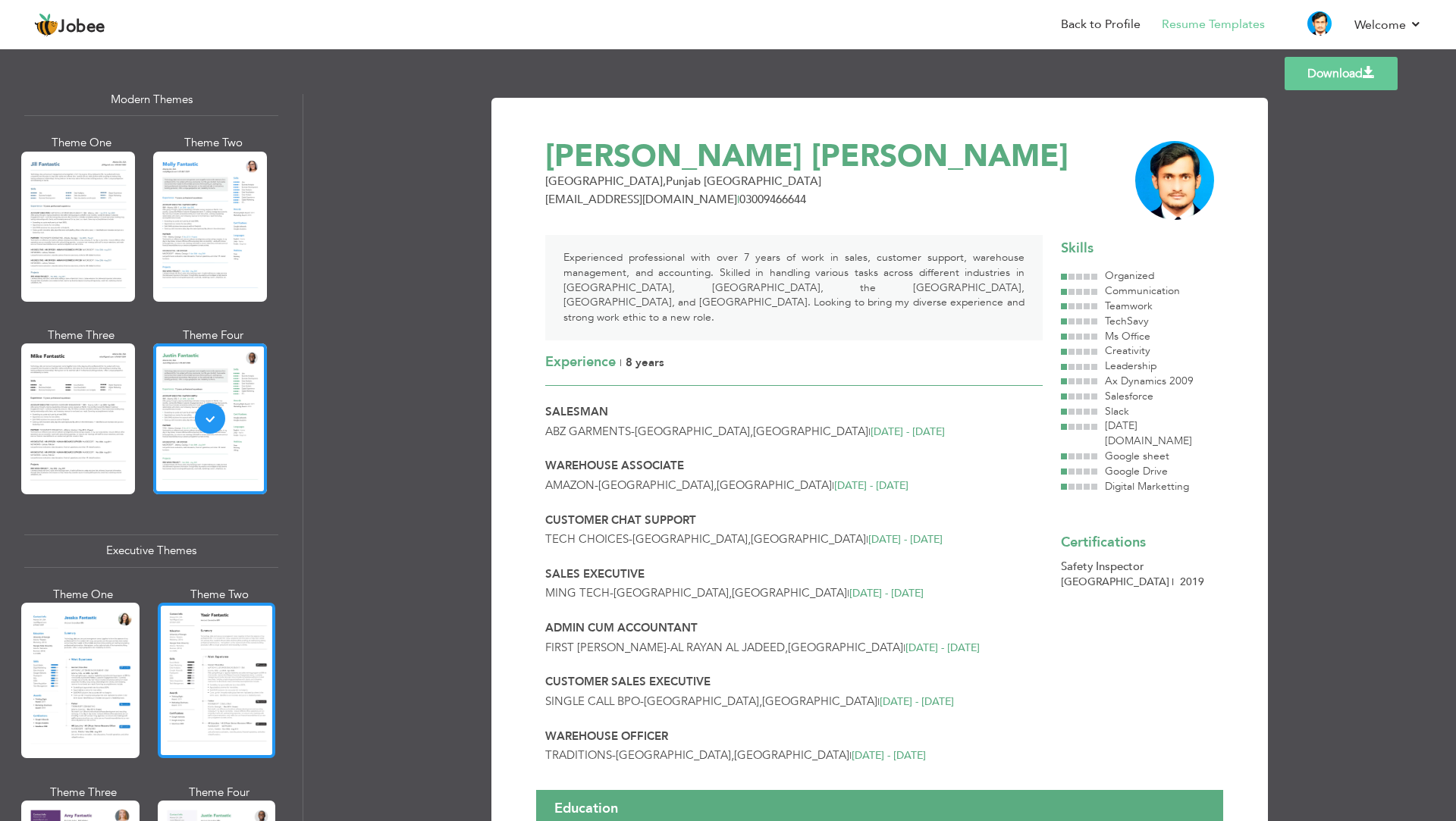
scroll to position [758, 0]
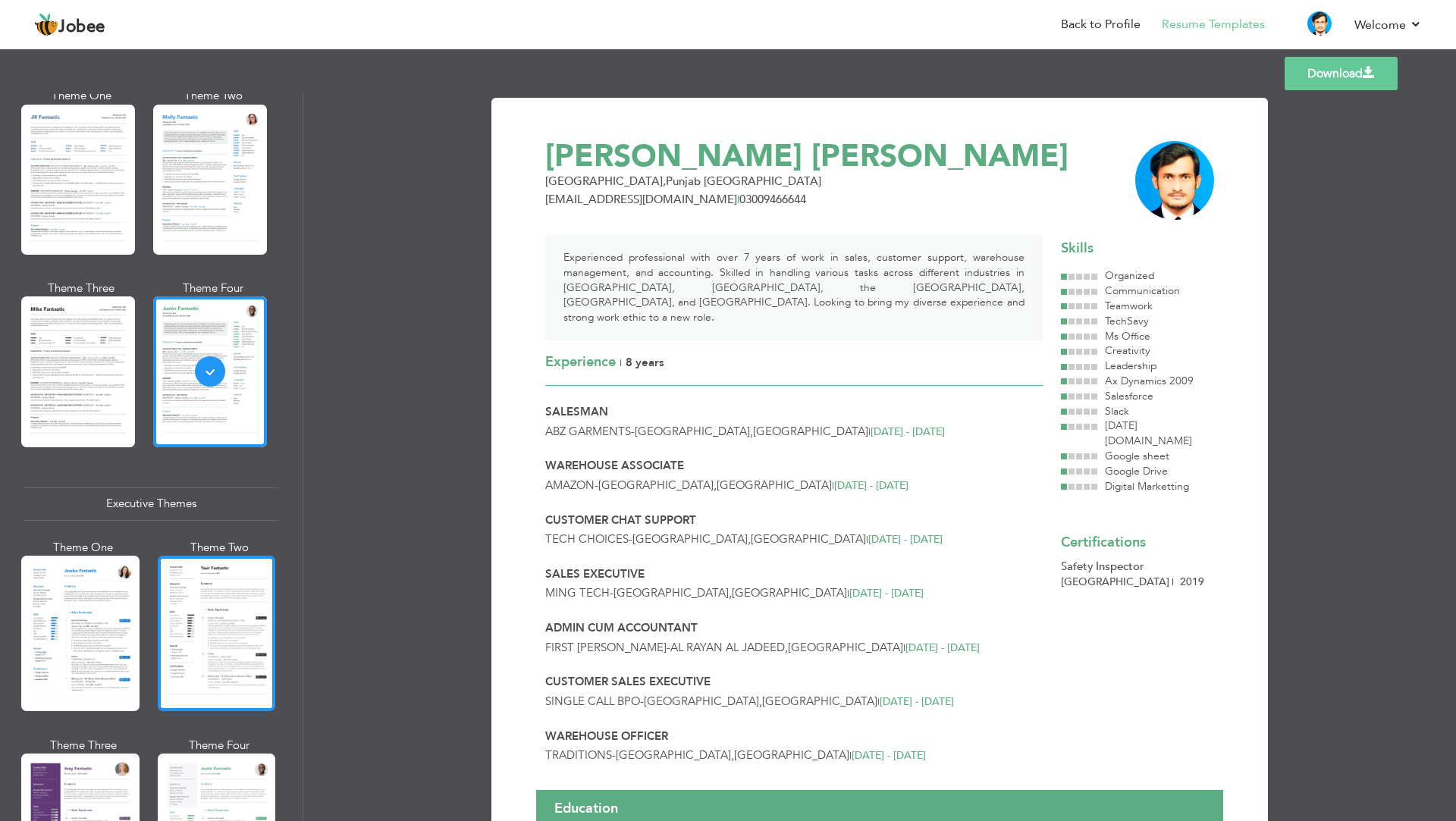
click at [196, 605] on div at bounding box center [216, 633] width 118 height 155
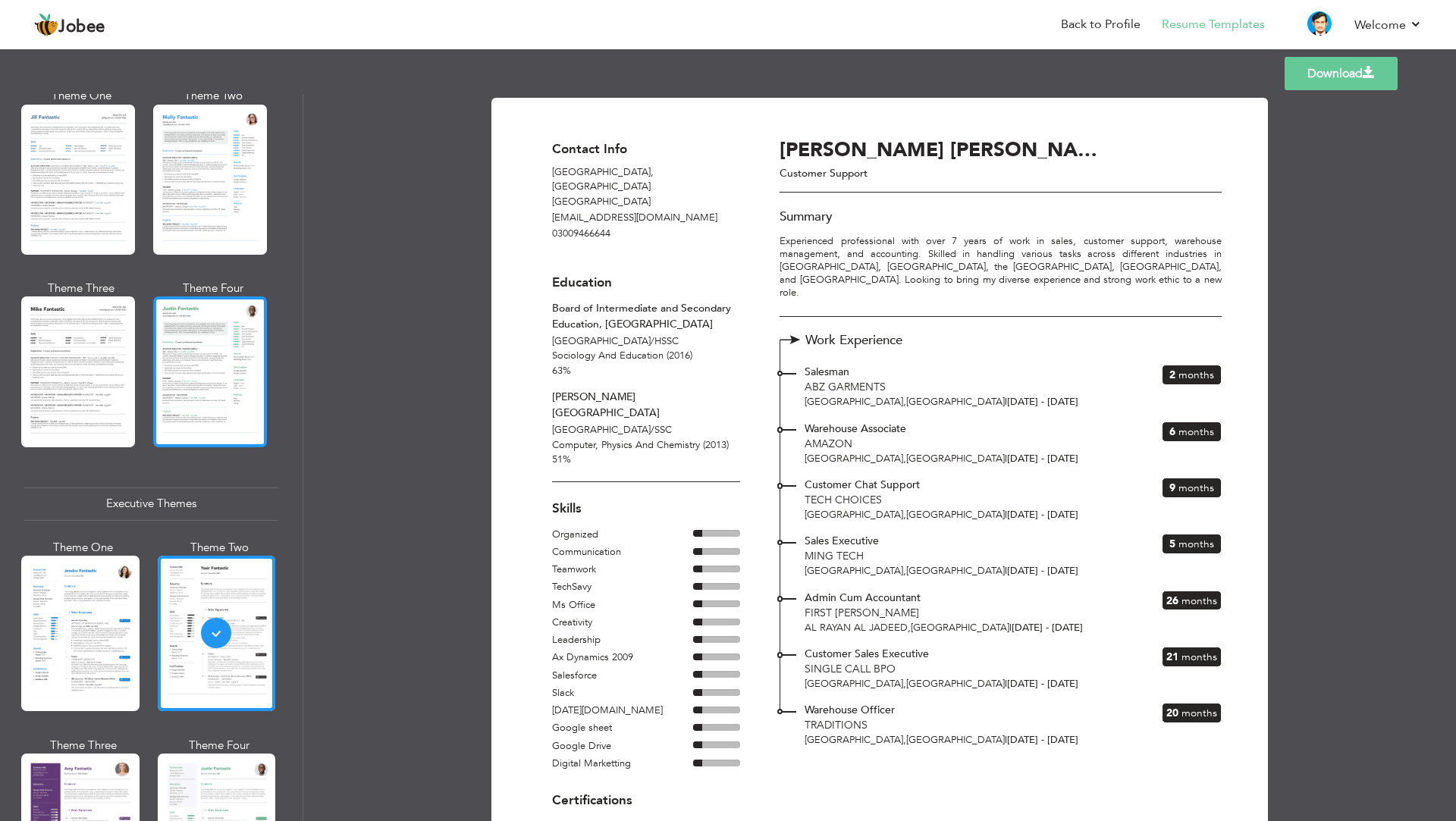
click at [214, 364] on div at bounding box center [210, 371] width 114 height 150
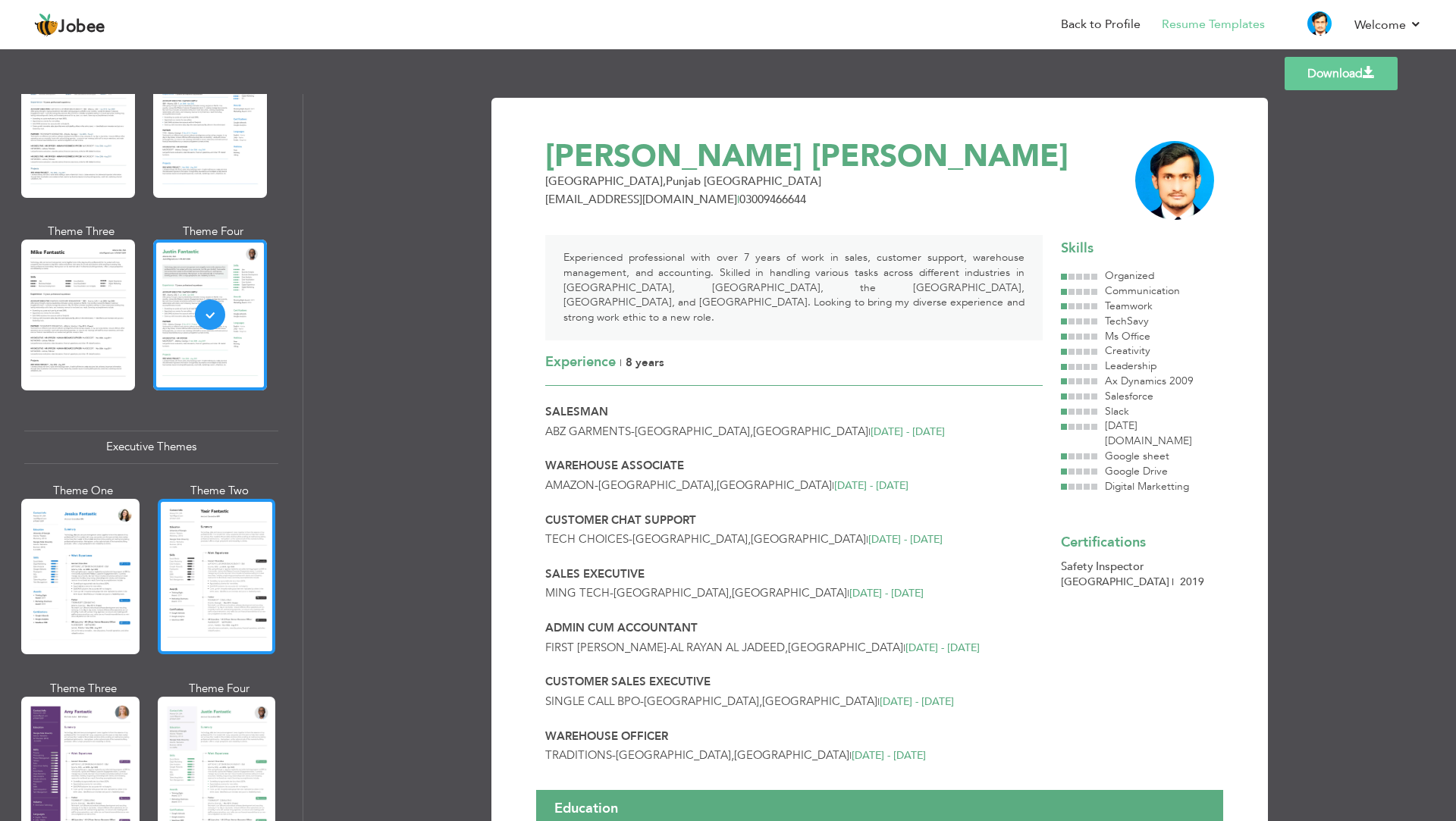
scroll to position [833, 0]
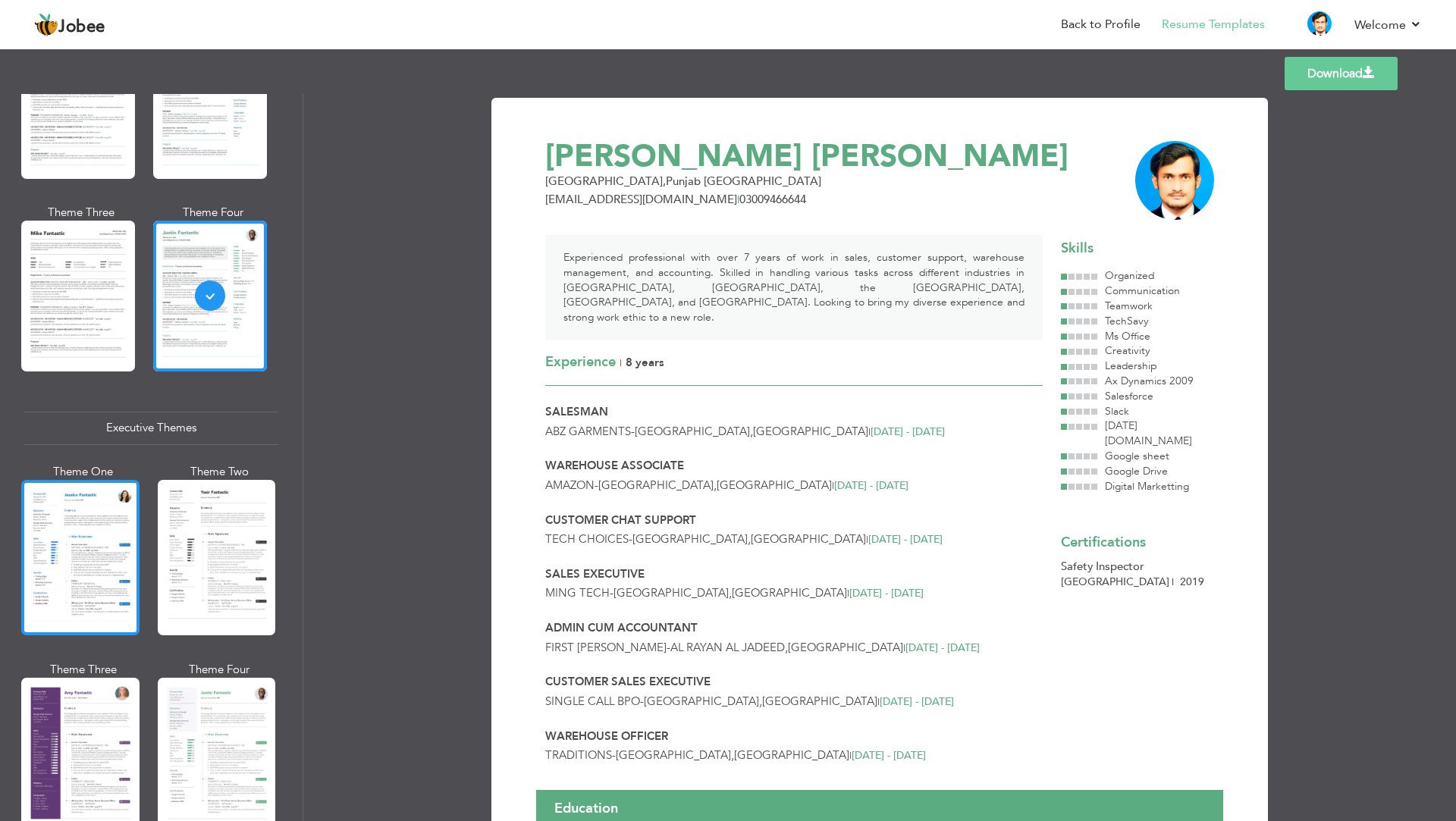
click at [94, 573] on div at bounding box center [80, 557] width 118 height 155
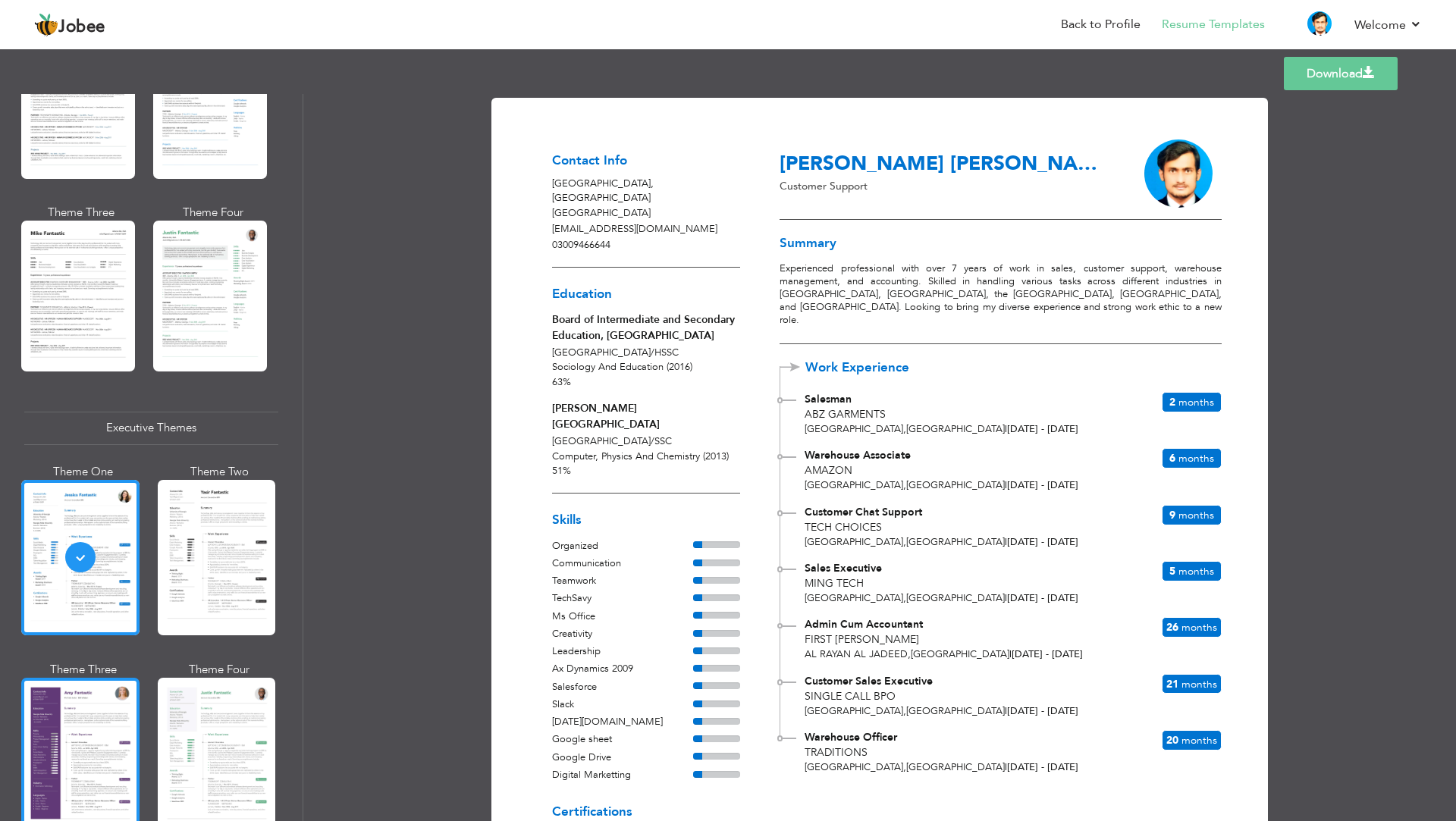
click at [72, 734] on div at bounding box center [80, 755] width 118 height 155
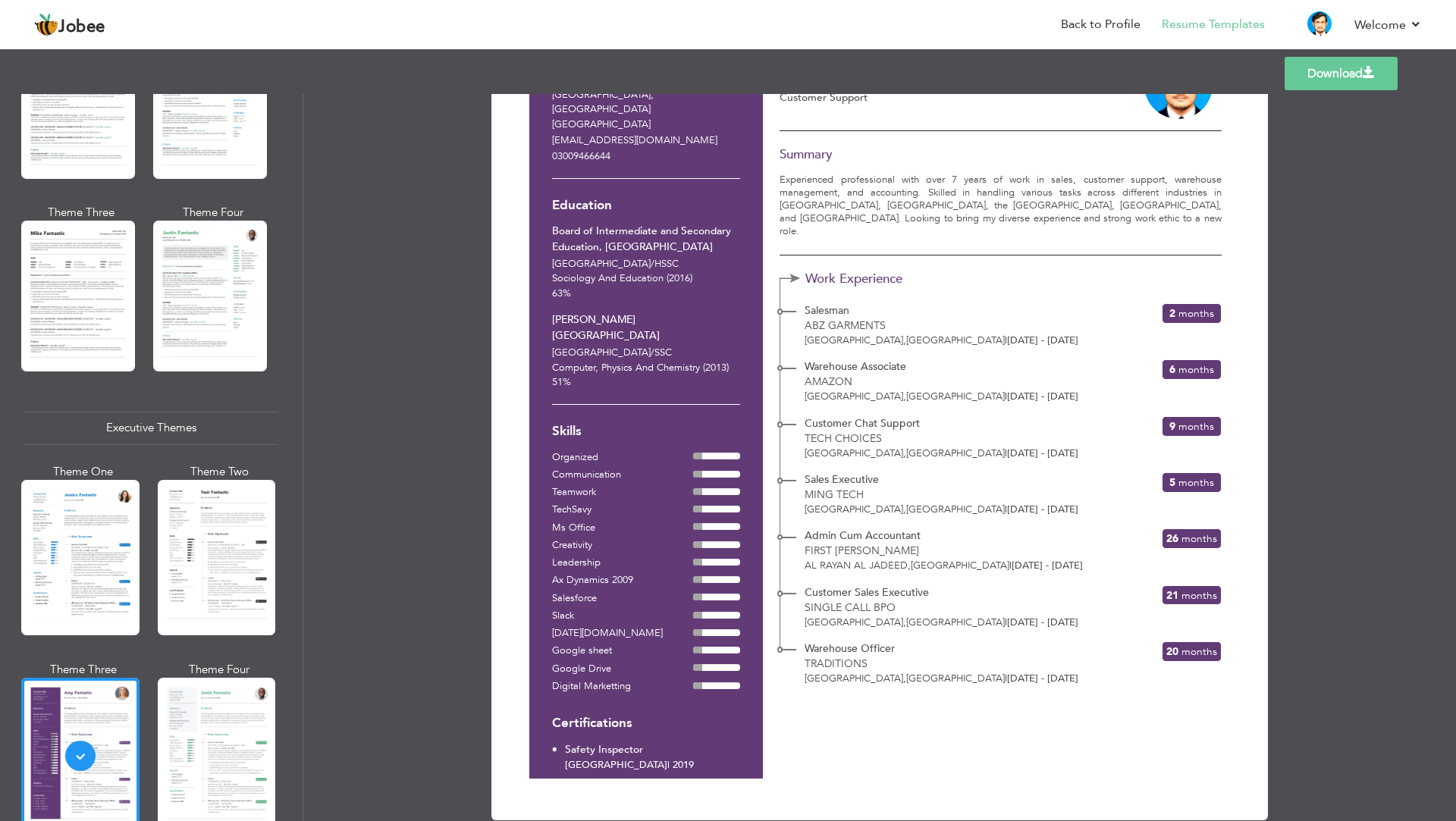
scroll to position [90, 0]
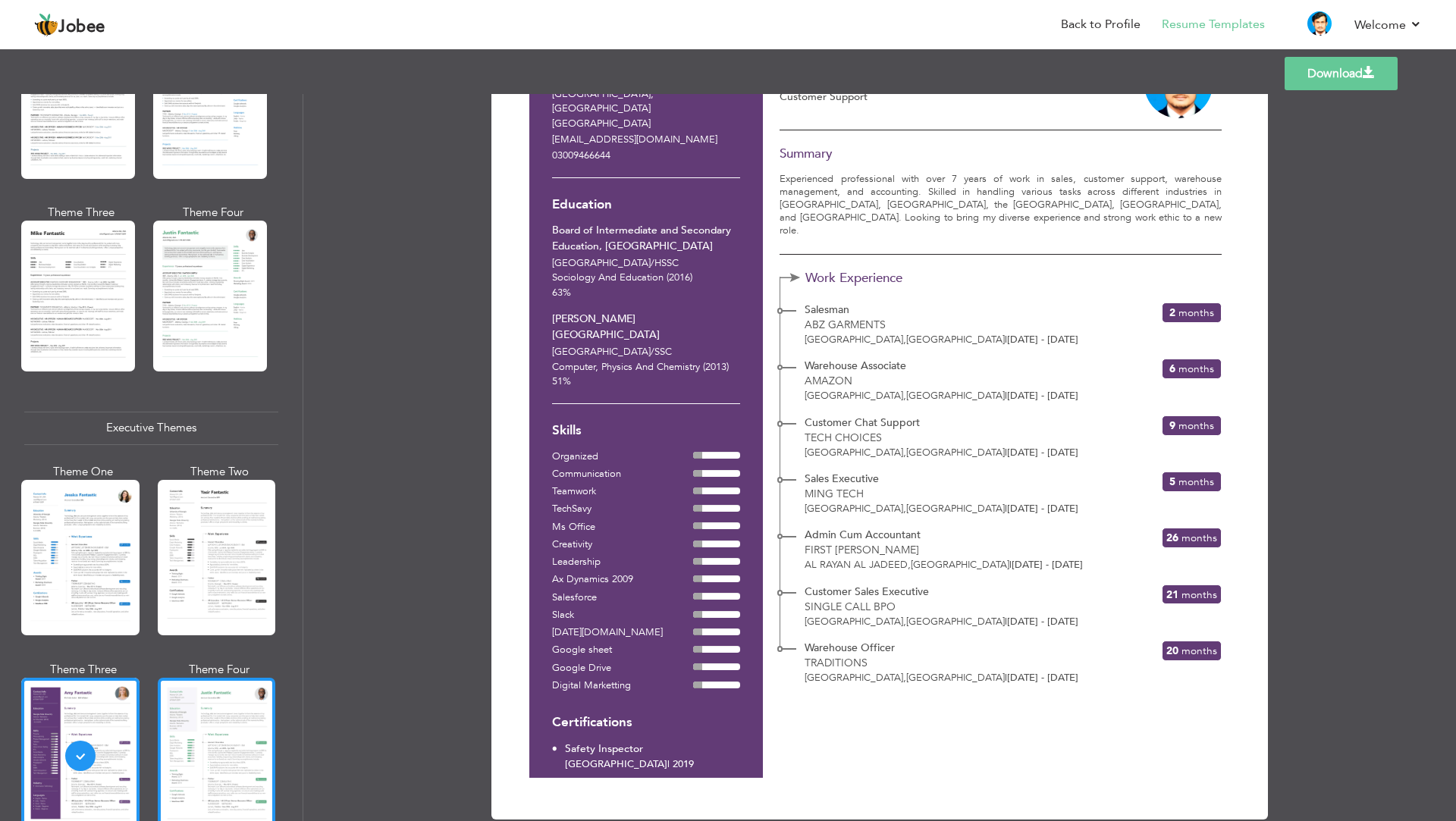
click at [215, 728] on div at bounding box center [216, 755] width 118 height 155
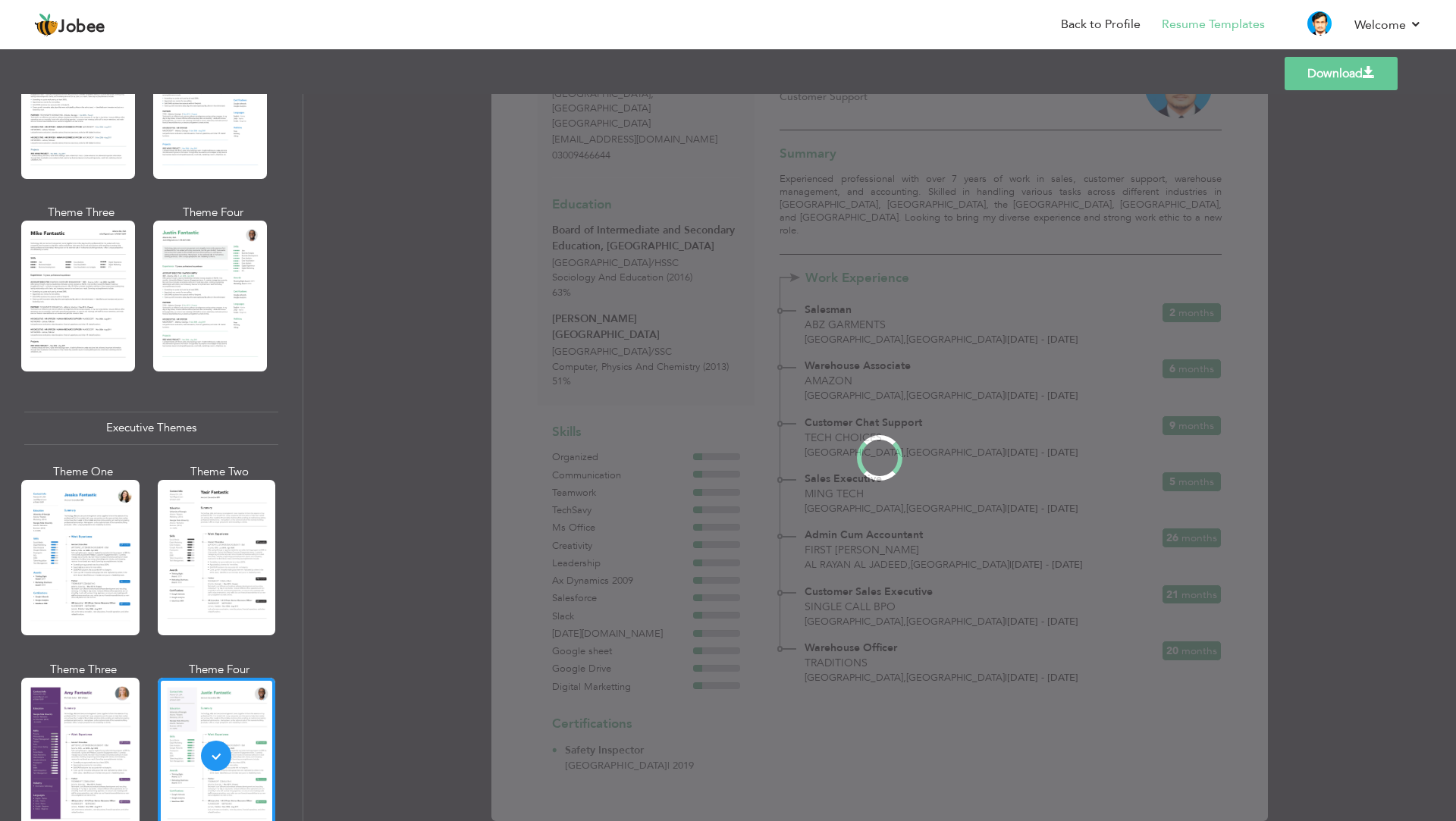
scroll to position [0, 0]
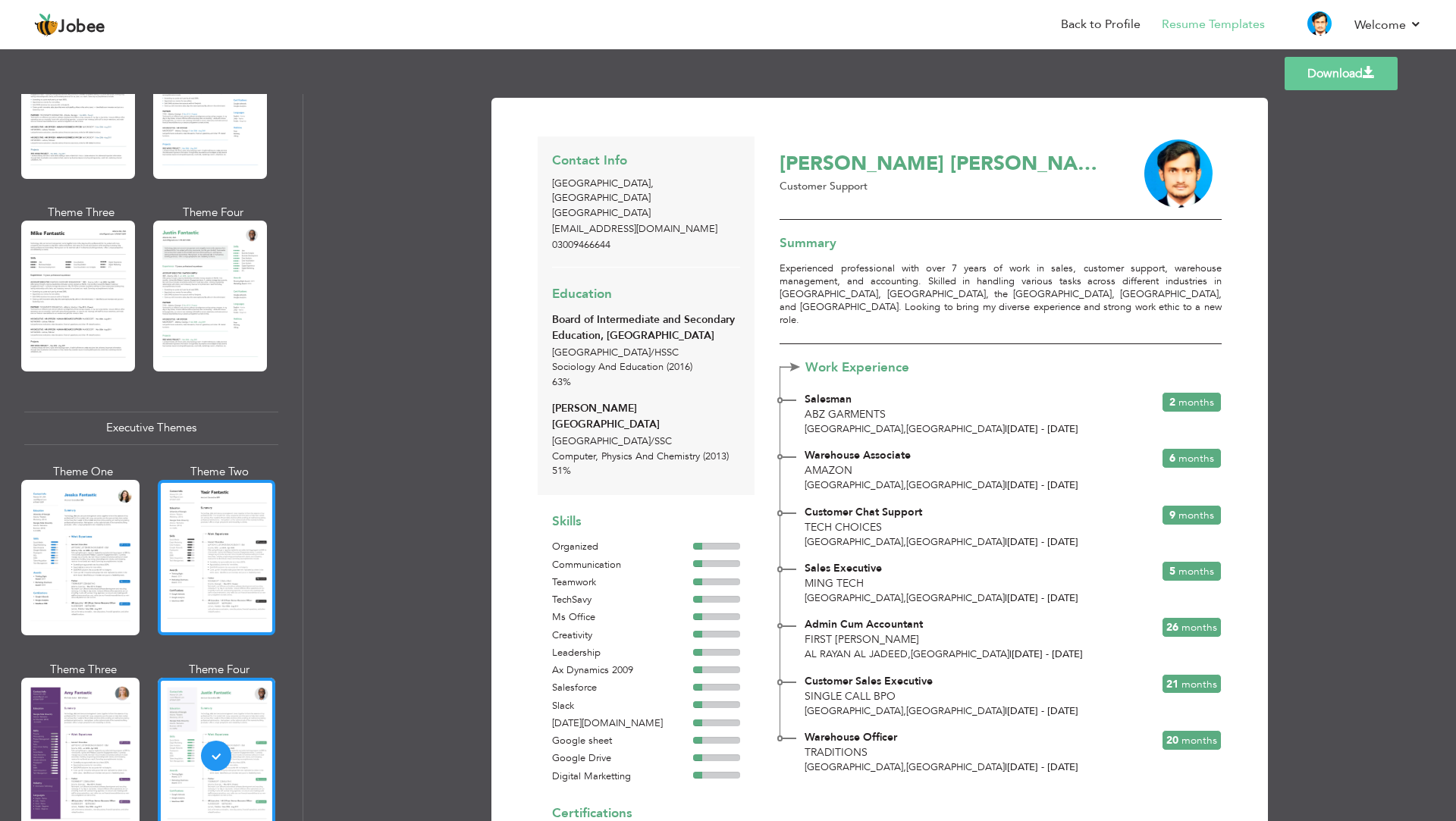
click at [202, 573] on div at bounding box center [216, 557] width 118 height 155
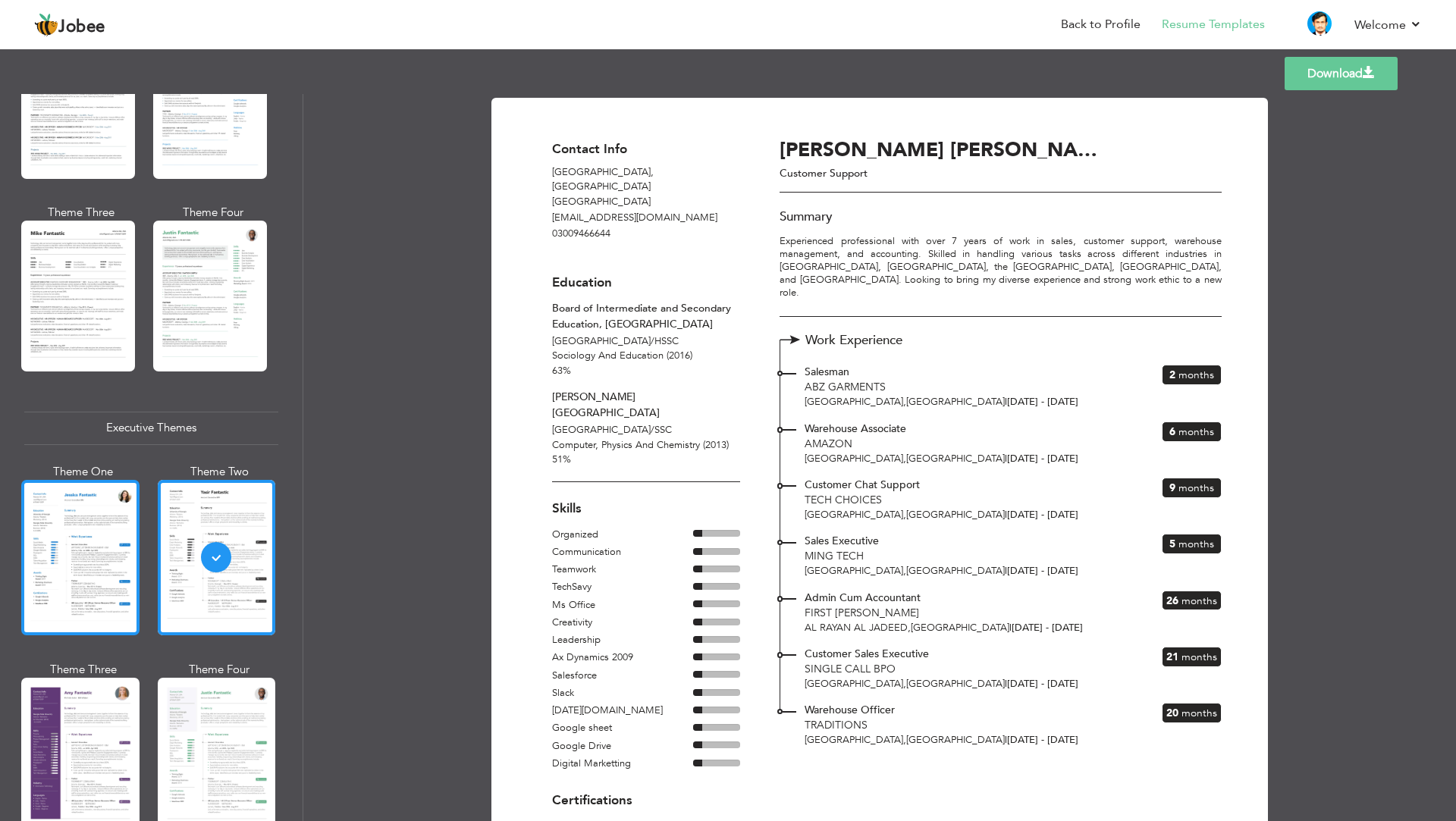
click at [83, 573] on div at bounding box center [80, 557] width 118 height 155
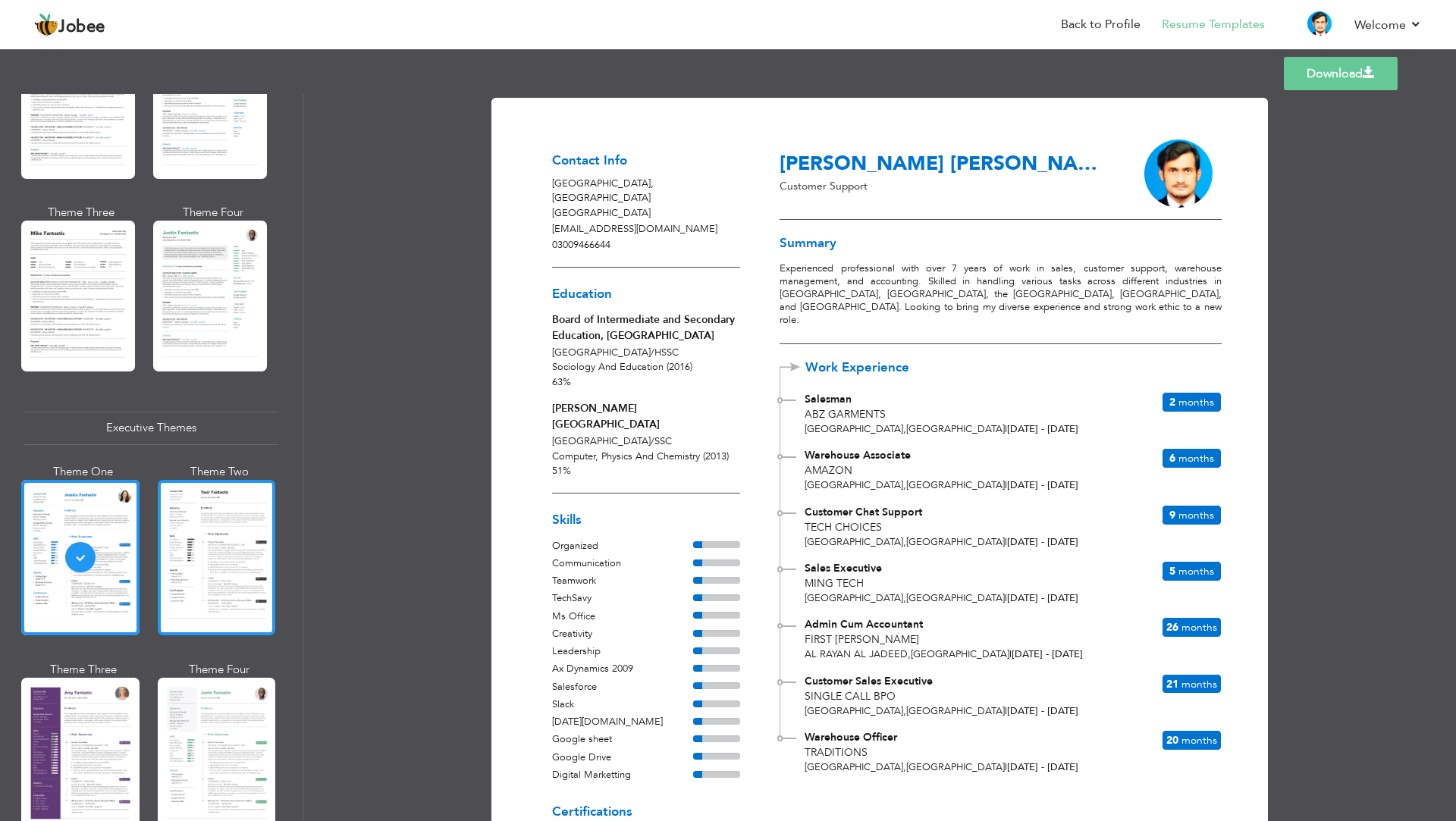
click at [211, 528] on div at bounding box center [216, 557] width 118 height 155
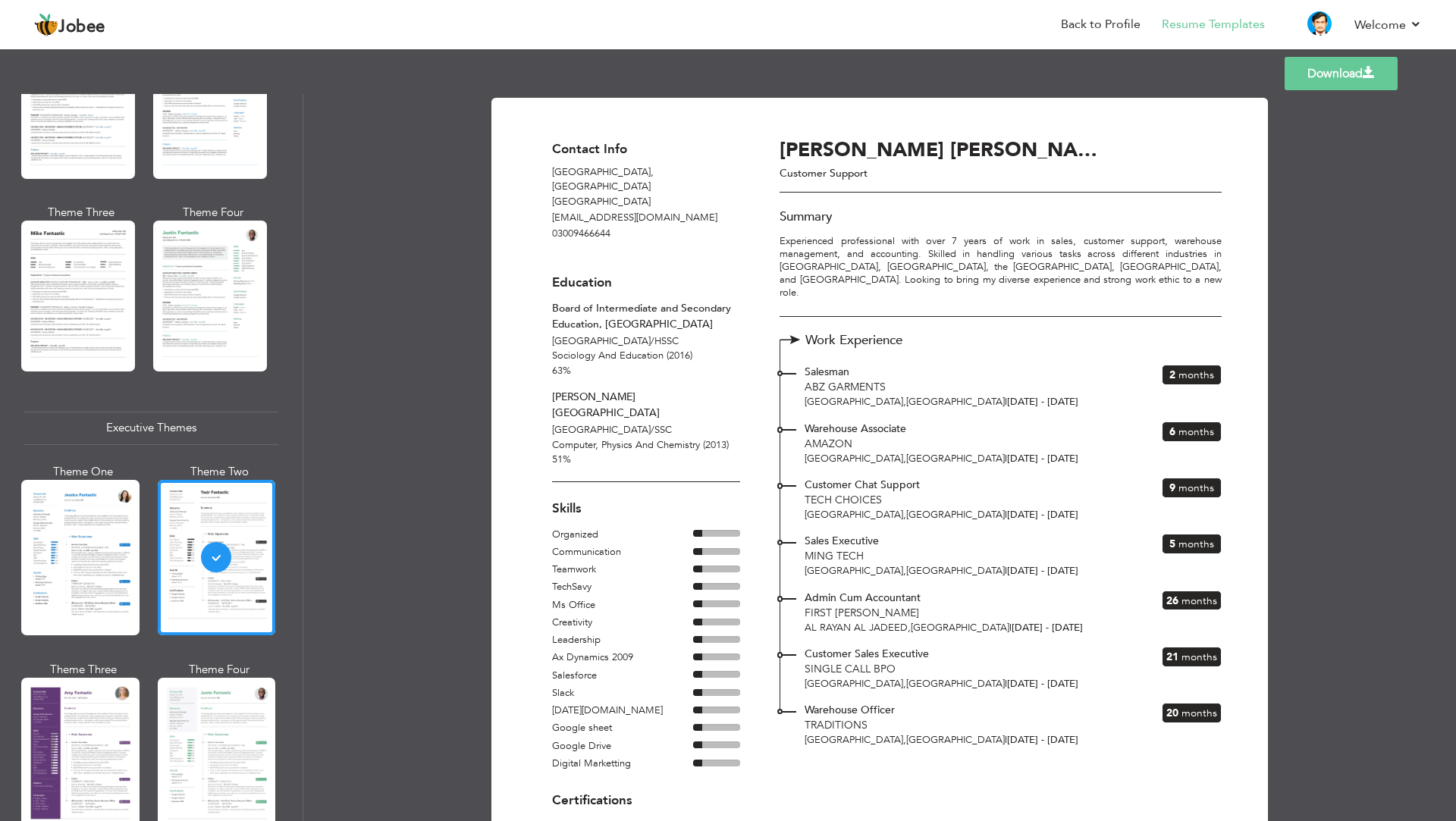
drag, startPoint x: 254, startPoint y: 709, endPoint x: 222, endPoint y: 728, distance: 37.2
click at [254, 710] on div at bounding box center [216, 755] width 118 height 155
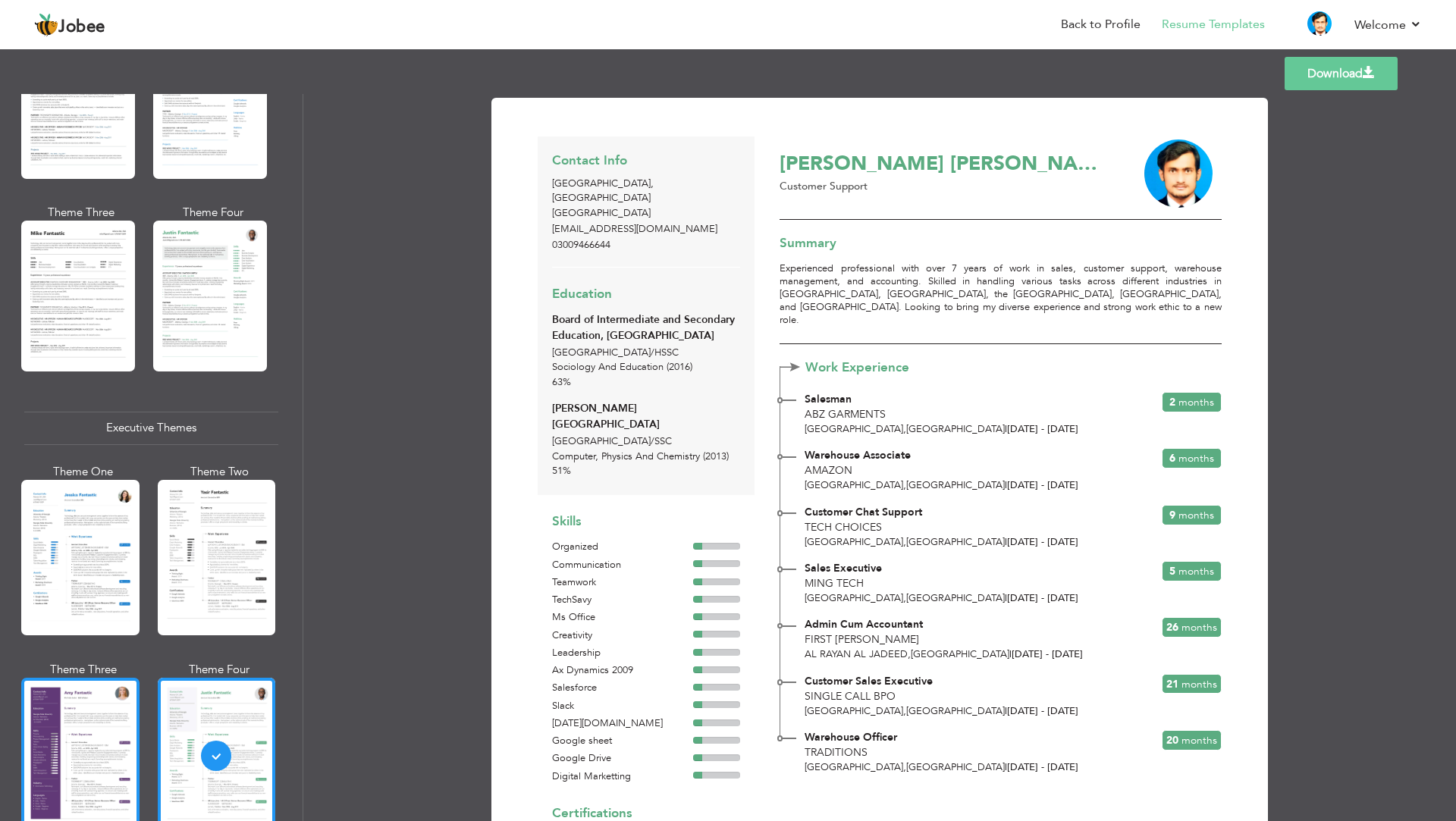
click at [116, 736] on div at bounding box center [80, 755] width 118 height 155
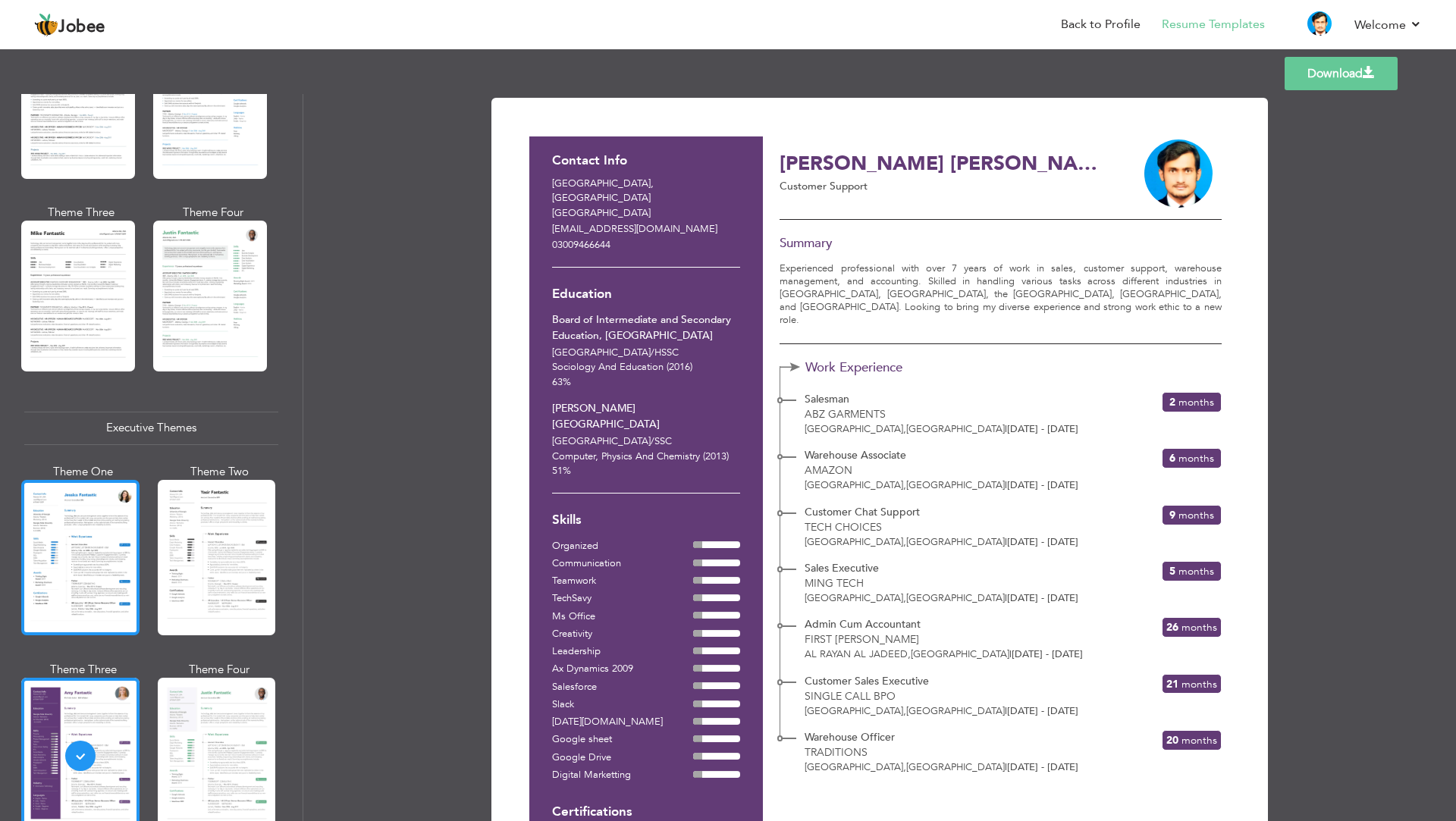
click at [102, 573] on div at bounding box center [80, 557] width 118 height 155
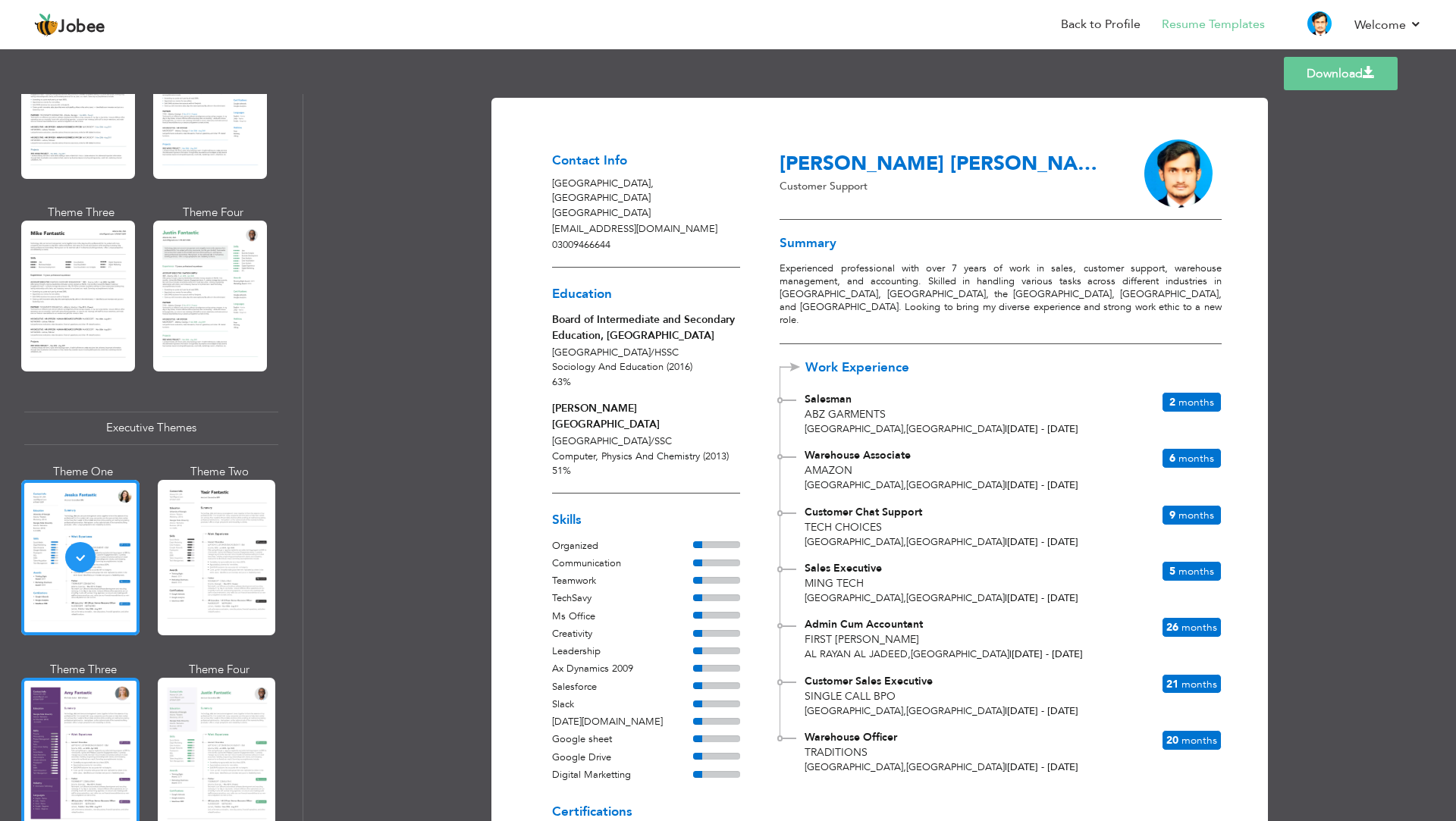
click at [100, 733] on div at bounding box center [80, 755] width 118 height 155
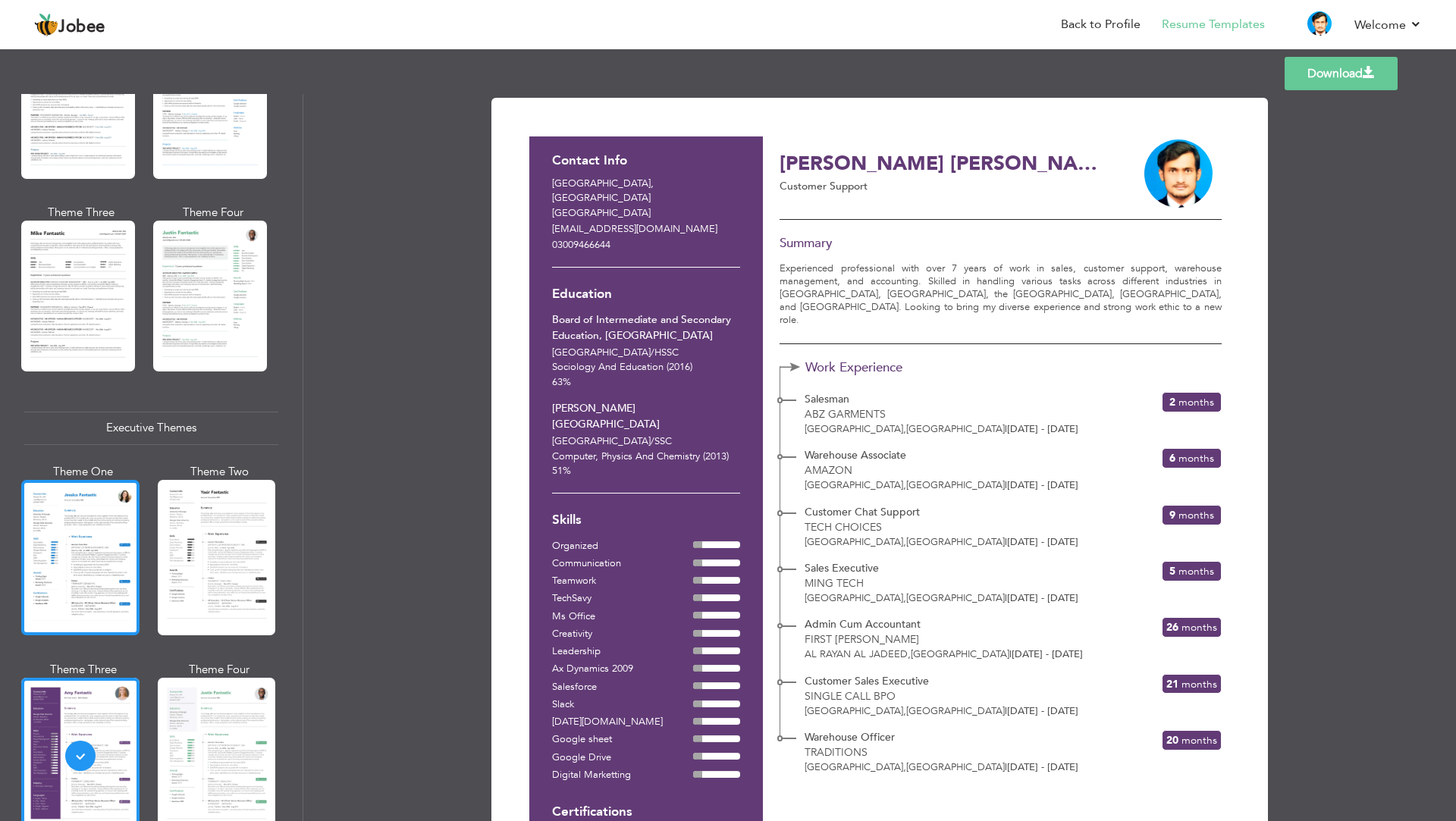
click at [102, 566] on div at bounding box center [80, 557] width 118 height 155
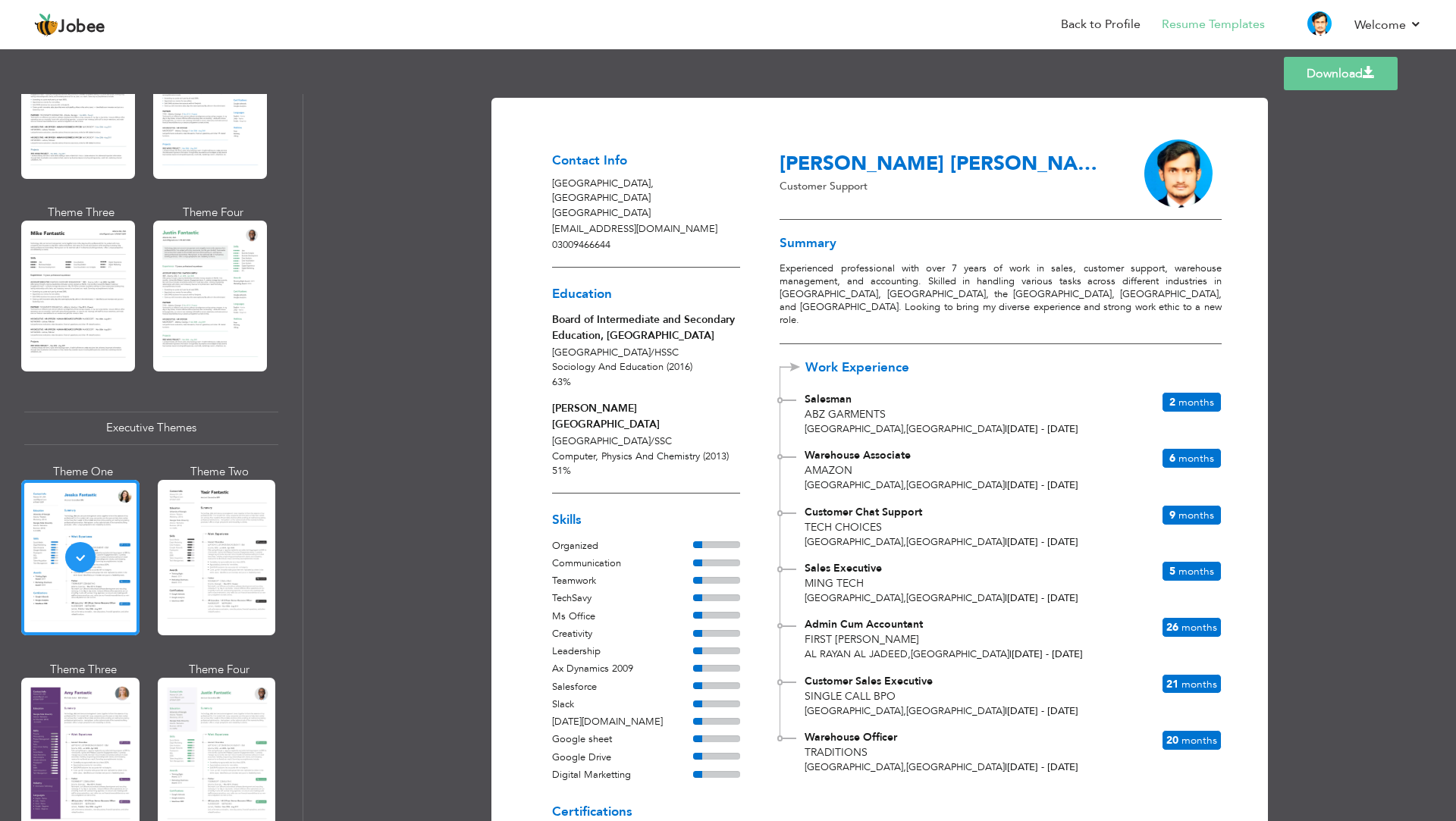
click at [109, 719] on div at bounding box center [80, 755] width 118 height 155
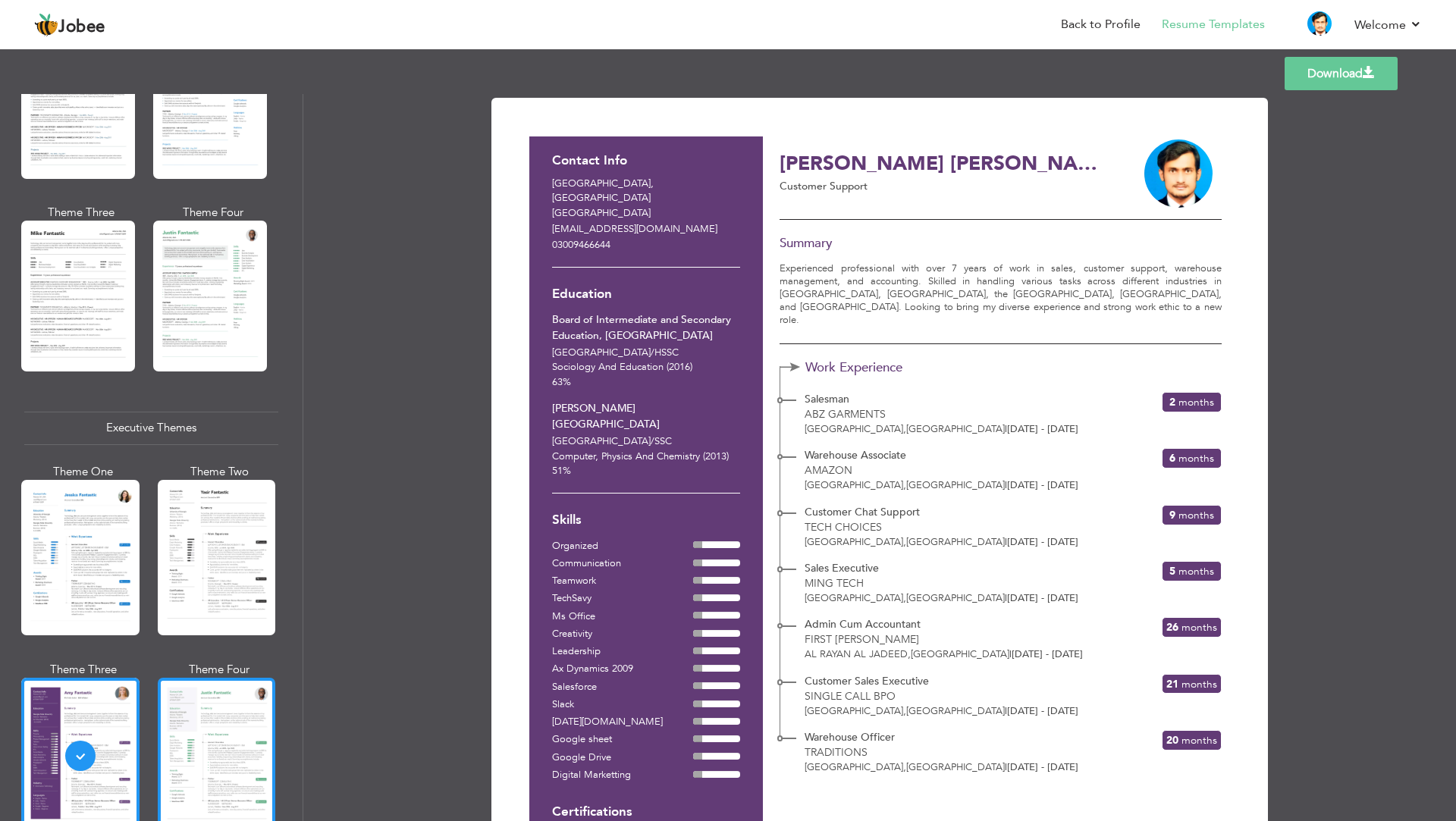
click at [270, 734] on div at bounding box center [216, 755] width 118 height 155
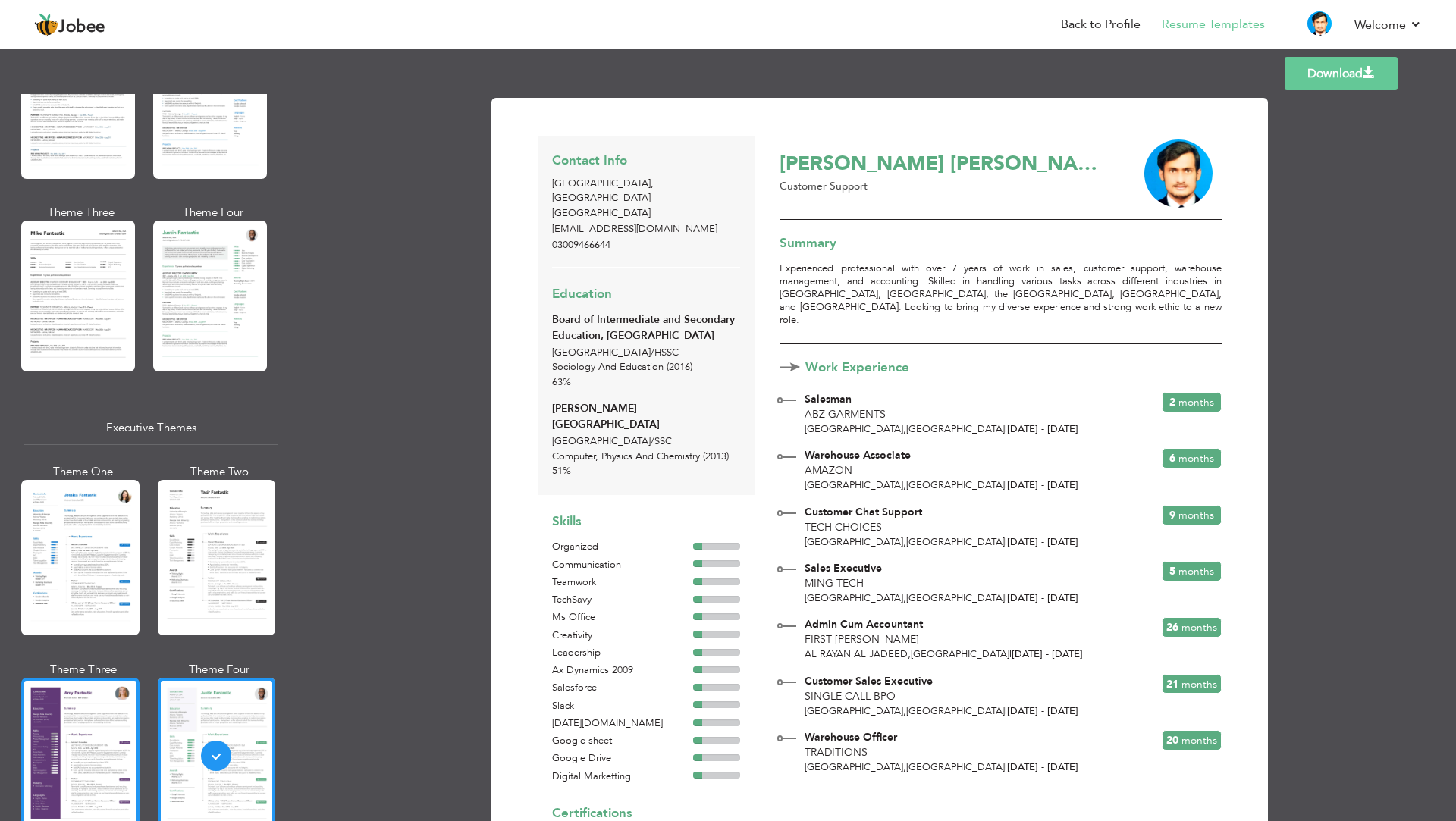
click at [116, 766] on div at bounding box center [80, 755] width 118 height 155
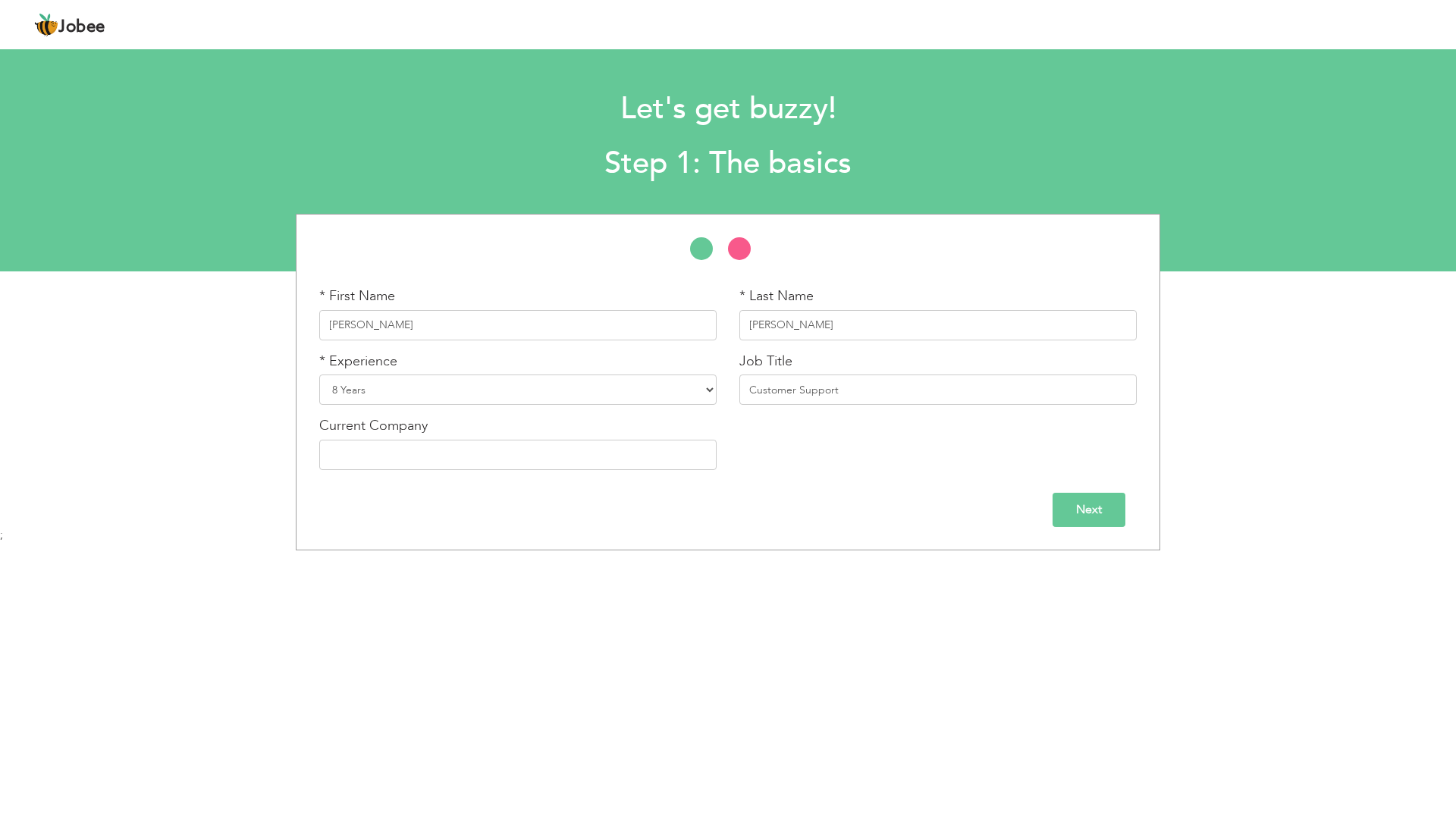
click at [1092, 509] on input "Next" at bounding box center [1089, 510] width 73 height 34
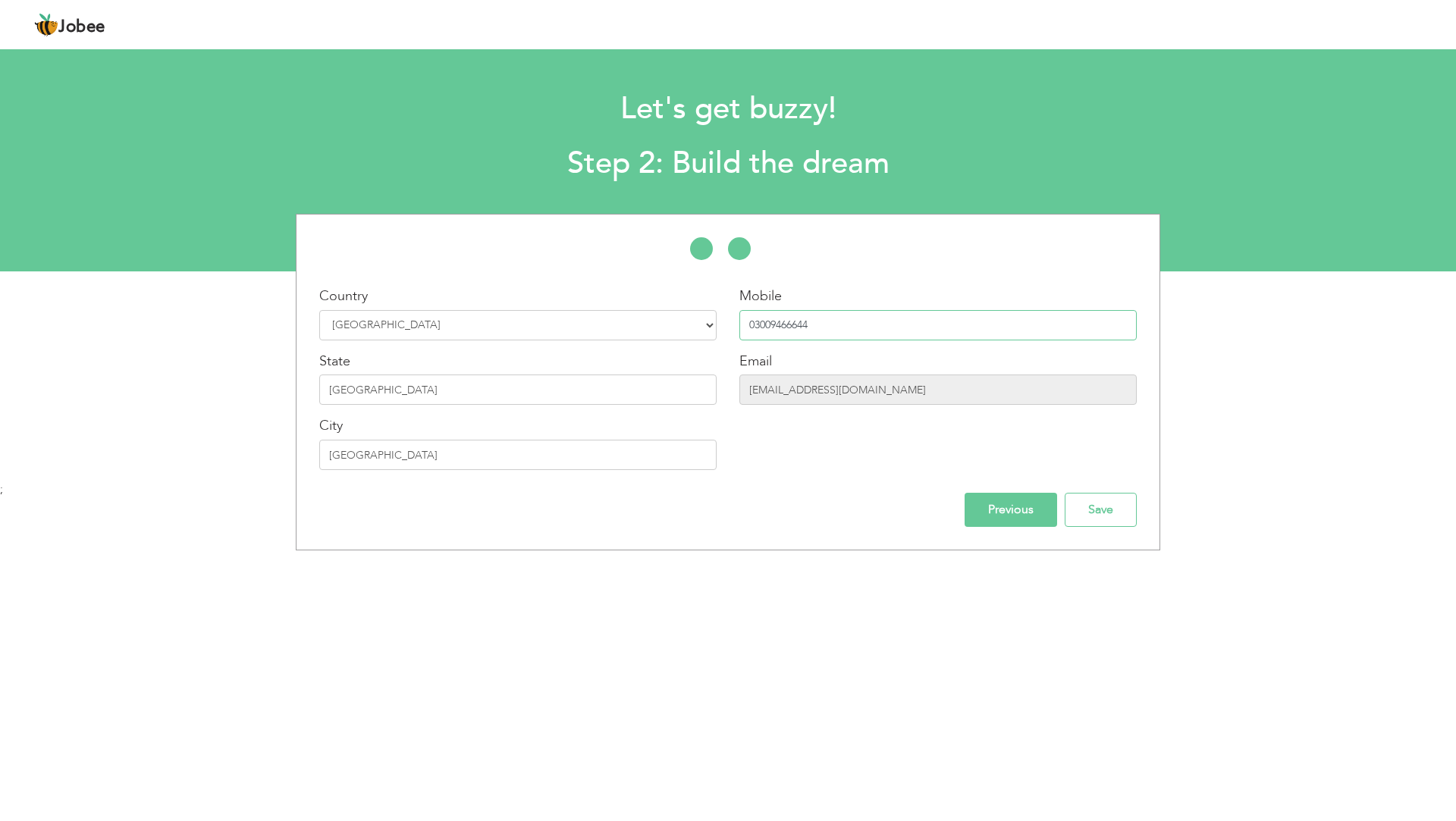
click at [772, 330] on input "03009466644" at bounding box center [938, 325] width 398 height 30
click at [757, 327] on input "03009466644" at bounding box center [938, 325] width 398 height 30
type input "+923009466644"
click at [1011, 519] on input "Previous" at bounding box center [1011, 510] width 92 height 34
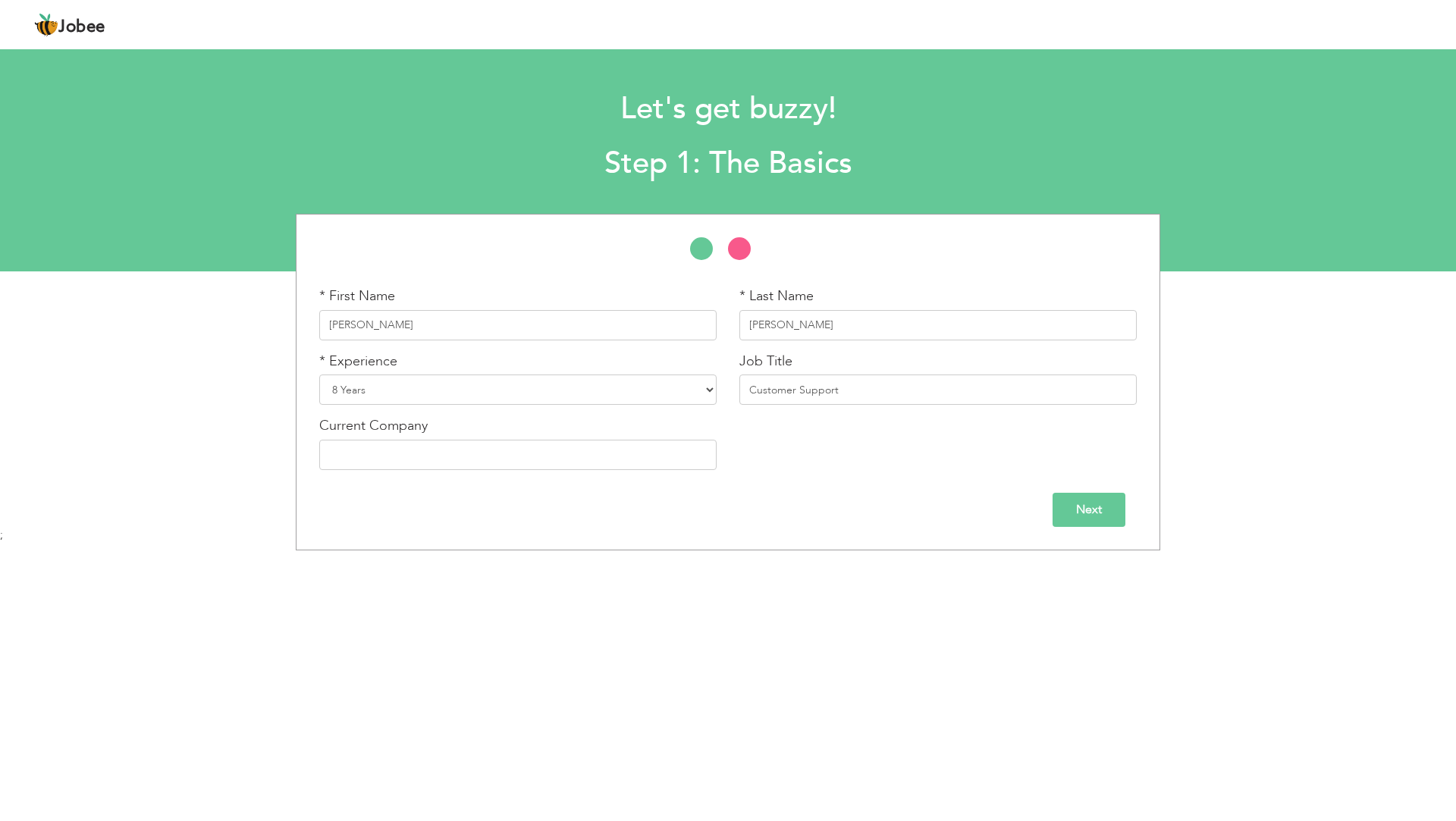
click at [1084, 511] on input "Next" at bounding box center [1089, 510] width 73 height 34
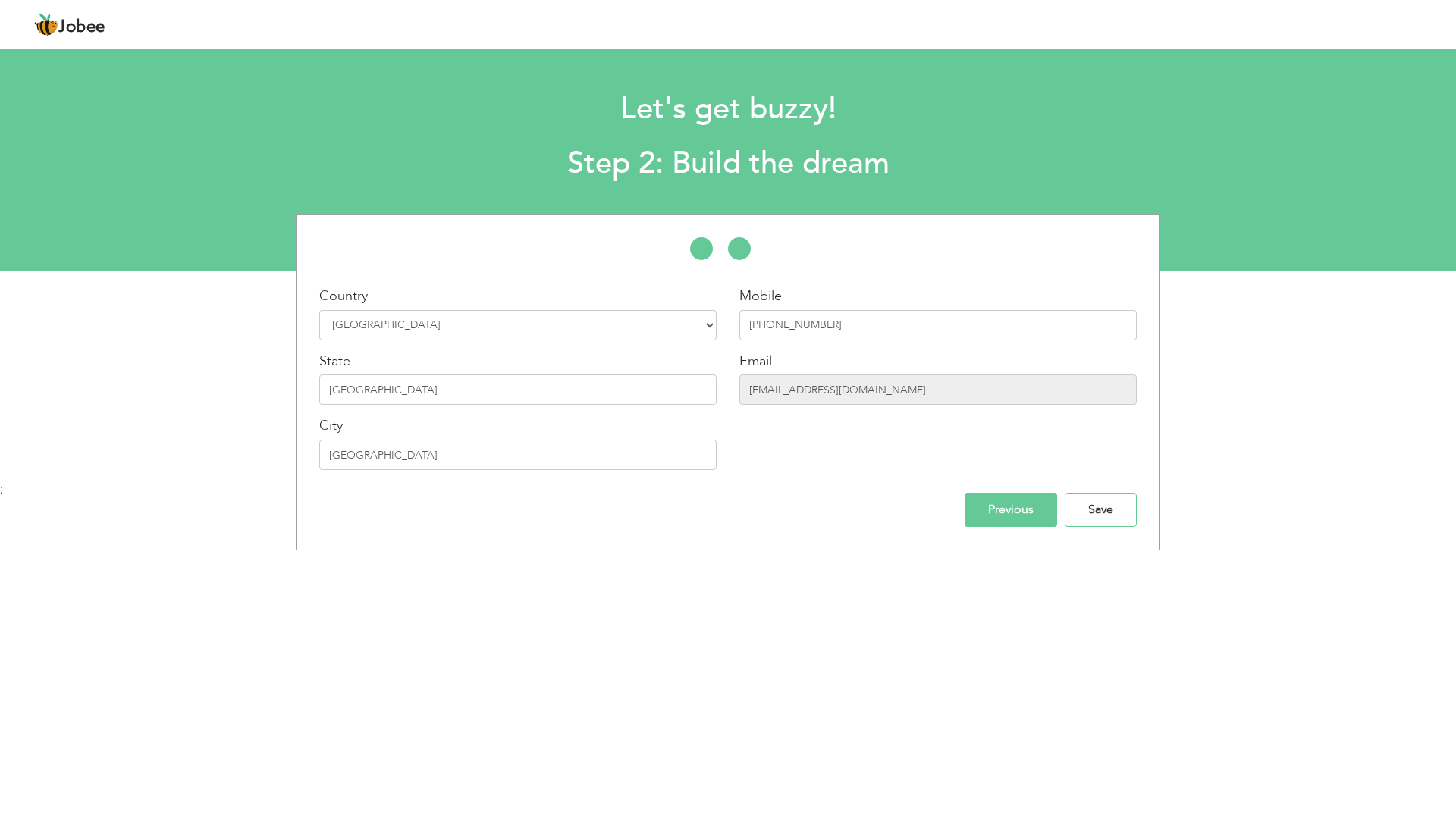
click at [1084, 511] on input "Save" at bounding box center [1100, 510] width 72 height 34
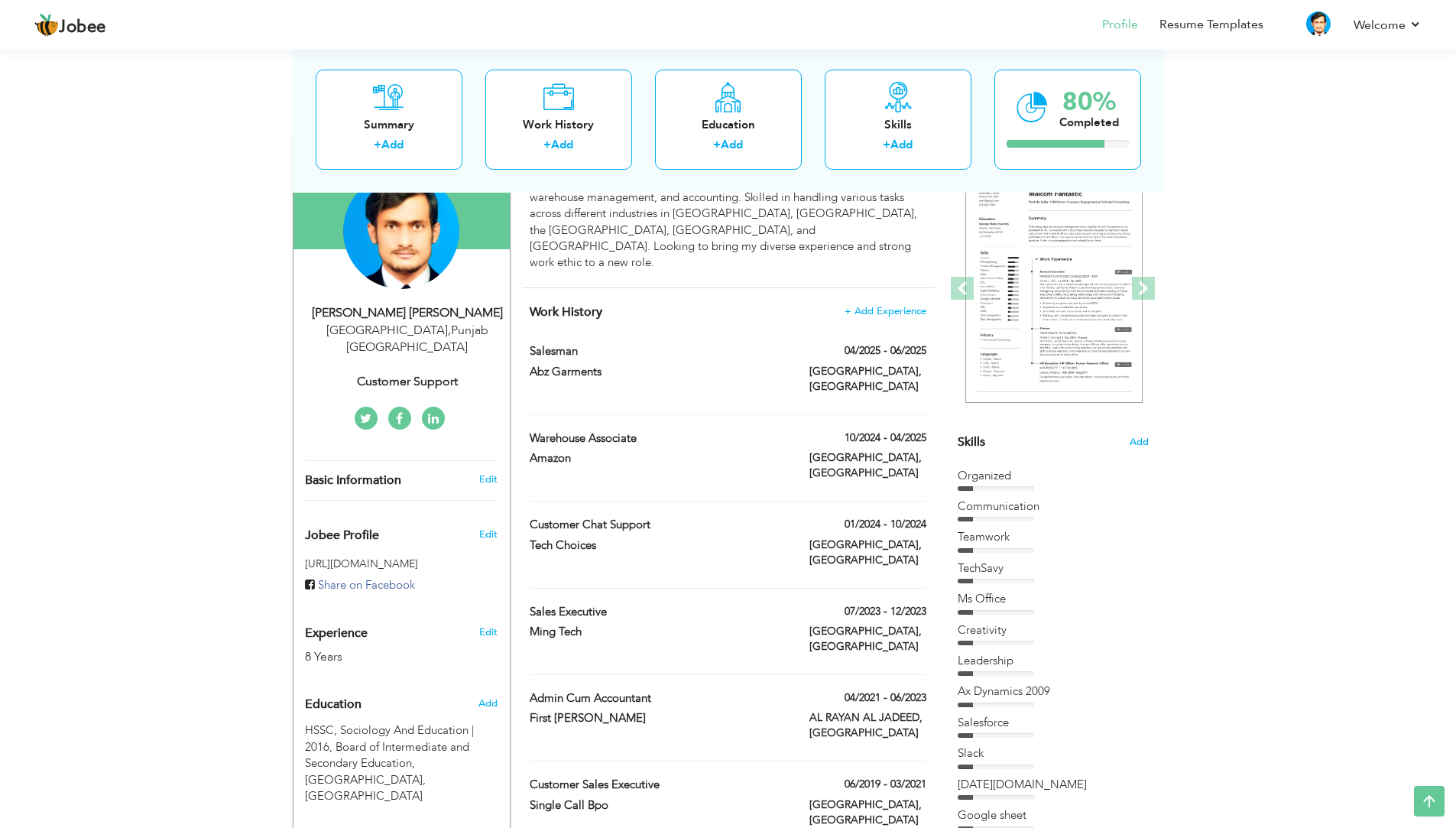
scroll to position [153, 0]
click at [1020, 319] on img at bounding box center [1054, 290] width 177 height 229
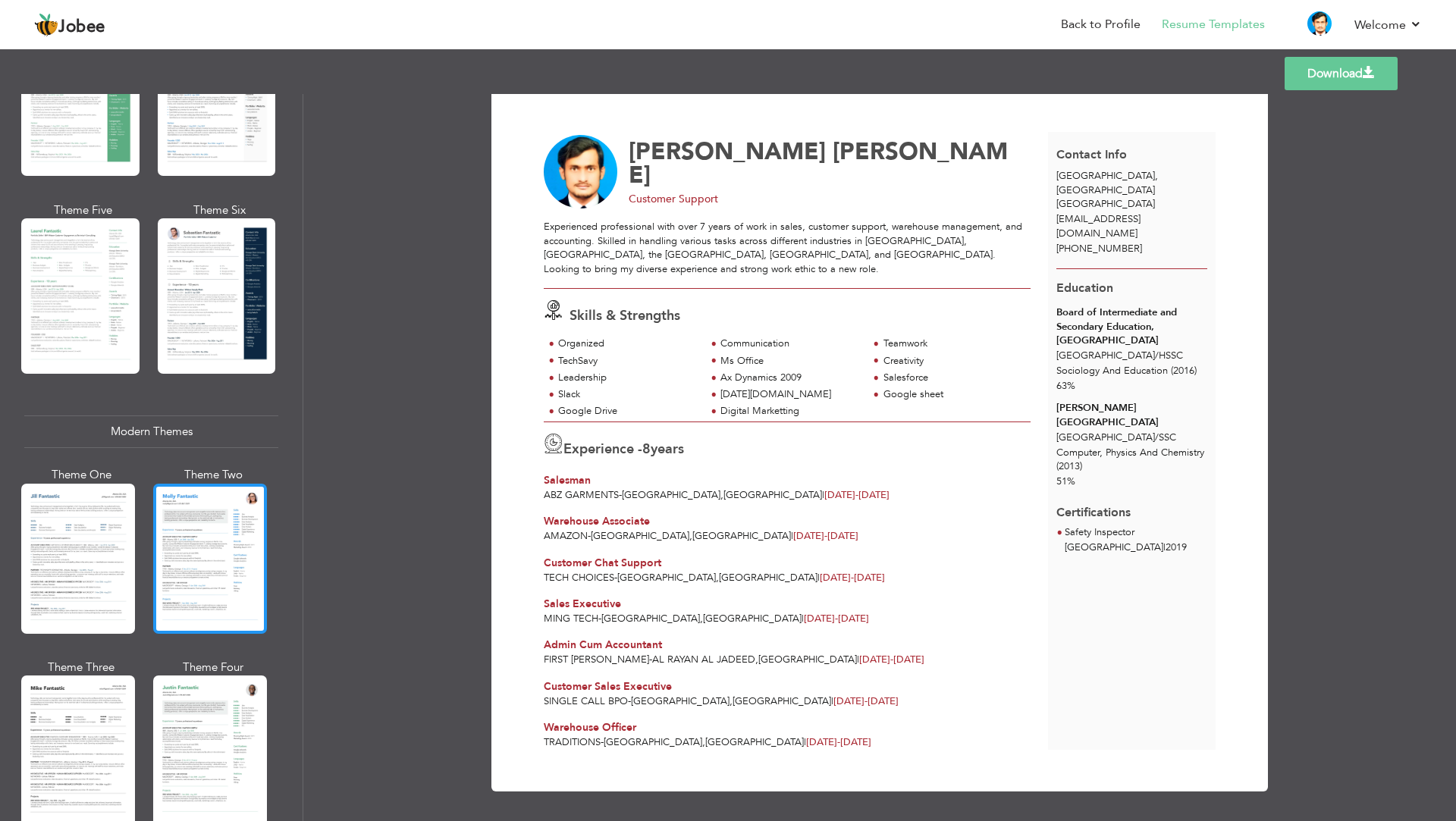
scroll to position [682, 0]
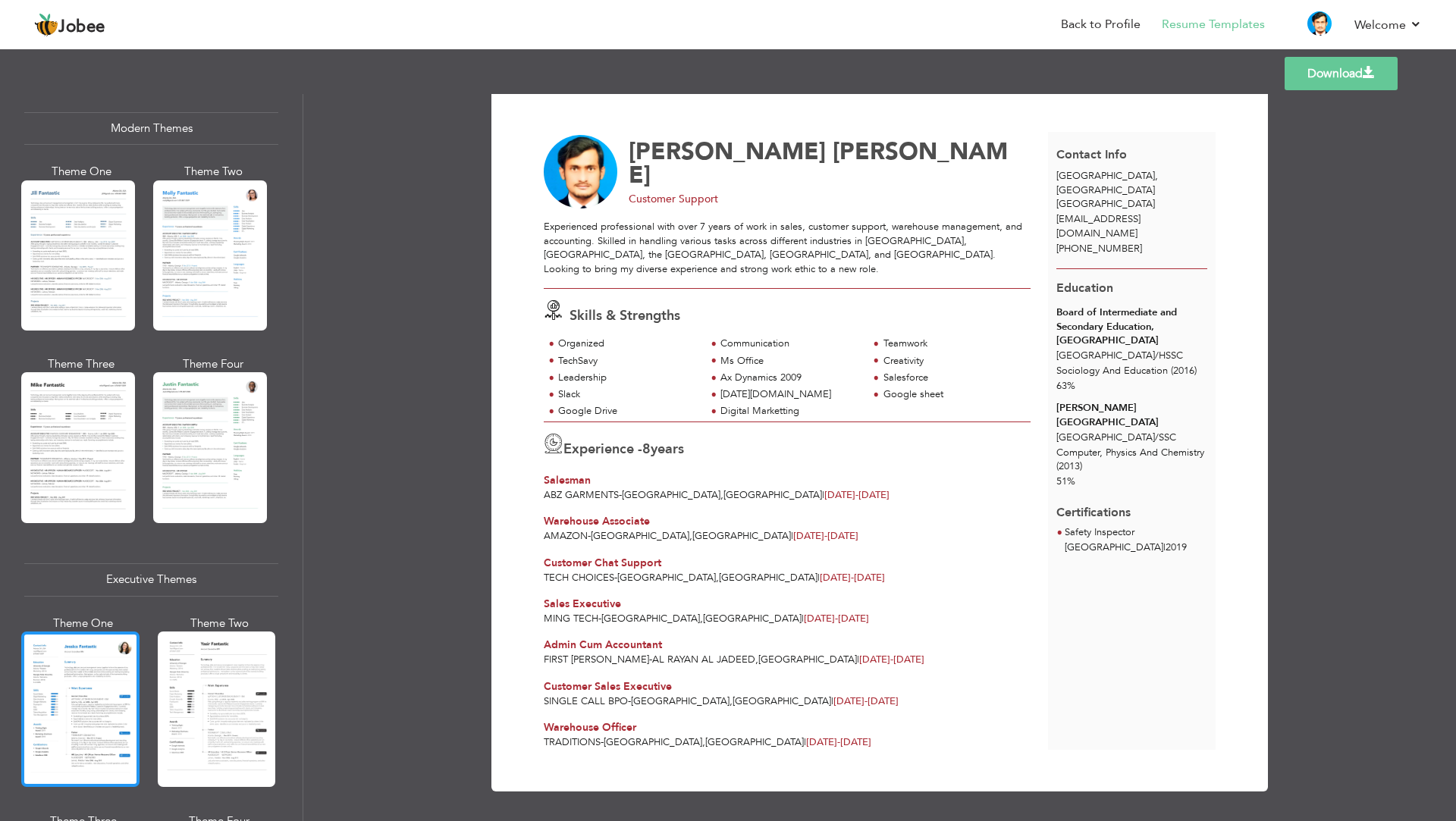
click at [48, 684] on div at bounding box center [80, 709] width 118 height 155
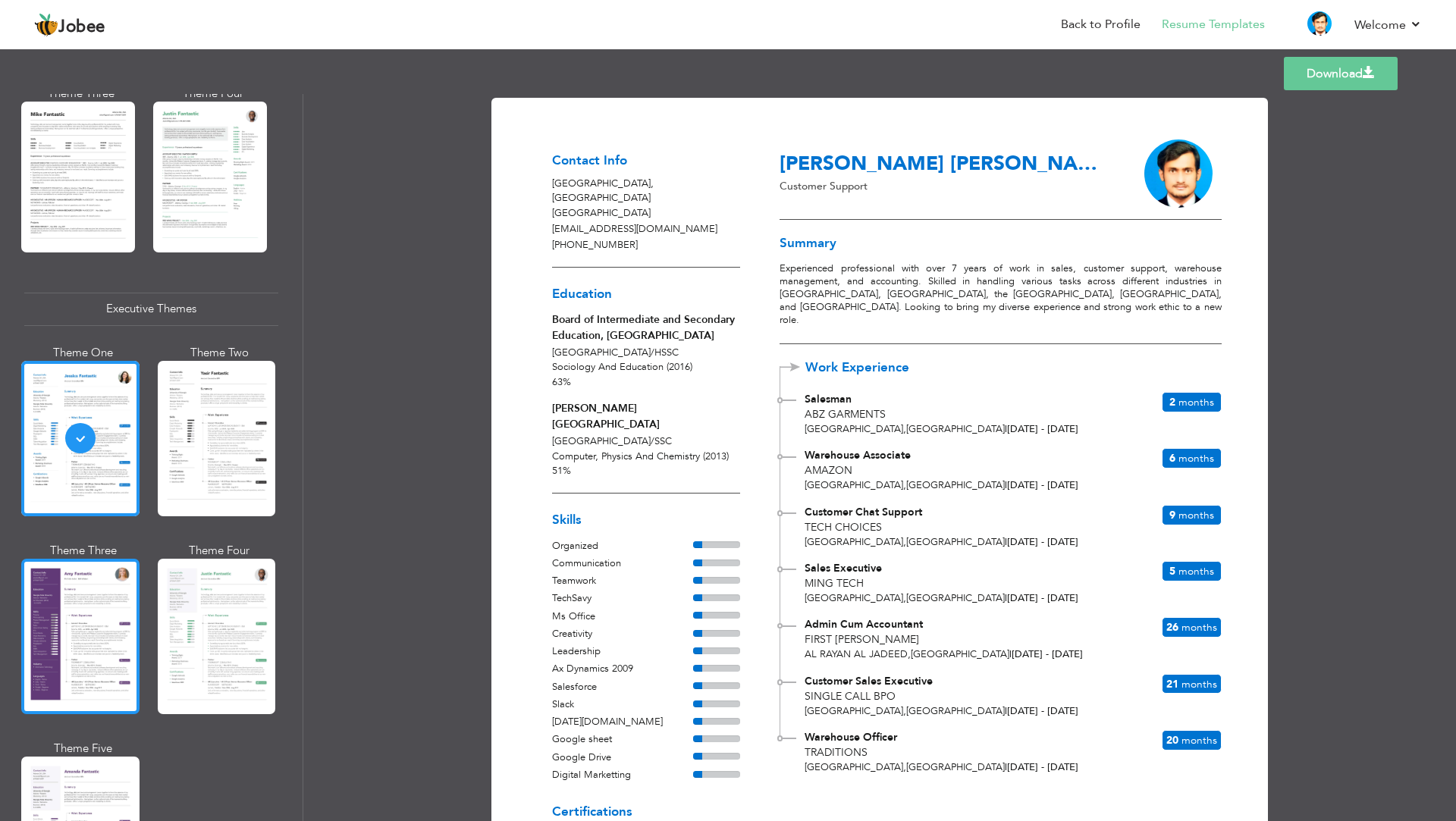
scroll to position [1062, 0]
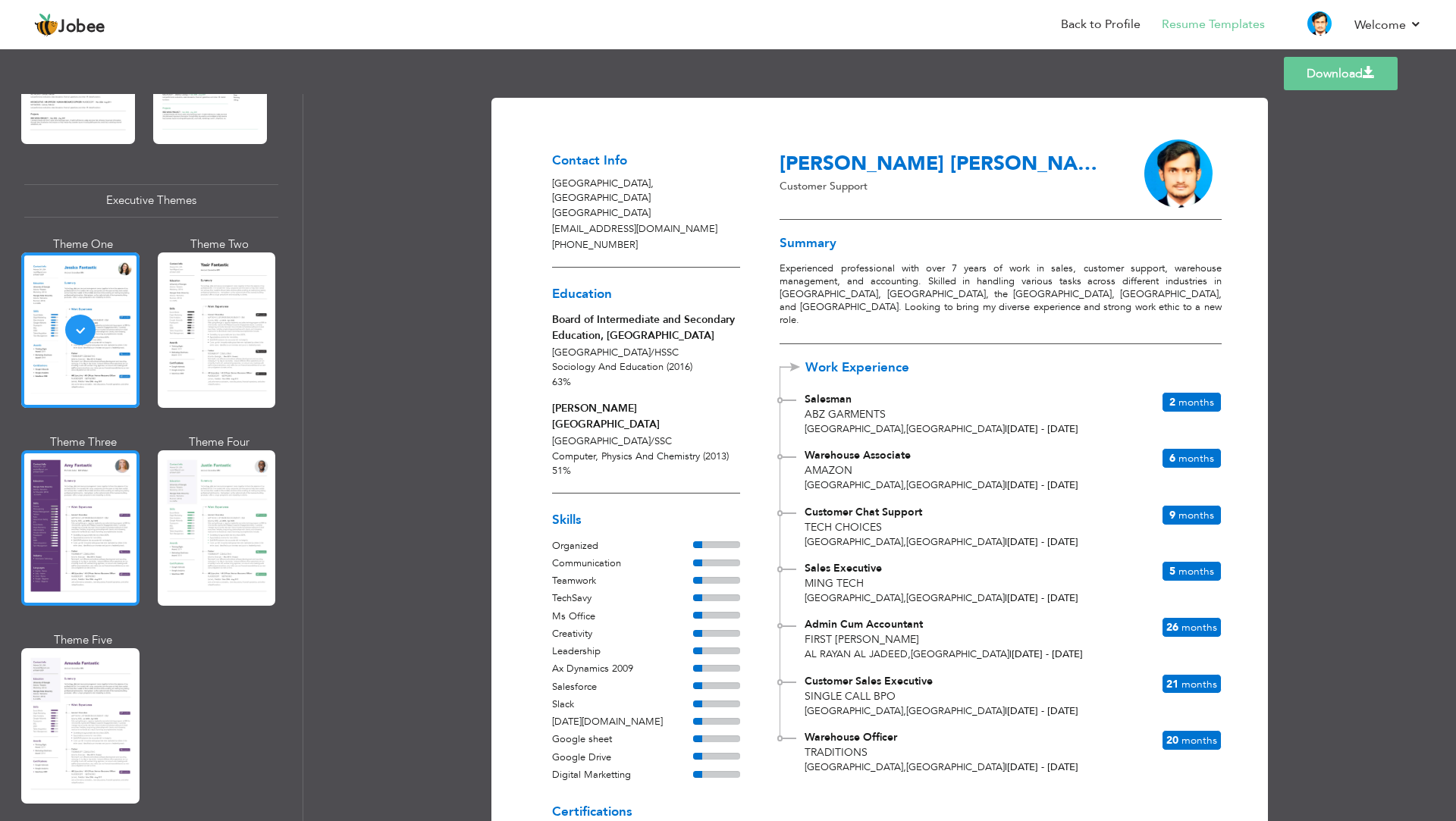
click at [24, 508] on div at bounding box center [80, 527] width 118 height 155
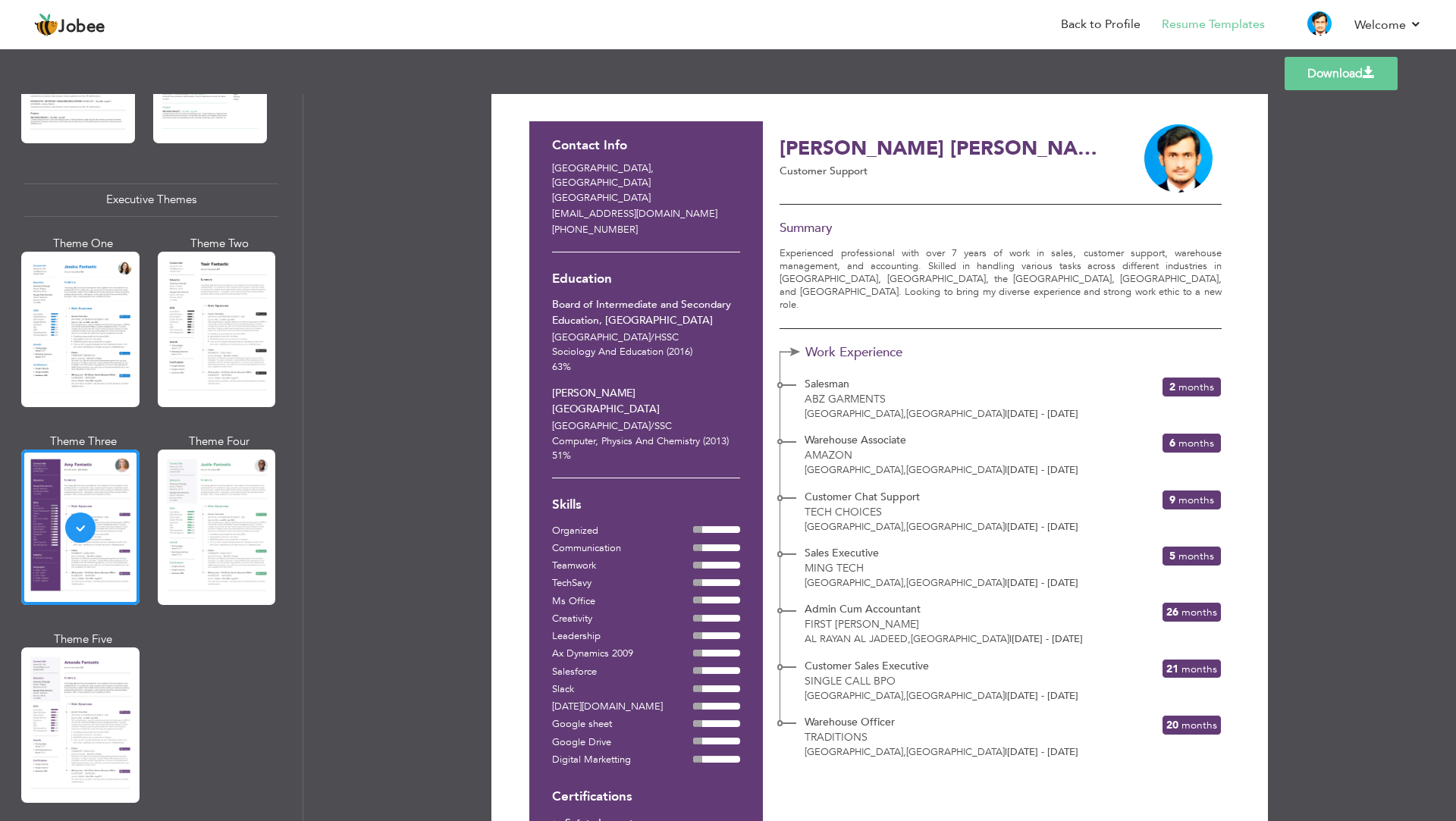
scroll to position [0, 0]
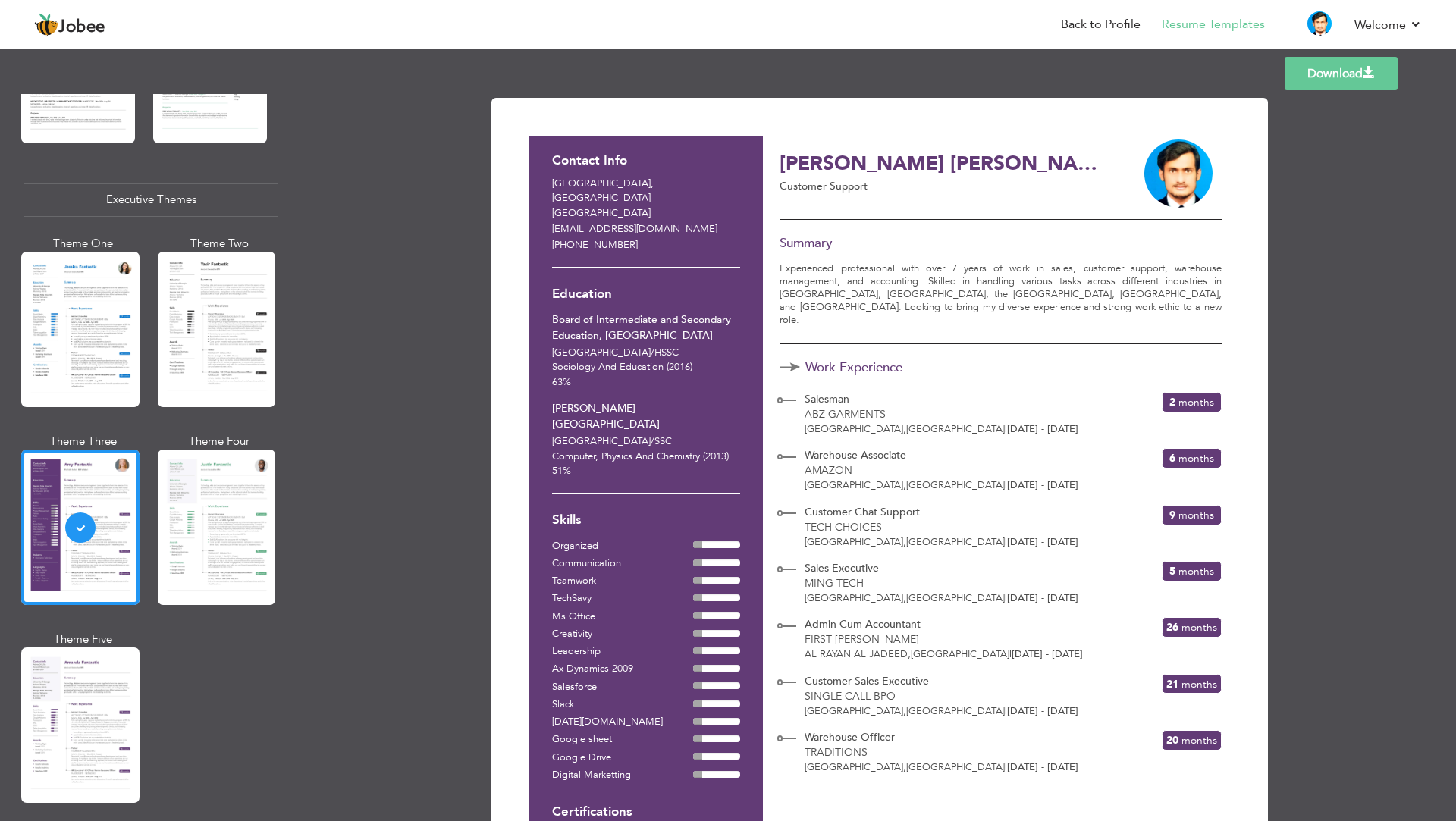
click at [1364, 70] on span at bounding box center [1369, 73] width 13 height 12
click at [1413, 25] on link "Welcome" at bounding box center [1388, 24] width 67 height 18
click at [1326, 105] on link "Log off" at bounding box center [1354, 103] width 137 height 33
